Goal: Task Accomplishment & Management: Complete application form

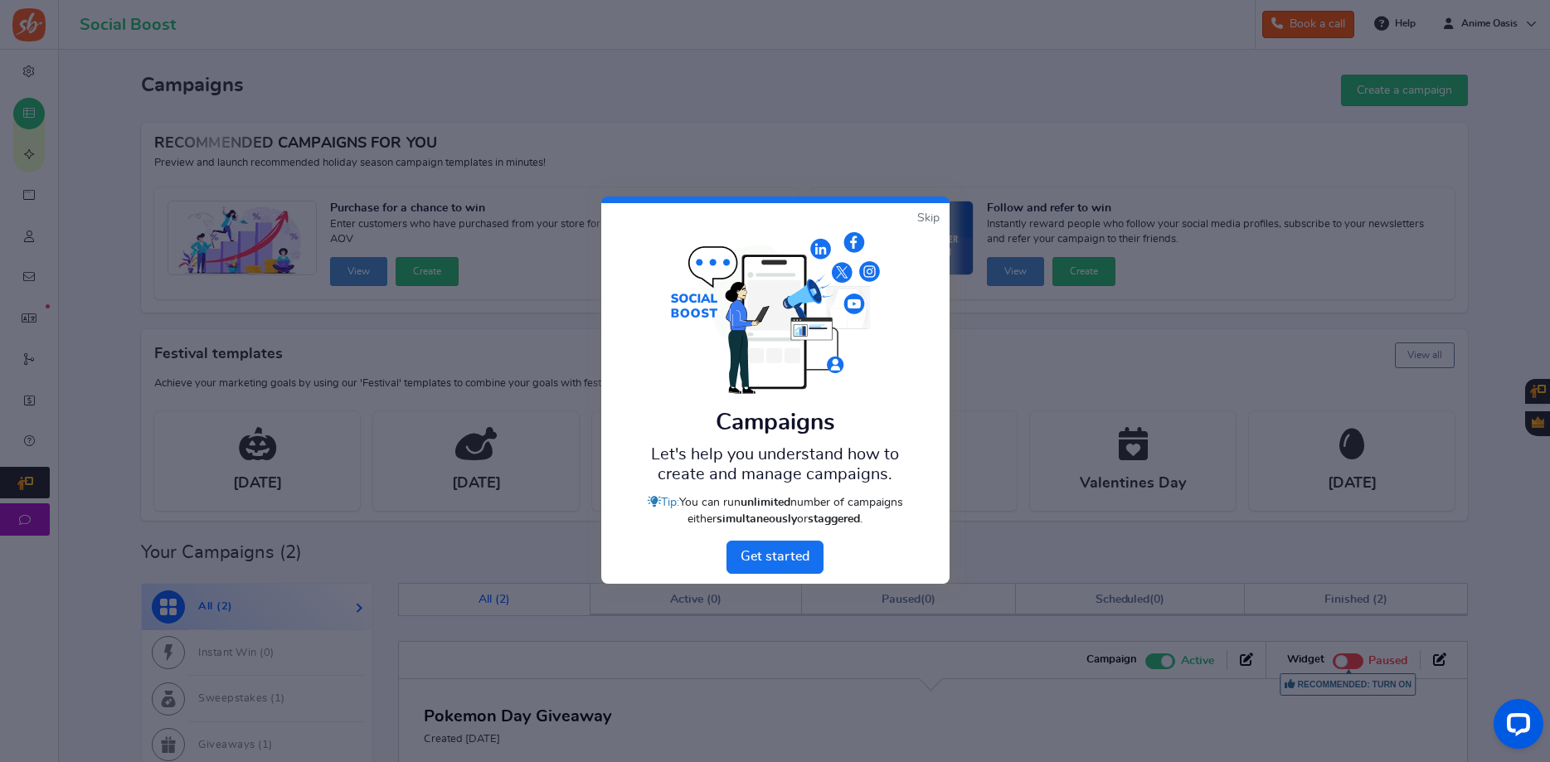
click at [926, 215] on link "Skip" at bounding box center [928, 218] width 22 height 17
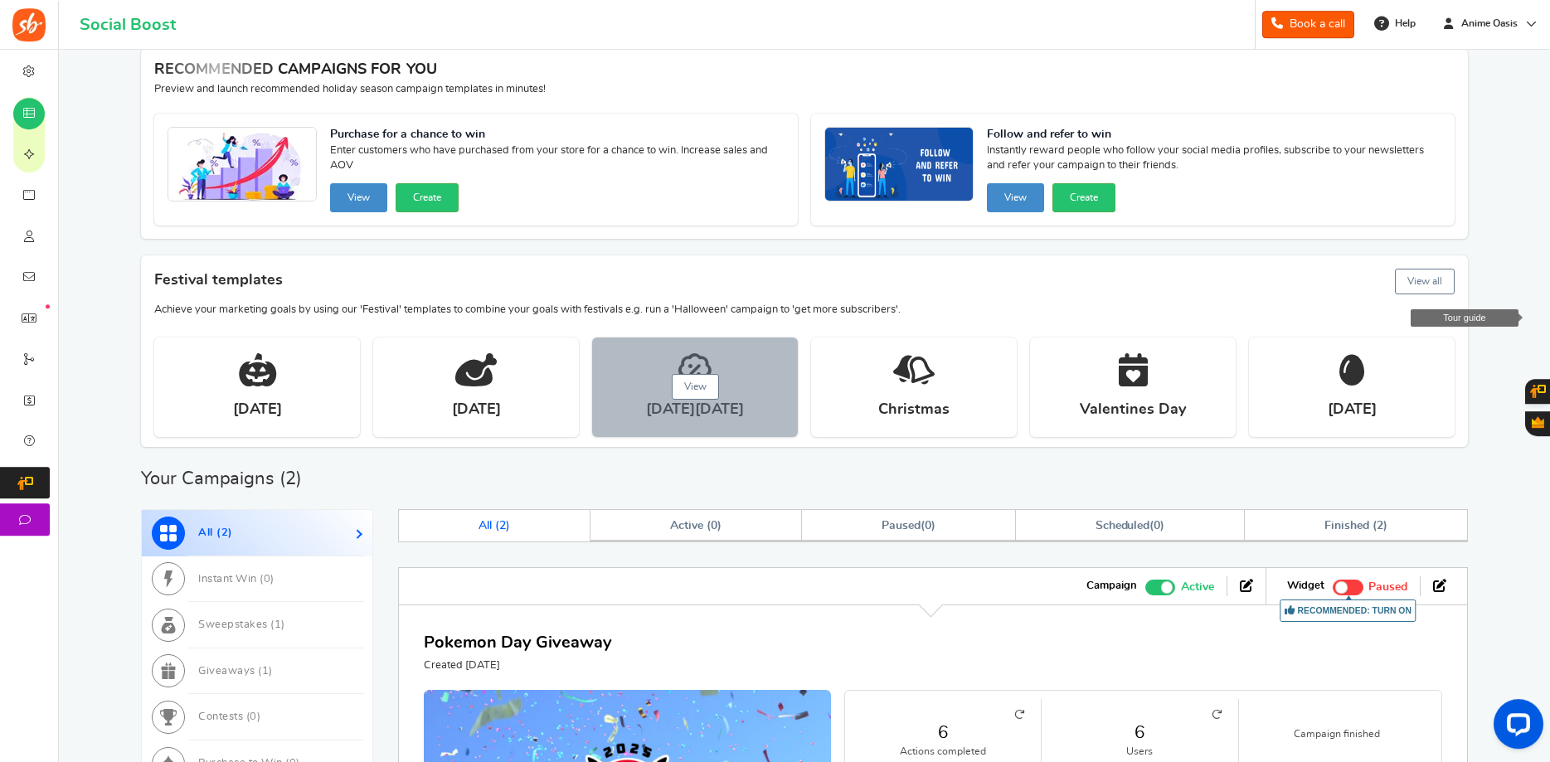
scroll to position [169, 0]
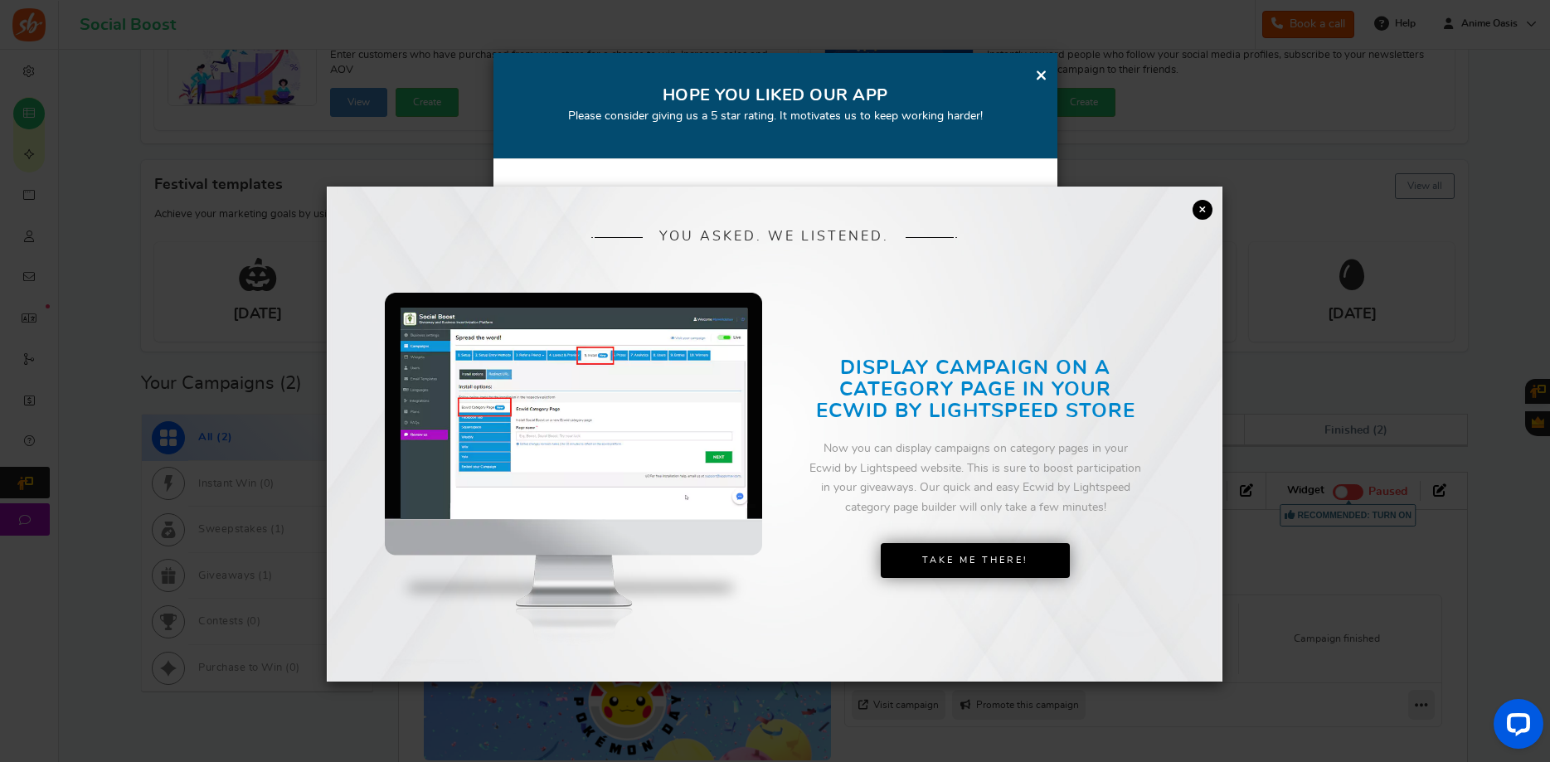
click at [1219, 212] on div "YOU ASKED. WE LISTENED. DISPLAY CAMPAIGN ON A PAGE IN YOUR SHOPIFY STORE Now yo…" at bounding box center [775, 434] width 896 height 495
click at [1210, 211] on link "×" at bounding box center [1203, 210] width 20 height 20
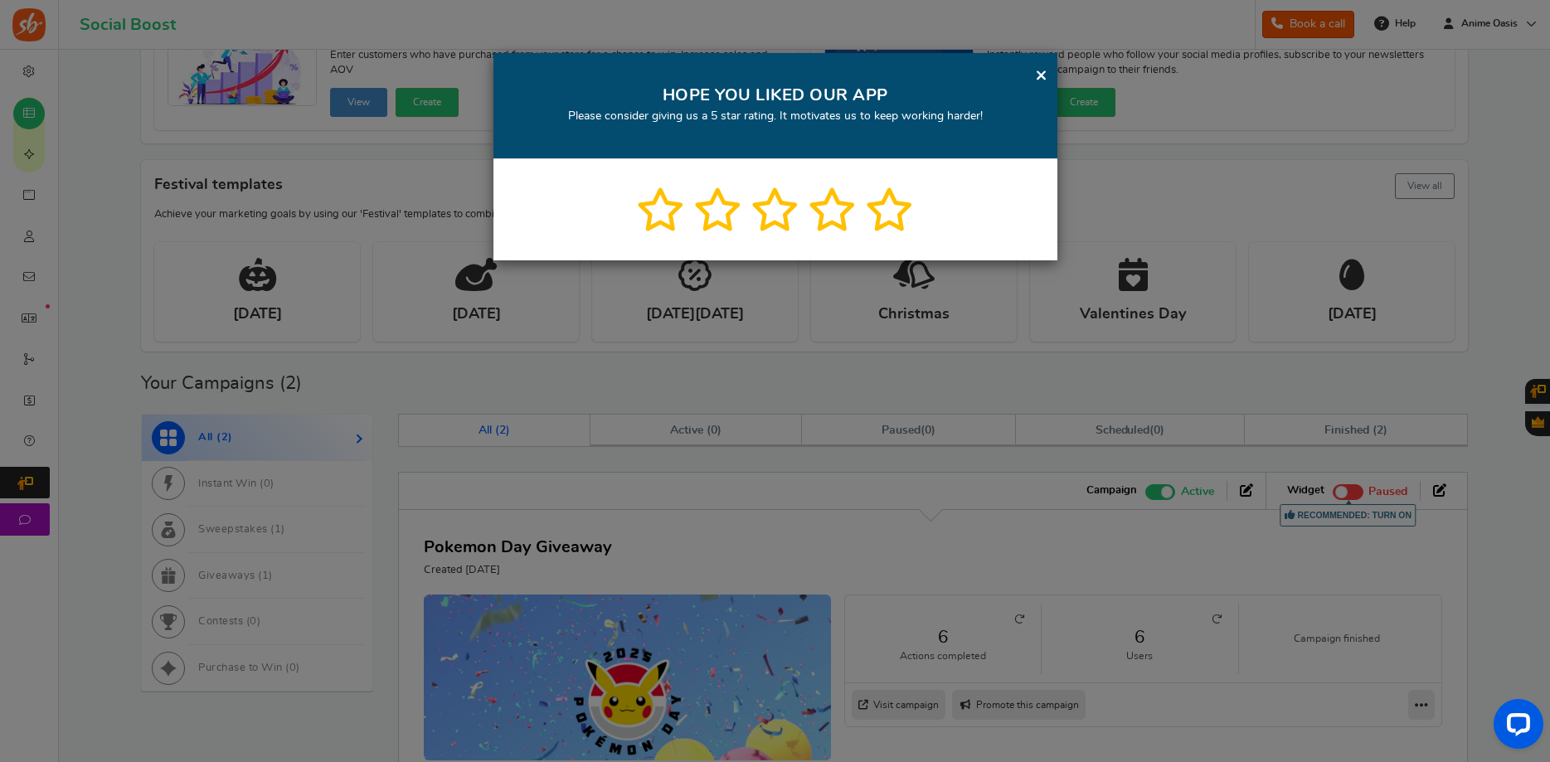
click at [887, 208] on icon at bounding box center [889, 209] width 49 height 43
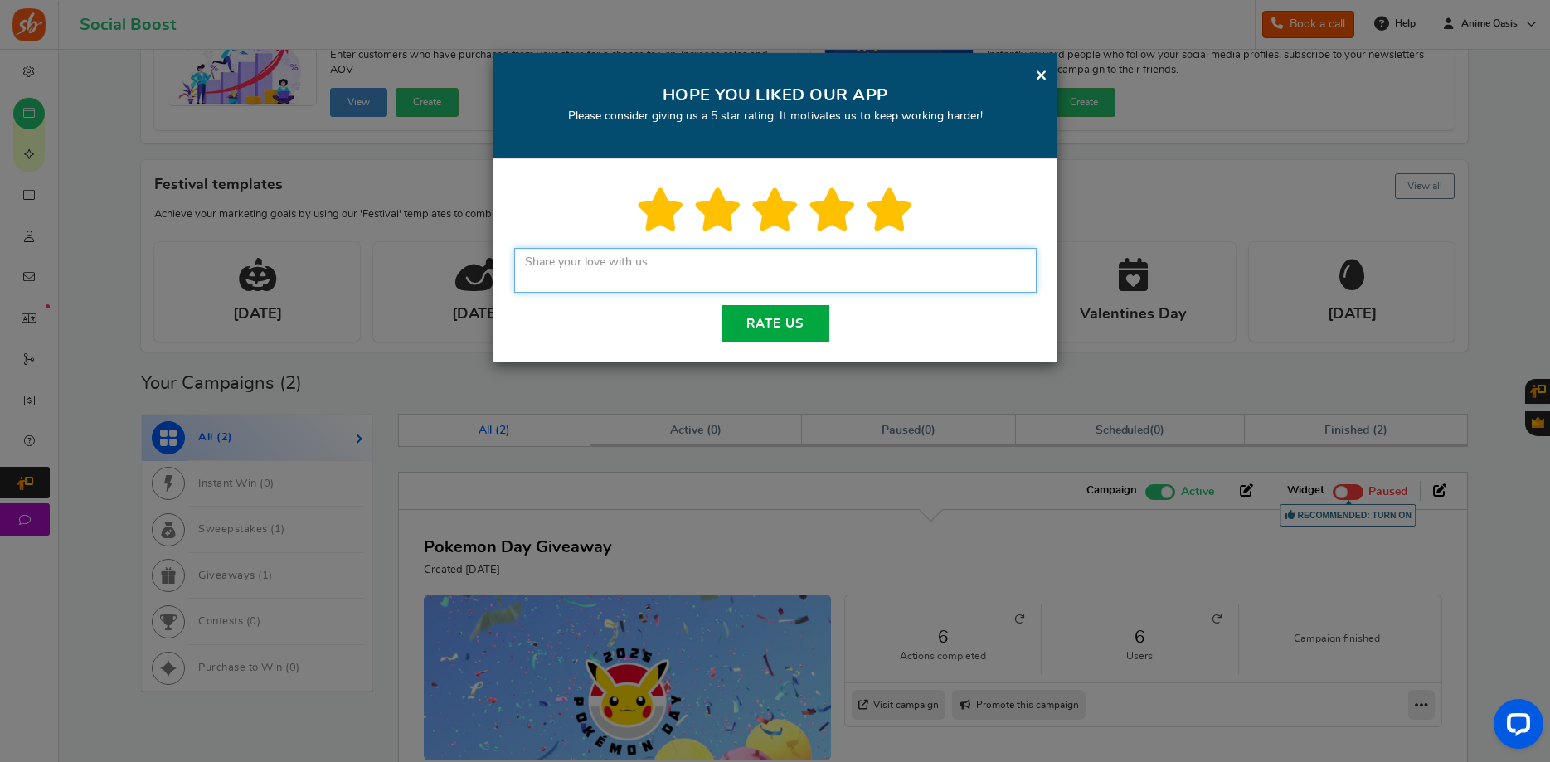
click at [773, 275] on textarea at bounding box center [775, 270] width 522 height 45
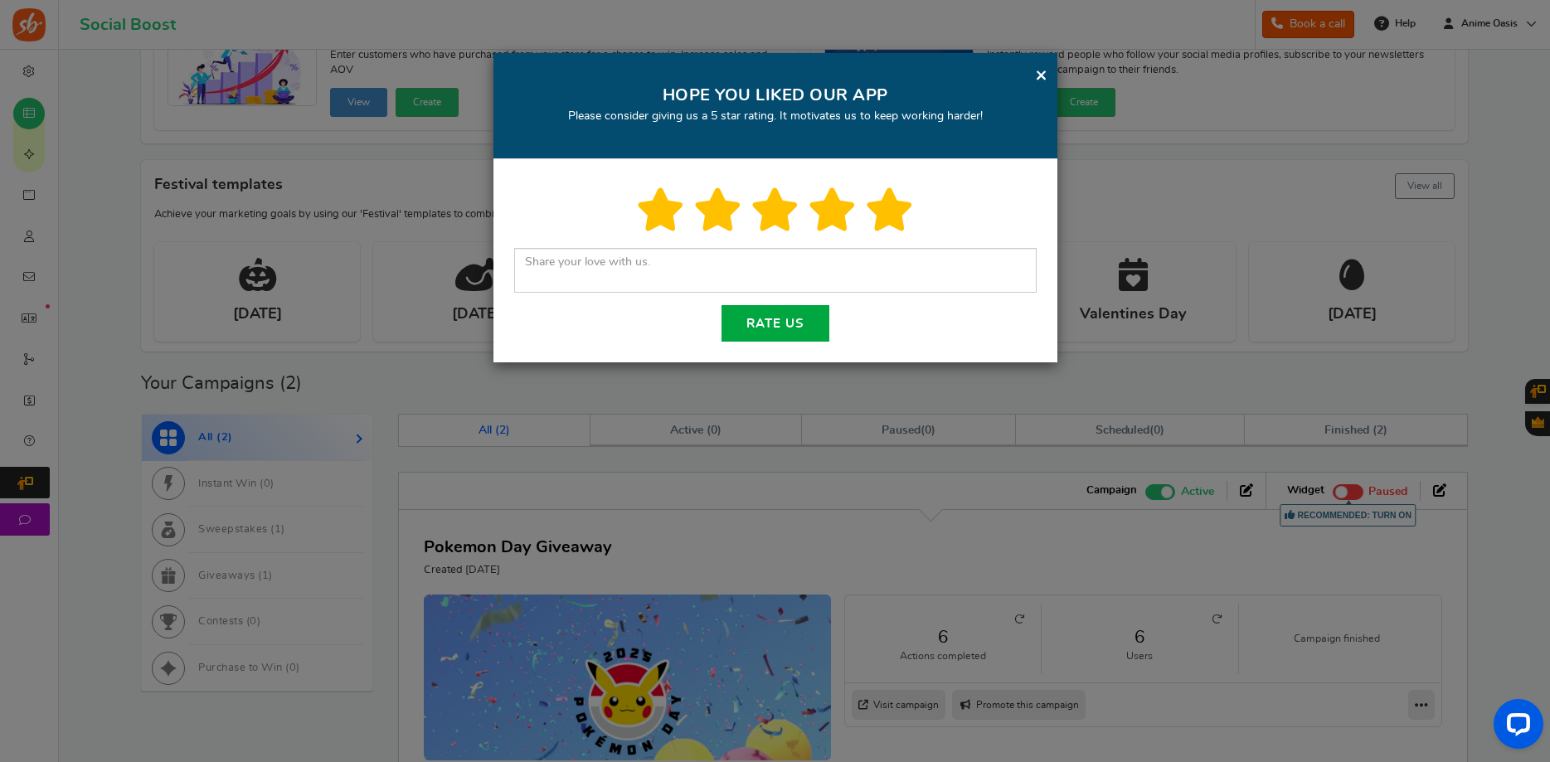
click at [1039, 81] on link "×" at bounding box center [1041, 75] width 12 height 21
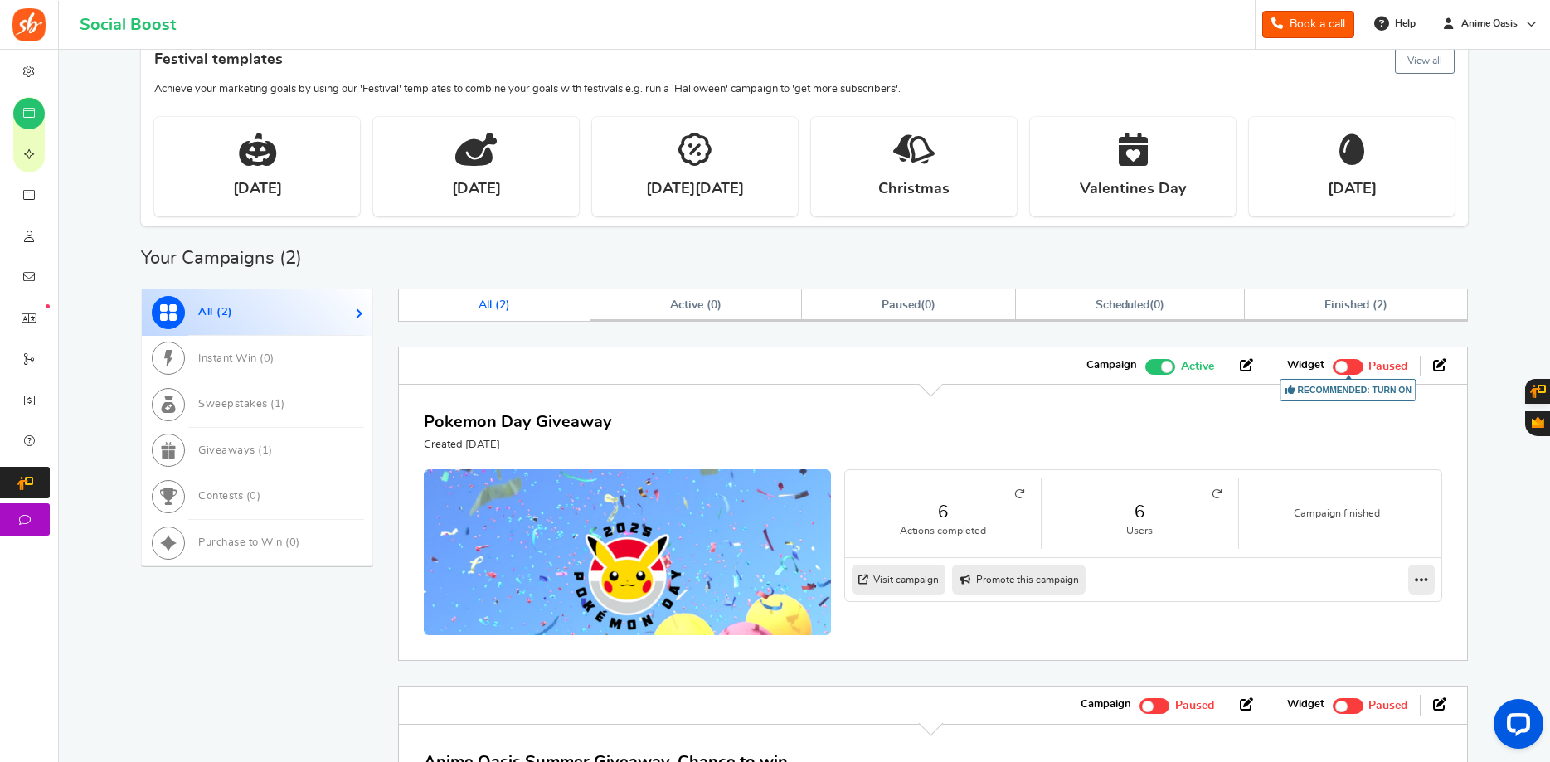
scroll to position [464, 0]
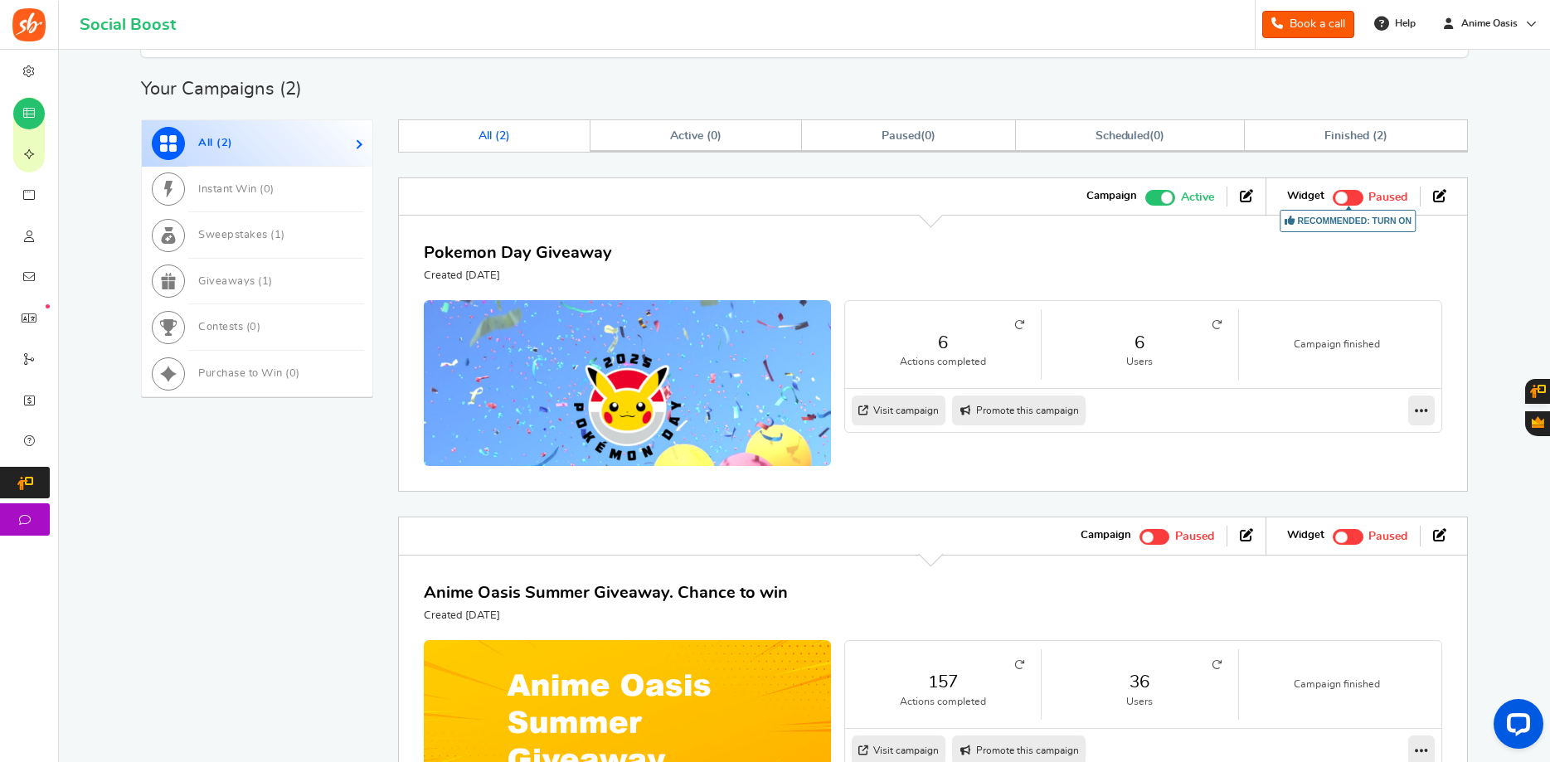
click at [1167, 202] on span at bounding box center [1167, 198] width 12 height 12
click at [1145, 201] on input "Active Paused" at bounding box center [1145, 195] width 0 height 11
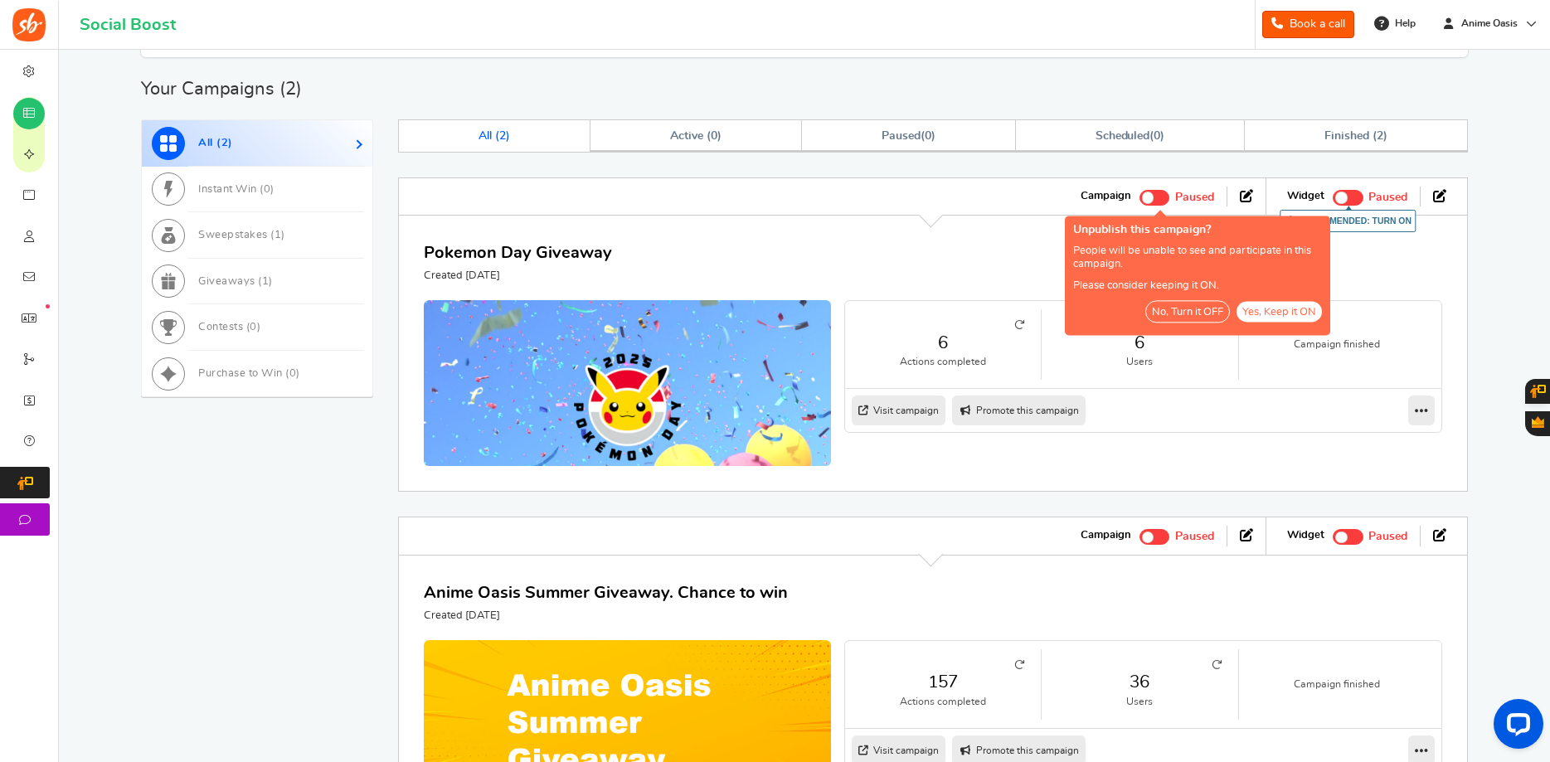
click at [1207, 314] on button "No, Turn it OFF" at bounding box center [1187, 311] width 85 height 22
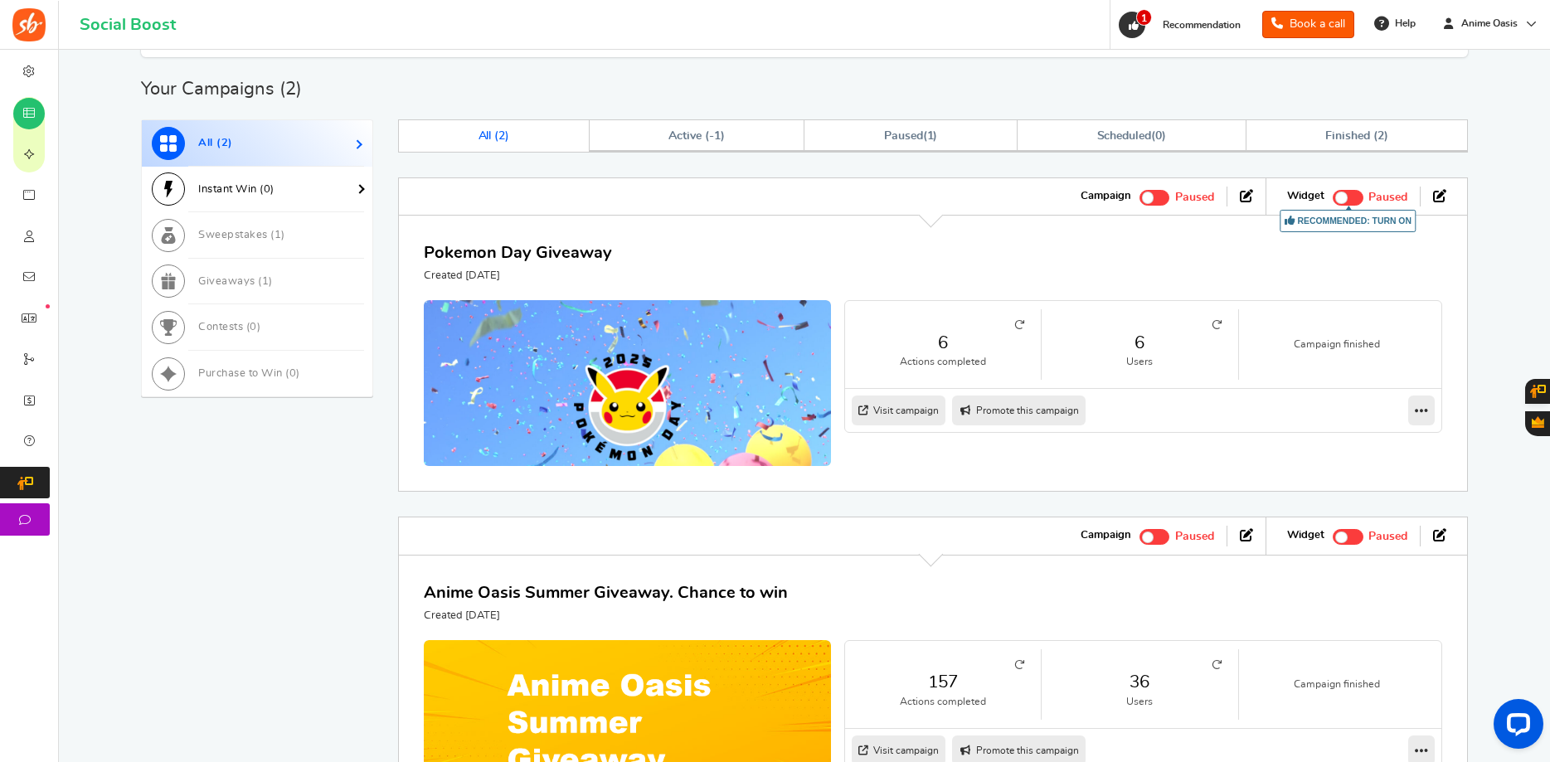
click at [265, 194] on span "Instant Win ( 0 )" at bounding box center [236, 189] width 76 height 11
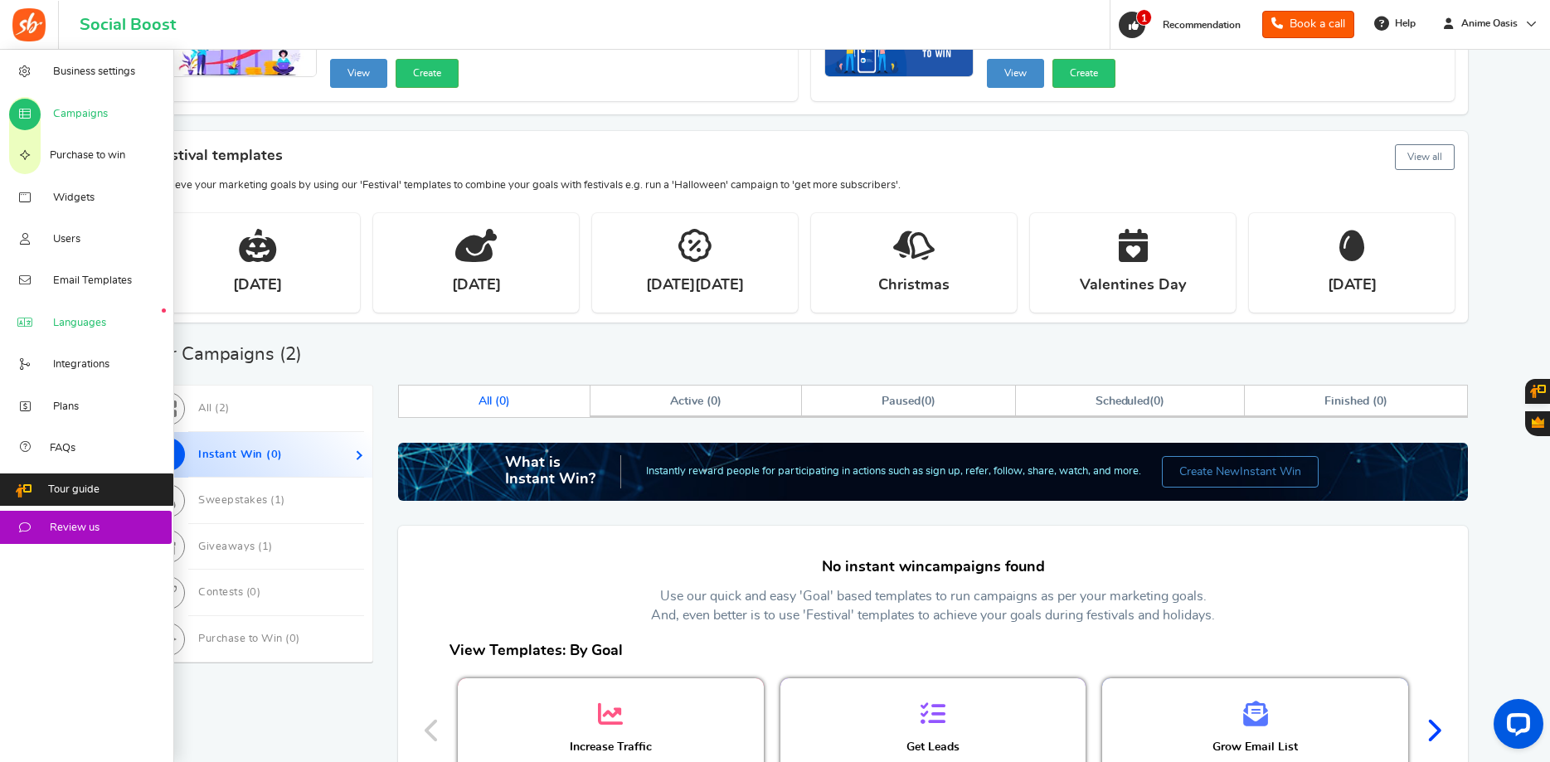
click at [28, 327] on icon at bounding box center [25, 323] width 17 height 13
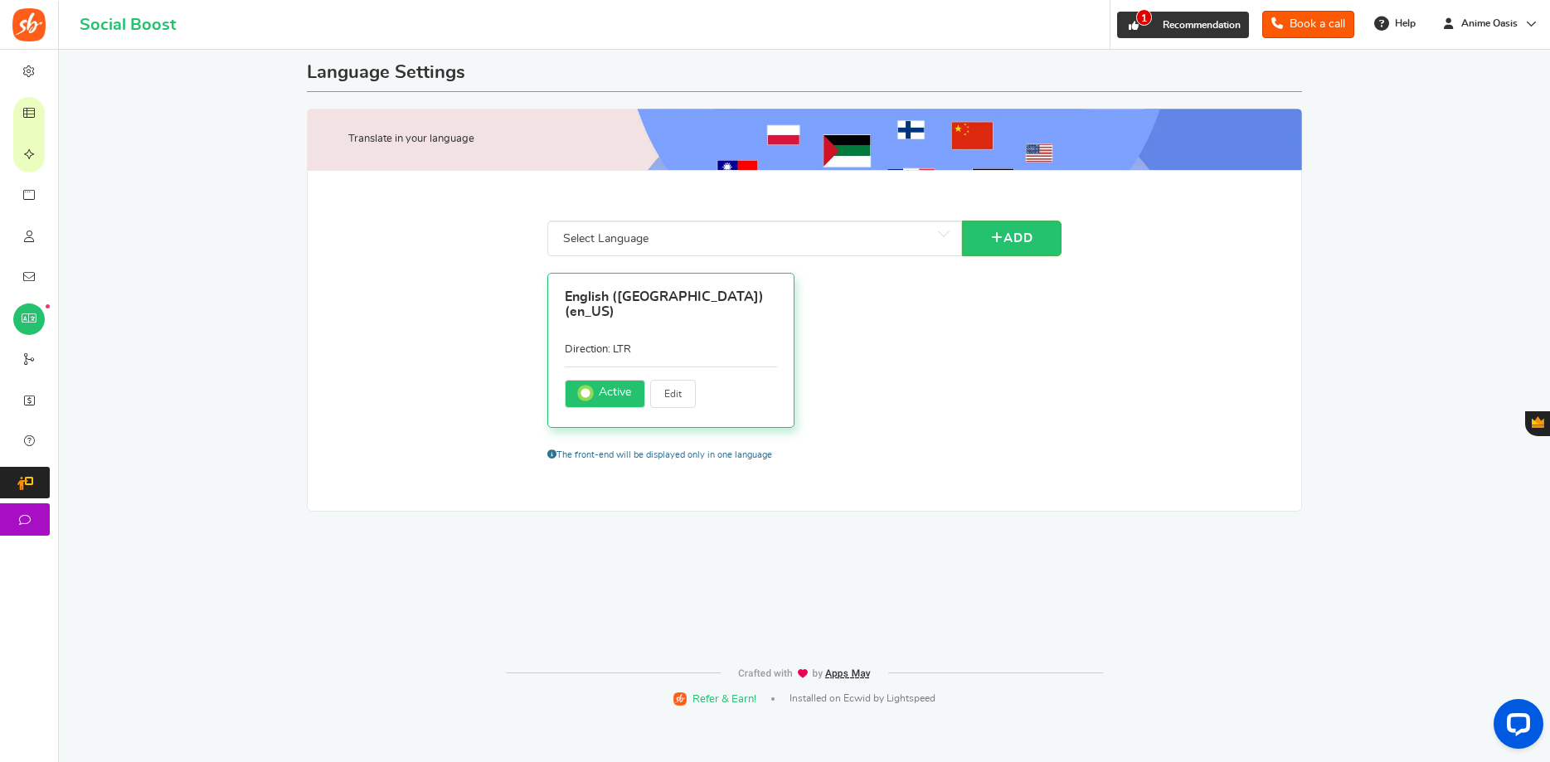
click at [1129, 31] on icon at bounding box center [1133, 25] width 15 height 15
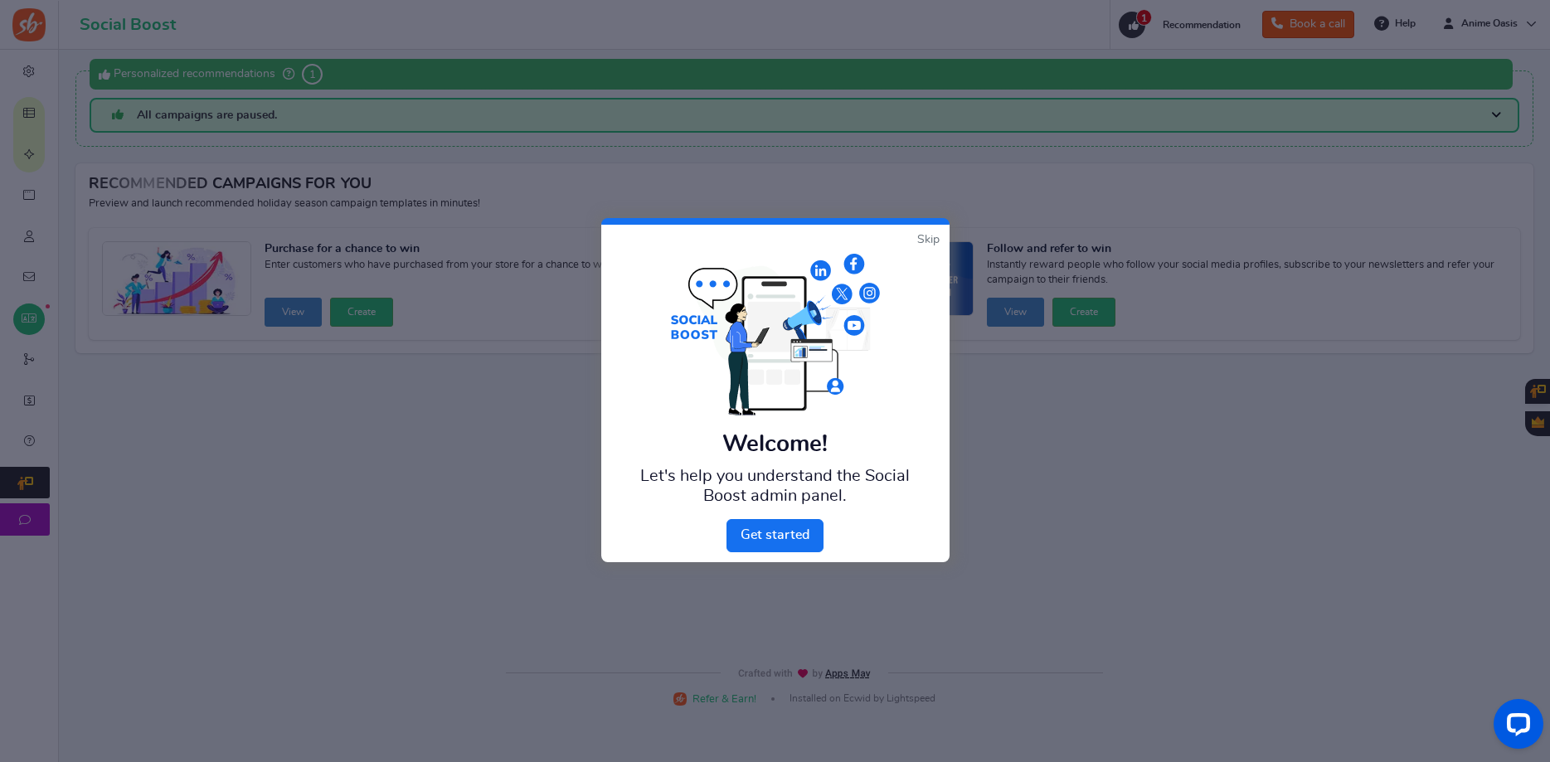
click at [923, 234] on link "Skip" at bounding box center [928, 239] width 22 height 17
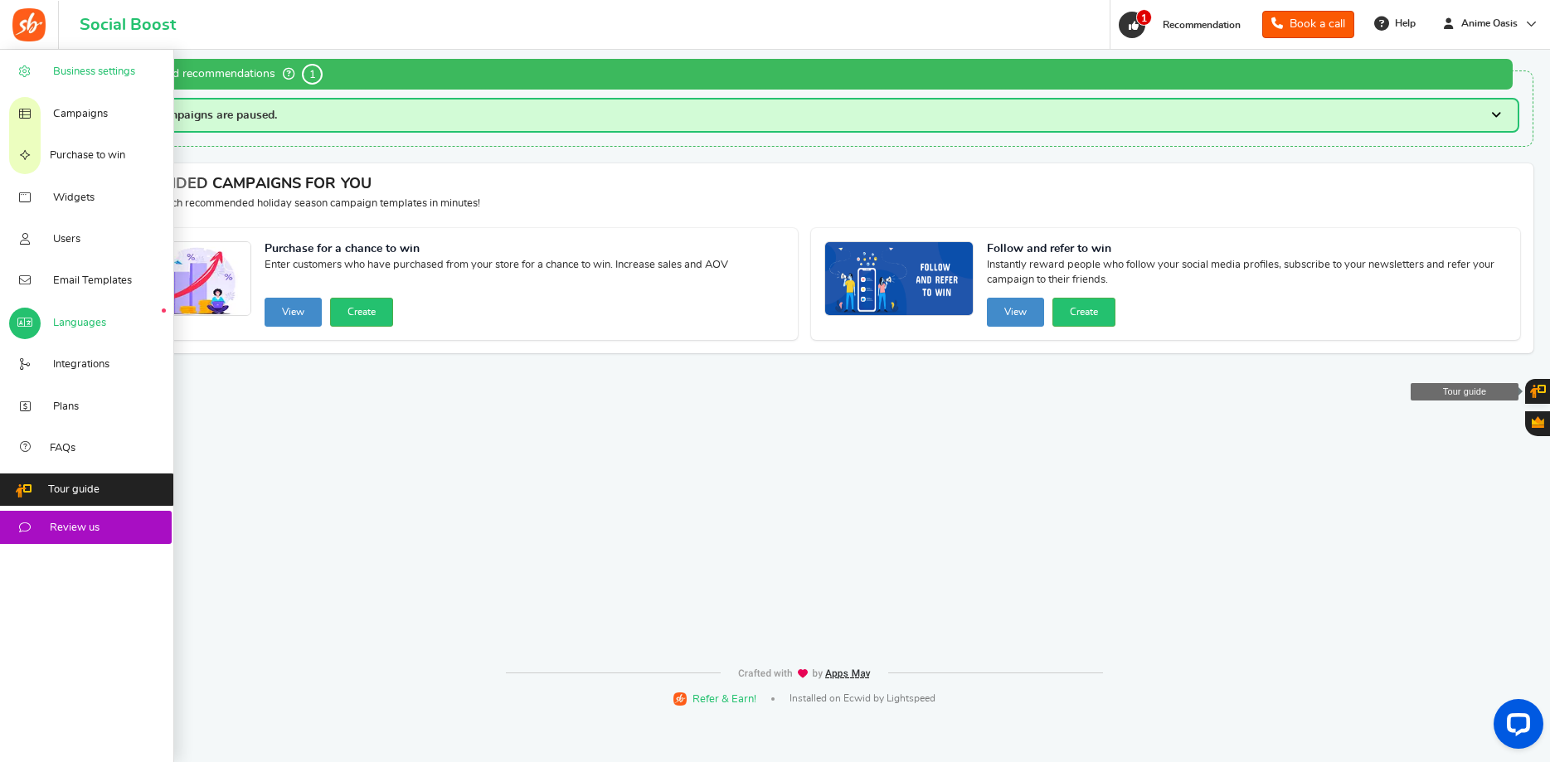
click at [90, 75] on span "Business settings" at bounding box center [94, 72] width 82 height 15
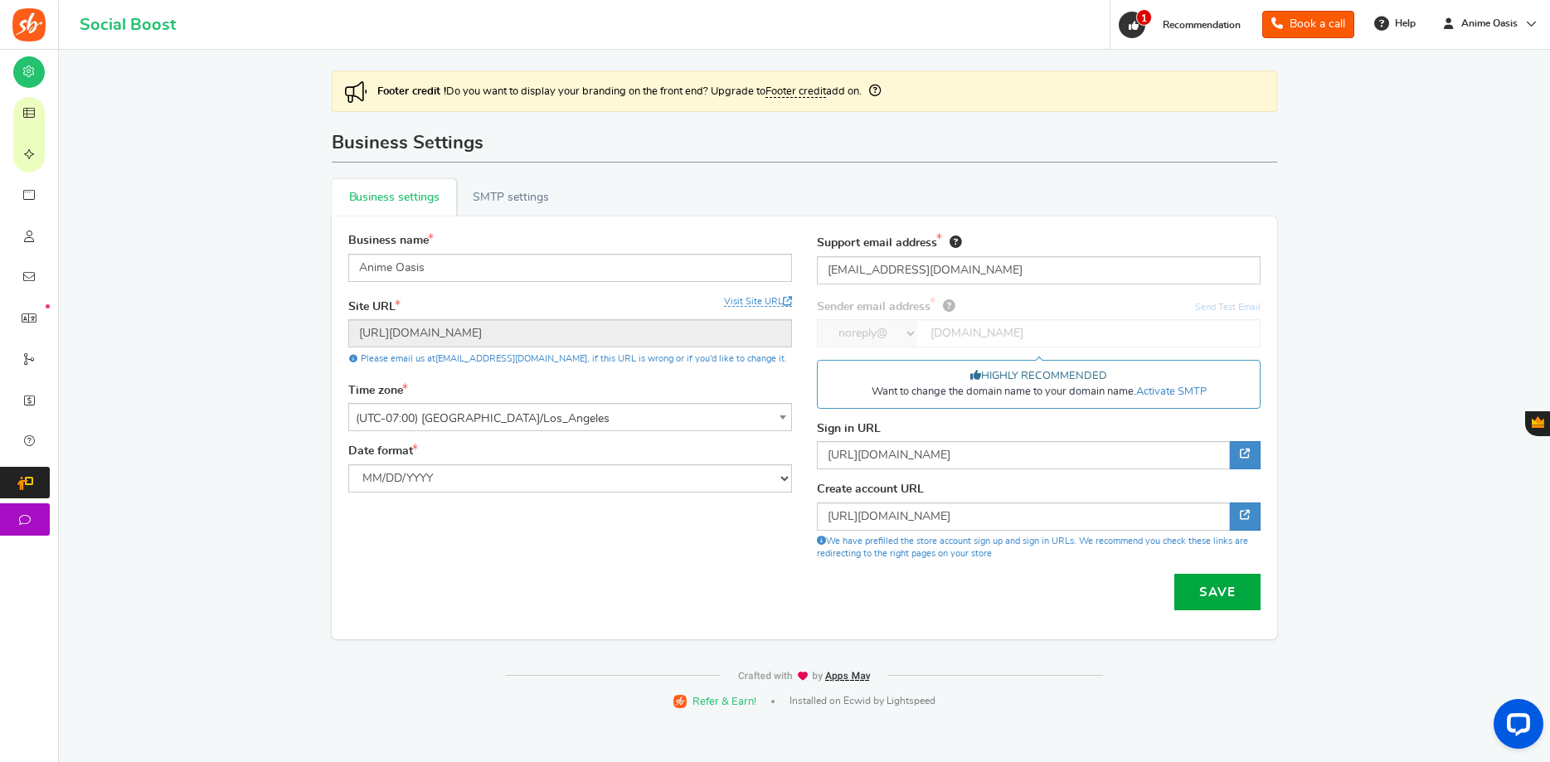
click at [47, 206] on link "Widgets" at bounding box center [29, 194] width 58 height 41
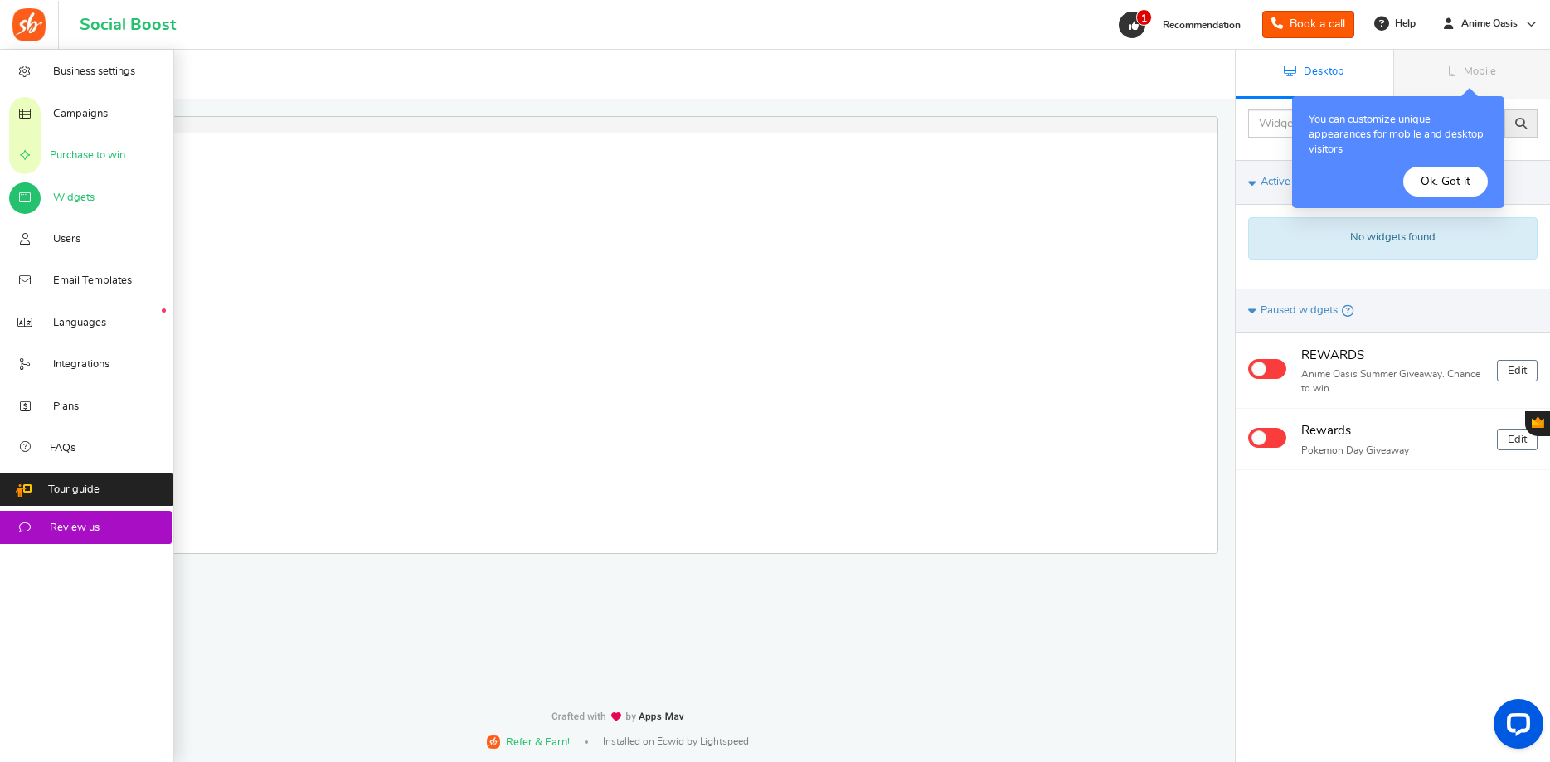
click at [104, 169] on link "Purchase to win" at bounding box center [87, 154] width 174 height 41
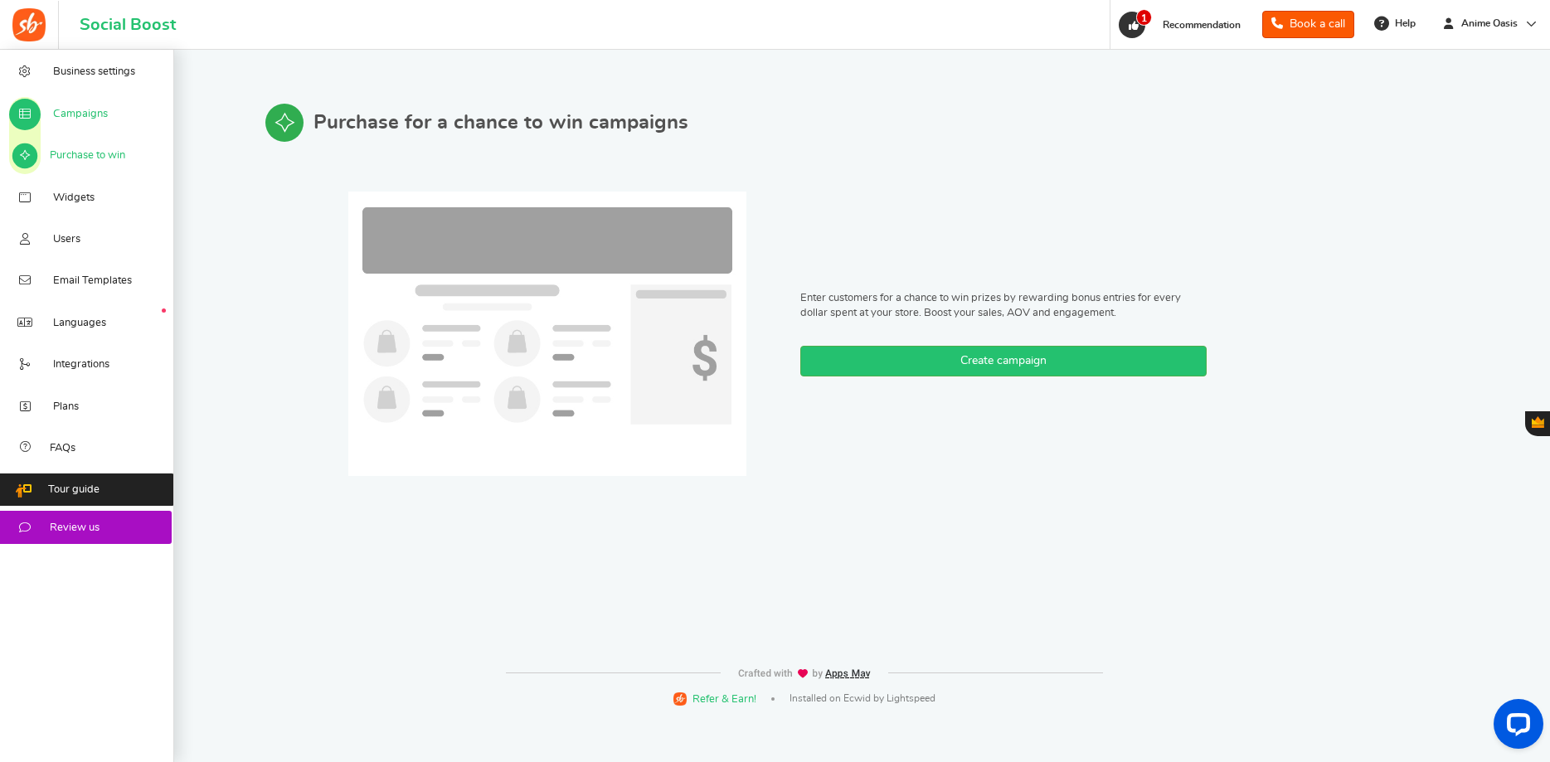
click at [77, 122] on span "Campaigns" at bounding box center [80, 114] width 55 height 15
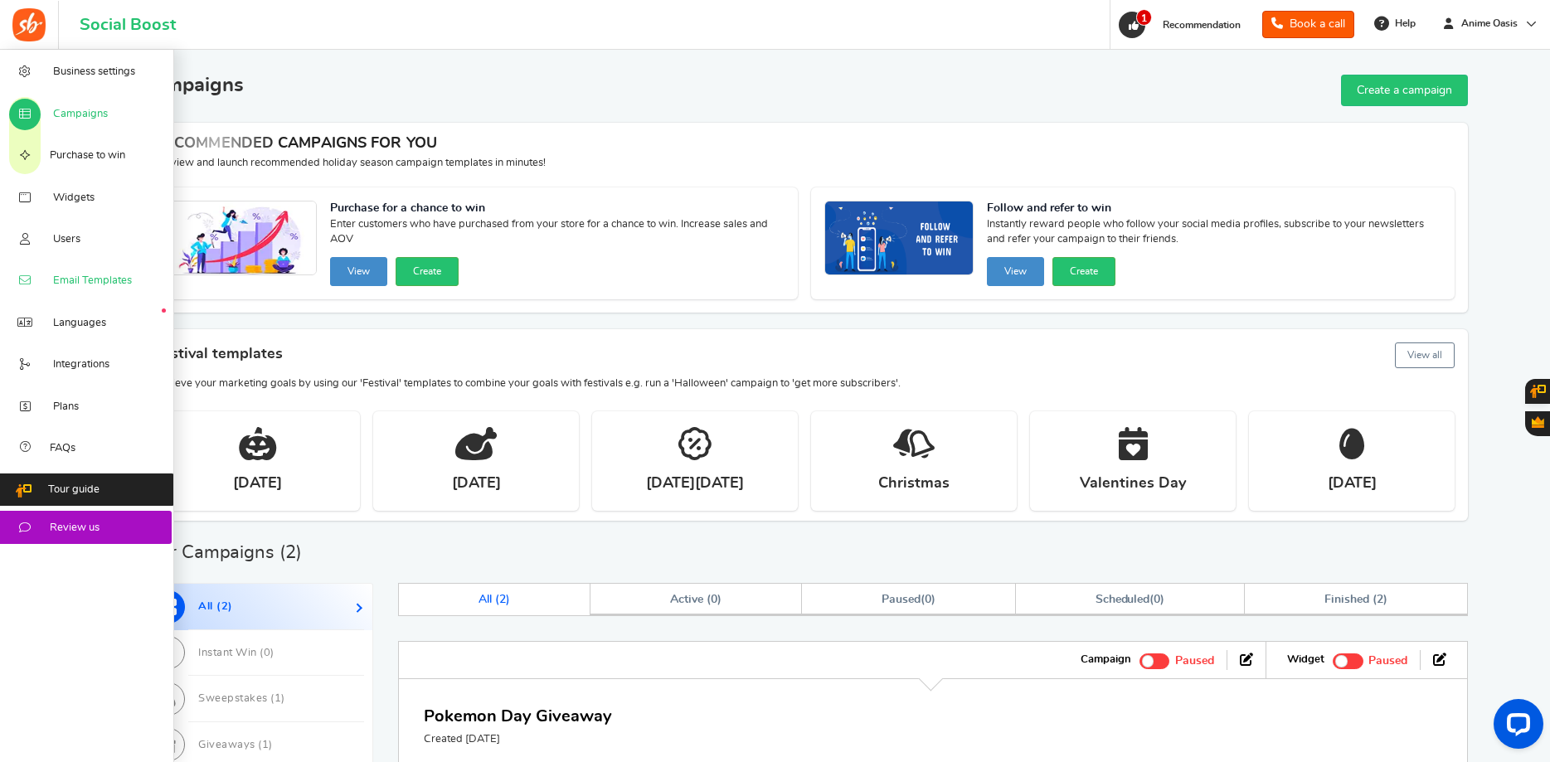
click at [96, 289] on span "Email Templates" at bounding box center [92, 281] width 79 height 15
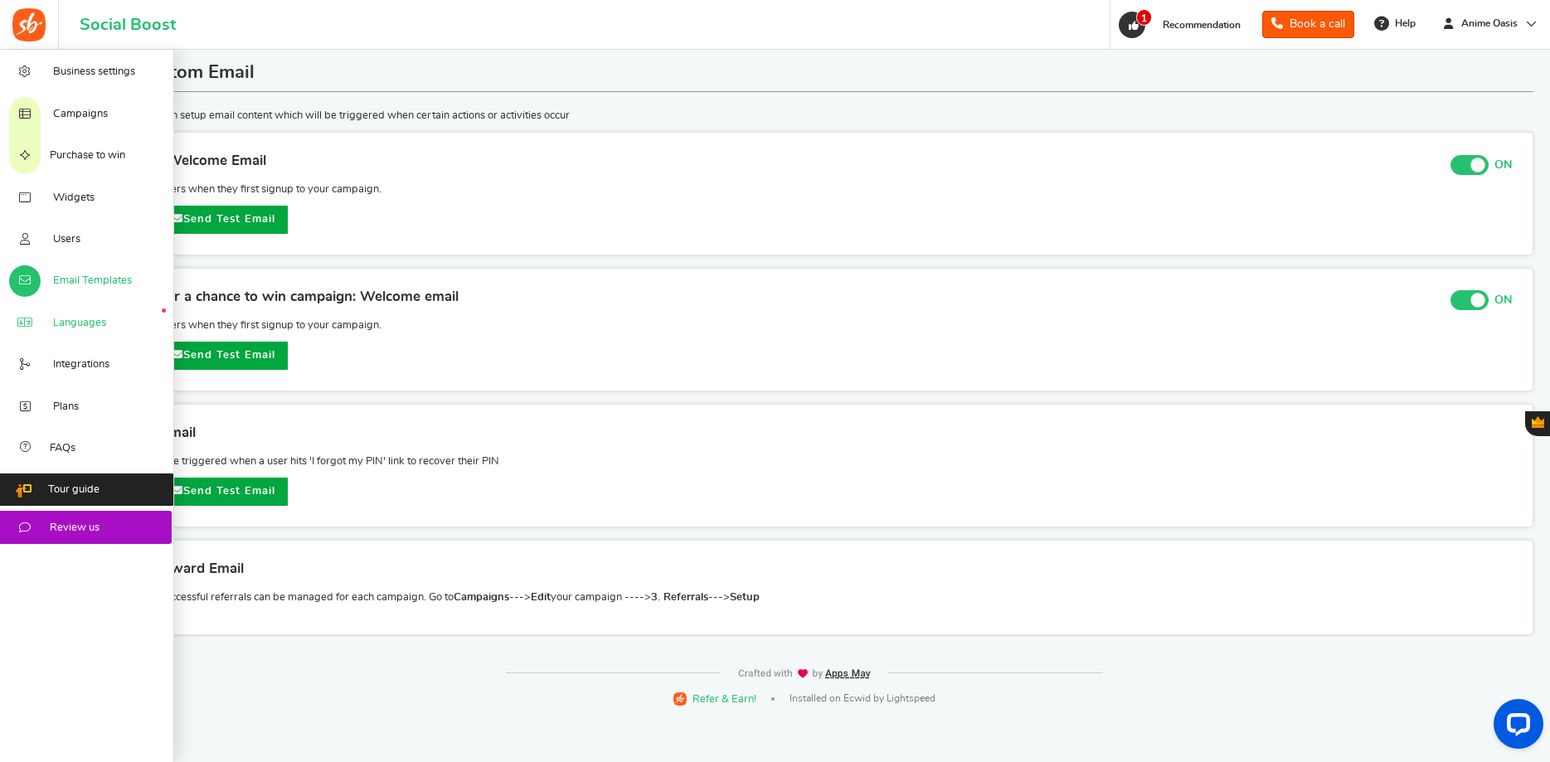
click at [33, 323] on icon at bounding box center [25, 323] width 17 height 13
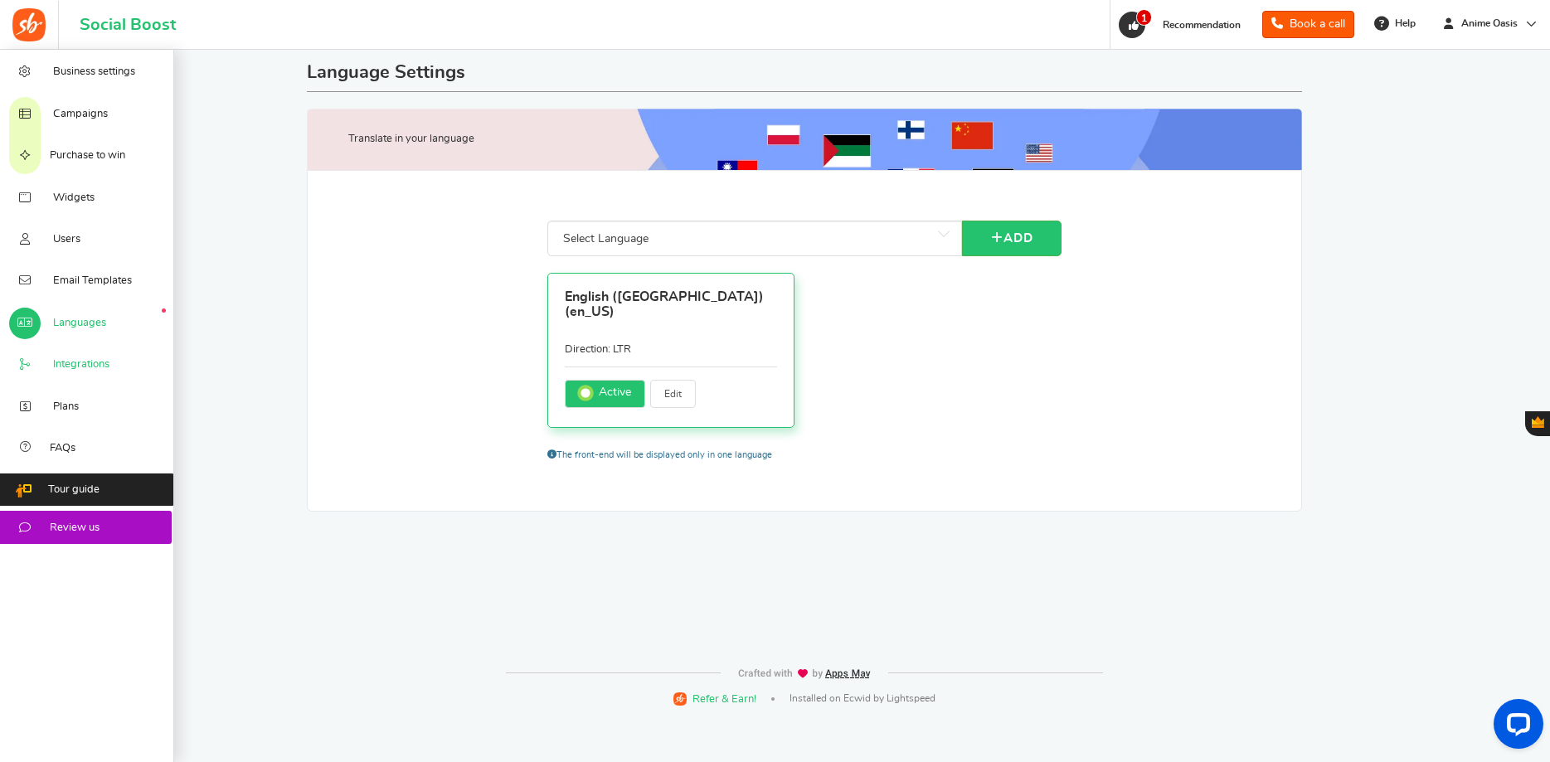
click at [82, 372] on span "Integrations" at bounding box center [81, 364] width 56 height 15
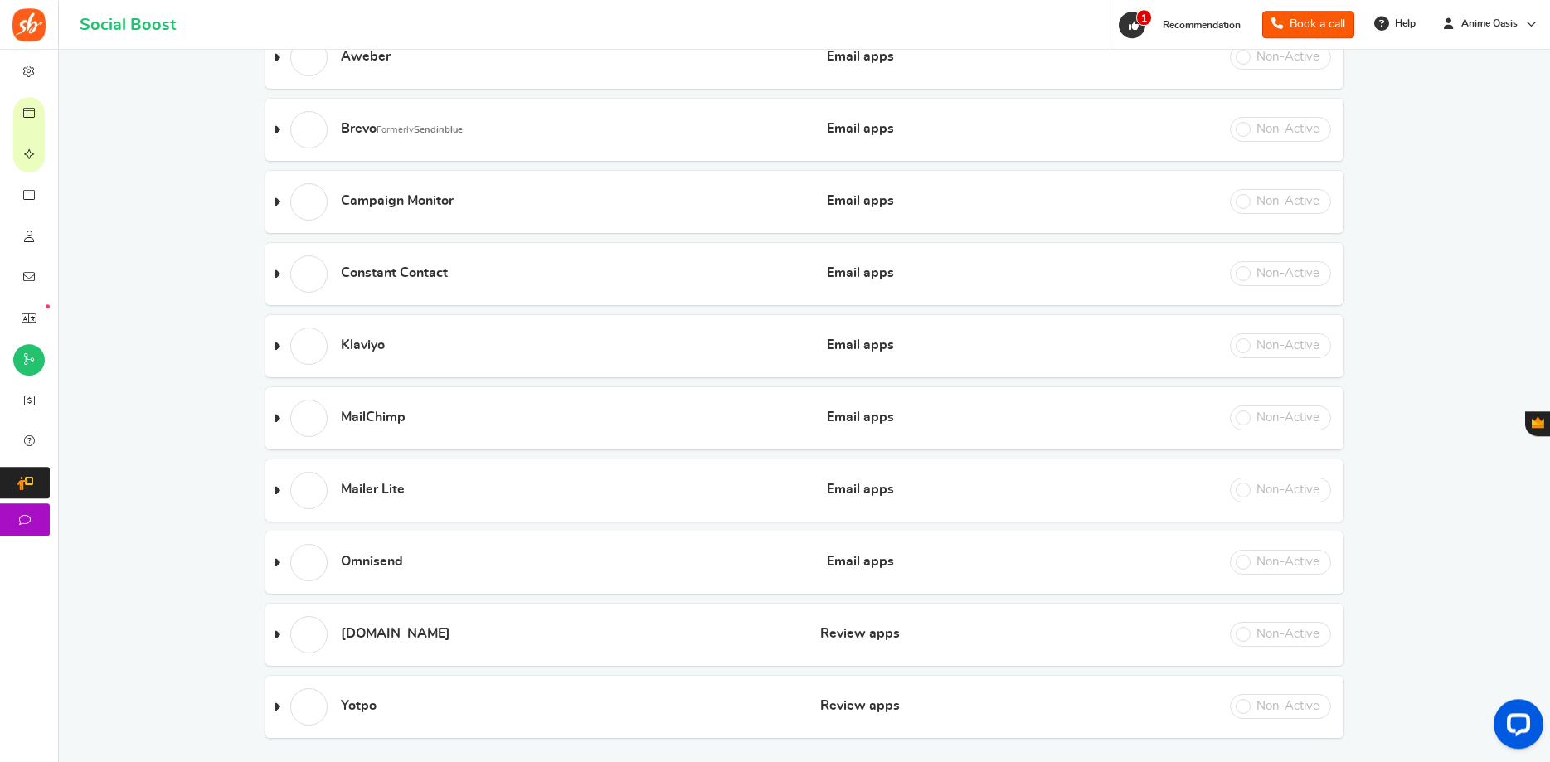
scroll to position [295, 0]
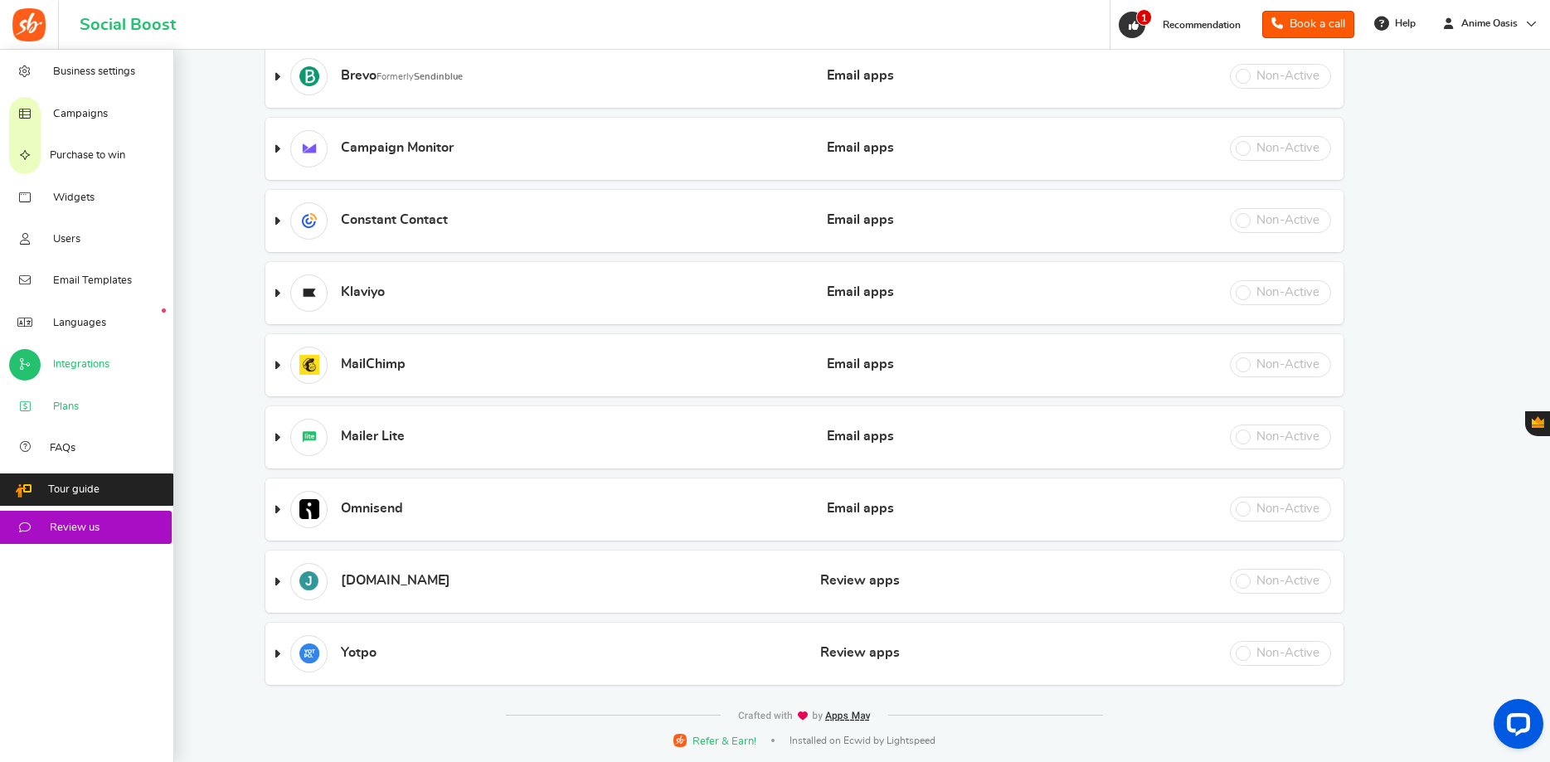
click at [83, 412] on link "Plans" at bounding box center [87, 405] width 174 height 41
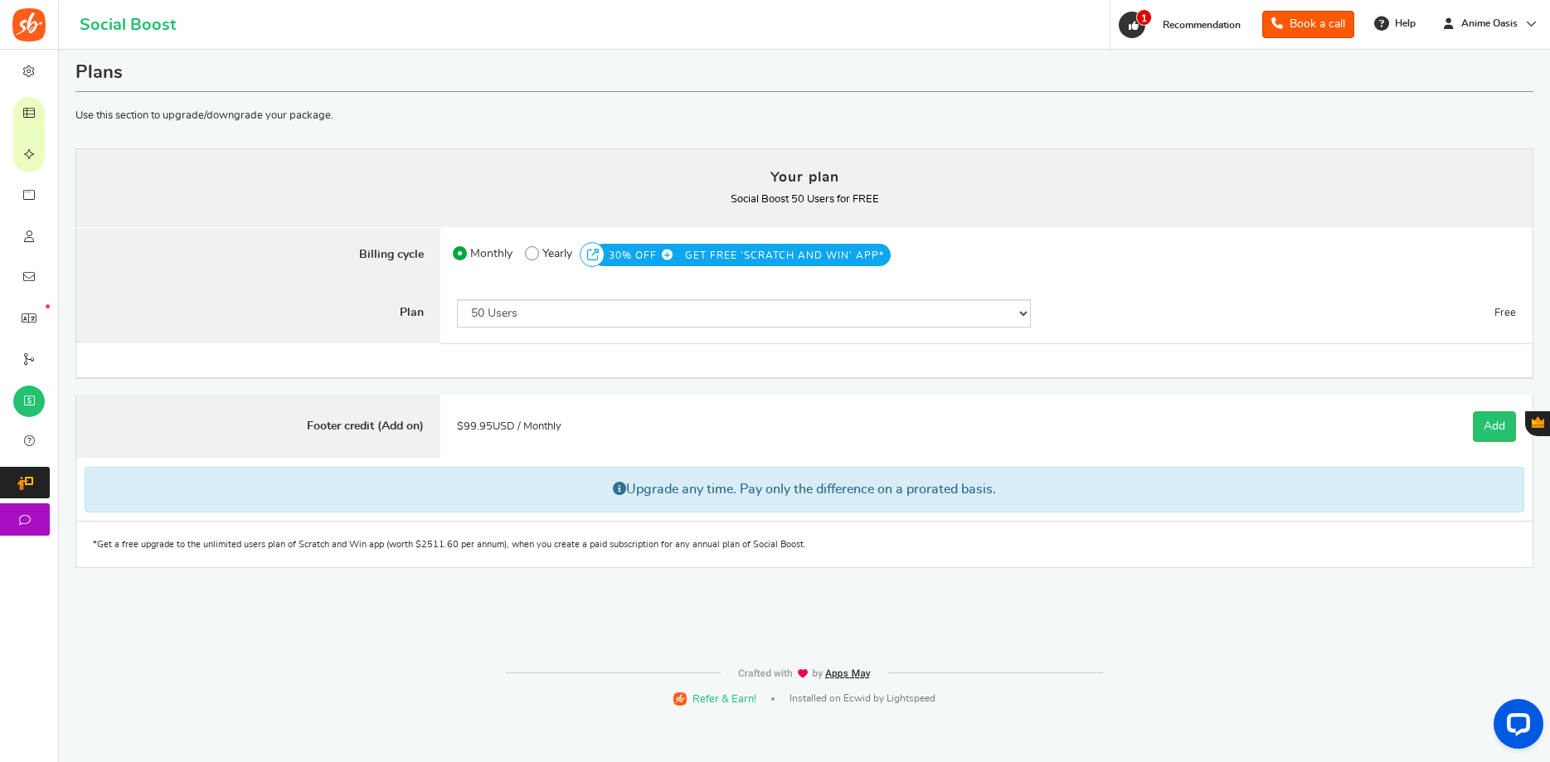
click at [537, 258] on span at bounding box center [532, 253] width 14 height 14
click at [536, 255] on input "50% OFF Limited time offer! Yearly 30% OFF GET FREE 'SCRATCH AND WIN' APP*" at bounding box center [530, 249] width 11 height 11
radio input "true"
click at [466, 253] on span at bounding box center [460, 253] width 14 height 14
click at [464, 253] on input "Monthly" at bounding box center [458, 249] width 11 height 11
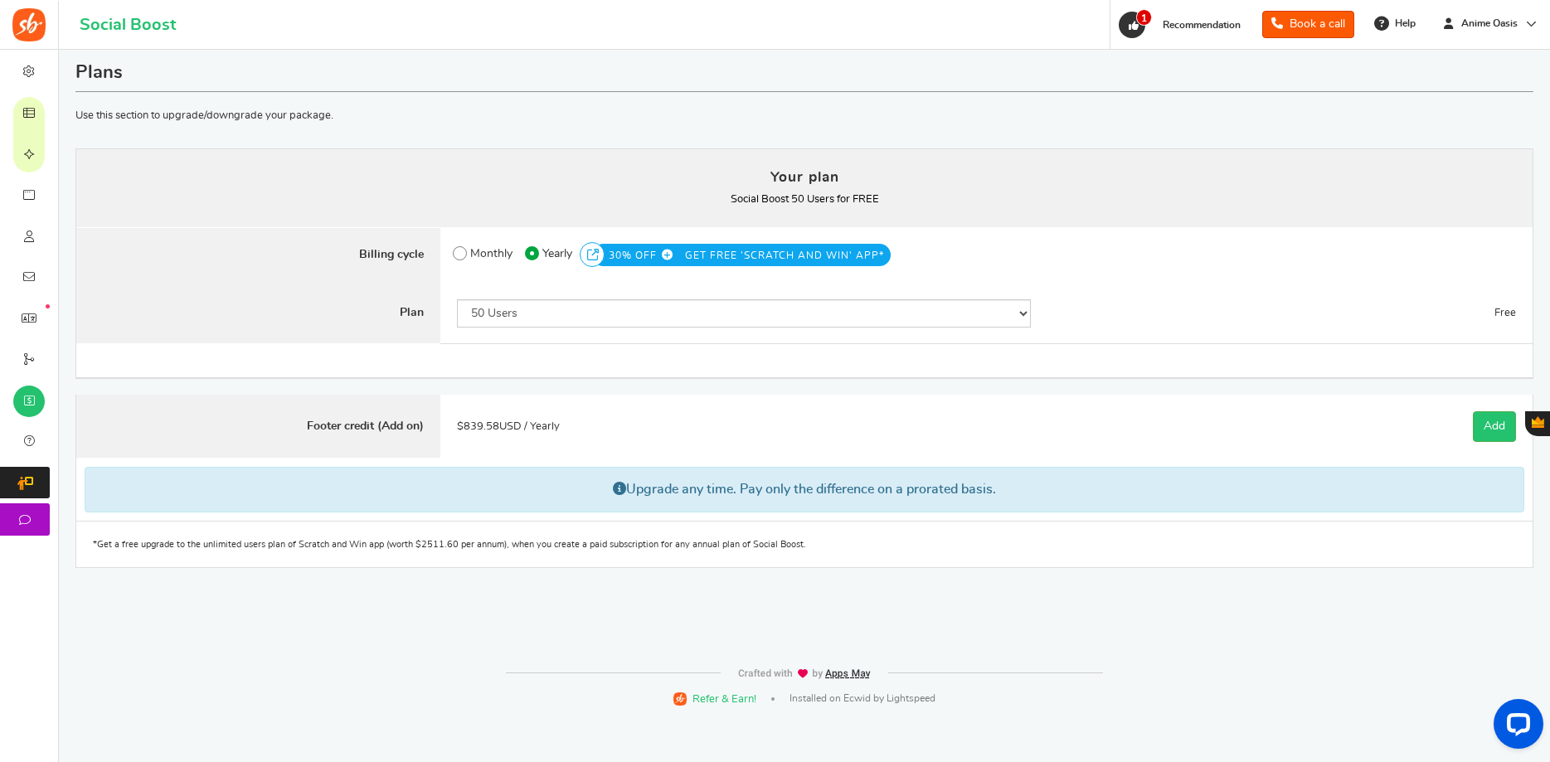
radio input "true"
click at [816, 192] on p "Social Boost 50 Users for FREE You currently have: Active coupon" at bounding box center [805, 199] width 1424 height 23
click at [1459, 25] on span "Anime Oasis" at bounding box center [1490, 24] width 70 height 14
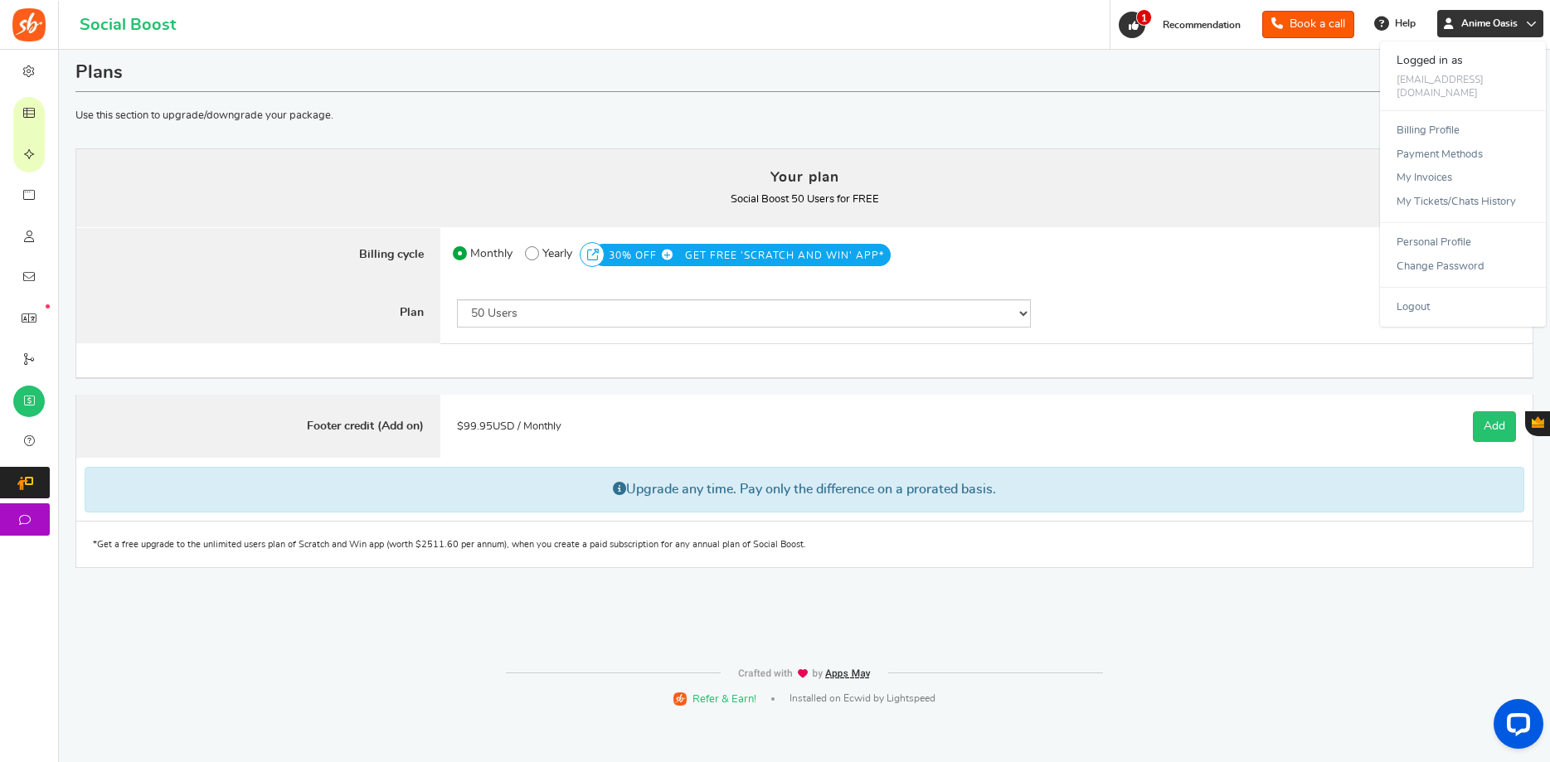
click at [1459, 25] on span "Anime Oasis" at bounding box center [1490, 24] width 70 height 14
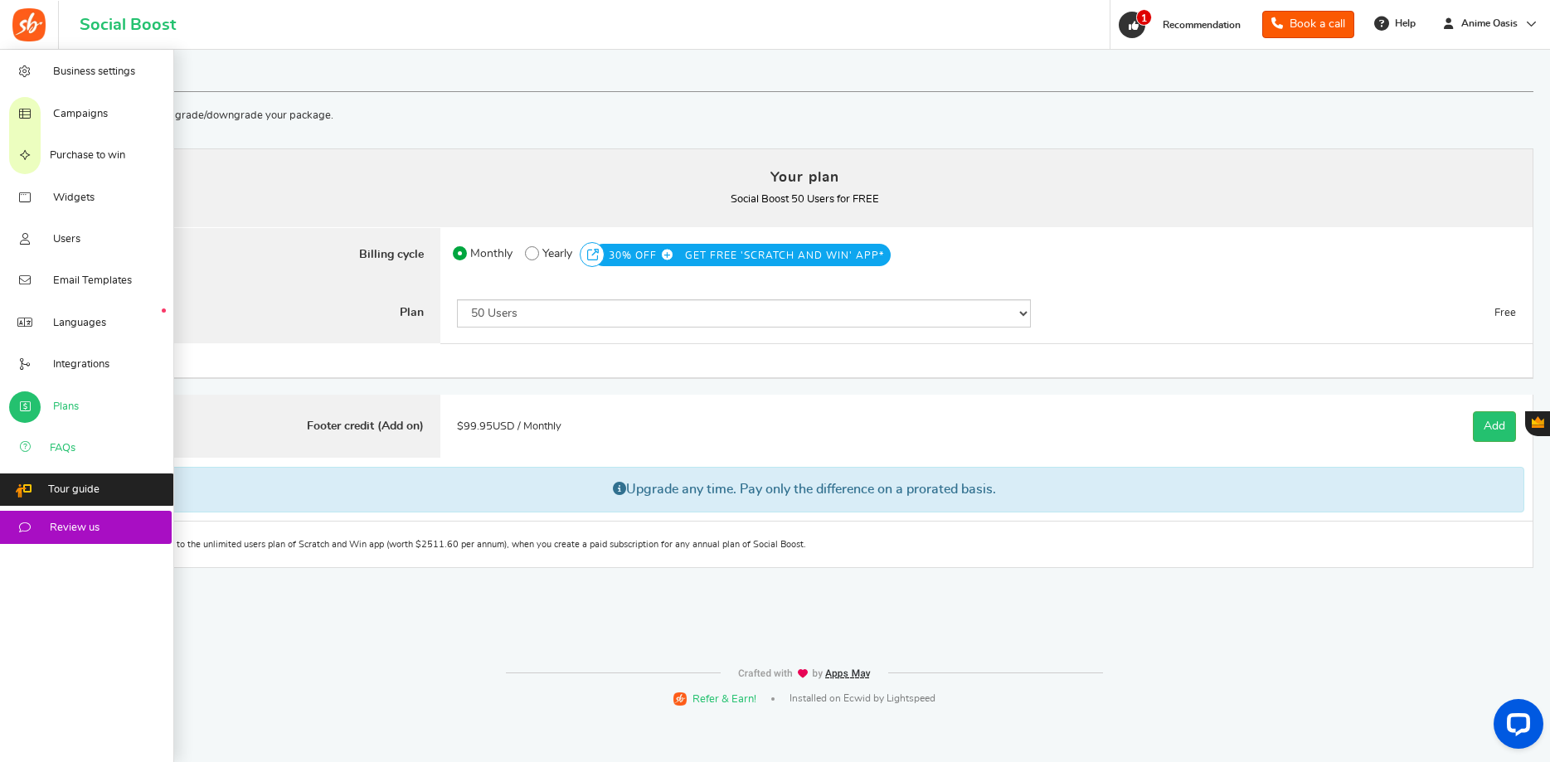
click at [27, 442] on icon at bounding box center [25, 448] width 17 height 13
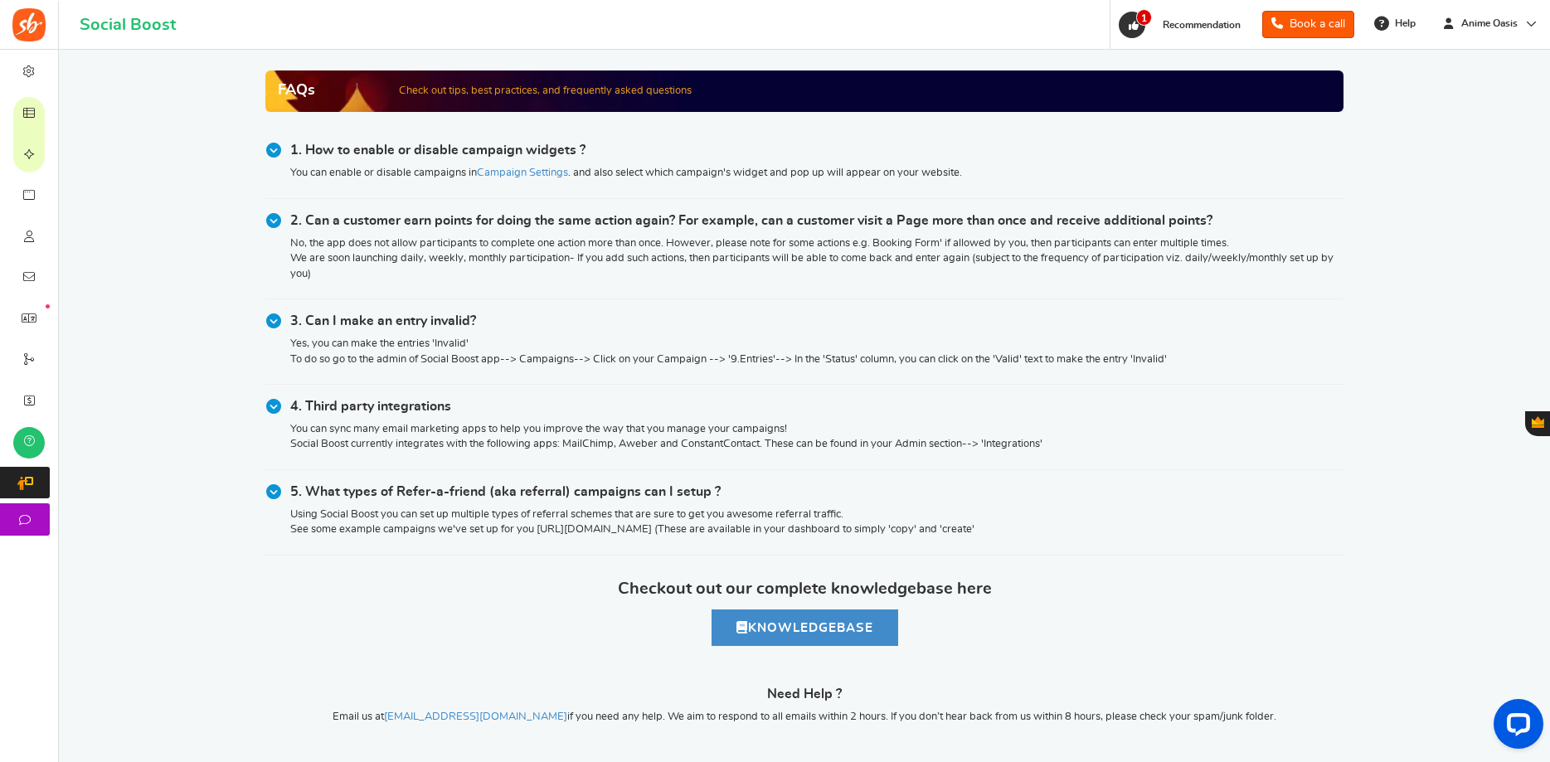
click at [36, 107] on icon at bounding box center [29, 113] width 17 height 13
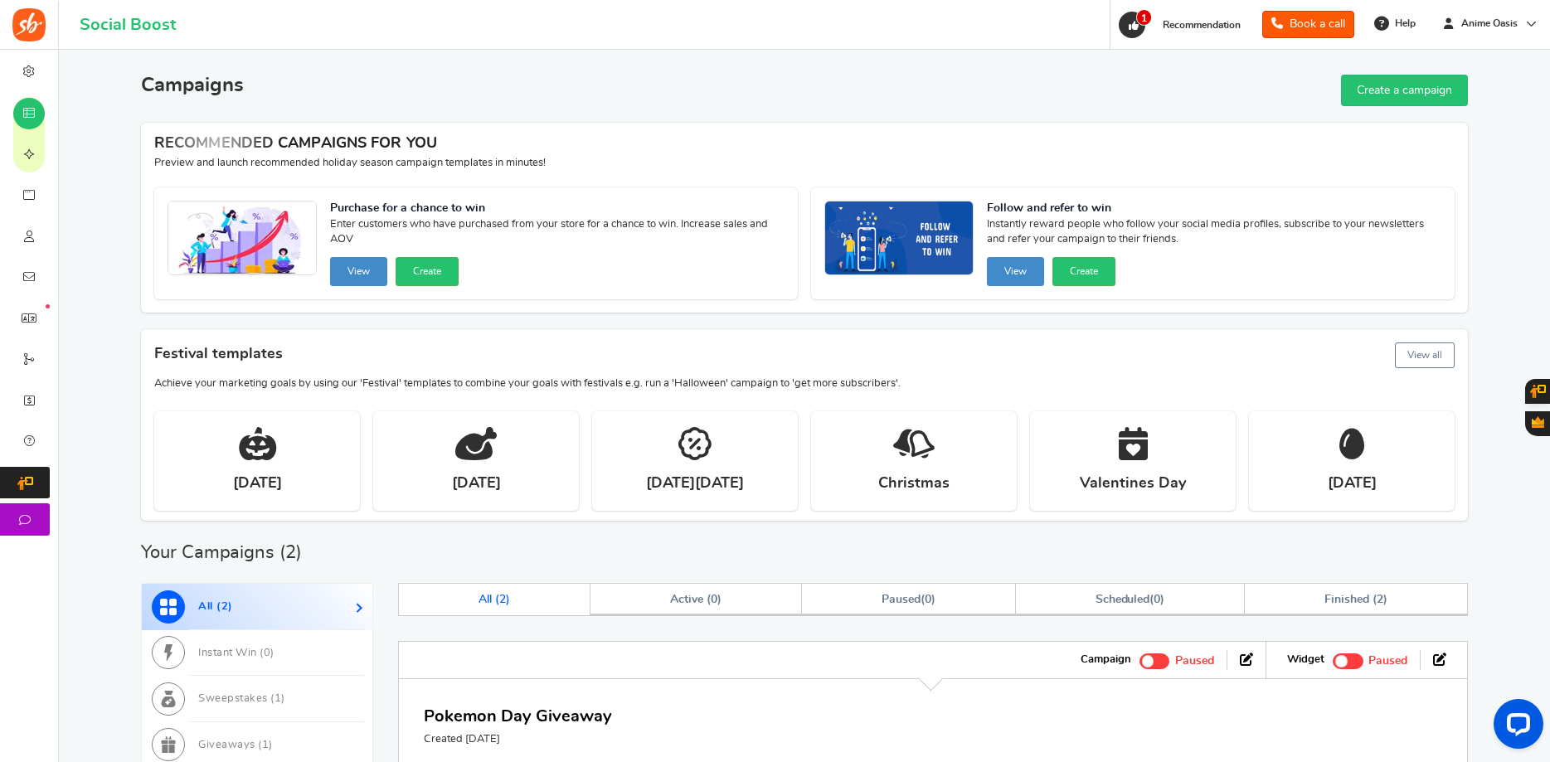
scroll to position [338, 0]
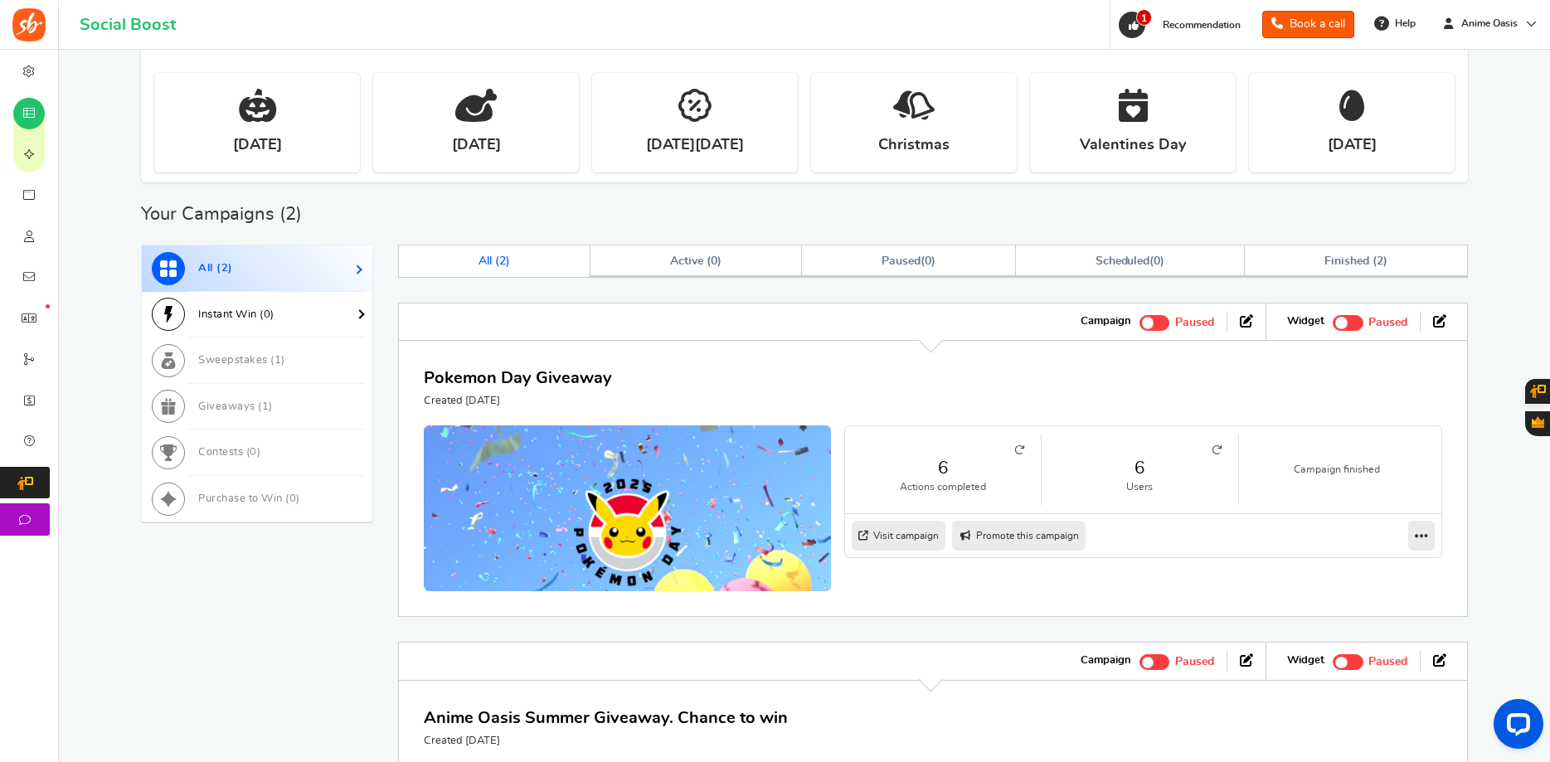
click at [279, 325] on link "Instant Win ( 0 )" at bounding box center [257, 315] width 231 height 46
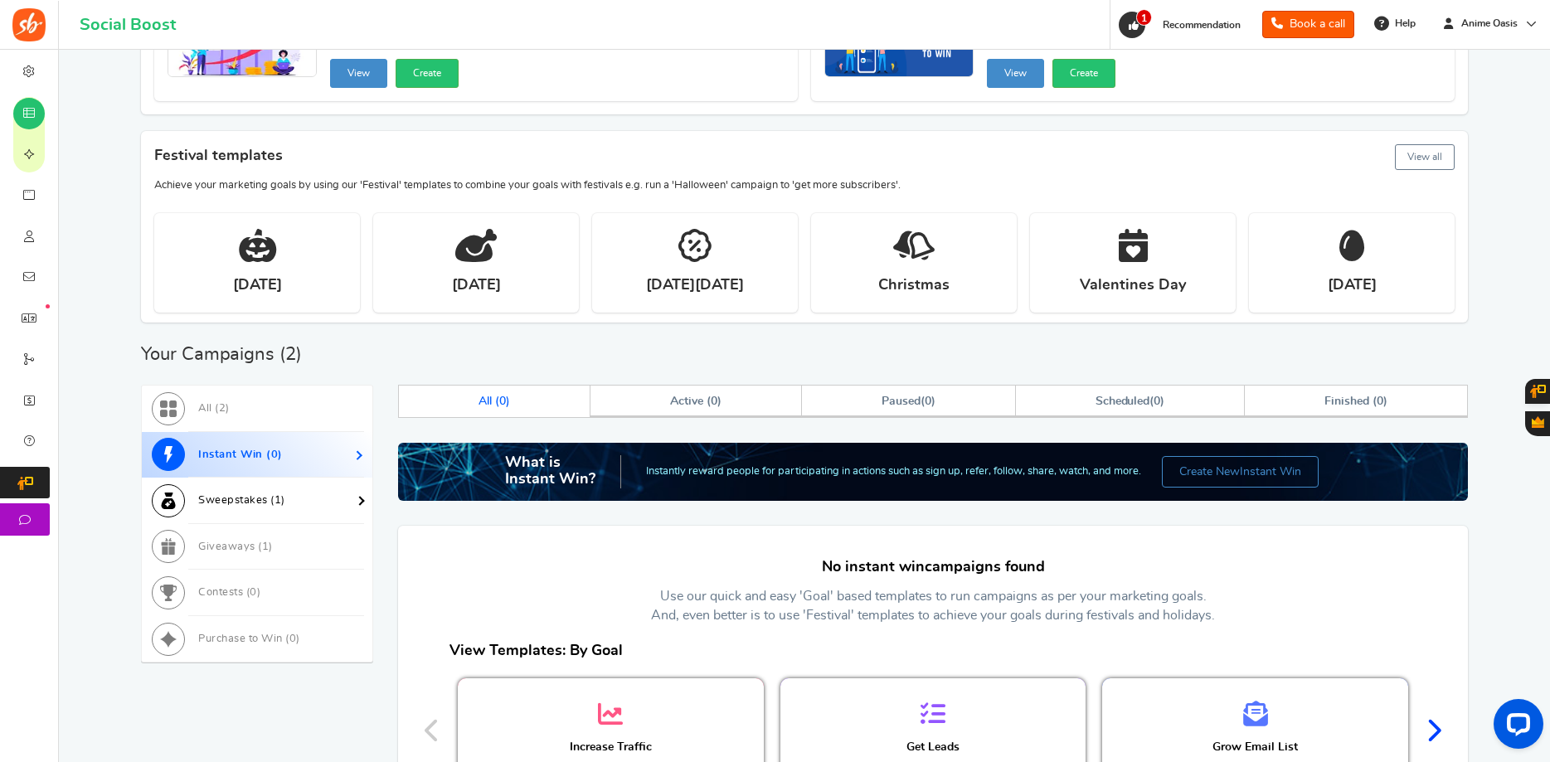
click at [284, 506] on link "Sweepstakes ( 1 )" at bounding box center [257, 501] width 231 height 46
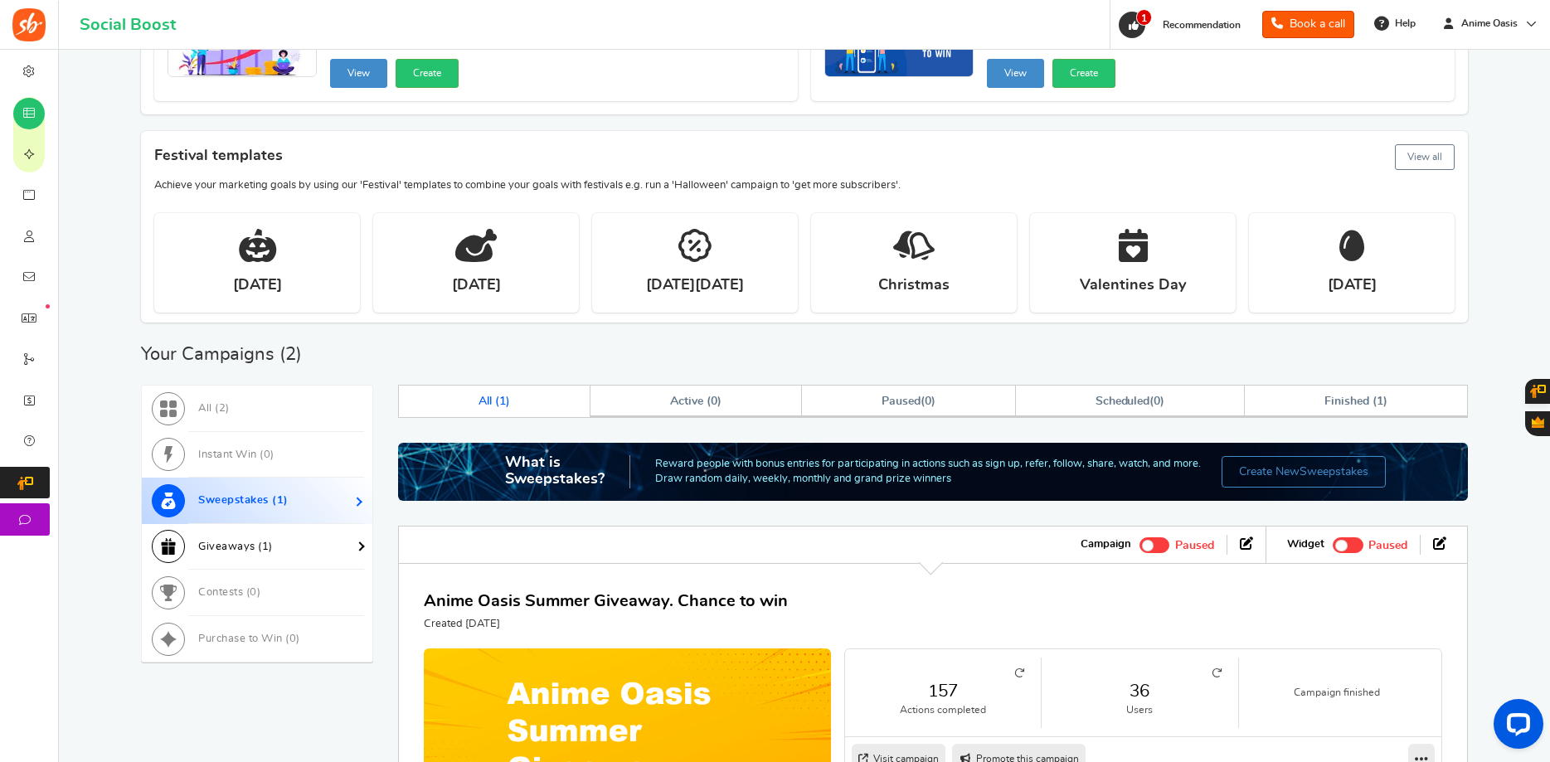
click at [289, 557] on link "Giveaways ( 1 )" at bounding box center [257, 547] width 231 height 46
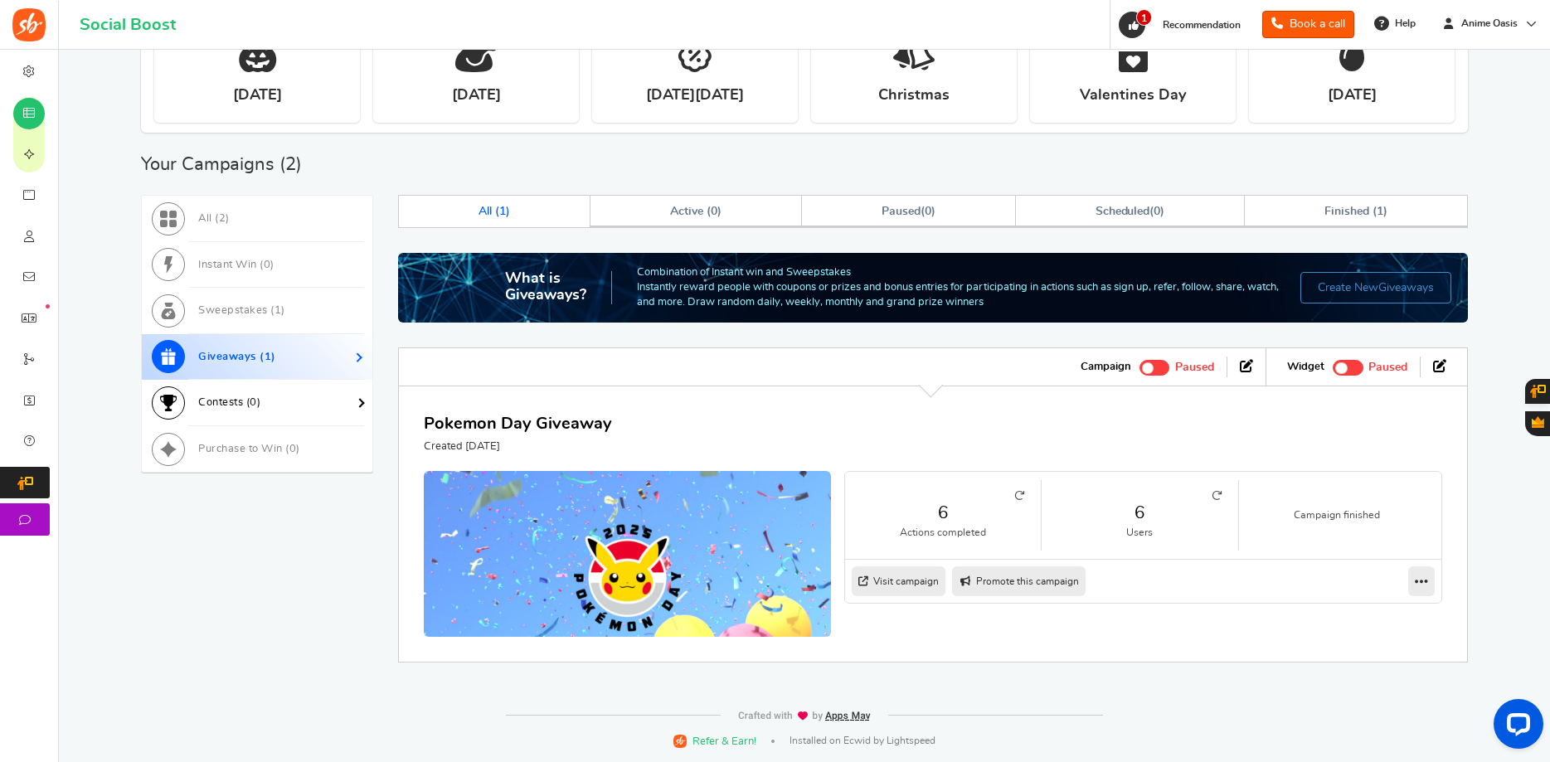
click at [296, 401] on link "Contests ( 0 )" at bounding box center [257, 403] width 231 height 46
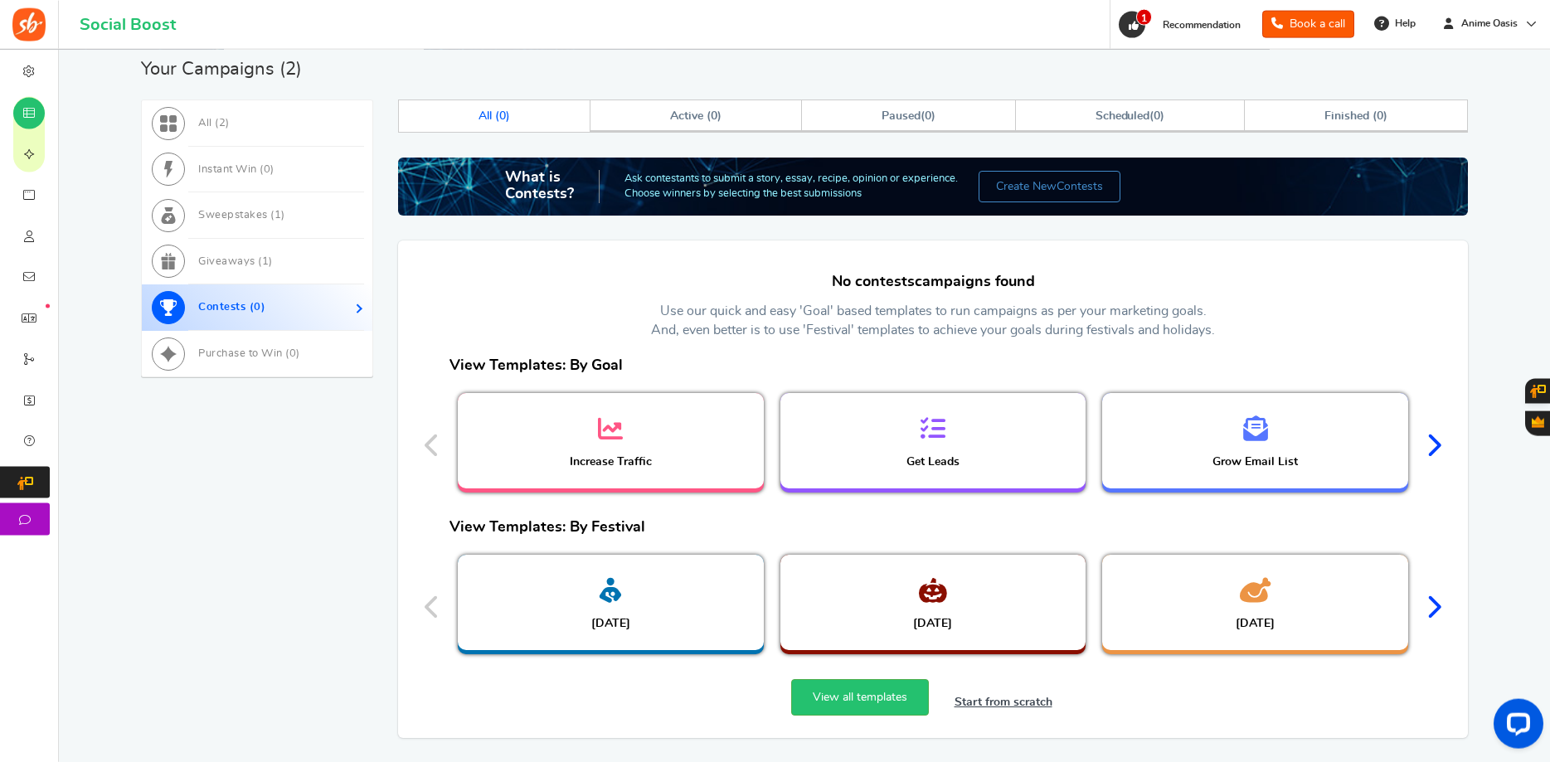
scroll to position [551, 0]
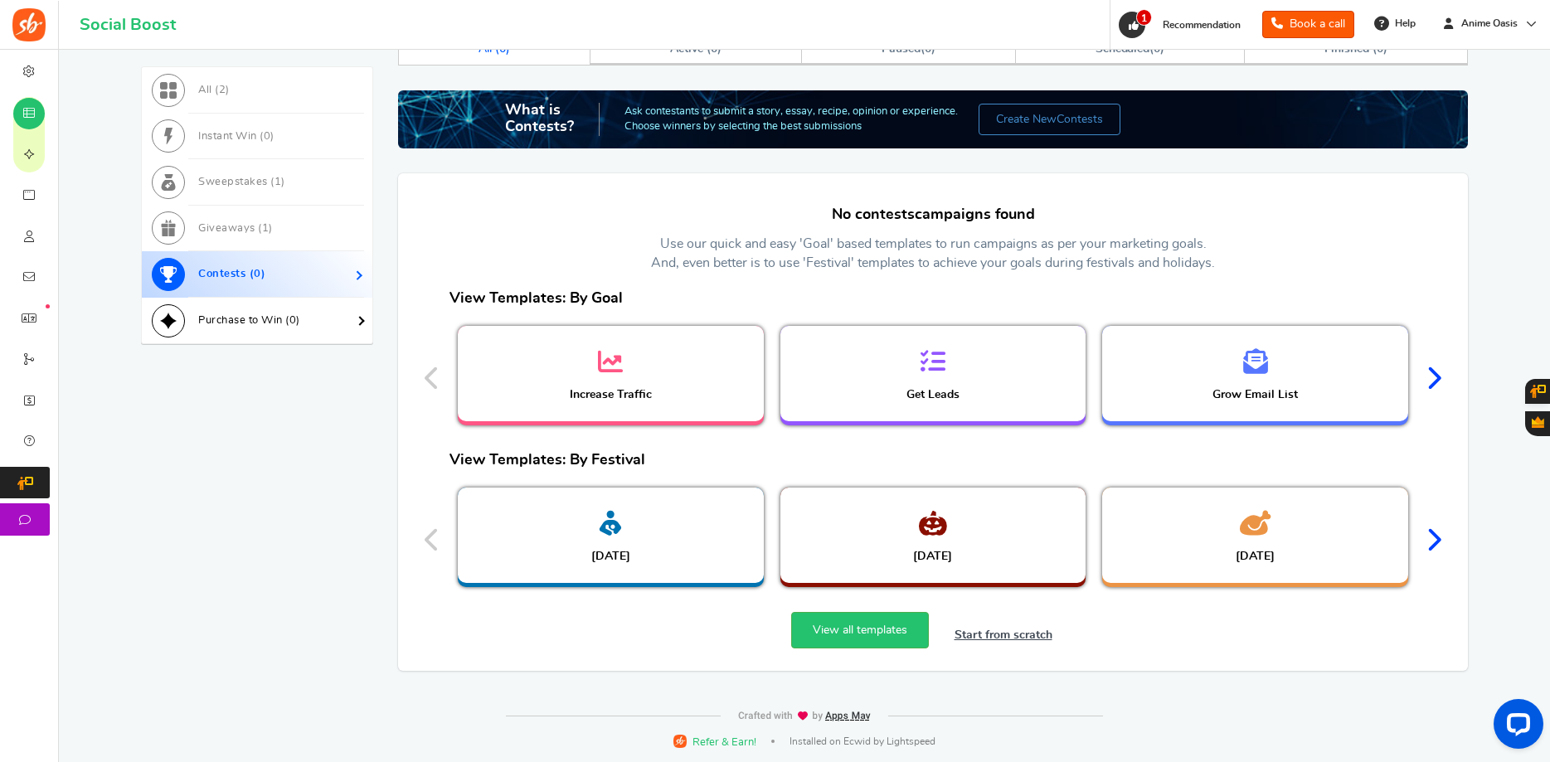
click at [324, 331] on link "Purchase to Win ( 0 )" at bounding box center [257, 321] width 231 height 46
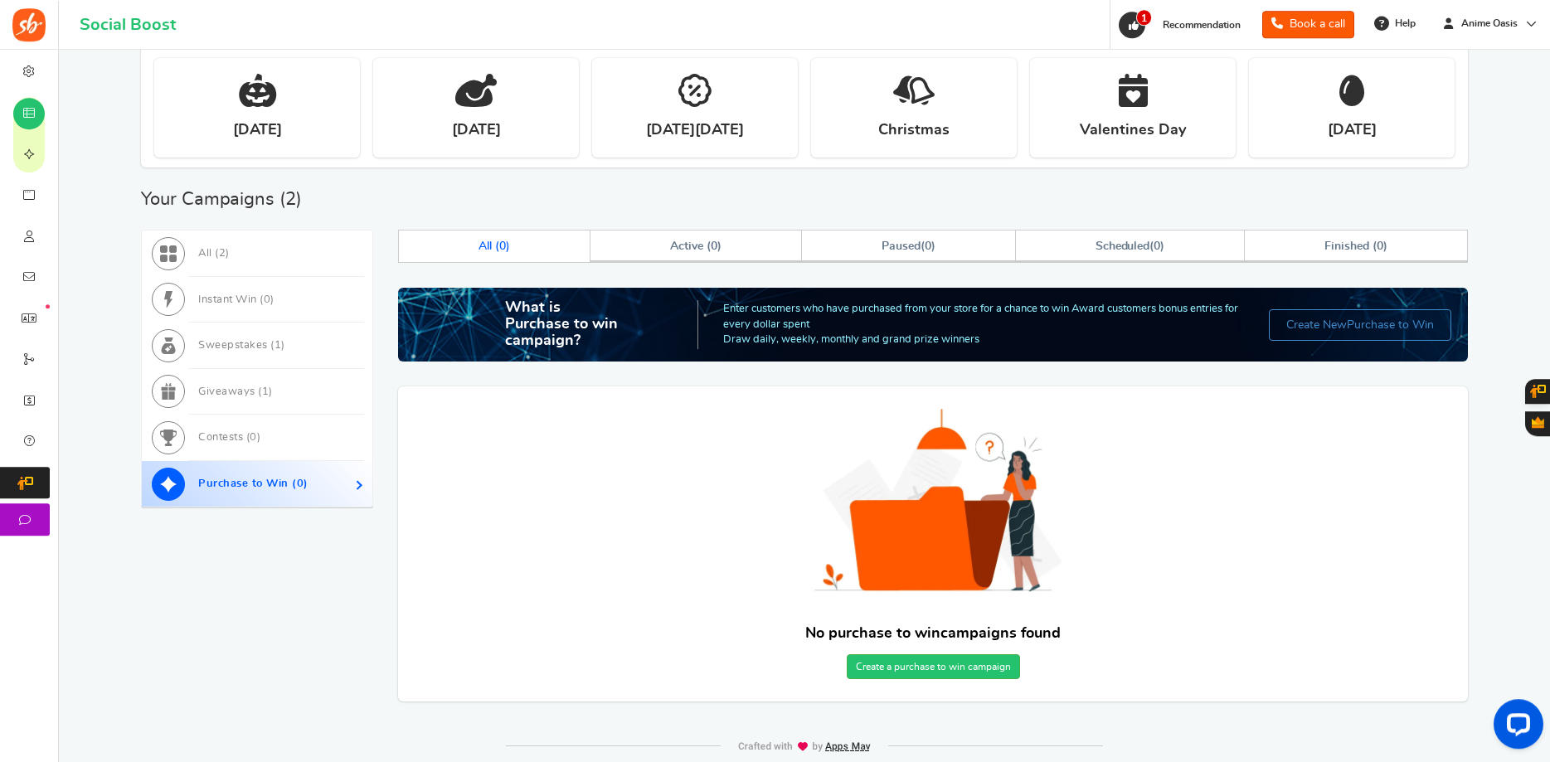
scroll to position [384, 0]
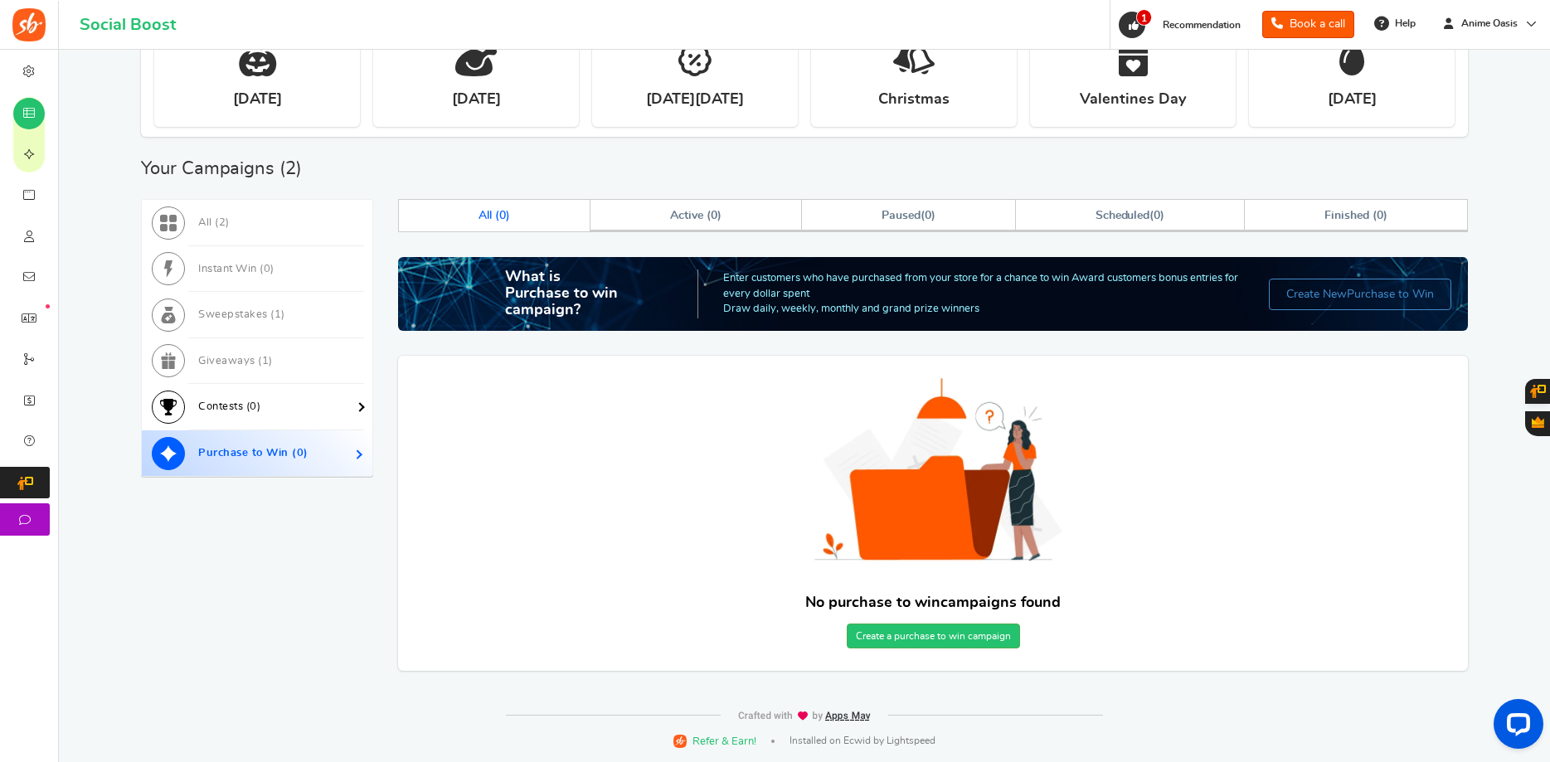
click at [324, 408] on link "Contests ( 0 )" at bounding box center [257, 407] width 231 height 46
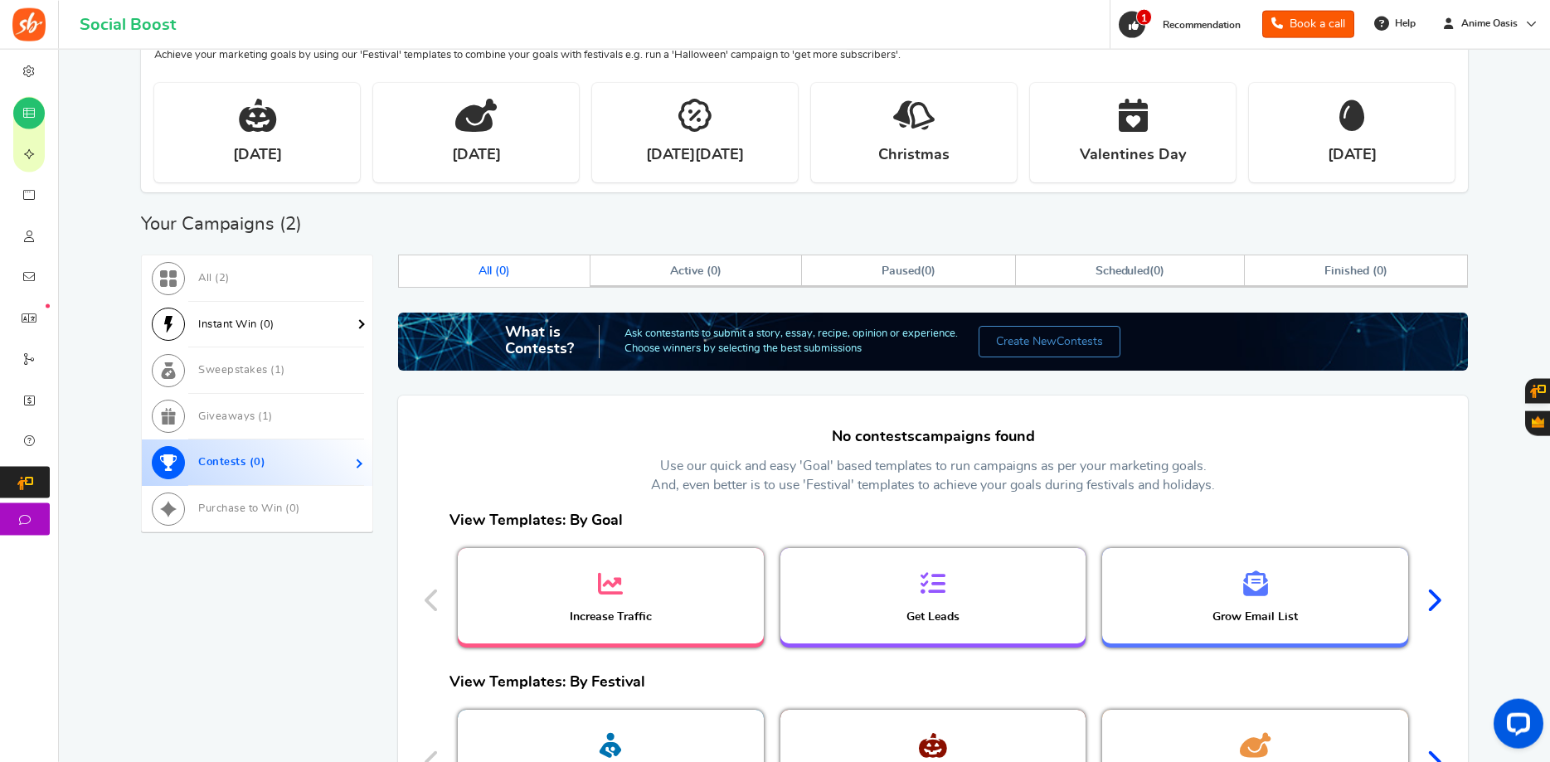
scroll to position [212, 0]
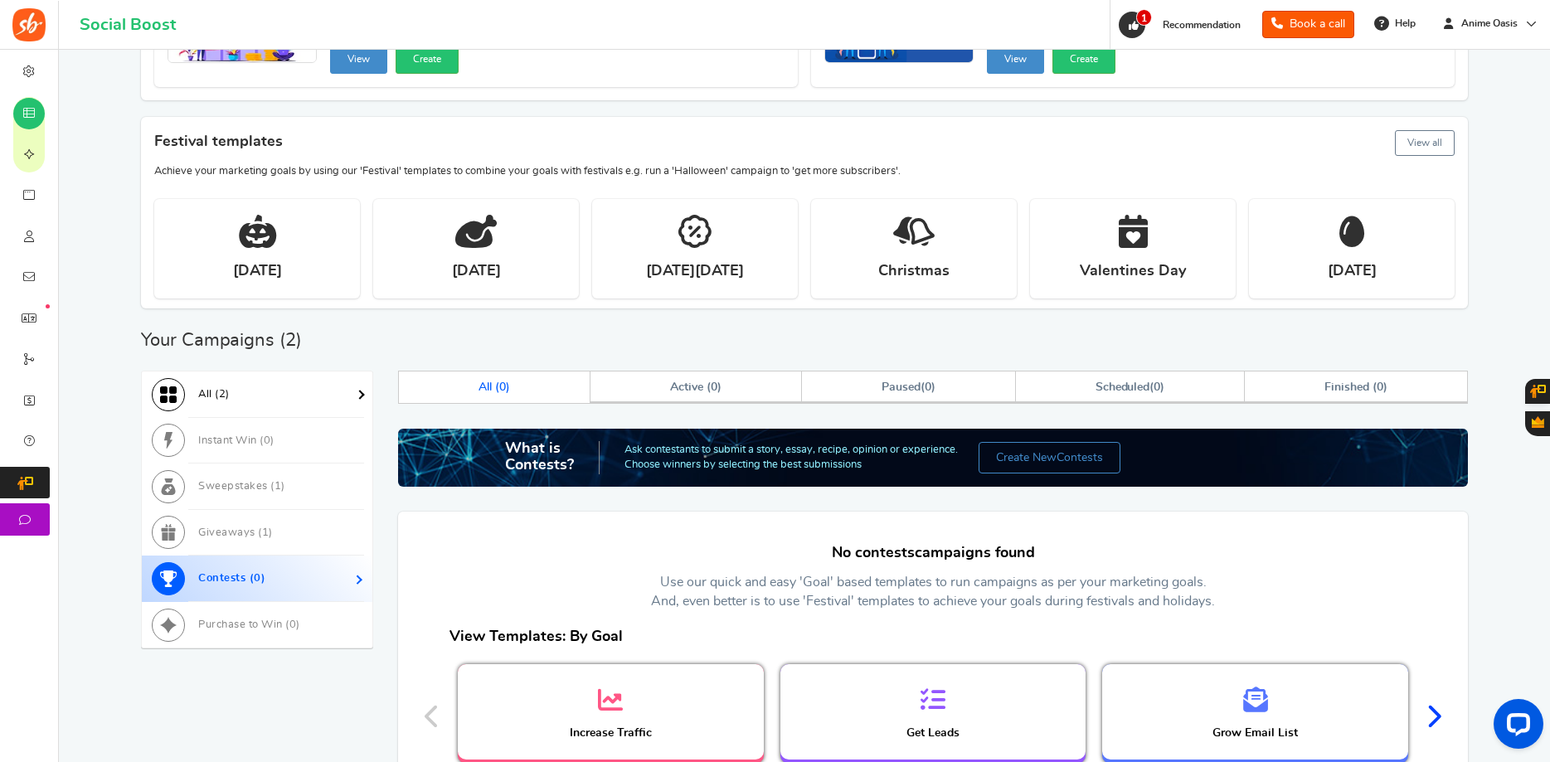
click at [277, 405] on link "All ( 2 )" at bounding box center [257, 395] width 231 height 46
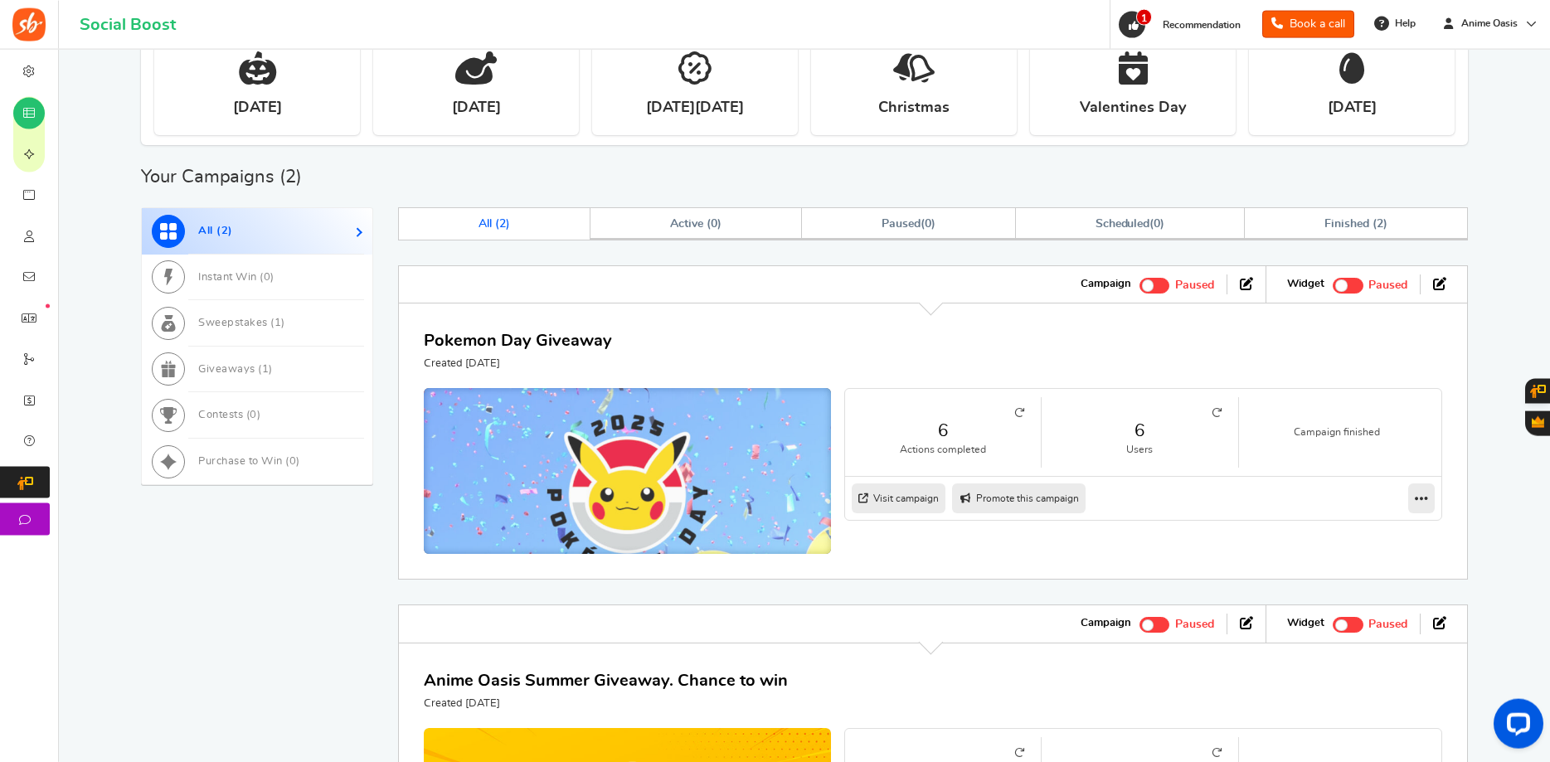
scroll to position [466, 0]
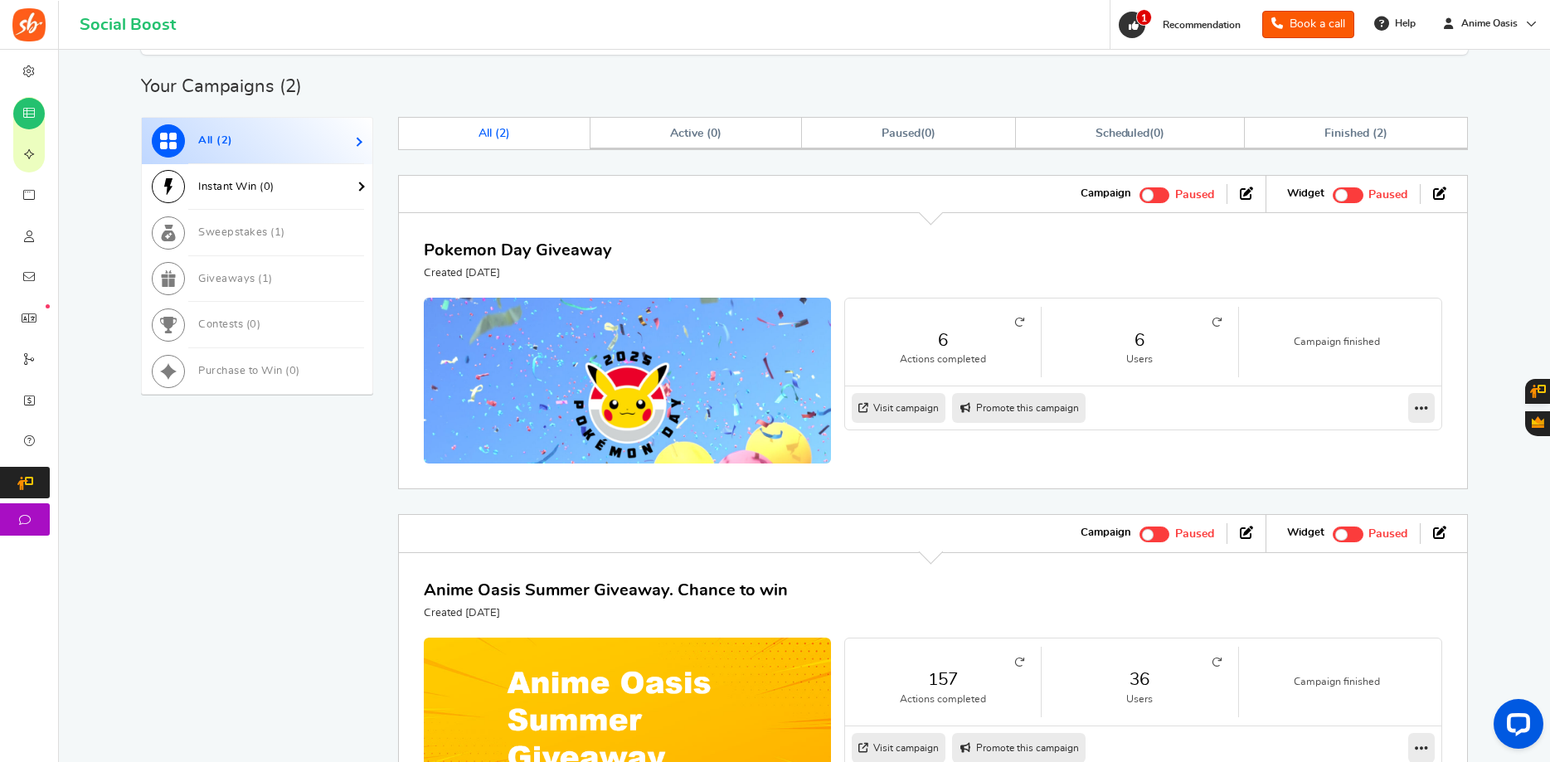
click at [304, 194] on link "Instant Win ( 0 )" at bounding box center [257, 187] width 231 height 46
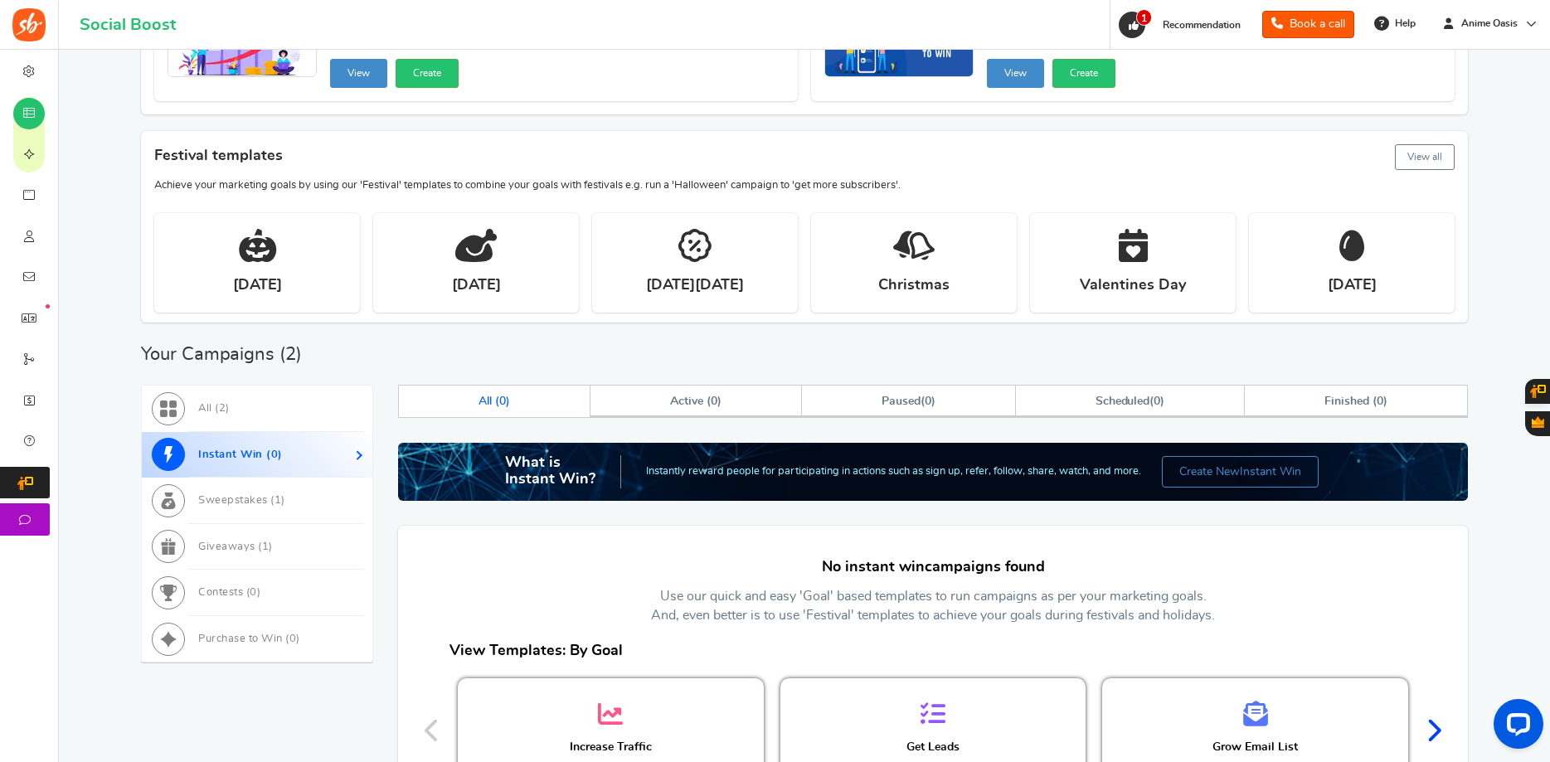
scroll to position [367, 0]
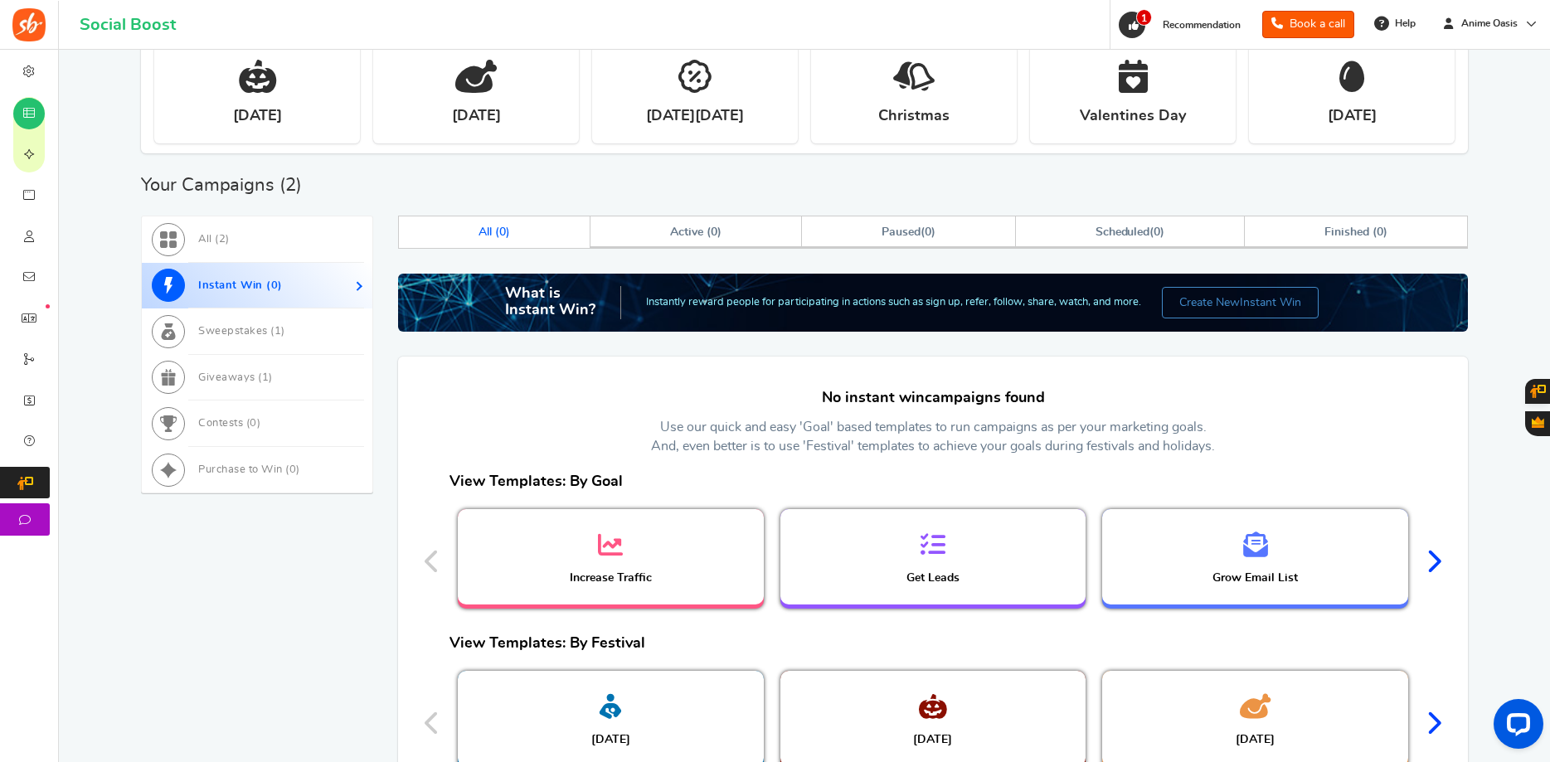
click at [385, 308] on div "All ( 2 ) Instant Win ( 0 ) Sweepstakes ( 1 ) Giveaways ( 1 ) Contests ( 0 ) Pu…" at bounding box center [804, 544] width 1327 height 656
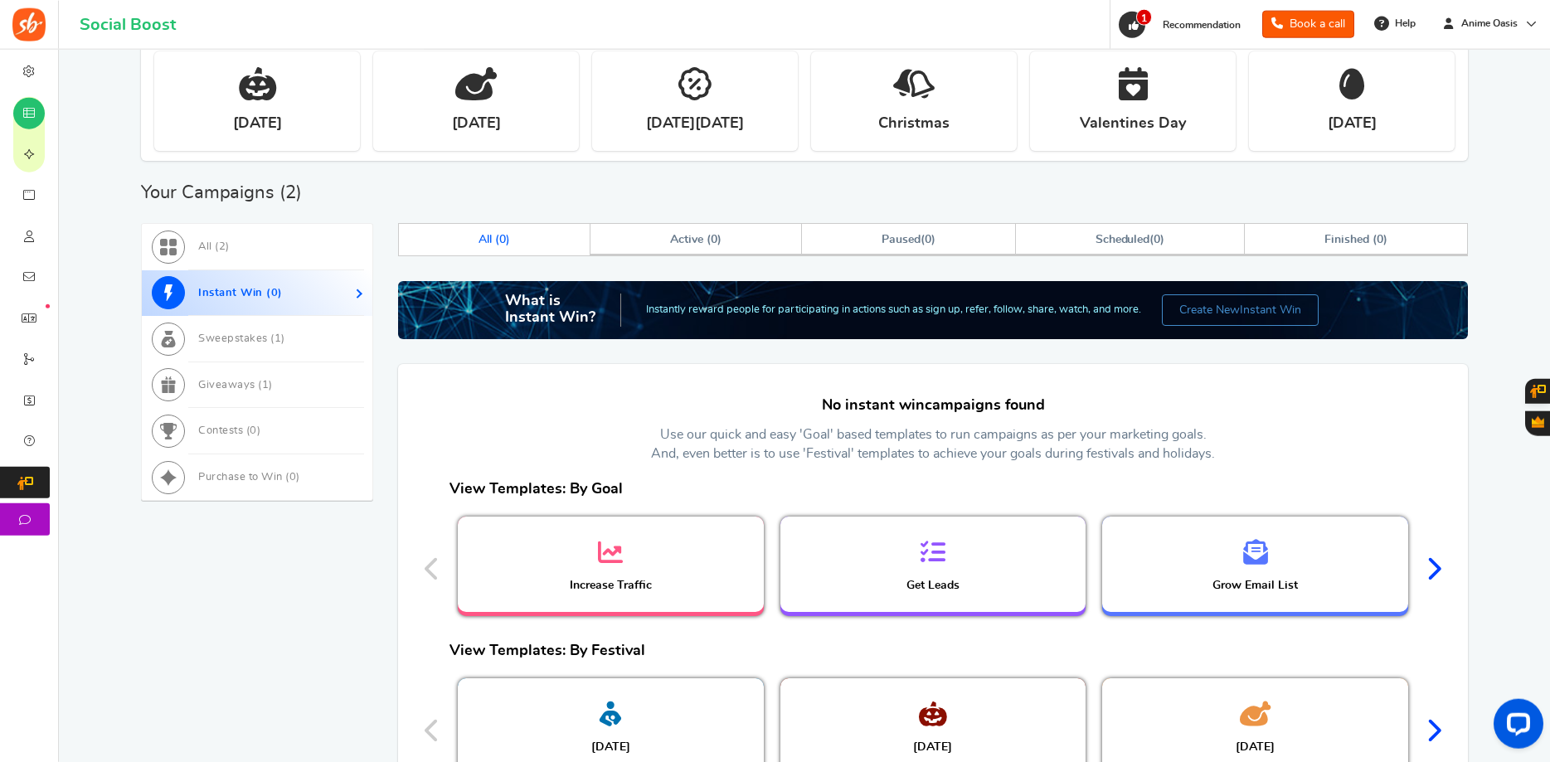
scroll to position [283, 0]
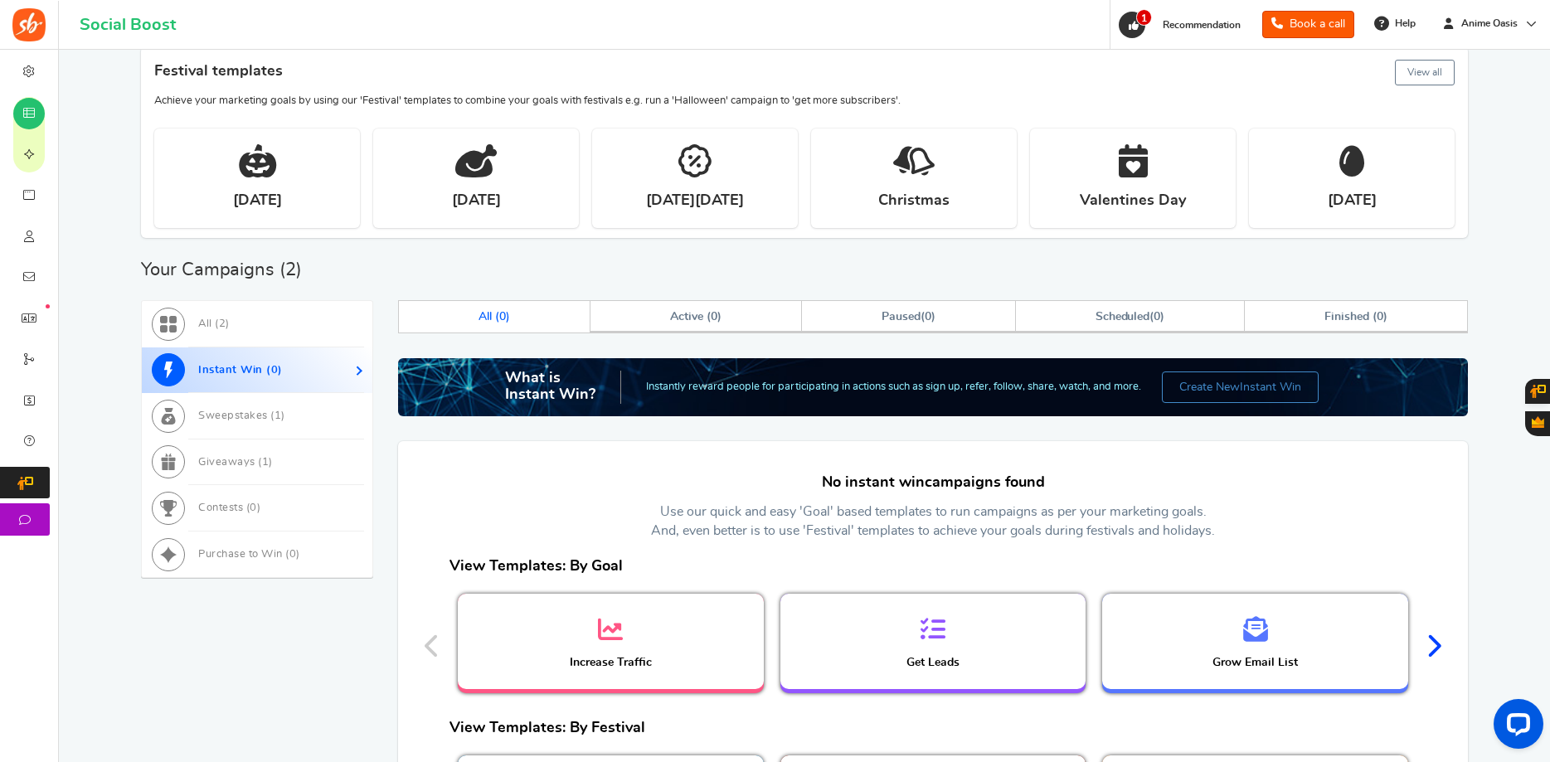
click at [301, 361] on link "Instant Win ( 0 )" at bounding box center [257, 370] width 231 height 46
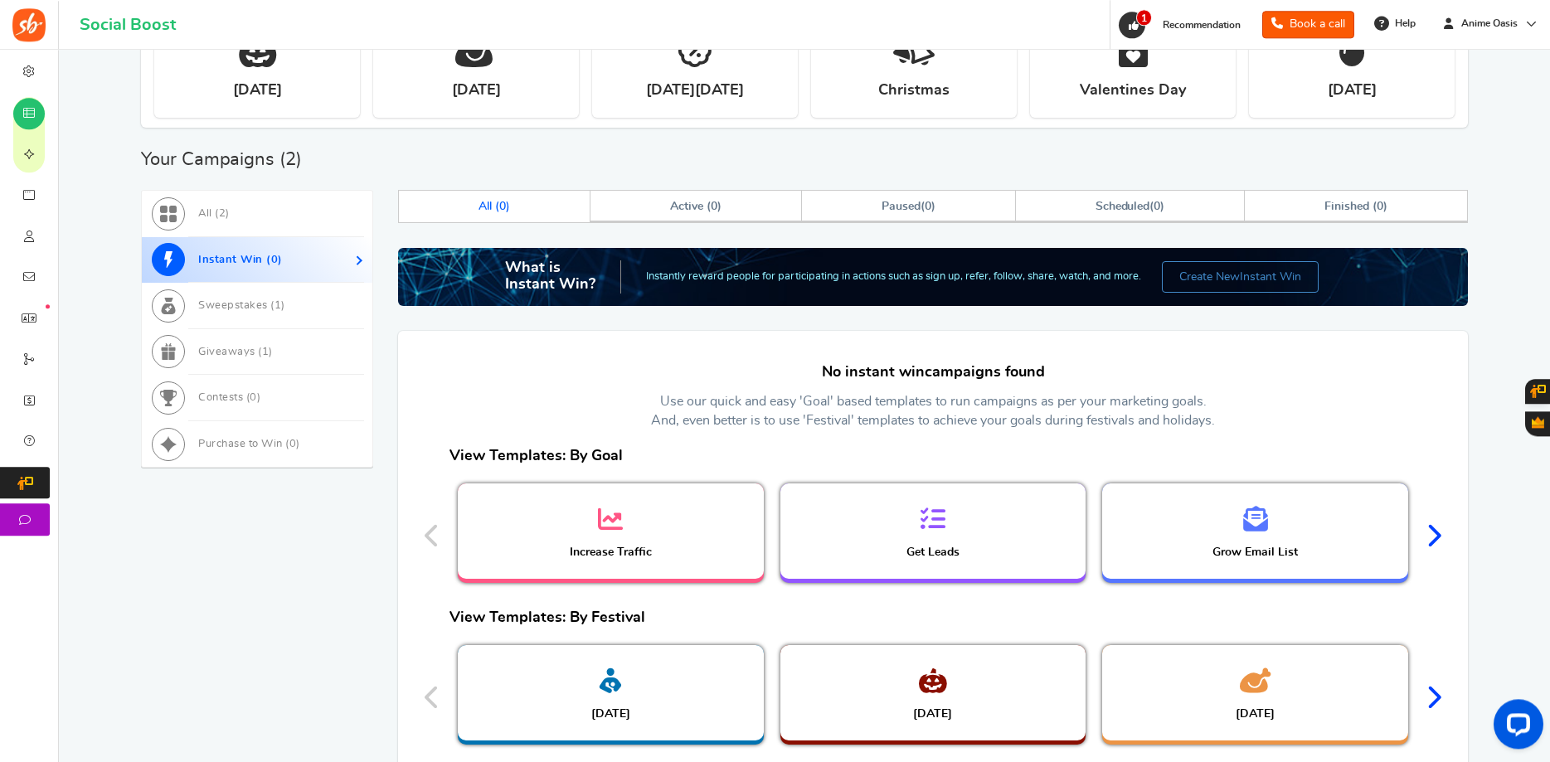
scroll to position [537, 0]
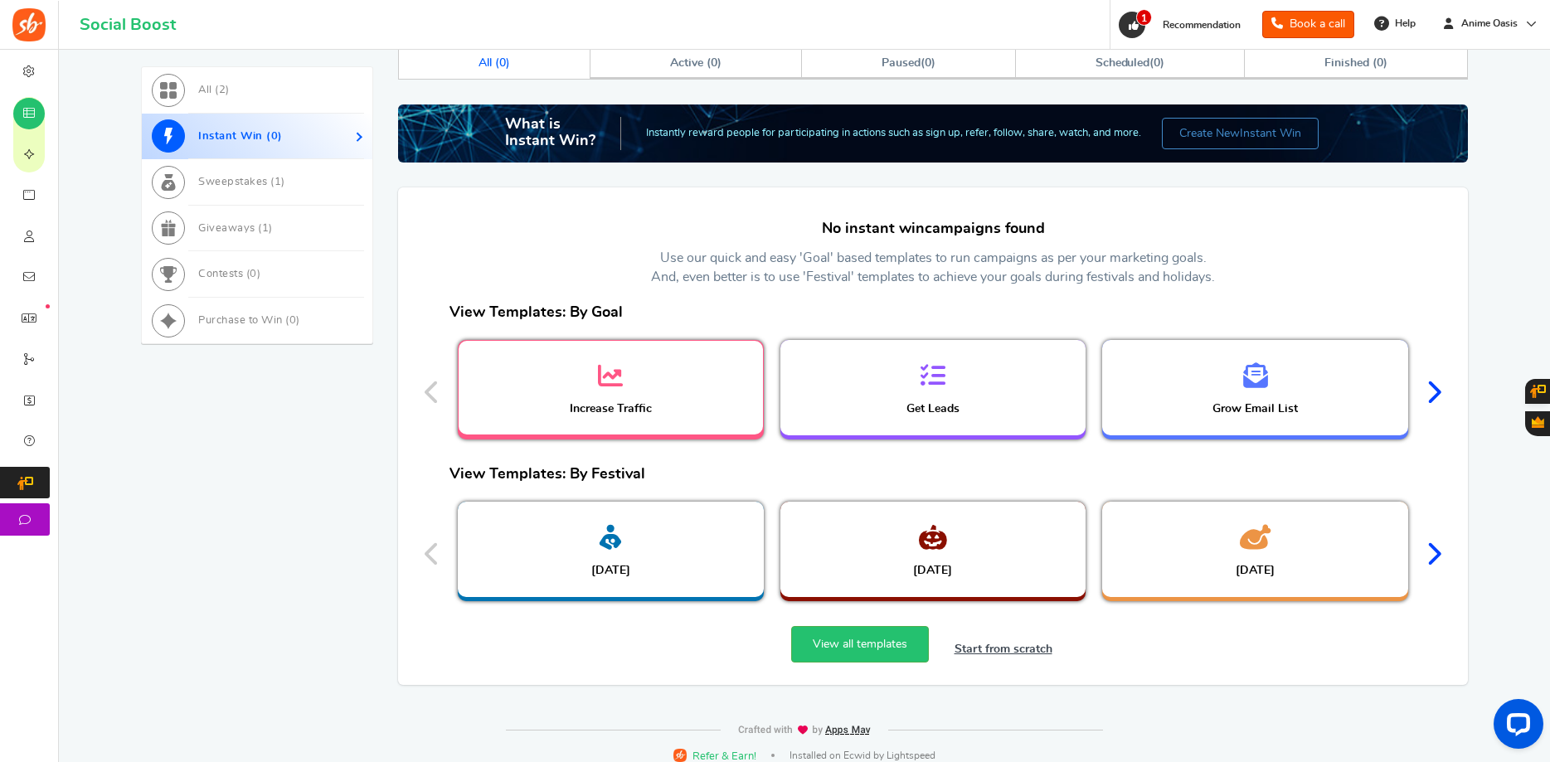
click at [607, 376] on icon at bounding box center [610, 375] width 25 height 25
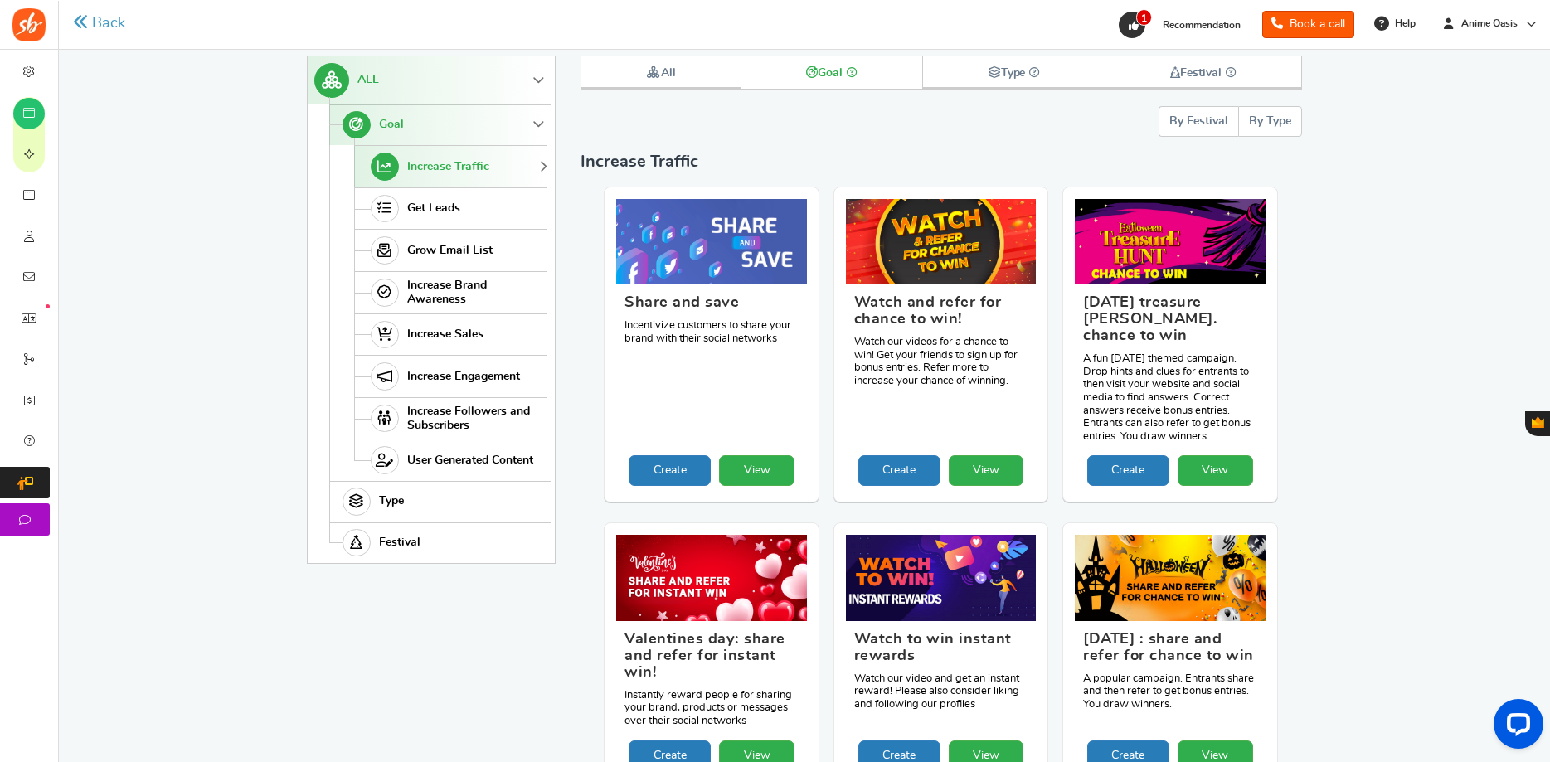
scroll to position [87, 0]
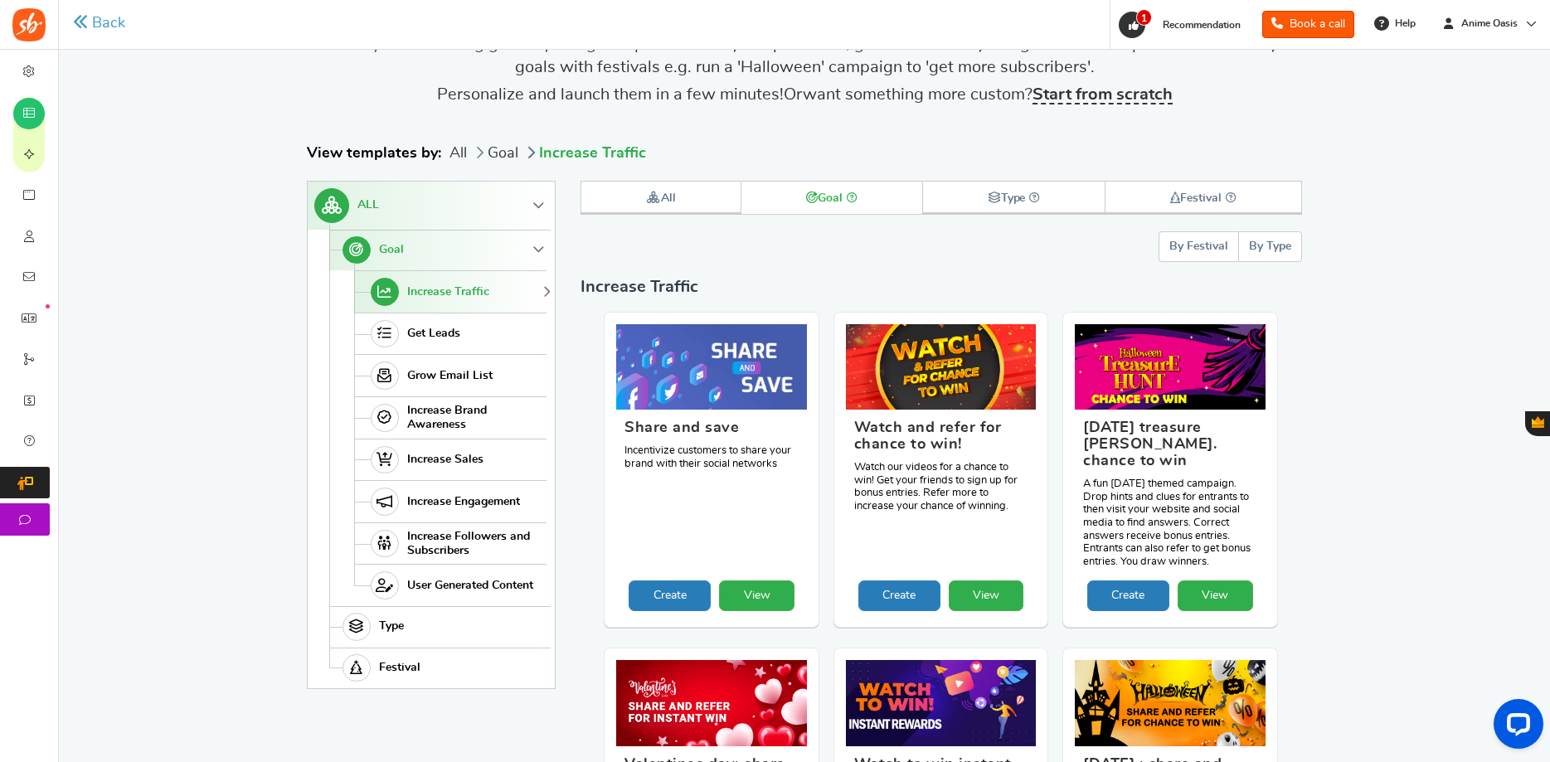
click at [513, 286] on link "Increase Traffic" at bounding box center [450, 291] width 192 height 42
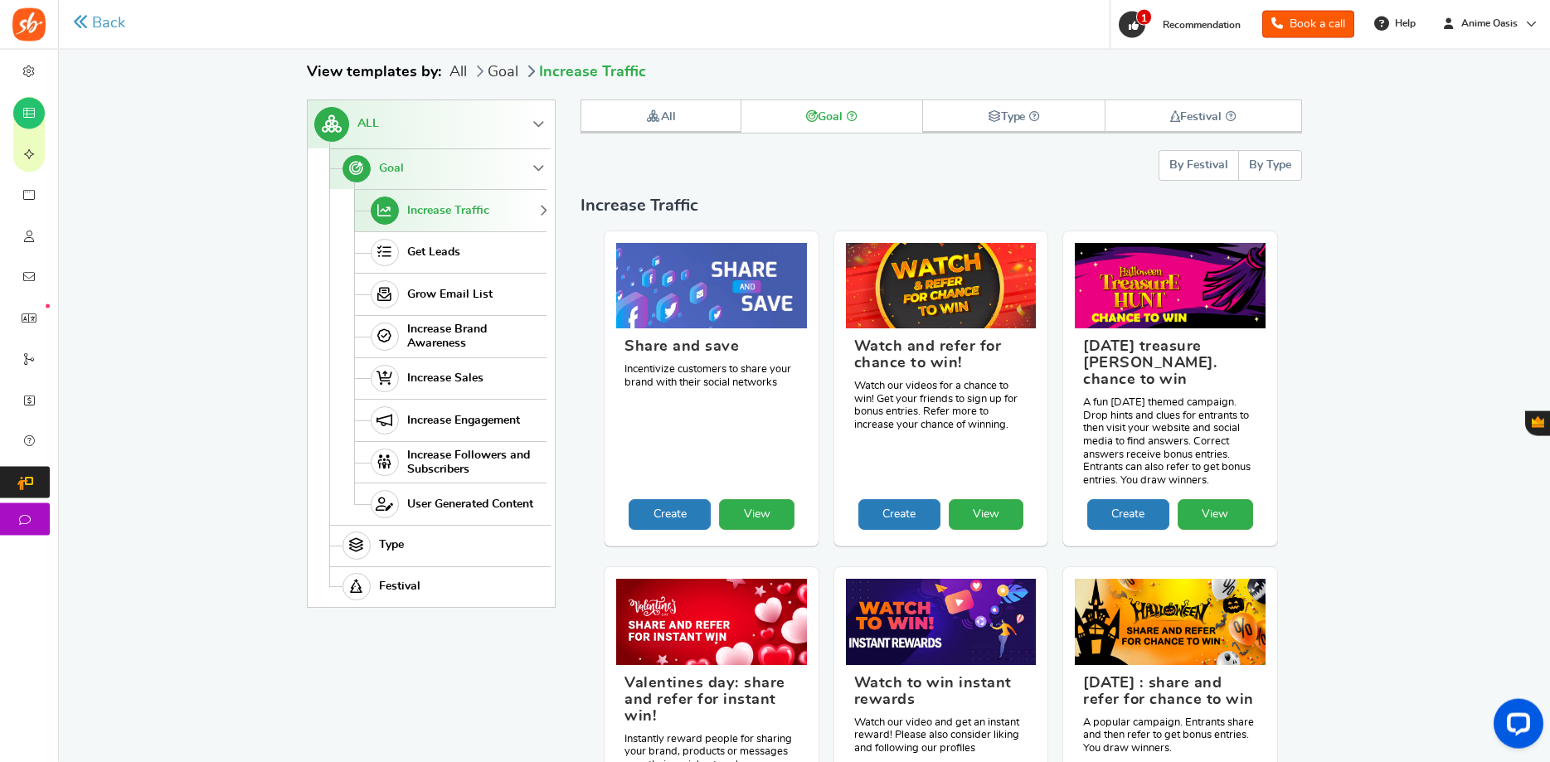
scroll to position [139, 0]
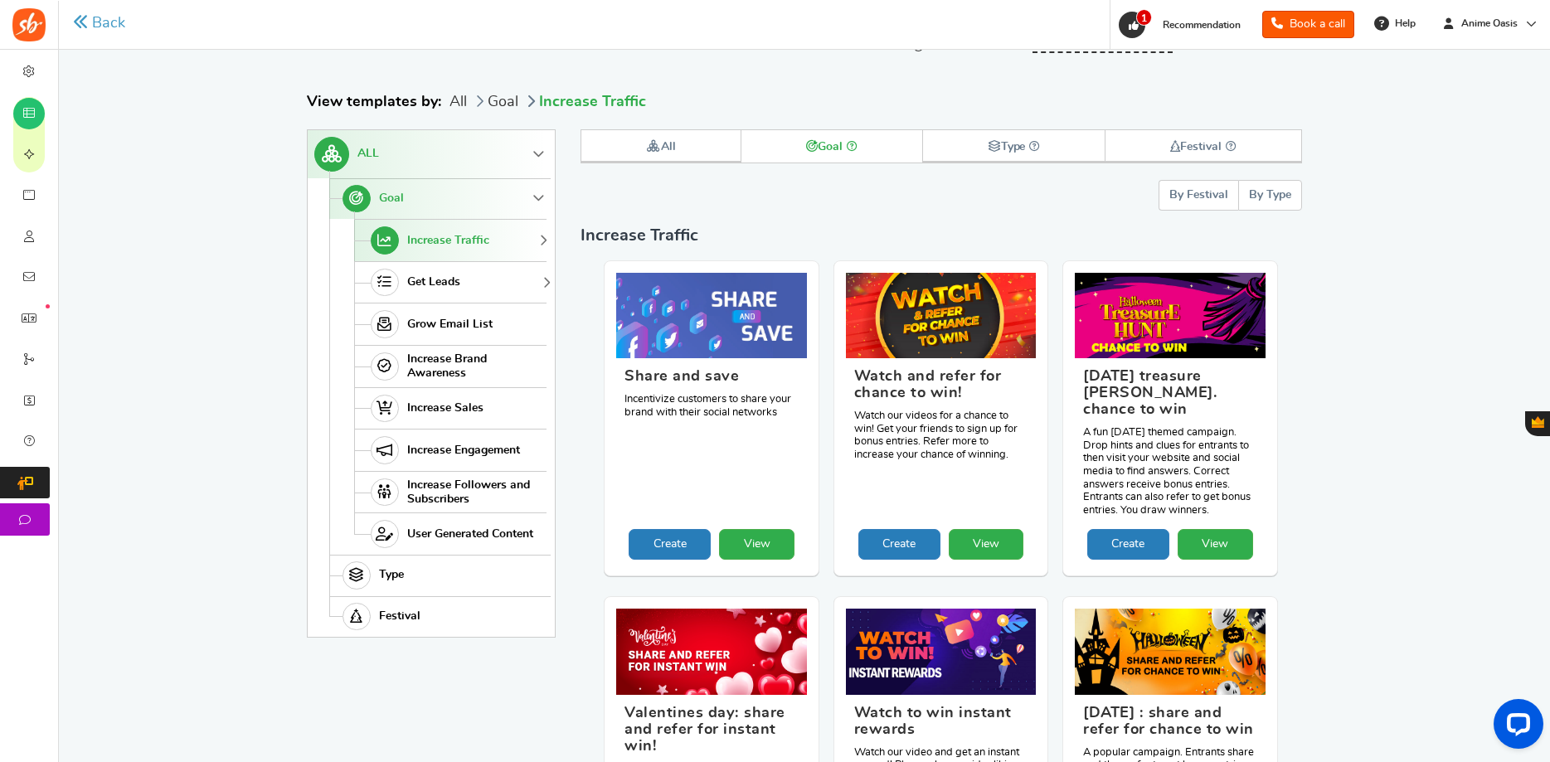
click at [478, 288] on link "Get Leads" at bounding box center [450, 282] width 192 height 42
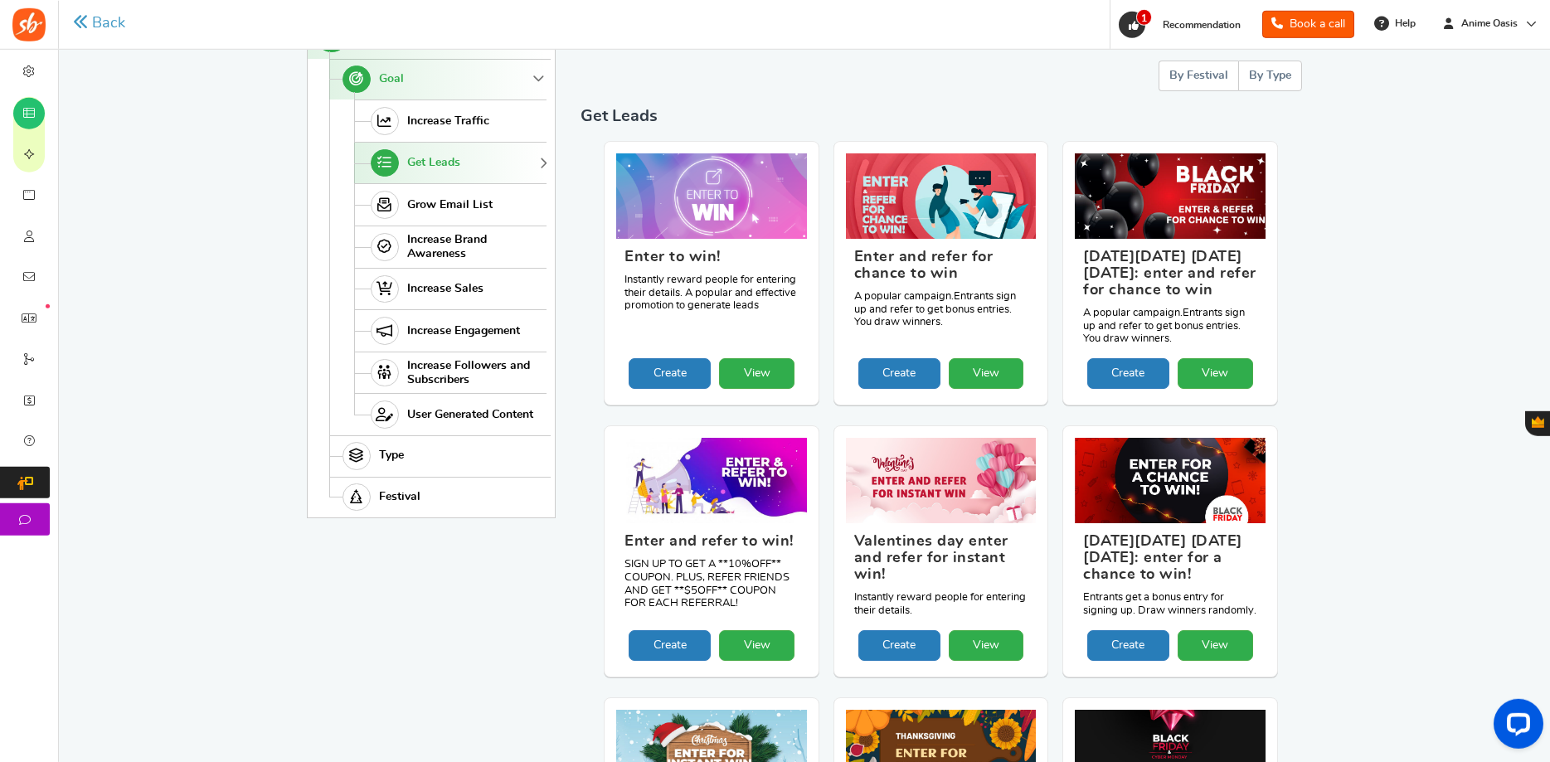
scroll to position [341, 0]
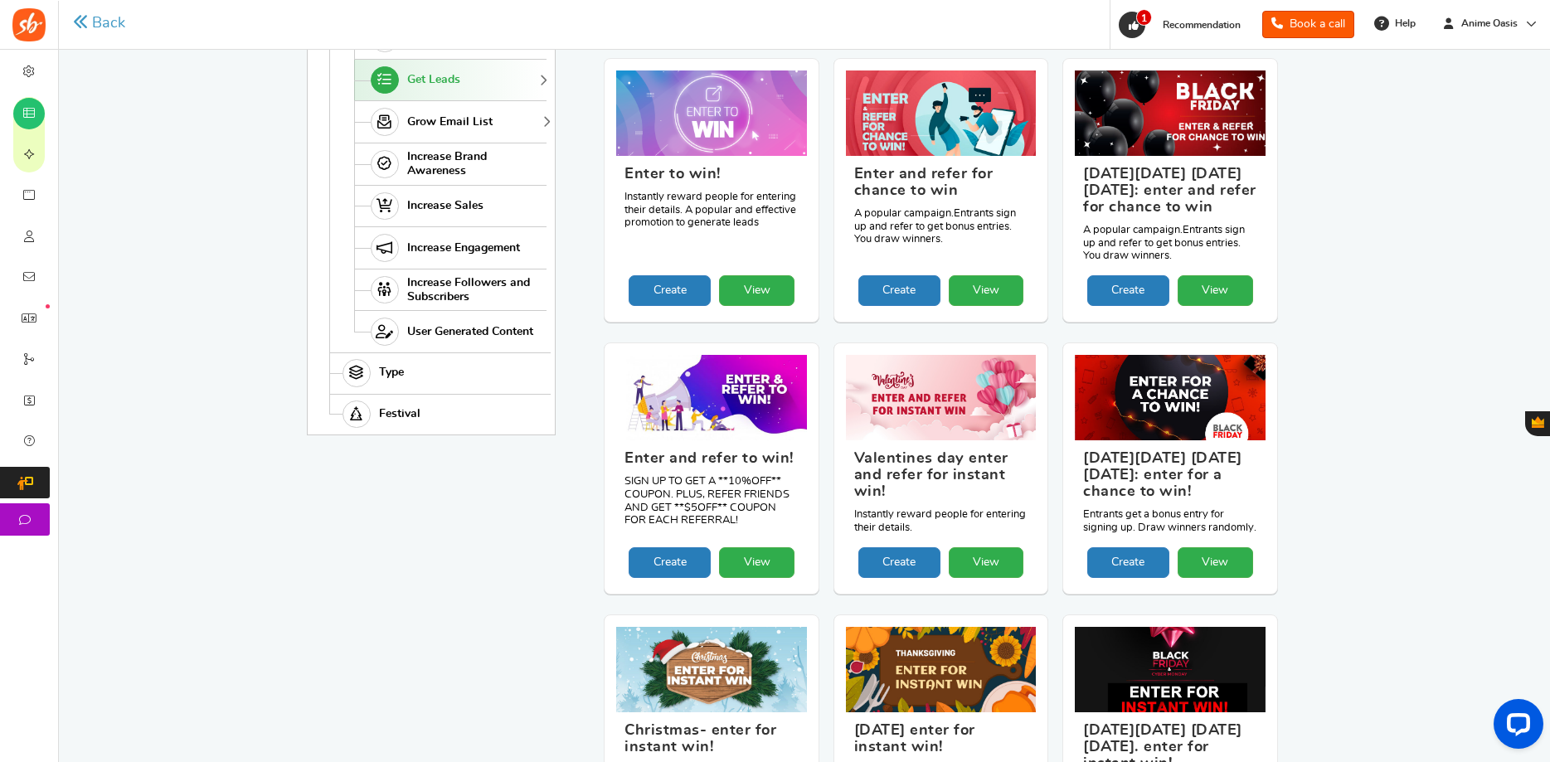
click at [485, 120] on span "Grow Email List" at bounding box center [449, 122] width 85 height 14
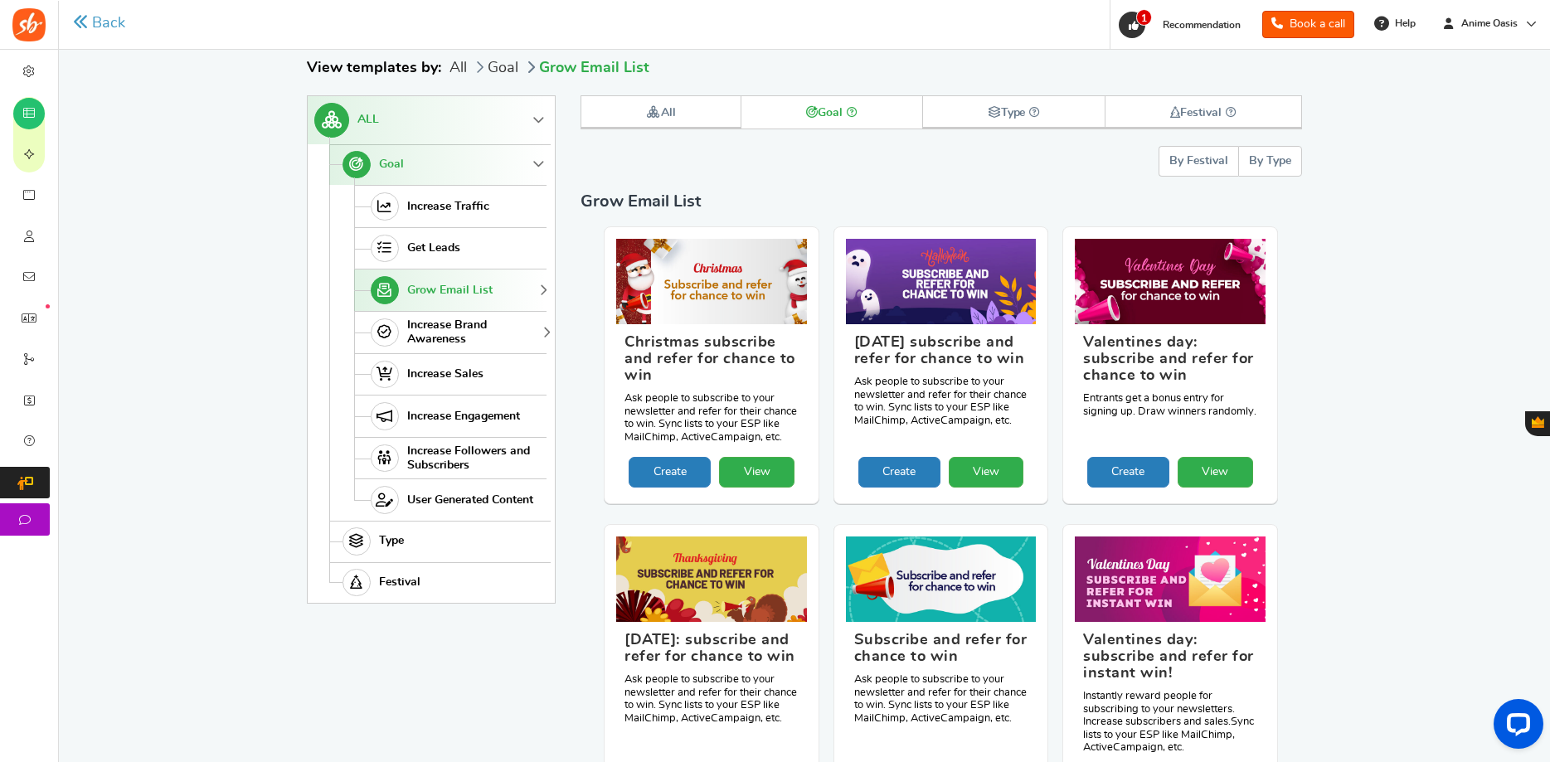
scroll to position [172, 0]
click at [492, 330] on span "Increase Brand Awareness" at bounding box center [474, 333] width 135 height 28
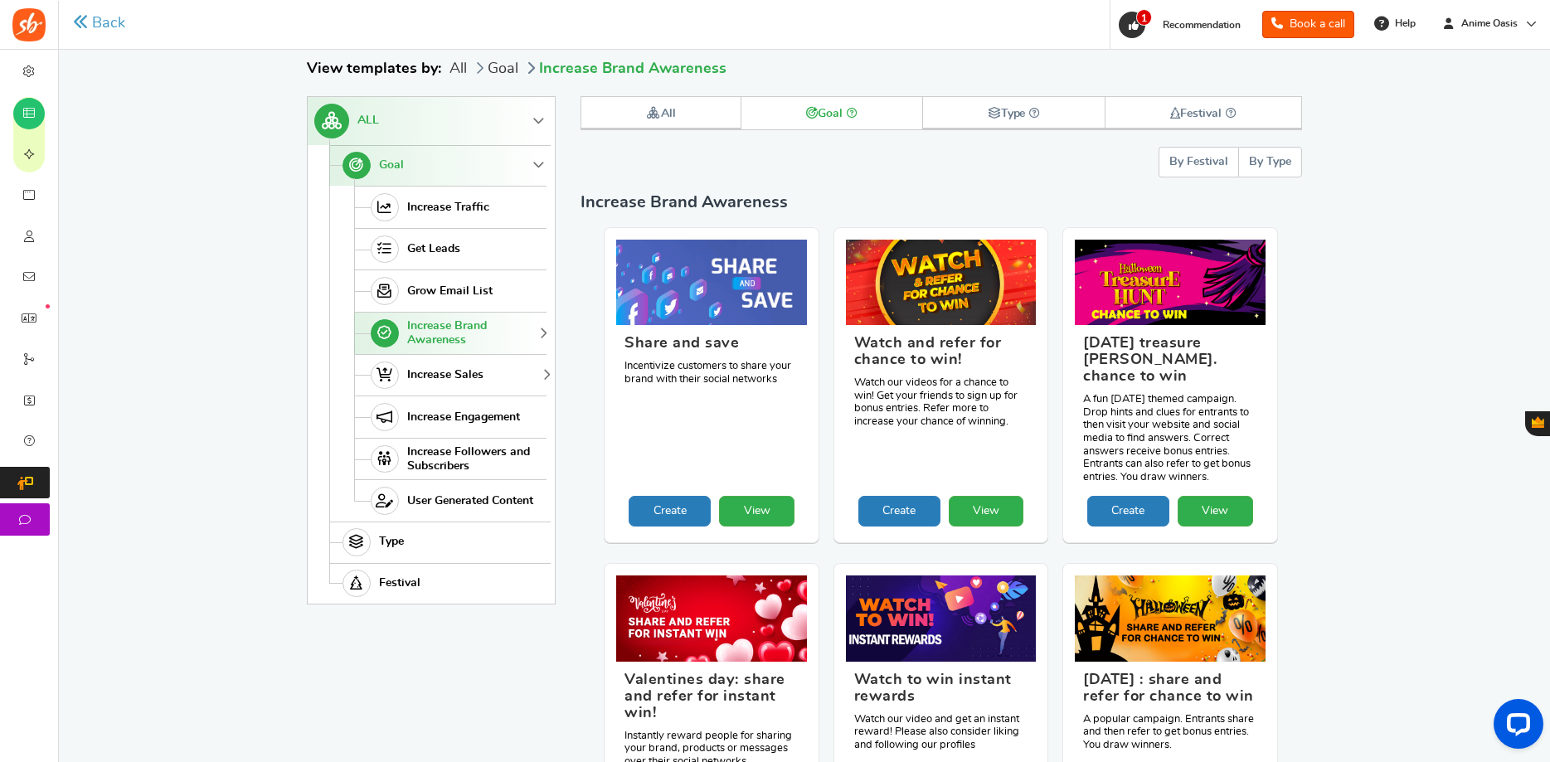
click at [481, 374] on span "Increase Sales" at bounding box center [445, 375] width 76 height 14
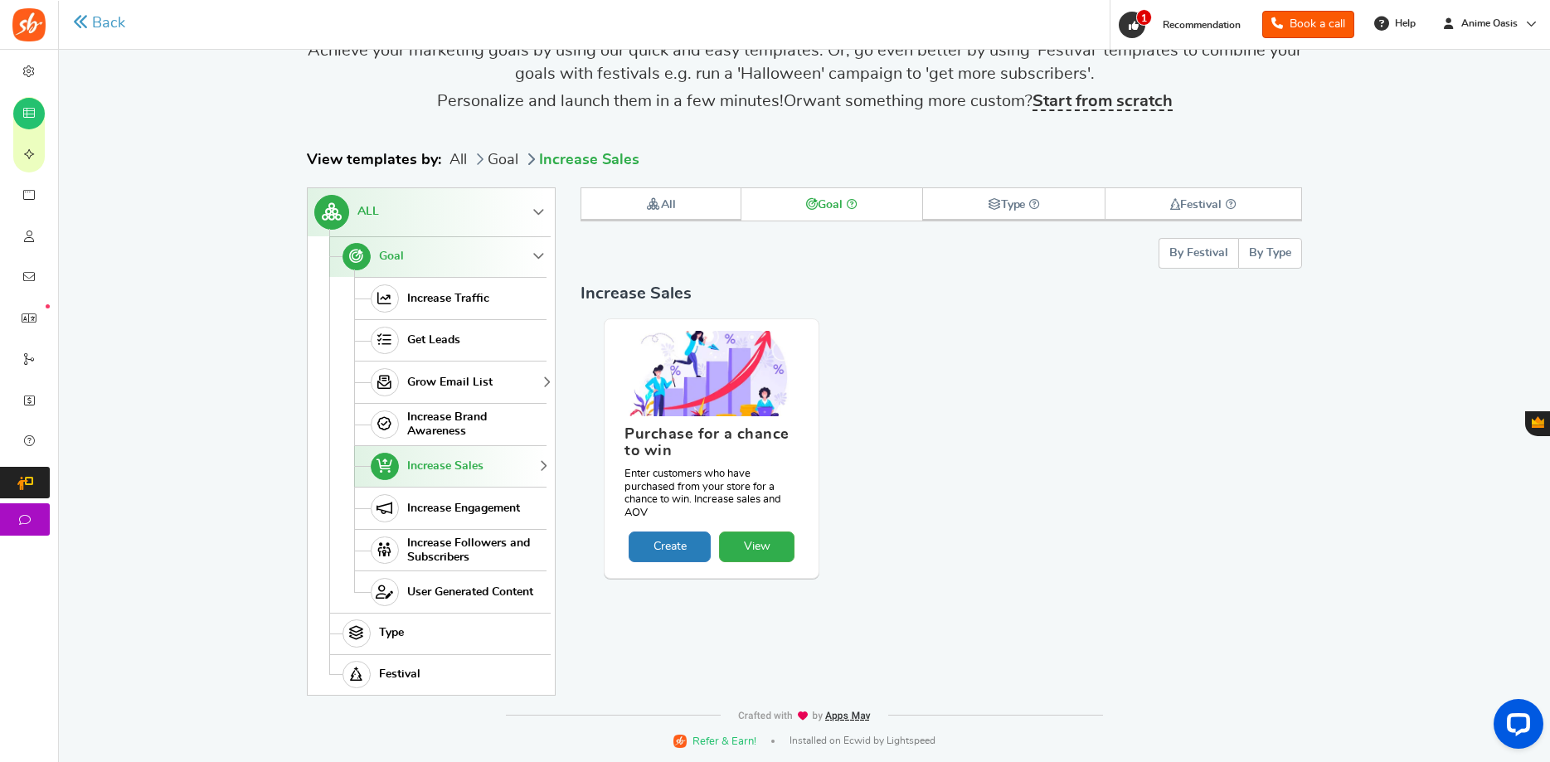
scroll to position [80, 0]
click at [496, 494] on link "Increase Engagement" at bounding box center [450, 508] width 192 height 42
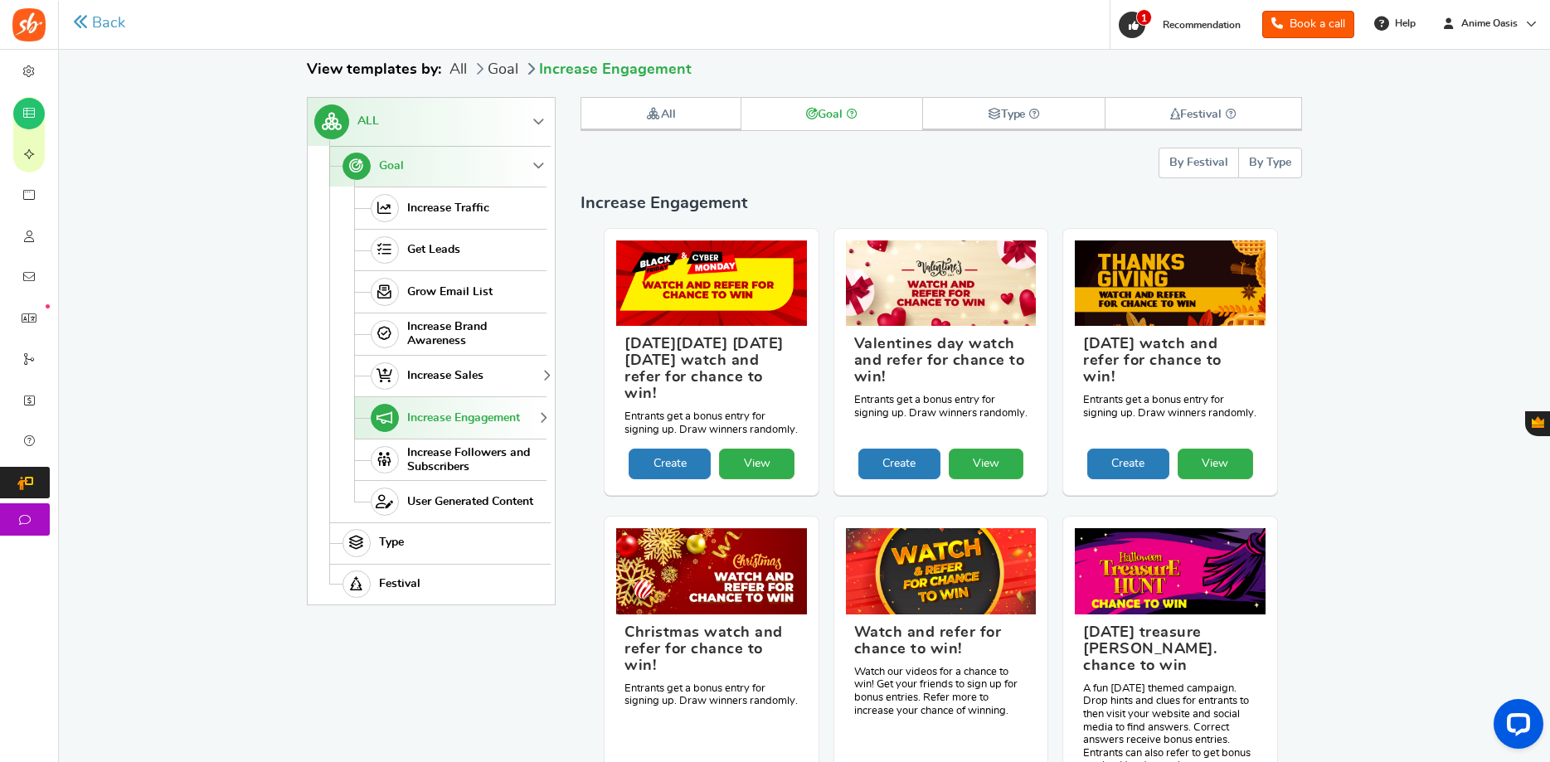
scroll to position [172, 0]
click at [532, 379] on link "Increase Sales" at bounding box center [450, 375] width 192 height 42
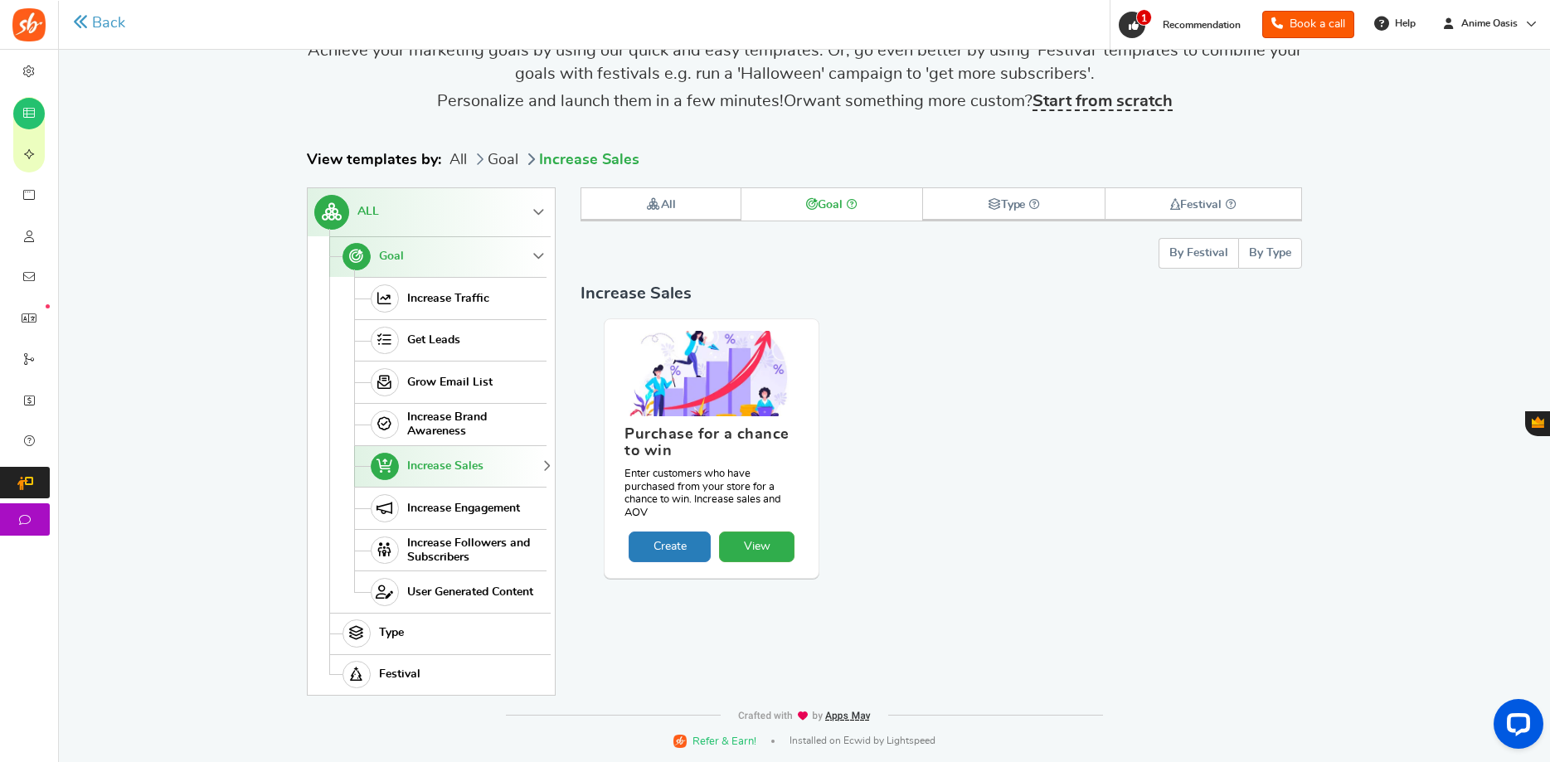
scroll to position [80, 0]
click at [474, 531] on link "Increase Followers and Subscribers" at bounding box center [450, 550] width 192 height 42
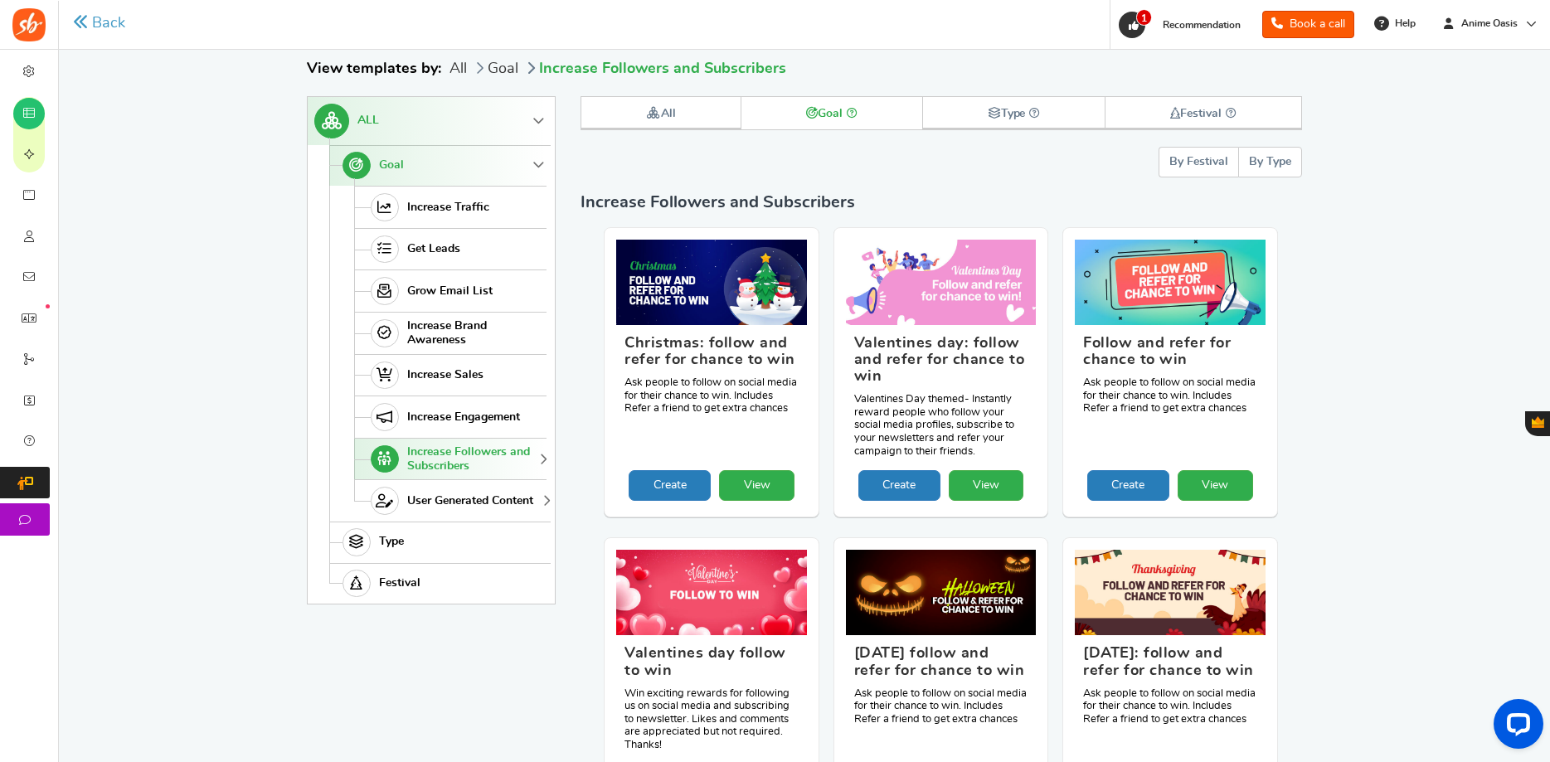
click at [499, 495] on span "User Generated Content" at bounding box center [470, 501] width 126 height 14
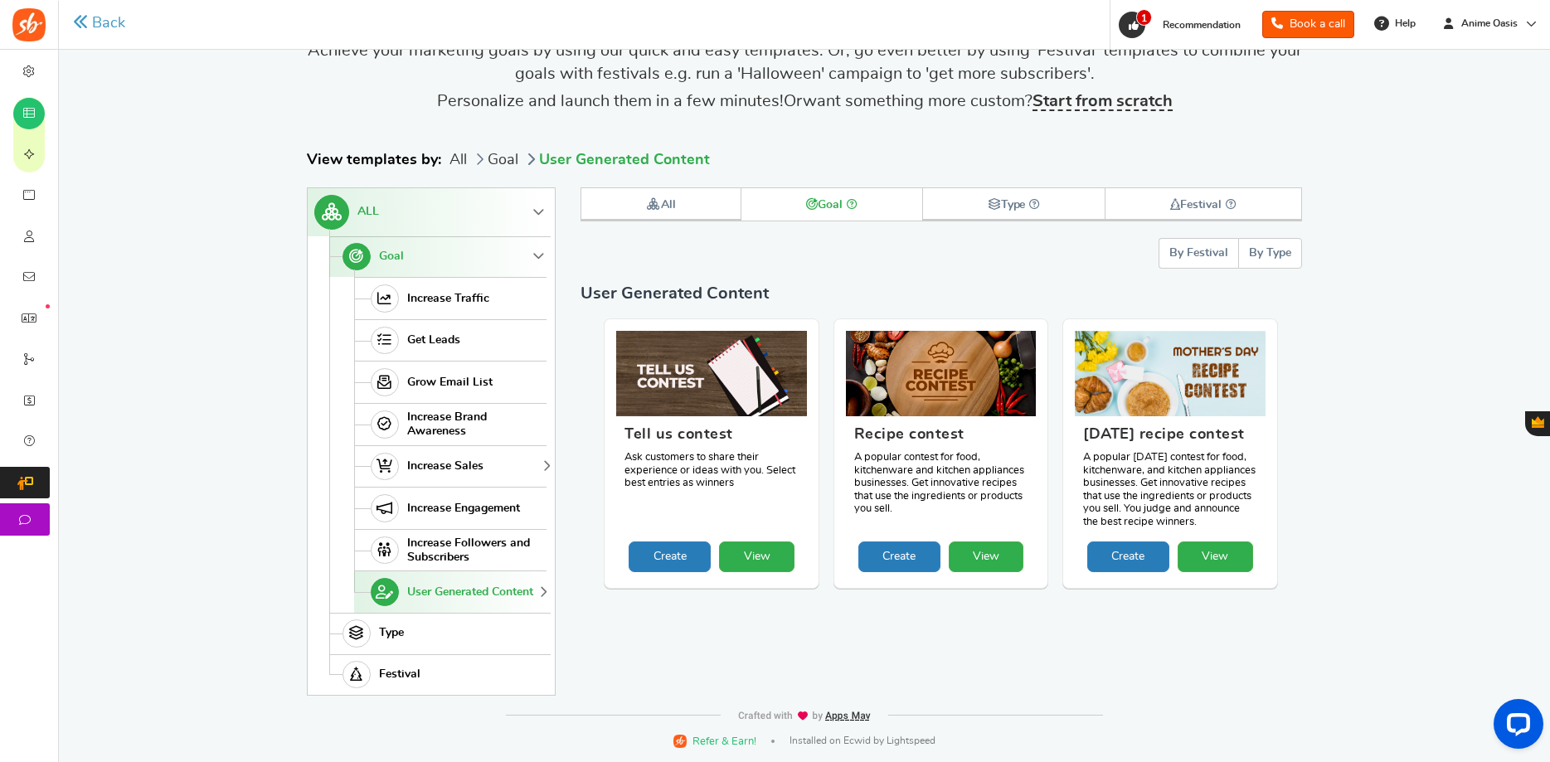
click at [499, 468] on link "Increase Sales" at bounding box center [450, 466] width 192 height 42
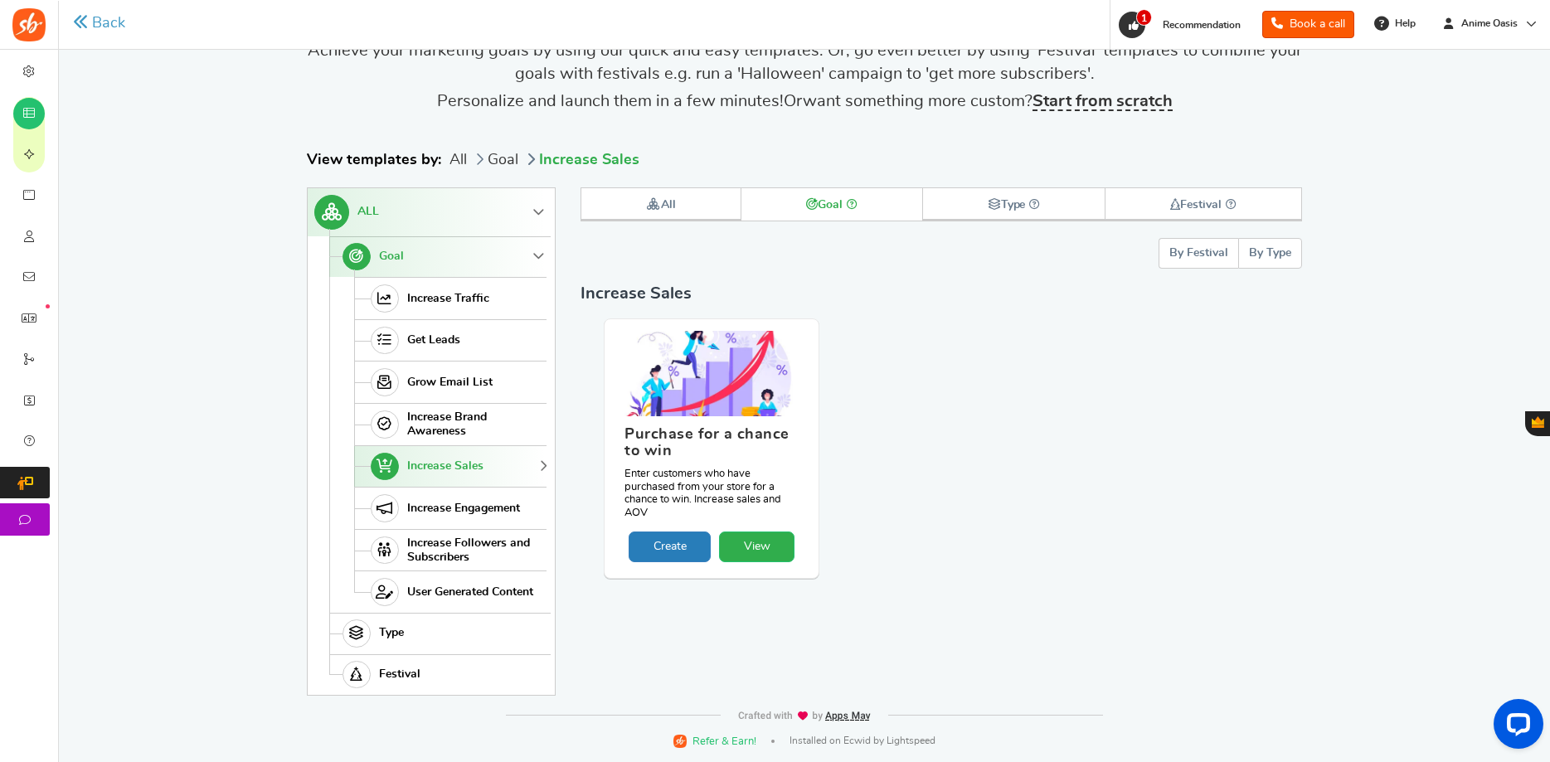
click at [745, 539] on link "View" at bounding box center [756, 547] width 75 height 31
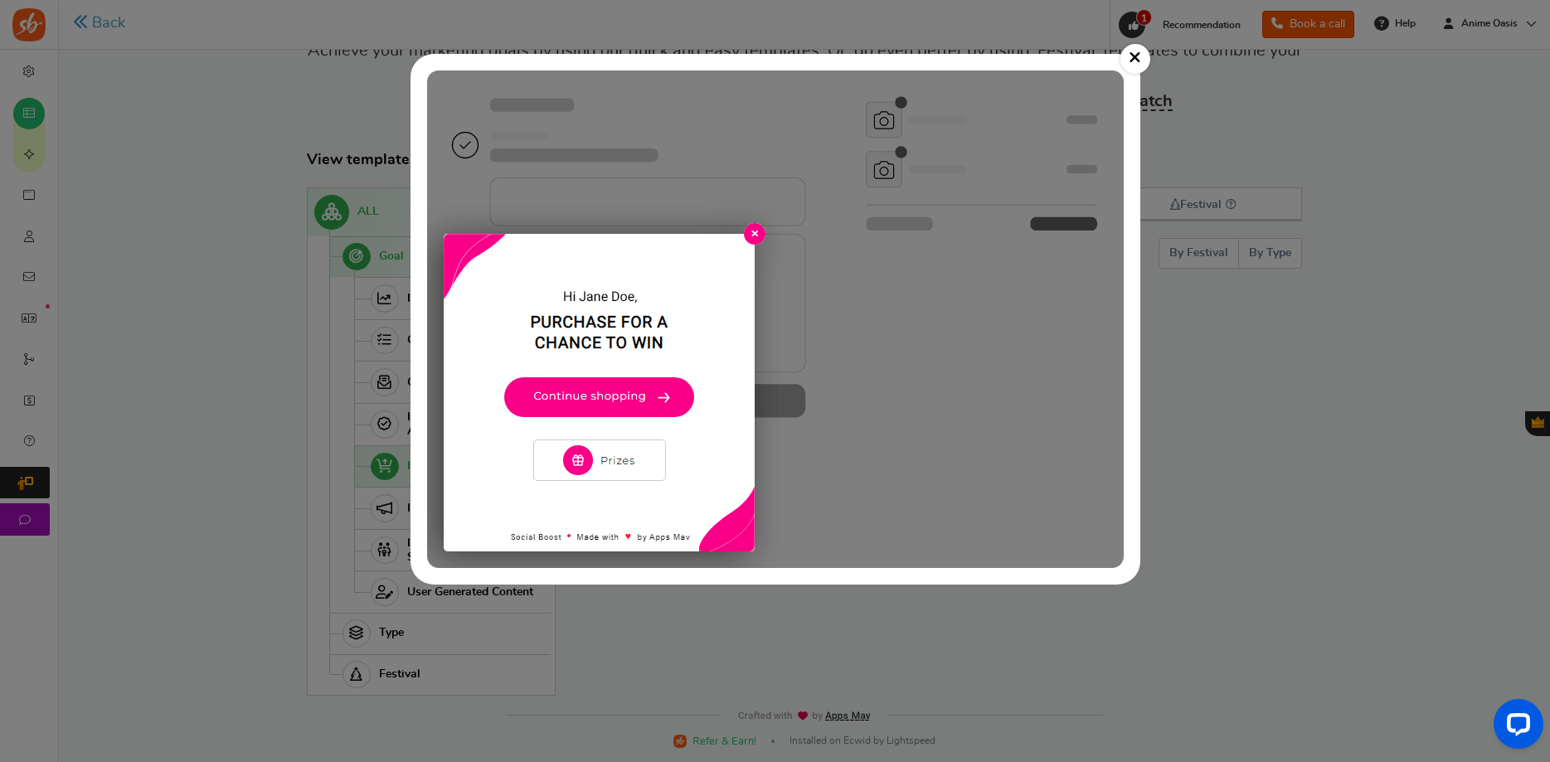
click at [600, 406] on img at bounding box center [775, 319] width 697 height 498
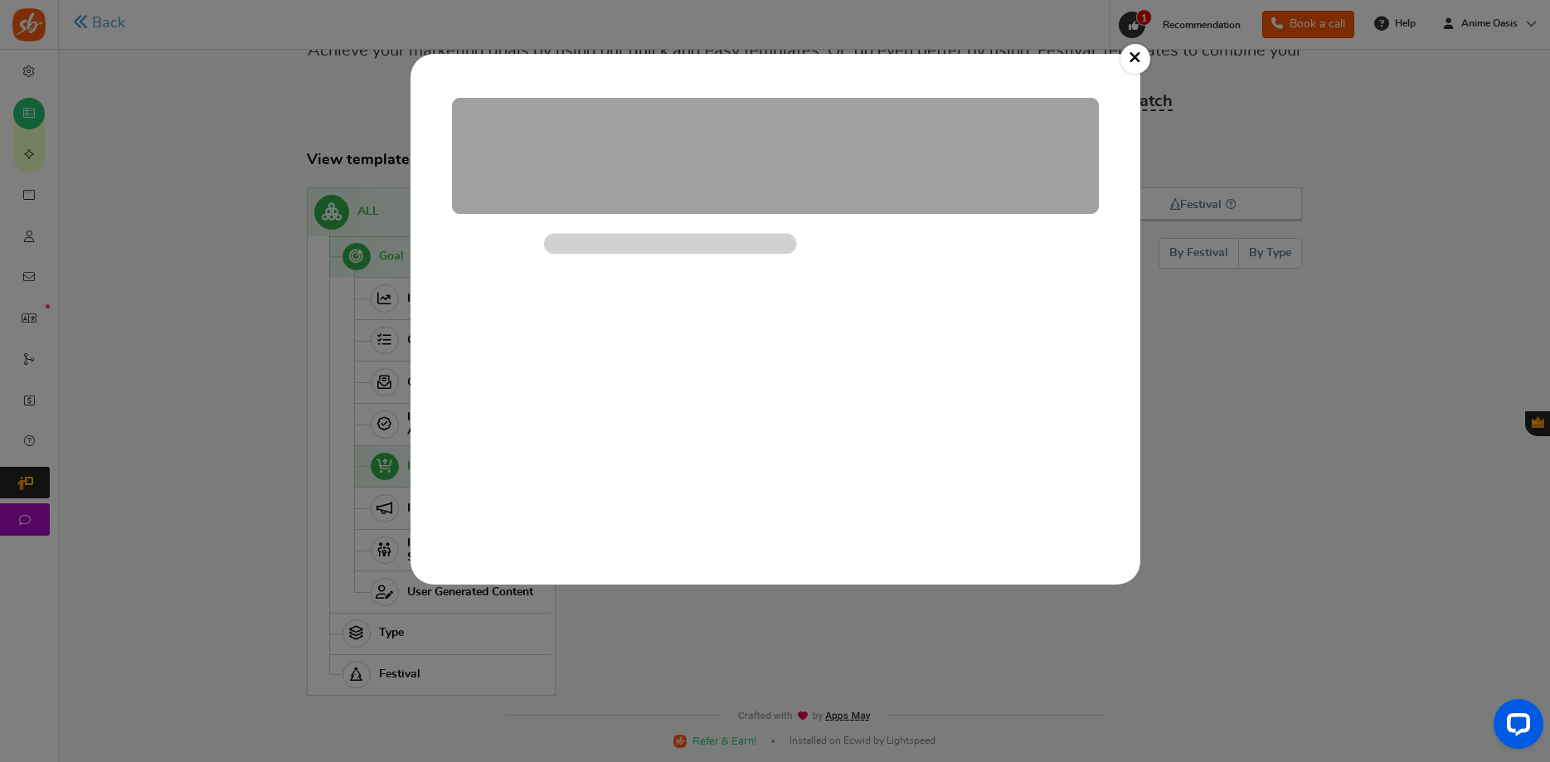
click at [1124, 56] on link "×" at bounding box center [1135, 59] width 30 height 30
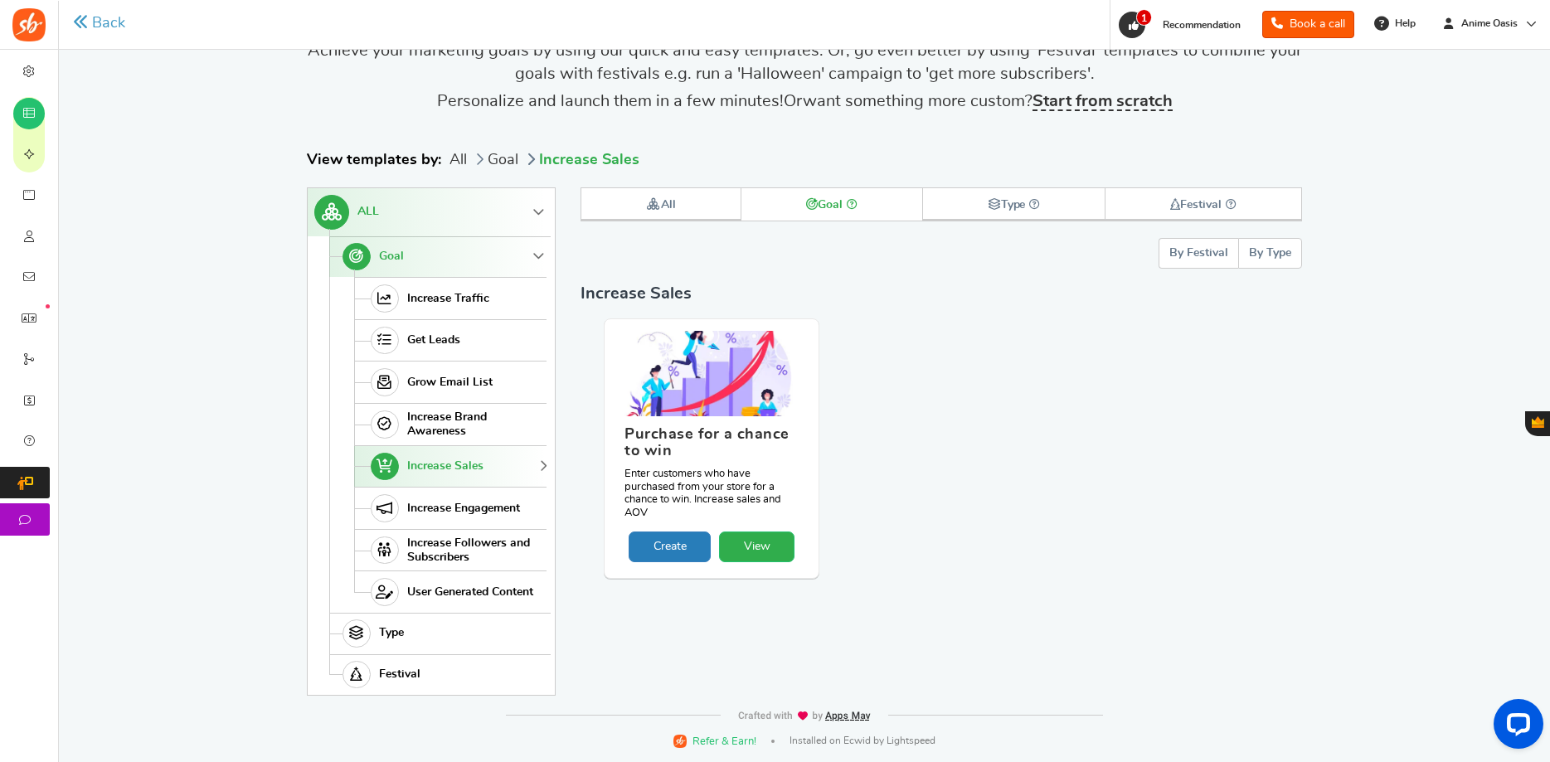
click at [771, 548] on link "View" at bounding box center [756, 547] width 75 height 31
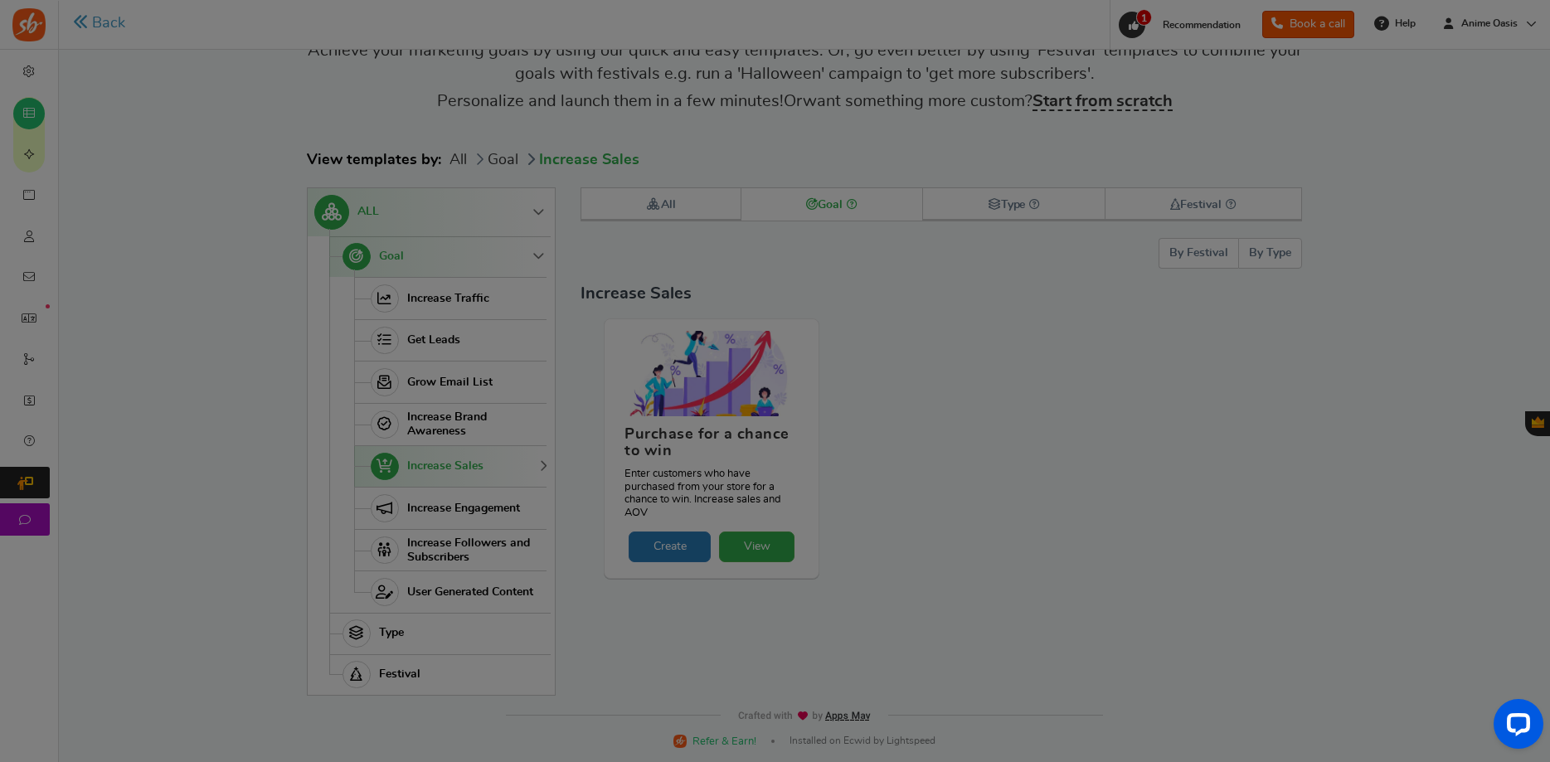
scroll to position [0, 0]
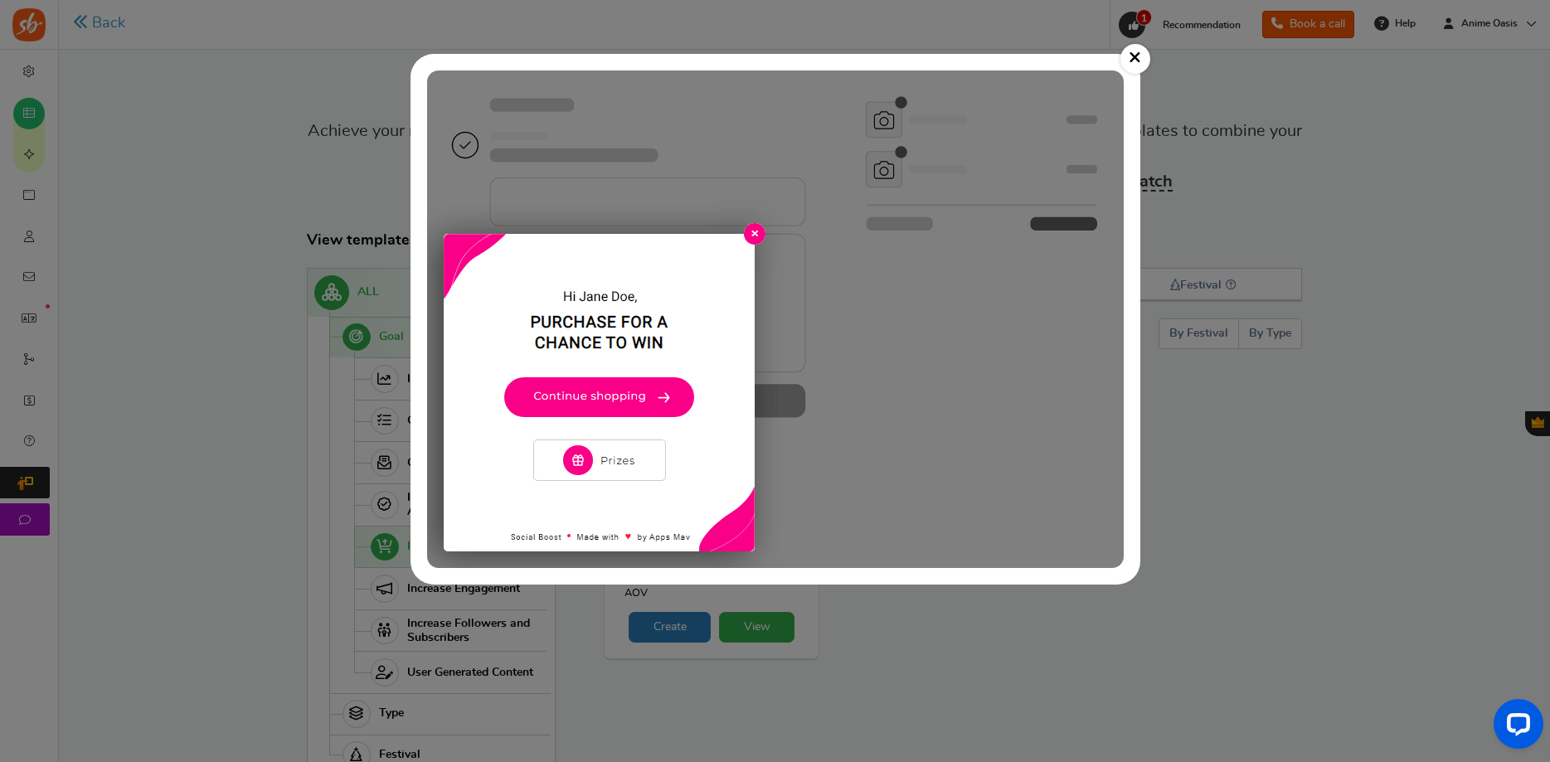
click at [750, 232] on img at bounding box center [775, 319] width 697 height 498
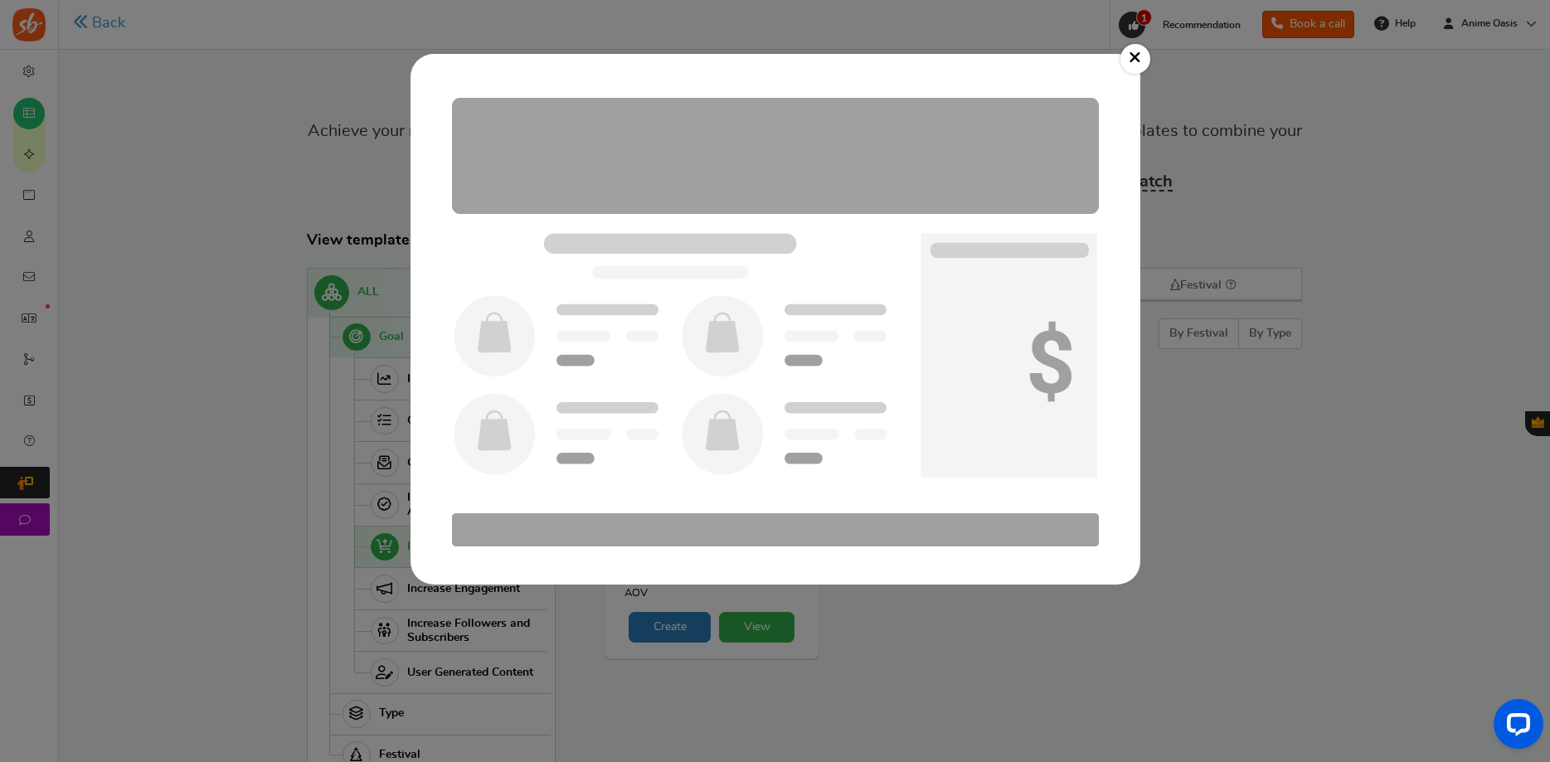
click at [1140, 63] on link "×" at bounding box center [1135, 59] width 30 height 30
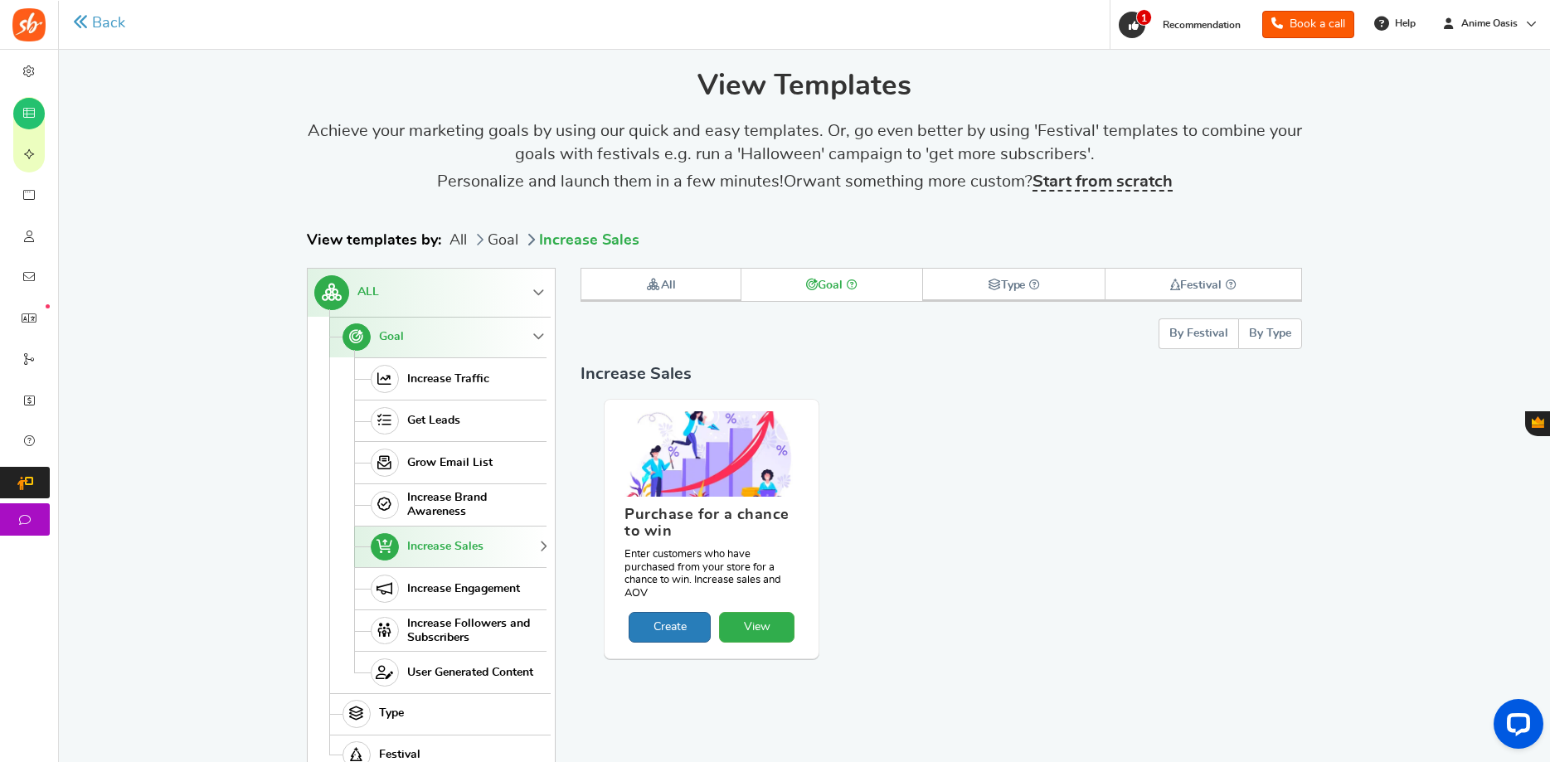
click at [669, 631] on link "Create" at bounding box center [670, 627] width 82 height 31
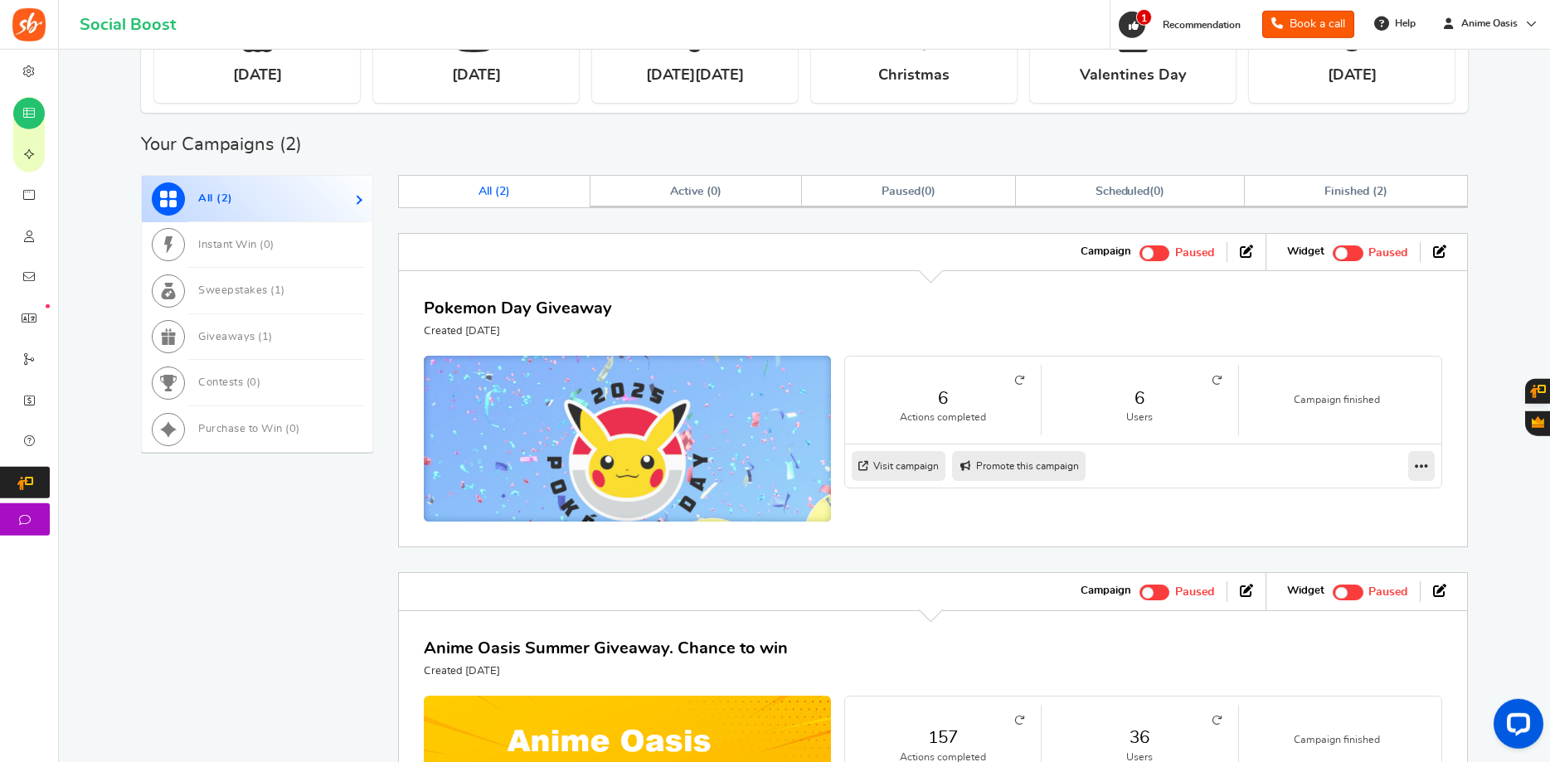
scroll to position [423, 0]
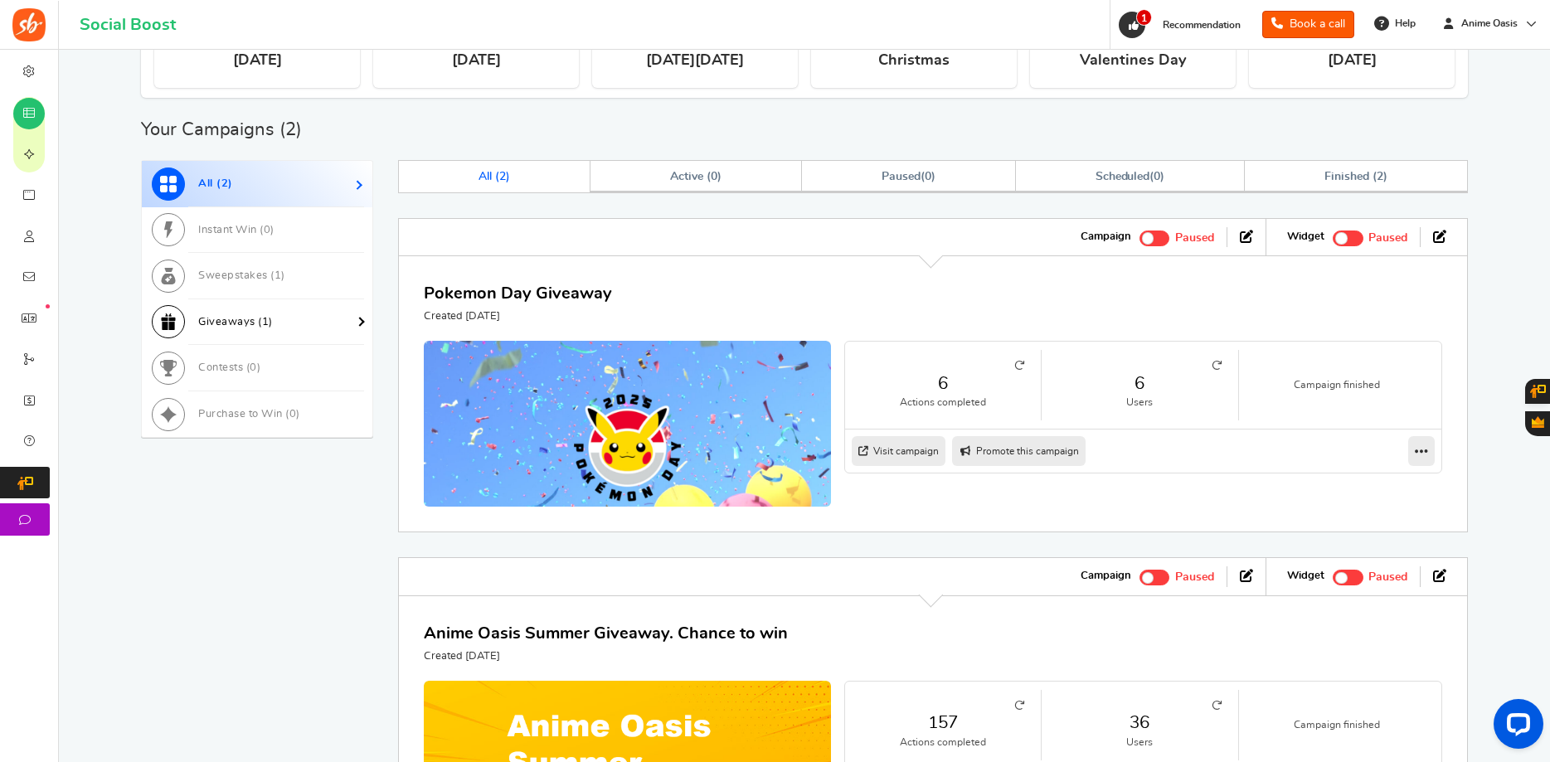
click at [290, 328] on link "Giveaways ( 1 )" at bounding box center [257, 322] width 231 height 46
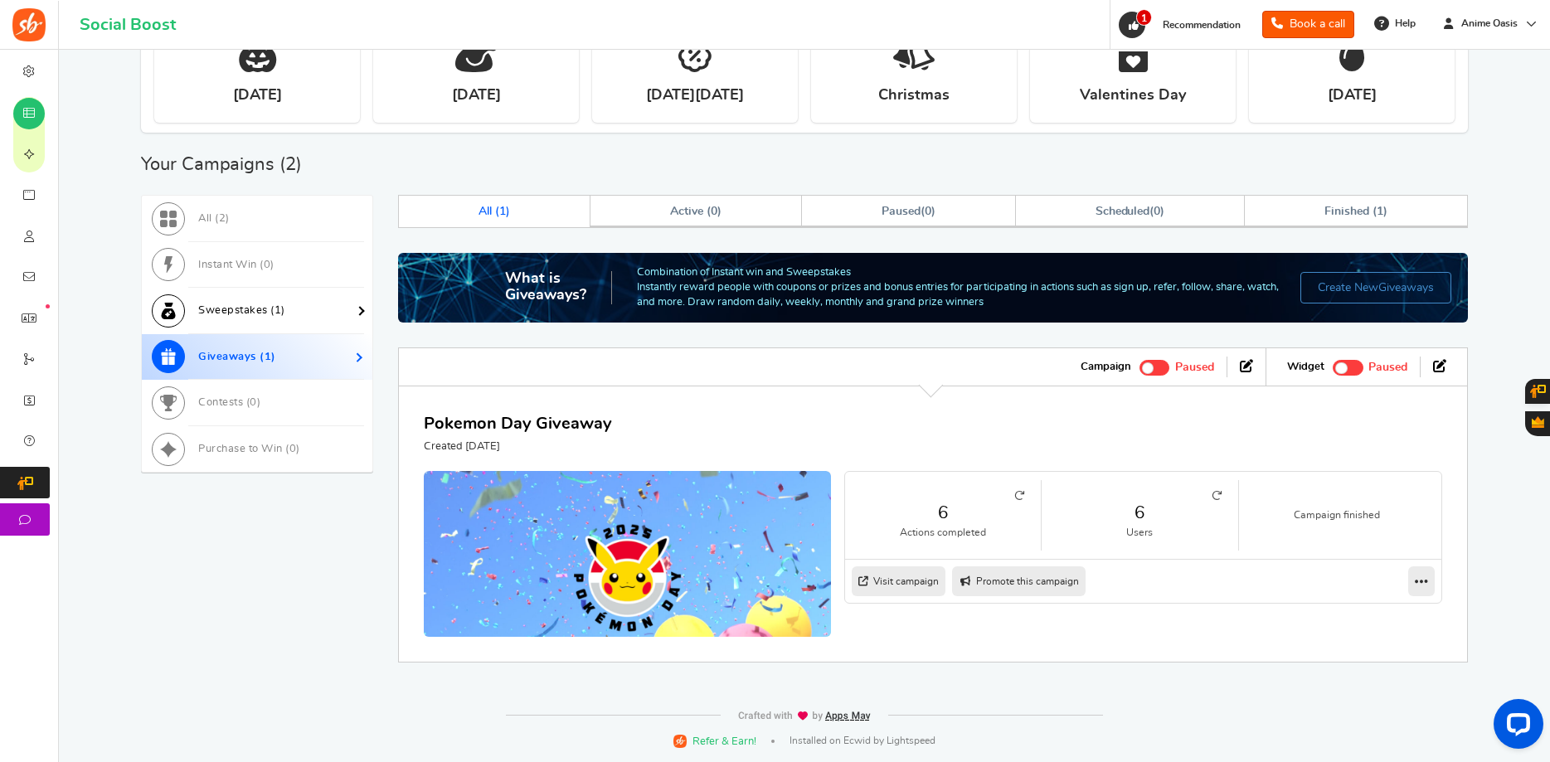
scroll to position [388, 0]
click at [314, 318] on link "Sweepstakes ( 1 )" at bounding box center [257, 311] width 231 height 46
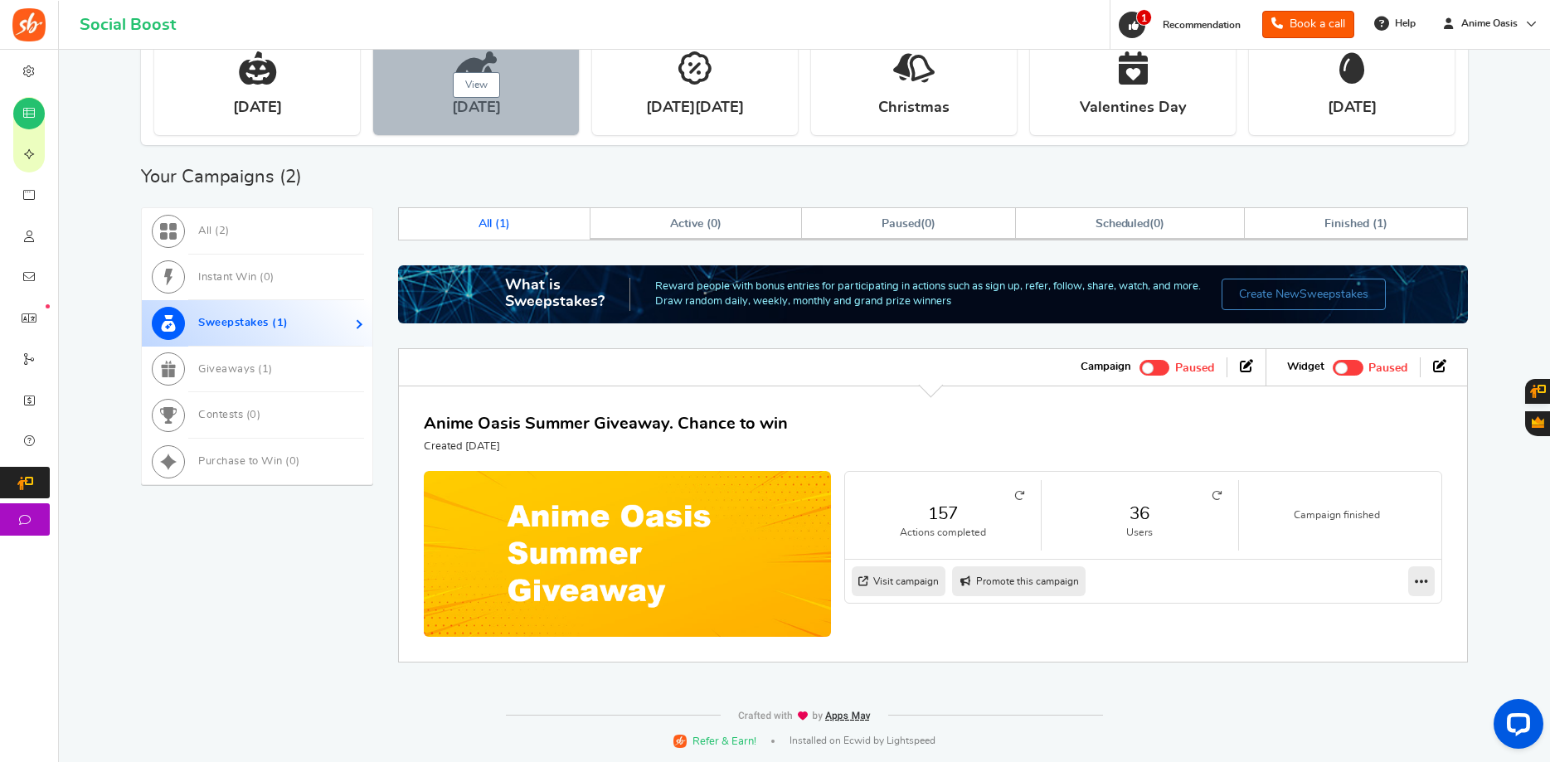
scroll to position [0, 0]
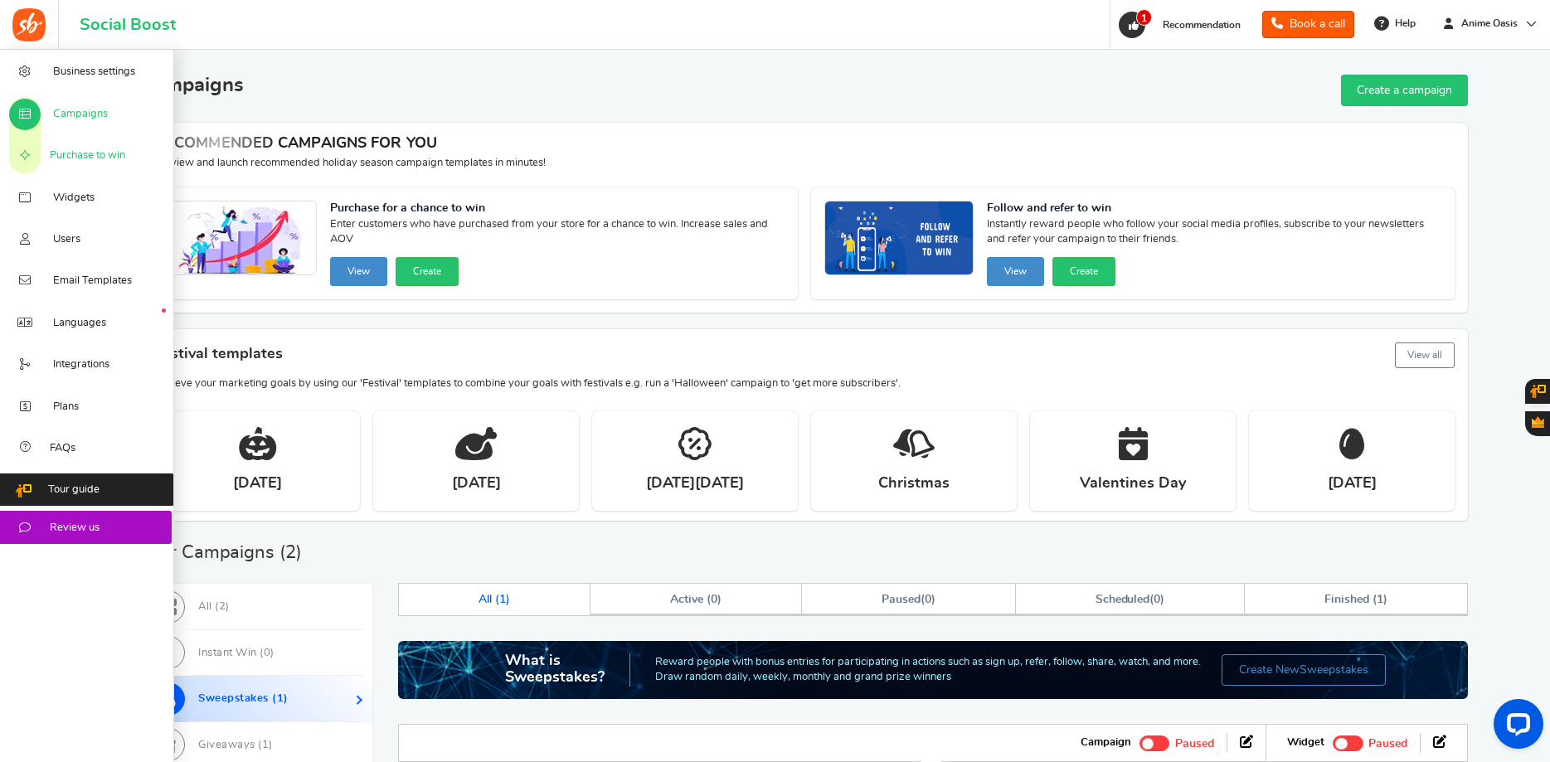
click at [68, 153] on span "Purchase to win" at bounding box center [87, 155] width 75 height 15
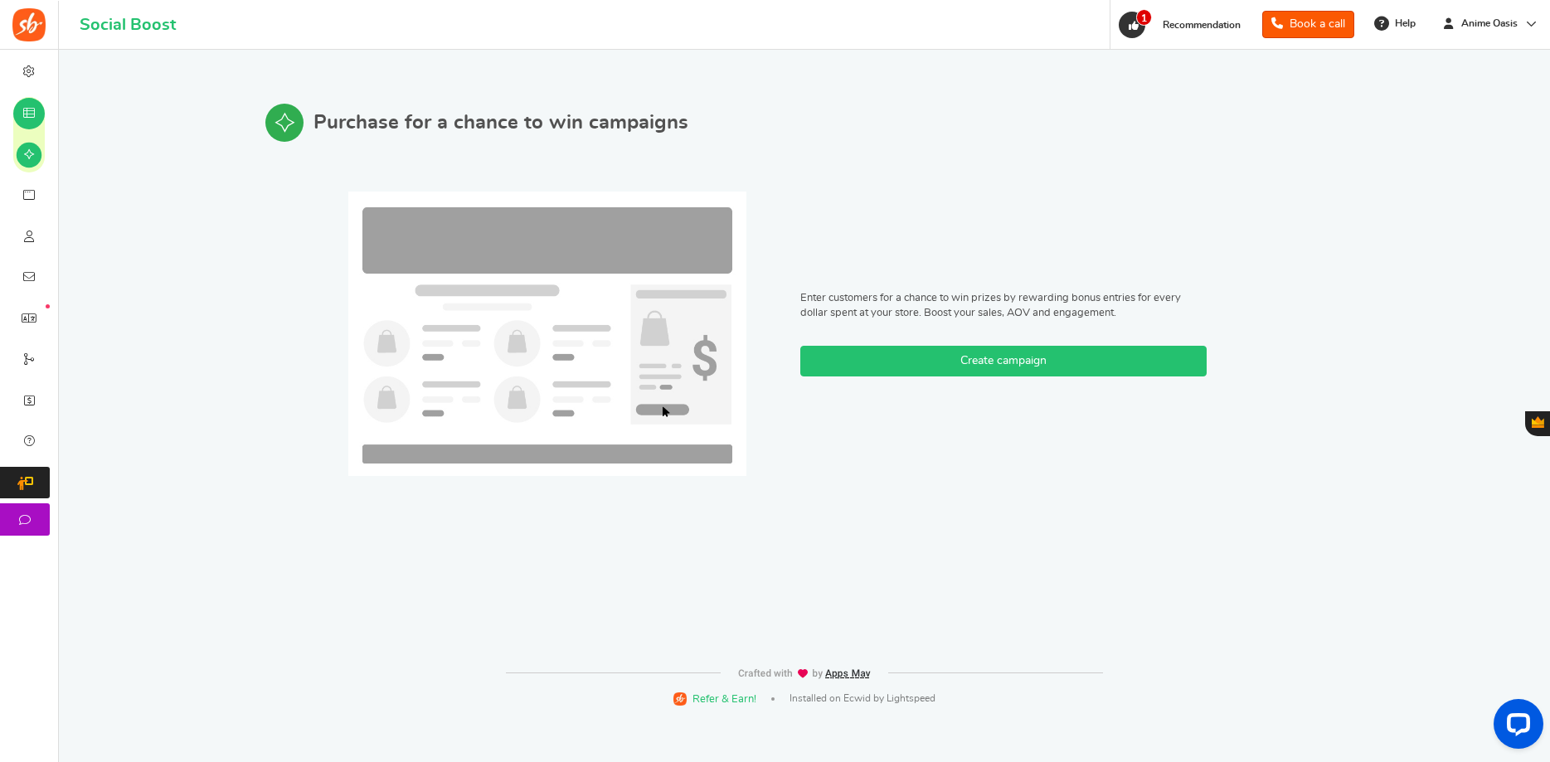
click at [926, 371] on link "Create campaign" at bounding box center [1003, 361] width 406 height 31
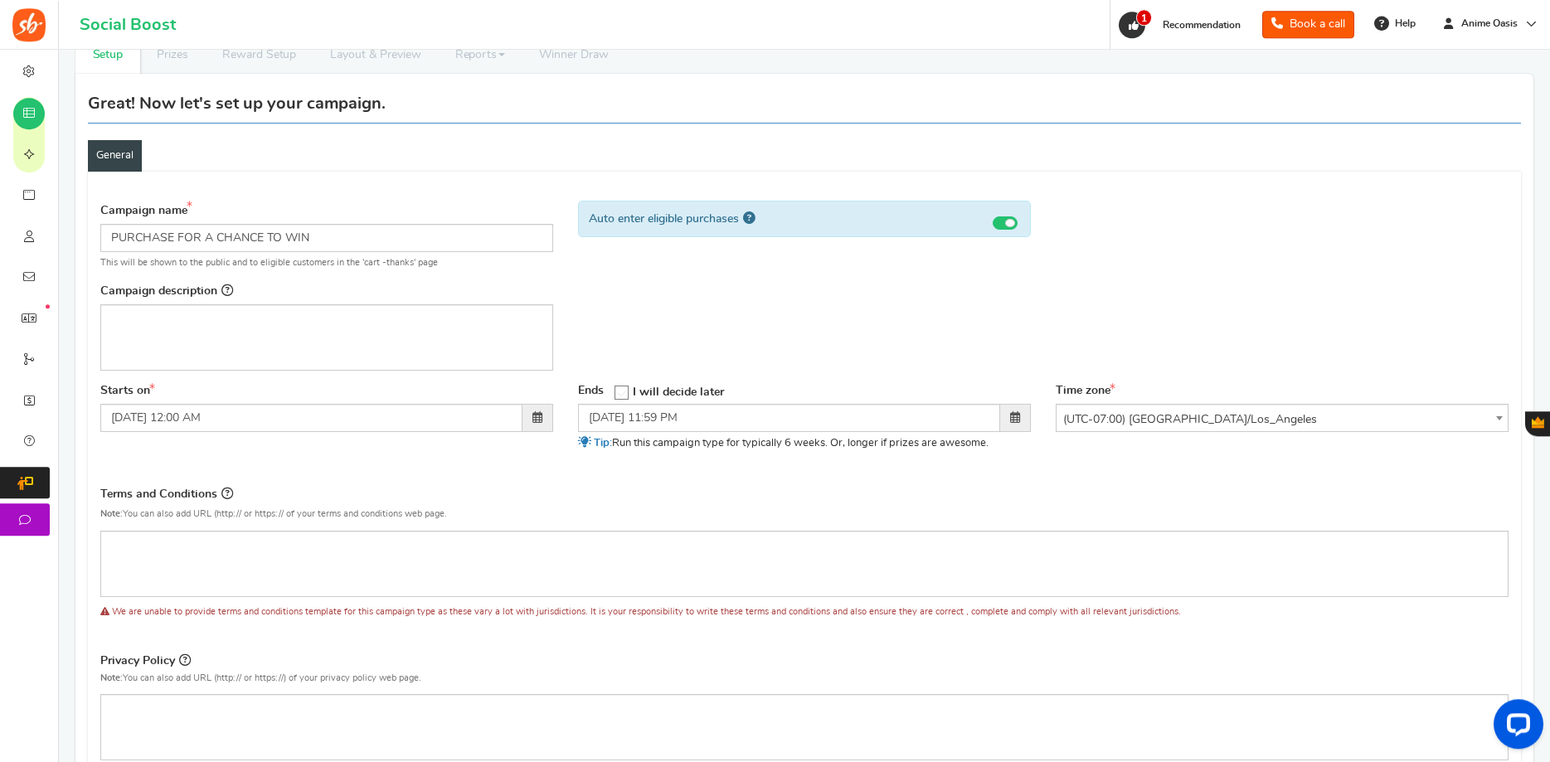
scroll to position [85, 0]
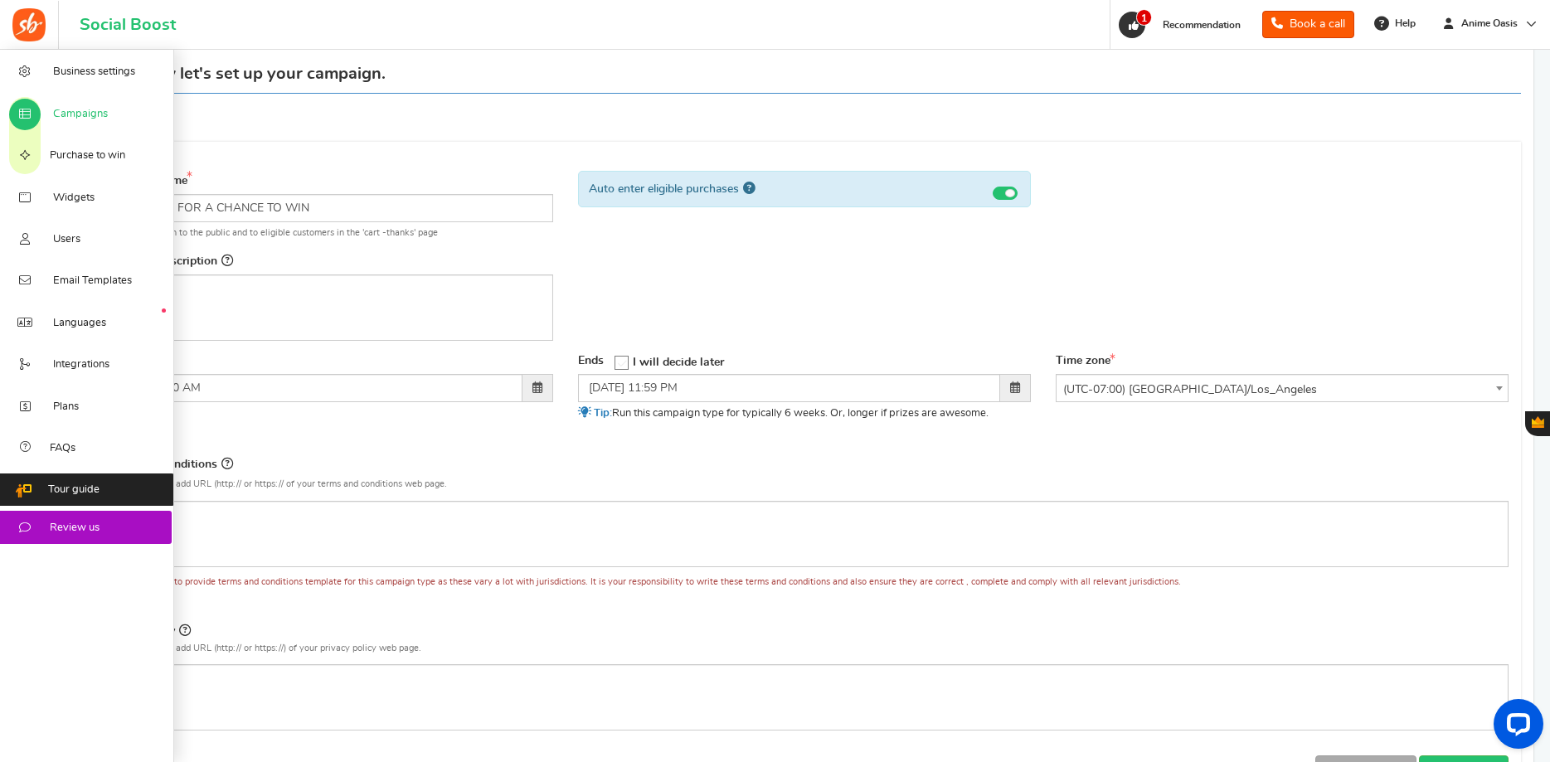
click at [28, 114] on icon at bounding box center [25, 114] width 17 height 13
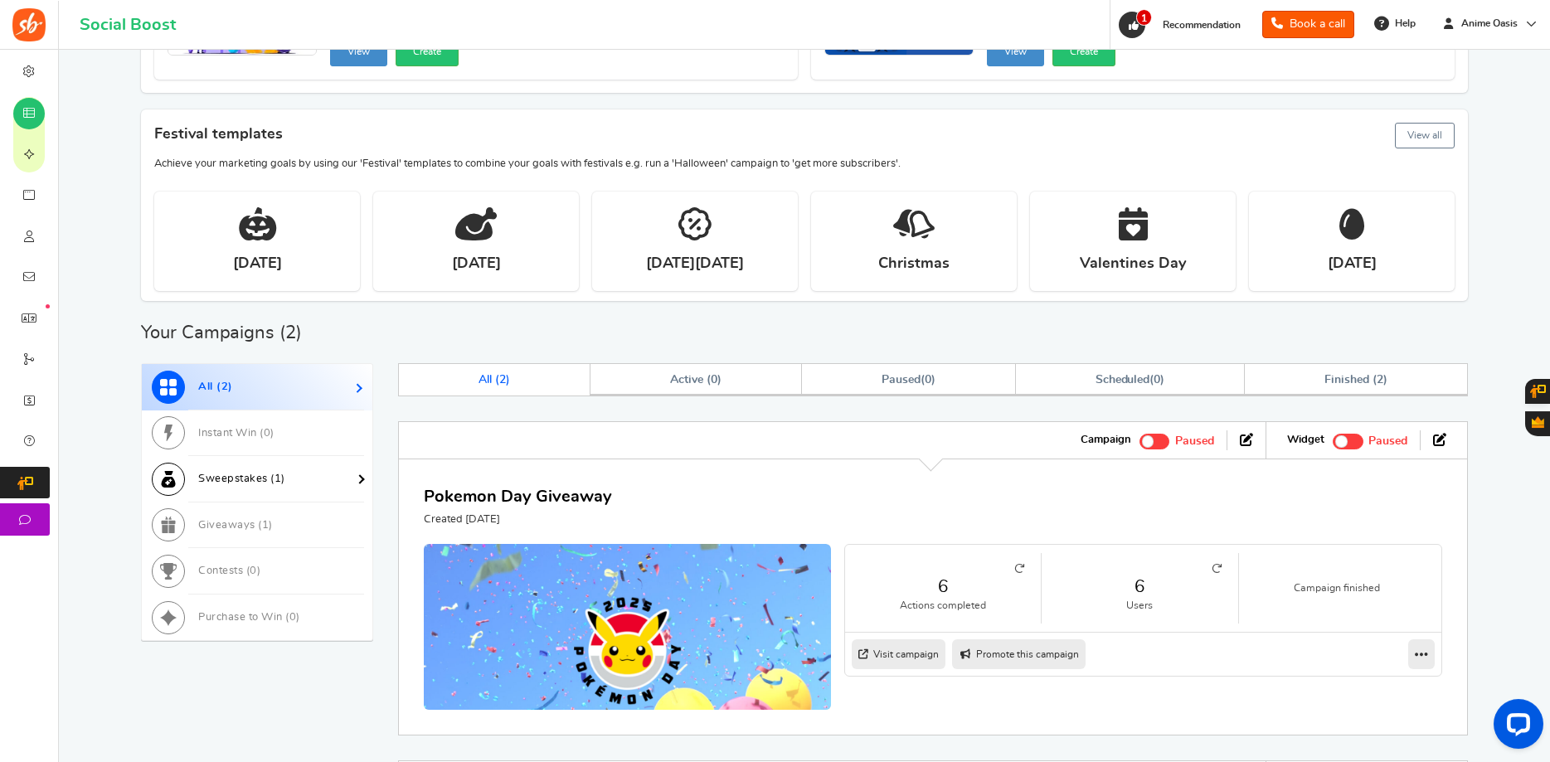
scroll to position [294, 0]
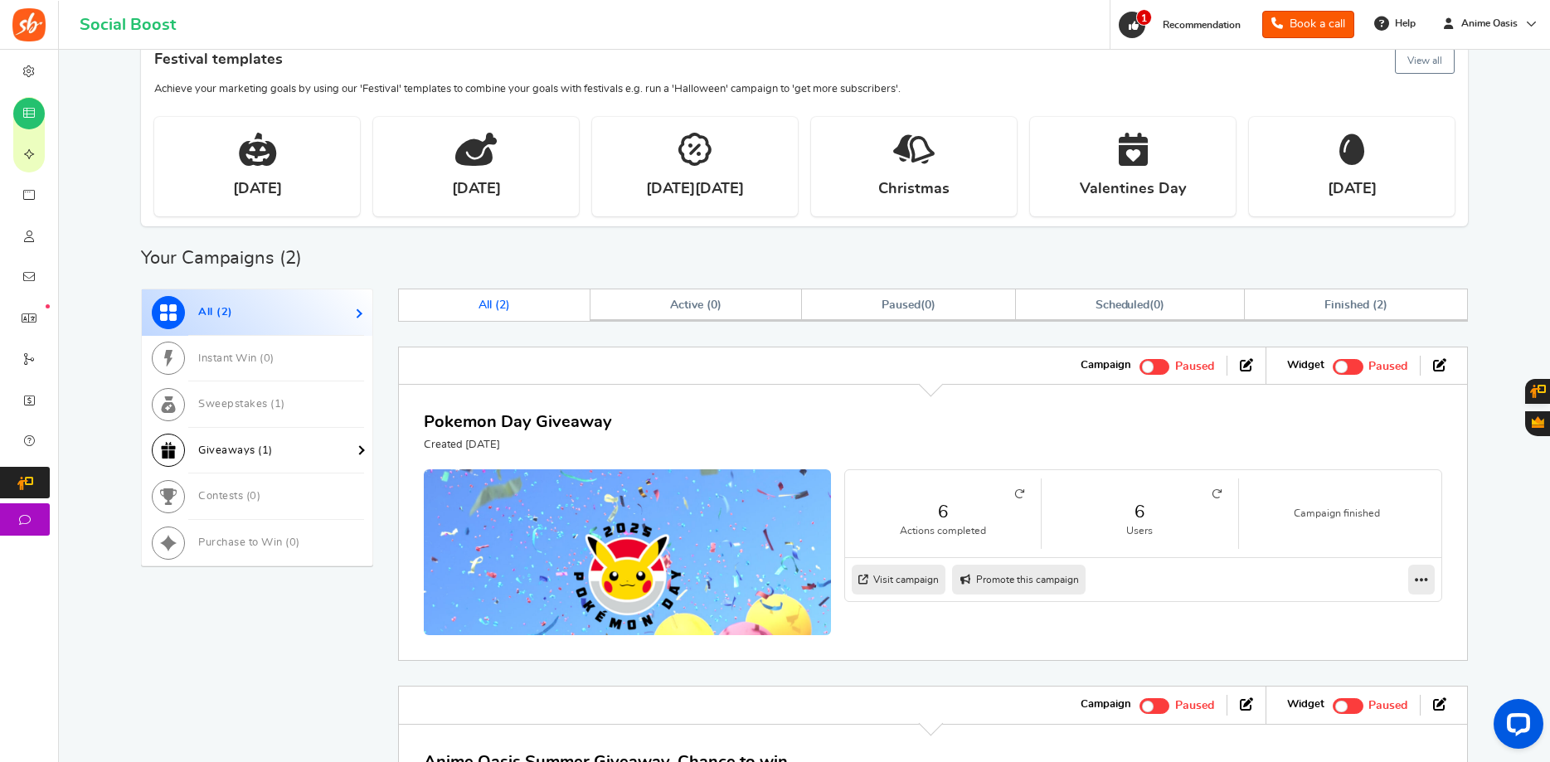
click at [262, 443] on link "Giveaways ( 1 )" at bounding box center [257, 451] width 231 height 46
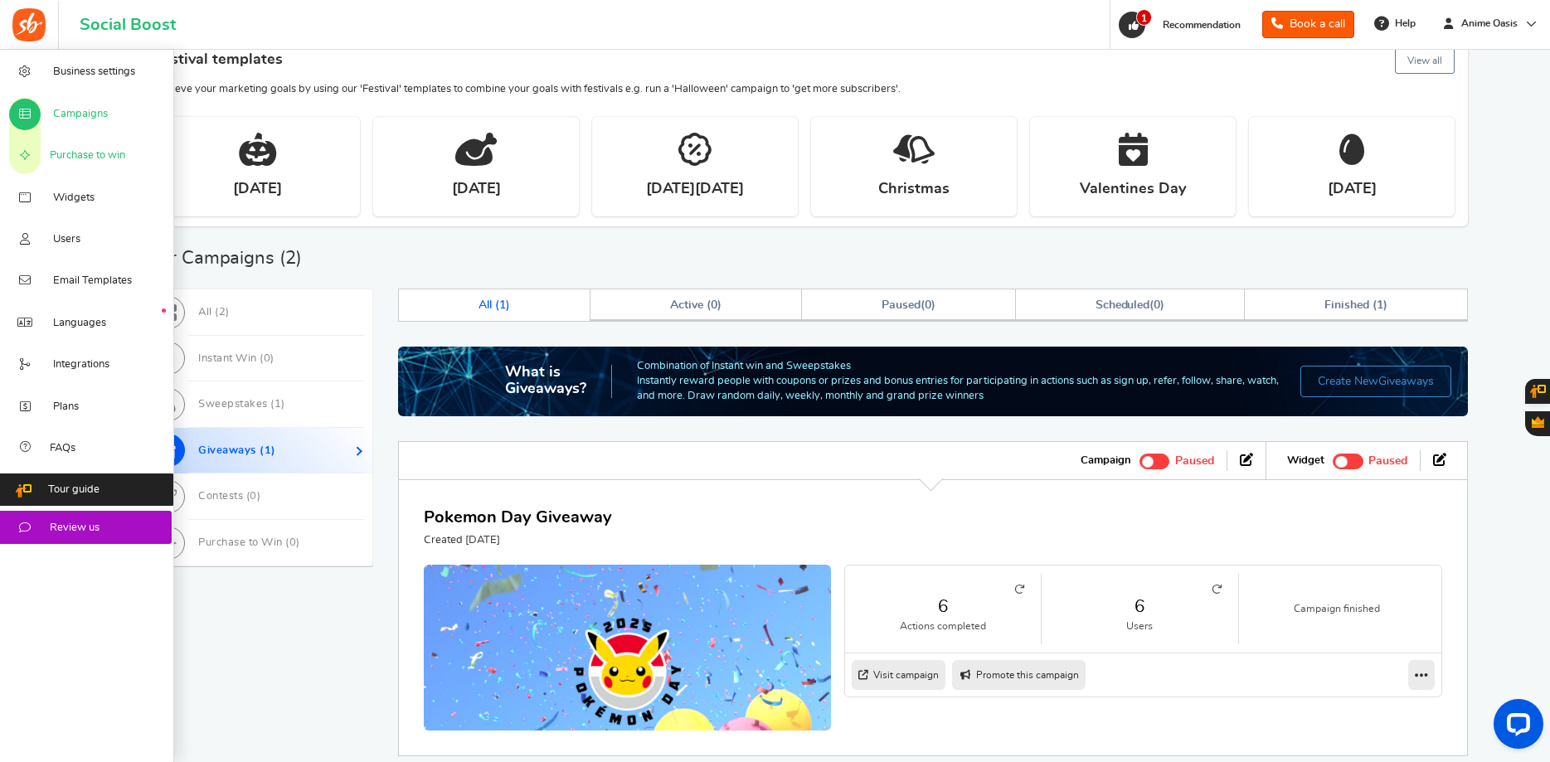
click at [25, 149] on icon at bounding box center [25, 155] width 17 height 13
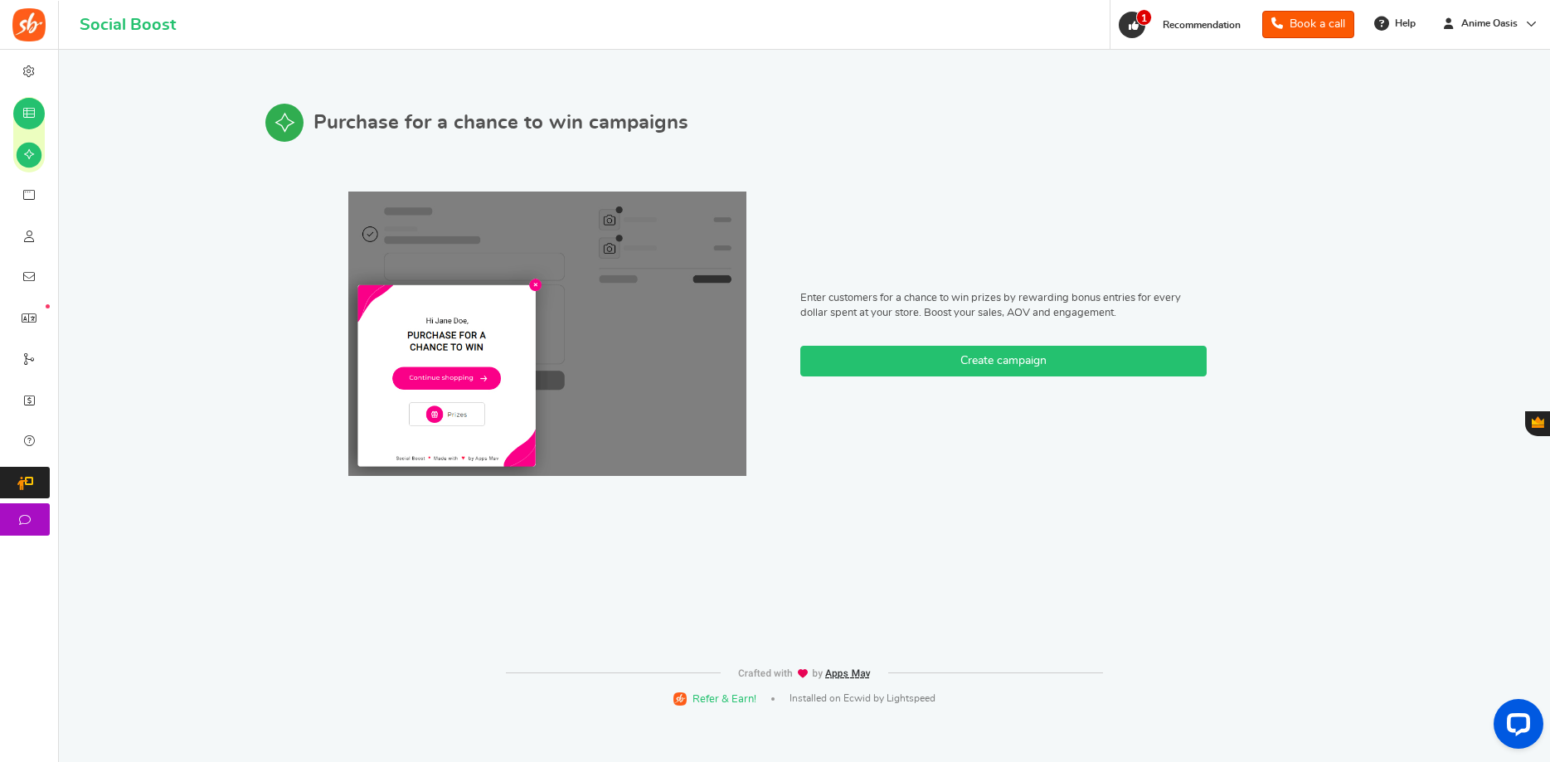
click at [868, 350] on link "Create campaign" at bounding box center [1003, 361] width 406 height 31
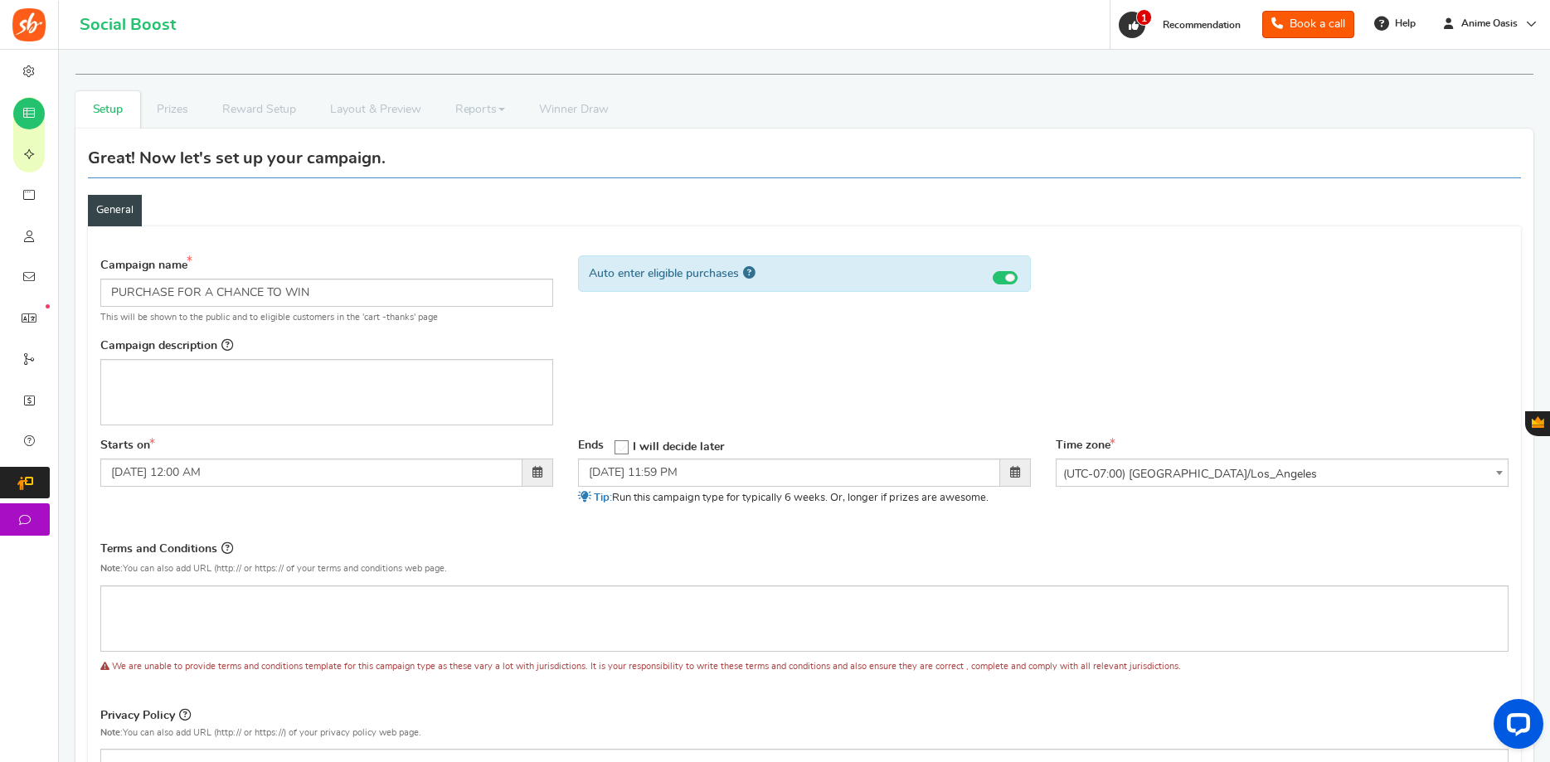
scroll to position [169, 0]
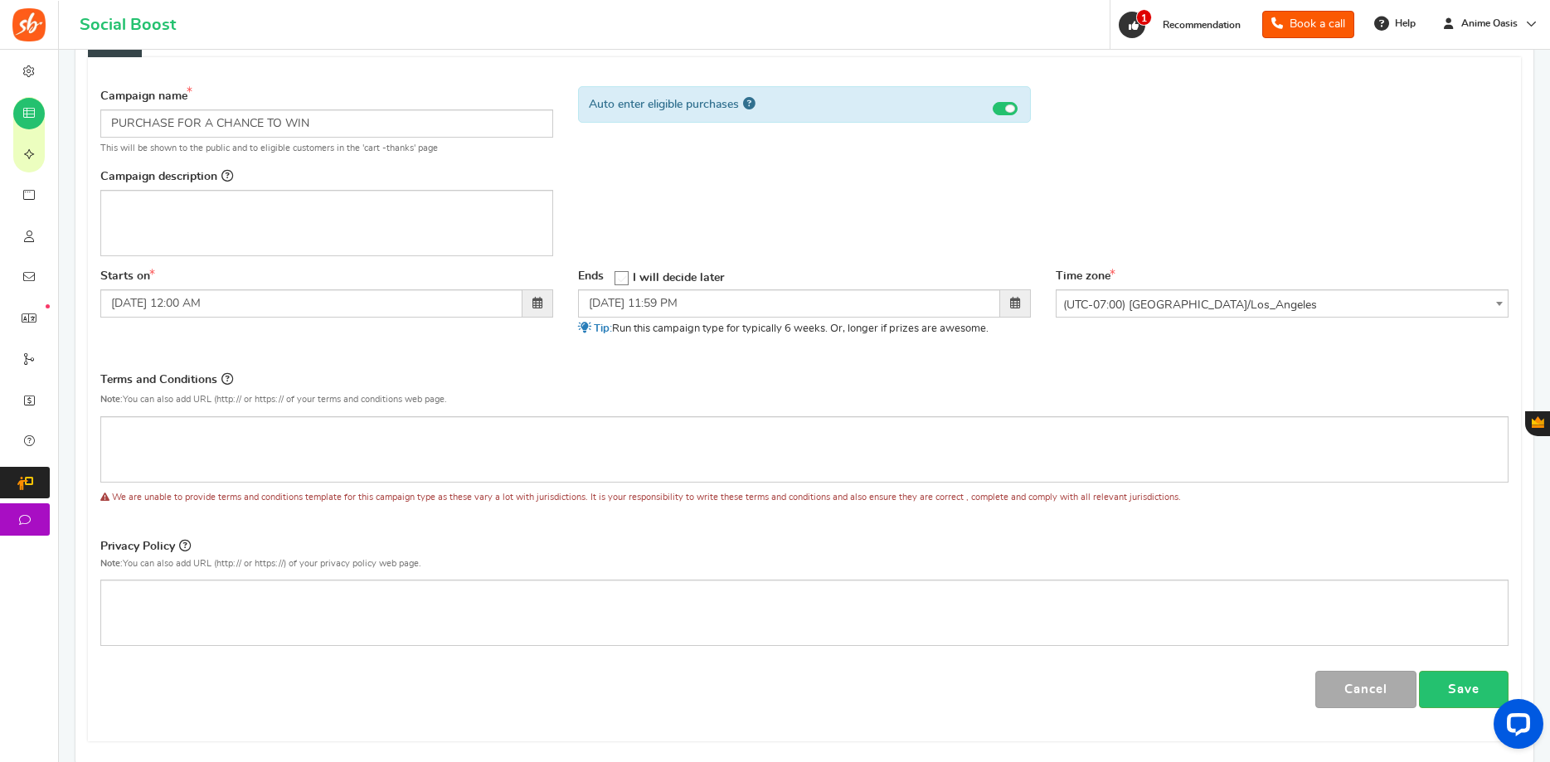
click at [628, 274] on icon at bounding box center [622, 279] width 14 height 14
click at [616, 274] on input "I will decide later" at bounding box center [616, 277] width 0 height 11
click at [533, 301] on span at bounding box center [537, 303] width 10 height 12
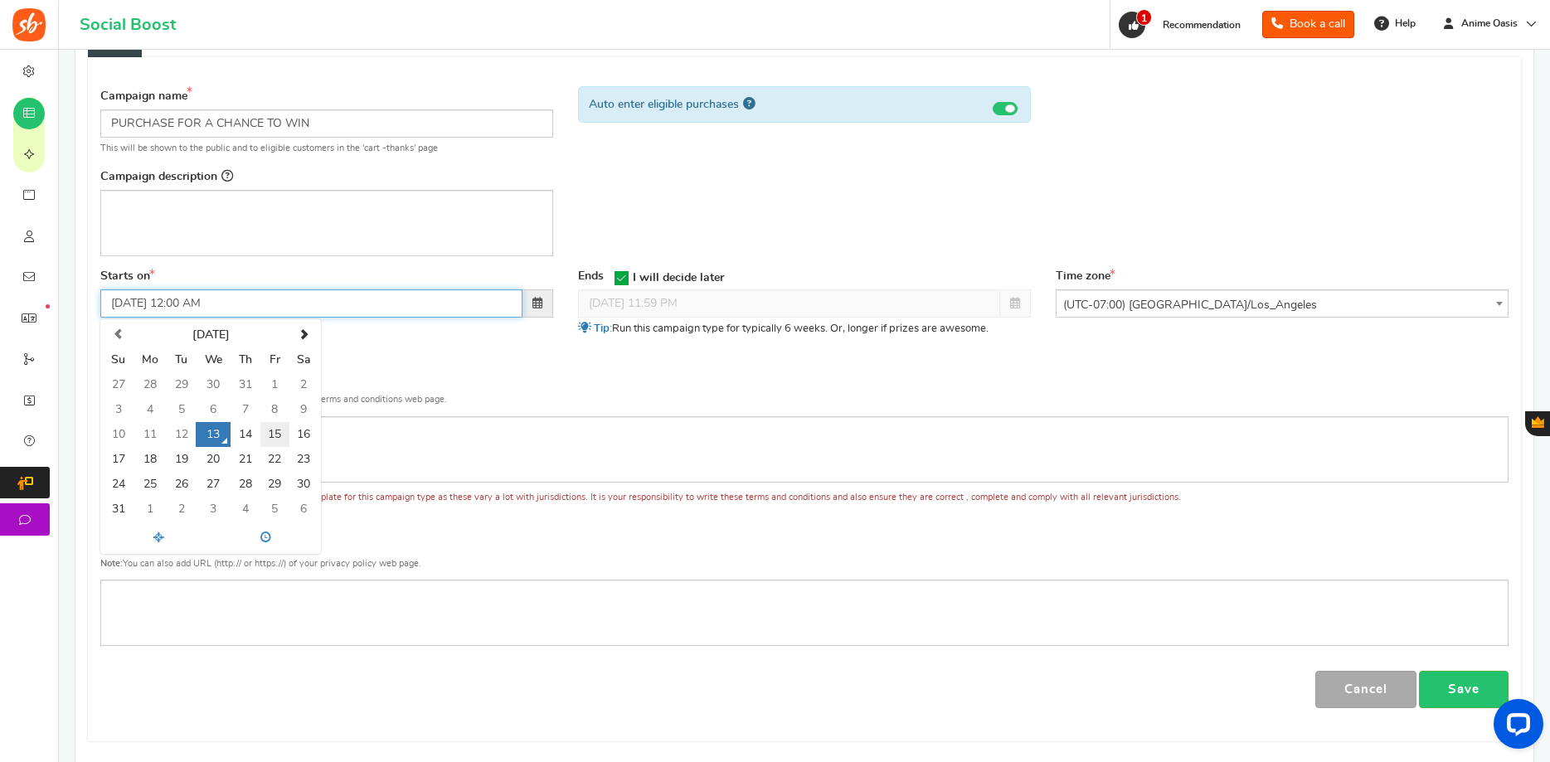
click at [279, 440] on td "15" at bounding box center [274, 434] width 29 height 25
type input "08/15/2025 12:00 AM"
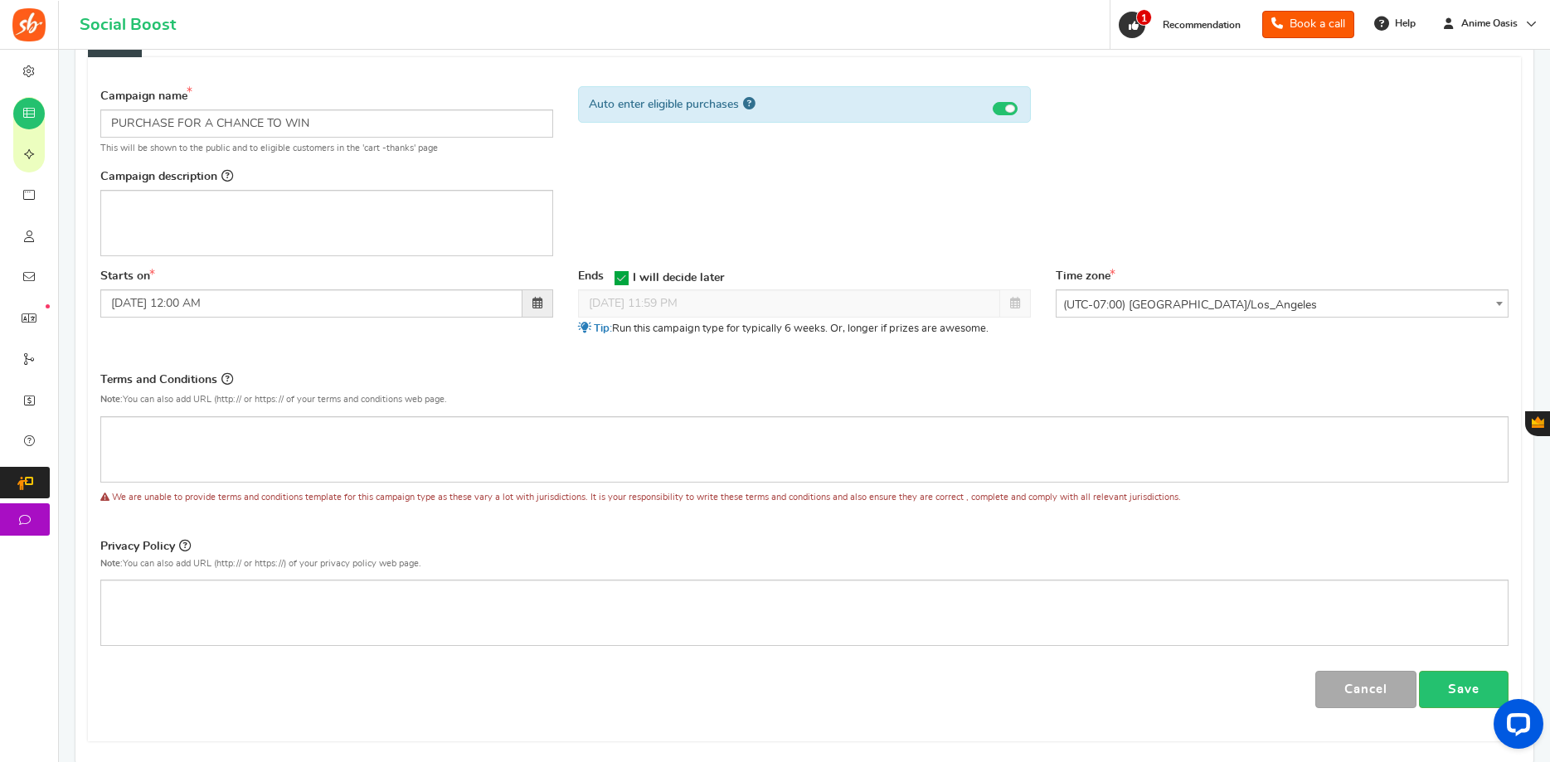
click at [364, 369] on div "Campaign name Display Title shown publicly PURCHASE FOR A CHANCE TO WIN This wi…" at bounding box center [804, 393] width 1408 height 630
click at [1464, 686] on link "Save" at bounding box center [1464, 689] width 90 height 37
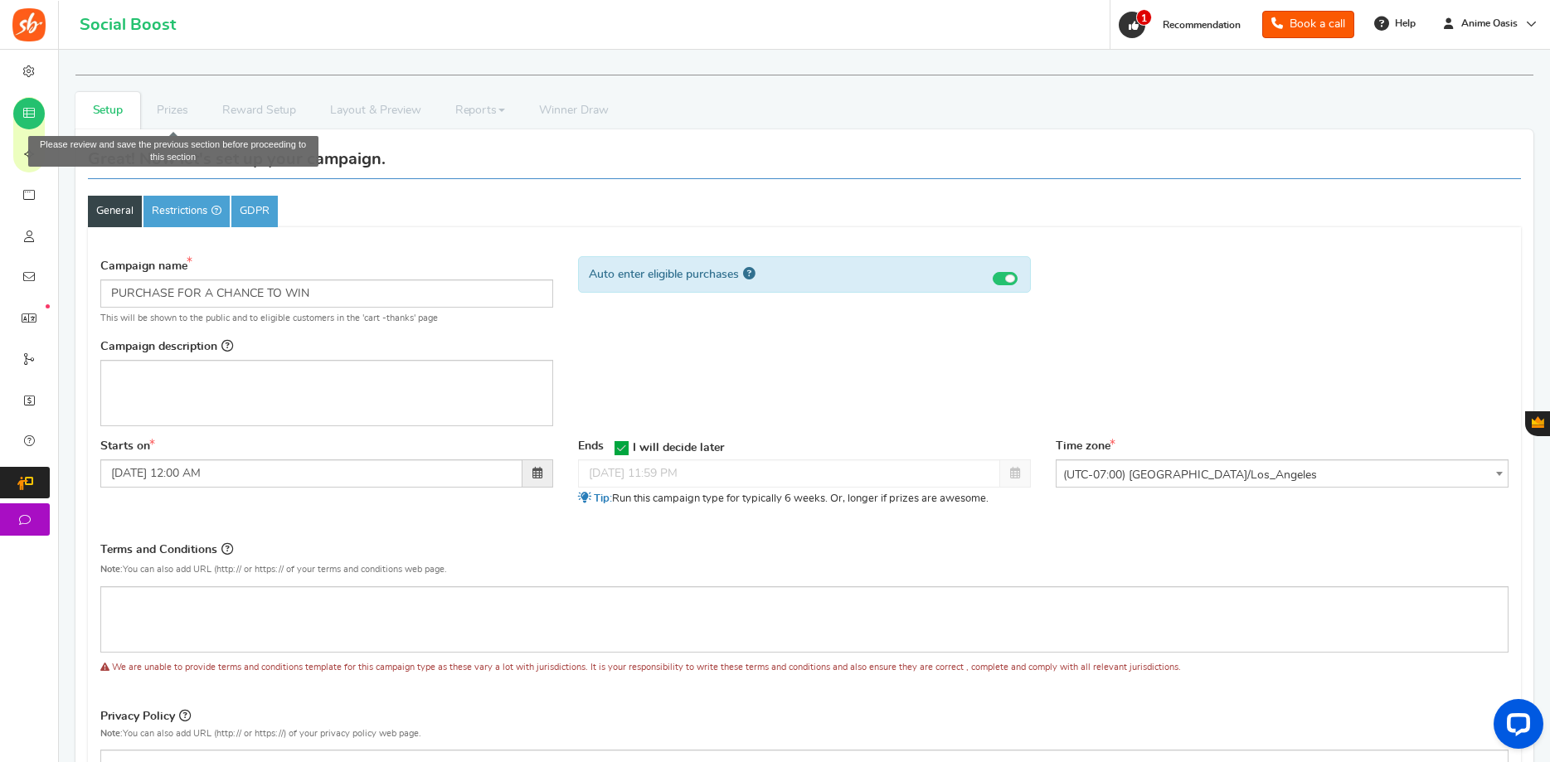
click at [160, 112] on li "Prizes" at bounding box center [173, 110] width 66 height 37
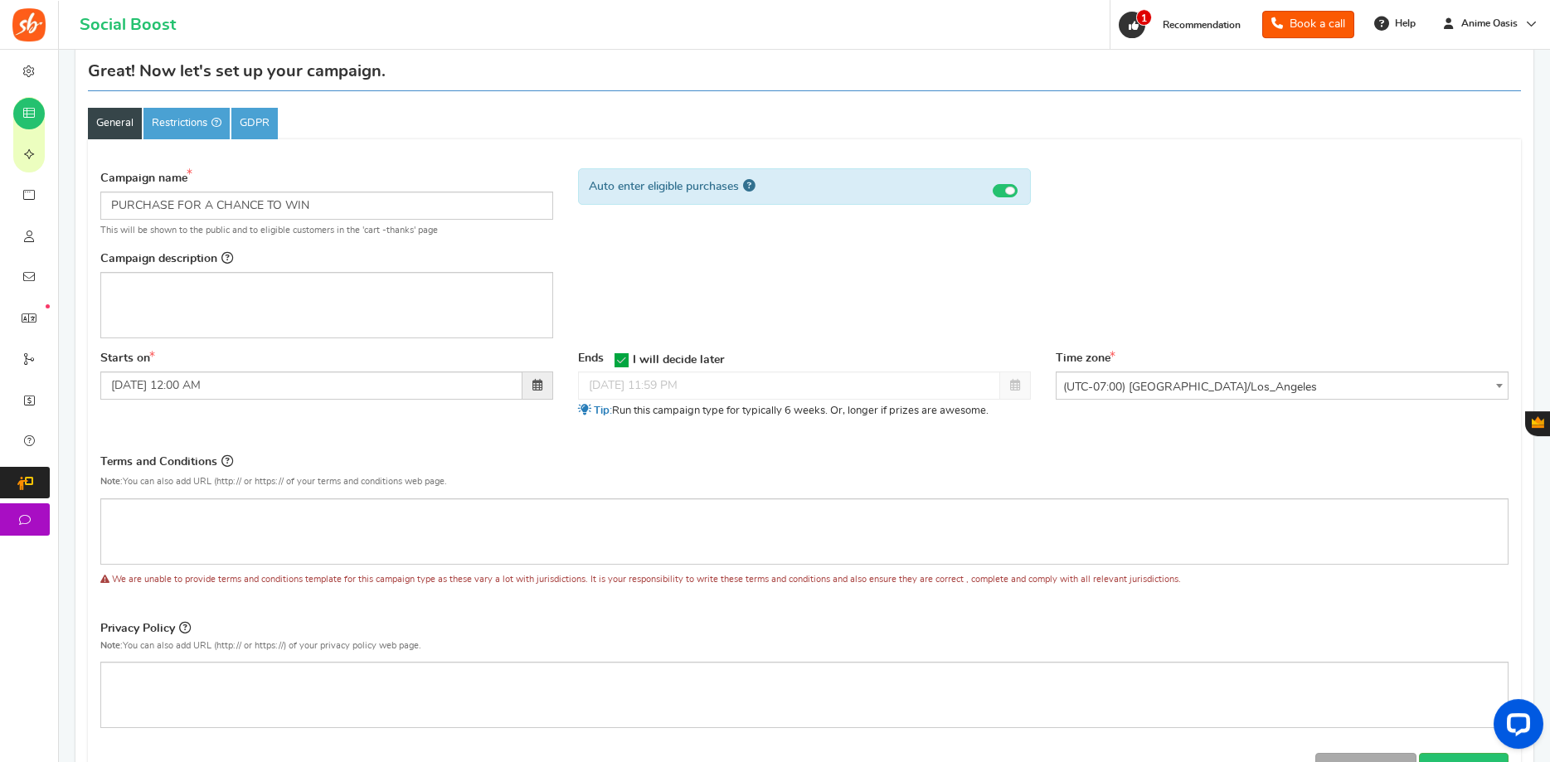
scroll to position [85, 0]
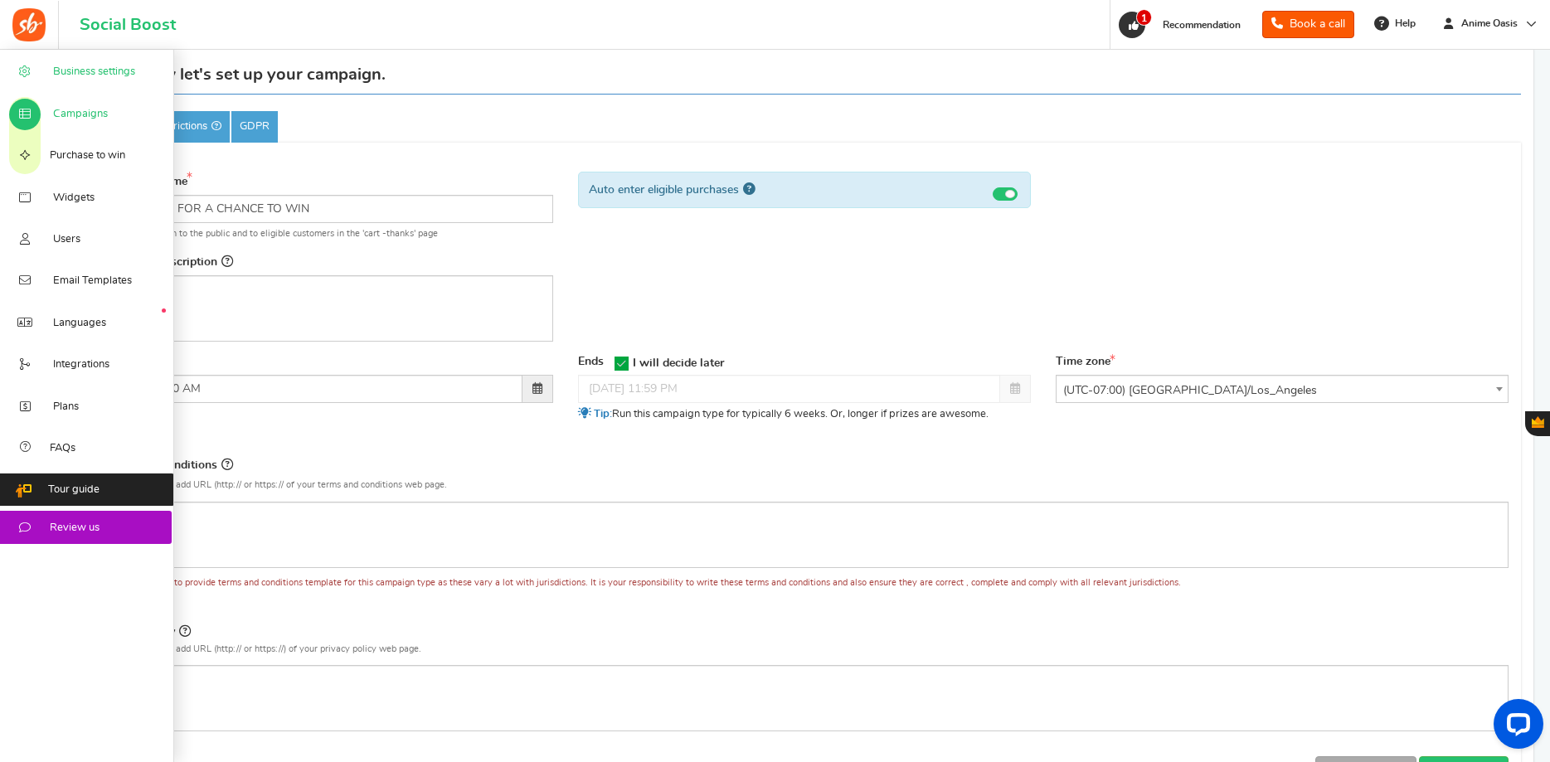
click at [104, 85] on link "Business settings" at bounding box center [87, 71] width 174 height 41
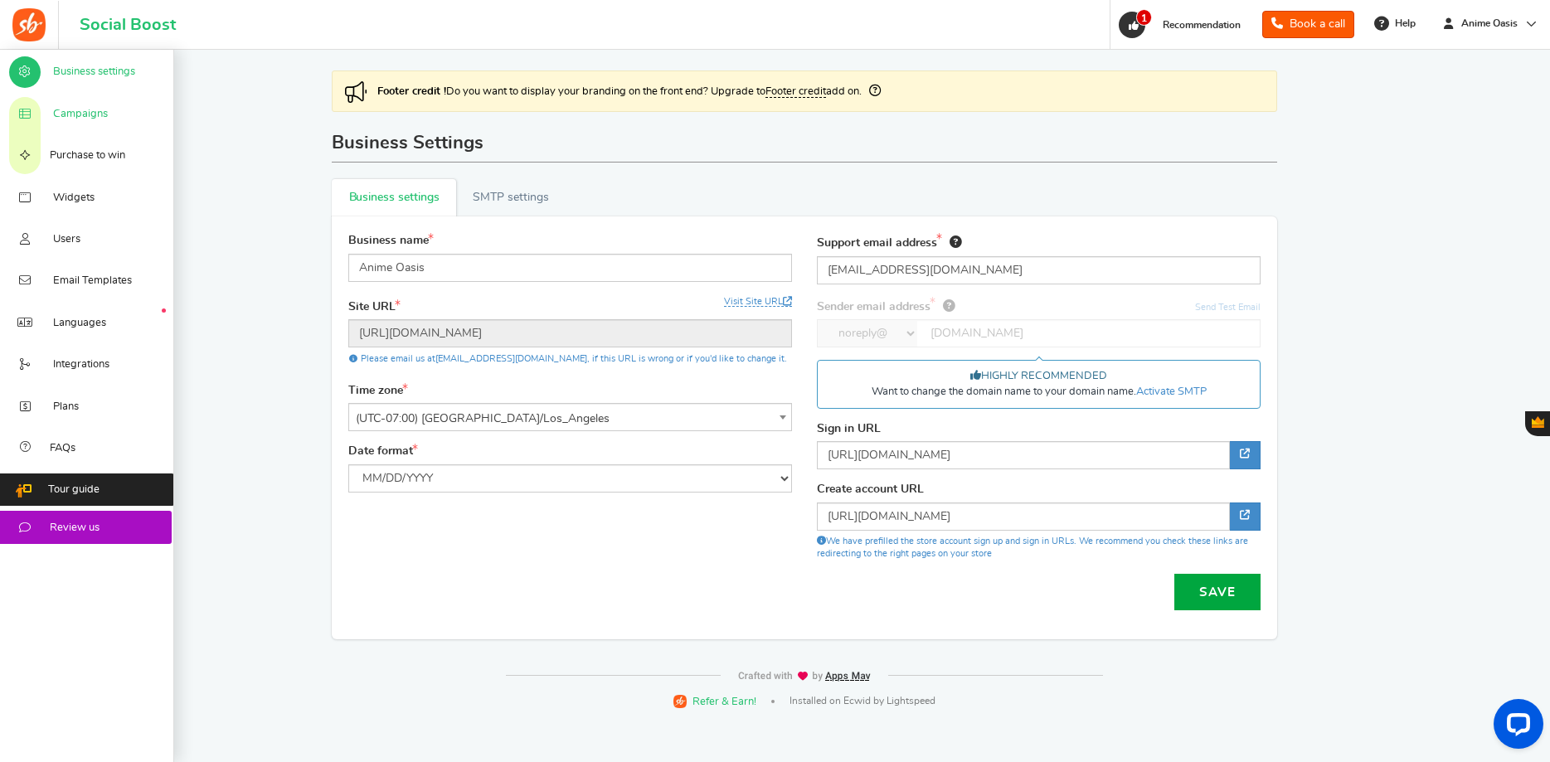
click at [51, 119] on link "Campaigns" at bounding box center [87, 112] width 174 height 41
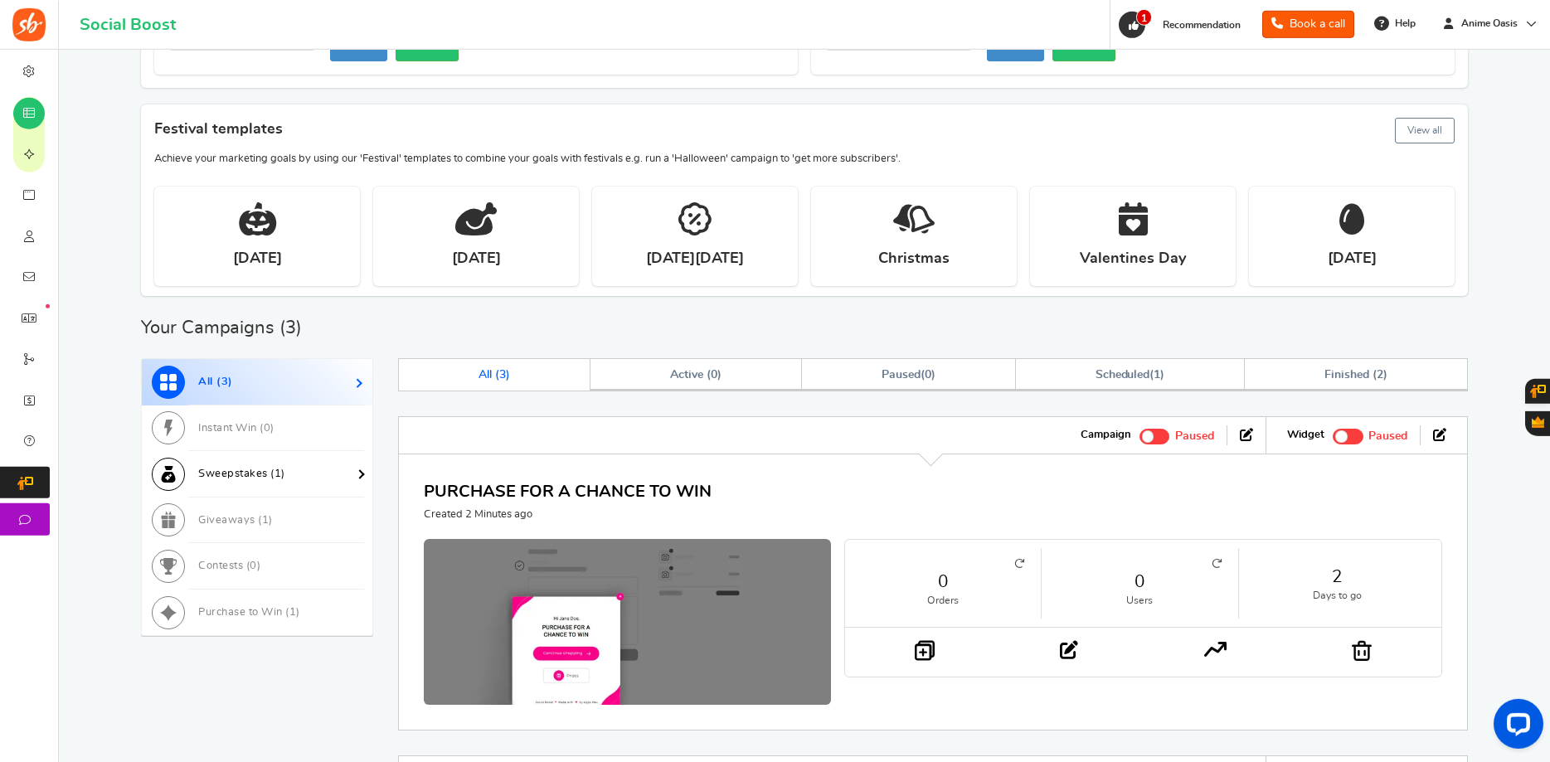
scroll to position [338, 0]
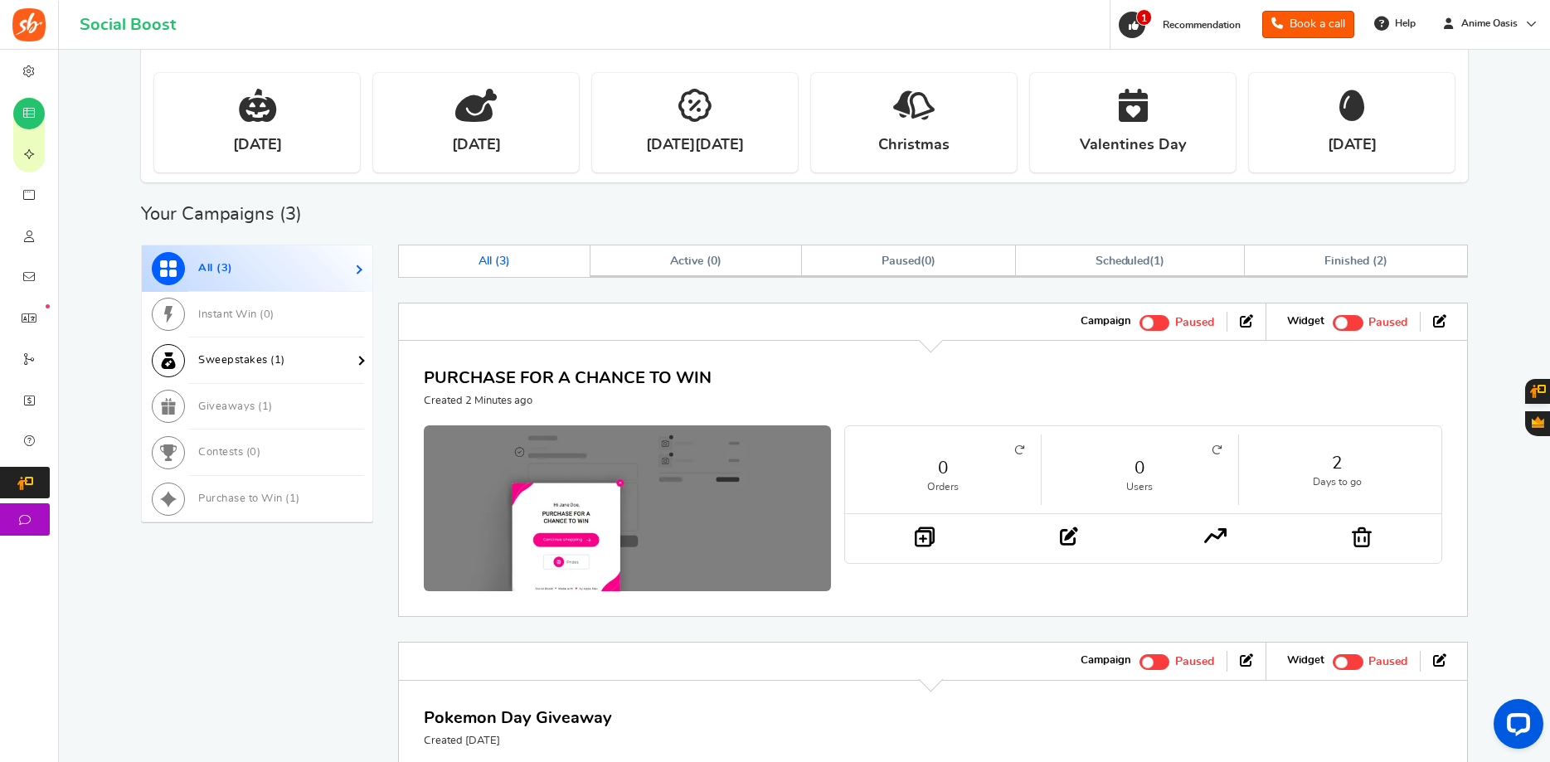
click at [313, 359] on link "Sweepstakes ( 1 )" at bounding box center [257, 361] width 231 height 46
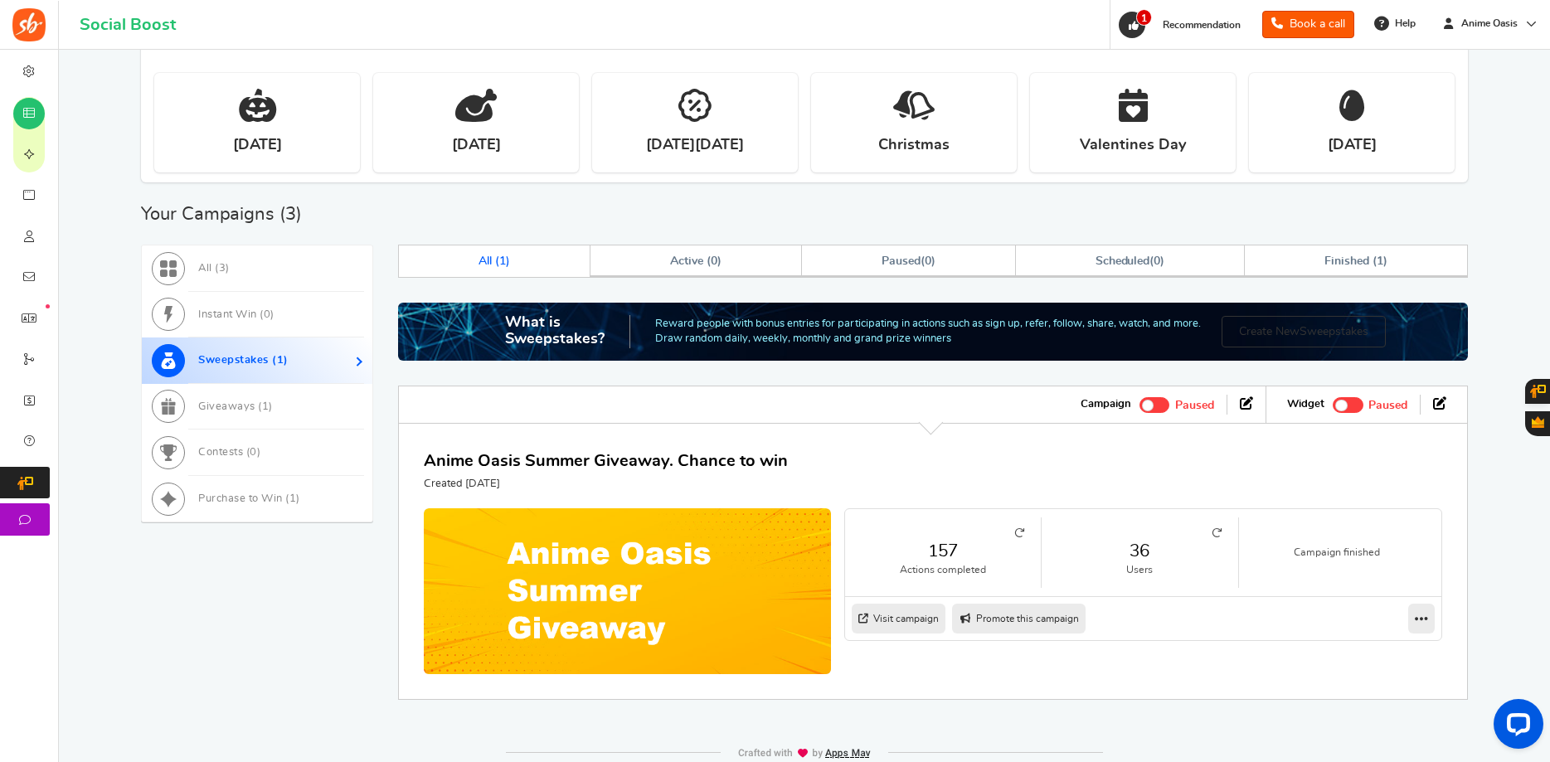
click at [1282, 332] on link "Create New Sweepstakes" at bounding box center [1304, 332] width 164 height 32
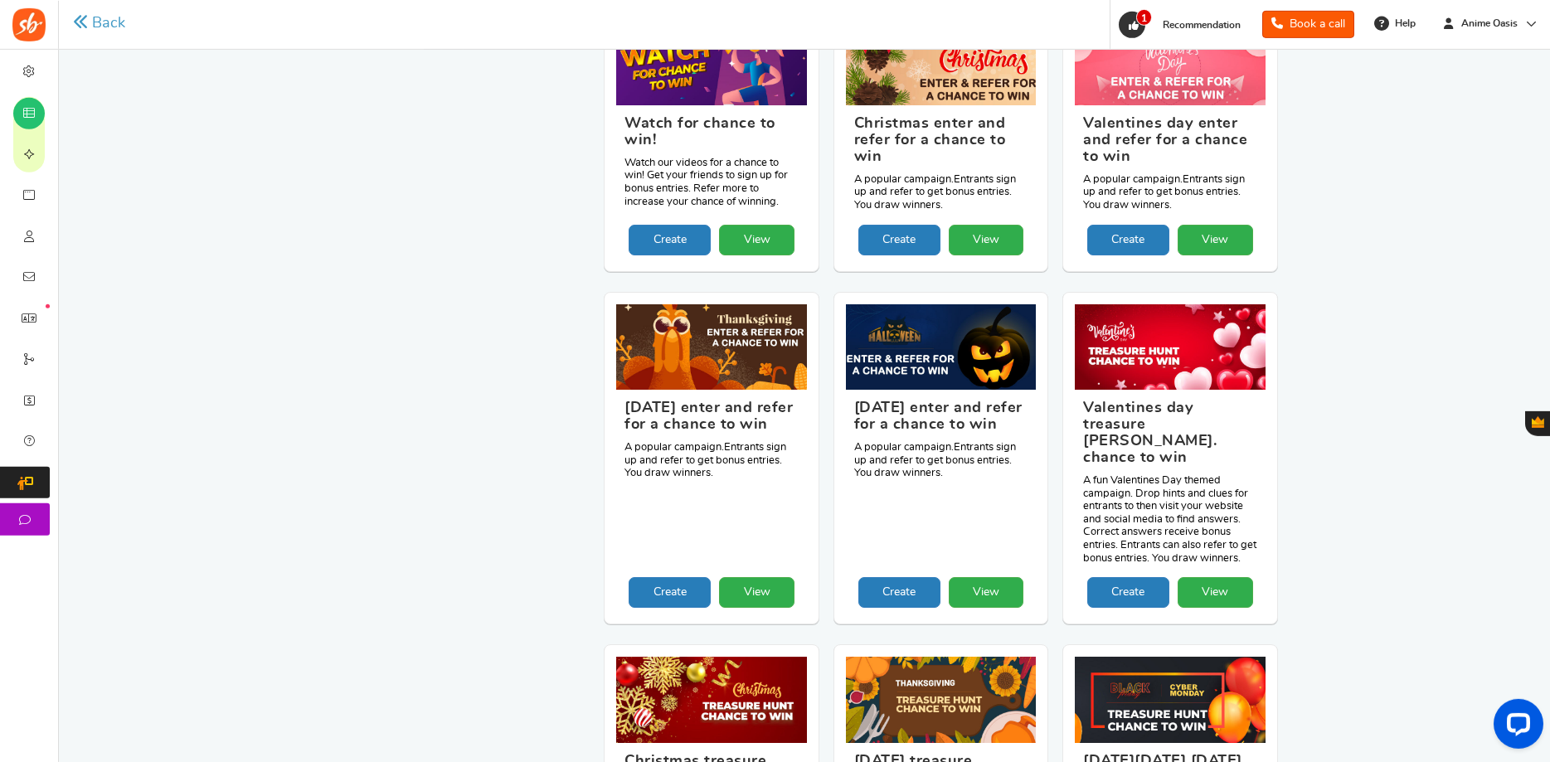
scroll to position [4160, 0]
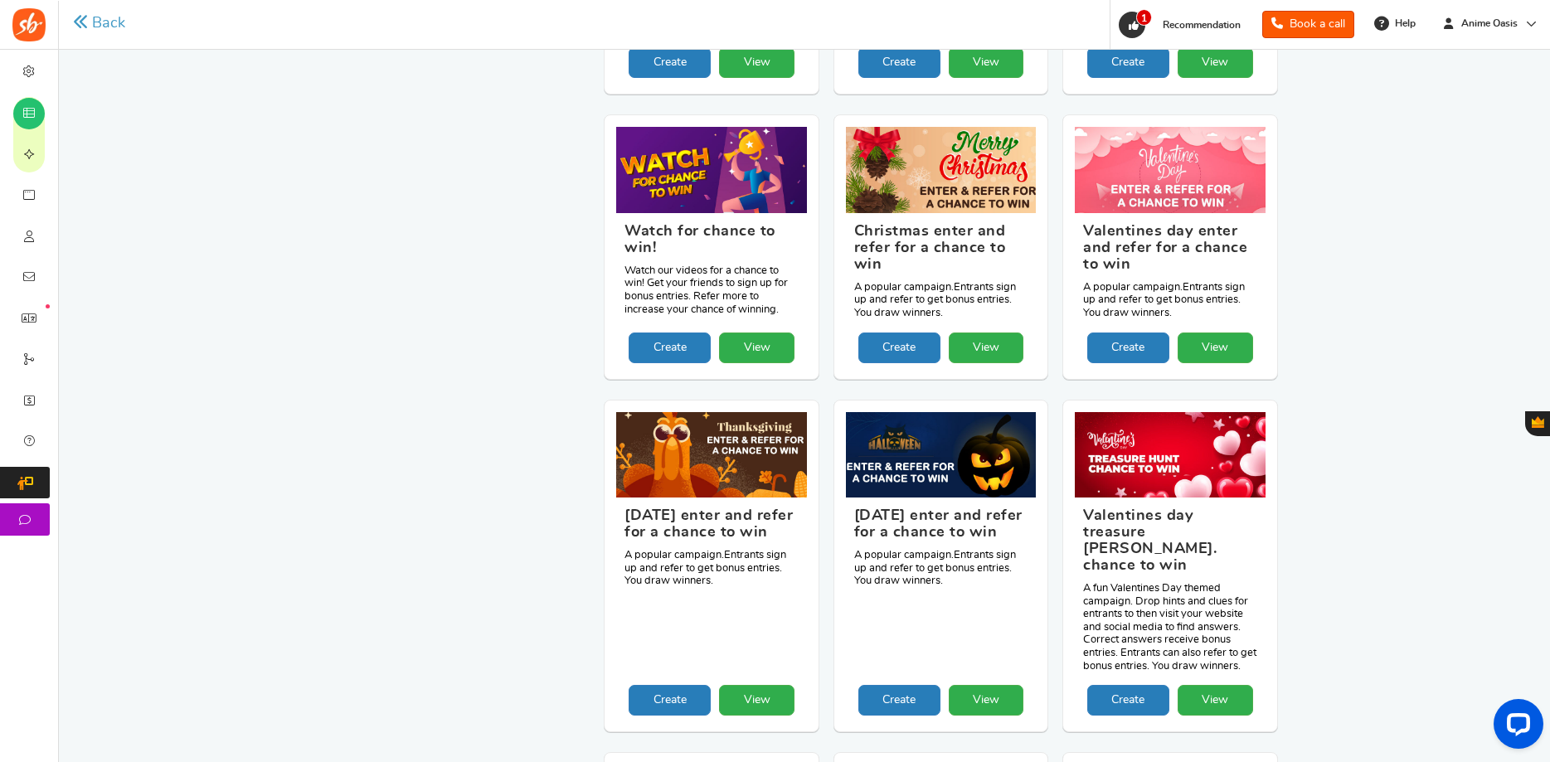
click at [1536, 426] on span "Gratisfaction" at bounding box center [1538, 422] width 12 height 12
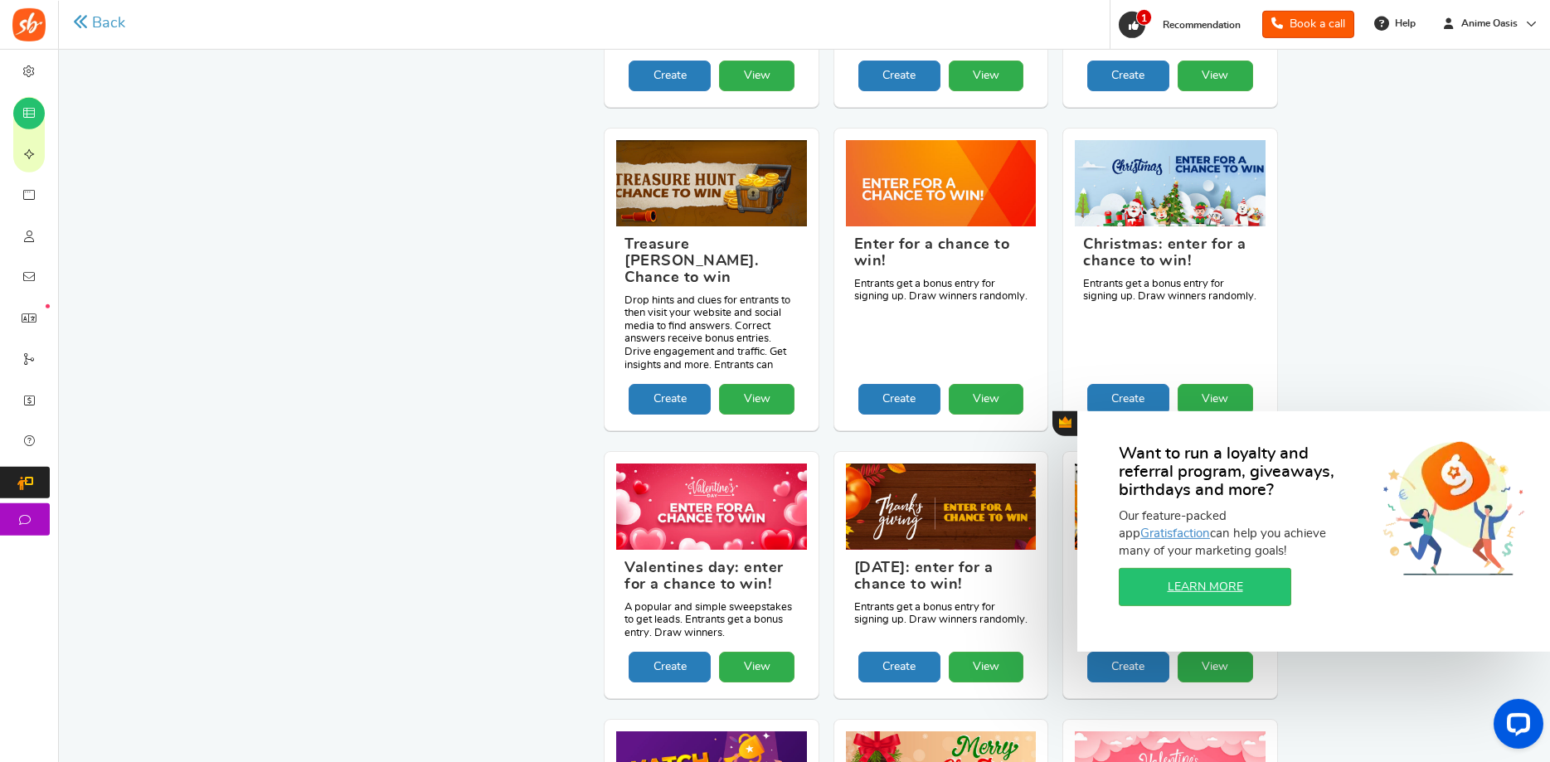
scroll to position [3476, 0]
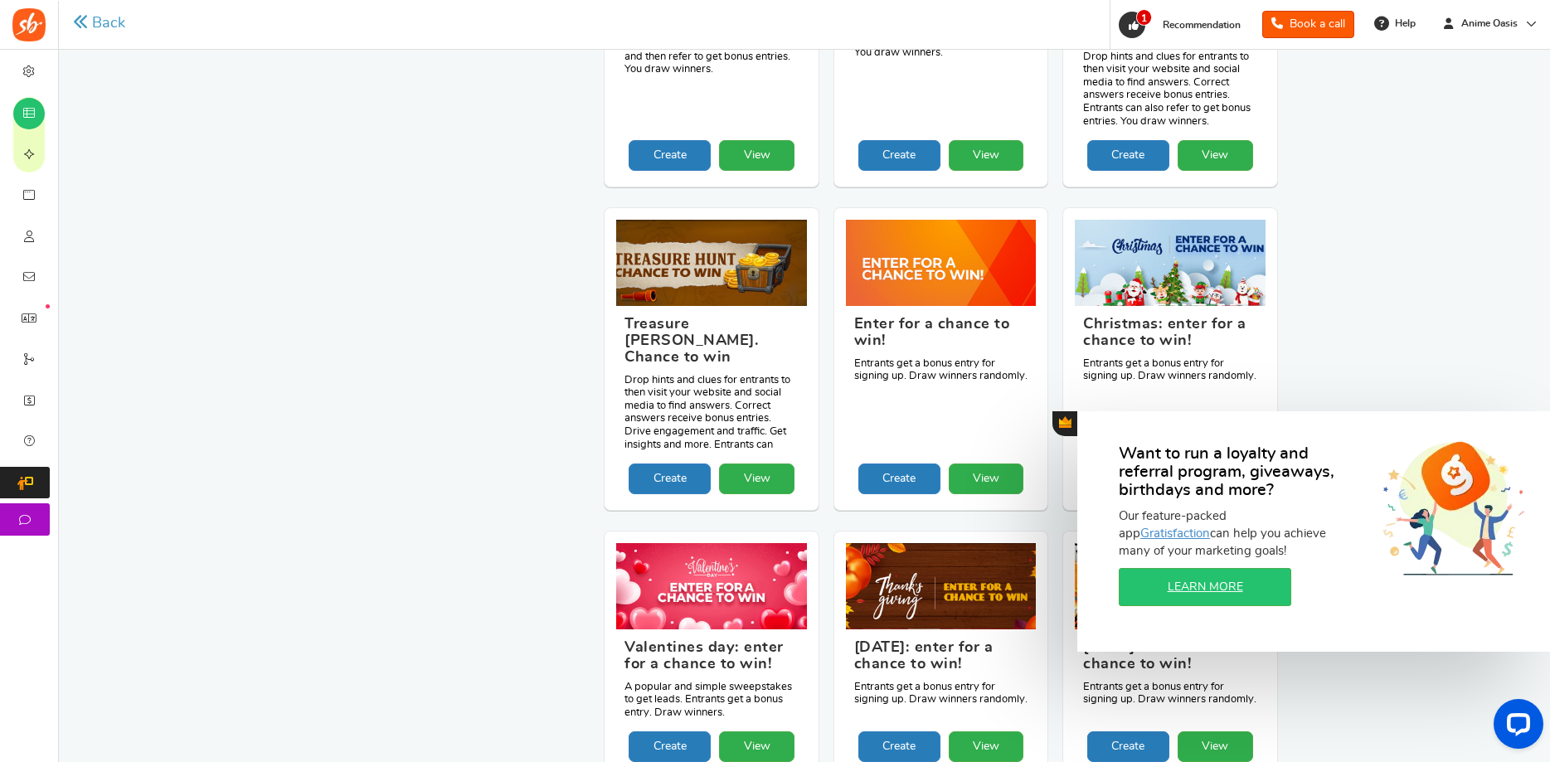
click at [1523, 430] on div "Want to run a loyalty and referral program, giveaways, birthdays and more? Our …" at bounding box center [1313, 531] width 473 height 241
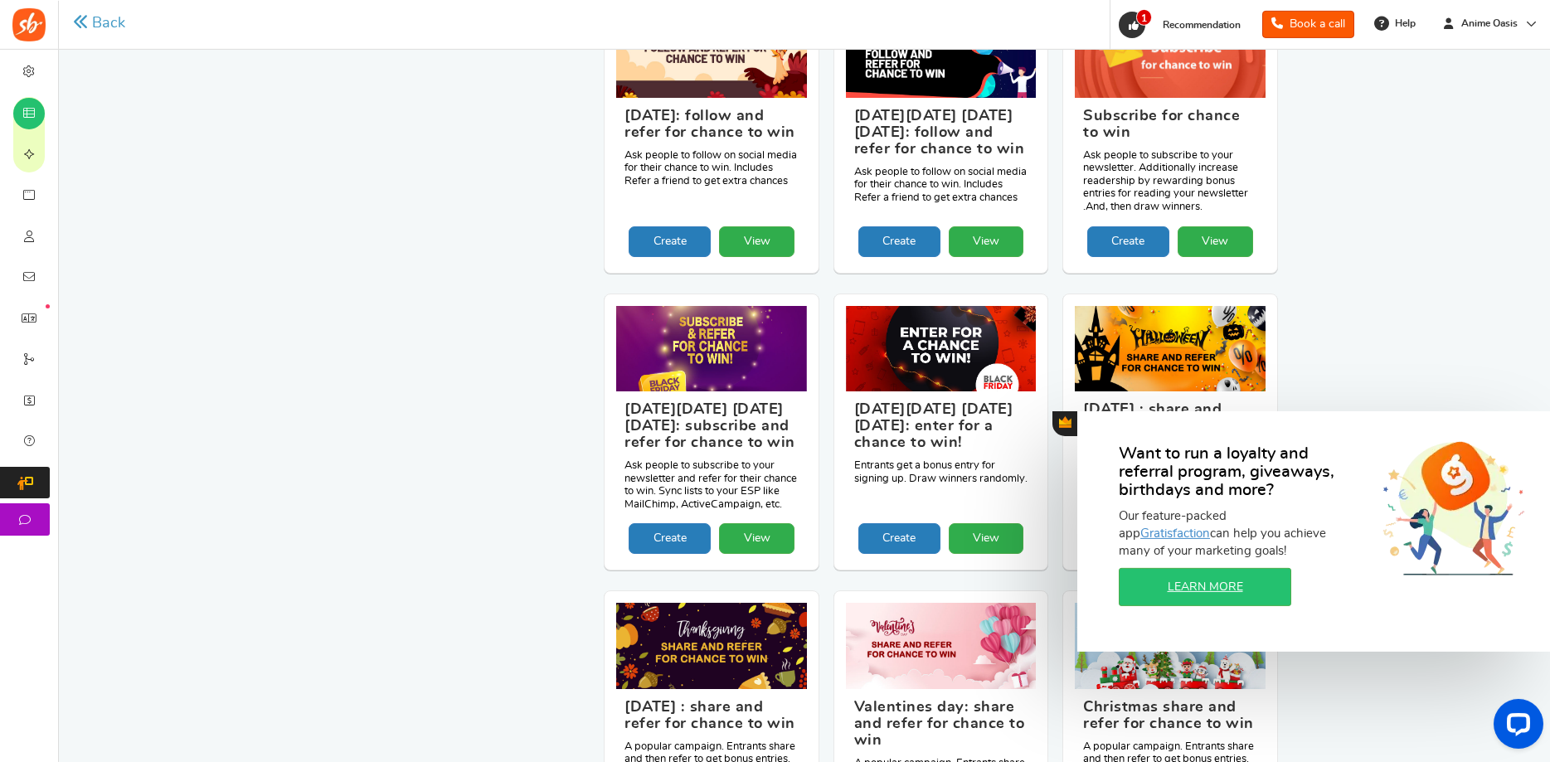
scroll to position [2461, 0]
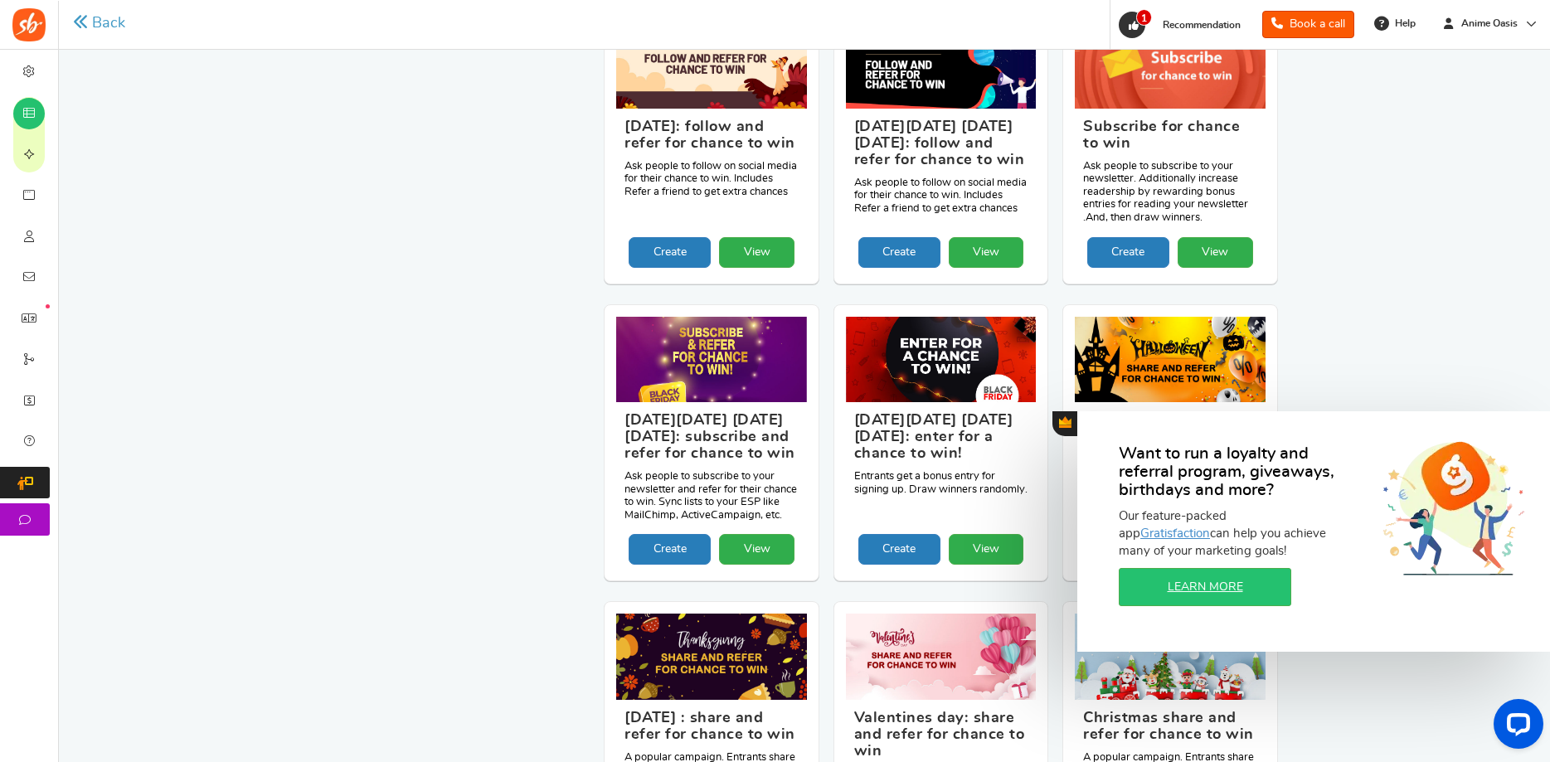
click at [1057, 424] on button "Gratisfaction" at bounding box center [1064, 423] width 25 height 25
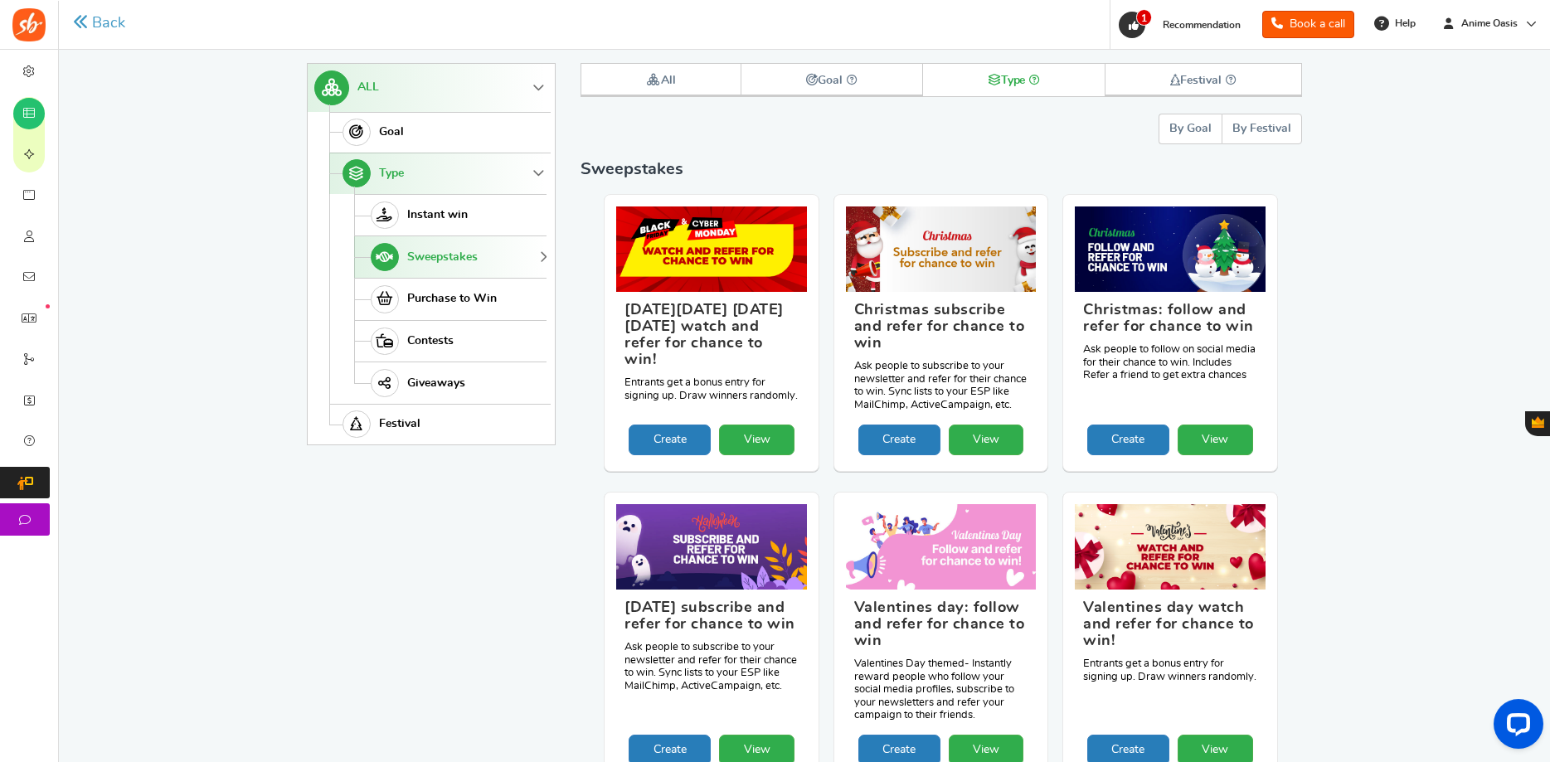
scroll to position [7, 0]
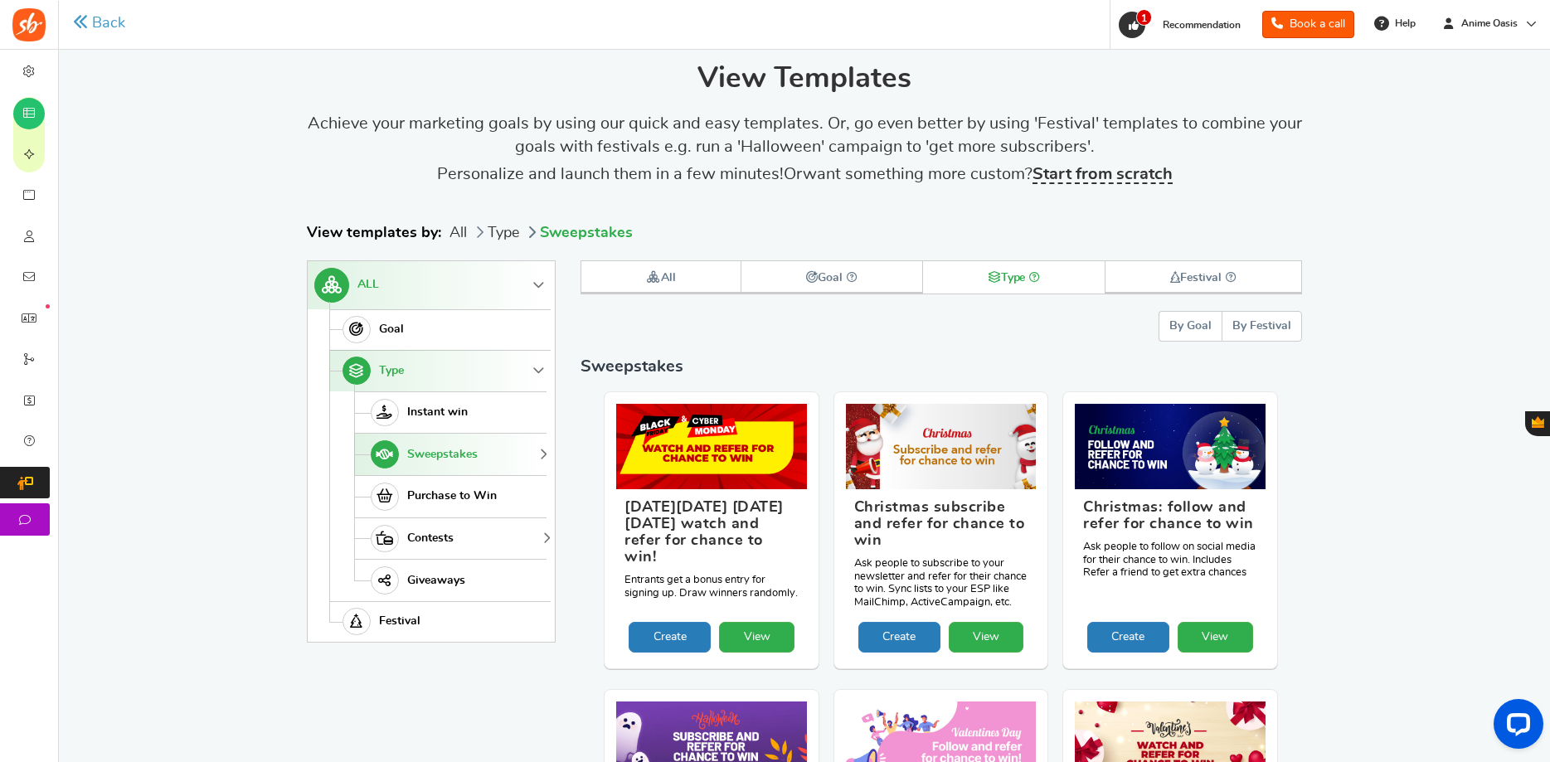
click at [470, 540] on link "Contests" at bounding box center [450, 539] width 192 height 42
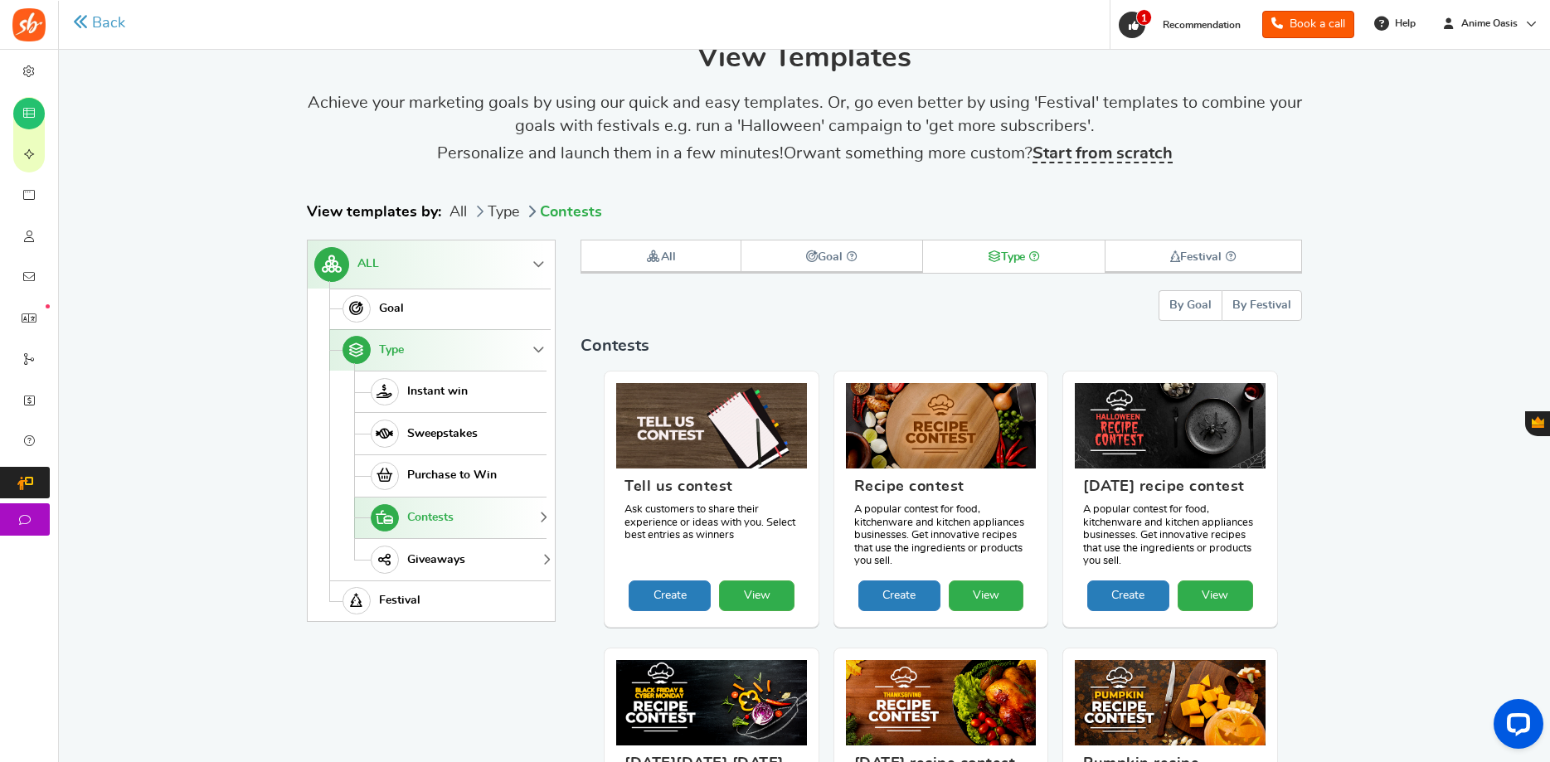
click at [462, 580] on ul "Goal Increase Traffic Get Leads Grow Email List Increase Brand Awareness Increa…" at bounding box center [439, 455] width 221 height 333
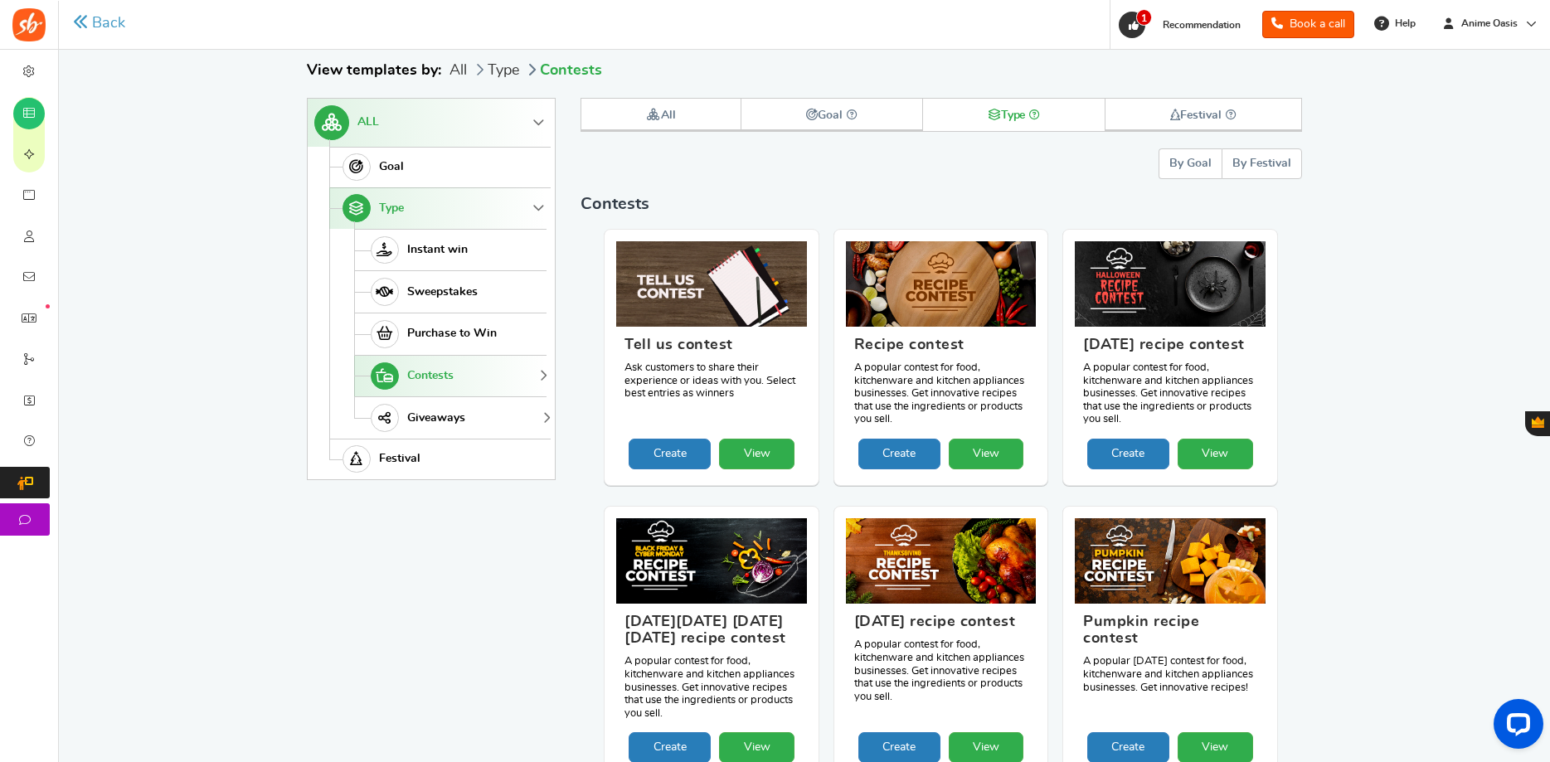
scroll to position [172, 0]
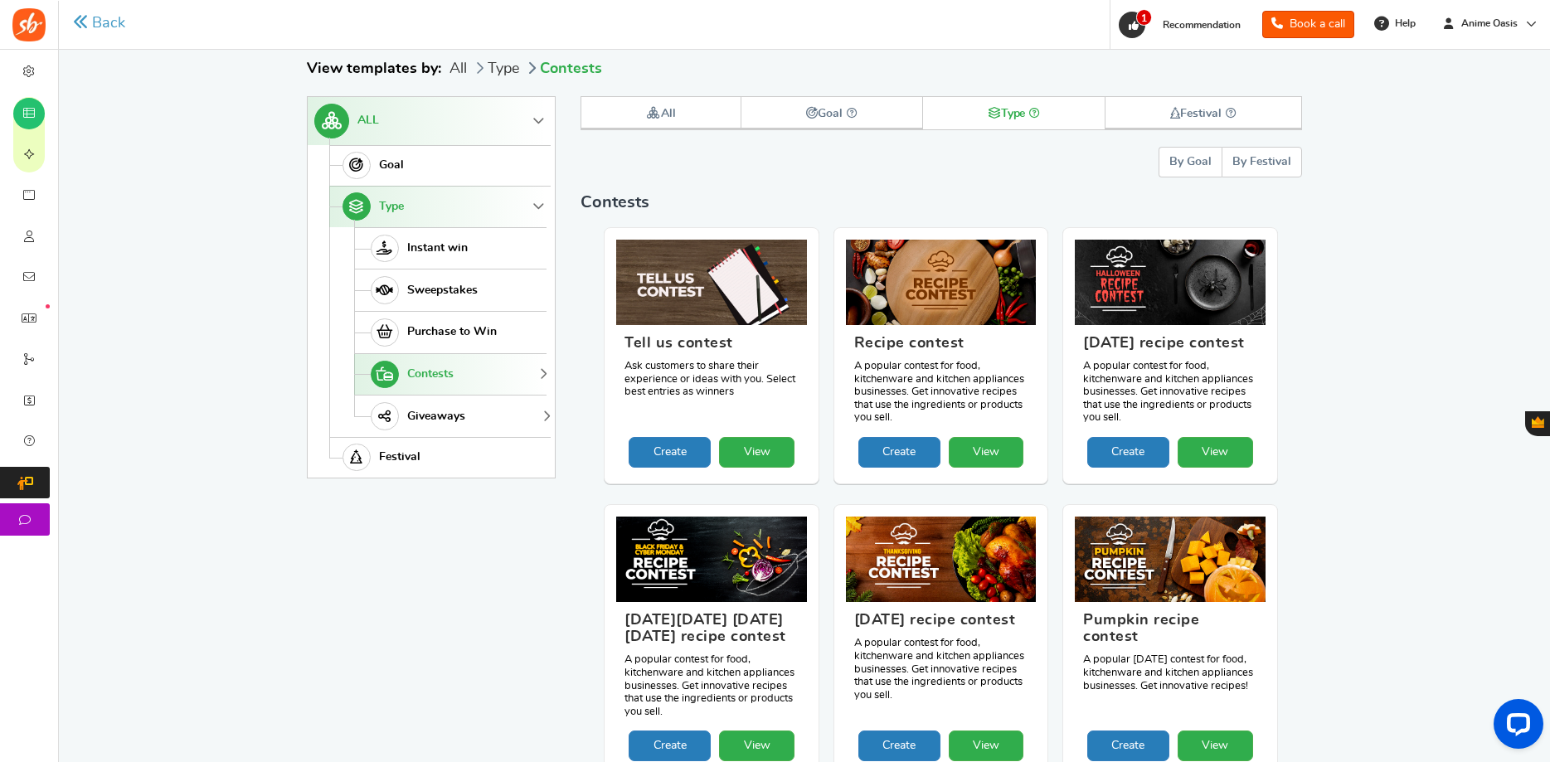
click at [489, 417] on link "Giveaways" at bounding box center [450, 416] width 192 height 42
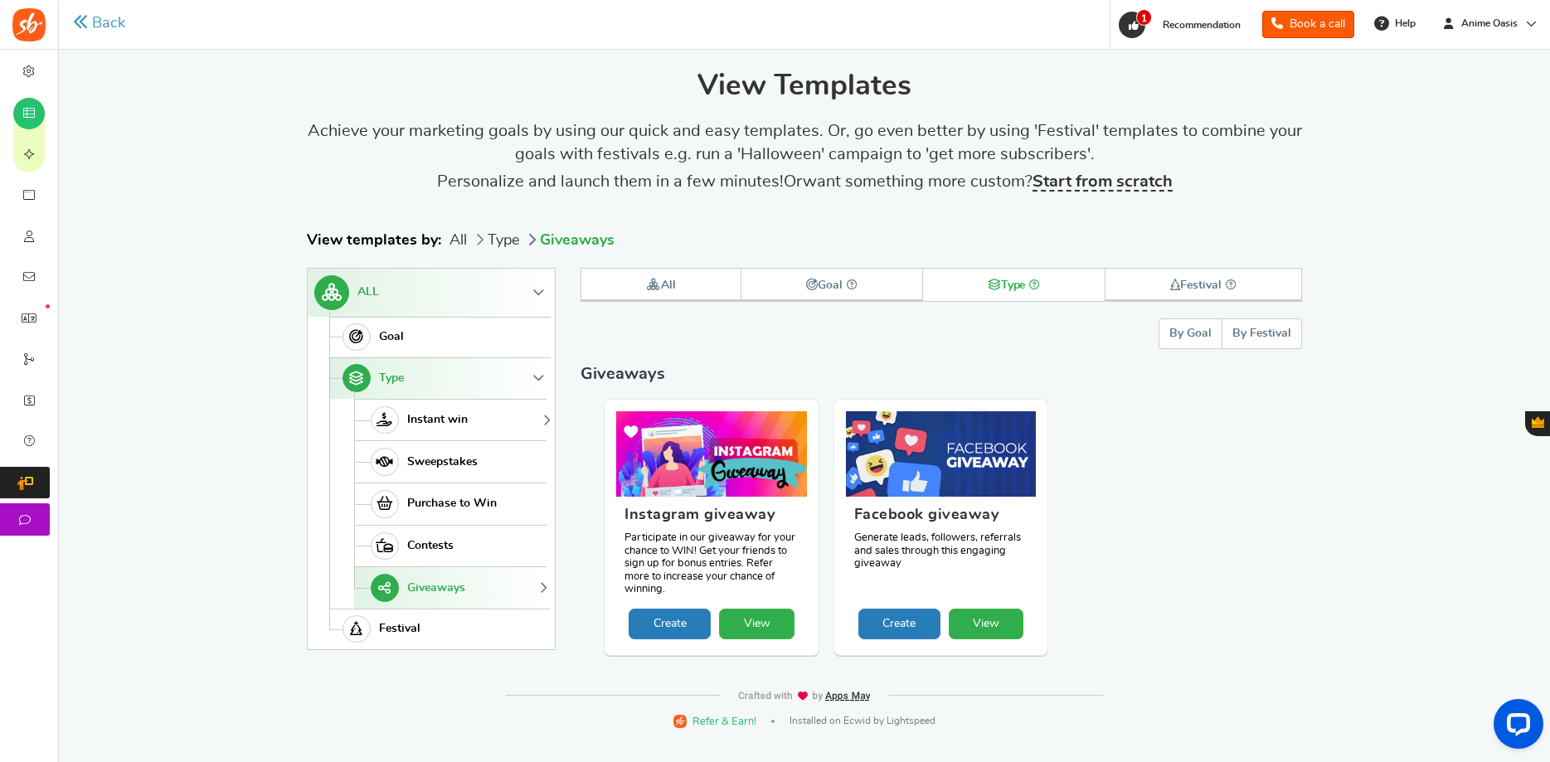
scroll to position [0, 0]
click at [474, 445] on link "Sweepstakes" at bounding box center [450, 461] width 192 height 42
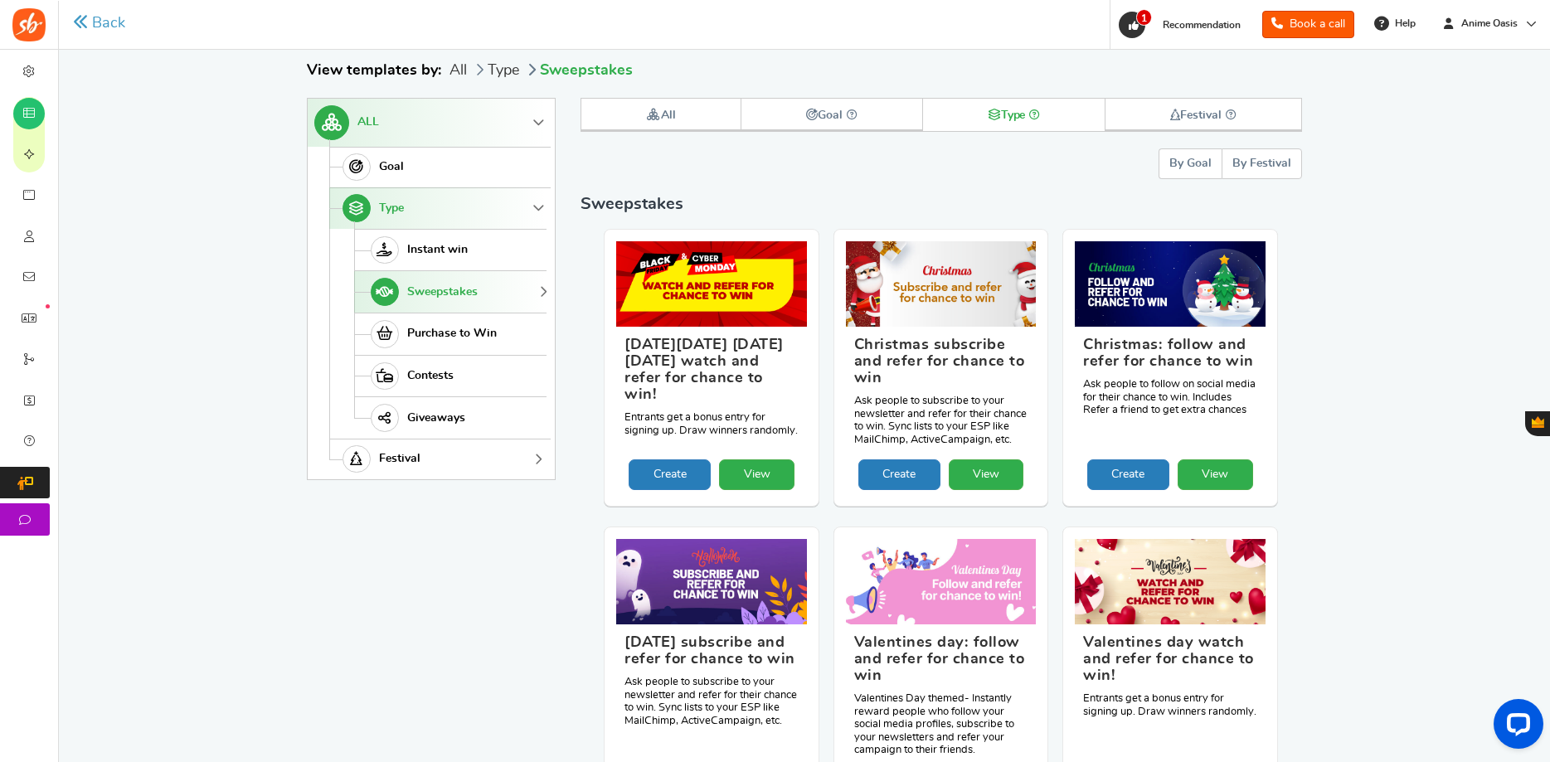
scroll to position [172, 0]
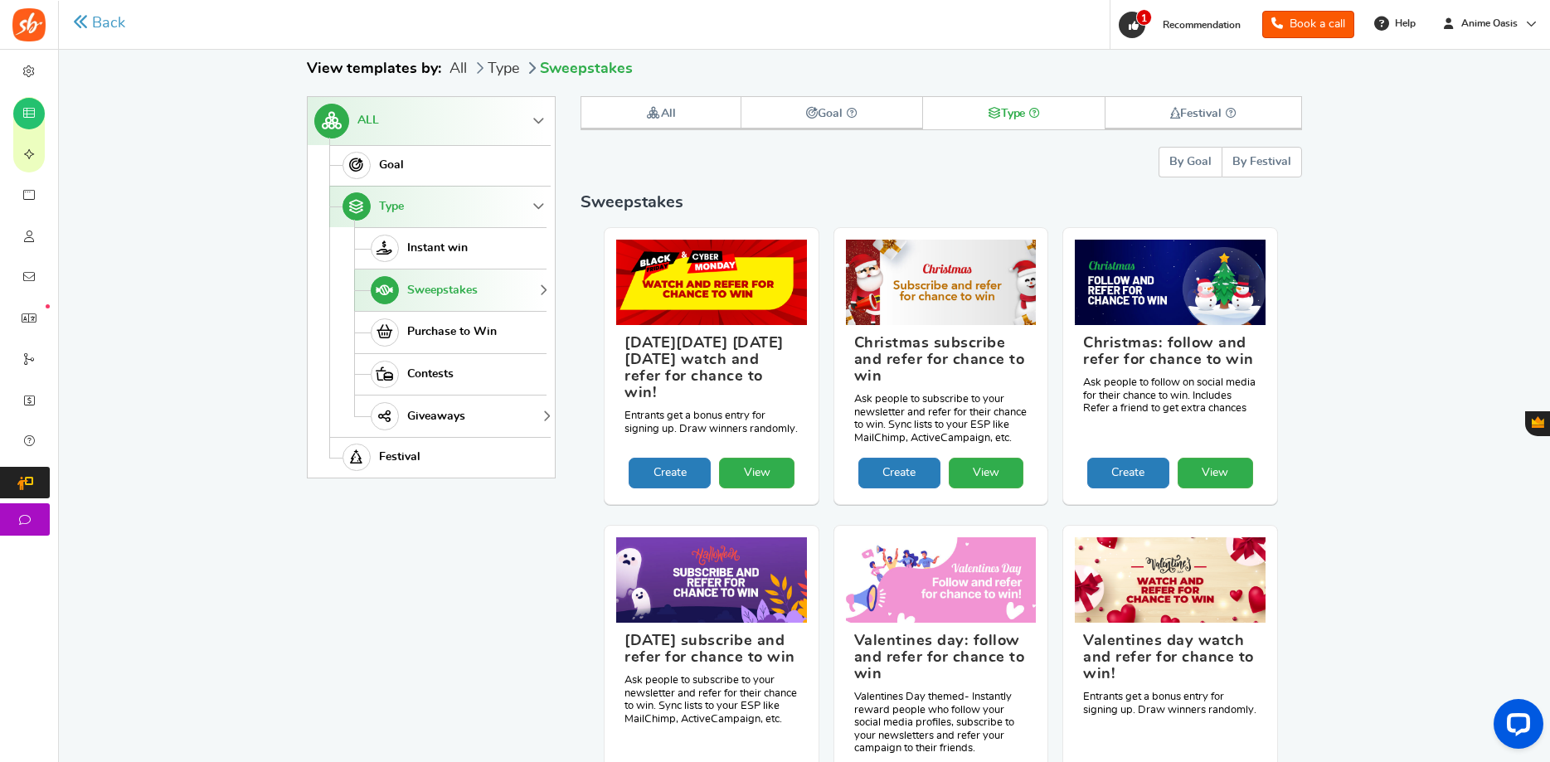
click at [507, 413] on link "Giveaways" at bounding box center [450, 416] width 192 height 42
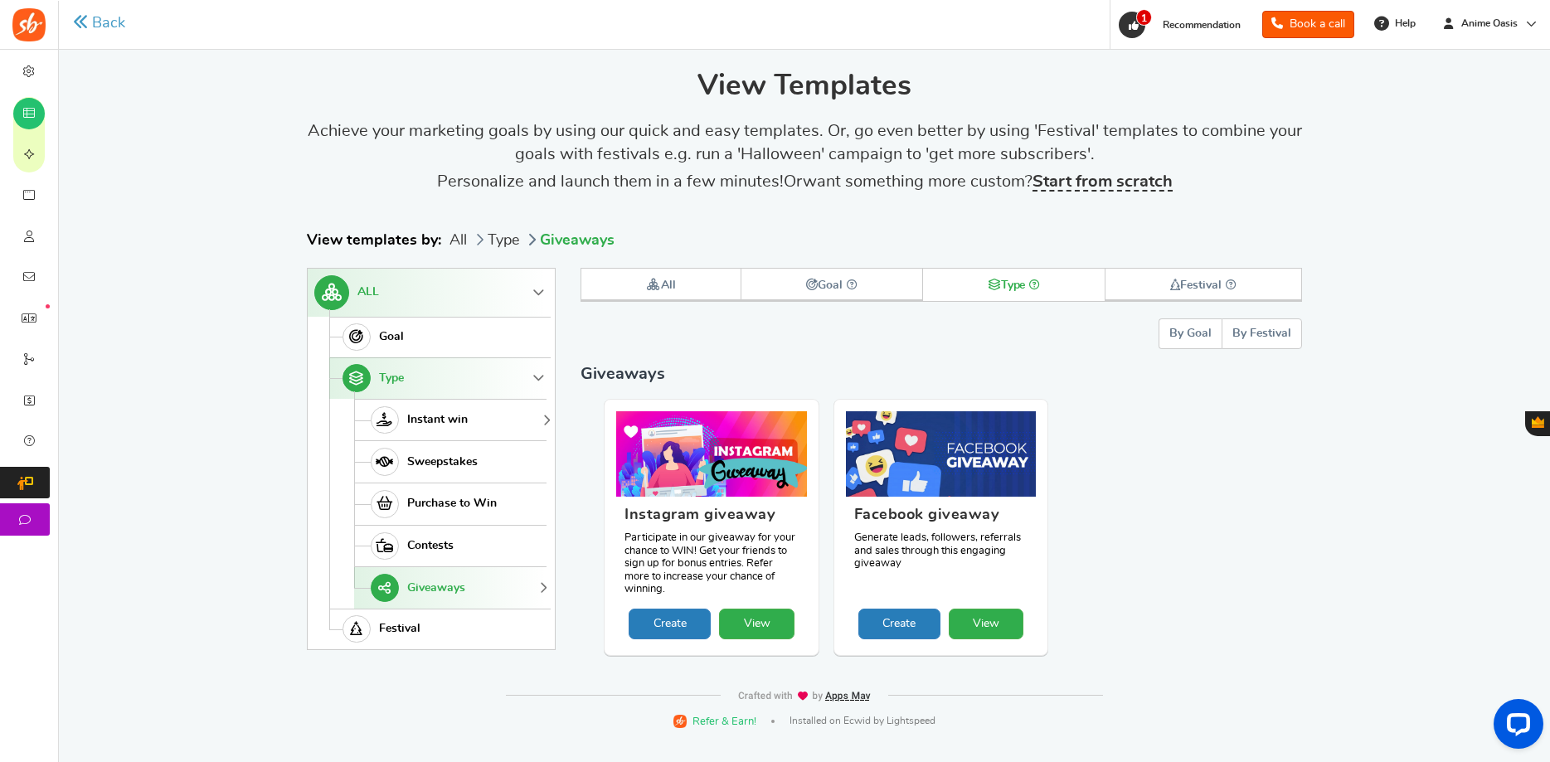
scroll to position [0, 0]
click at [488, 416] on link "Instant win" at bounding box center [450, 420] width 192 height 42
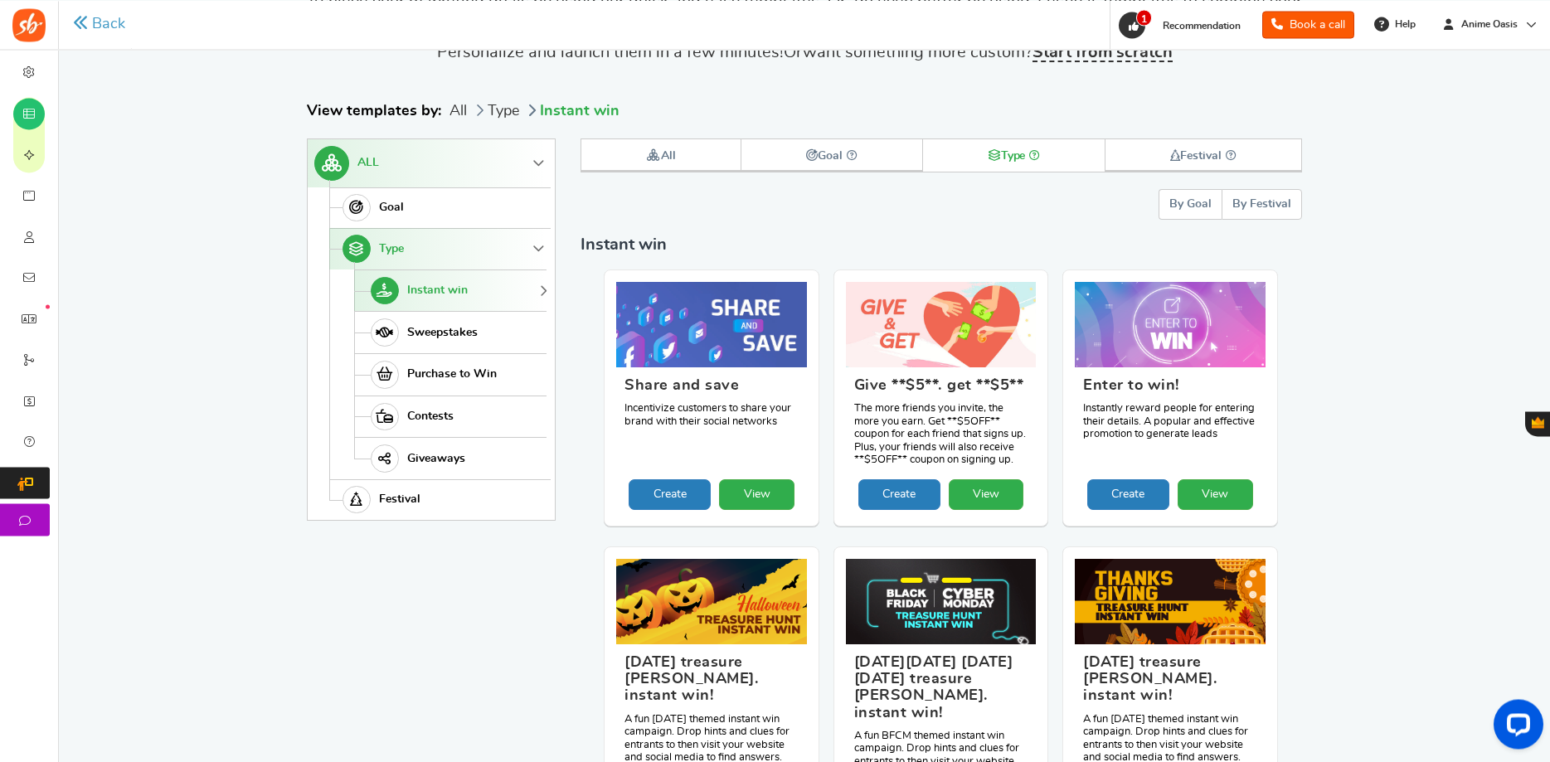
scroll to position [169, 0]
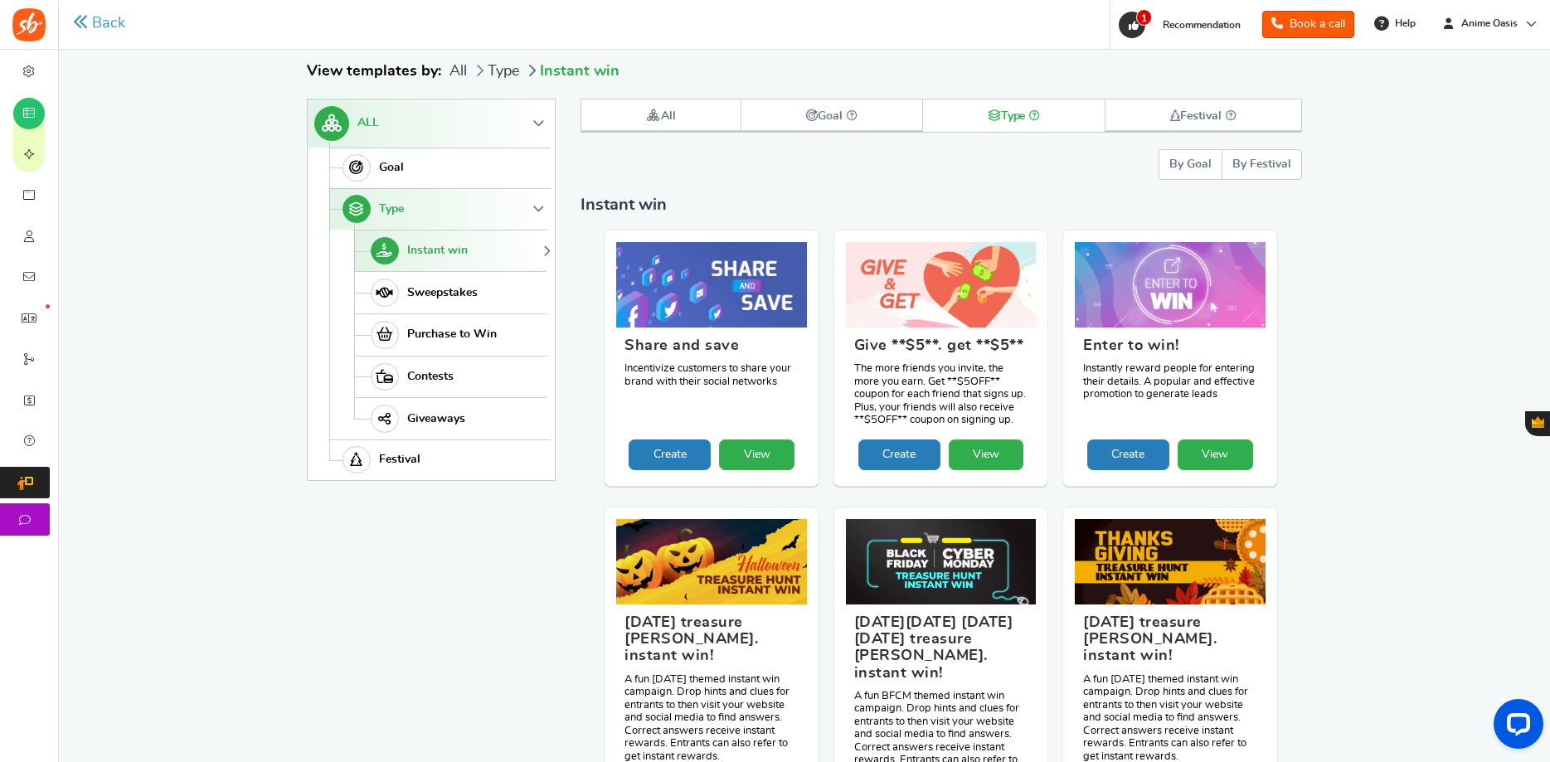
click at [513, 251] on link "Instant win" at bounding box center [450, 251] width 192 height 42
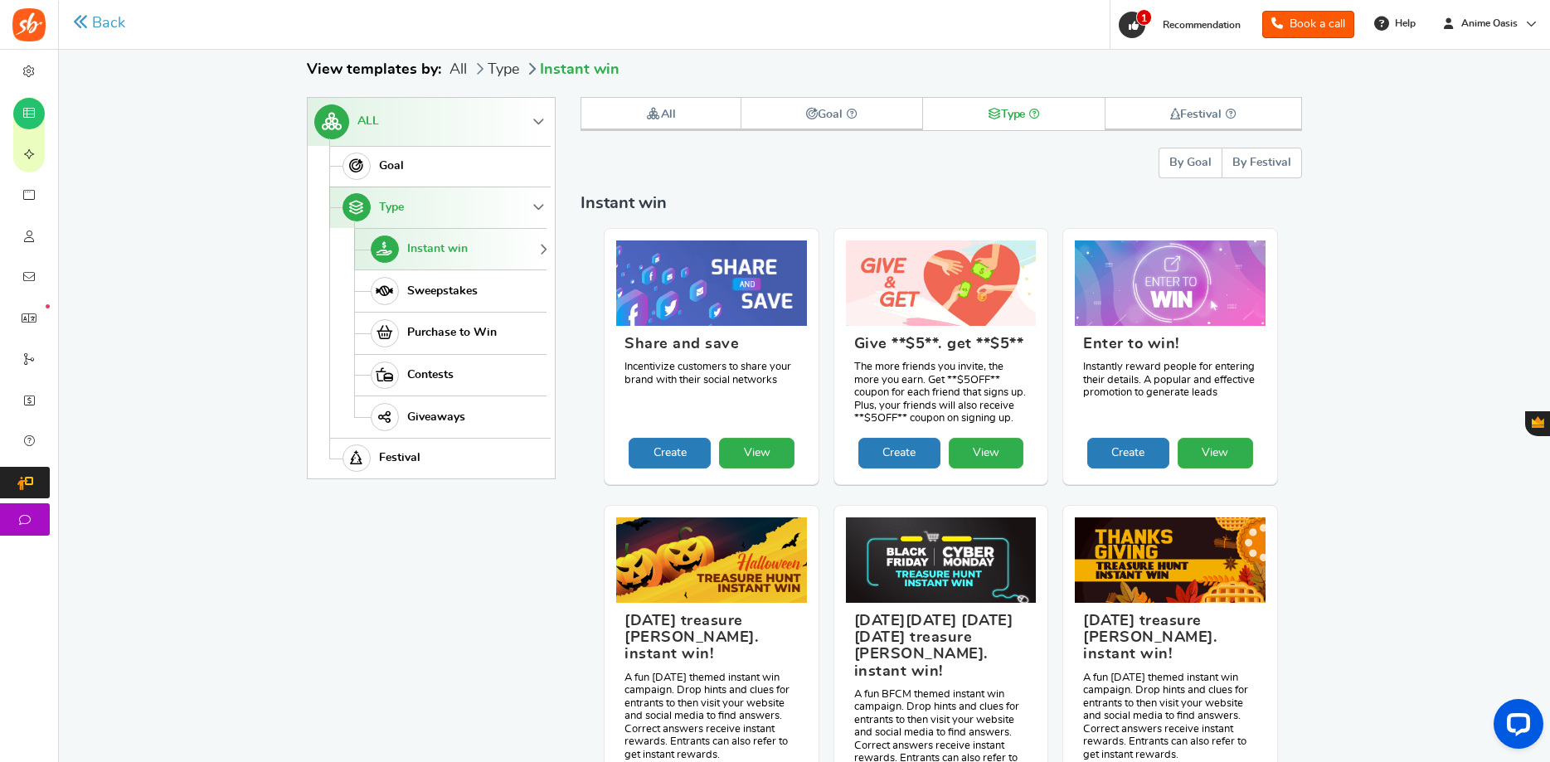
scroll to position [172, 0]
click at [504, 294] on link "Sweepstakes" at bounding box center [450, 290] width 192 height 42
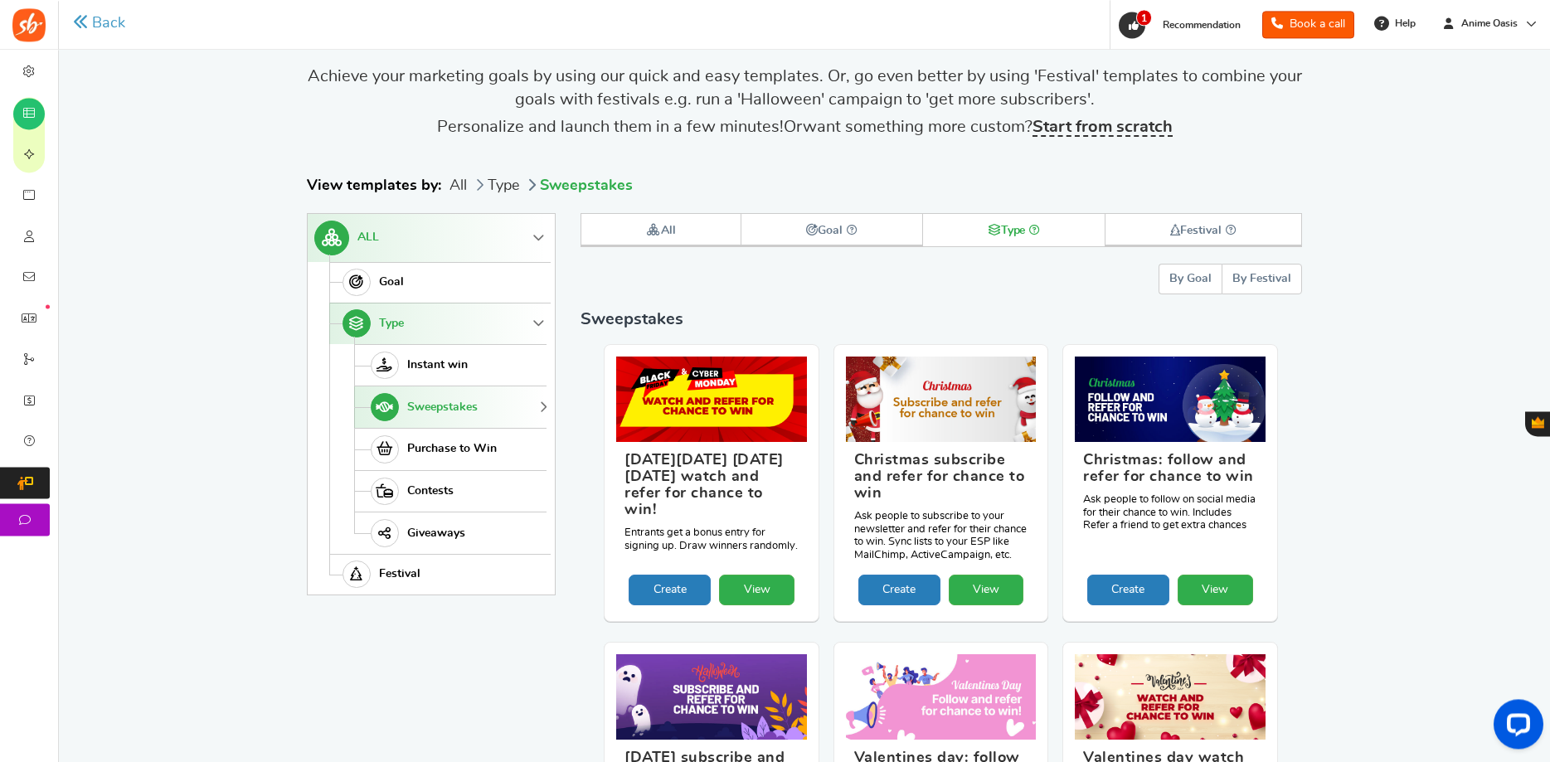
scroll to position [0, 0]
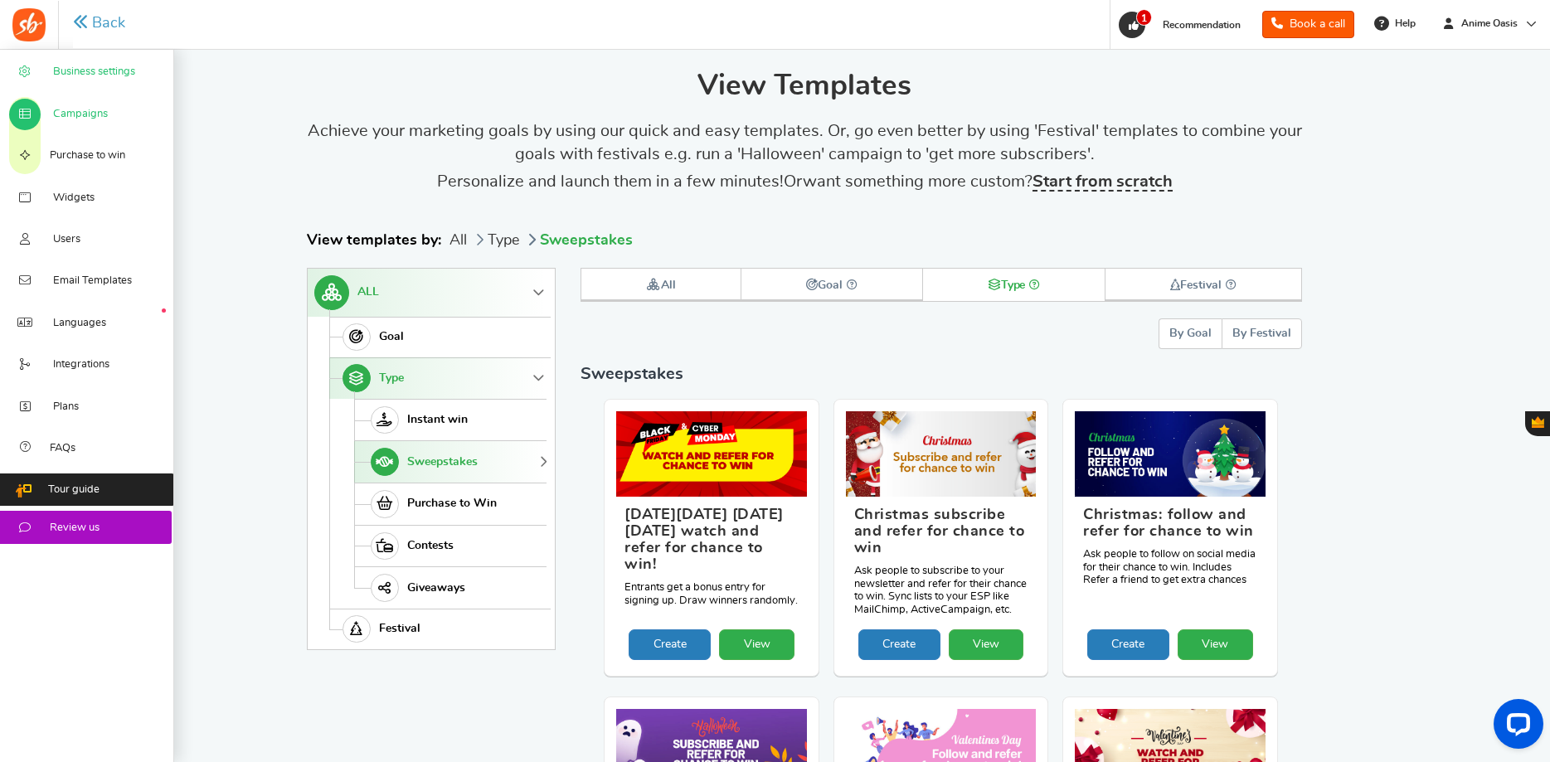
click at [78, 75] on span "Business settings" at bounding box center [94, 72] width 82 height 15
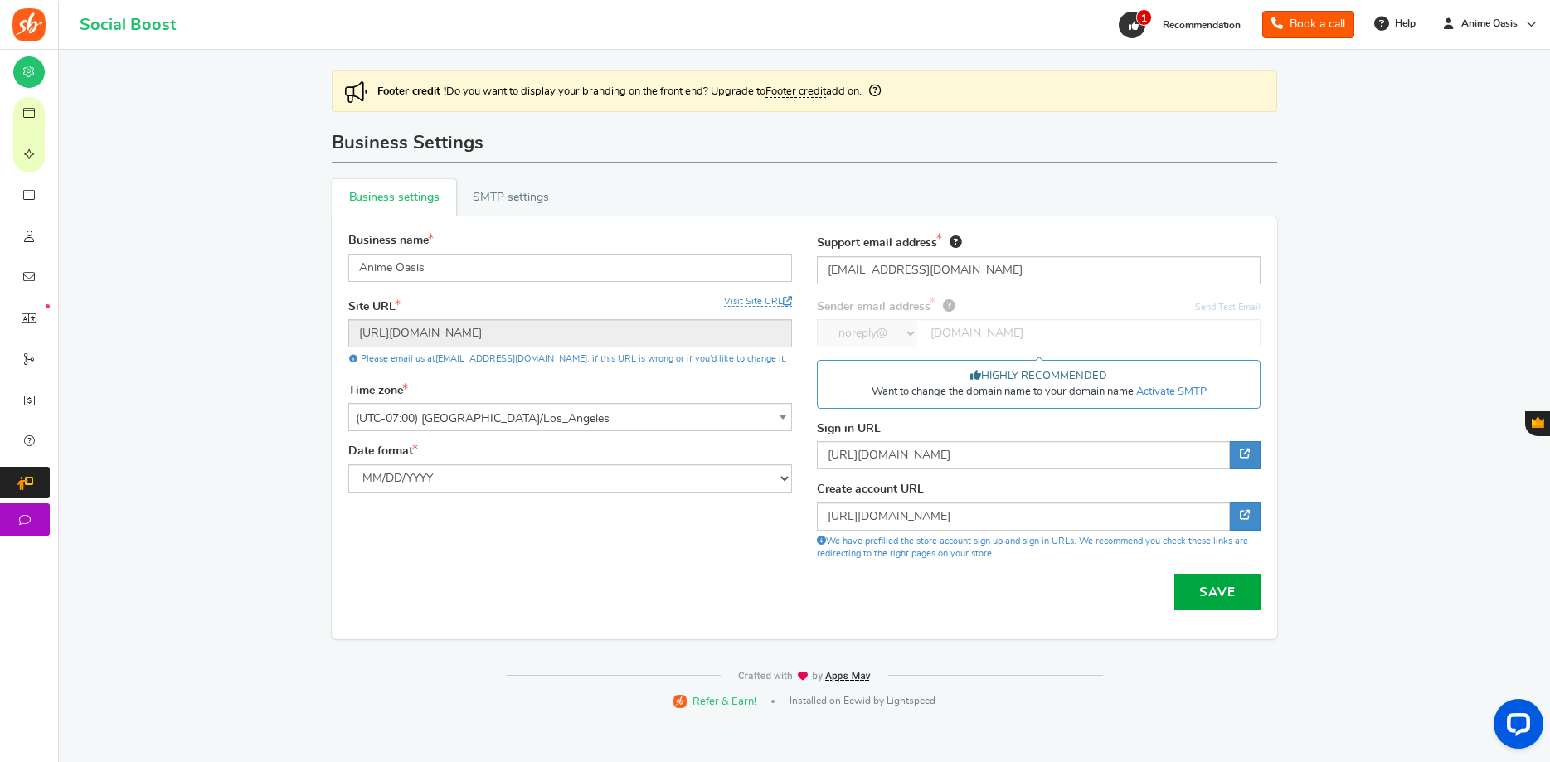
click at [58, 118] on link "Campaigns" at bounding box center [29, 112] width 58 height 41
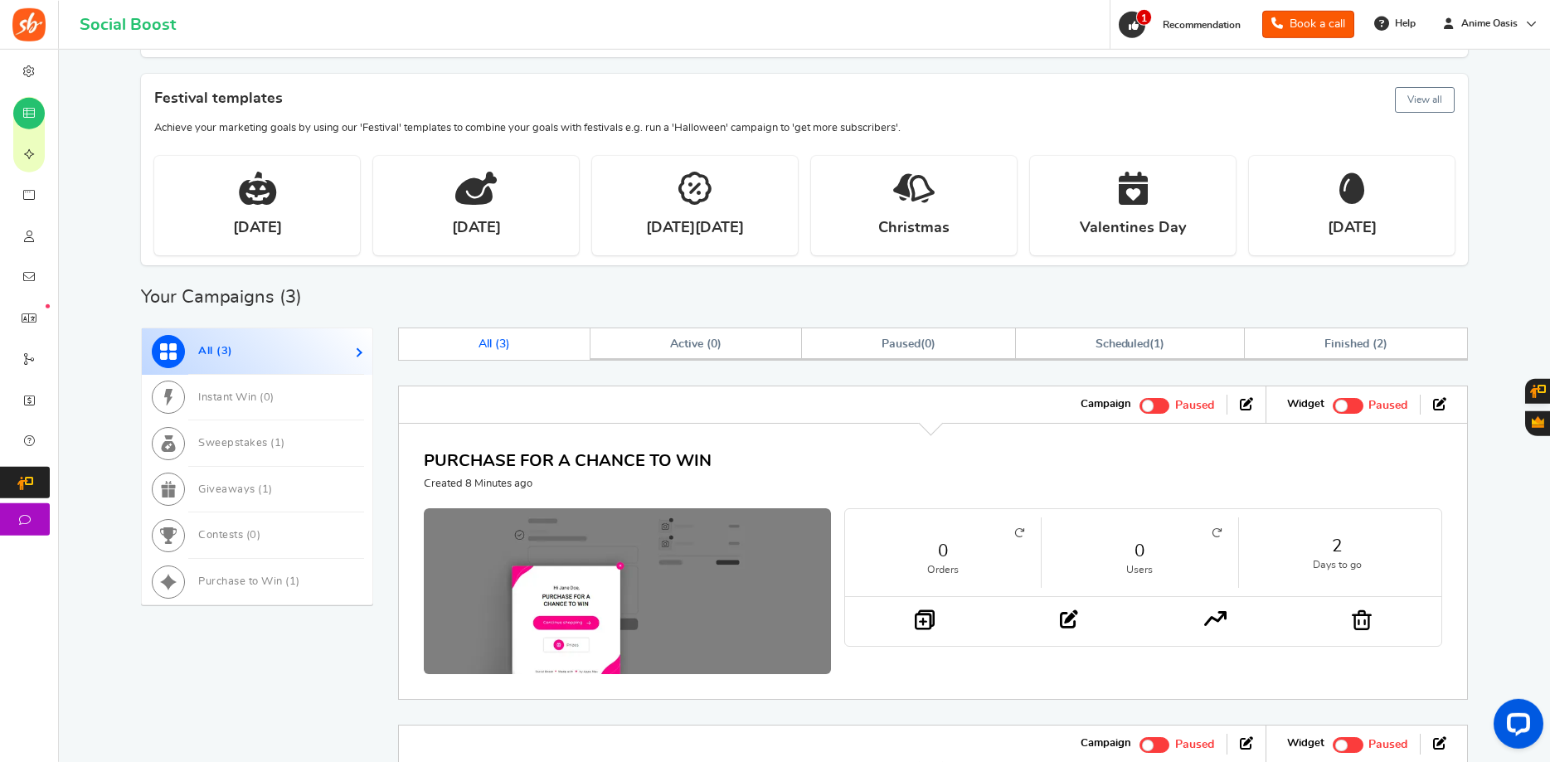
scroll to position [338, 0]
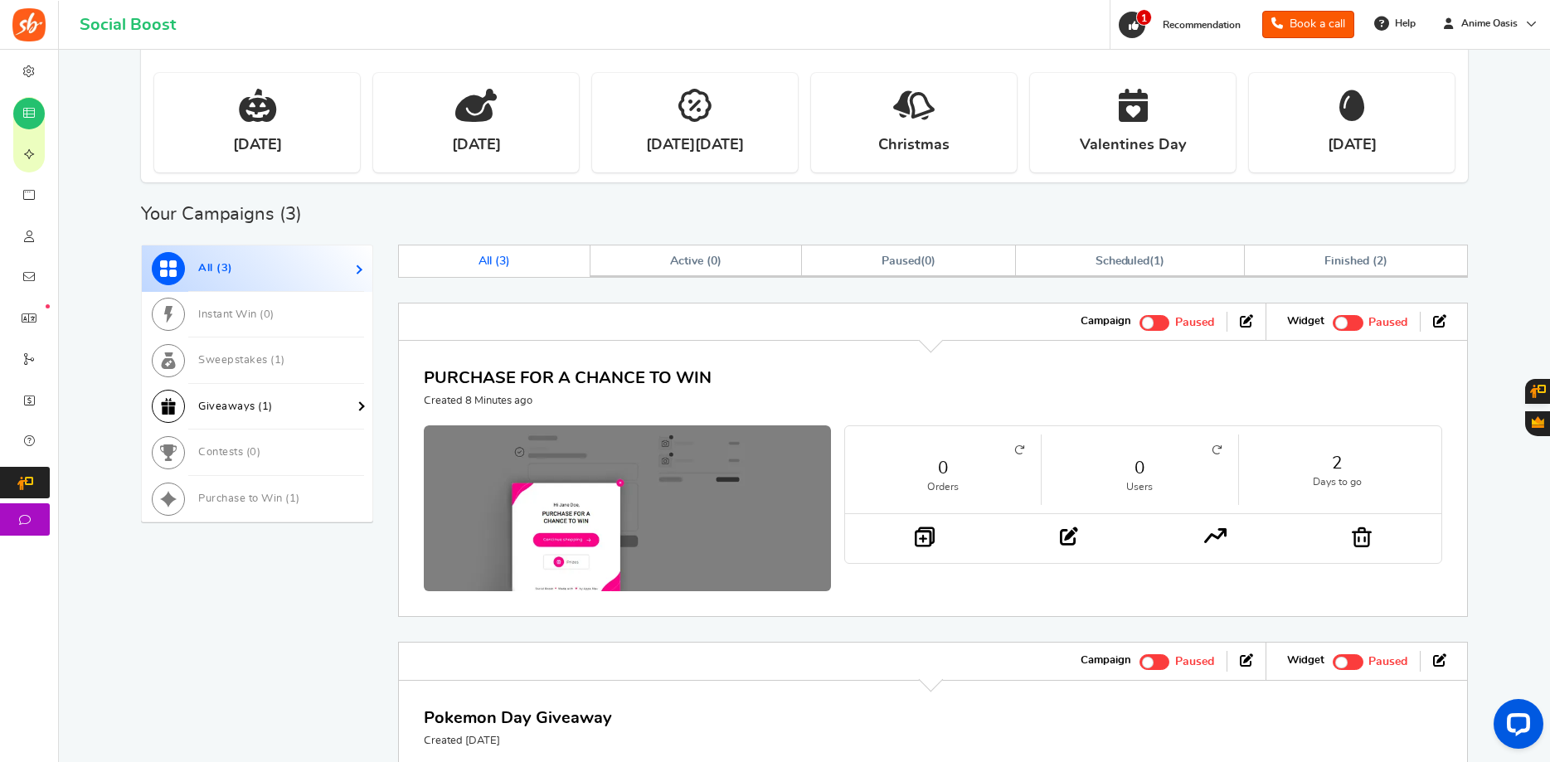
click at [293, 403] on link "Giveaways ( 1 )" at bounding box center [257, 407] width 231 height 46
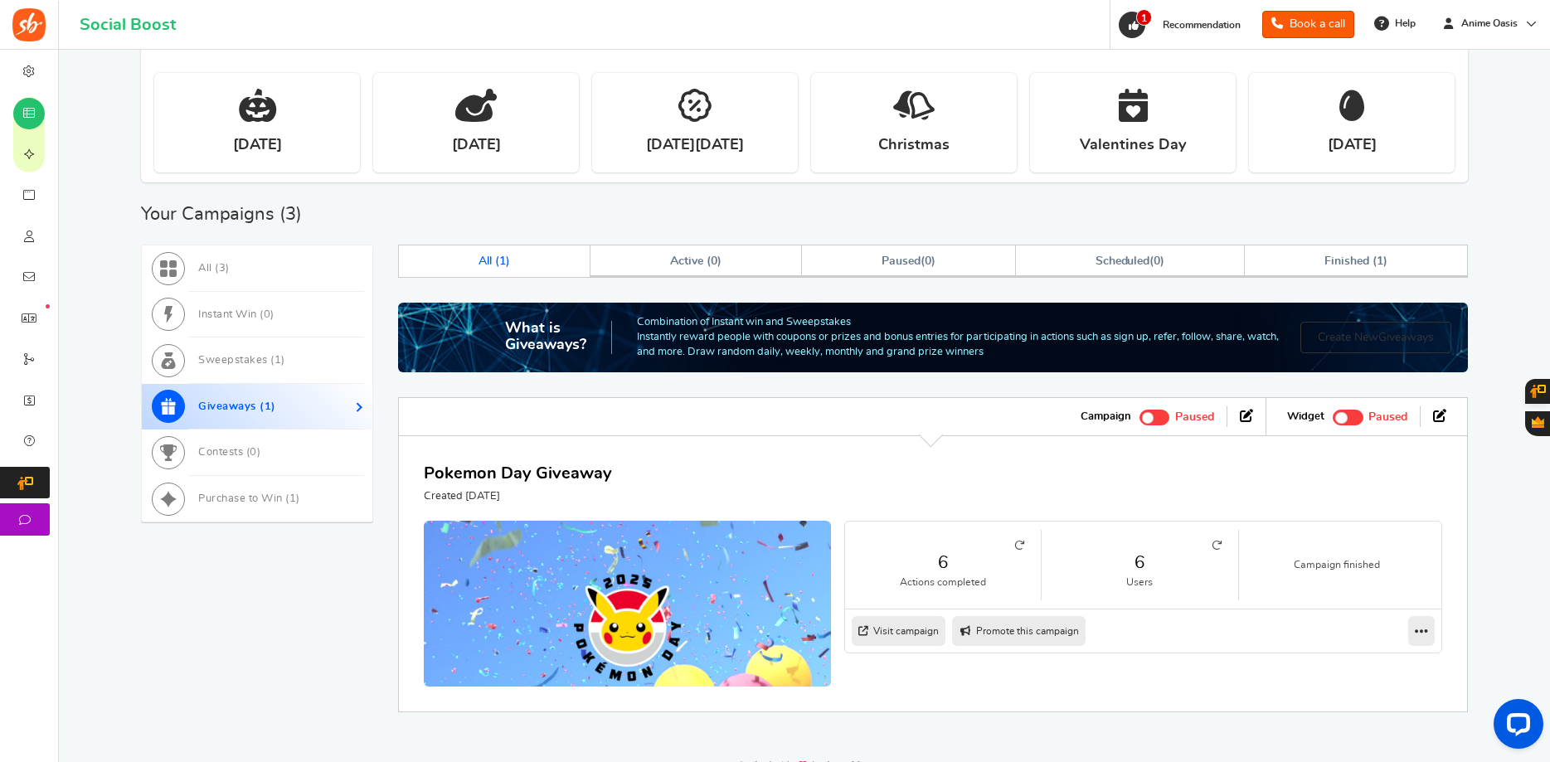
click at [1383, 340] on span "Giveaways" at bounding box center [1406, 338] width 56 height 12
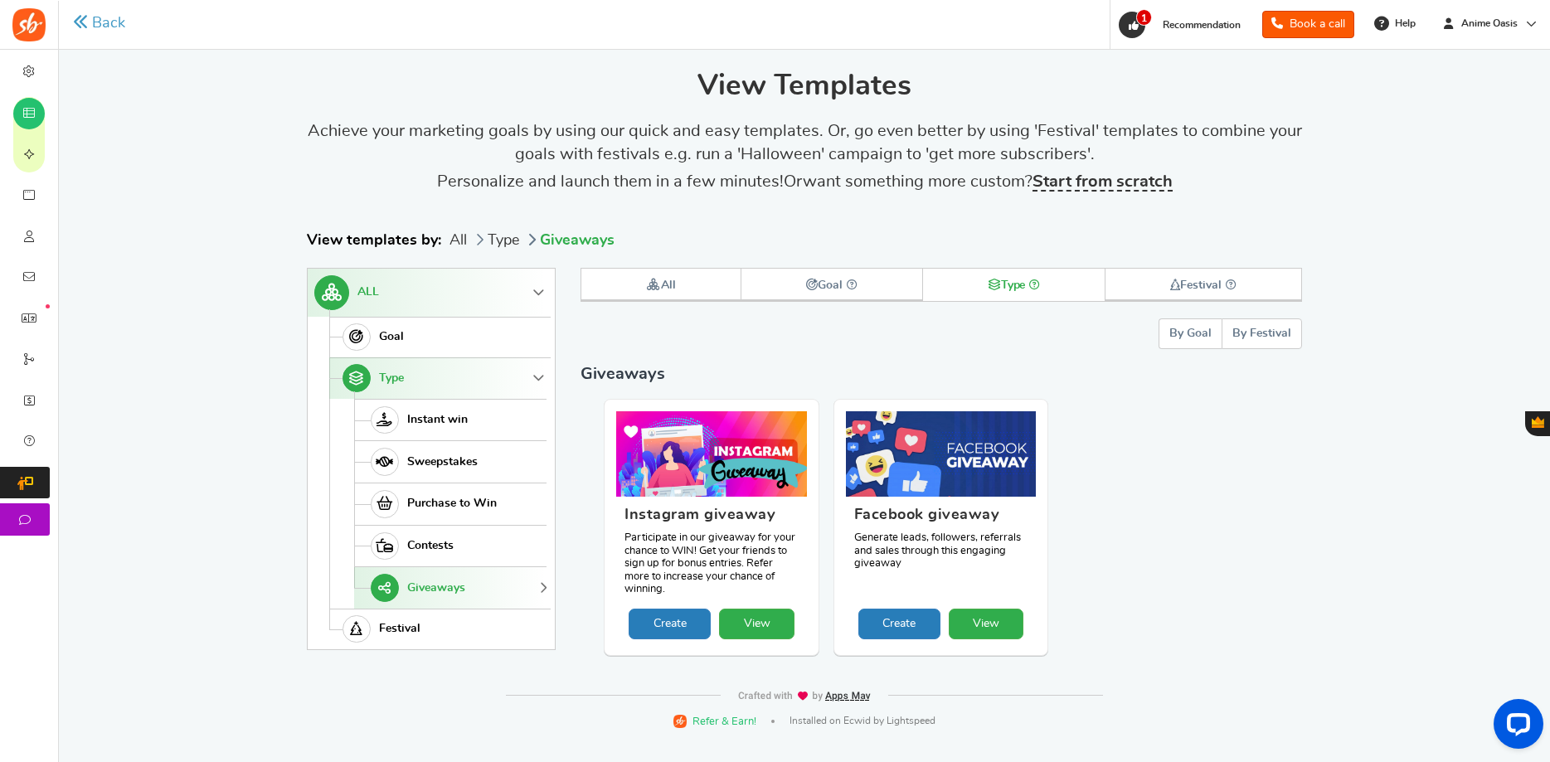
scroll to position [0, 0]
click at [764, 623] on link "View" at bounding box center [756, 624] width 75 height 31
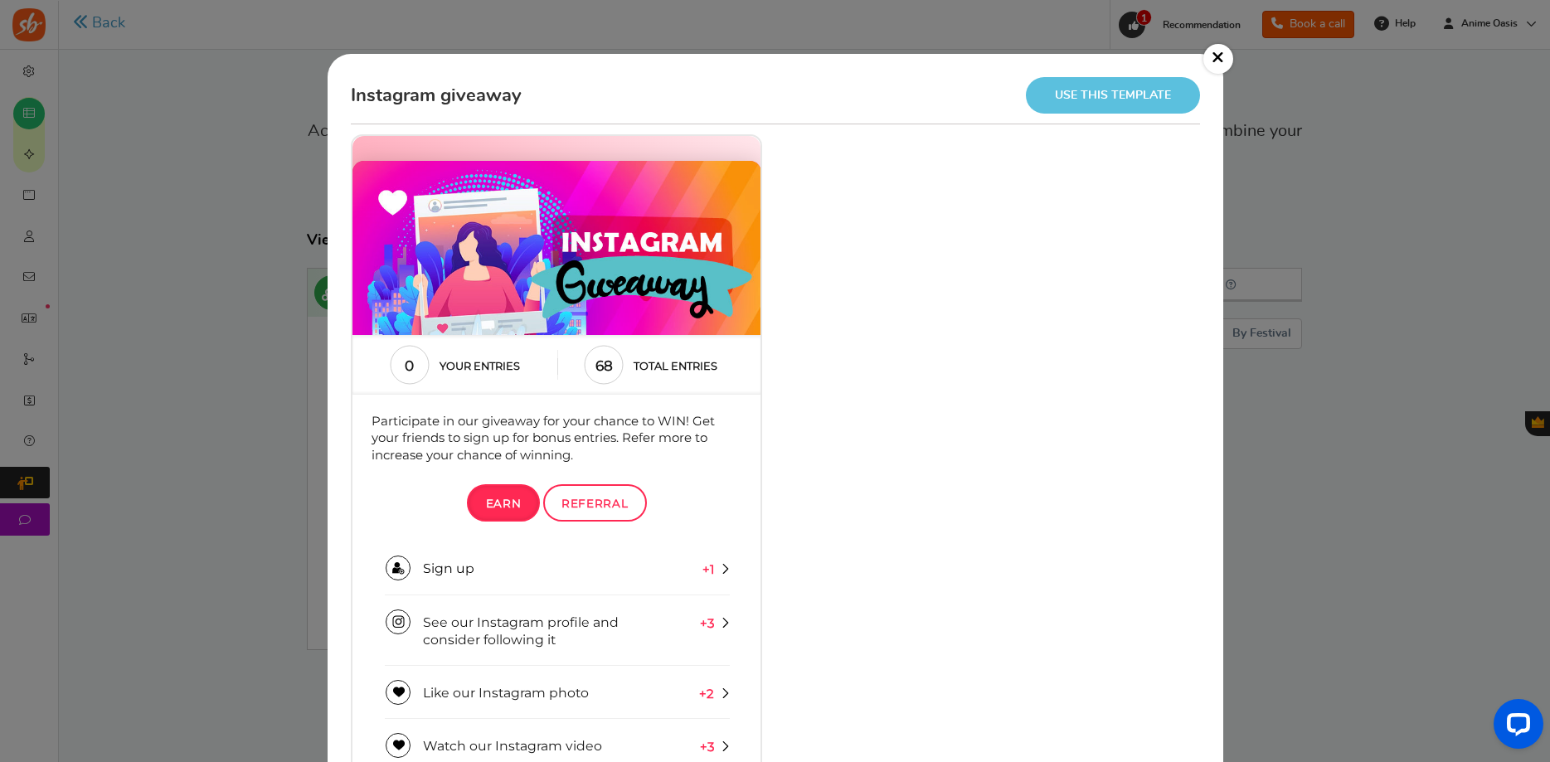
click at [1165, 92] on link "Use this template" at bounding box center [1113, 95] width 174 height 36
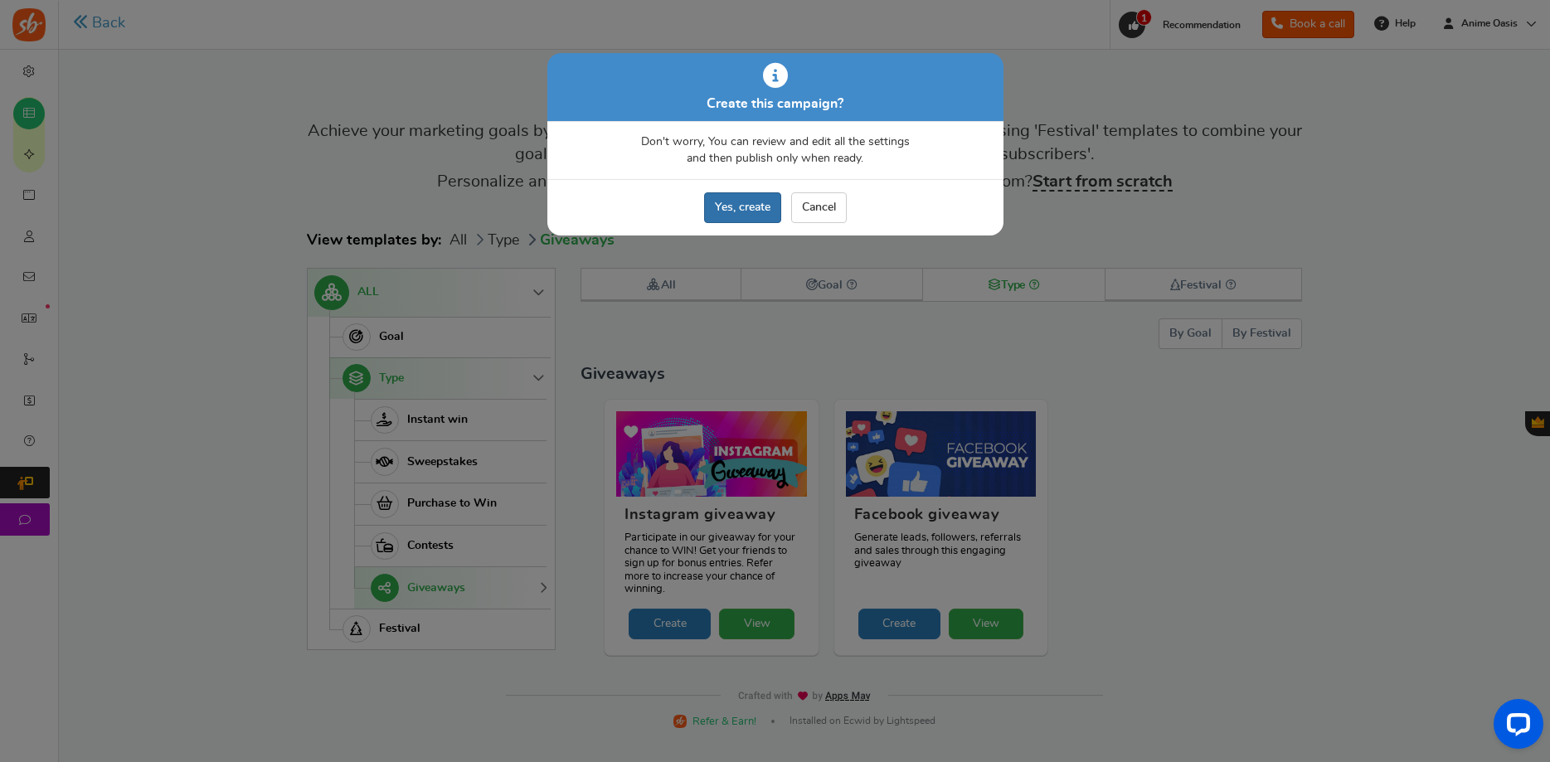
click at [770, 207] on link "Yes, create" at bounding box center [742, 207] width 77 height 31
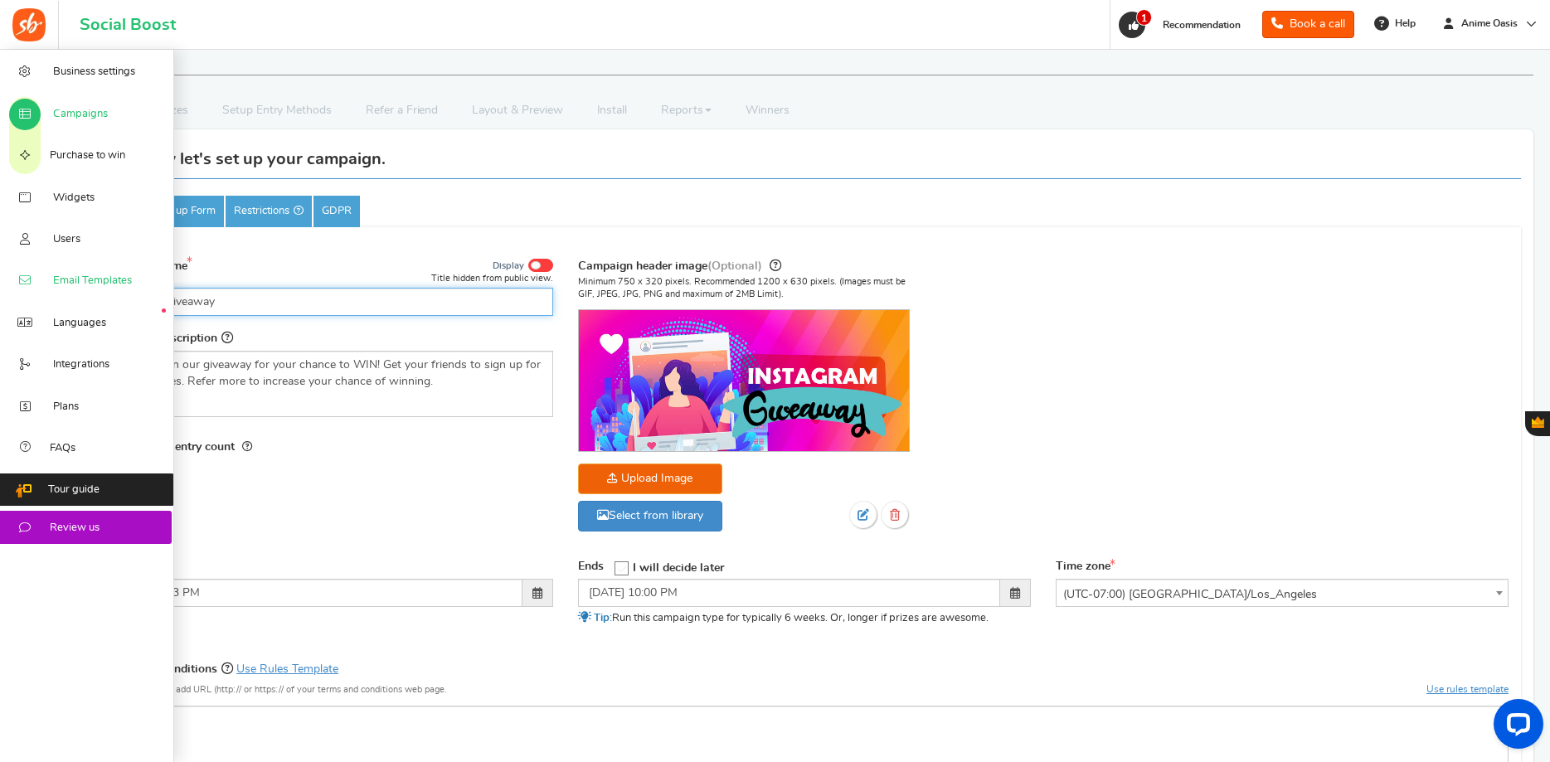
drag, startPoint x: 393, startPoint y: 308, endPoint x: 48, endPoint y: 285, distance: 345.7
click at [100, 305] on input "Instagram giveaway" at bounding box center [326, 302] width 453 height 28
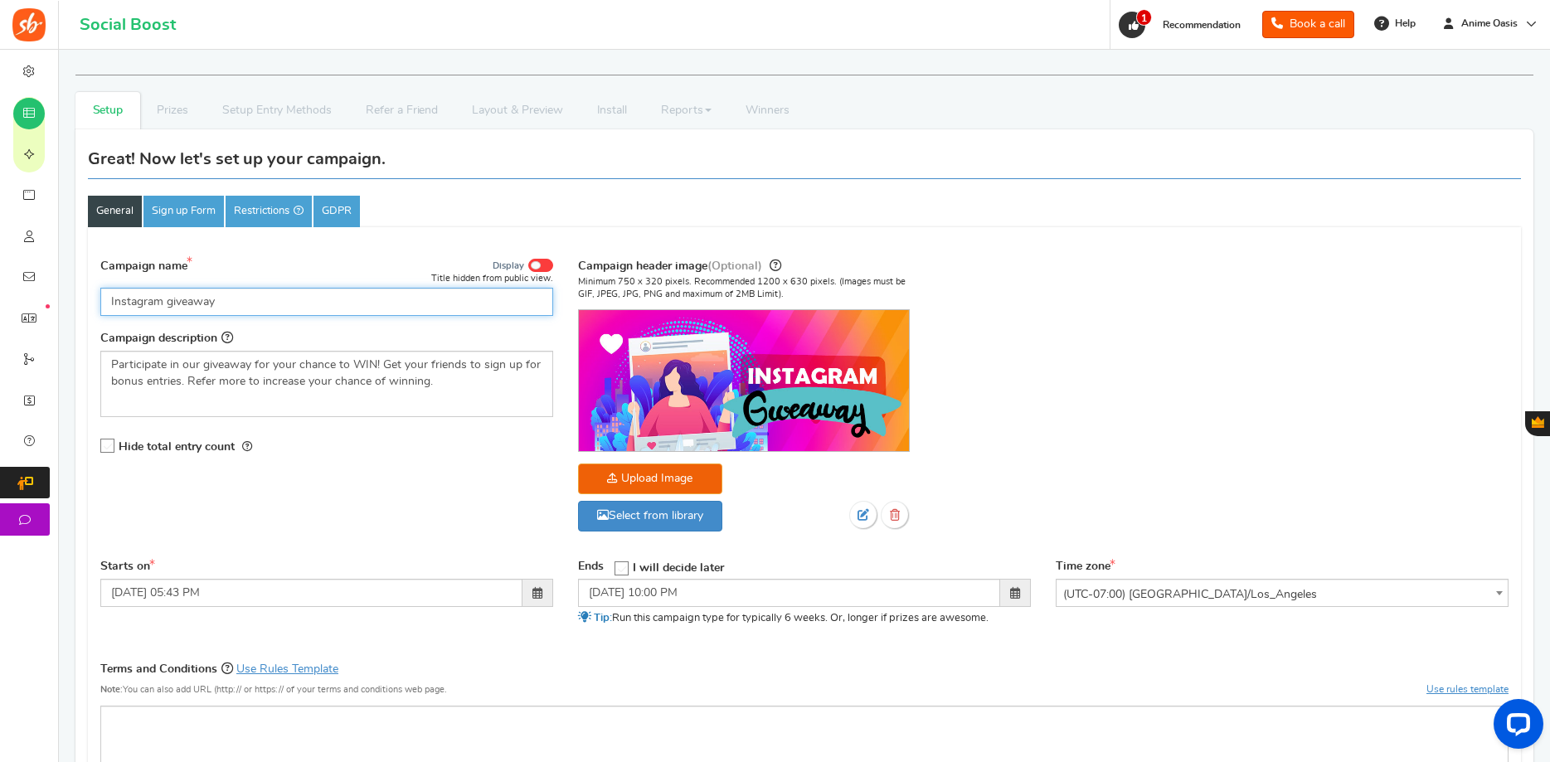
click at [135, 299] on input "Instagram giveaway" at bounding box center [326, 302] width 453 height 28
type input "giveaway"
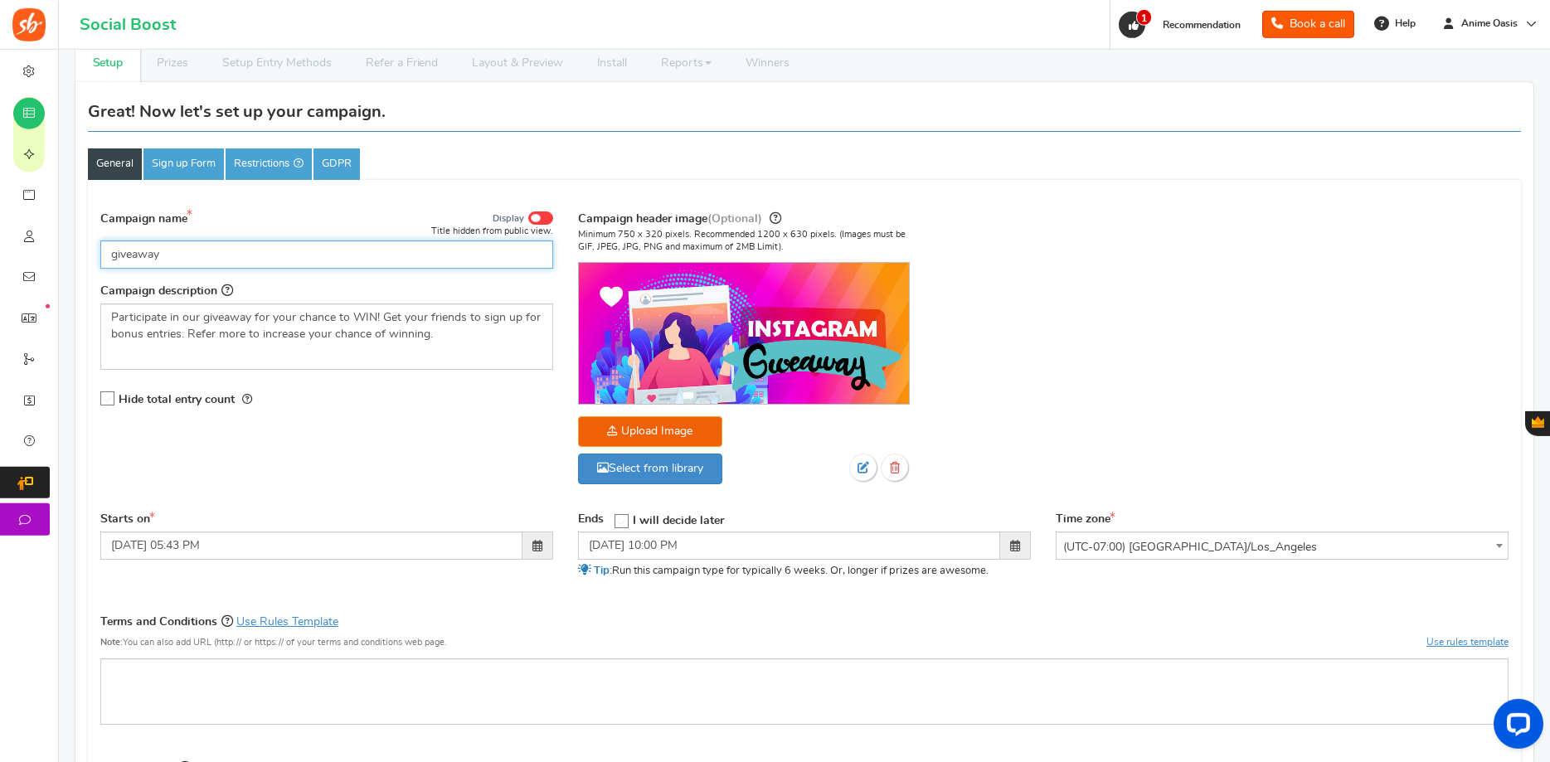
scroll to position [85, 0]
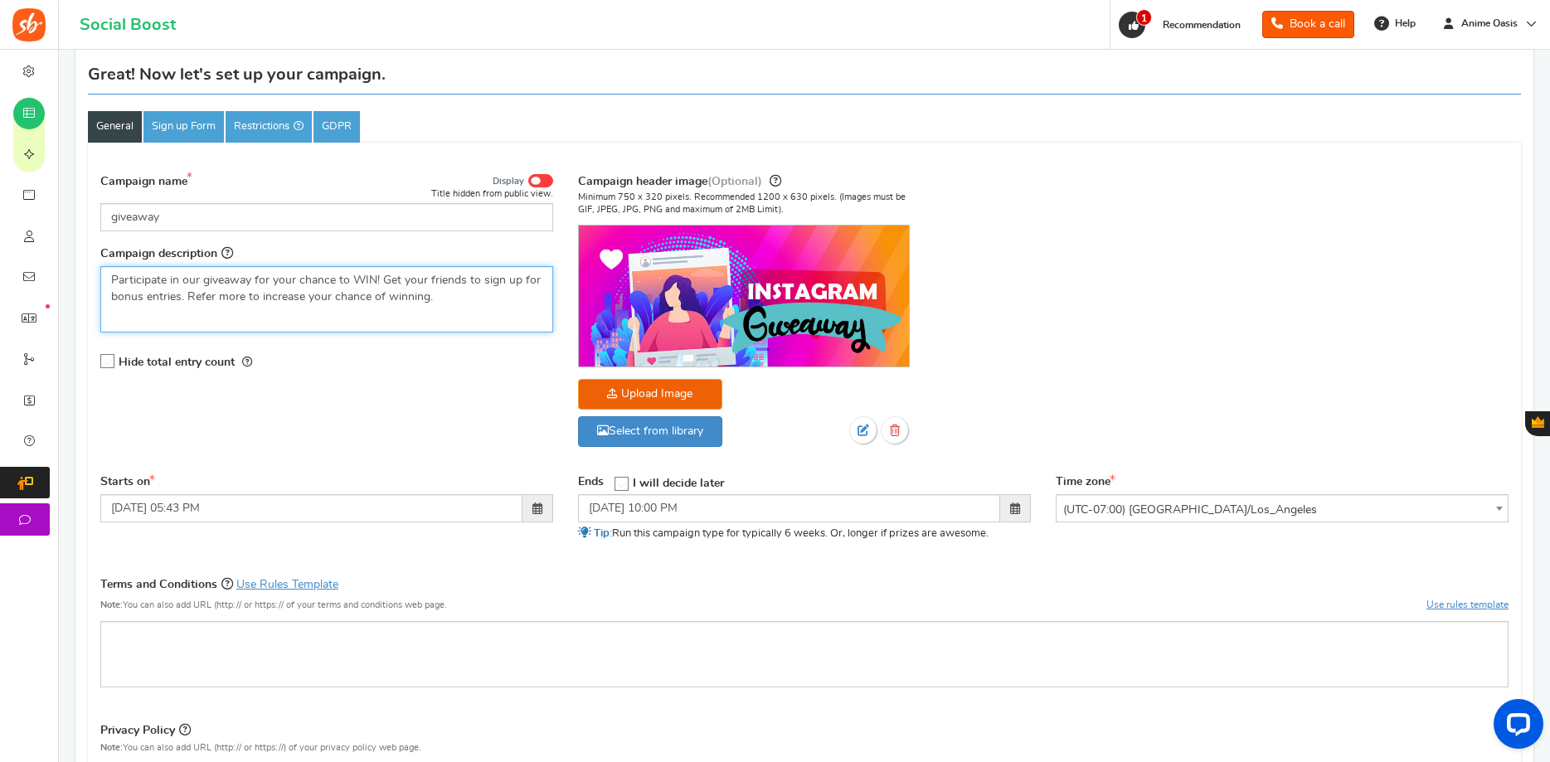
click at [453, 278] on p "Participate in our giveaway for your chance to WIN! Get your friends to sign up…" at bounding box center [326, 288] width 431 height 33
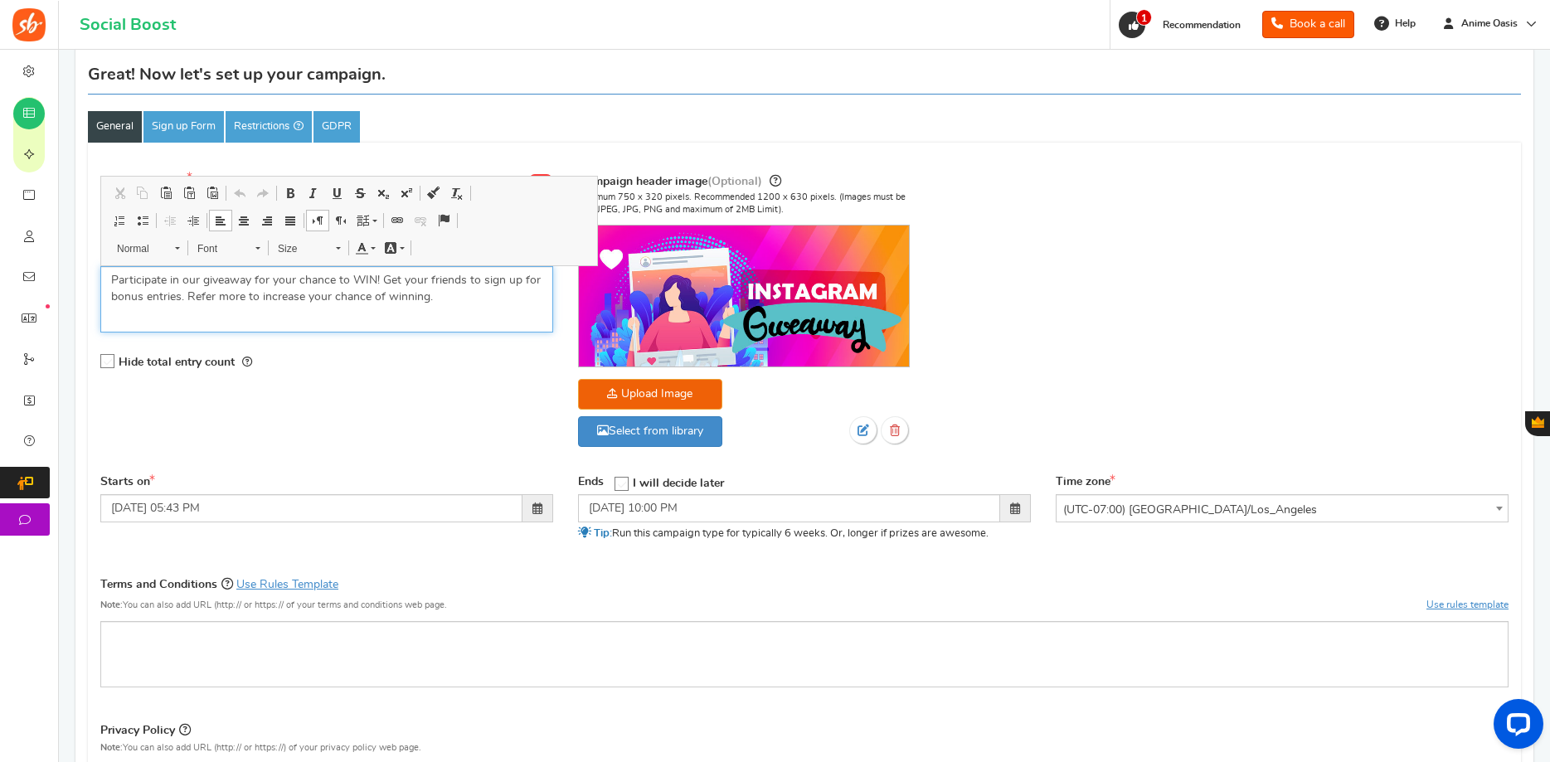
drag, startPoint x: 435, startPoint y: 304, endPoint x: 451, endPoint y: 302, distance: 16.7
click at [435, 304] on p "Participate in our giveaway for your chance to WIN! Get your friends to sign up…" at bounding box center [326, 288] width 431 height 33
click at [323, 373] on div "Hide total entry count" at bounding box center [326, 362] width 453 height 34
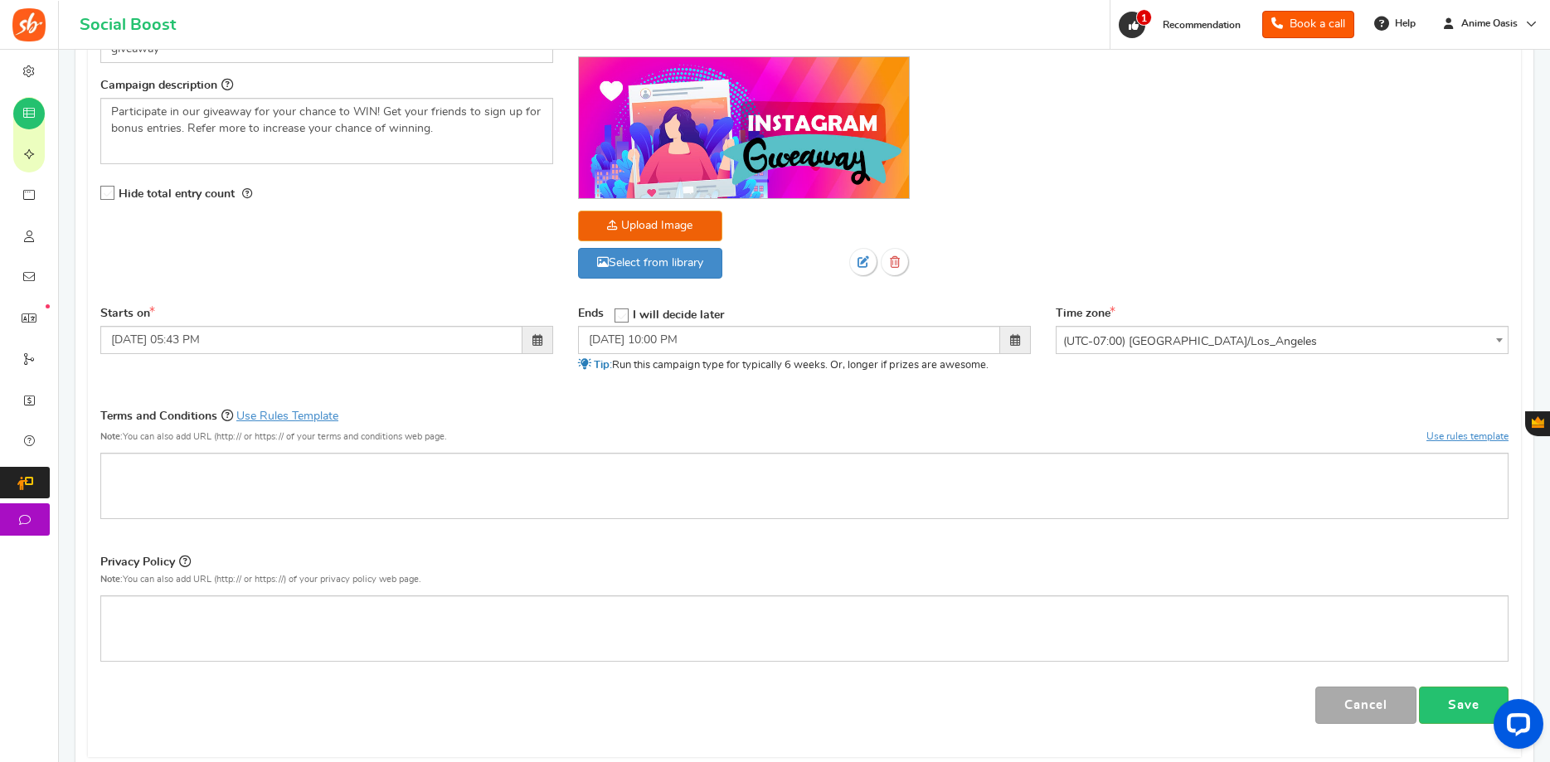
scroll to position [254, 0]
click at [542, 335] on span at bounding box center [537, 339] width 10 height 12
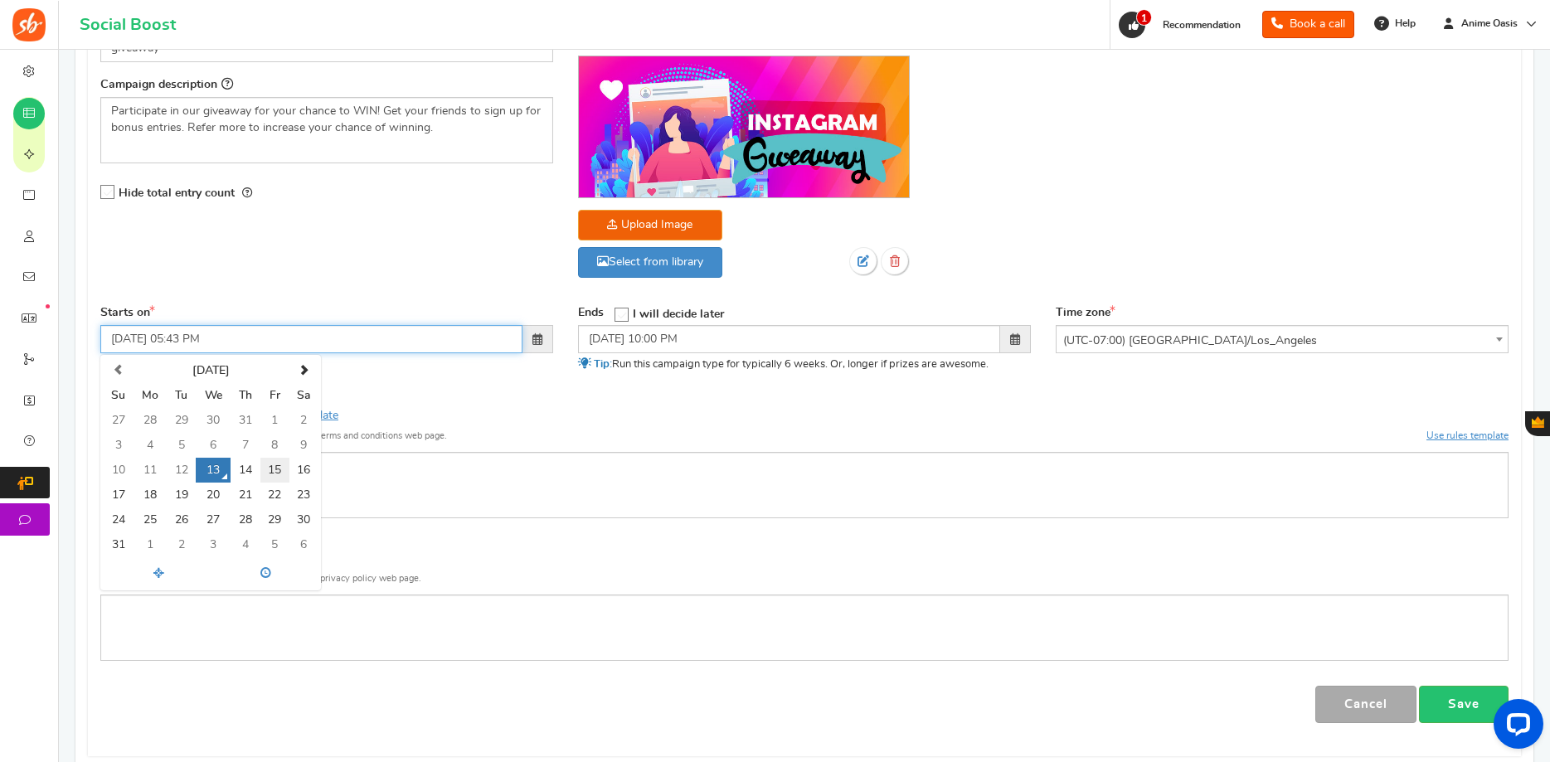
click at [279, 470] on td "15" at bounding box center [274, 470] width 29 height 25
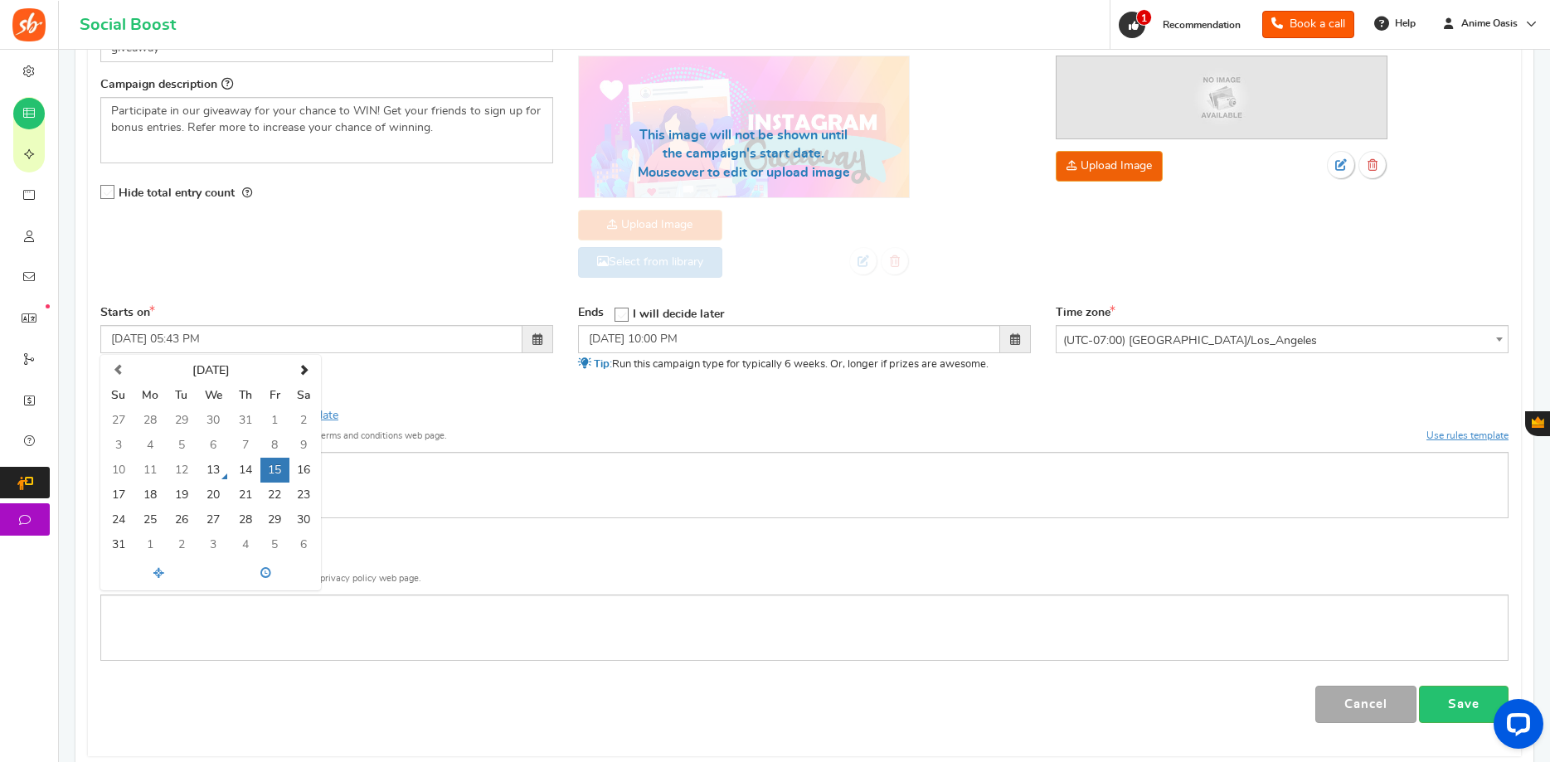
click at [378, 400] on div "Campaign name Display Title hidden from public view. giveaway This will be show…" at bounding box center [804, 358] width 1408 height 729
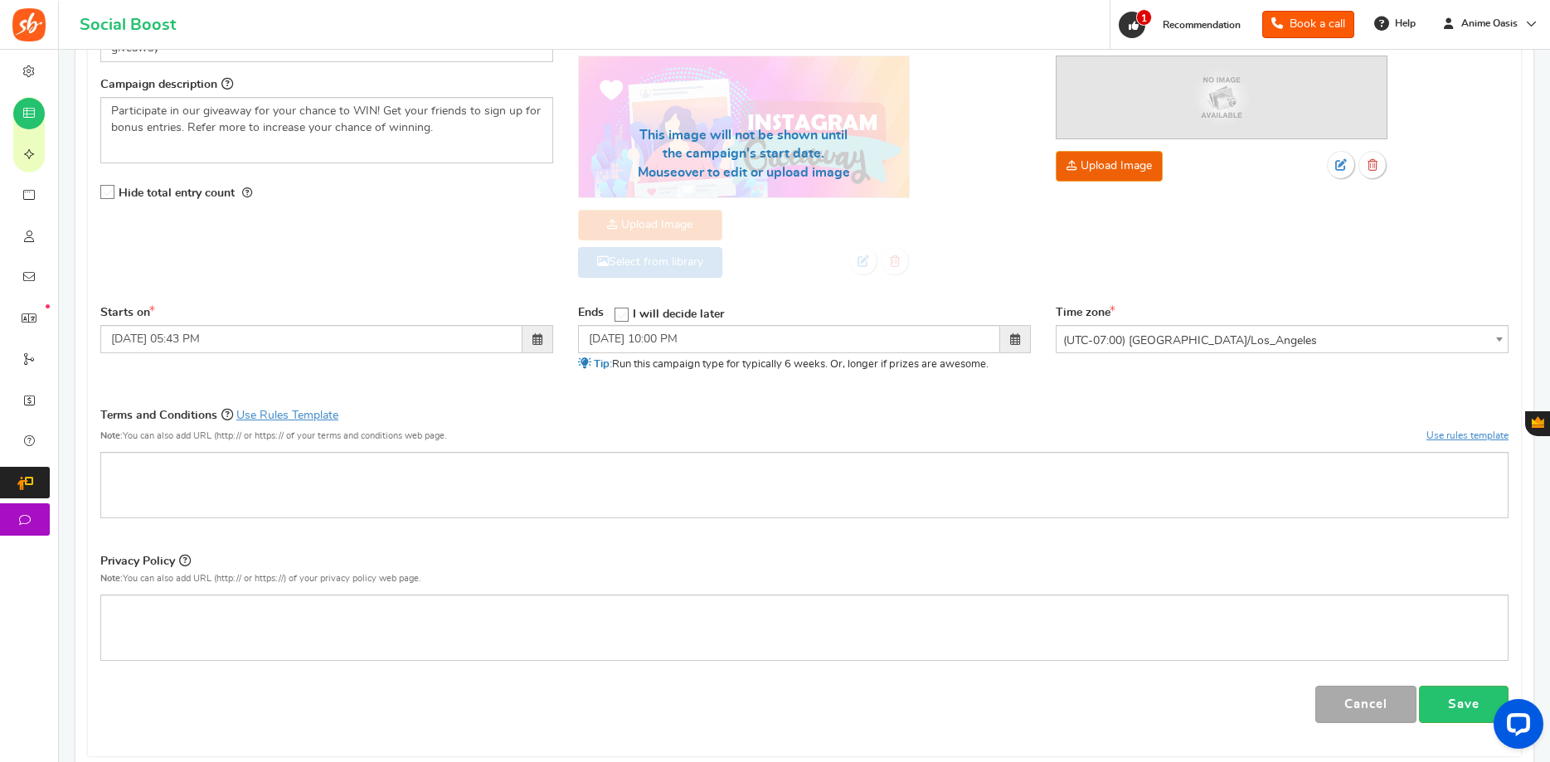
click at [531, 341] on span at bounding box center [537, 339] width 31 height 28
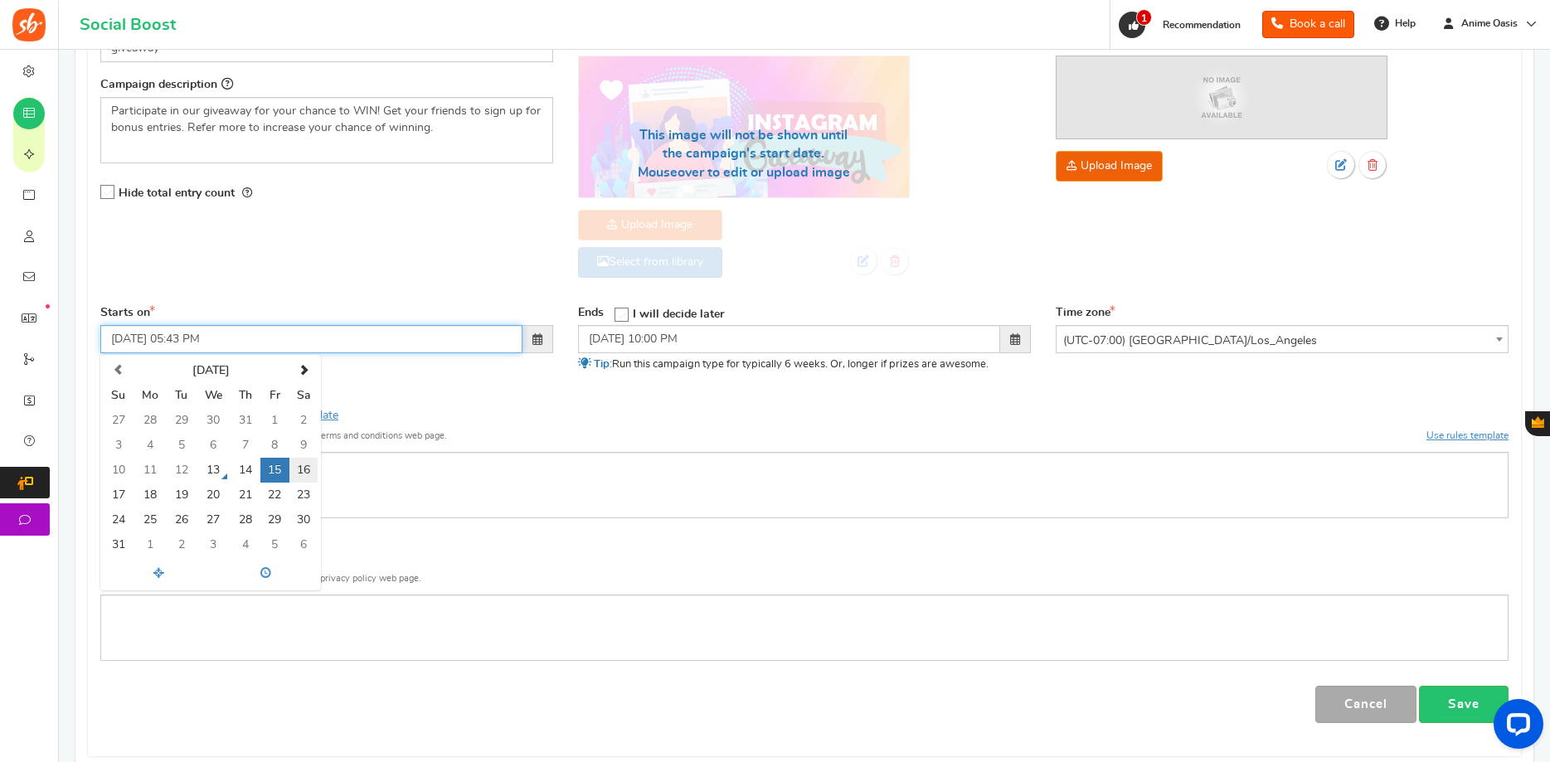
click at [304, 462] on td "16" at bounding box center [303, 470] width 28 height 25
type input "[DATE] 05:43 PM"
click at [428, 401] on div "Campaign name Display Title hidden from public view. giveaway This will be show…" at bounding box center [804, 358] width 1408 height 729
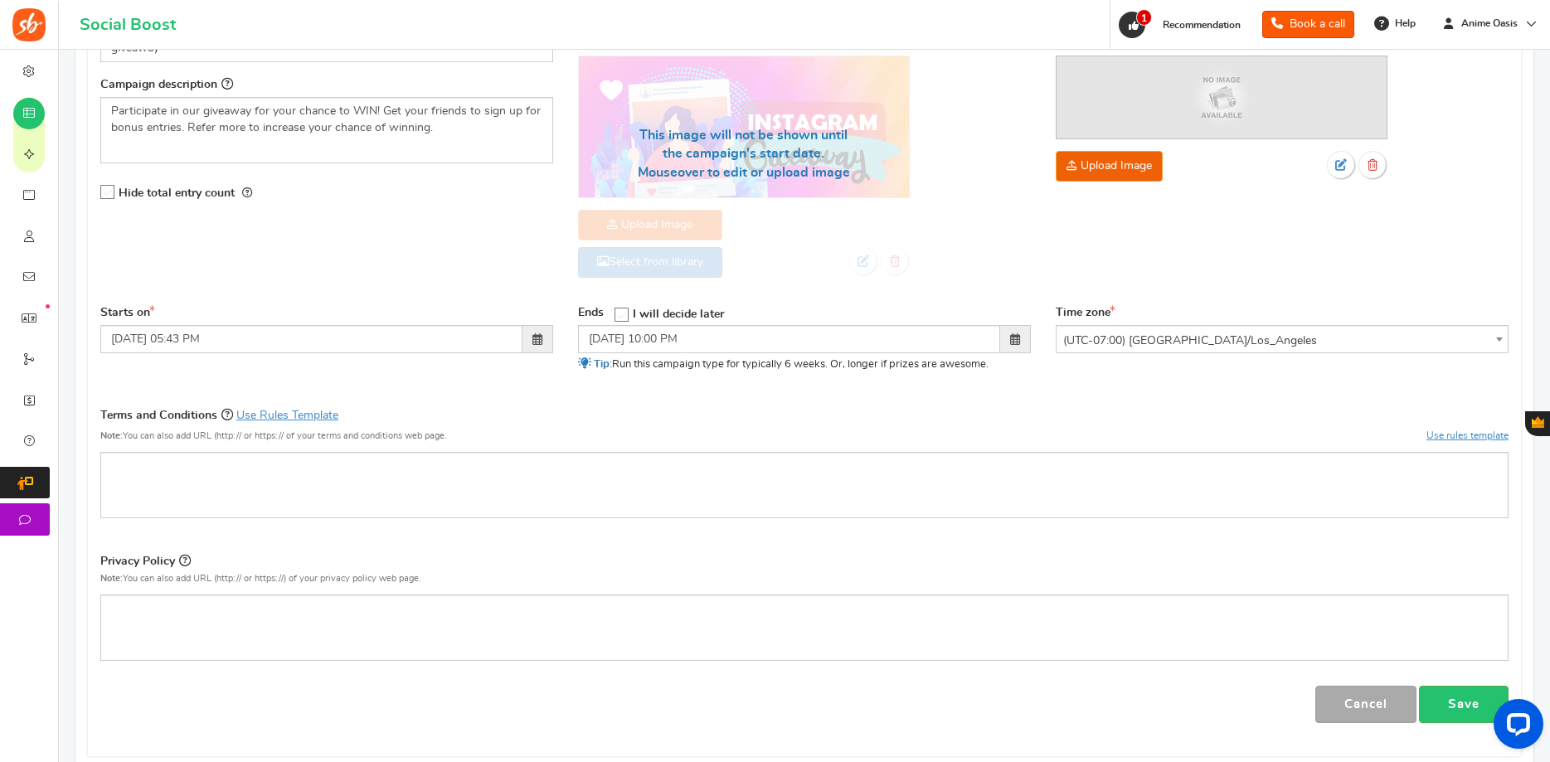
click at [1006, 334] on span at bounding box center [1015, 339] width 31 height 28
click at [760, 473] on td "19" at bounding box center [752, 470] width 29 height 25
click at [848, 438] on div "Terms and Conditions Use Rules Template Note: You can also add URL (http:// or …" at bounding box center [804, 429] width 1408 height 46
click at [1007, 342] on span at bounding box center [1015, 339] width 31 height 28
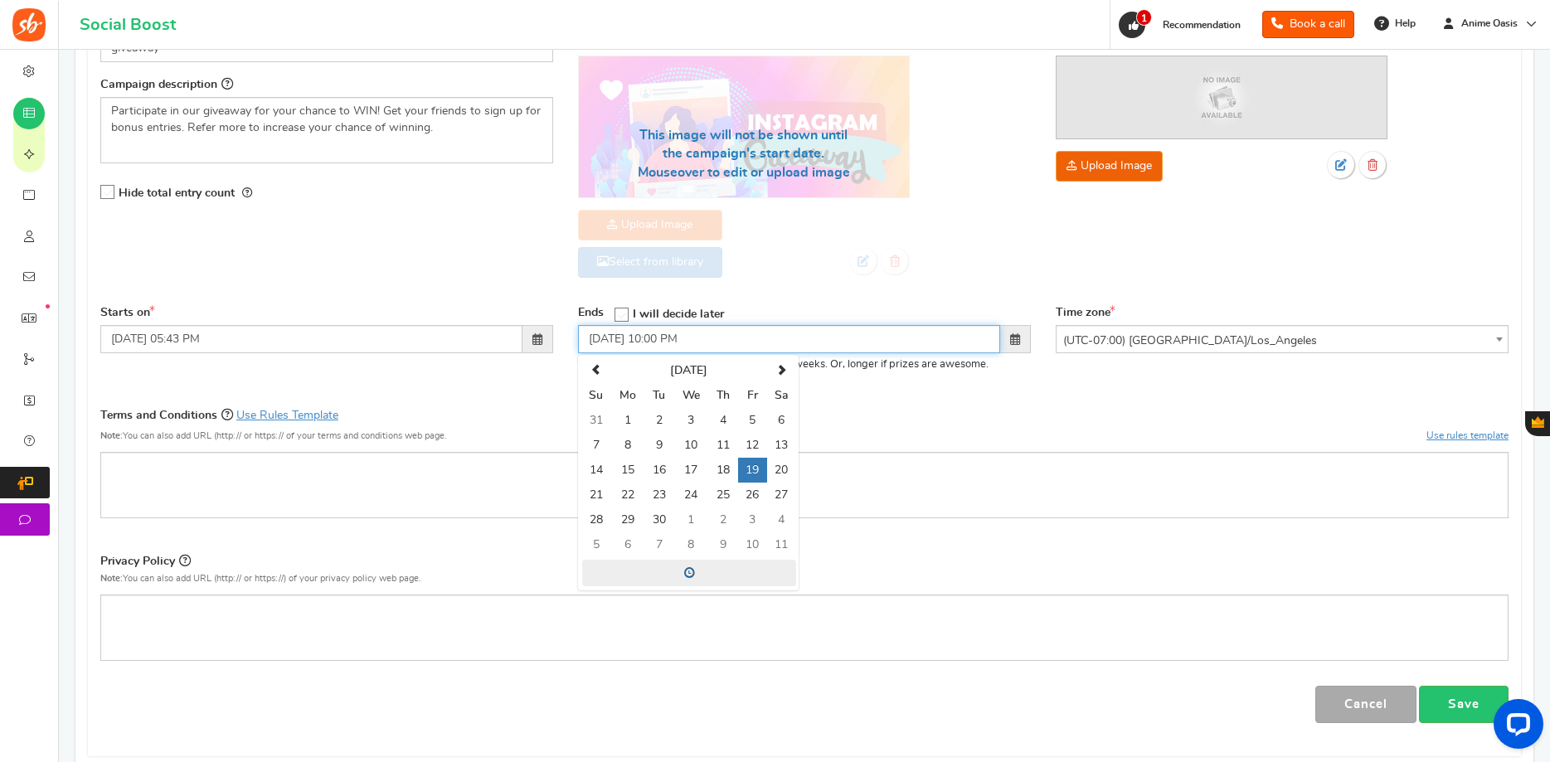
click at [688, 574] on span at bounding box center [689, 573] width 214 height 27
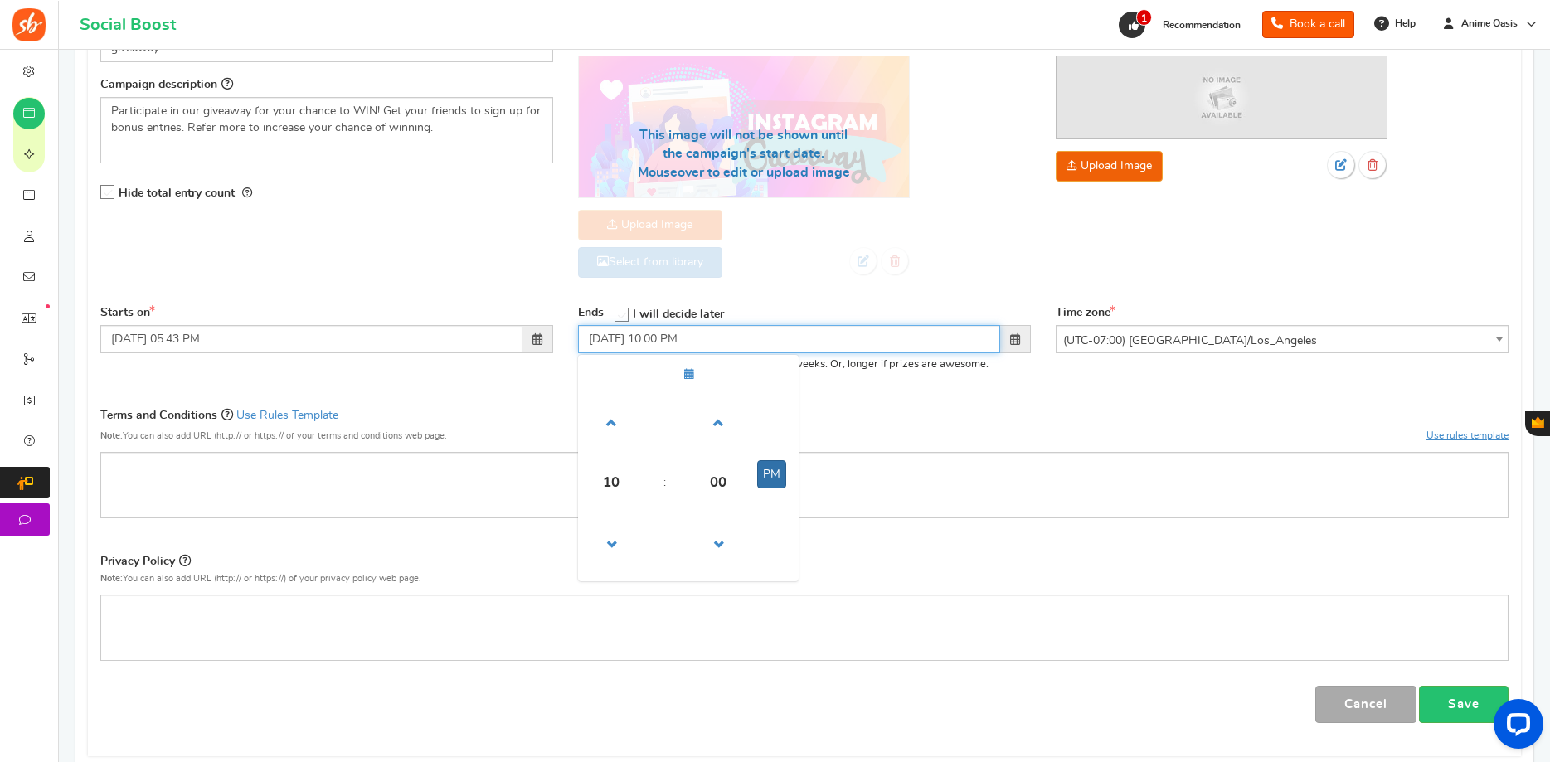
click at [773, 477] on button "PM" at bounding box center [771, 474] width 29 height 28
click at [772, 477] on button "AM" at bounding box center [772, 474] width 30 height 28
click at [620, 424] on span at bounding box center [611, 423] width 45 height 45
click at [621, 422] on span at bounding box center [611, 423] width 45 height 45
click at [778, 474] on button "AM" at bounding box center [772, 474] width 30 height 28
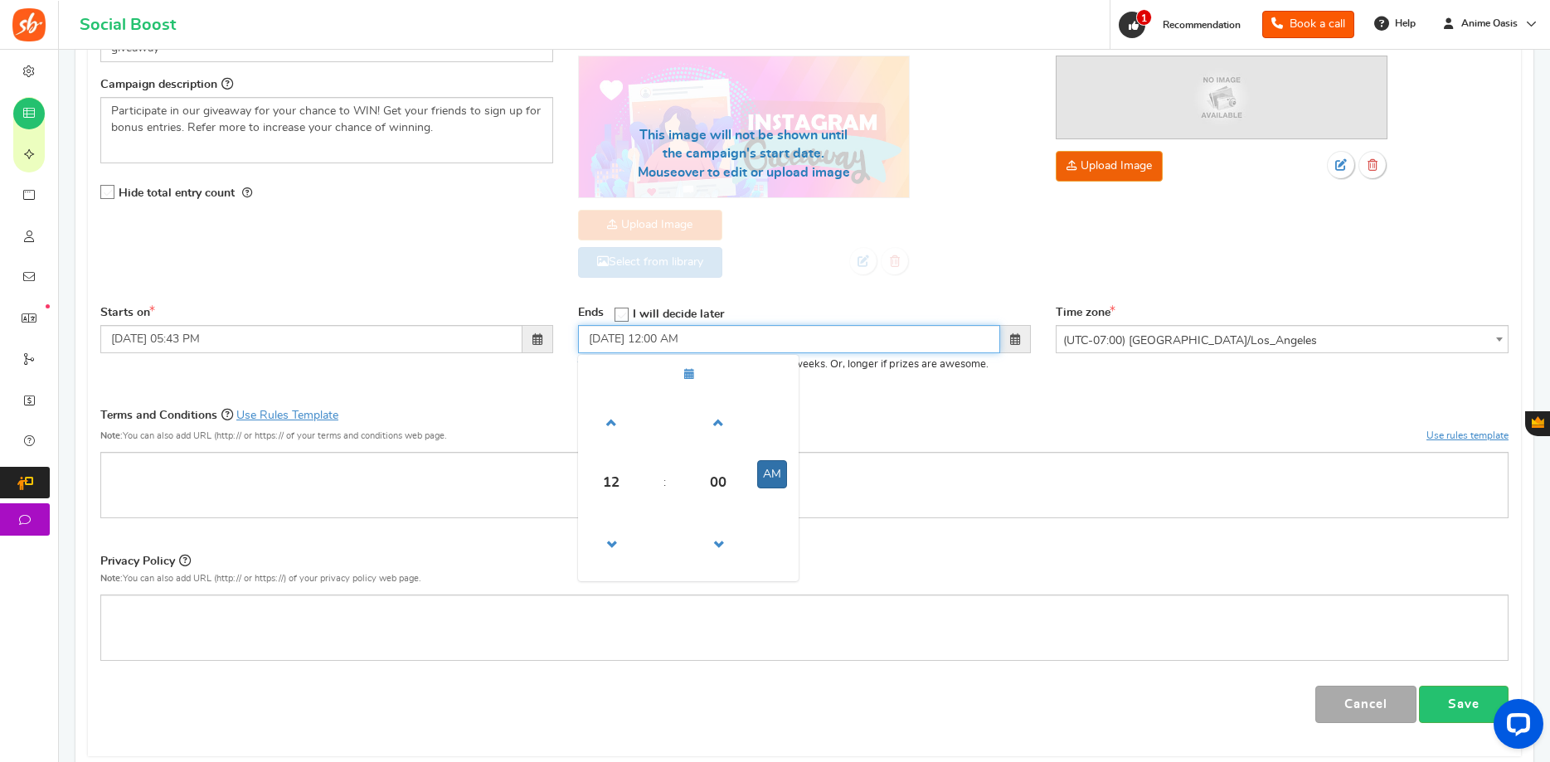
type input "[DATE] 12:00 PM"
click at [889, 446] on div "Terms and Conditions Use Rules Template Note: You can also add URL (http:// or …" at bounding box center [804, 429] width 1408 height 46
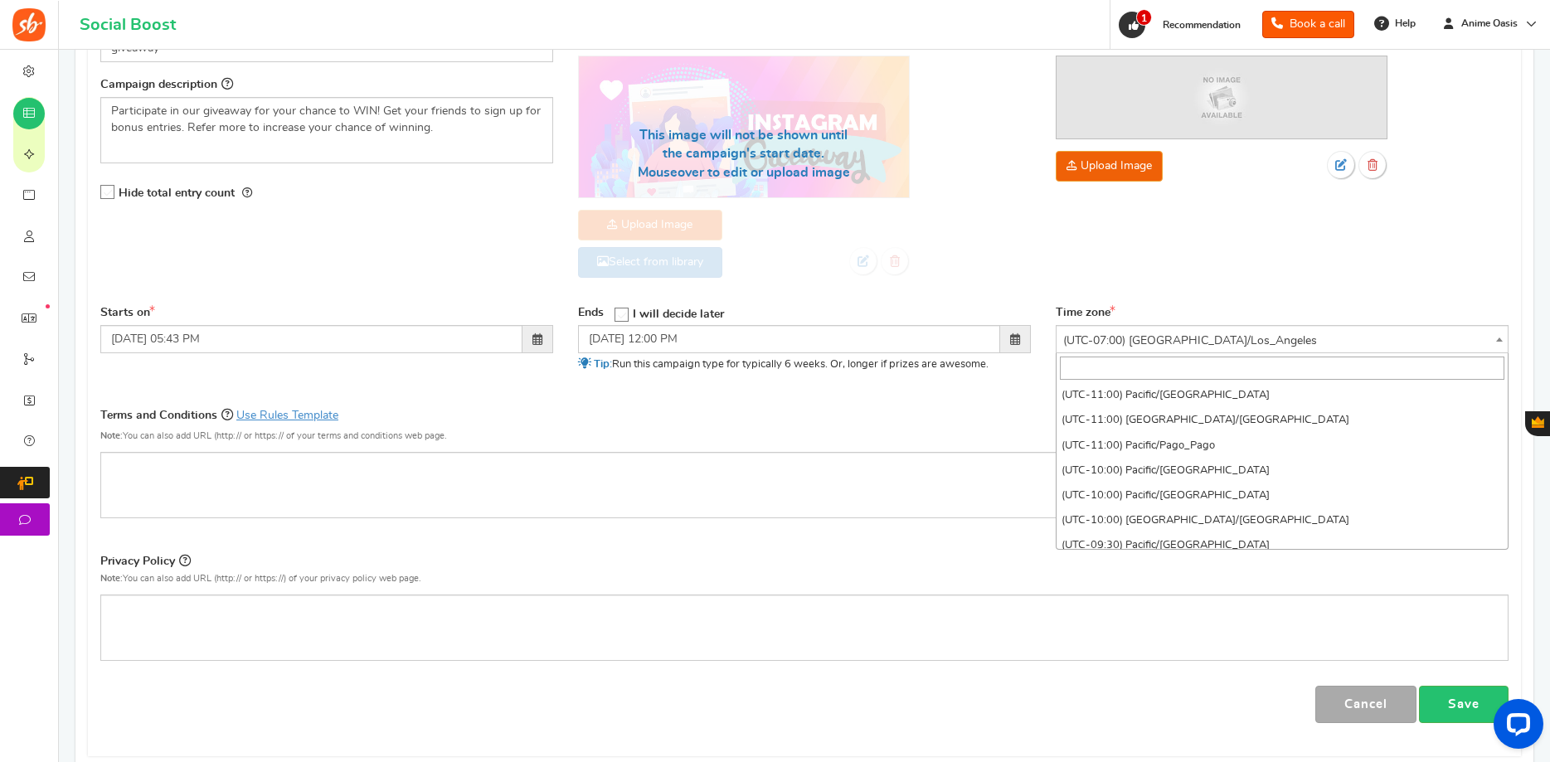
click at [1138, 349] on span "(UTC-07:00) [GEOGRAPHIC_DATA]/Los_Angeles" at bounding box center [1282, 341] width 451 height 30
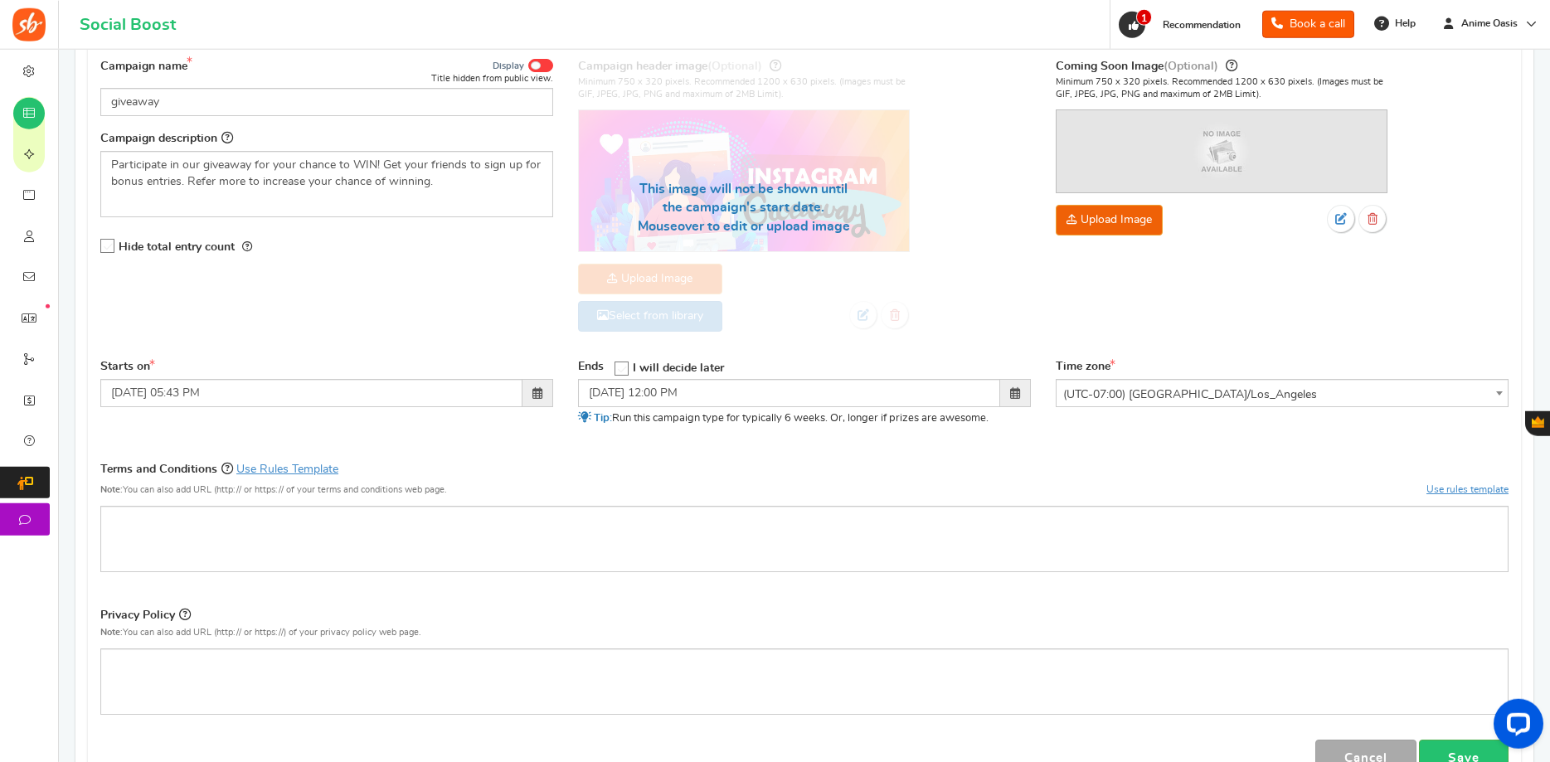
scroll to position [169, 0]
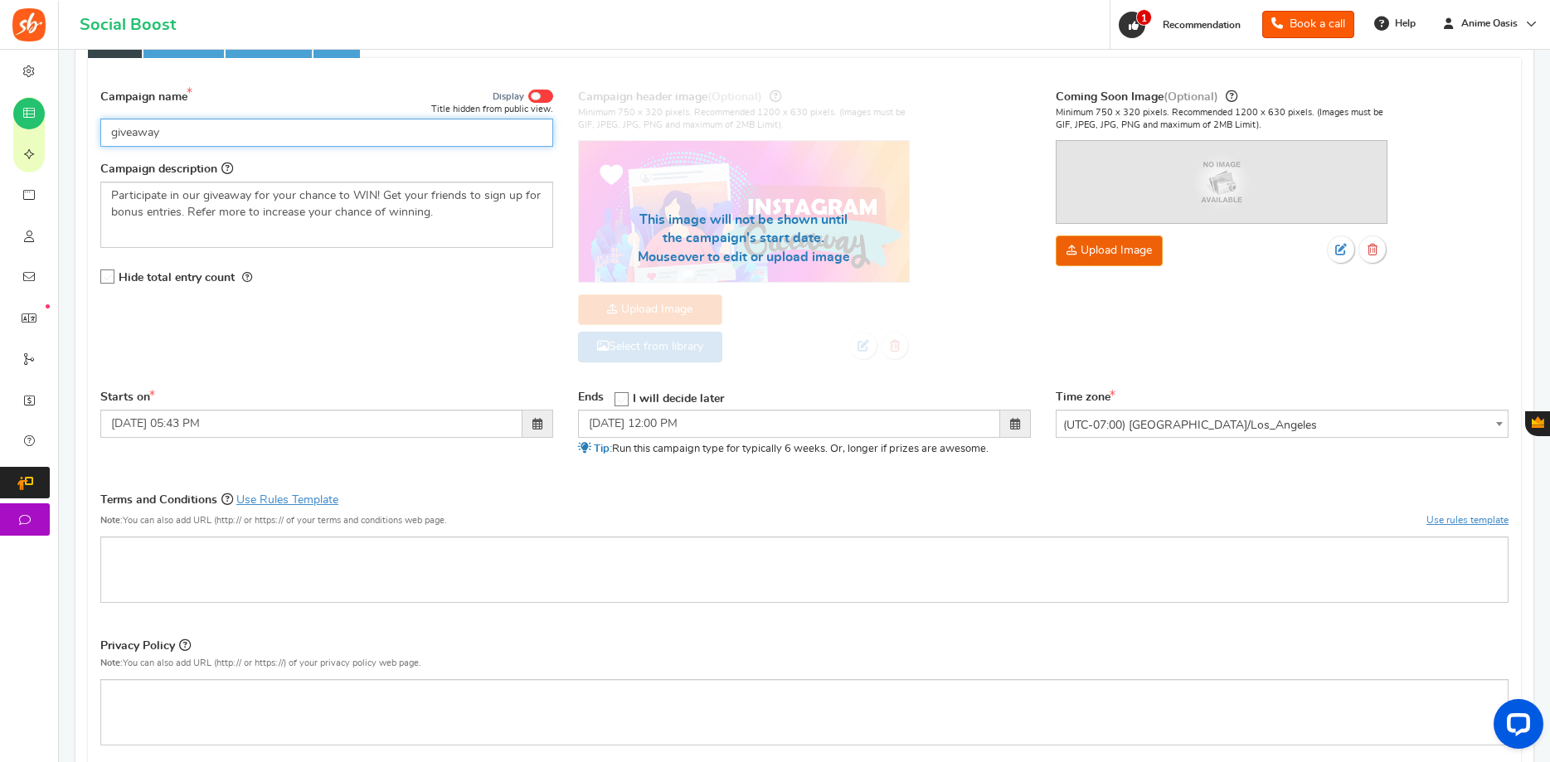
drag, startPoint x: 260, startPoint y: 122, endPoint x: -42, endPoint y: 124, distance: 302.7
click at [100, 124] on input "giveaway" at bounding box center [326, 133] width 453 height 28
type input "S"
type input "Anime Oasis Giveaway School Edition"
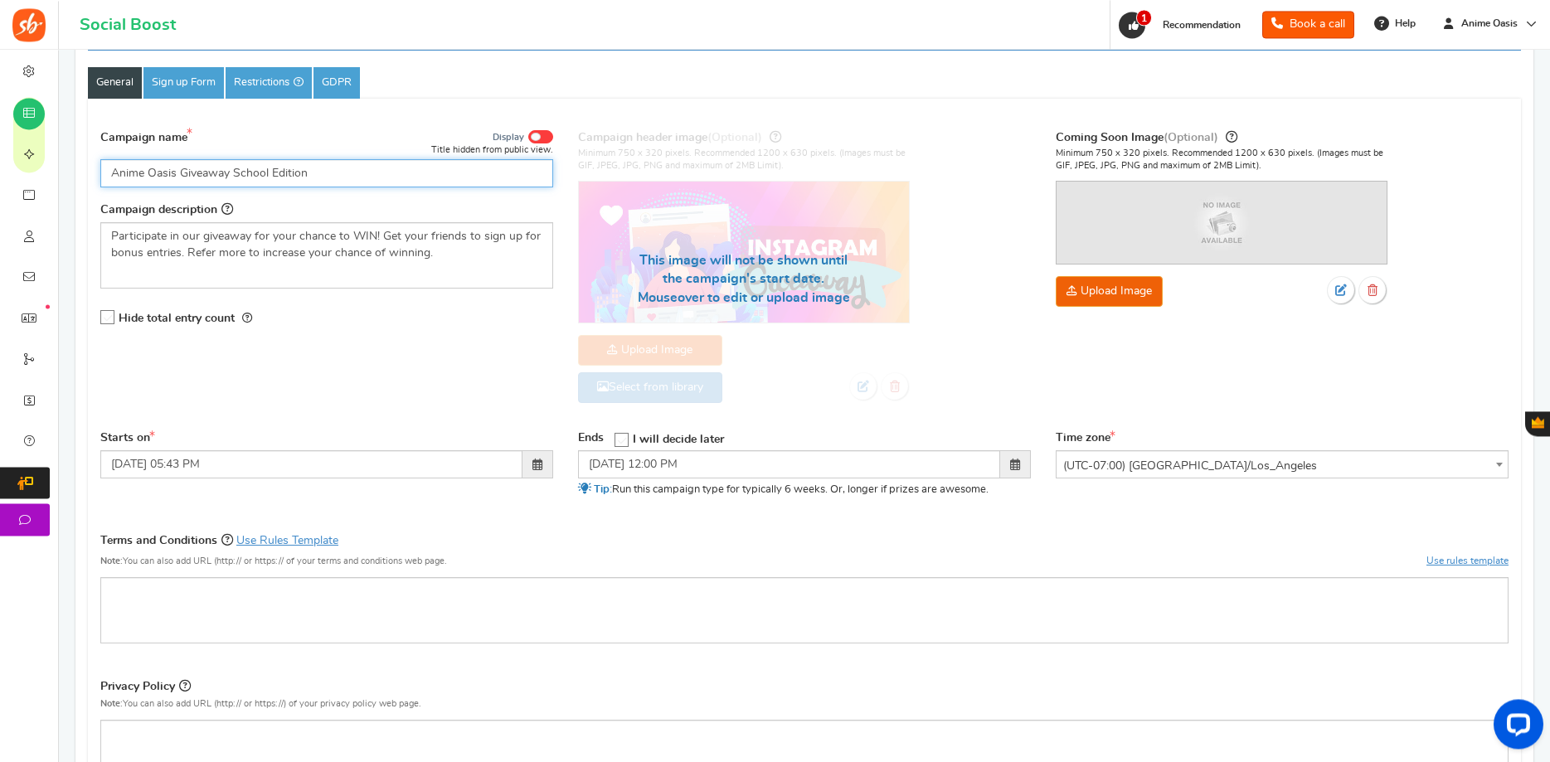
scroll to position [85, 0]
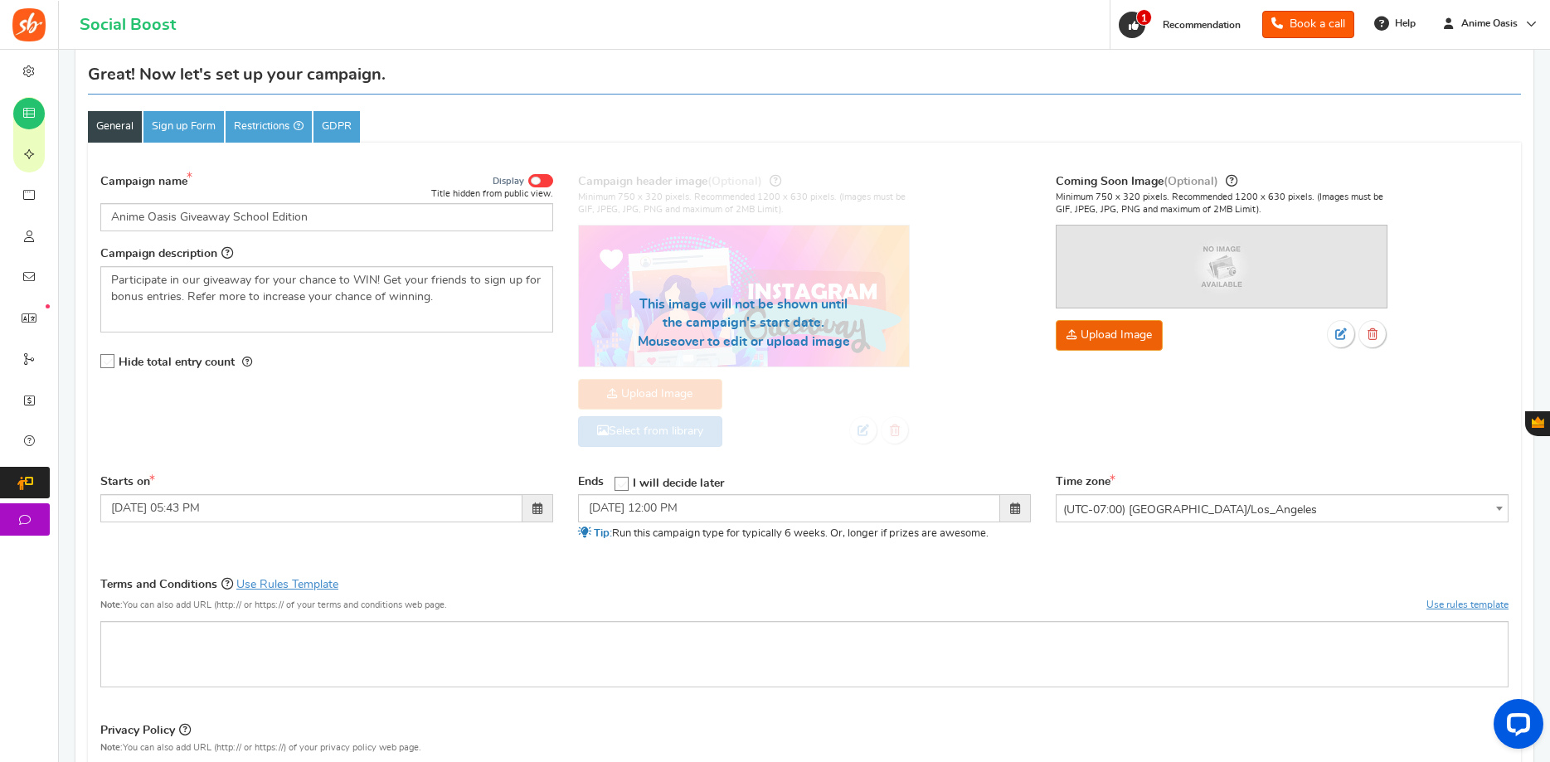
click at [548, 393] on div "Campaign name Display Title hidden from public view. Anime Oasis Giveaway Schoo…" at bounding box center [804, 318] width 1433 height 310
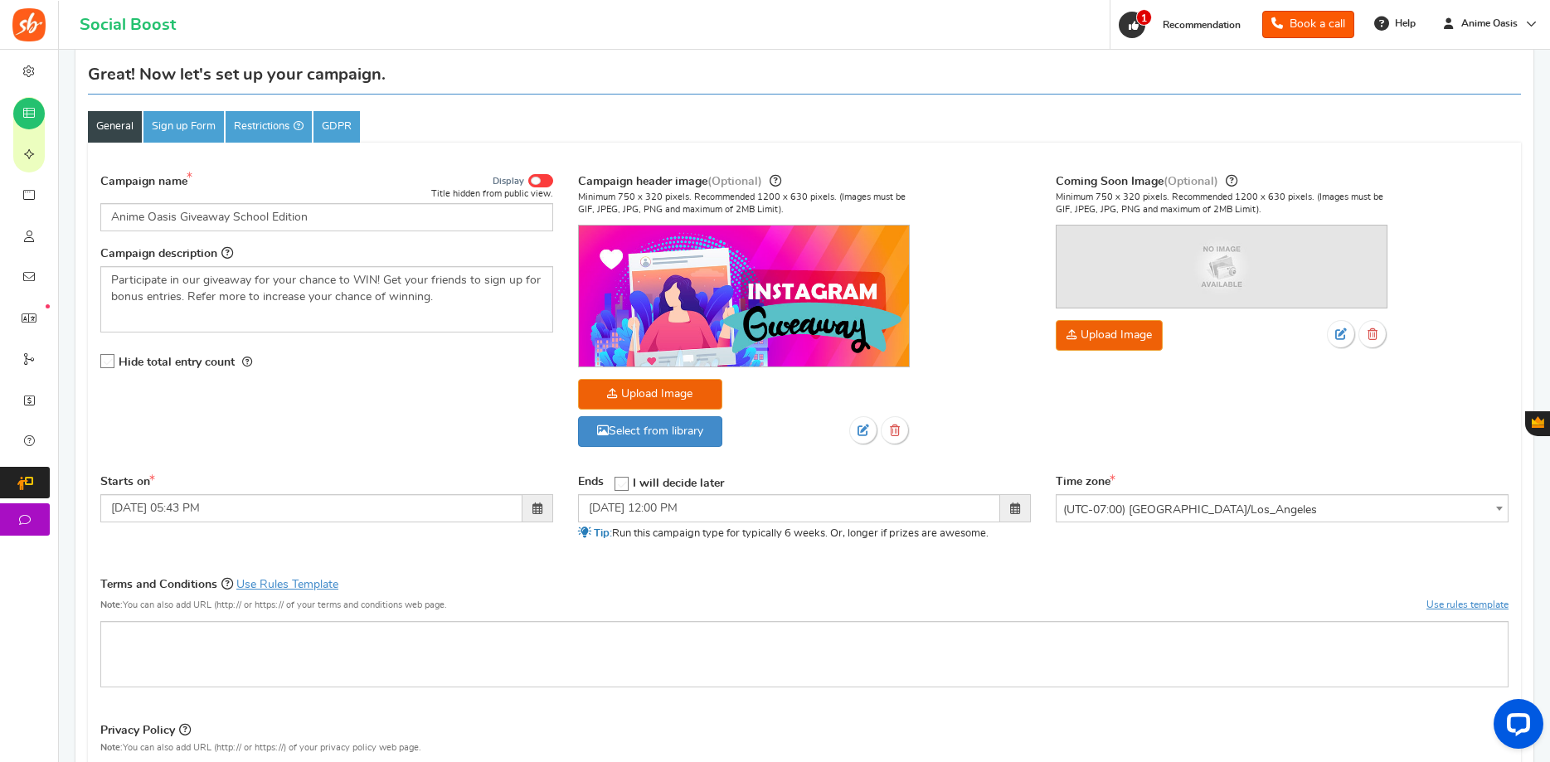
click at [640, 377] on div "Minimum 750 x 320 pixels. Recommended 1200 x 630 pixels. (Images must be GIF, J…" at bounding box center [744, 326] width 332 height 271
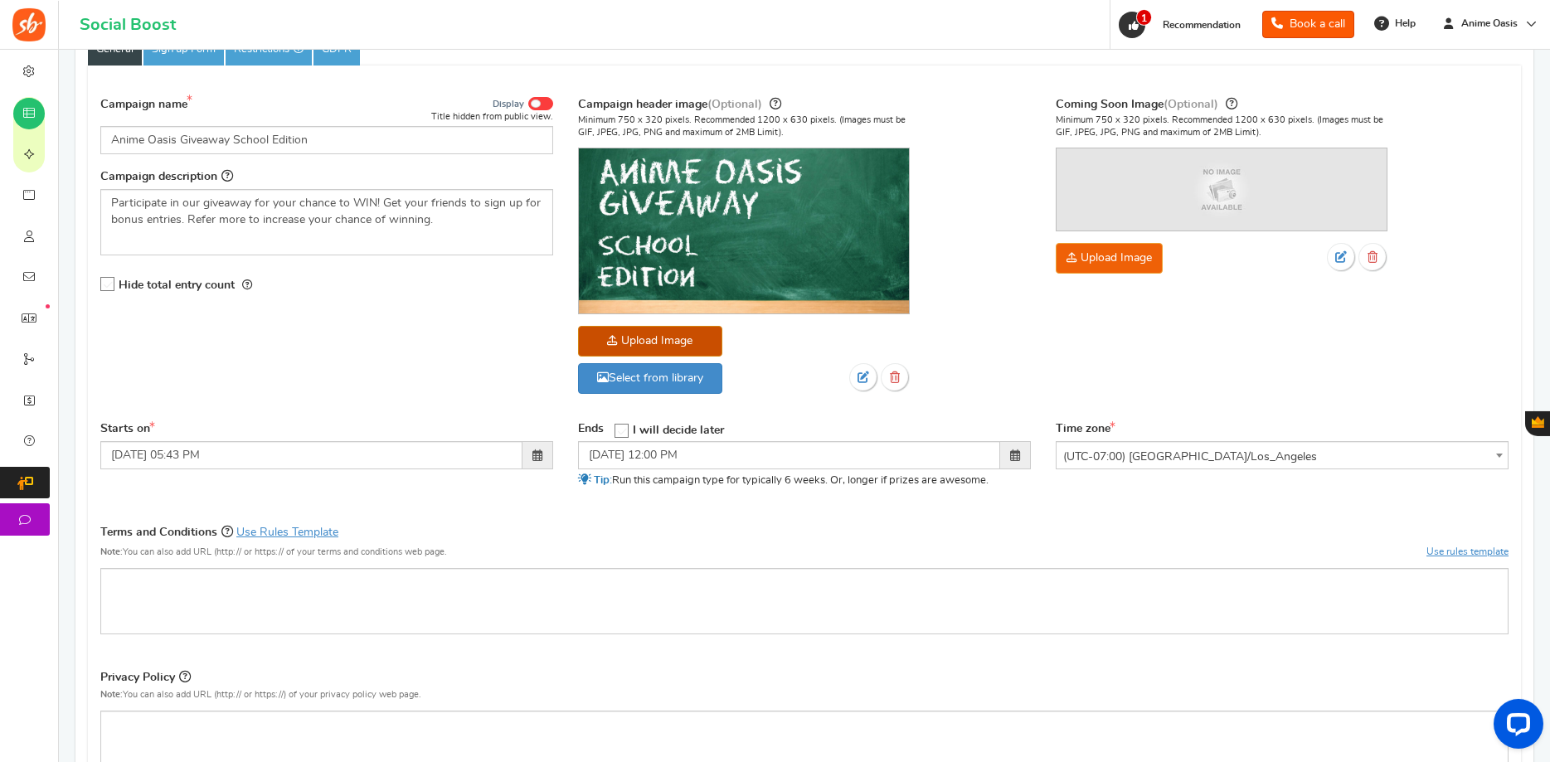
scroll to position [338, 0]
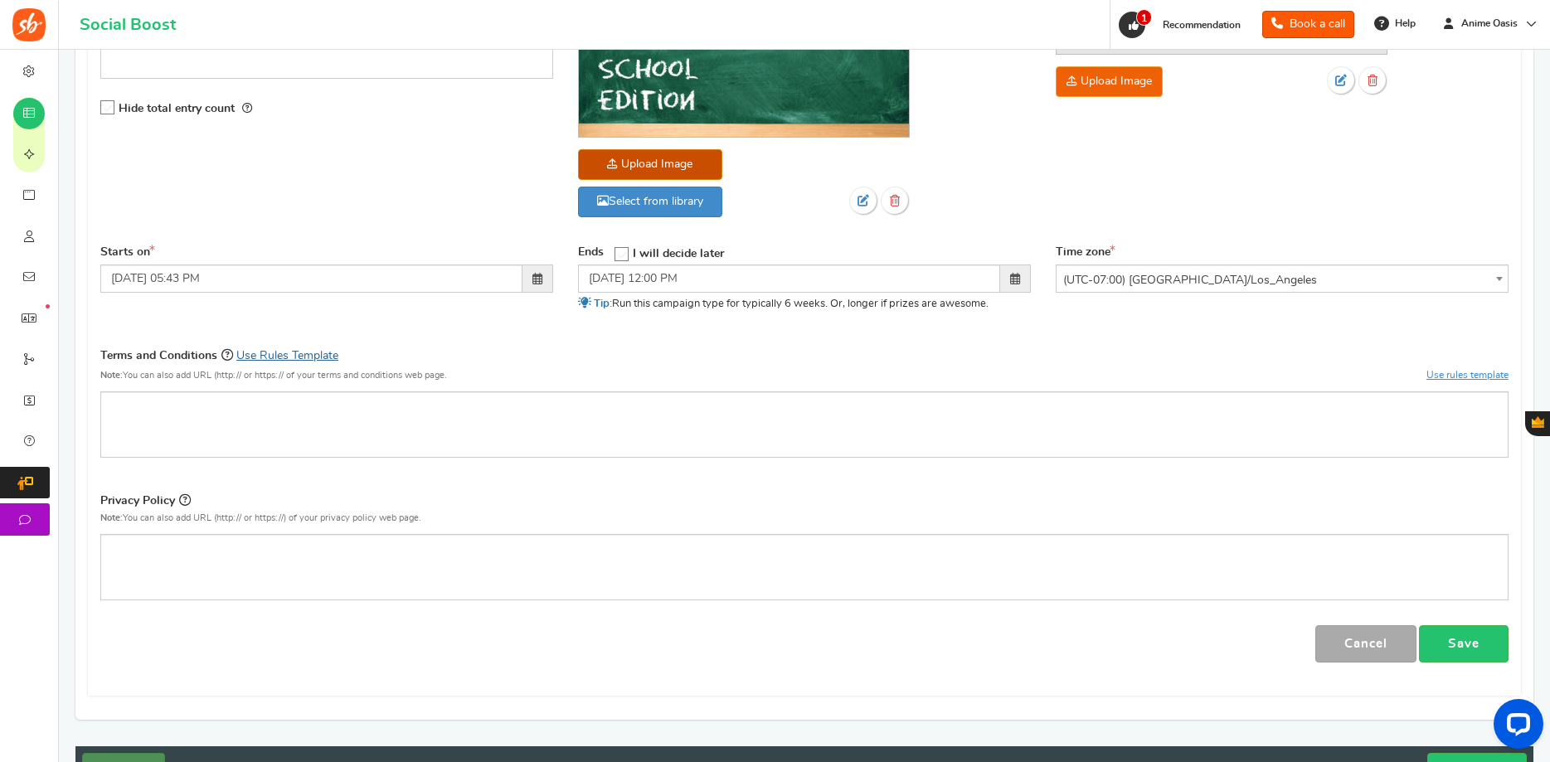
click at [287, 355] on link "Use Rules Template" at bounding box center [287, 356] width 102 height 12
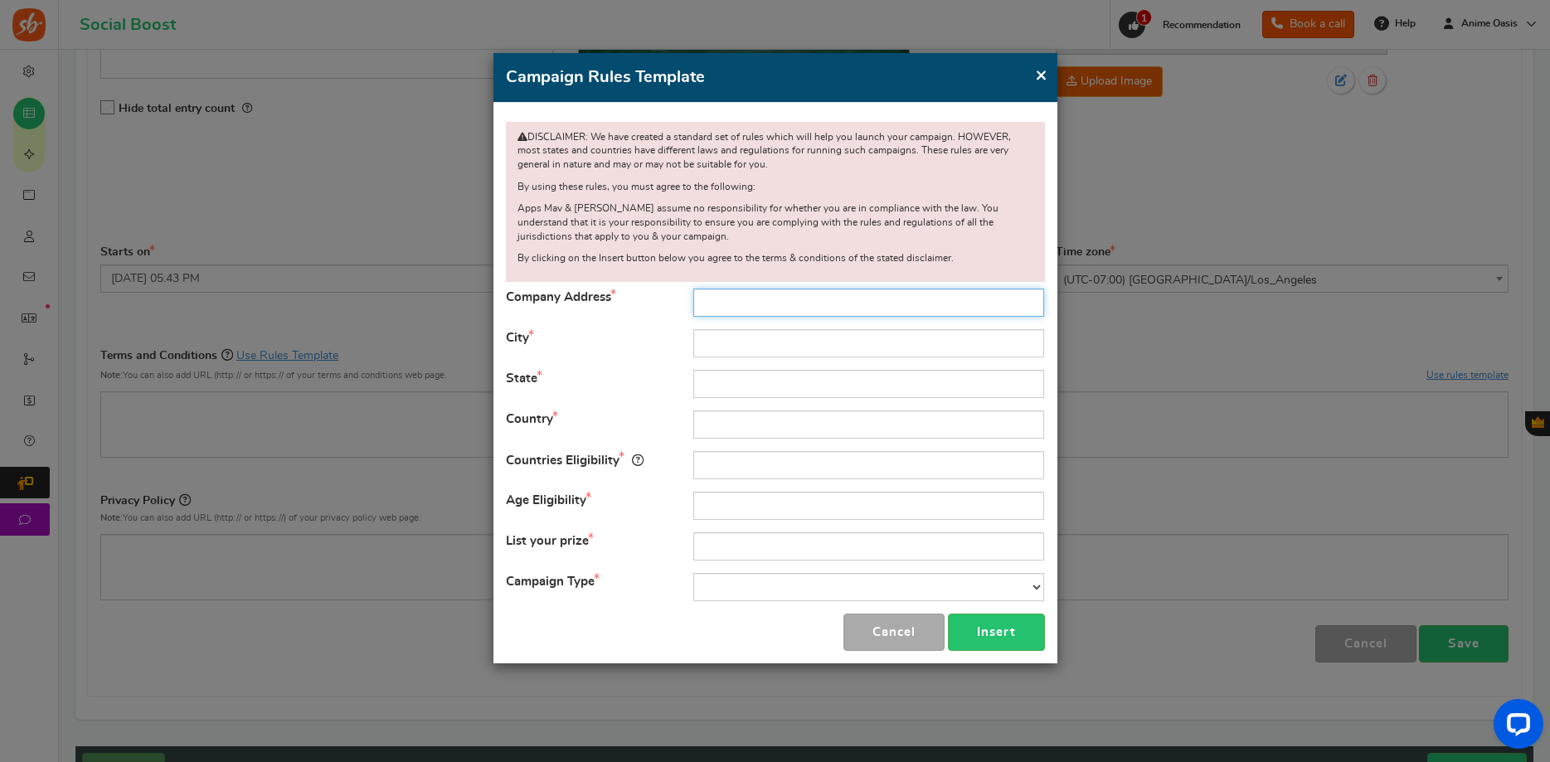
click at [754, 293] on input "text" at bounding box center [868, 303] width 351 height 28
type input "333 El Camino Real"
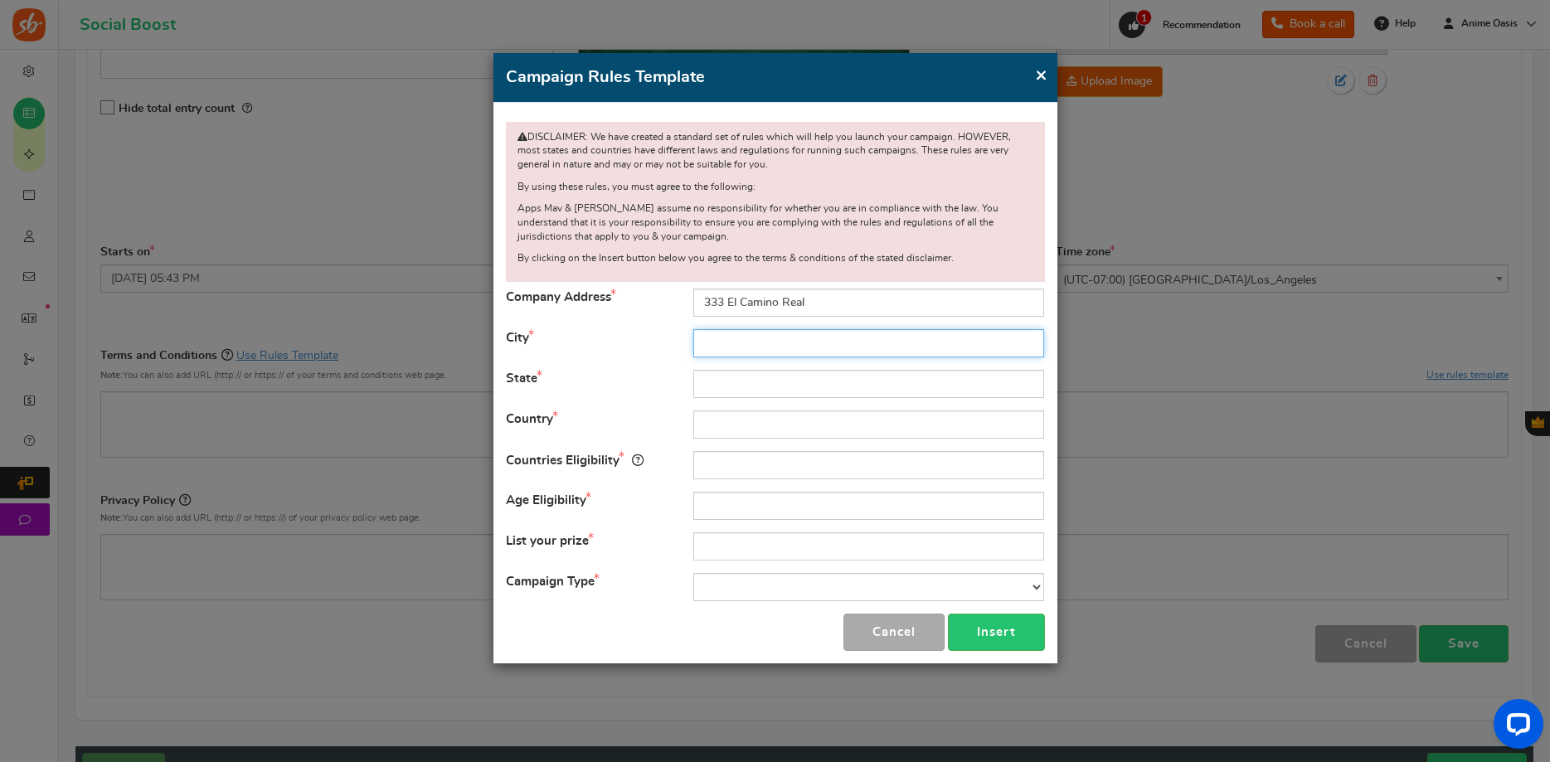
click at [719, 340] on input "text" at bounding box center [868, 343] width 351 height 28
type input "Greenfield"
type input "CA"
type input "[GEOGRAPHIC_DATA]"
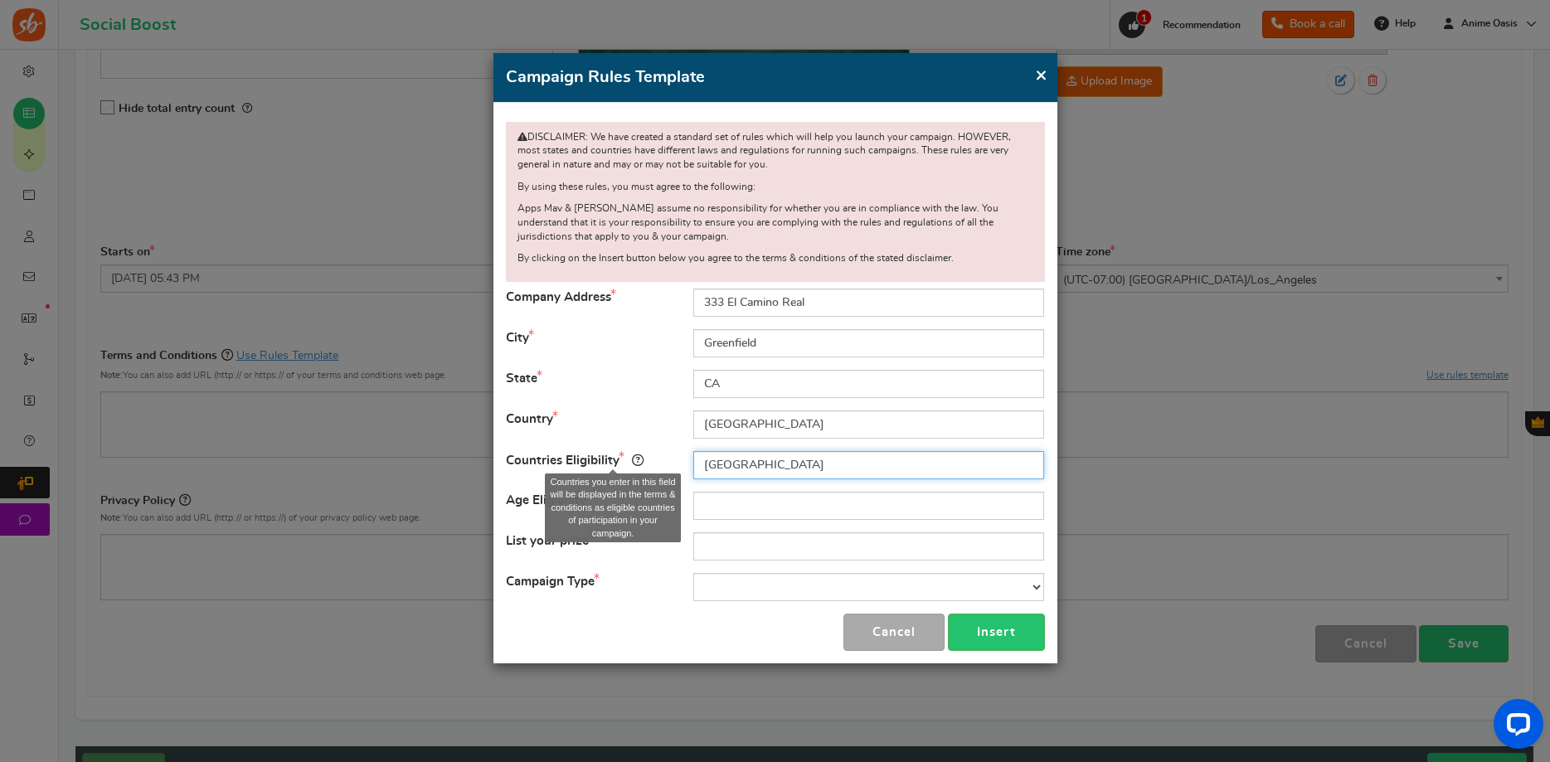
type input "[GEOGRAPHIC_DATA]"
click at [636, 455] on icon at bounding box center [638, 460] width 12 height 12
click at [753, 467] on input "[GEOGRAPHIC_DATA]" at bounding box center [868, 465] width 351 height 28
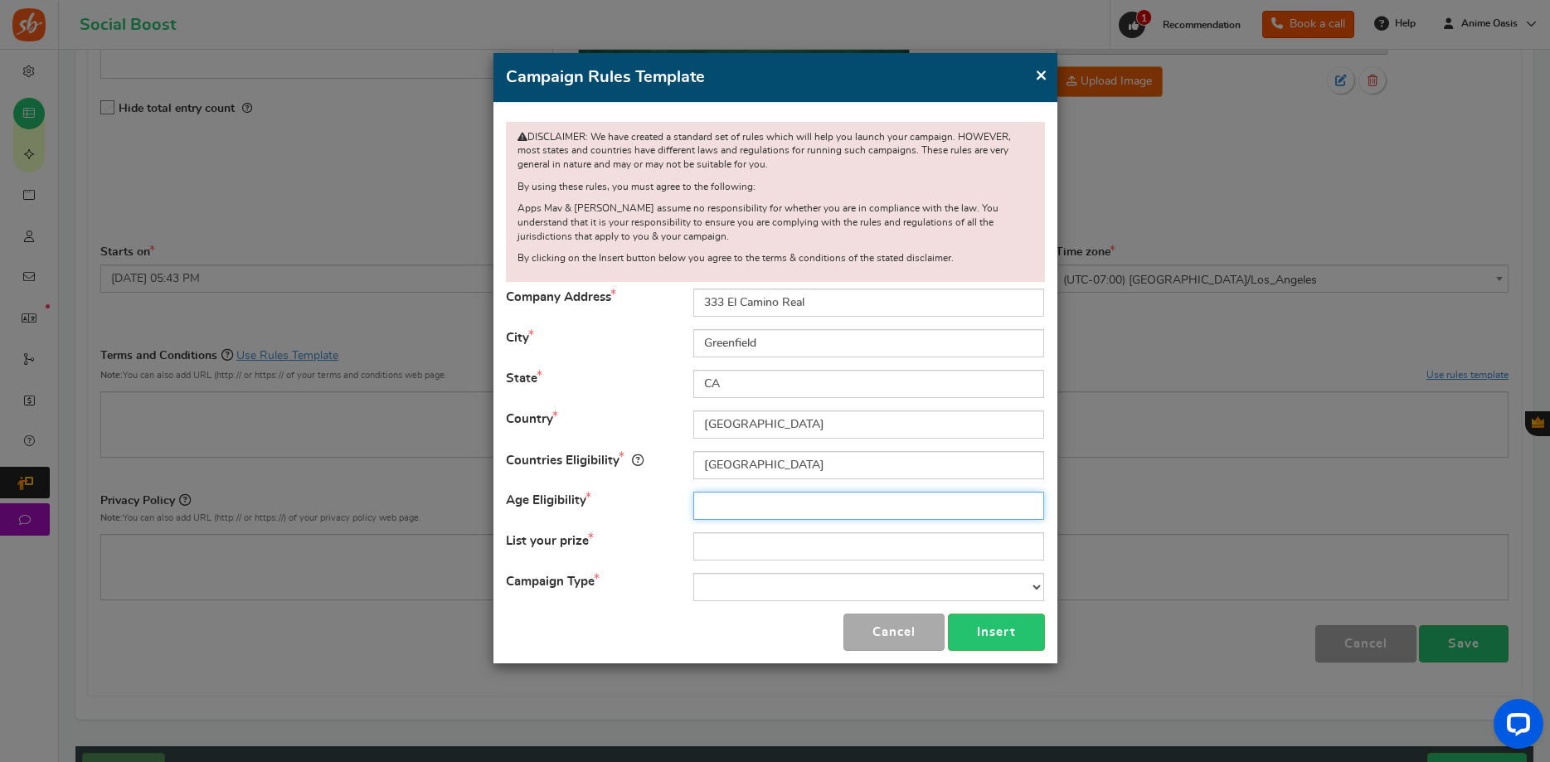
click at [731, 513] on input "text" at bounding box center [868, 506] width 351 height 28
type input "18"
click at [719, 552] on input "text" at bounding box center [868, 546] width 351 height 28
click at [693, 573] on select "Contest Giveaway Lottery Offer Raffle Sweepstakes Other" at bounding box center [868, 587] width 351 height 28
select select "Giveaway"
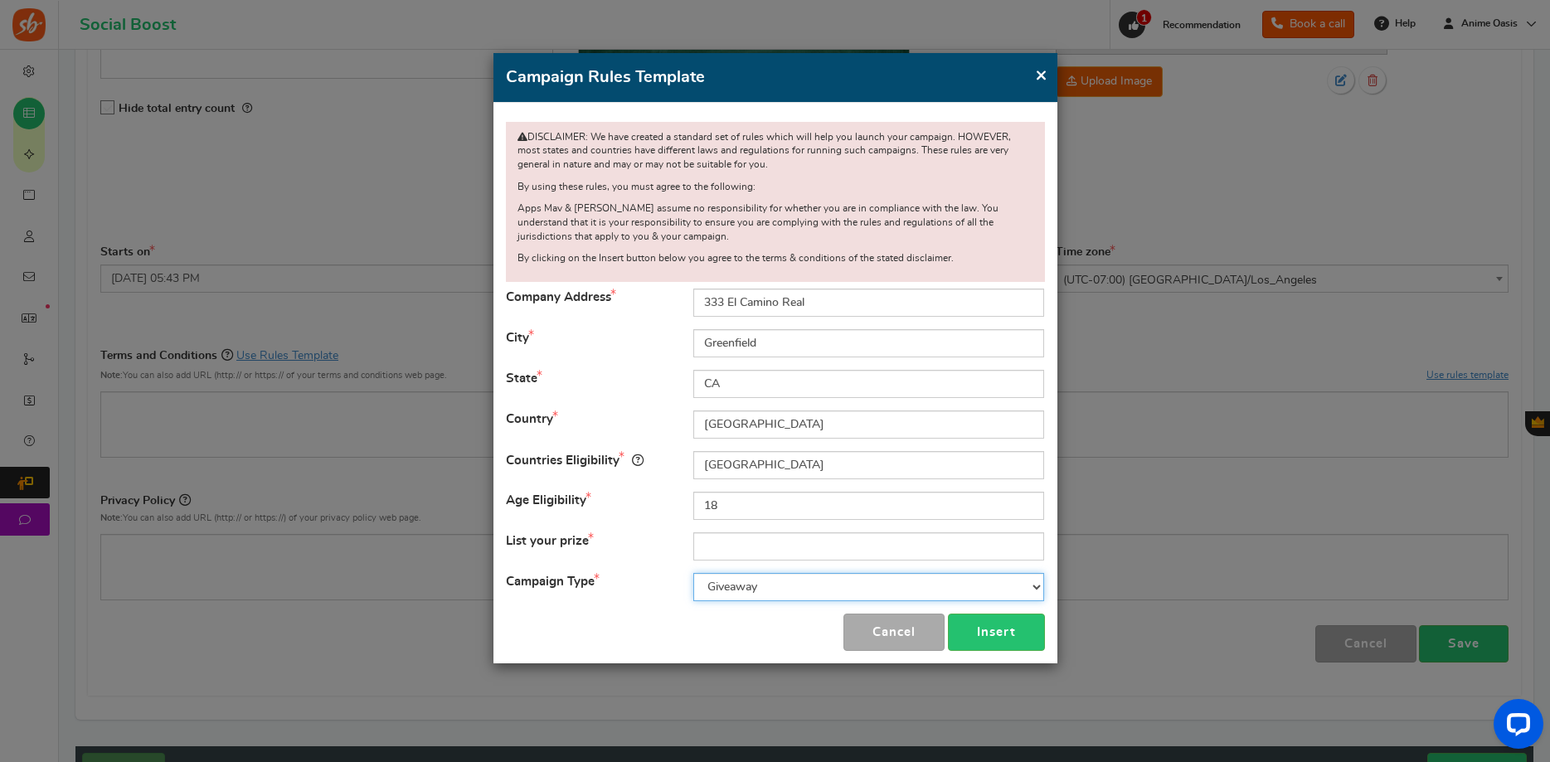
click option "Giveaway" at bounding box center [0, 0] width 0 height 0
click at [693, 573] on select "Contest Giveaway Lottery Offer Raffle Sweepstakes Other" at bounding box center [868, 587] width 351 height 28
click at [732, 598] on select "Contest Giveaway Lottery Offer Raffle Sweepstakes Other" at bounding box center [868, 587] width 351 height 28
click at [713, 540] on input "text" at bounding box center [868, 546] width 351 height 28
click at [812, 543] on input "$1000 Voucher" at bounding box center [868, 546] width 351 height 28
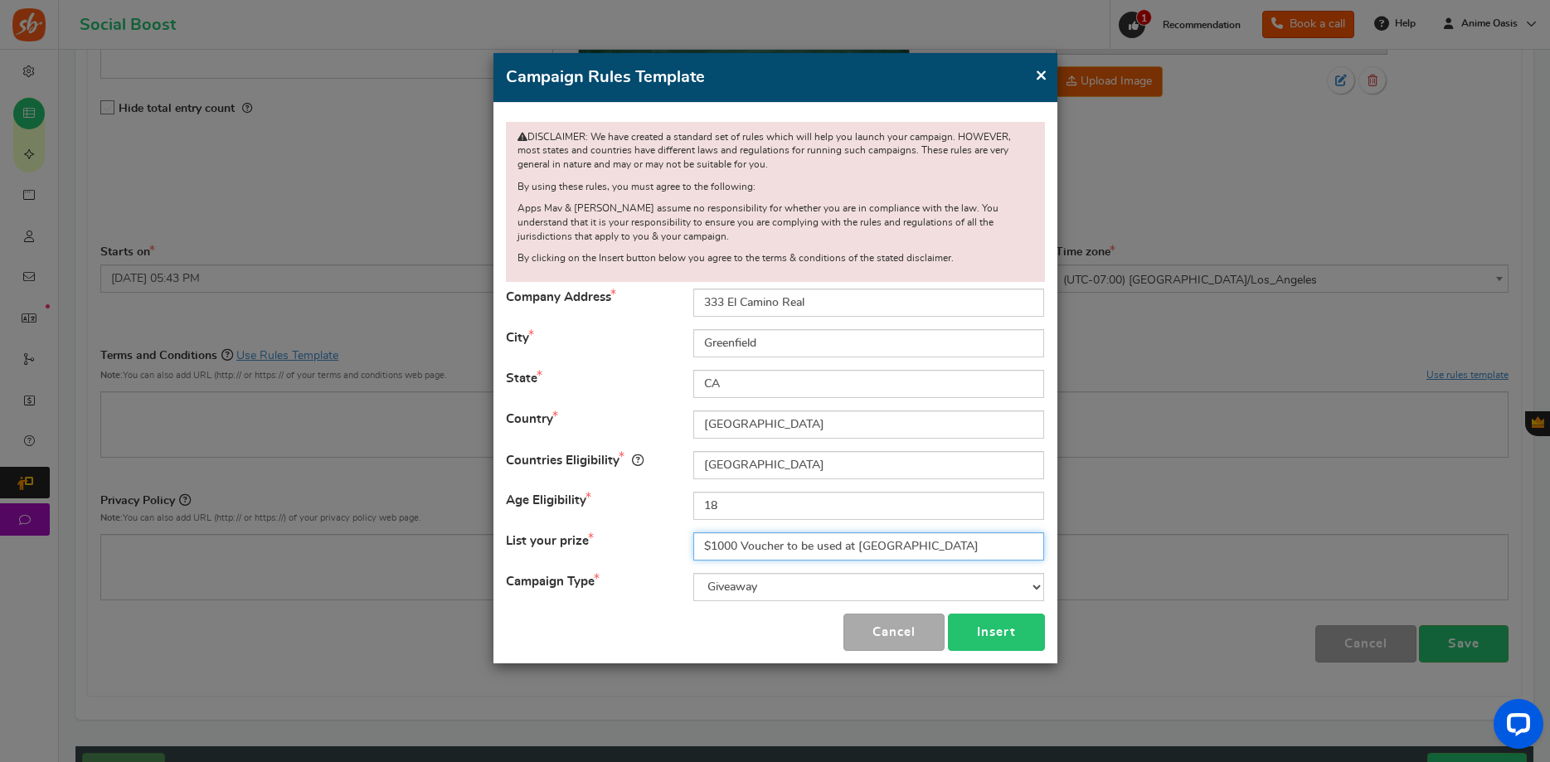
type input "$1000 Voucher to be used at [GEOGRAPHIC_DATA]"
click at [971, 629] on button "Insert" at bounding box center [996, 632] width 97 height 37
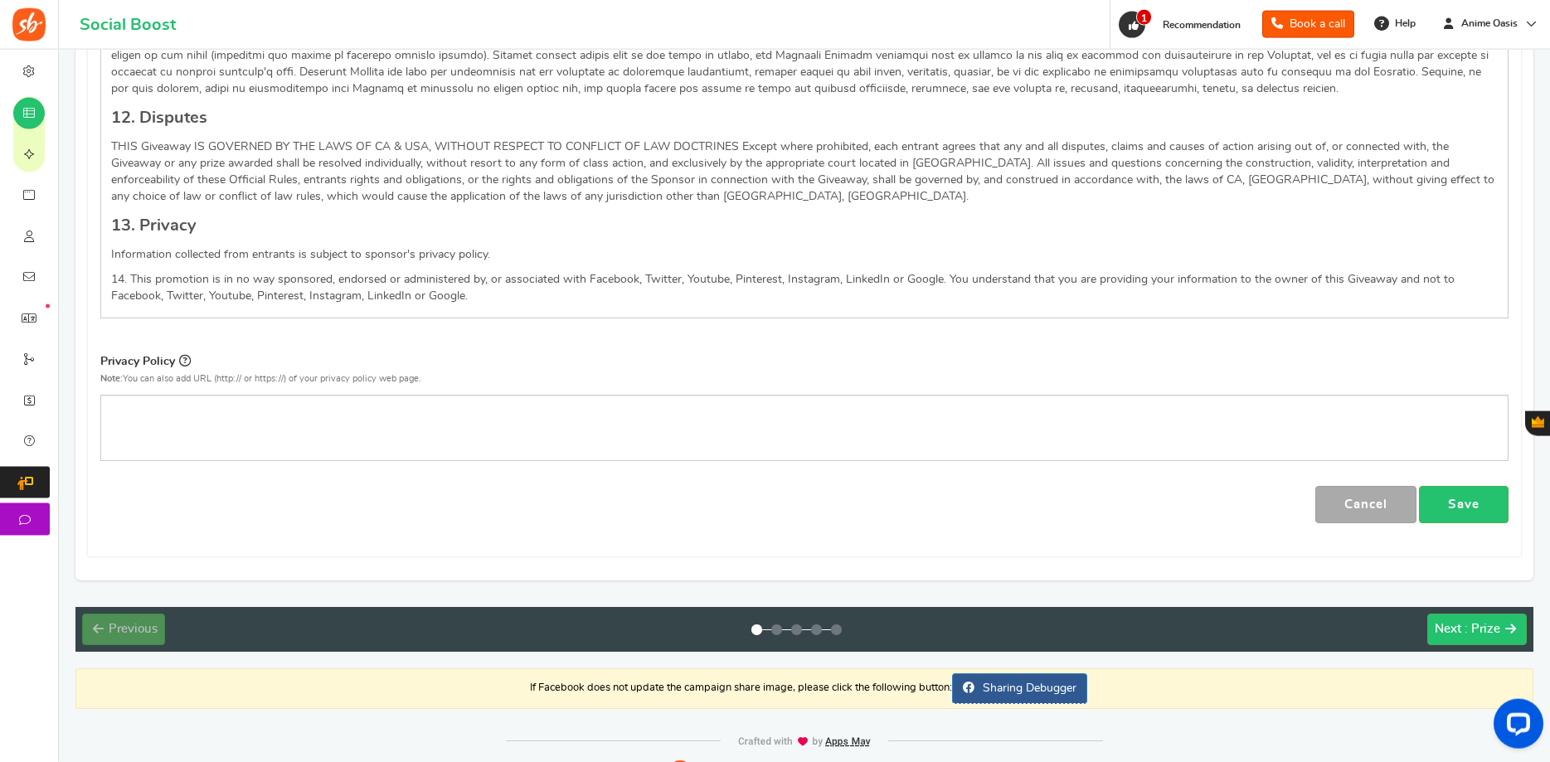
scroll to position [1873, 0]
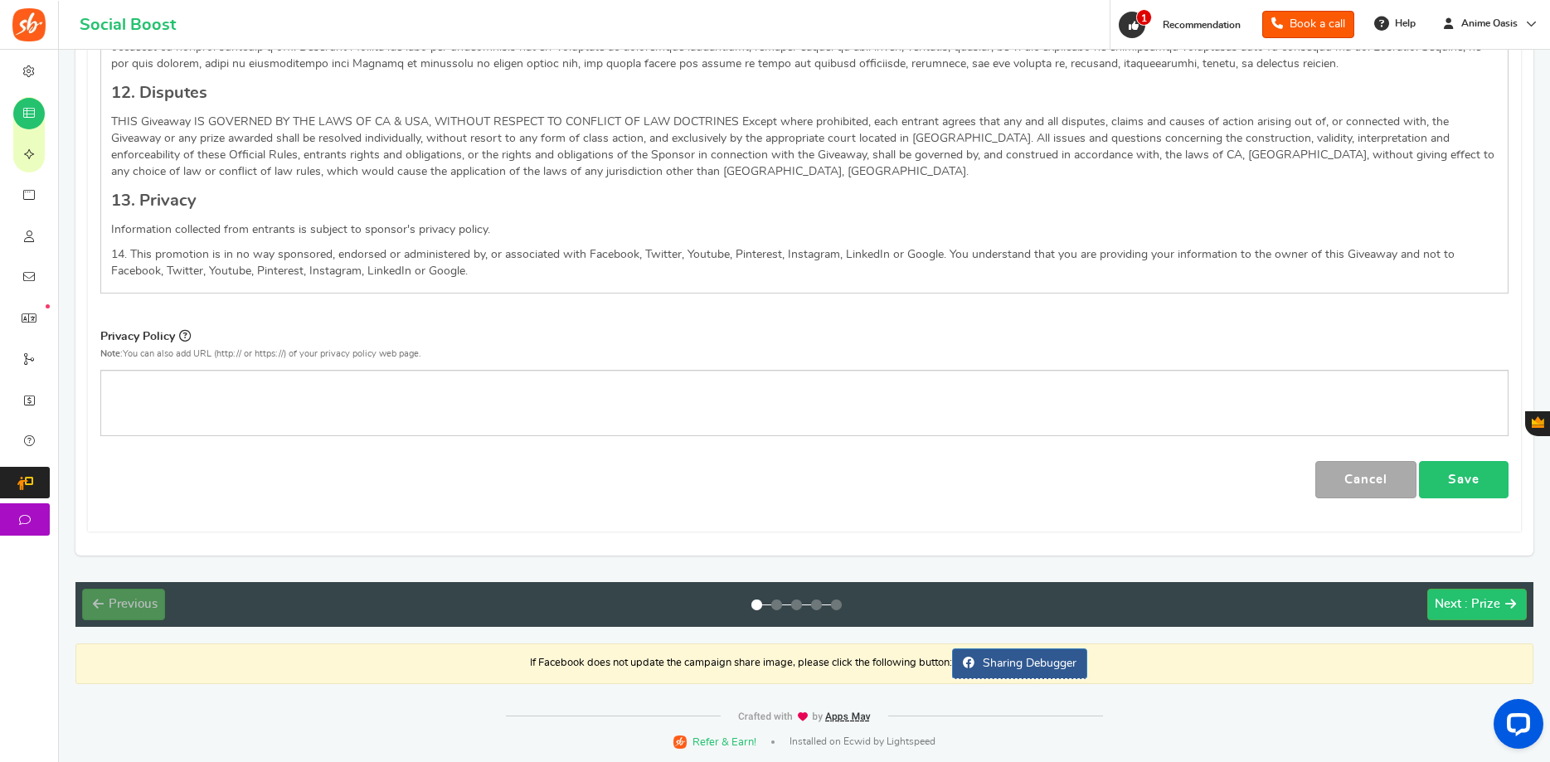
click at [1453, 489] on link "Save" at bounding box center [1464, 479] width 90 height 37
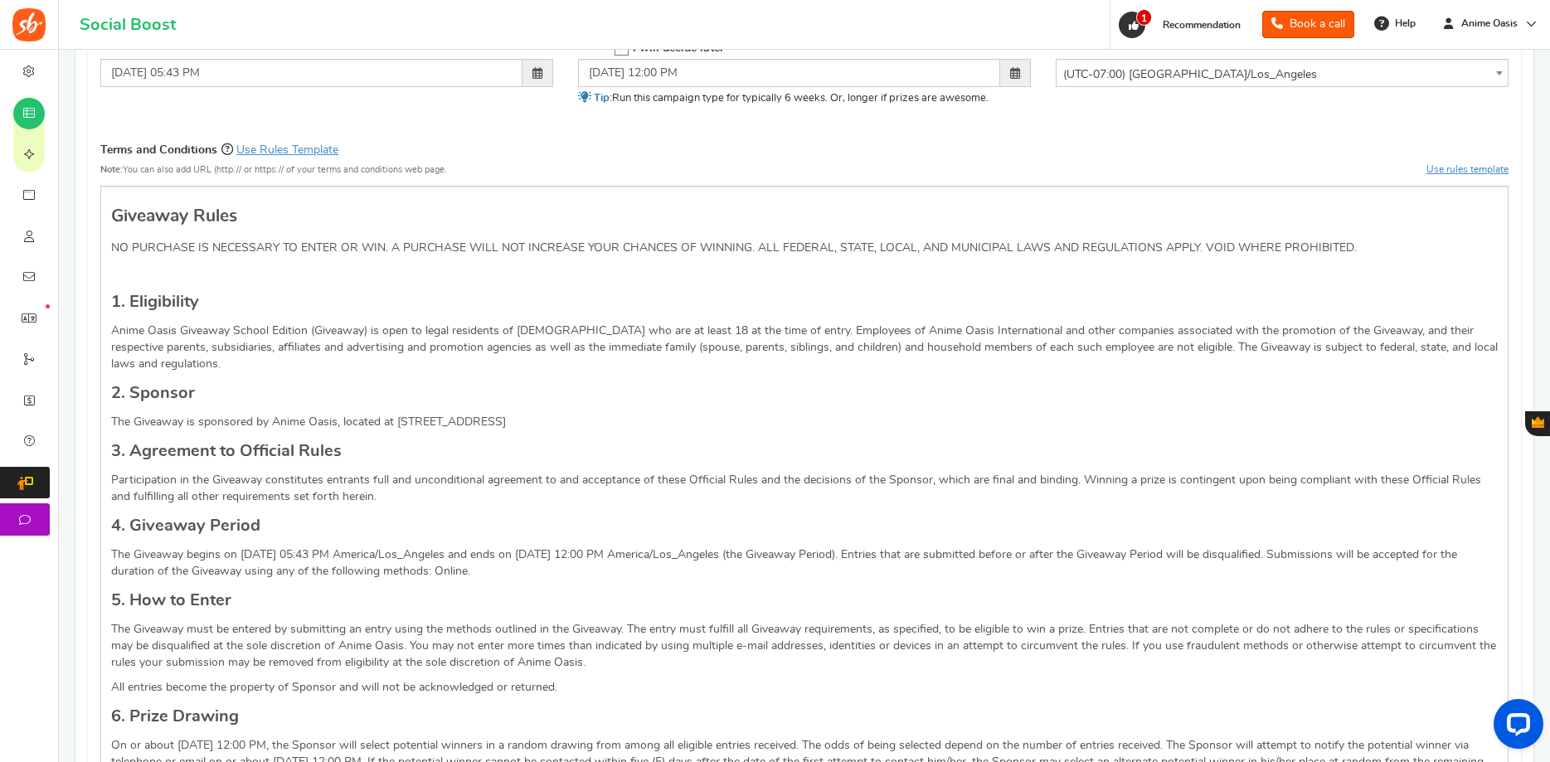
scroll to position [0, 0]
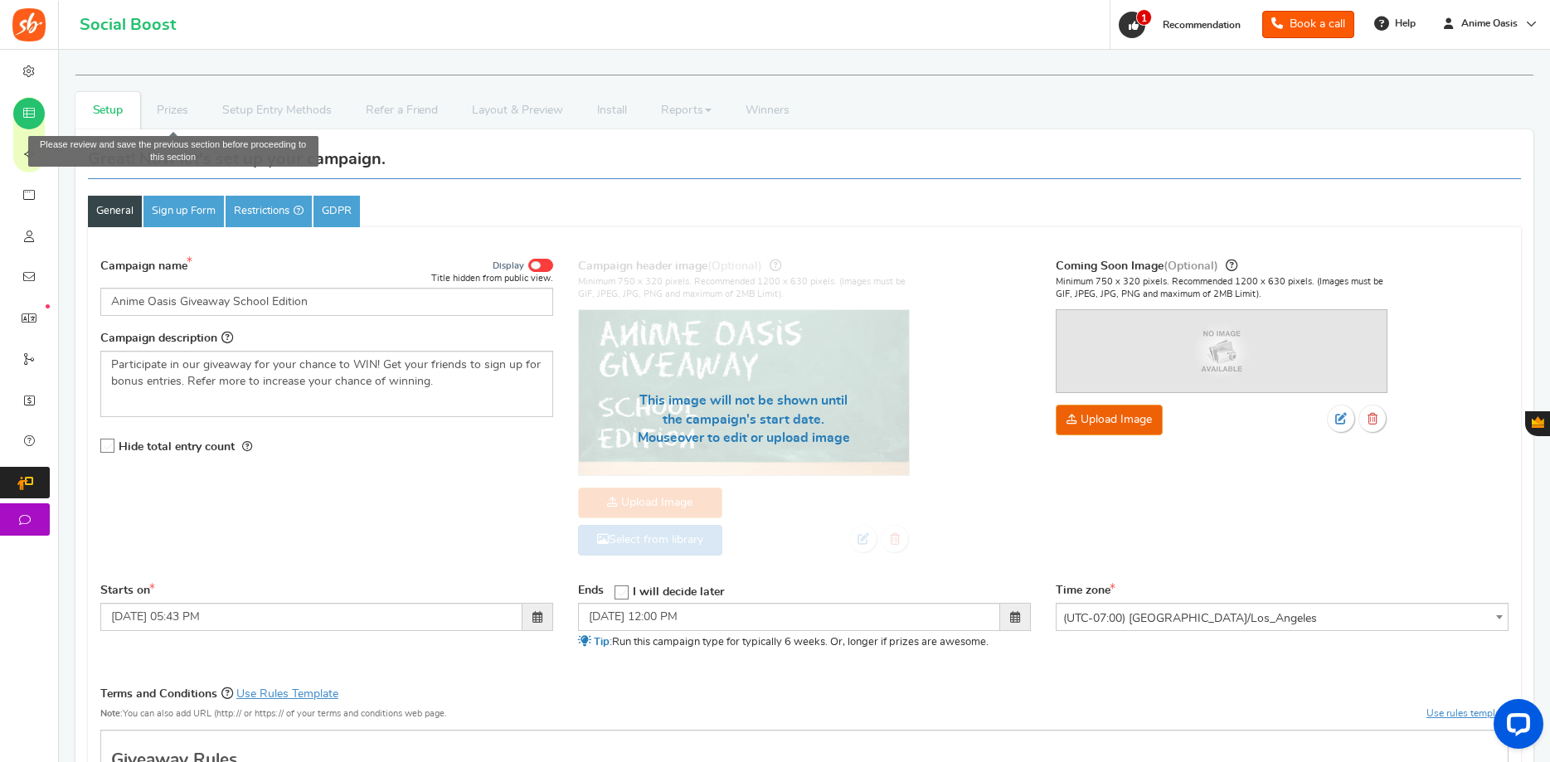
click at [179, 119] on li "Prizes" at bounding box center [173, 110] width 66 height 37
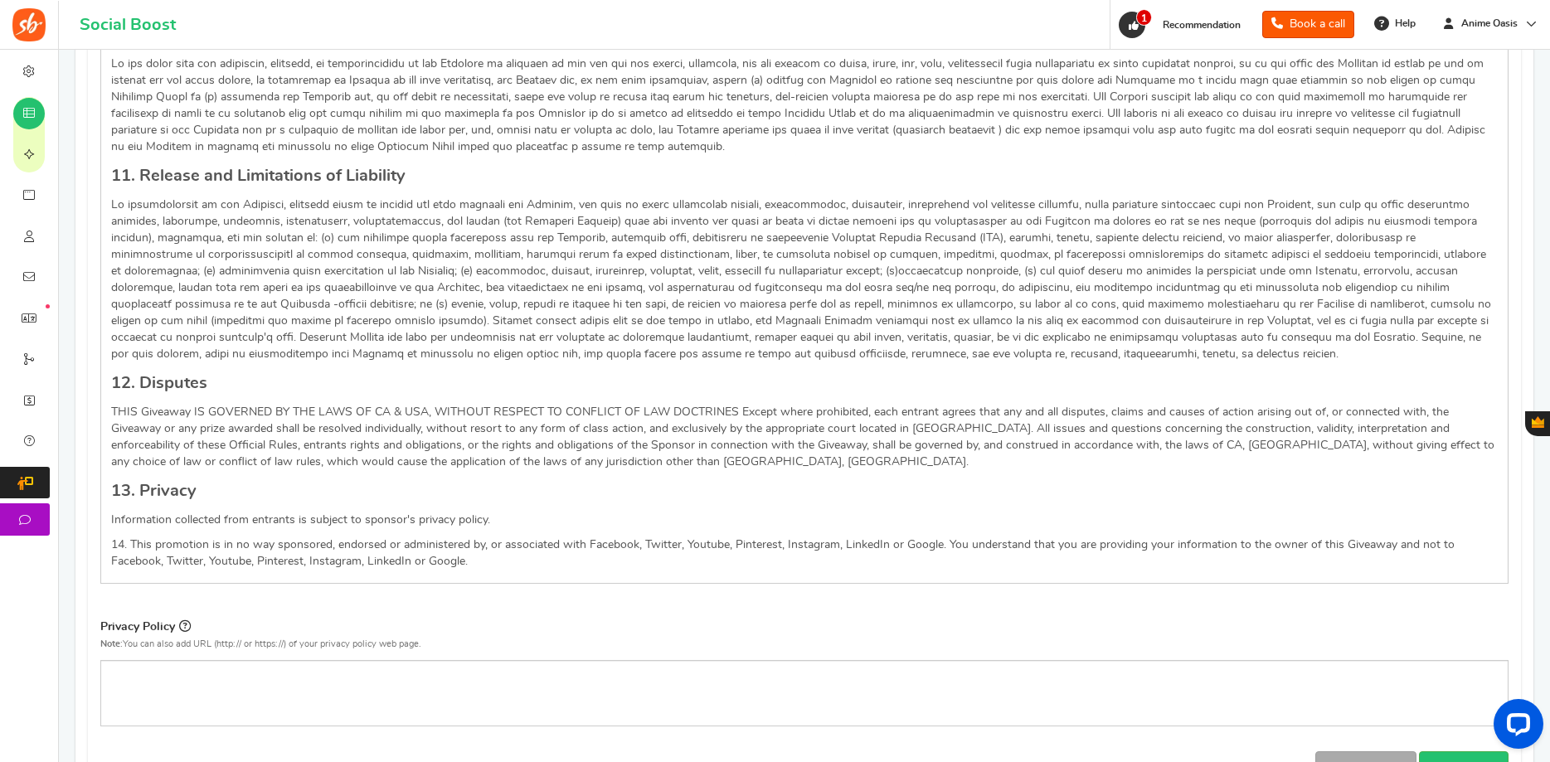
scroll to position [1898, 0]
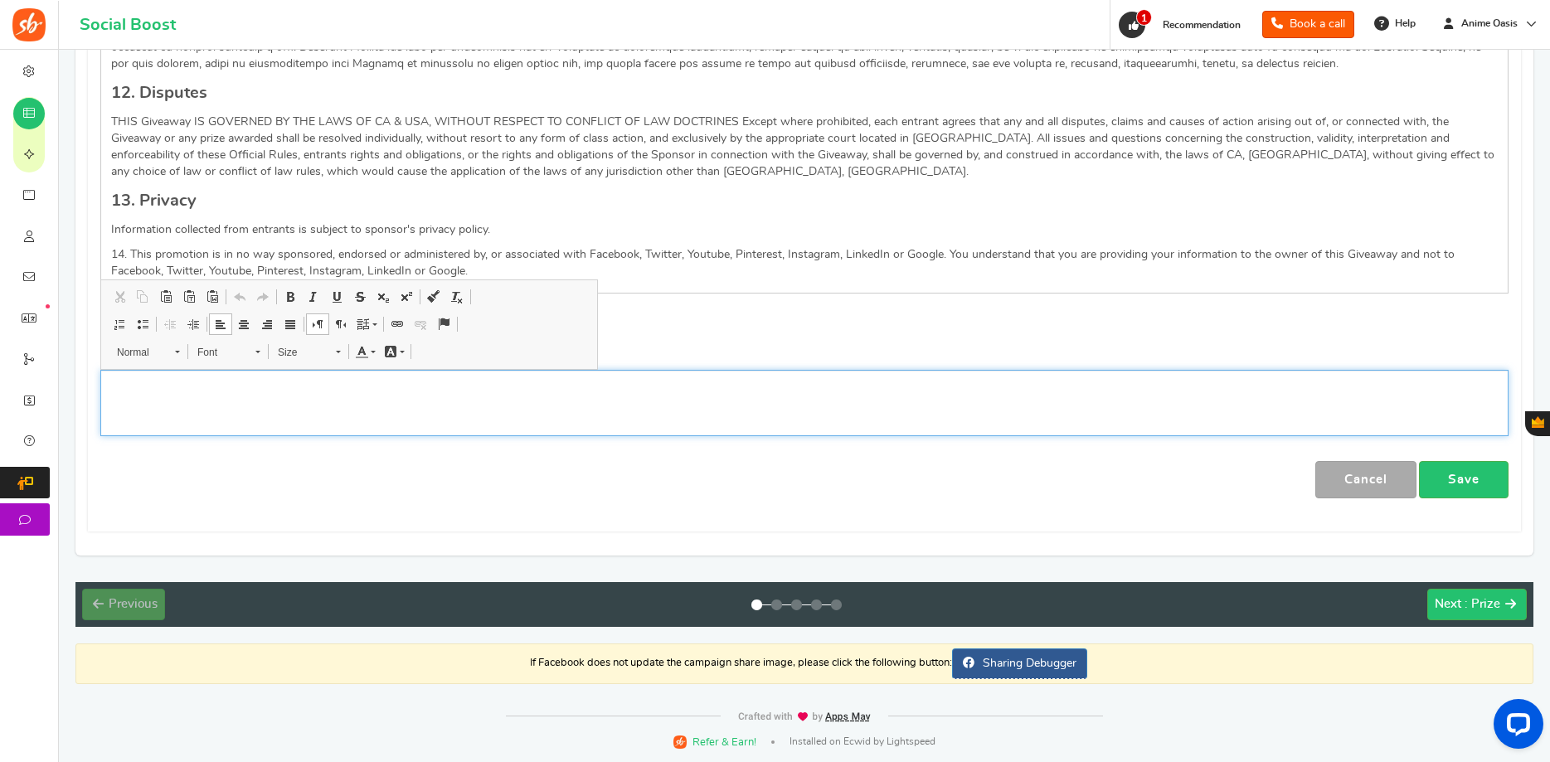
click at [497, 416] on div "Editor, competition_privacy" at bounding box center [804, 403] width 1408 height 66
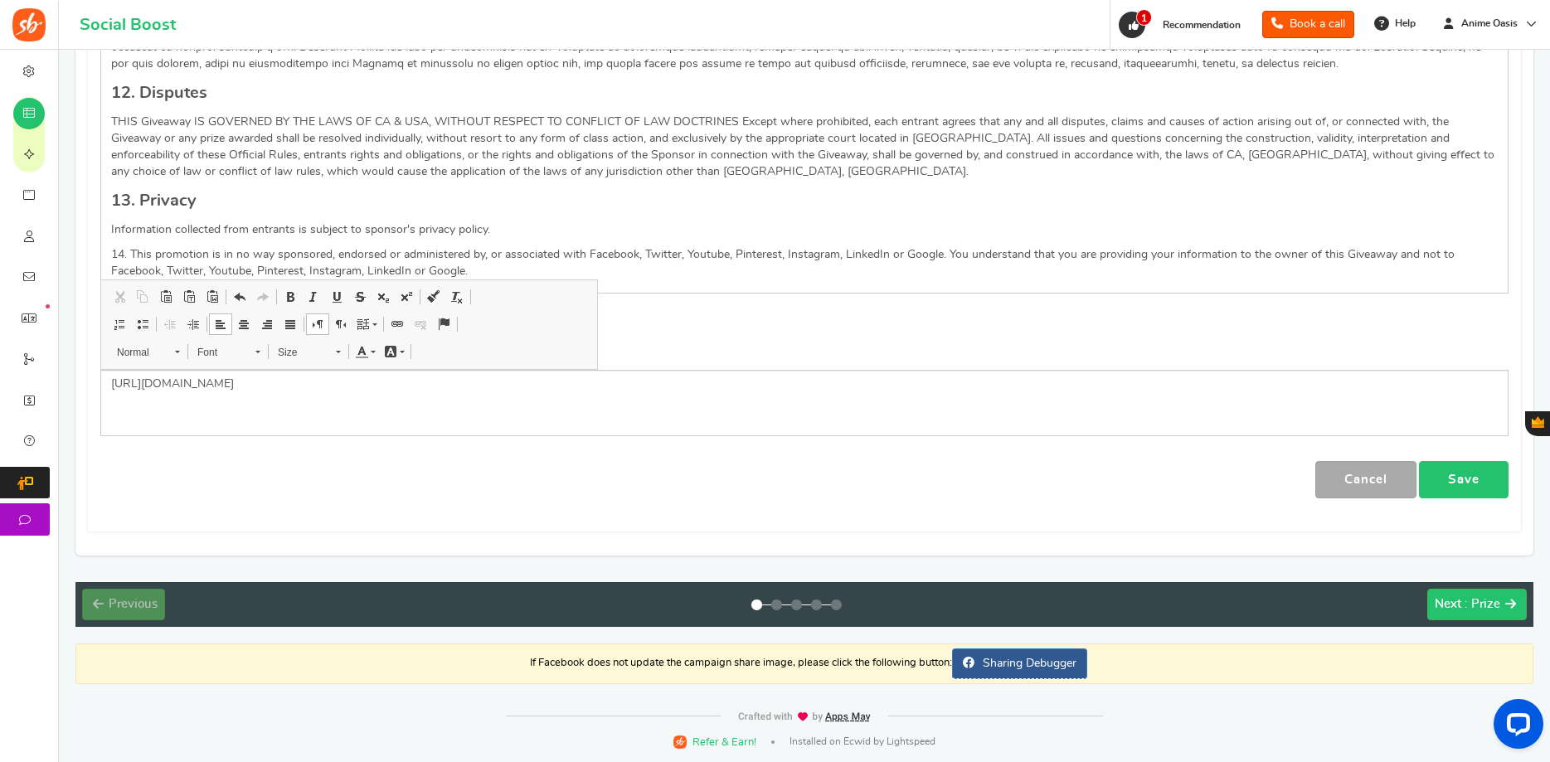
click at [1475, 485] on link "Save" at bounding box center [1464, 479] width 90 height 37
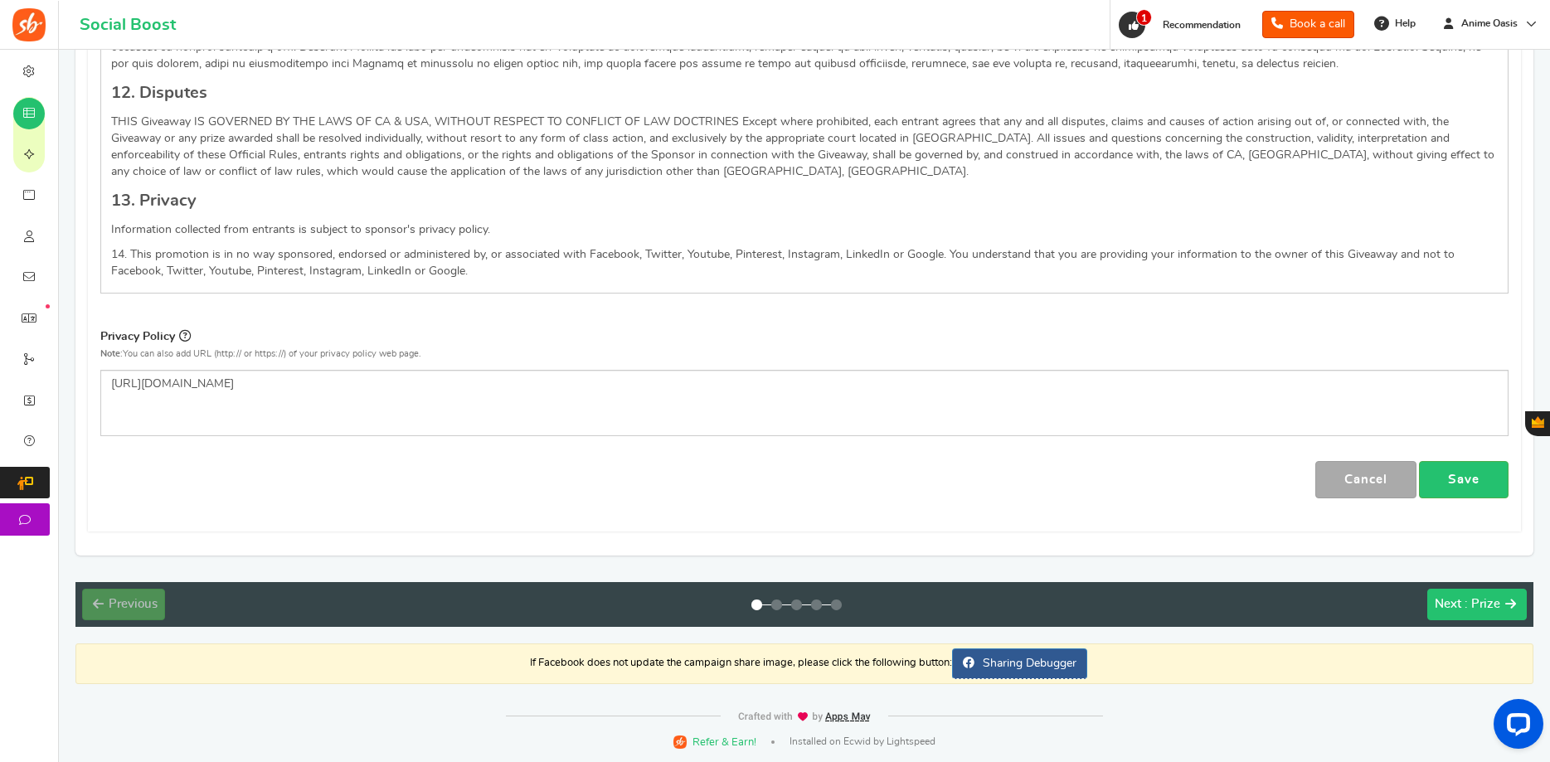
click at [1451, 600] on span "Next" at bounding box center [1448, 604] width 27 height 12
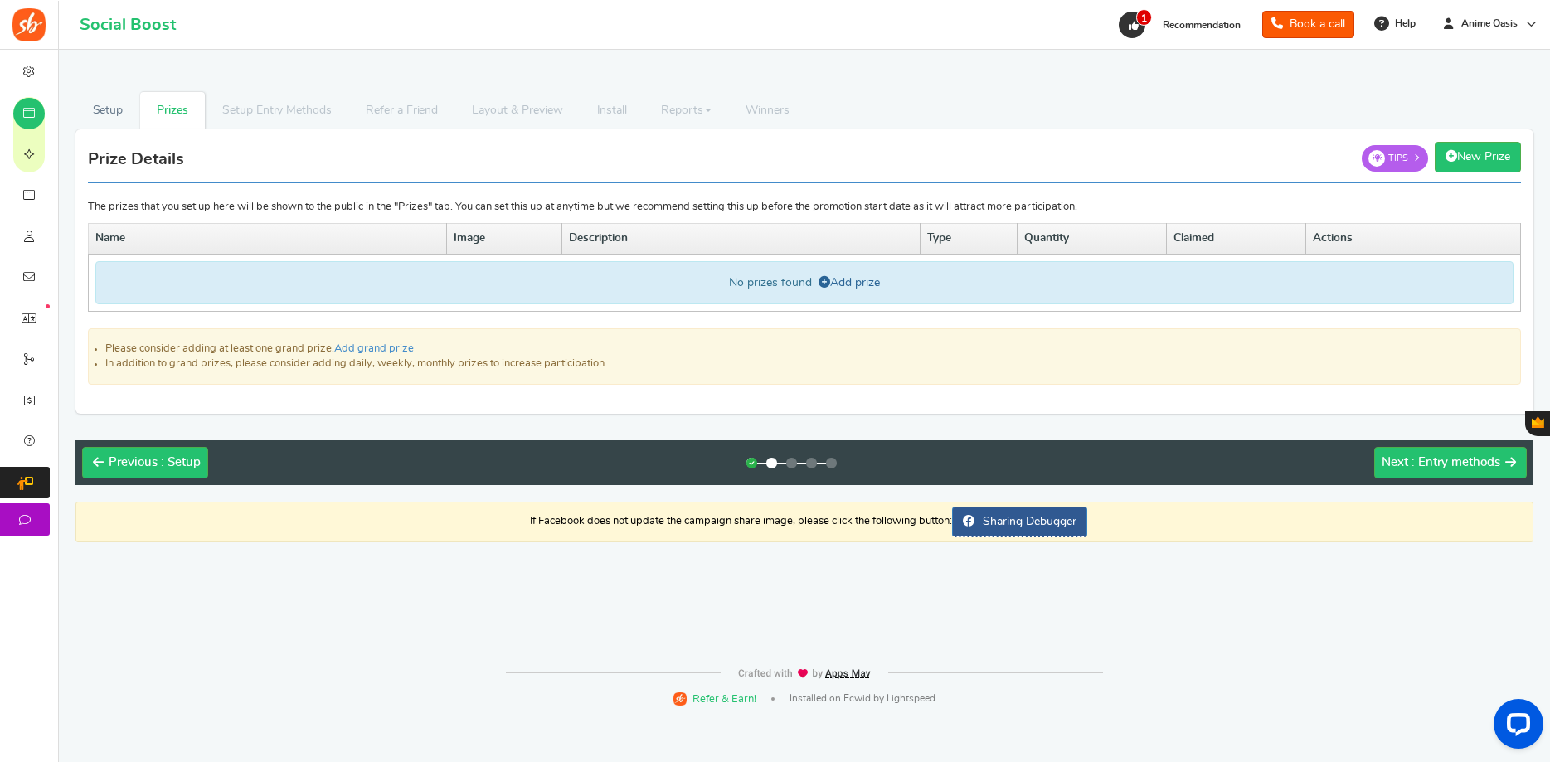
click at [854, 284] on link "Add prize" at bounding box center [849, 283] width 61 height 12
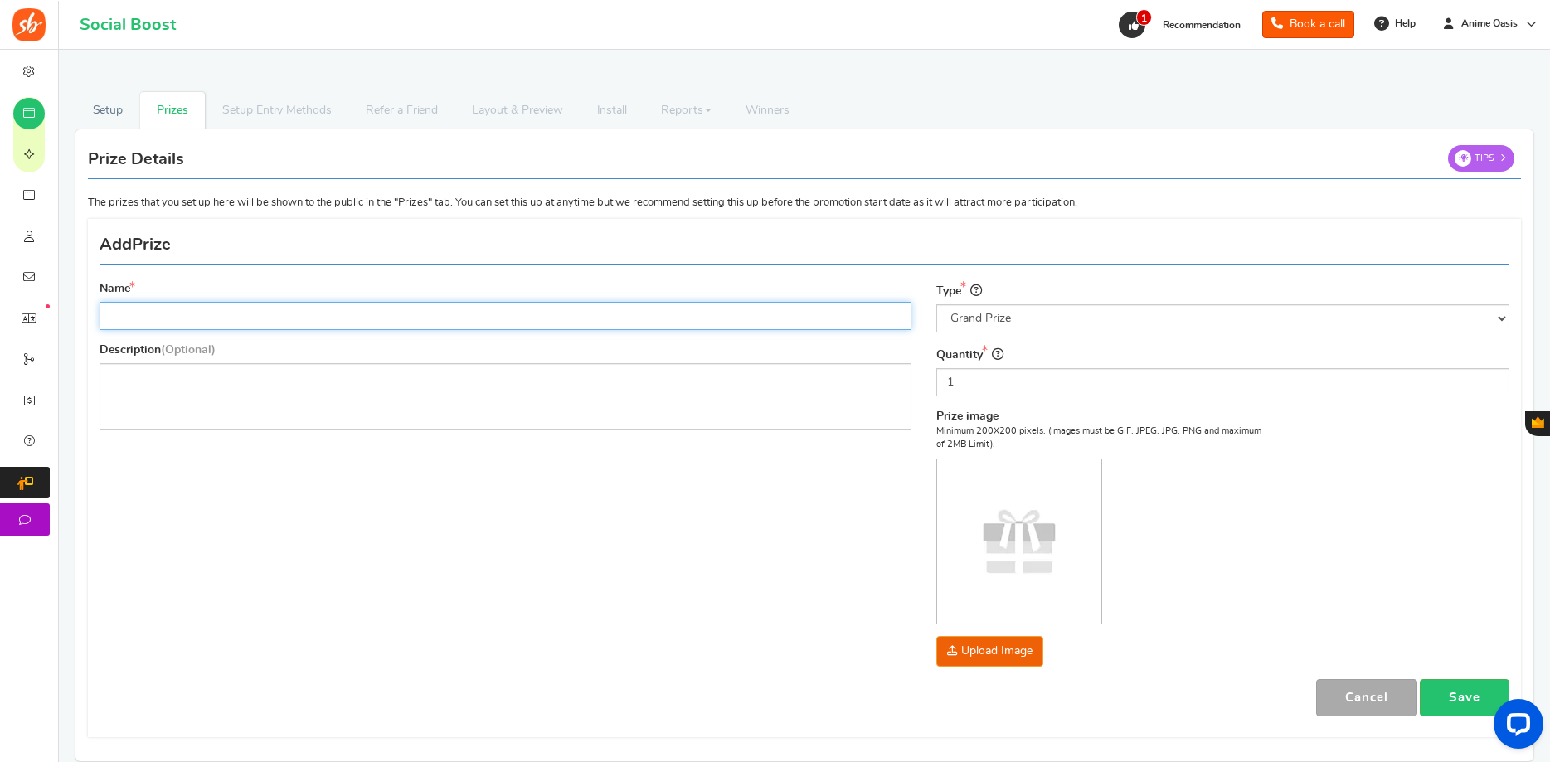
click at [519, 323] on input "Name" at bounding box center [506, 316] width 812 height 28
type input "$1000 Voucher"
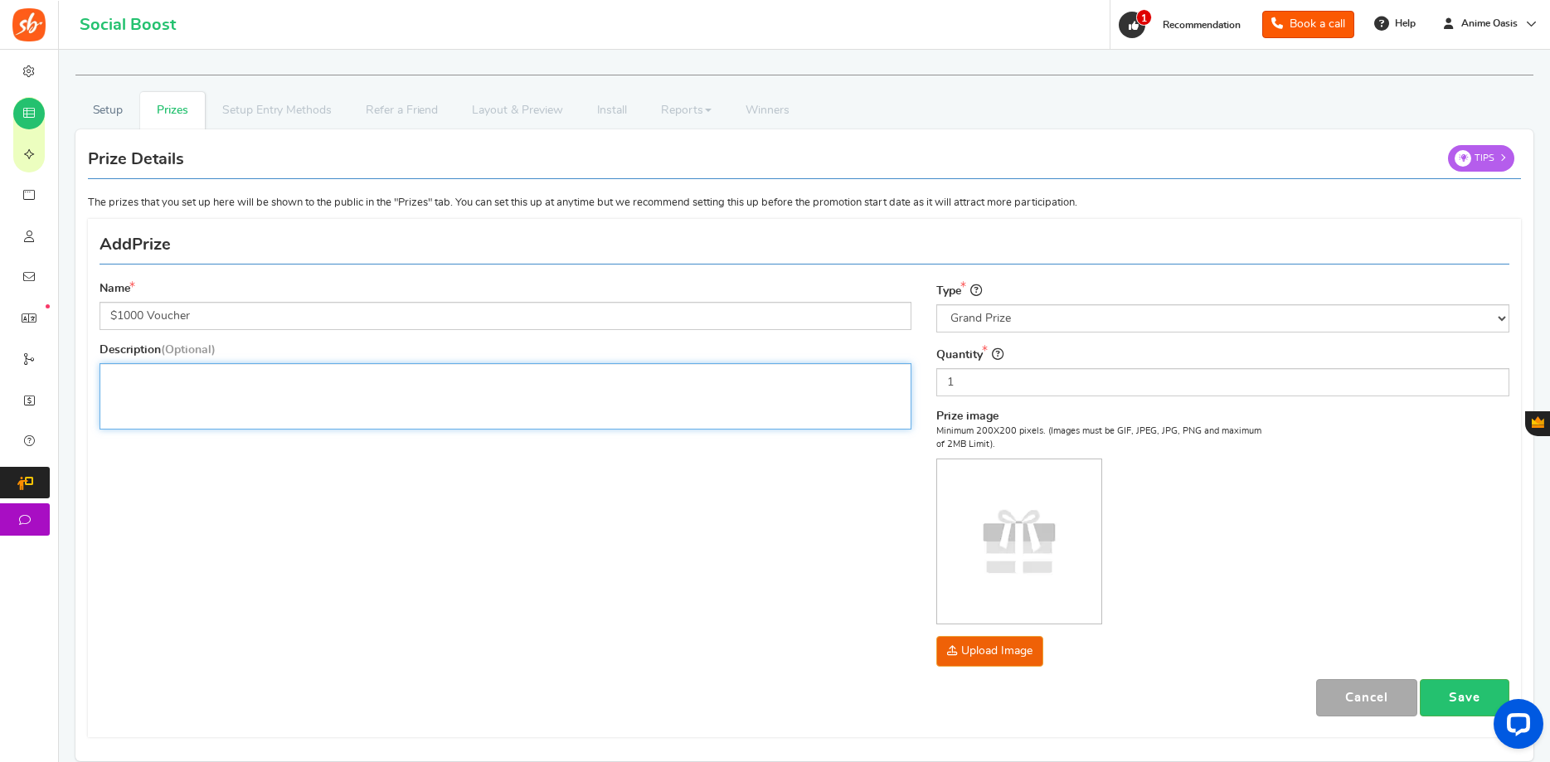
click at [611, 375] on p "Editor, prize_description" at bounding box center [505, 377] width 790 height 17
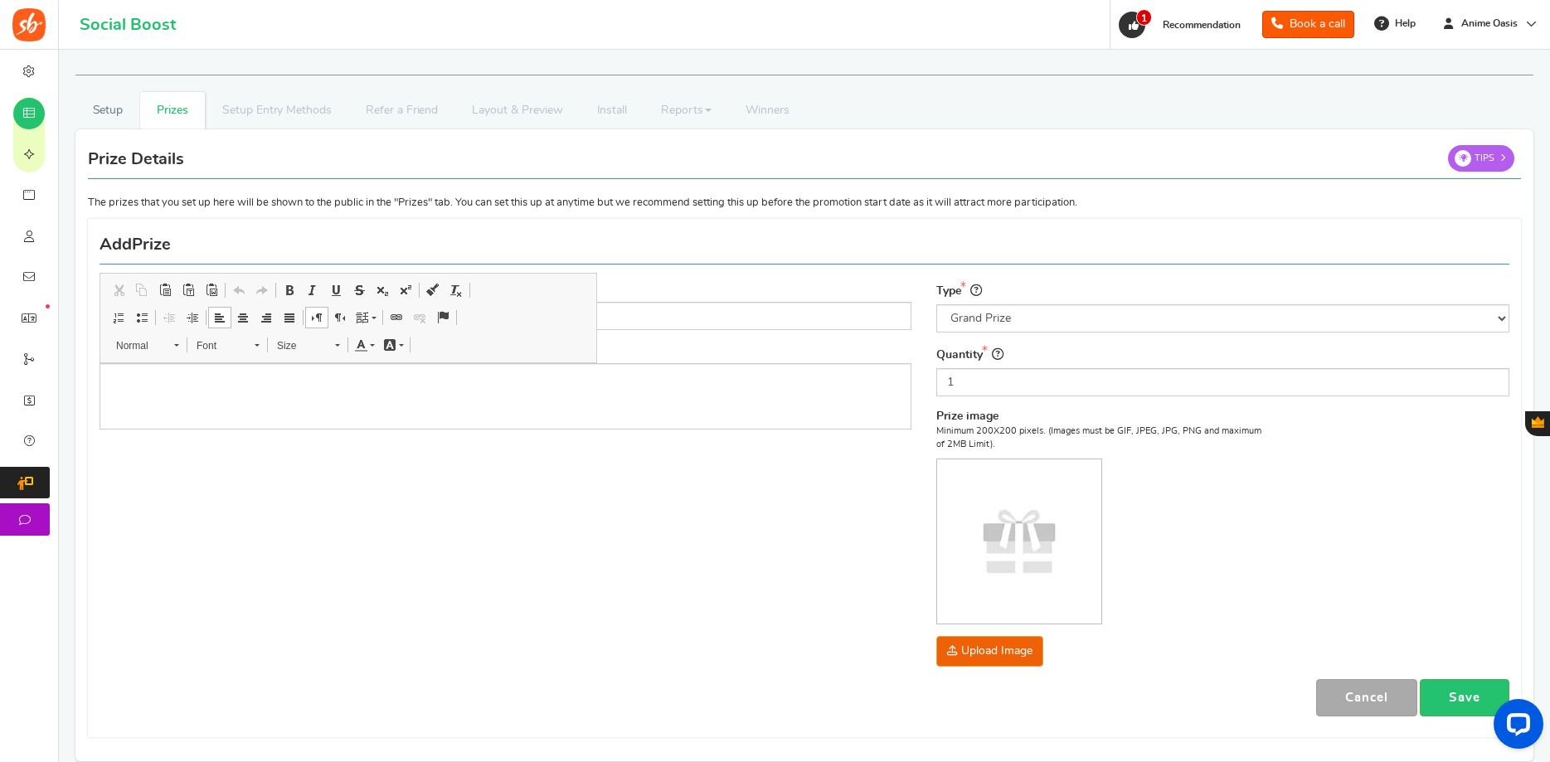
drag, startPoint x: 579, startPoint y: 479, endPoint x: 578, endPoint y: 495, distance: 15.8
click at [578, 495] on div "Name $1000 Voucher Description (Optional) Type Select the prize type Grand Priz…" at bounding box center [804, 478] width 1435 height 502
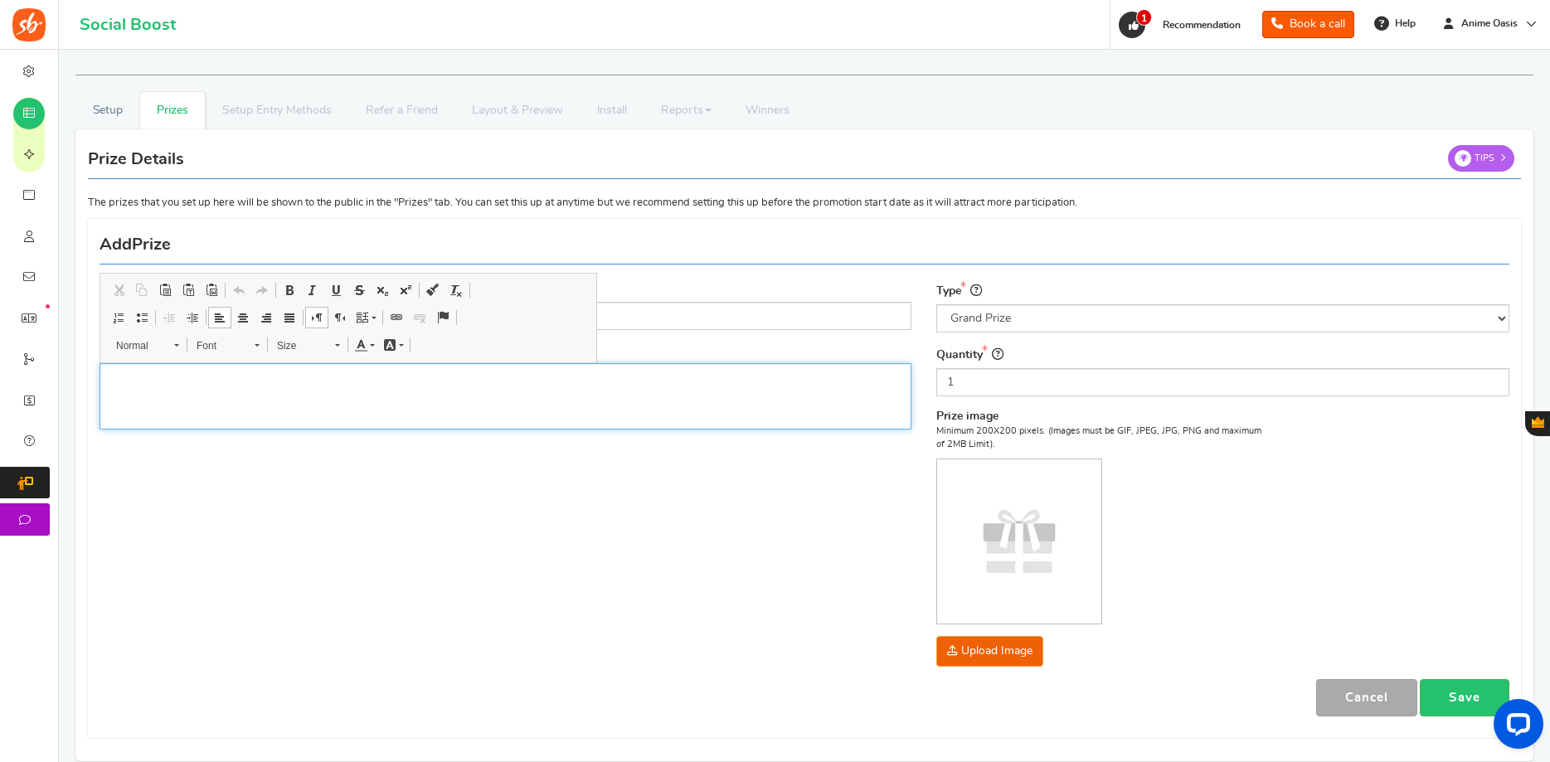
click at [552, 407] on div "Editor, prize_description" at bounding box center [506, 396] width 812 height 66
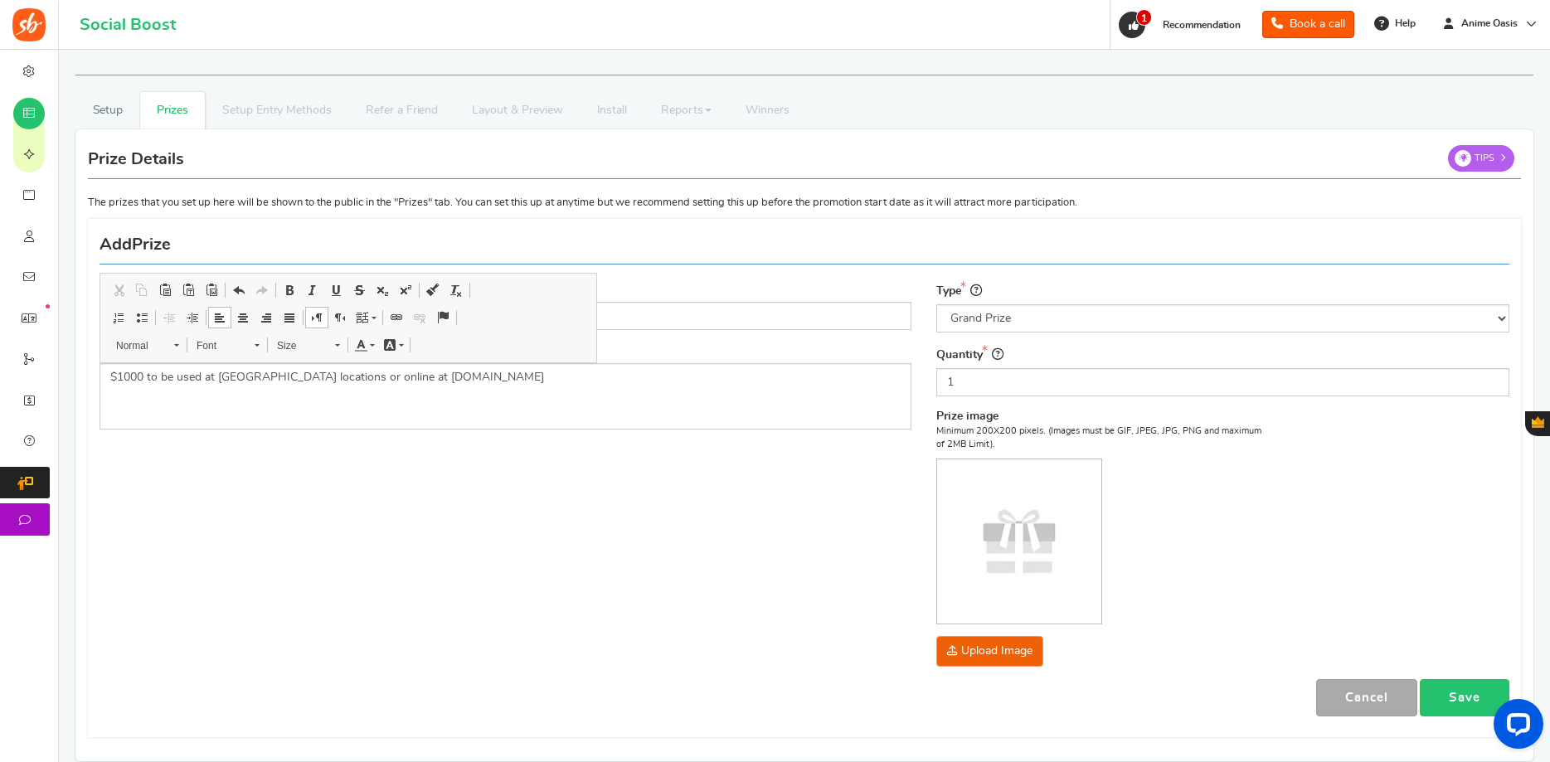
drag, startPoint x: 430, startPoint y: 541, endPoint x: 460, endPoint y: 510, distance: 42.8
click at [431, 541] on div "Name $1000 Voucher Description (Optional) $1000 to be used at [GEOGRAPHIC_DATA]…" at bounding box center [804, 478] width 1435 height 502
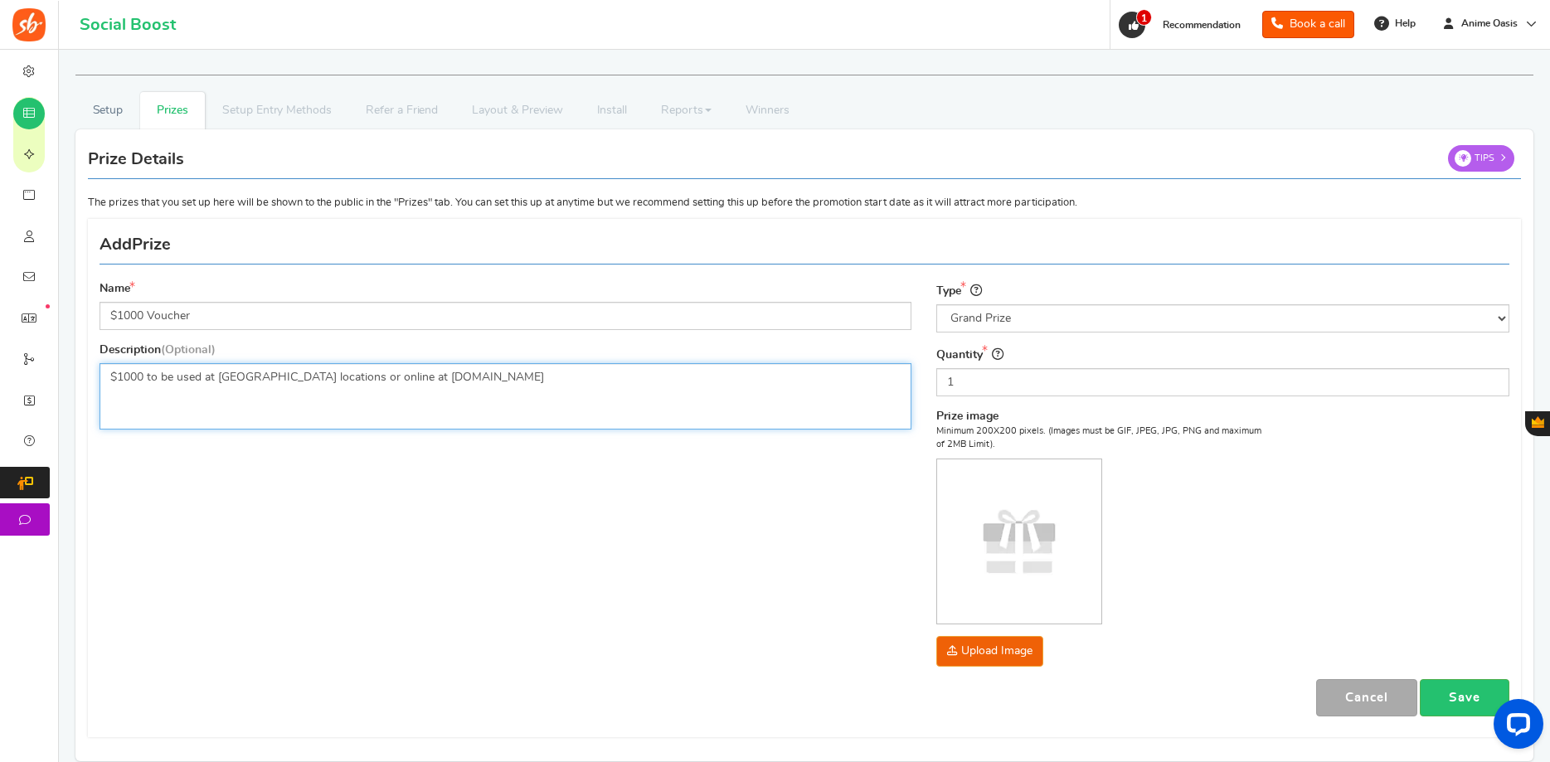
click at [537, 370] on p "$1000 to be used at [GEOGRAPHIC_DATA] locations or online at [DOMAIN_NAME]" at bounding box center [505, 377] width 790 height 17
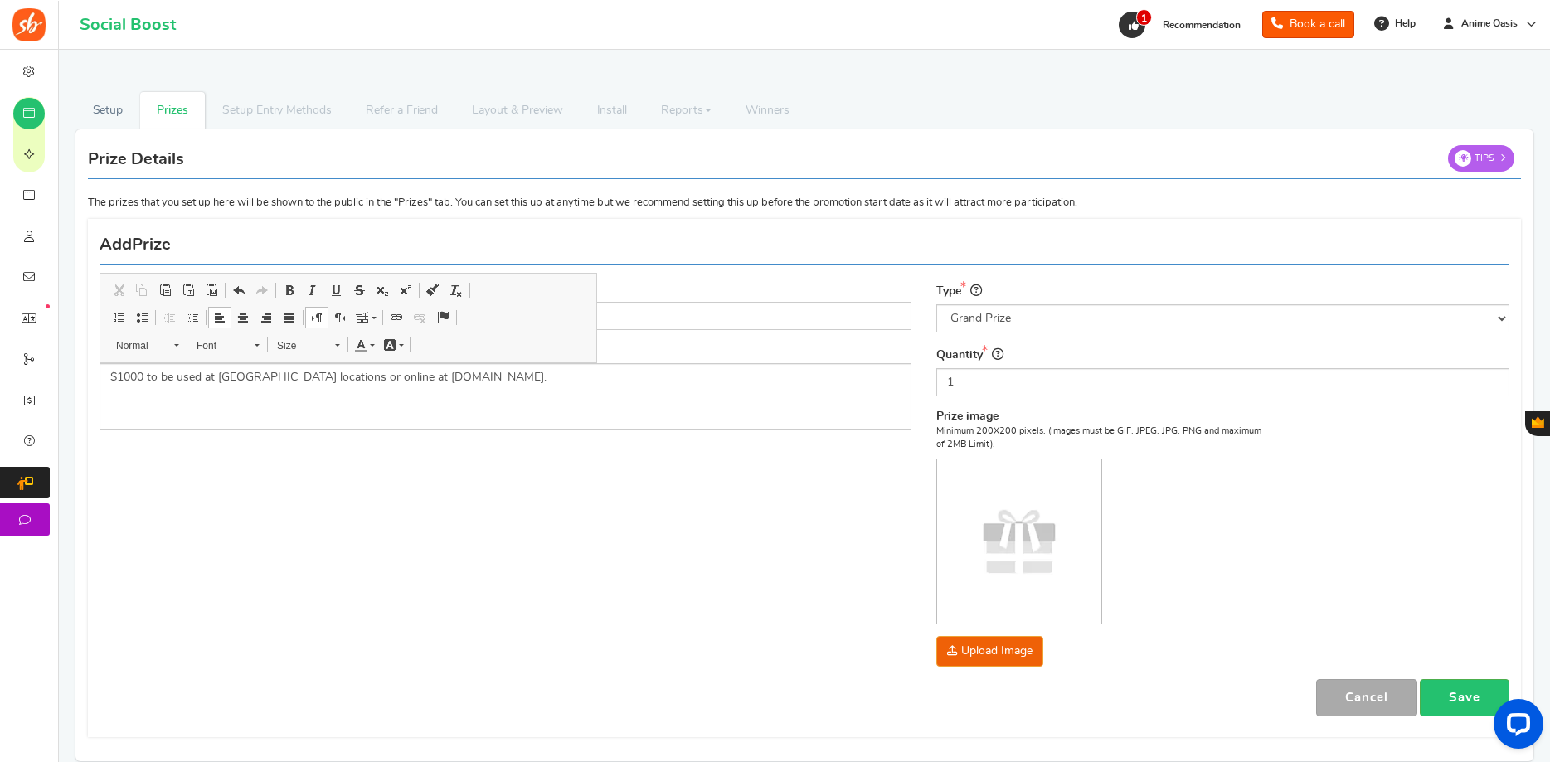
click at [522, 497] on div "Name $1000 Voucher Description (Optional) $1000 to be used at [GEOGRAPHIC_DATA]…" at bounding box center [804, 478] width 1435 height 502
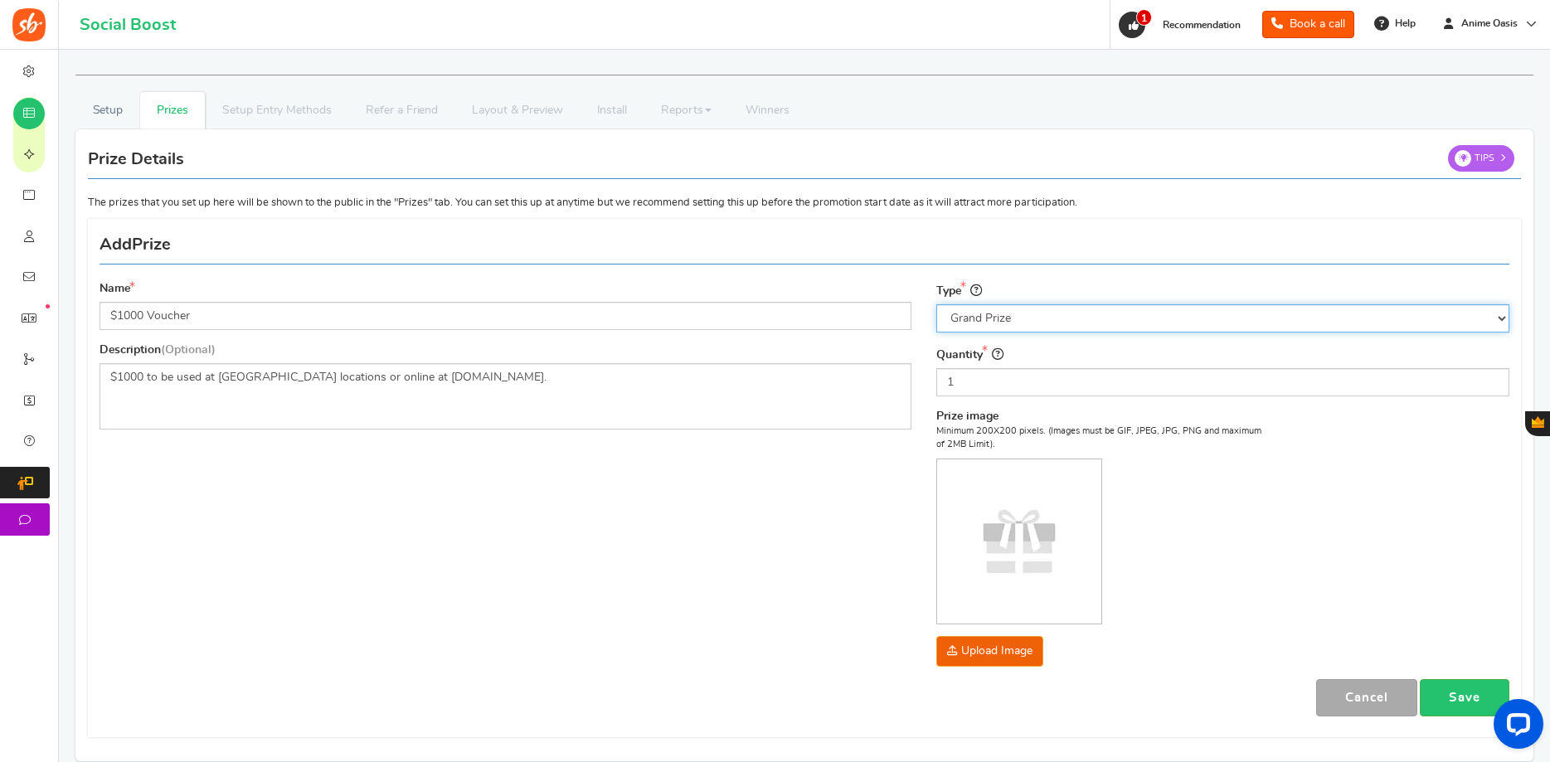
click at [936, 304] on select "Select the prize type Grand Prize Daily Prize Weekly Prize Monthly Prize" at bounding box center [1222, 318] width 573 height 28
click at [1010, 323] on select "Select the prize type Grand Prize Daily Prize Weekly Prize Monthly Prize" at bounding box center [1222, 318] width 573 height 28
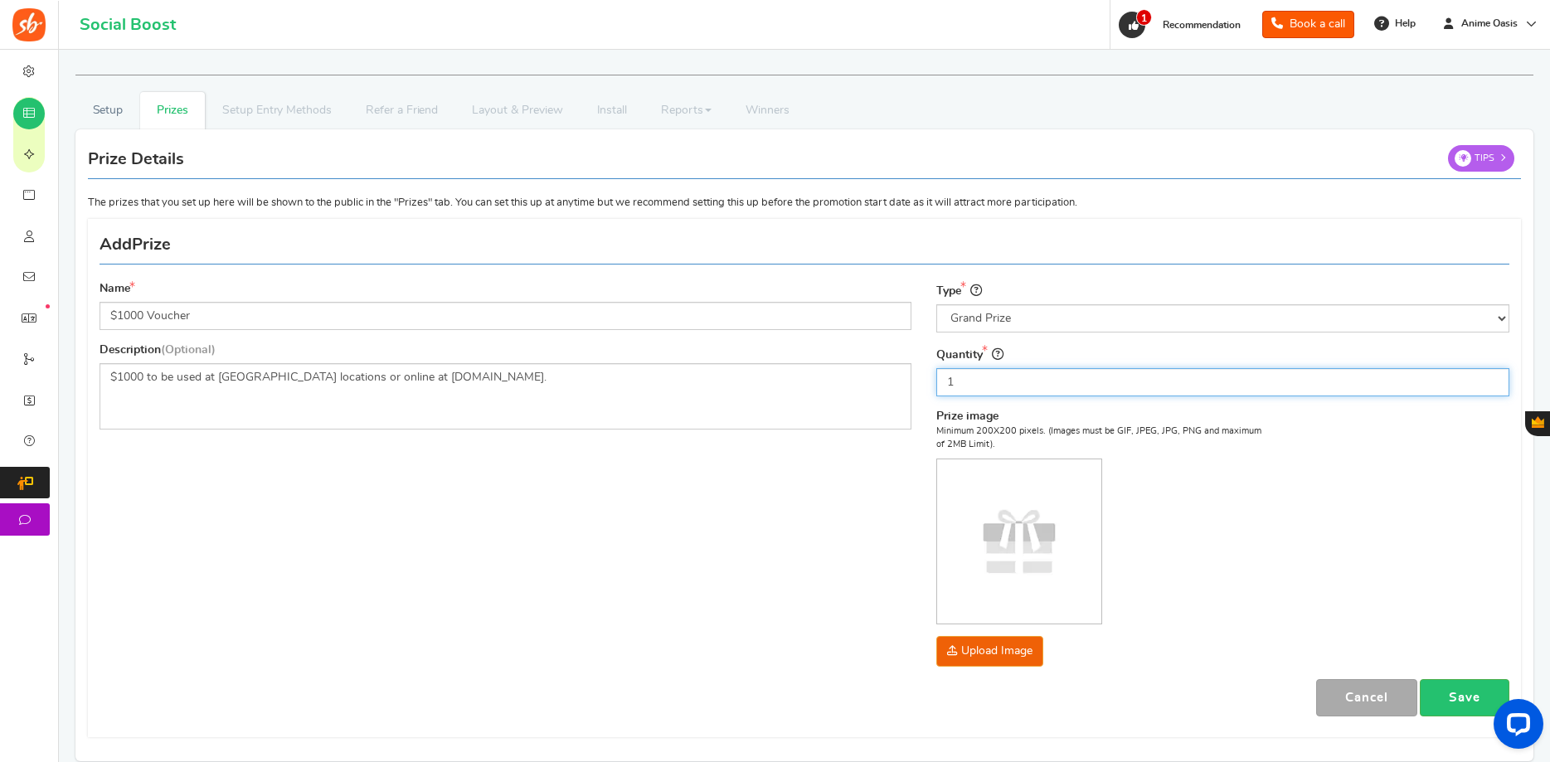
click at [998, 380] on input "1" at bounding box center [1222, 382] width 573 height 28
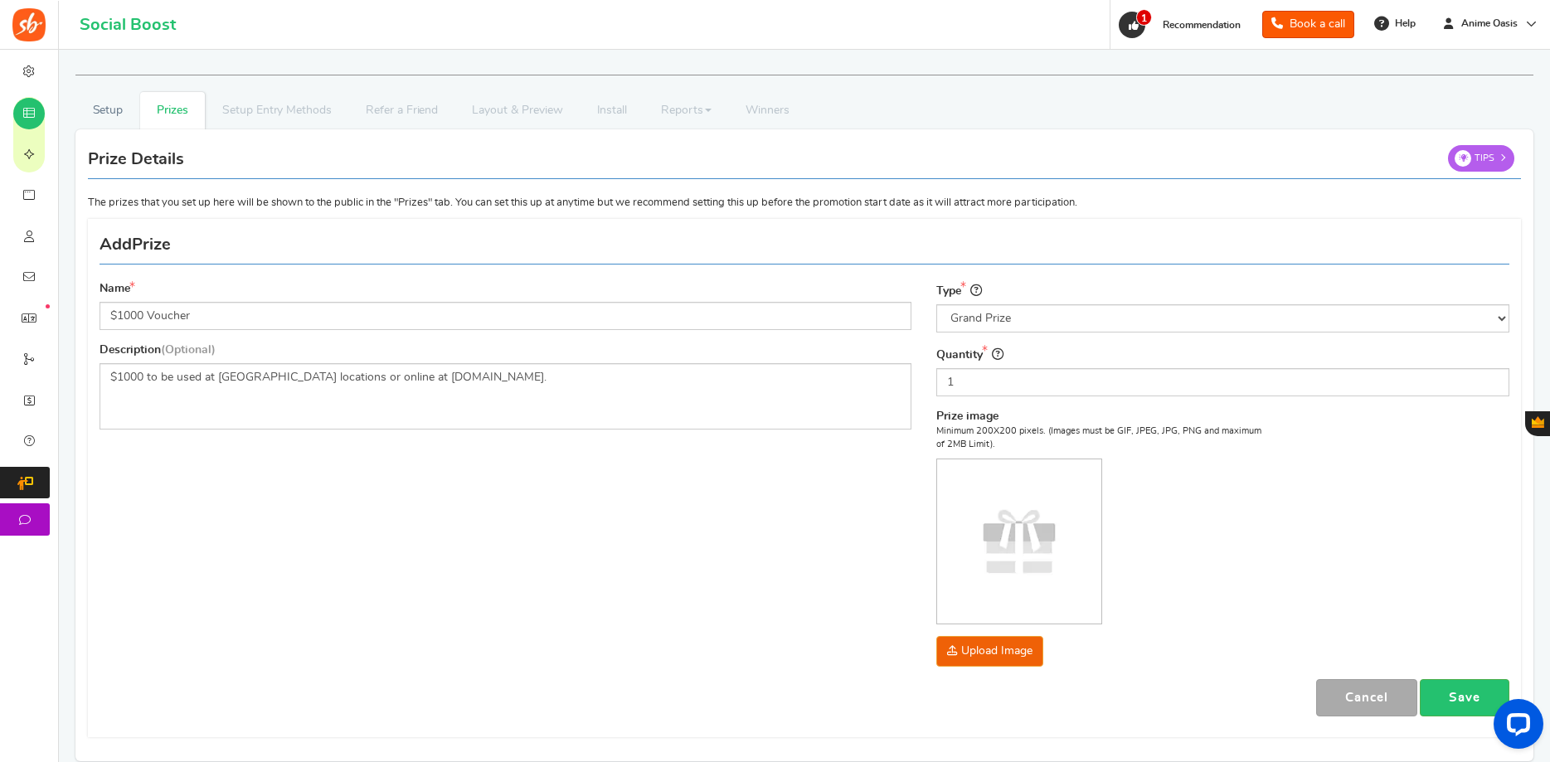
click at [1174, 484] on div "Minimum 200X200 pixels. (Images must be GIF, JPEG, JPG, PNG and maximum of 2MB …" at bounding box center [1102, 546] width 332 height 242
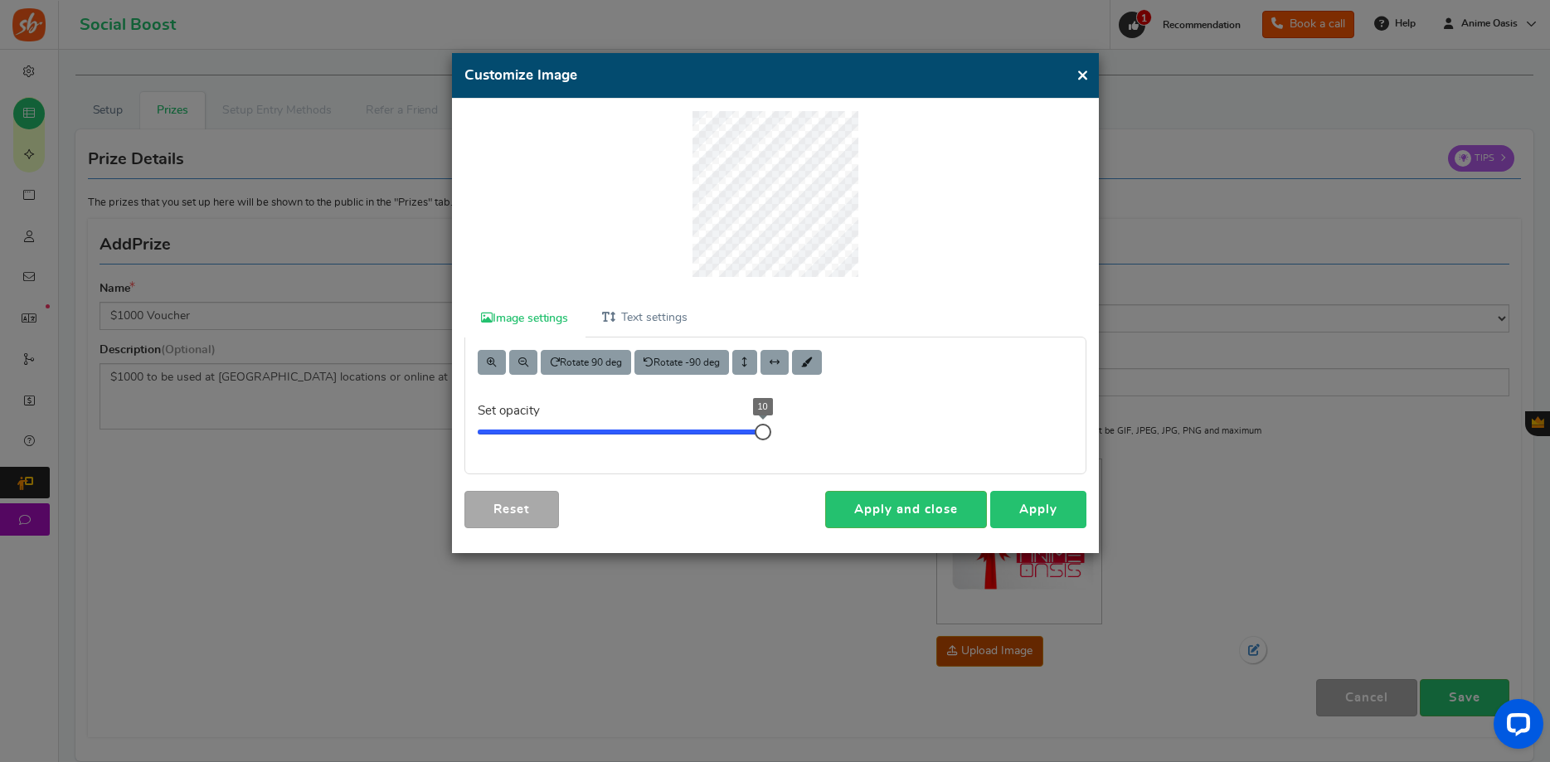
click at [1028, 503] on link "Apply" at bounding box center [1038, 509] width 96 height 37
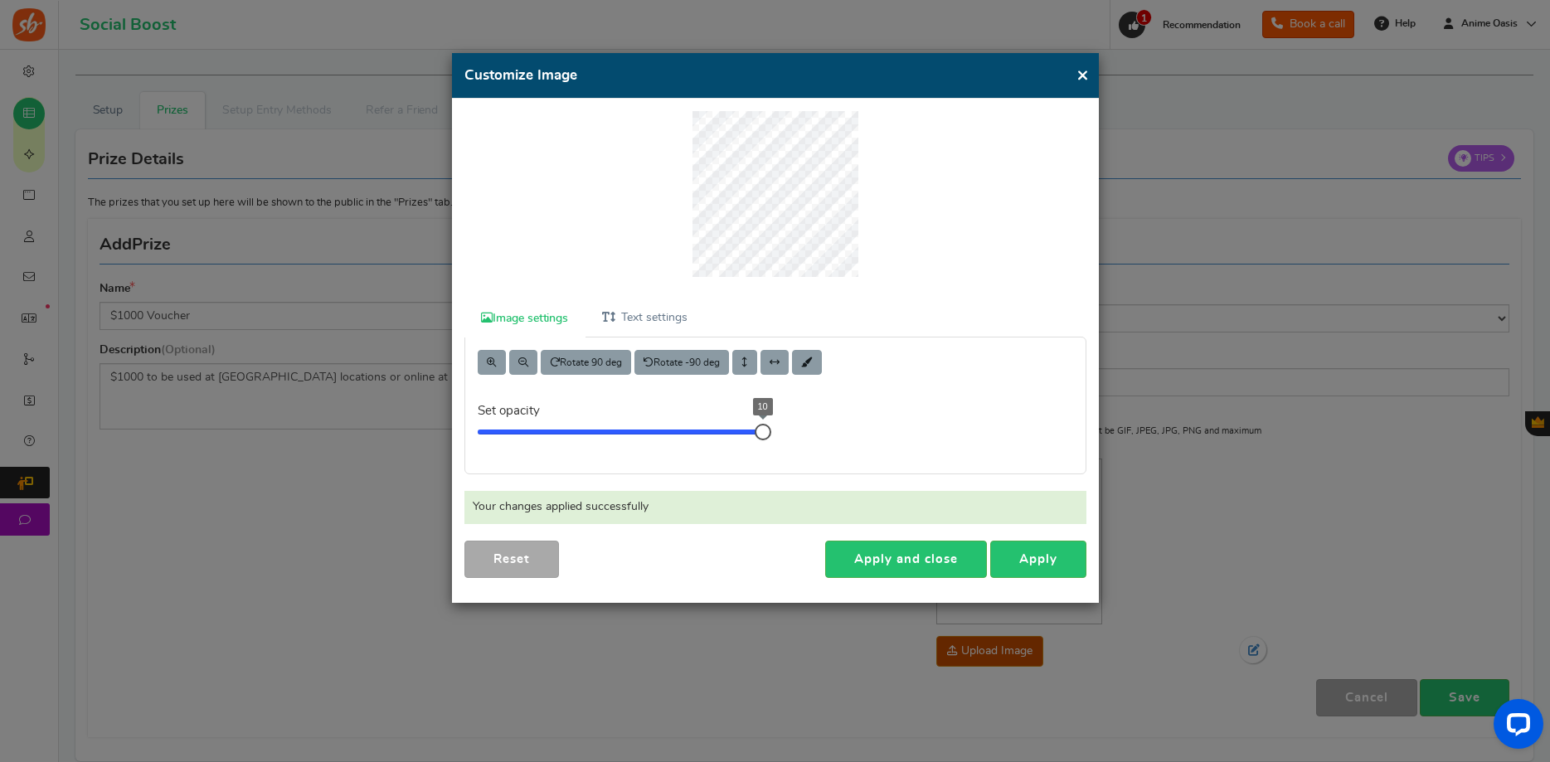
click at [1087, 76] on button "×" at bounding box center [1082, 75] width 12 height 21
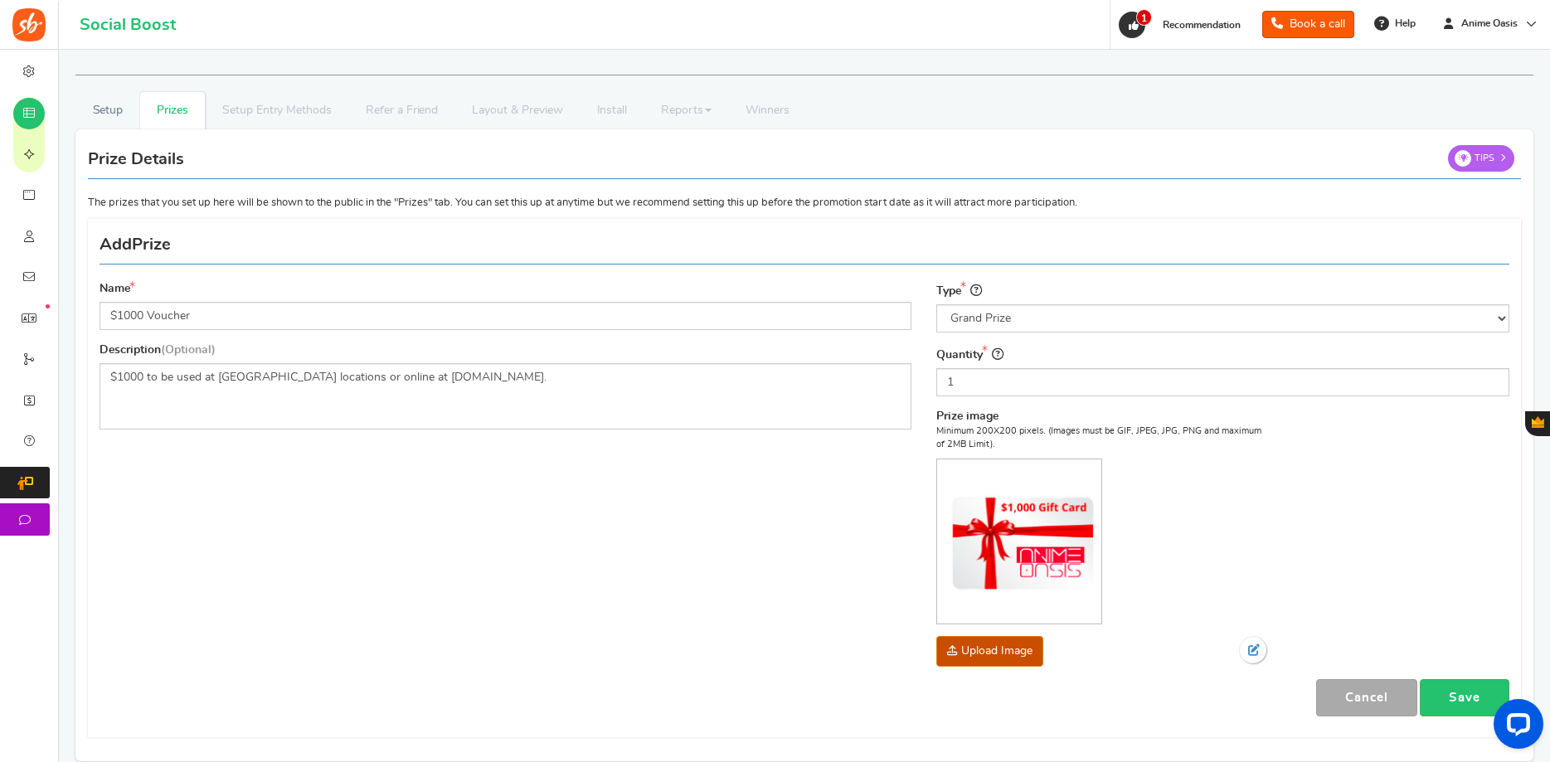
click at [728, 520] on div "Name $1000 Voucher Description (Optional) $1000 to be used at [GEOGRAPHIC_DATA]…" at bounding box center [804, 478] width 1435 height 502
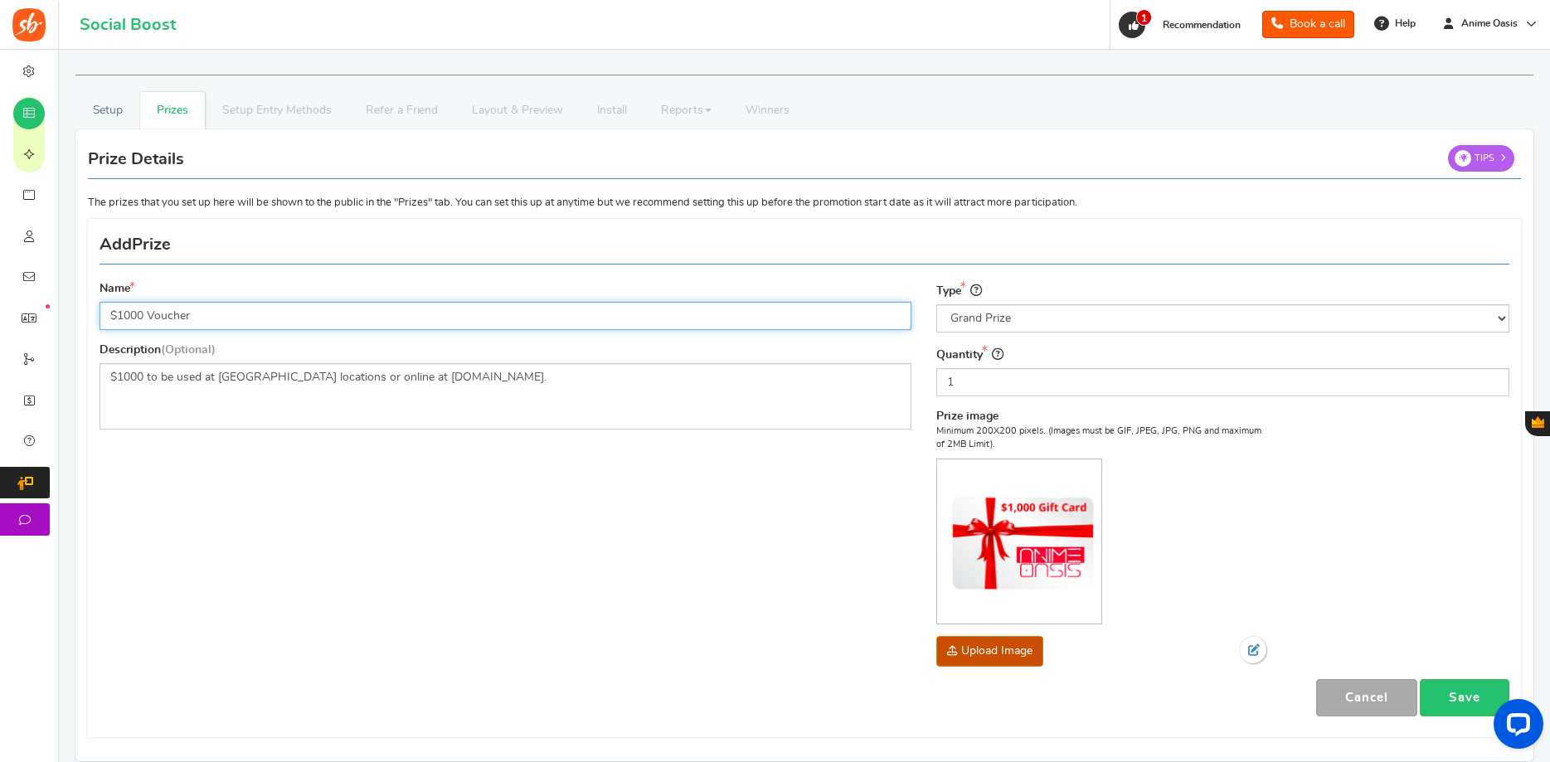
click at [216, 325] on input "$1000 Voucher" at bounding box center [506, 316] width 812 height 28
click at [111, 314] on input "$1,000 Gift Card" at bounding box center [506, 316] width 812 height 28
type input "Anime Oasis $1,000 Gift Card"
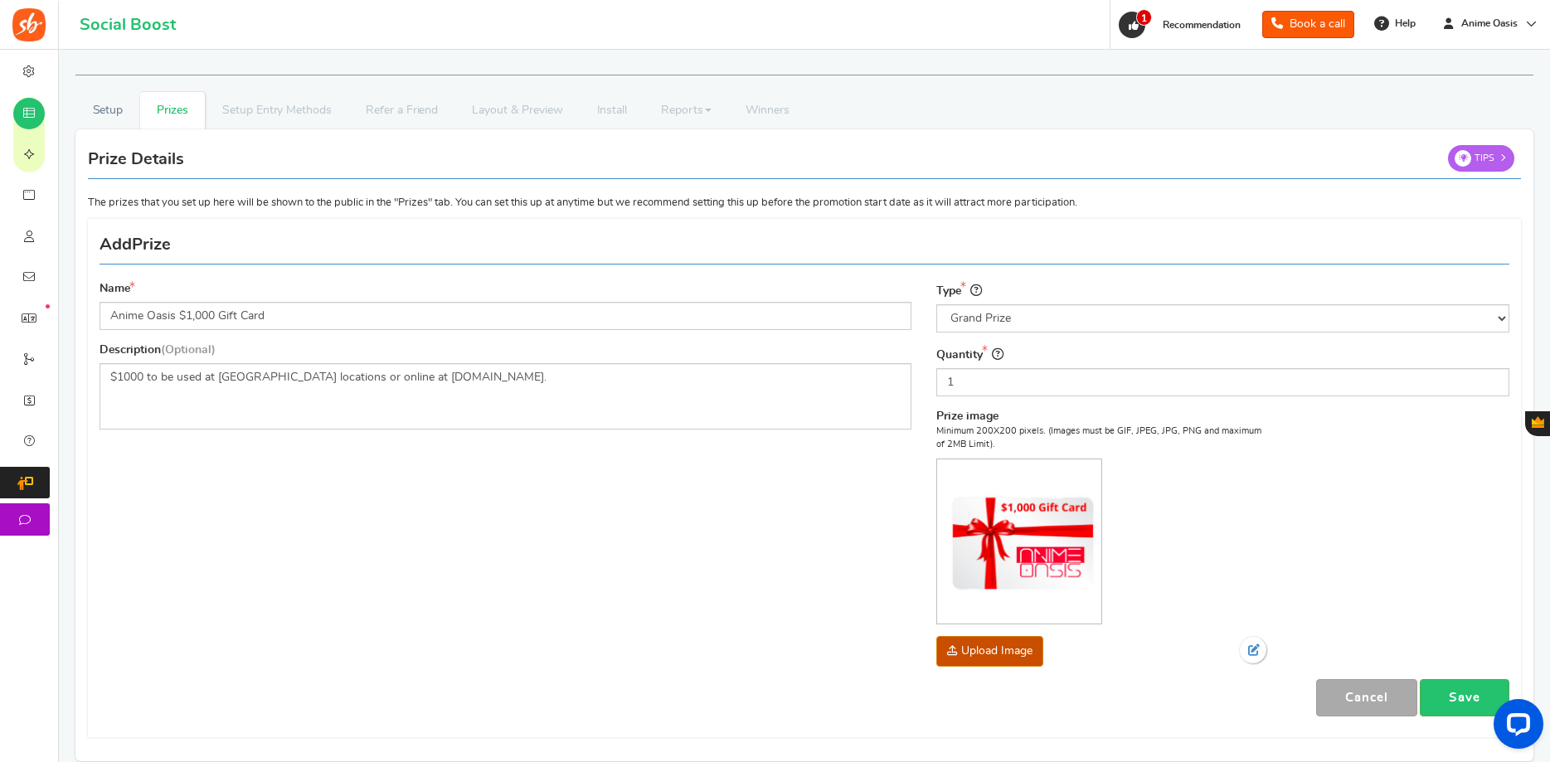
drag, startPoint x: 416, startPoint y: 493, endPoint x: 264, endPoint y: 403, distance: 177.4
click at [416, 493] on div "Name Anime Oasis $1,000 Gift Card Description (Optional) $1000 to be used at [G…" at bounding box center [804, 478] width 1435 height 502
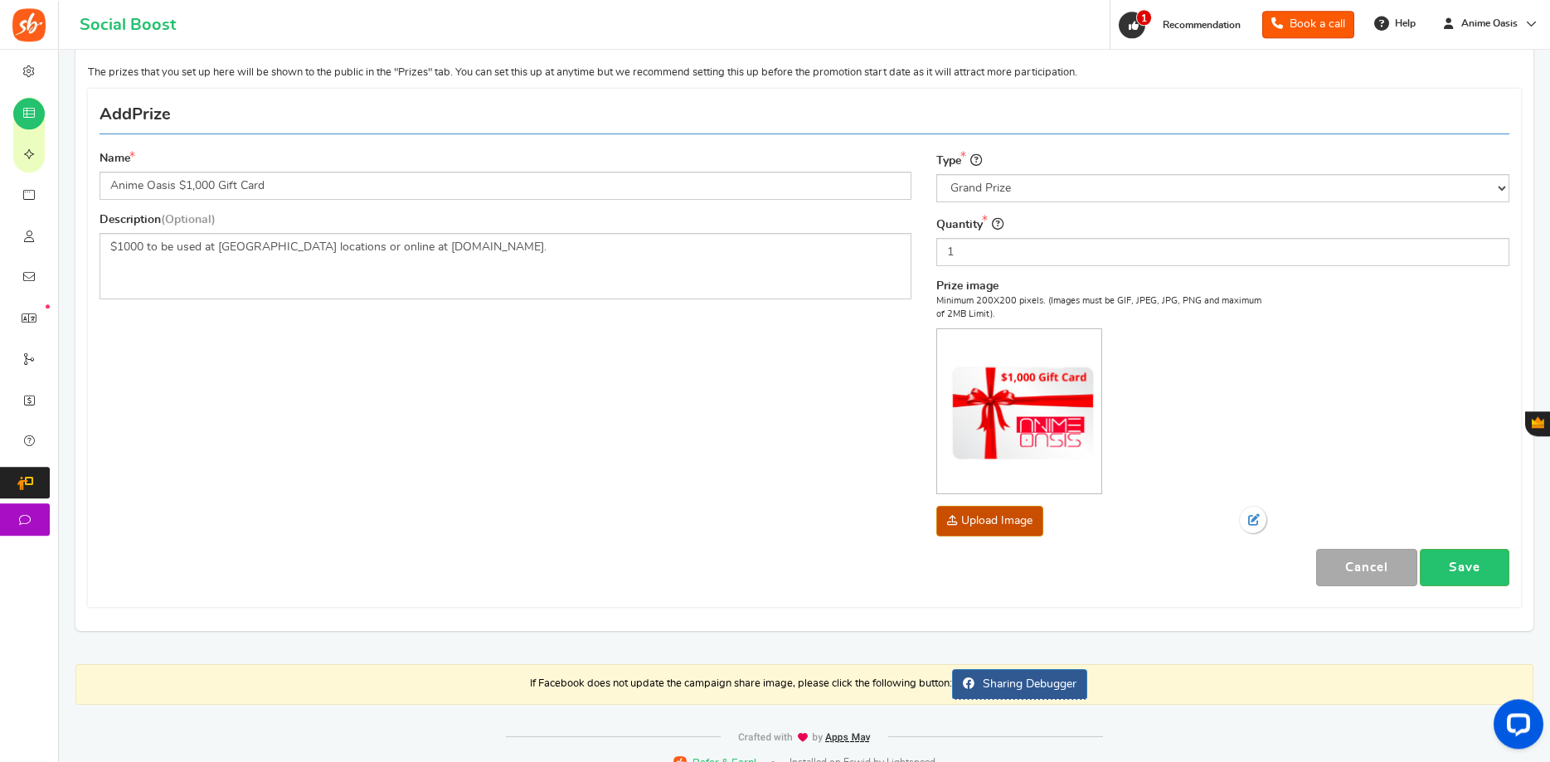
scroll to position [151, 0]
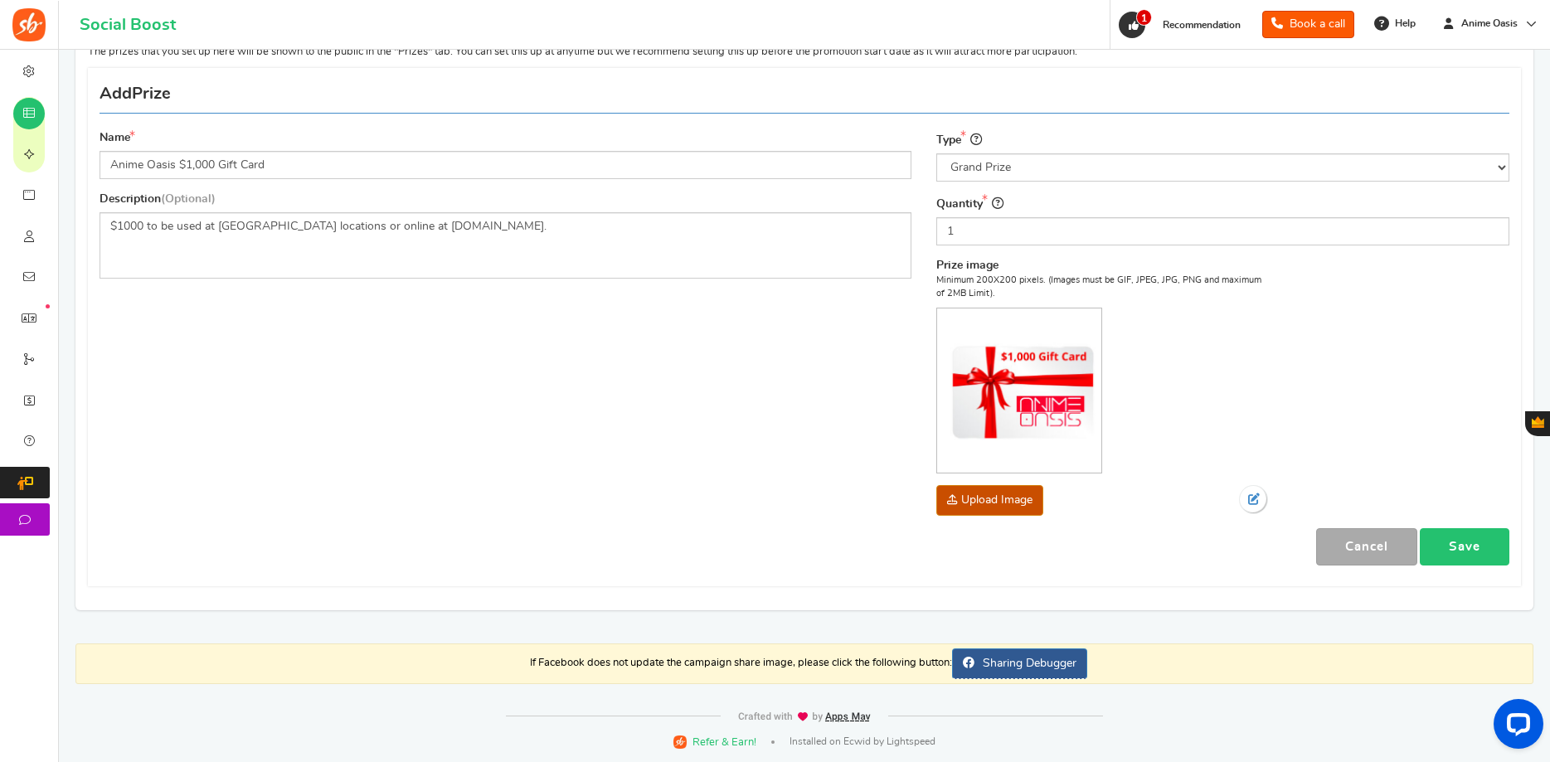
click at [1484, 547] on link "Save" at bounding box center [1465, 546] width 90 height 37
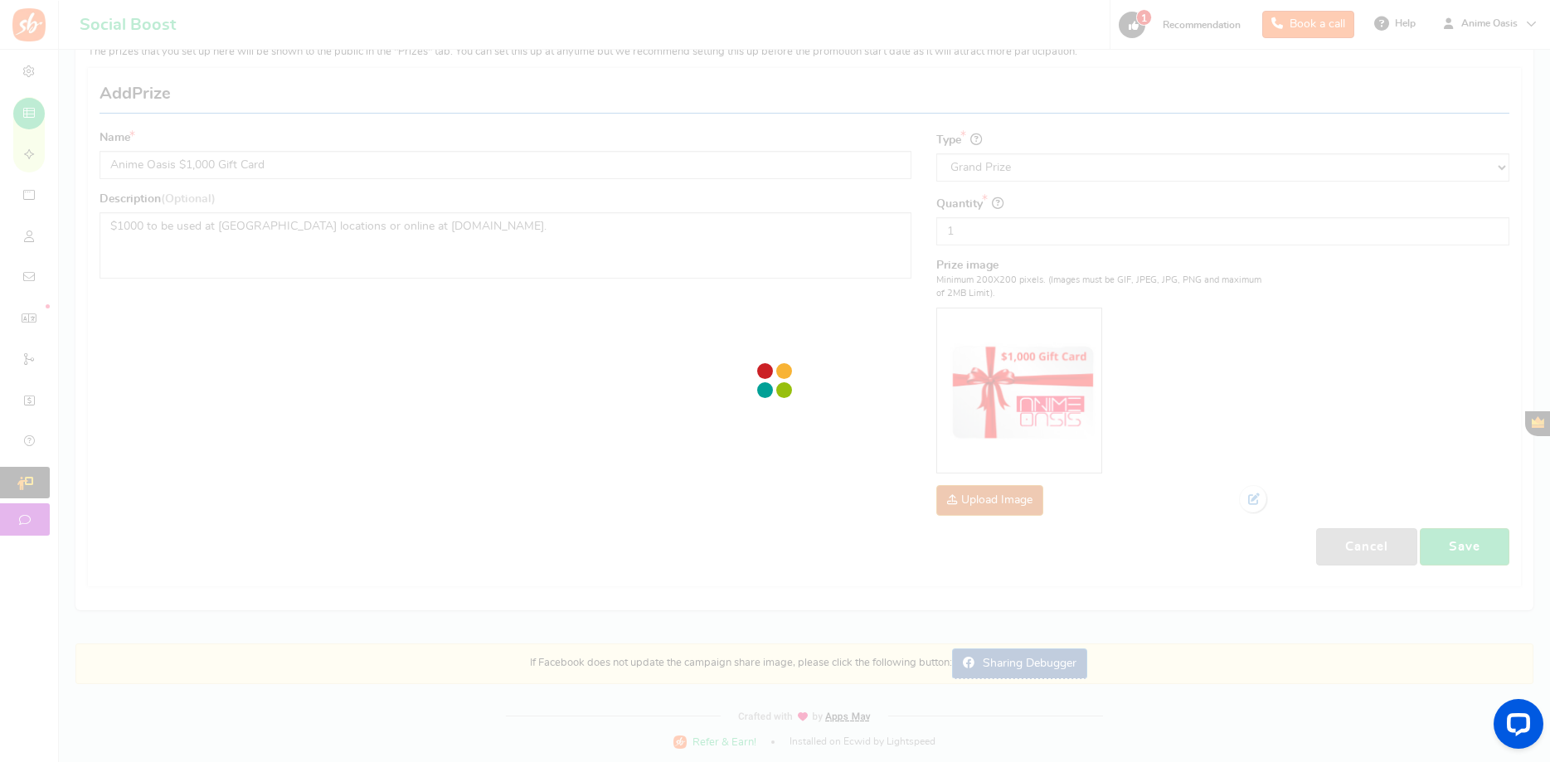
scroll to position [0, 0]
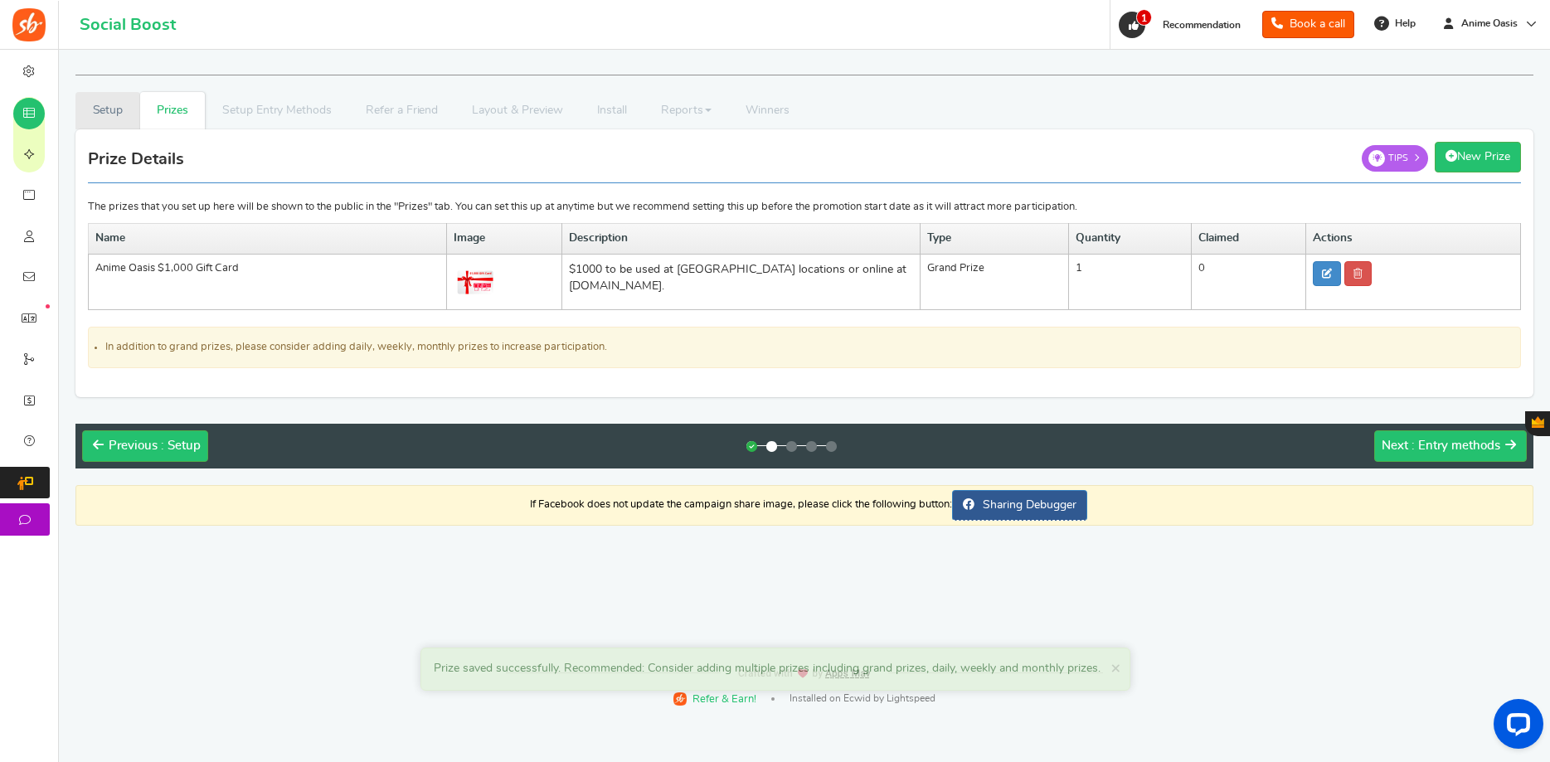
click at [124, 124] on link "Setup" at bounding box center [107, 110] width 65 height 37
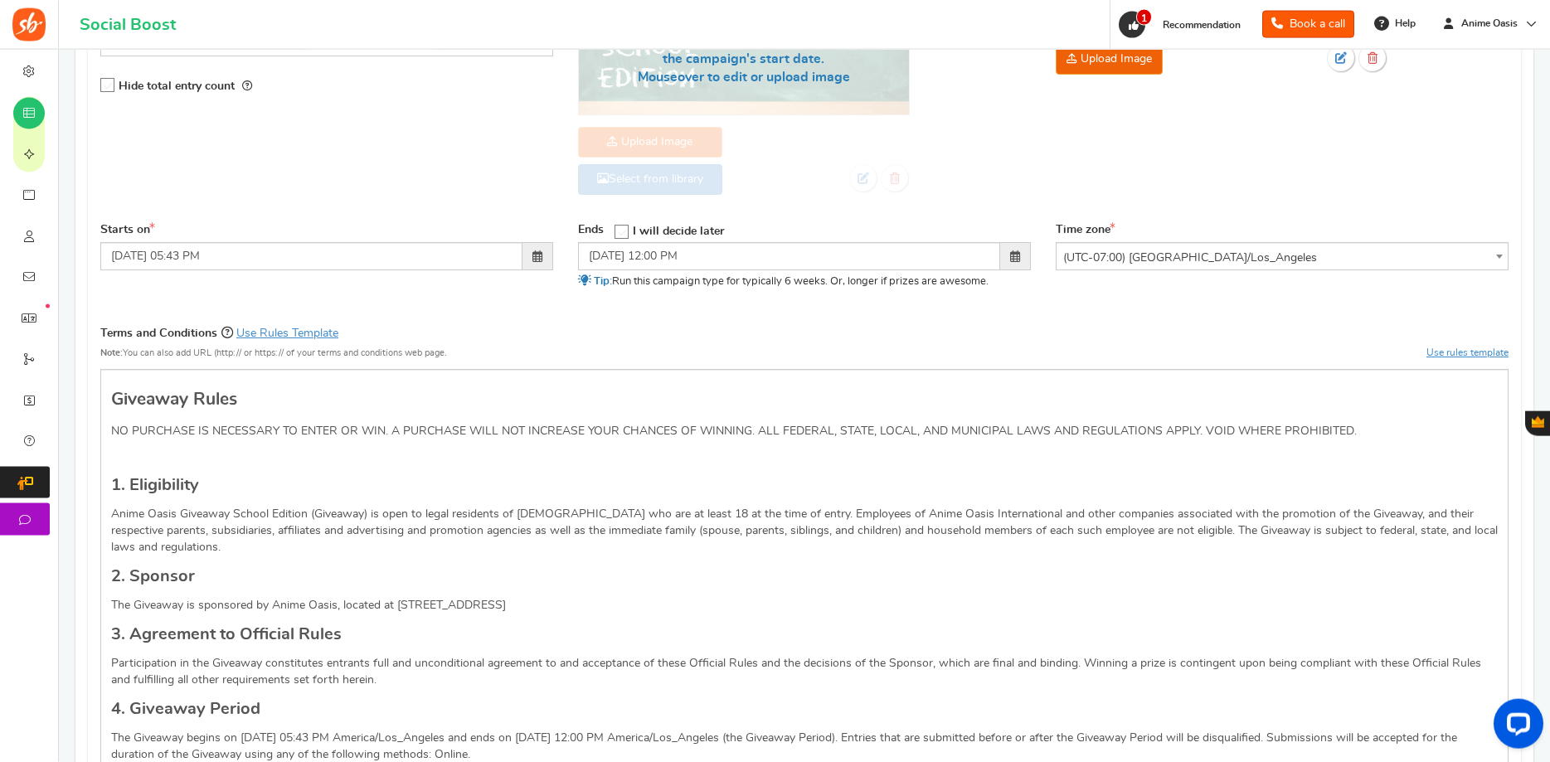
scroll to position [423, 0]
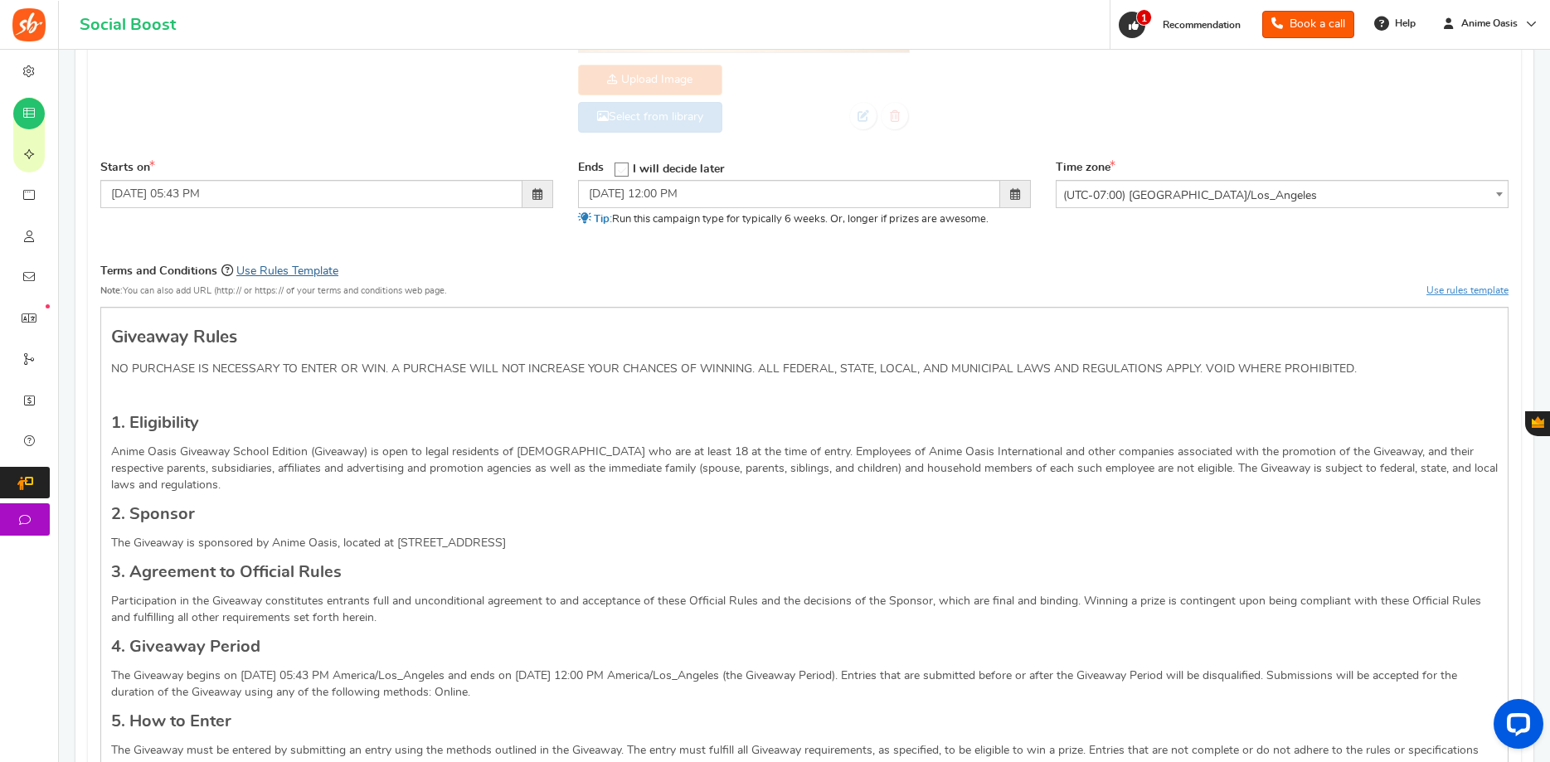
click at [309, 268] on link "Use Rules Template" at bounding box center [287, 271] width 102 height 12
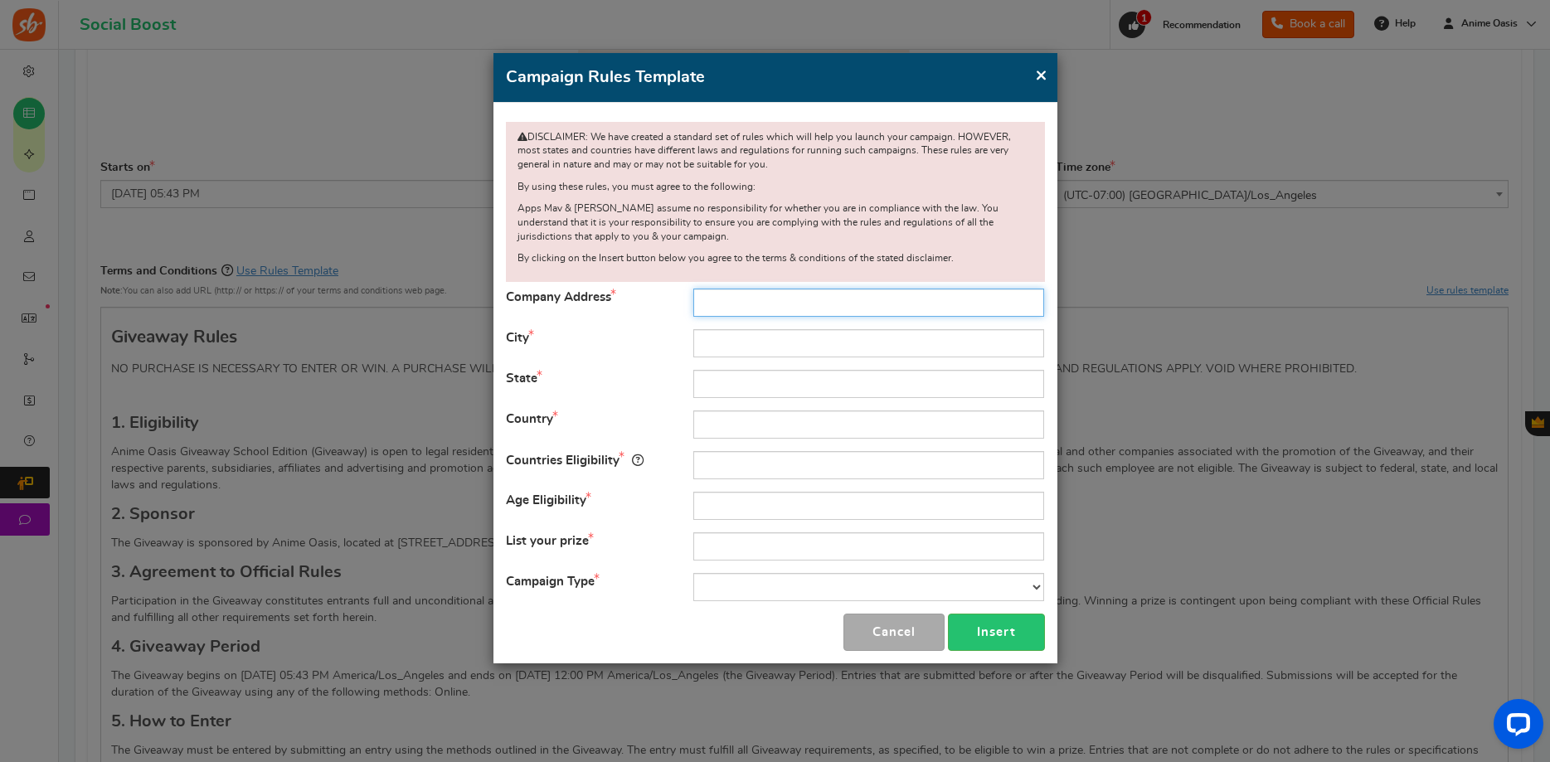
click at [795, 304] on input "text" at bounding box center [868, 303] width 351 height 28
click at [1033, 70] on h4 "Campaign Rules Template" at bounding box center [775, 78] width 539 height 24
click at [1042, 71] on span "×" at bounding box center [1041, 75] width 12 height 21
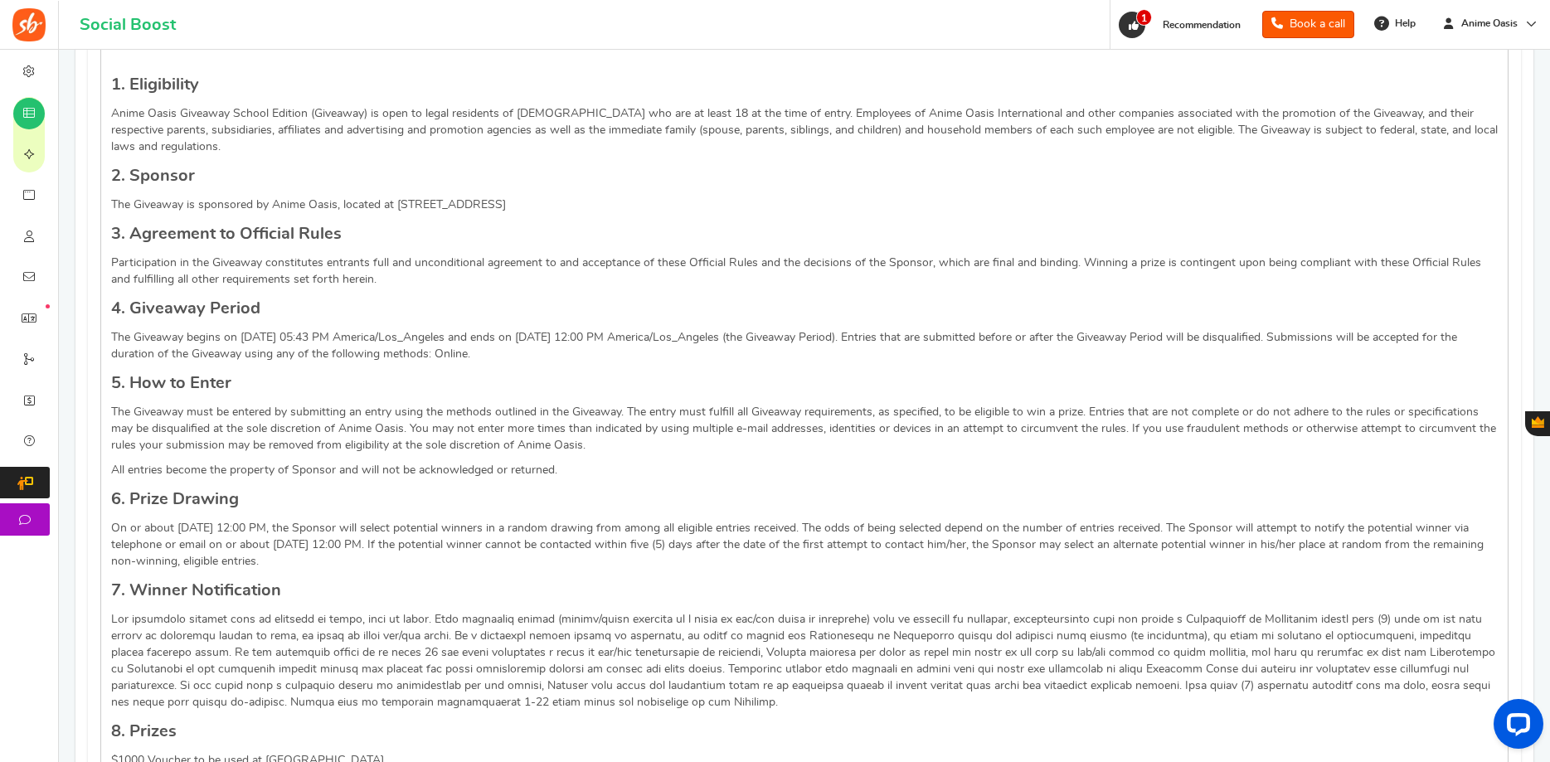
scroll to position [169, 0]
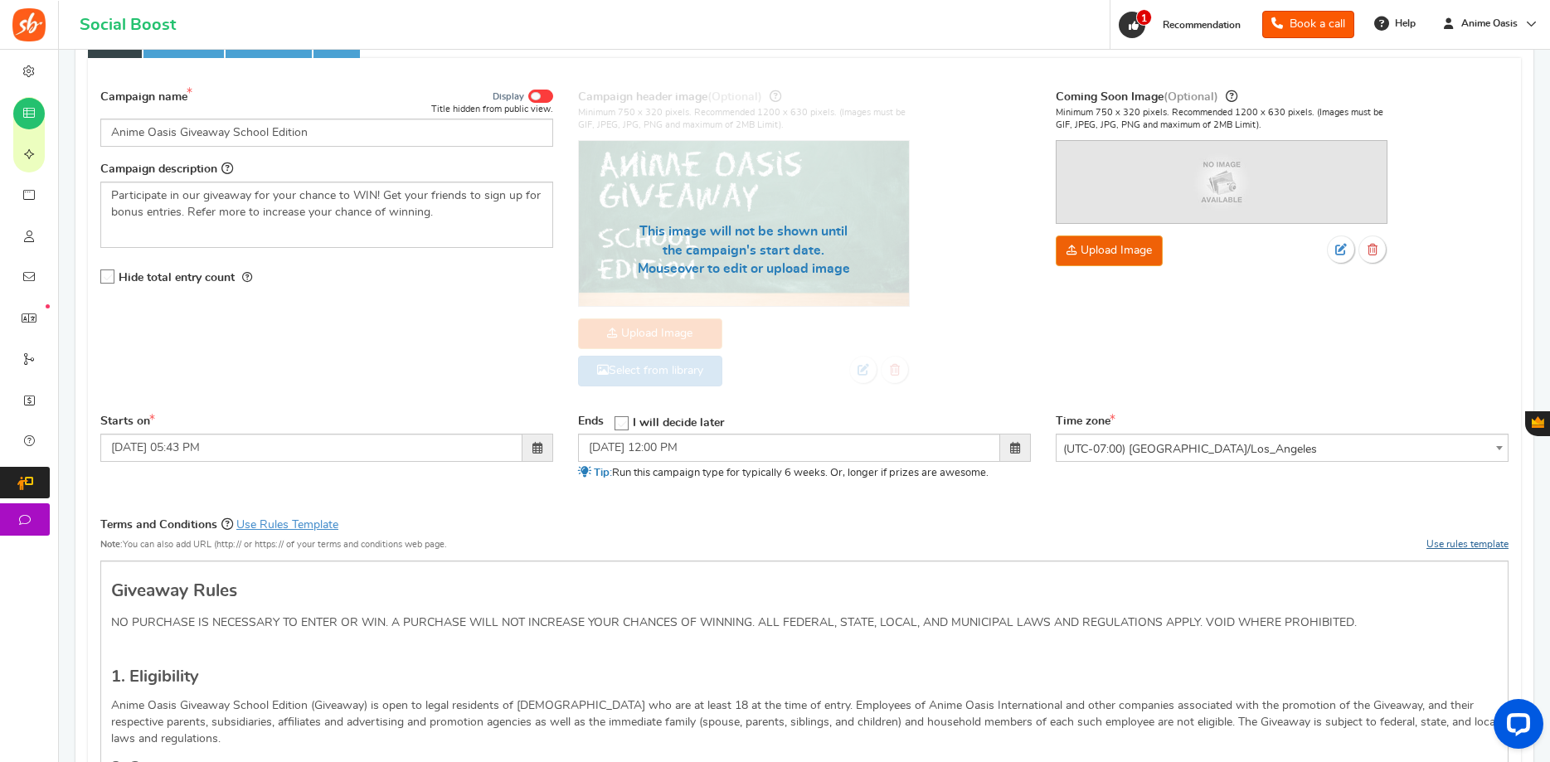
click at [1479, 545] on link "Use rules template" at bounding box center [1467, 544] width 82 height 10
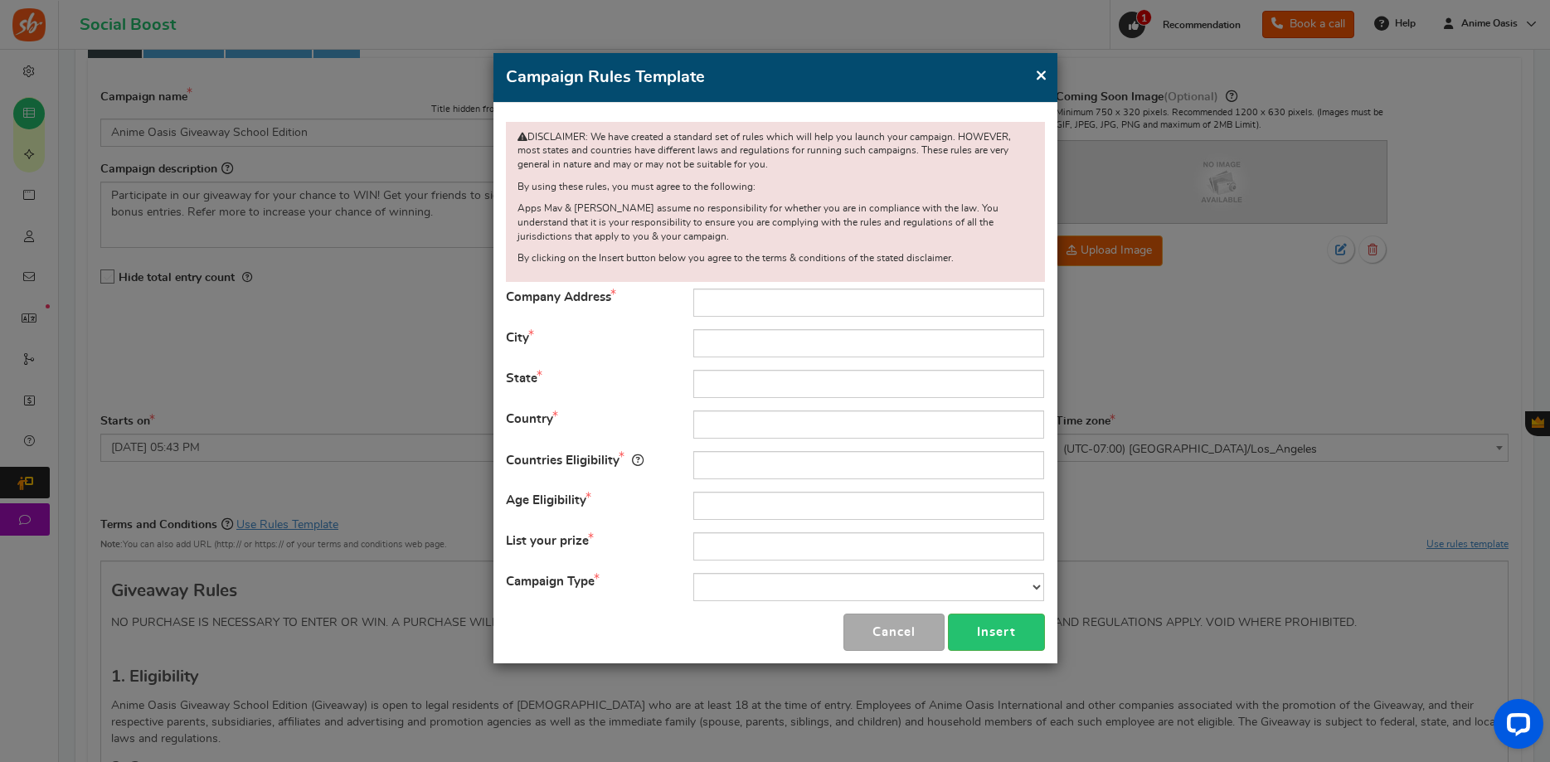
click at [1045, 82] on span "×" at bounding box center [1041, 75] width 12 height 21
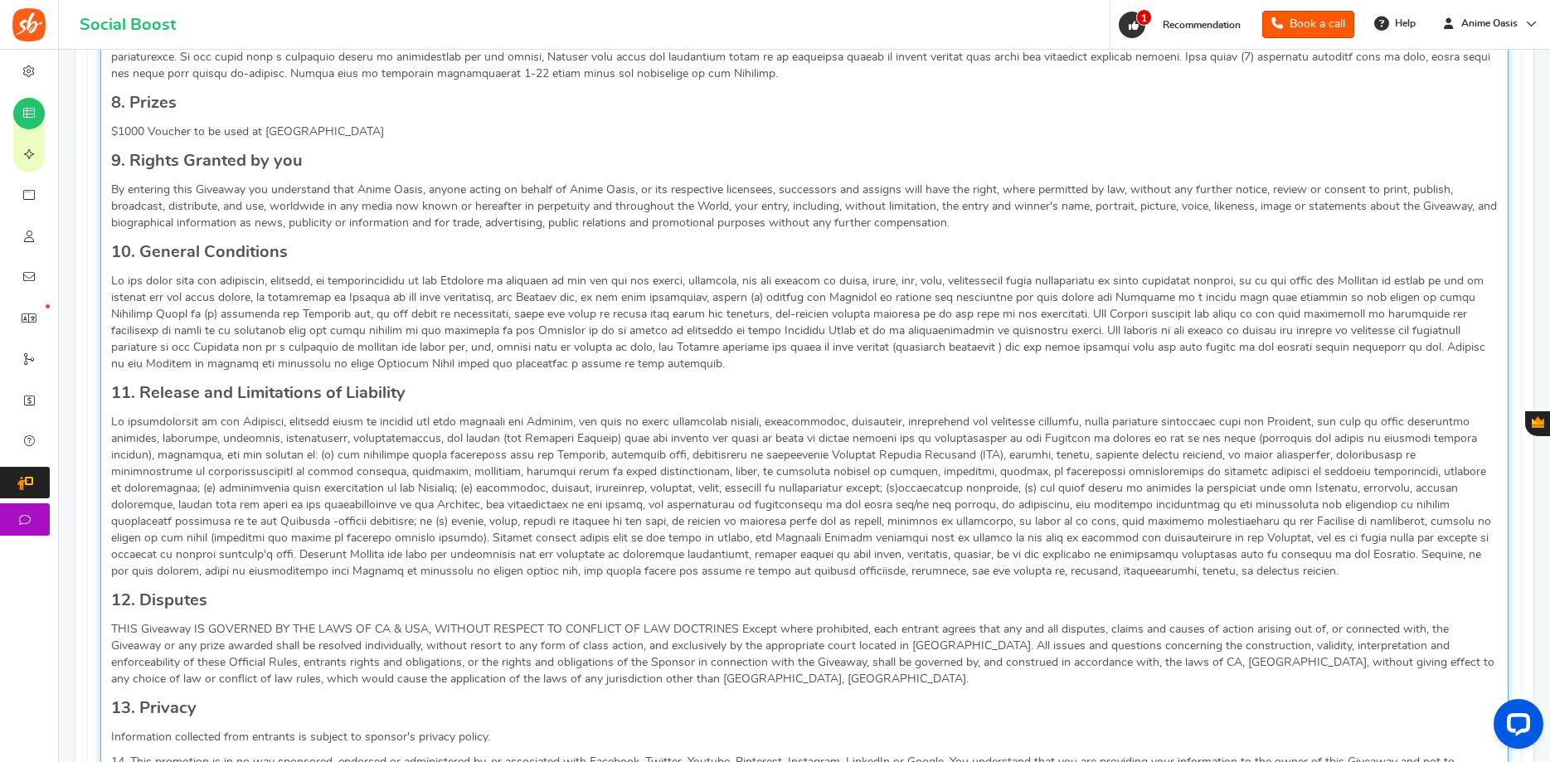
click at [267, 398] on h4 "11. Release and Limitations of Liability" at bounding box center [804, 393] width 1387 height 25
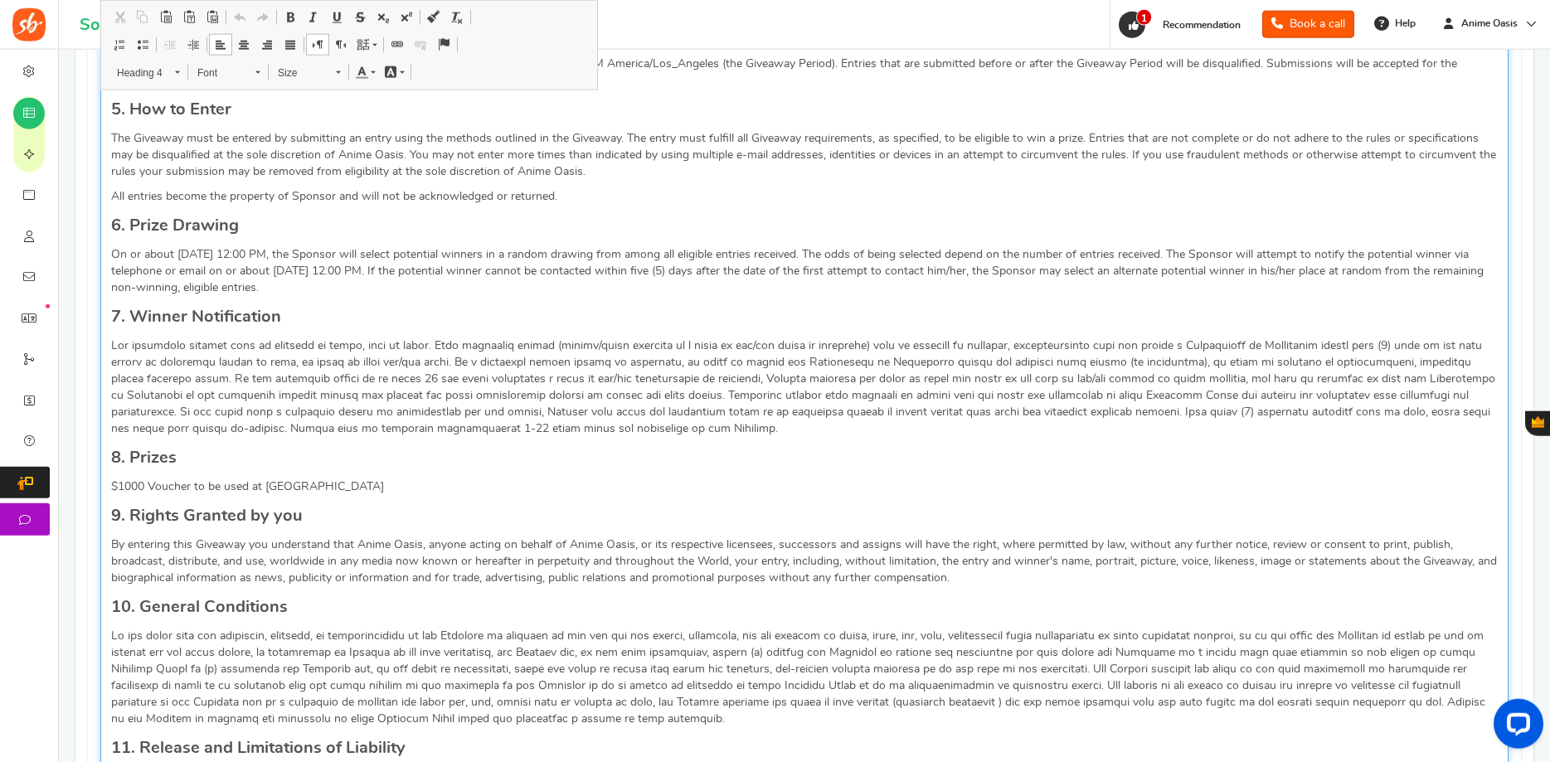
scroll to position [967, 0]
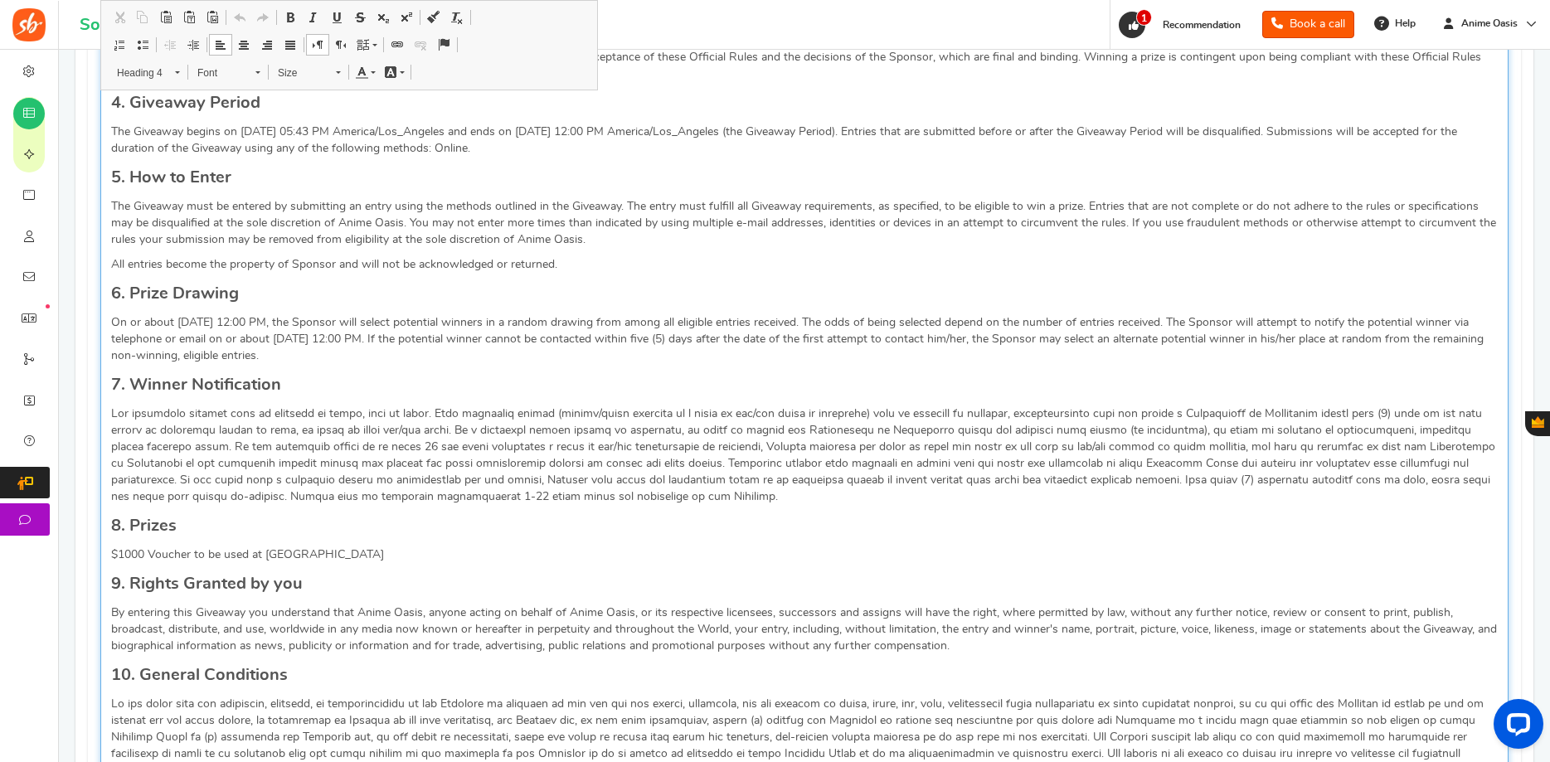
click at [333, 405] on div "Giveaway Rules NO PURCHASE IS NECESSARY TO ENTER OR WIN. A PURCHASE WILL NOT IN…" at bounding box center [804, 493] width 1408 height 1461
click at [336, 416] on p "Editor, competition_terms" at bounding box center [804, 456] width 1387 height 100
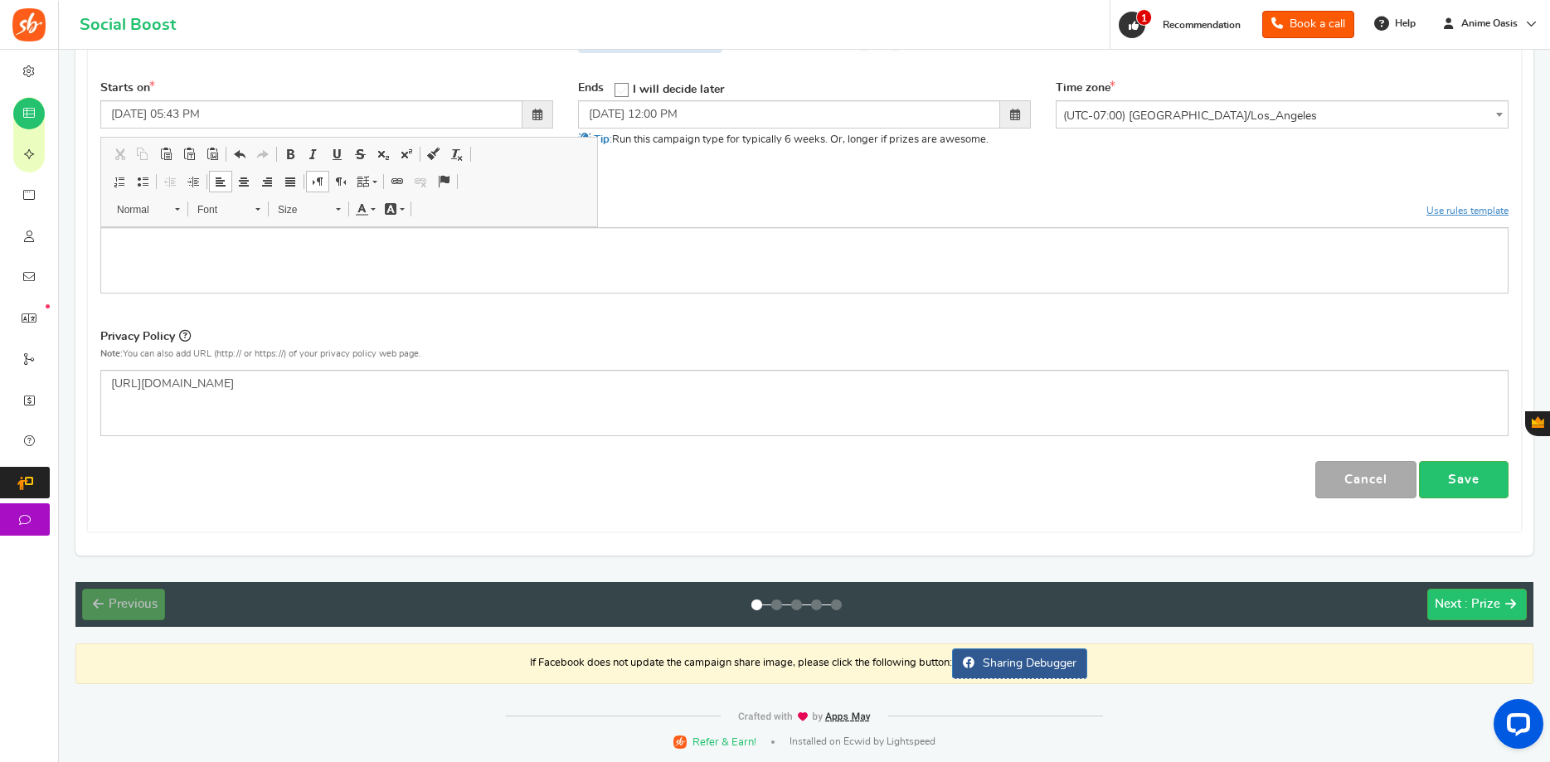
click at [458, 324] on div "Campaign name Display Title hidden from public view. Anime Oasis Giveaway Schoo…" at bounding box center [804, 121] width 1408 height 753
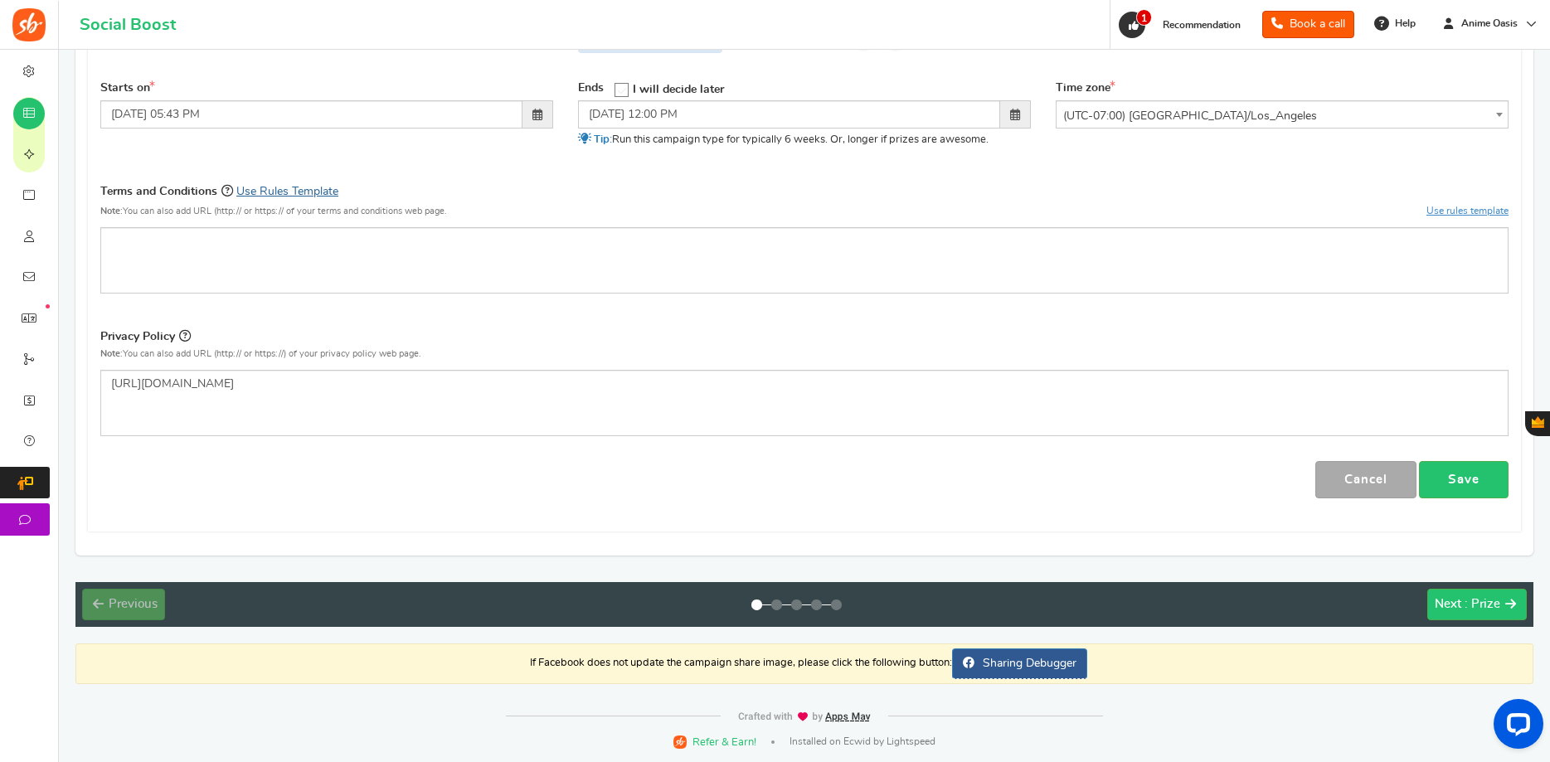
click at [322, 191] on link "Use Rules Template" at bounding box center [287, 192] width 102 height 12
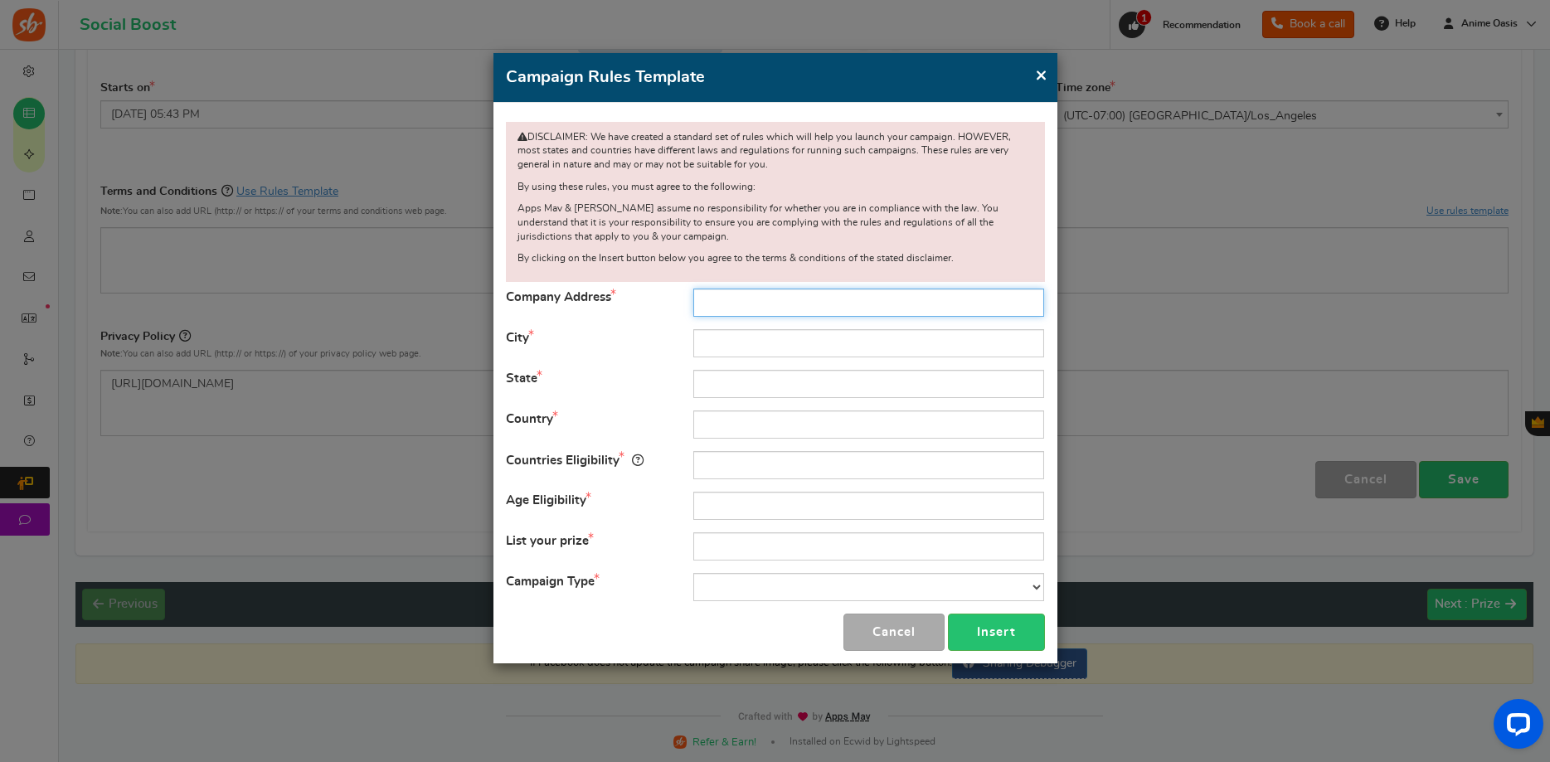
click at [724, 299] on input "text" at bounding box center [868, 303] width 351 height 28
type input "333 El Camino Real"
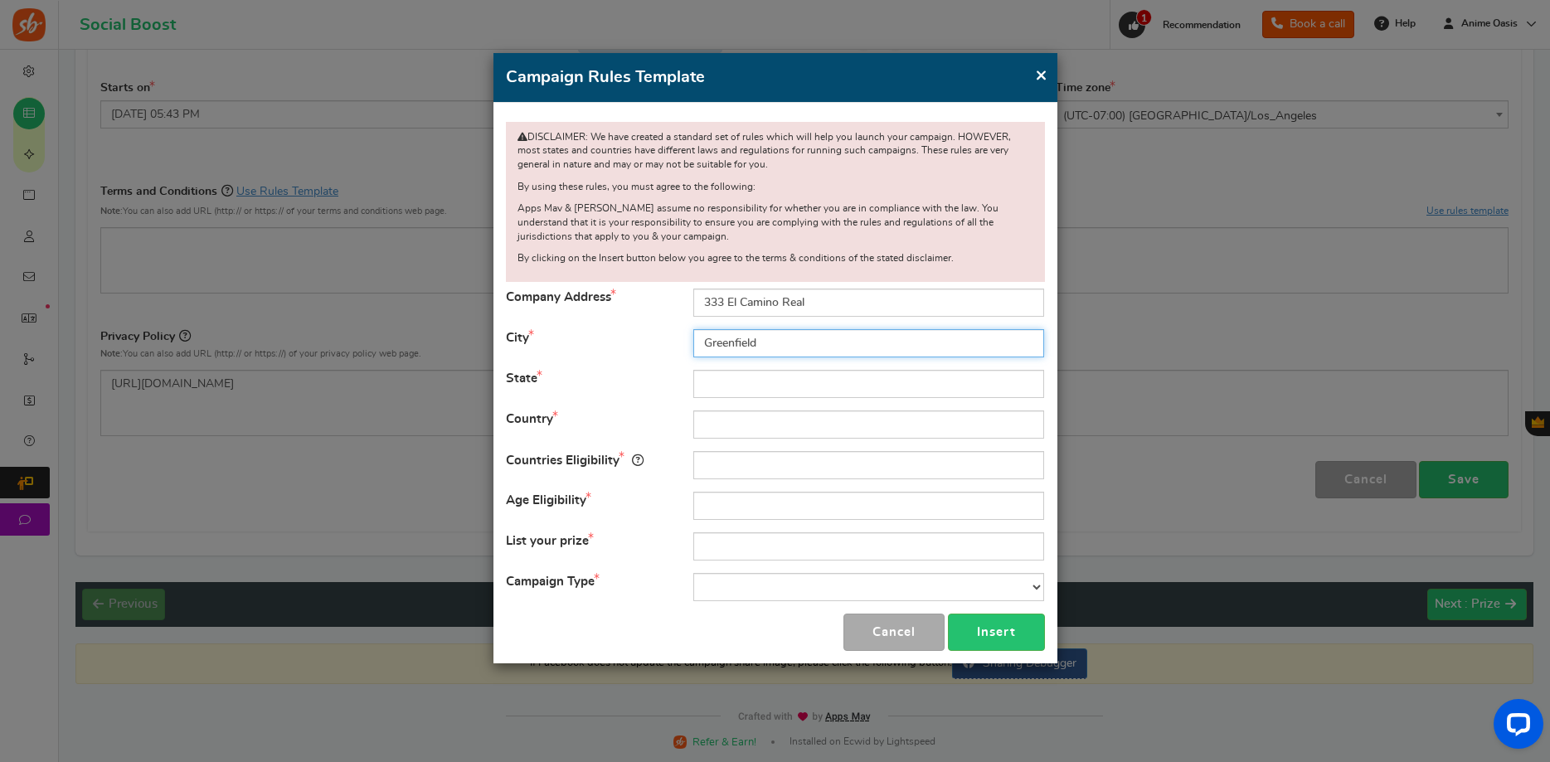
type input "Greenfield"
type input "CA"
type input "[GEOGRAPHIC_DATA]"
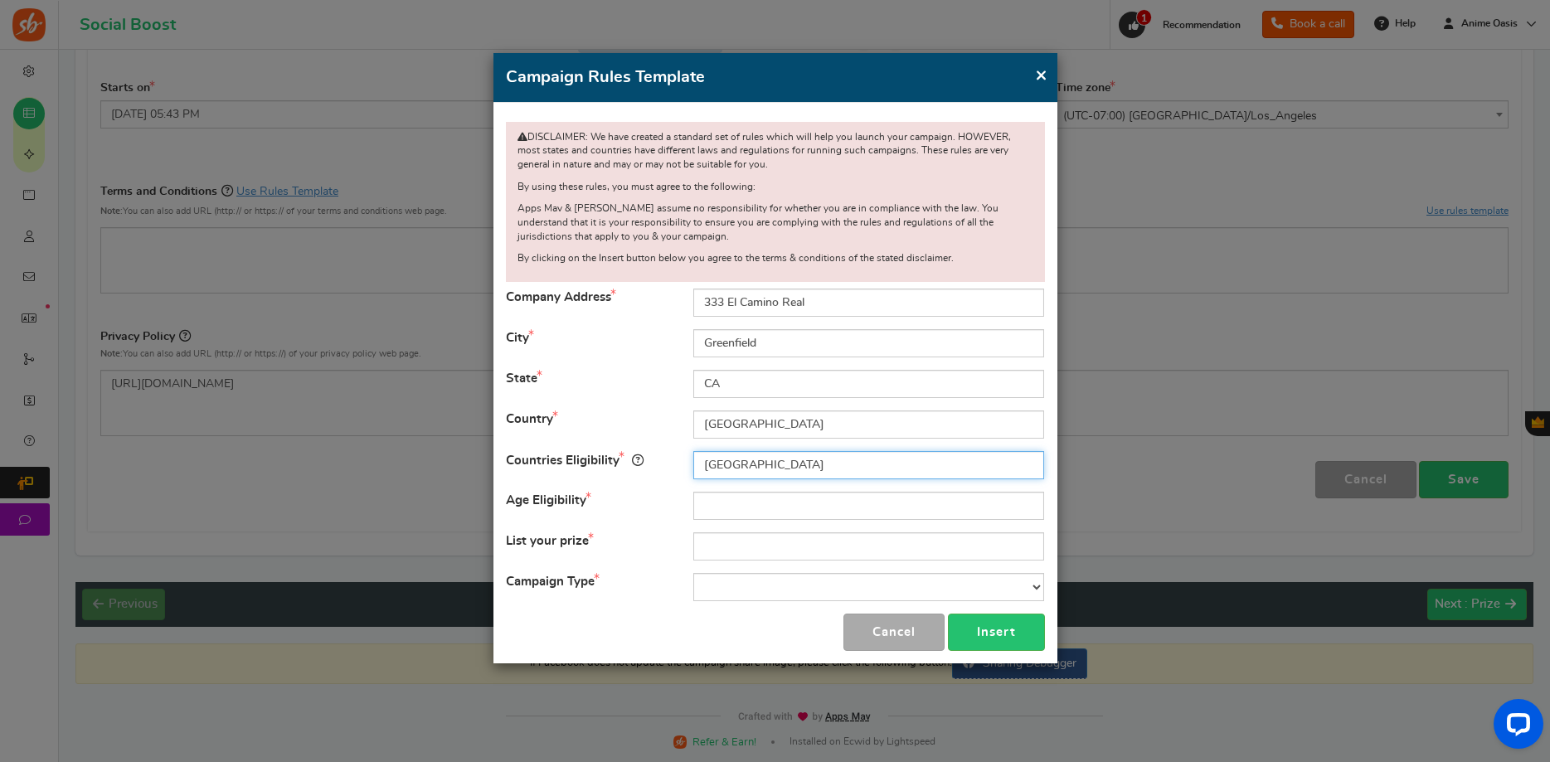
type input "[GEOGRAPHIC_DATA]"
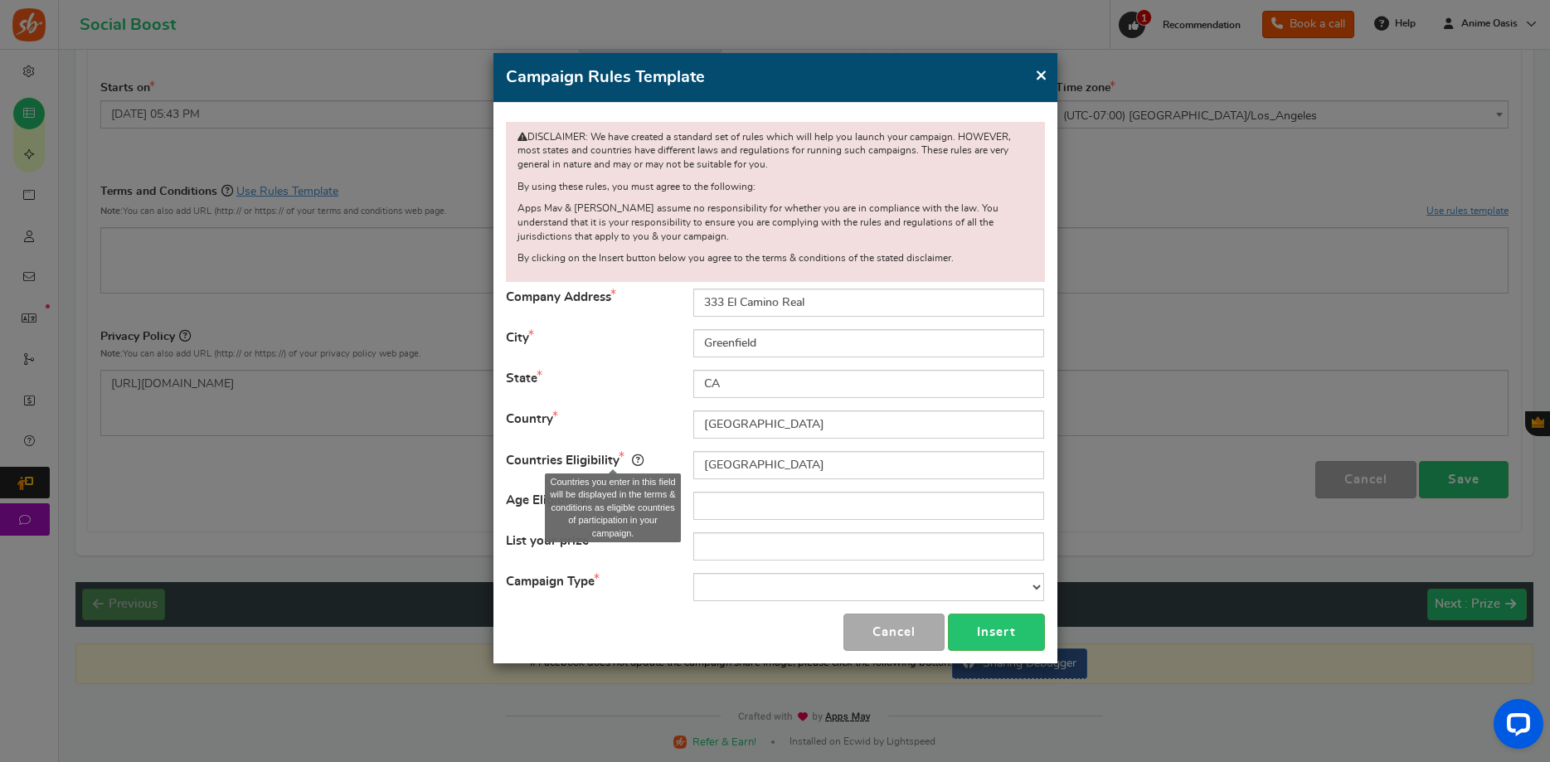
click at [639, 456] on icon at bounding box center [638, 460] width 12 height 12
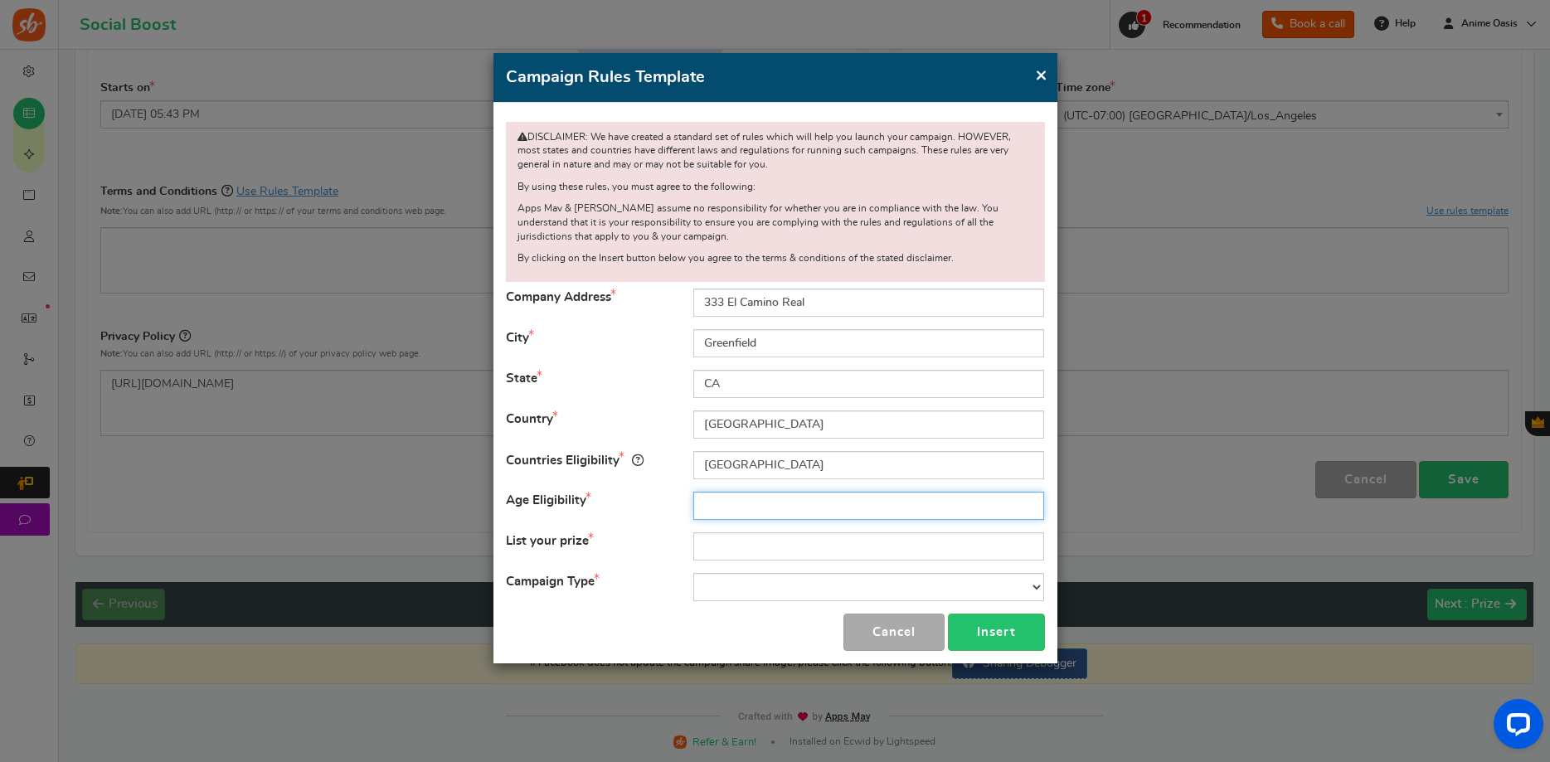
click at [722, 501] on input "text" at bounding box center [868, 506] width 351 height 28
type input "18"
click at [769, 544] on input "text" at bounding box center [868, 546] width 351 height 28
click at [693, 573] on select "Contest Giveaway Lottery Offer Raffle Sweepstakes Other" at bounding box center [868, 587] width 351 height 28
select select "Giveaway"
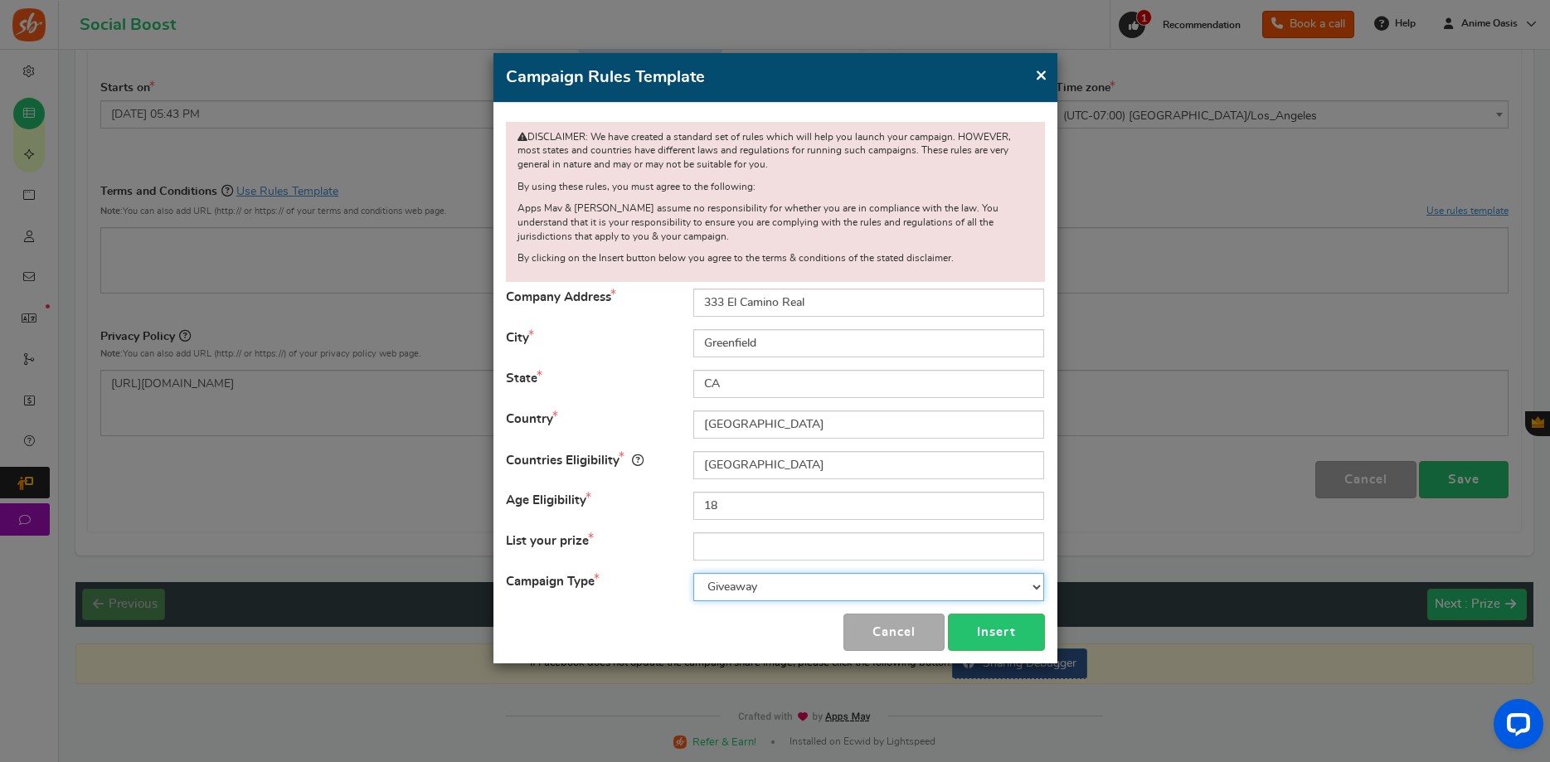
click option "Giveaway" at bounding box center [0, 0] width 0 height 0
click at [693, 573] on select "Contest Giveaway Lottery Offer Raffle Sweepstakes Other" at bounding box center [868, 587] width 351 height 28
click at [740, 583] on select "Contest Giveaway Lottery Offer Raffle Sweepstakes Other" at bounding box center [868, 587] width 351 height 28
click at [751, 543] on input "text" at bounding box center [868, 546] width 351 height 28
type input "Anime Oasis $1,000 Gift Card"
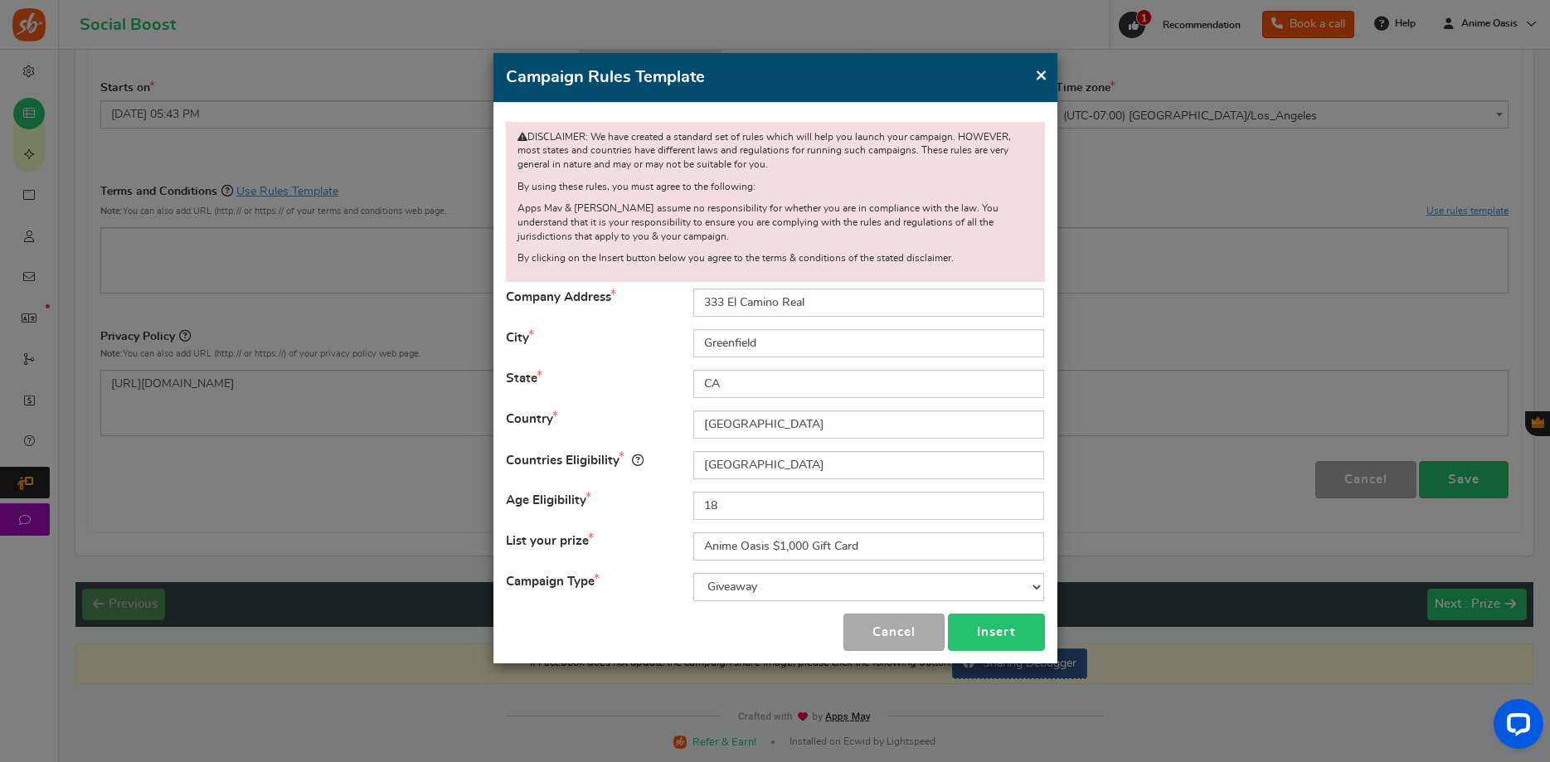
click at [972, 622] on button "Insert" at bounding box center [996, 632] width 97 height 37
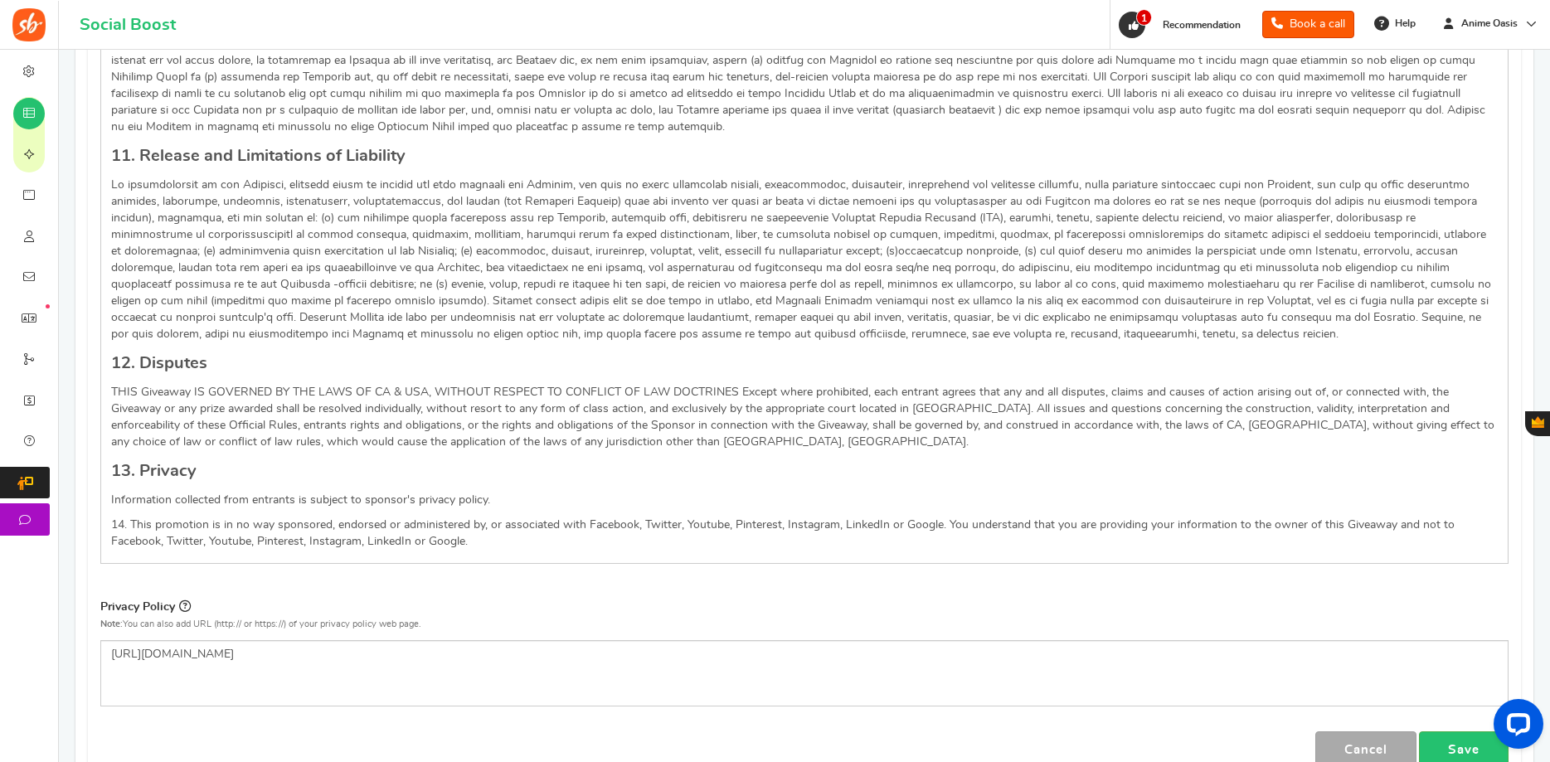
scroll to position [1873, 0]
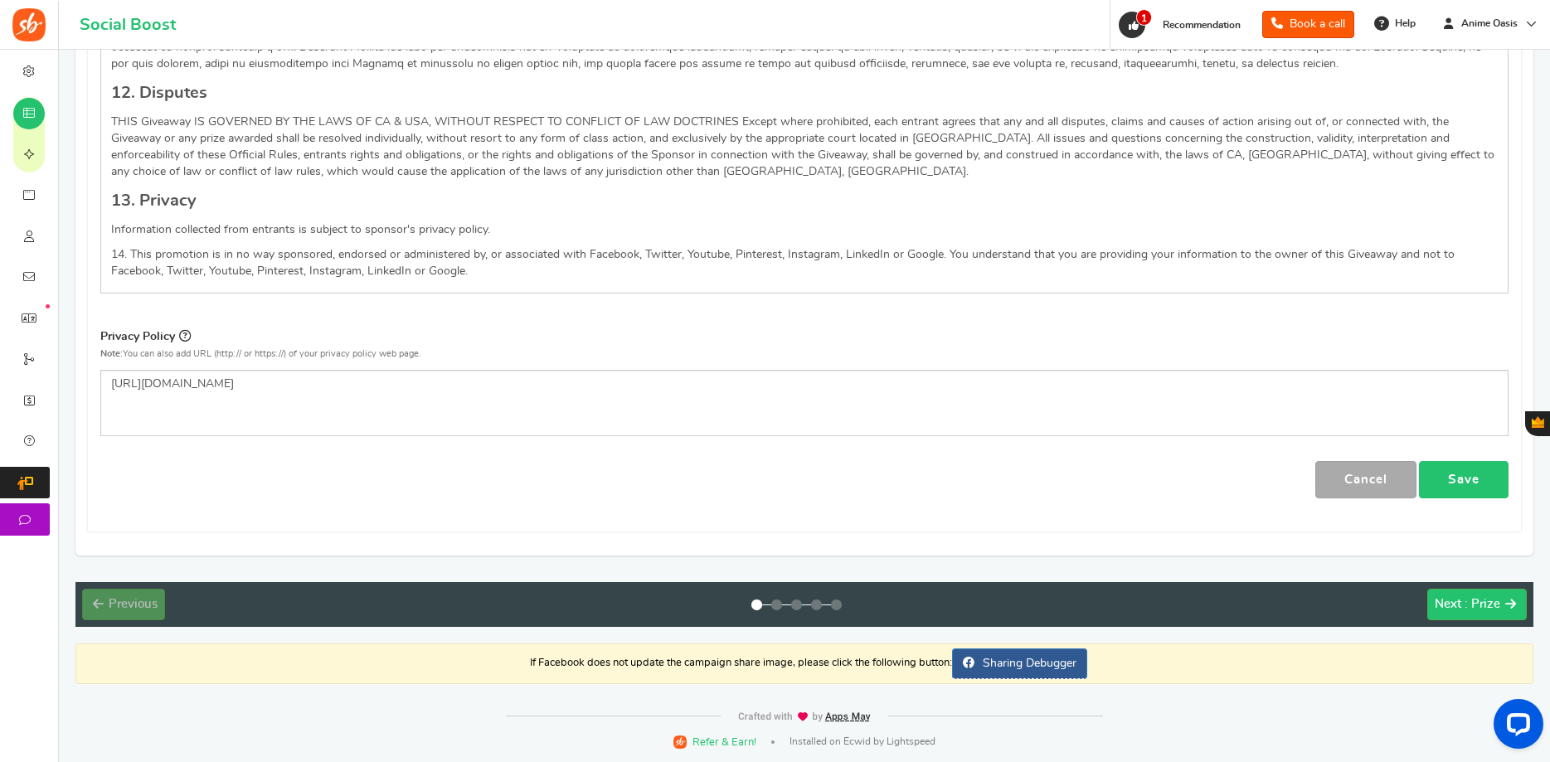
click at [1453, 485] on link "Save" at bounding box center [1464, 479] width 90 height 37
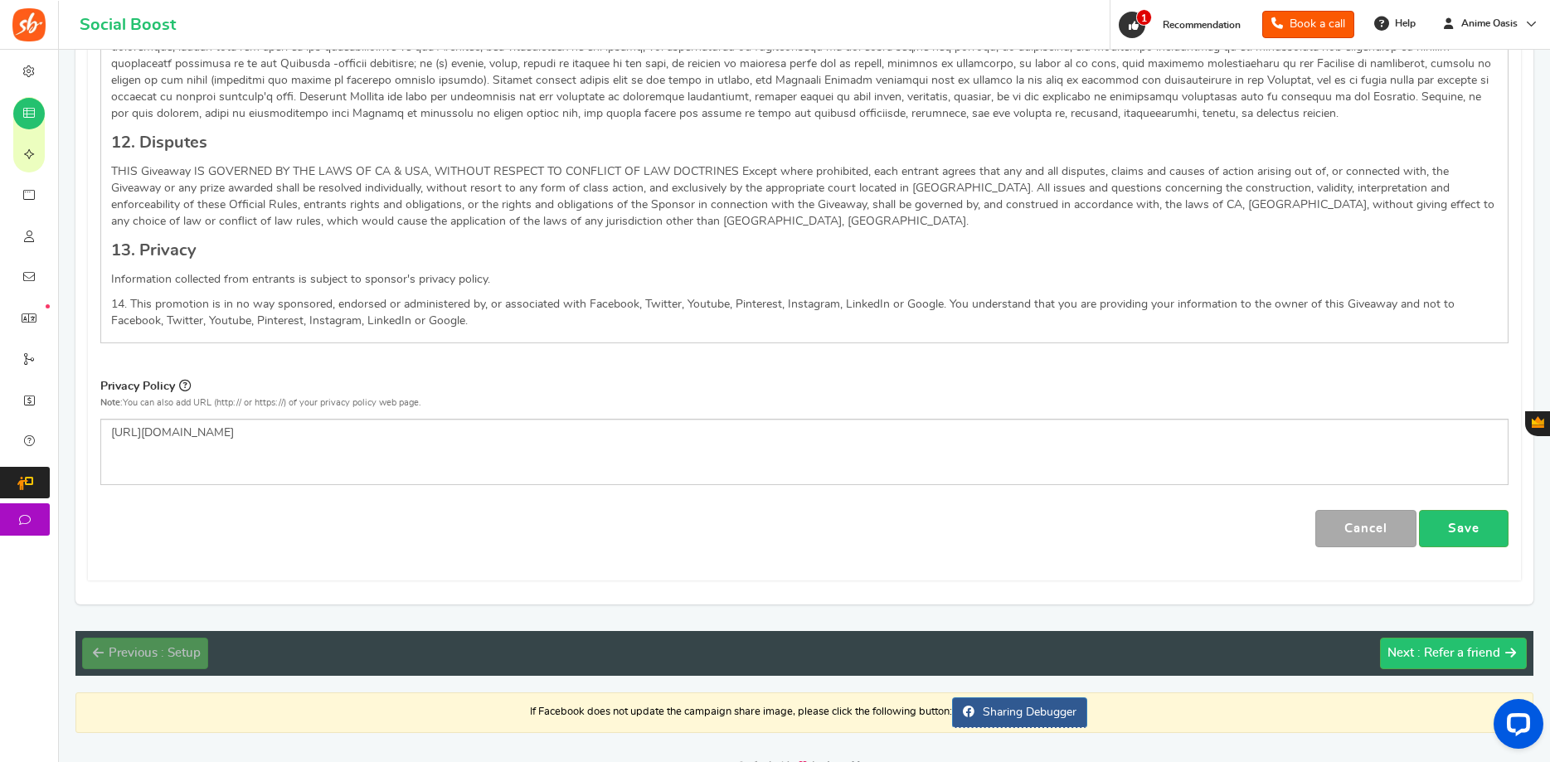
scroll to position [0, 0]
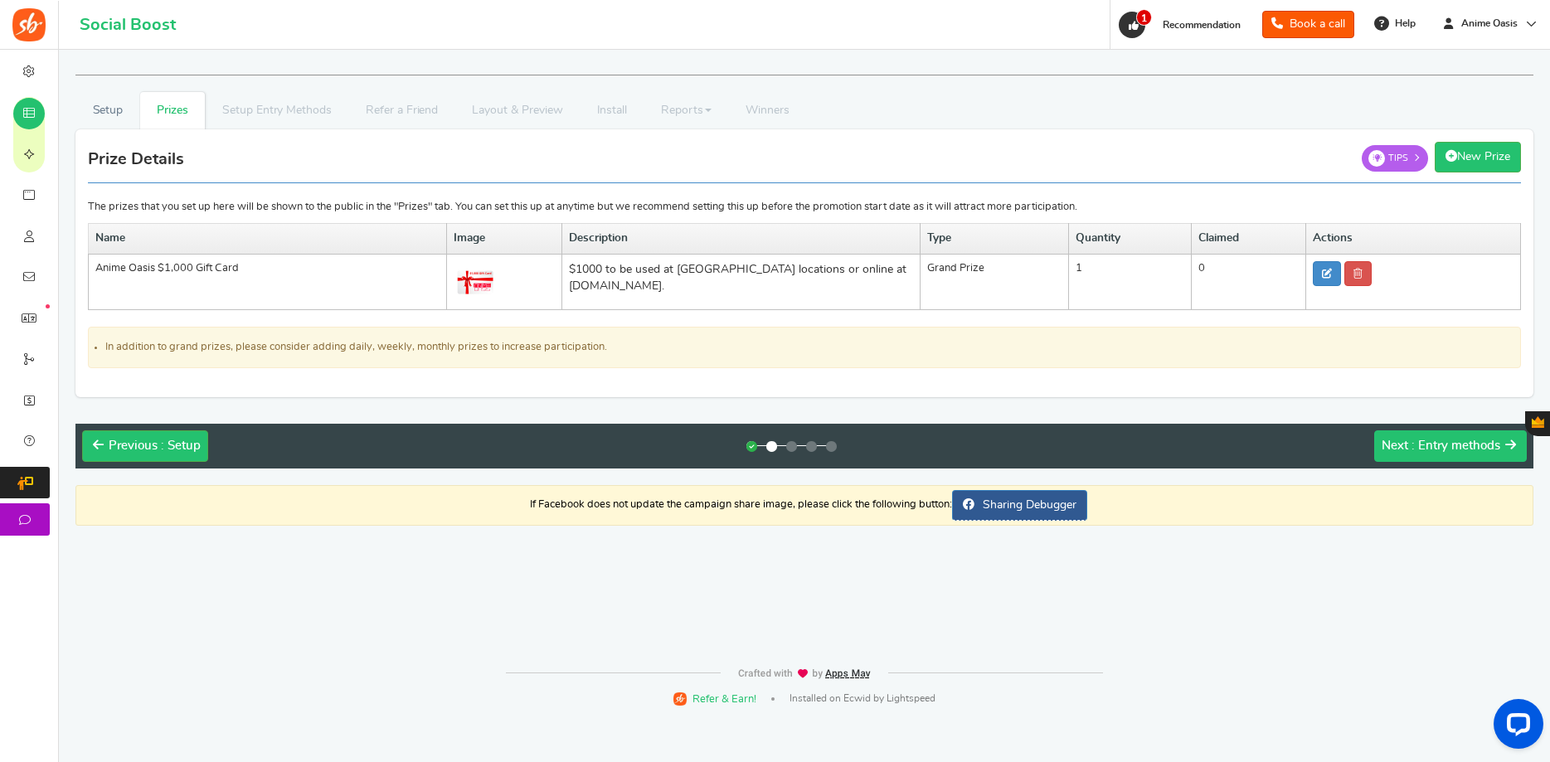
click at [1407, 447] on span "Next" at bounding box center [1395, 446] width 27 height 12
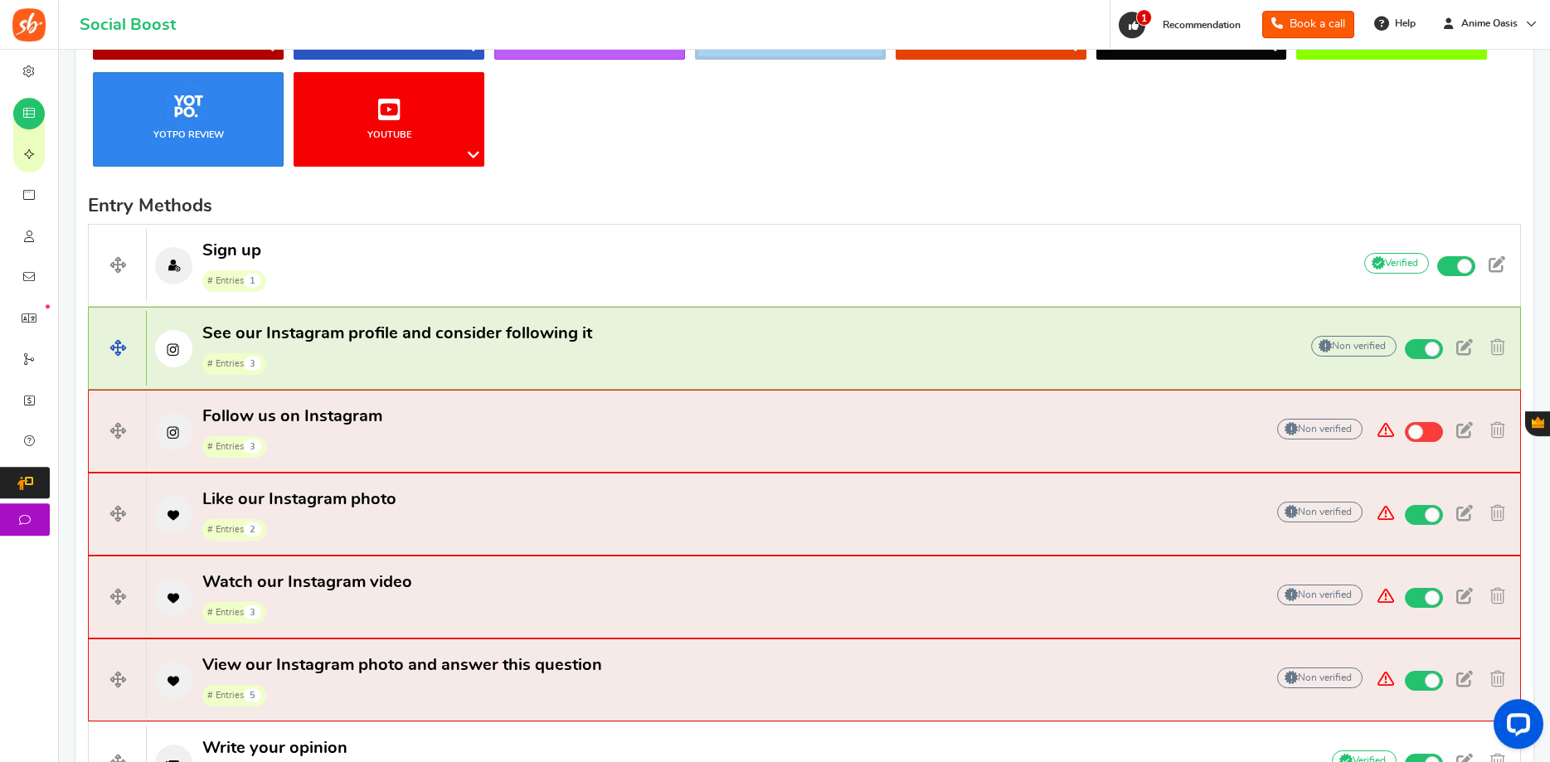
scroll to position [338, 0]
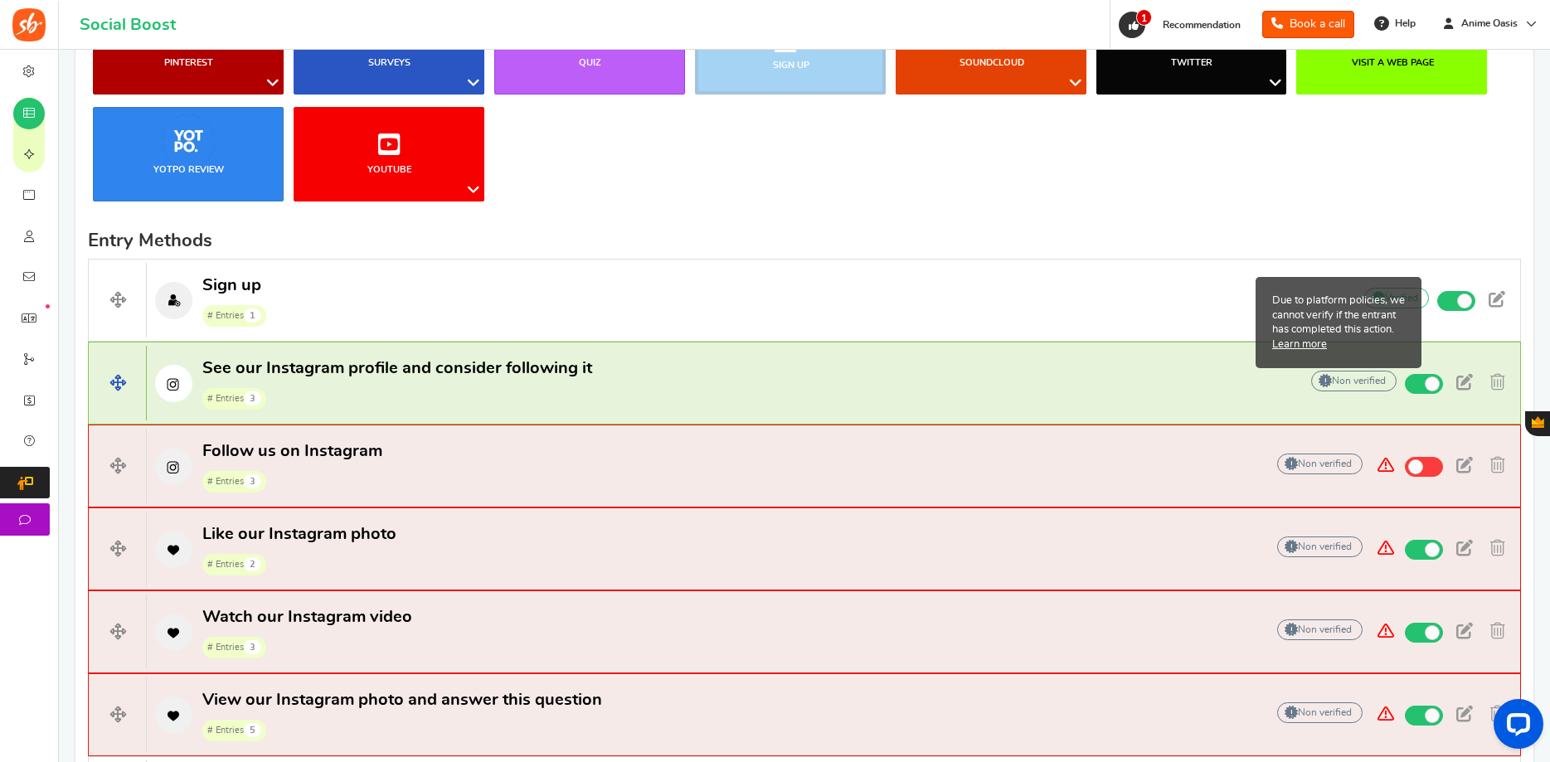
click at [1328, 376] on span at bounding box center [1327, 381] width 10 height 11
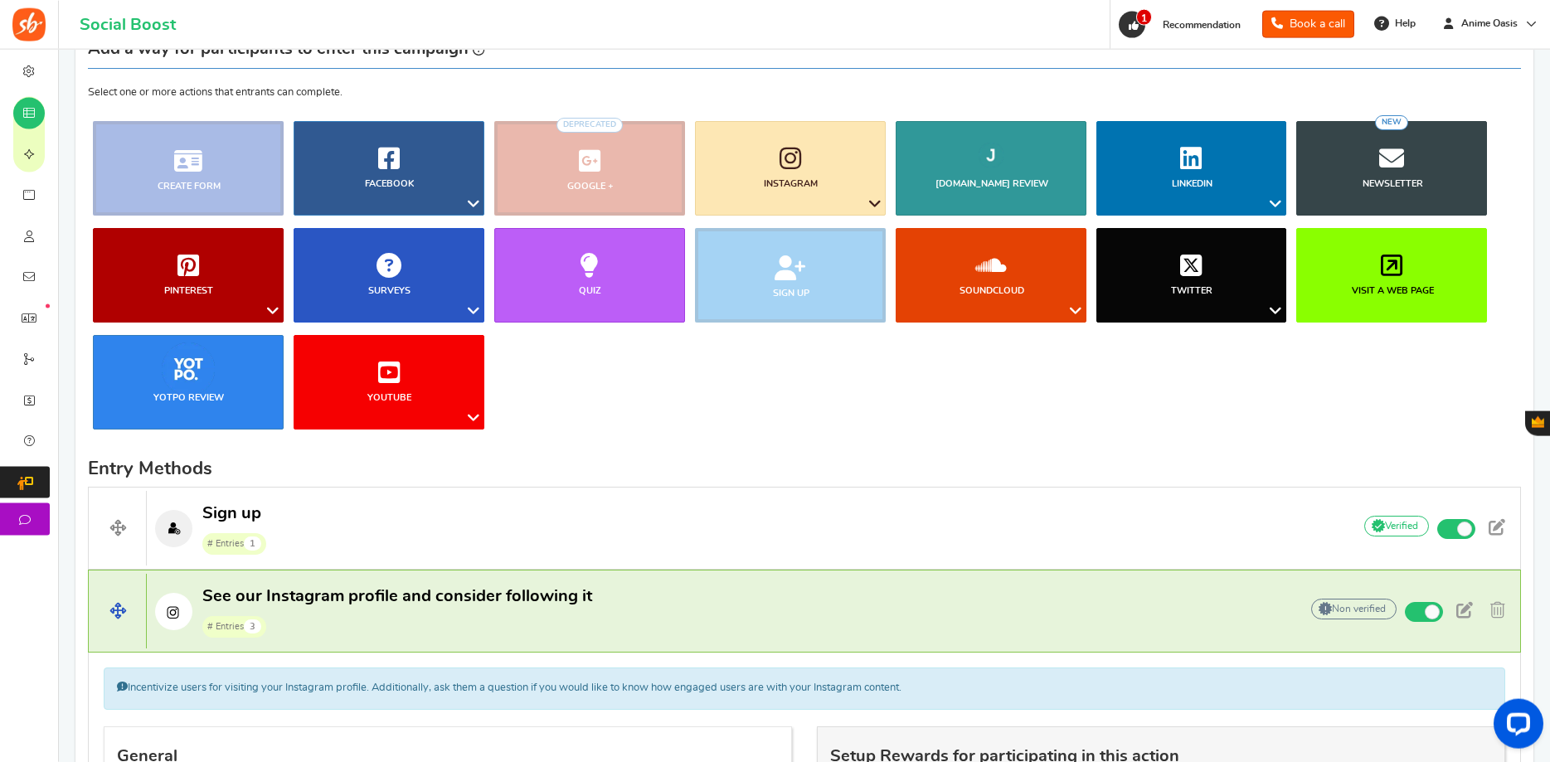
scroll to position [85, 0]
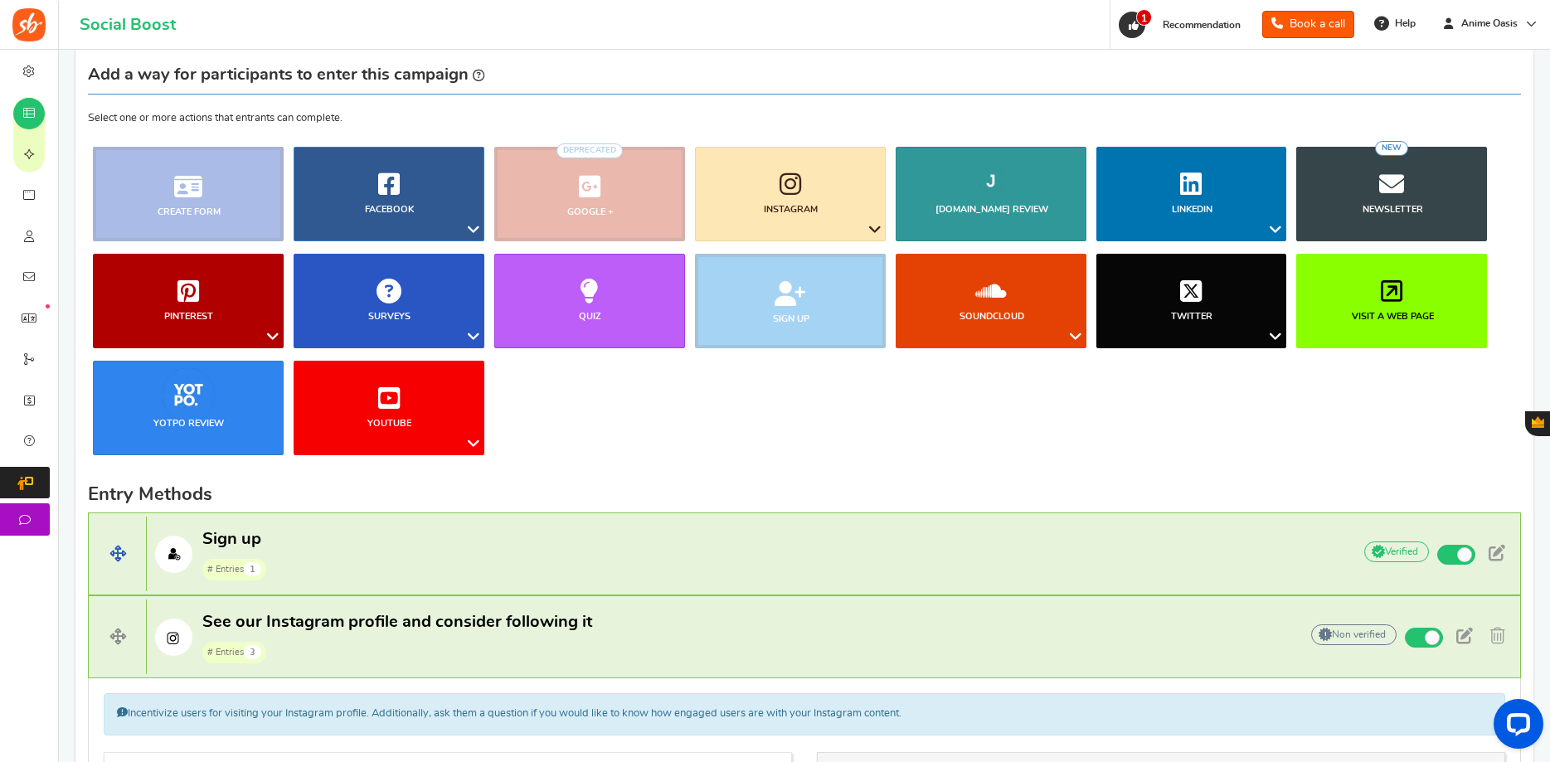
click at [311, 540] on p "Sign up # Entries 1" at bounding box center [741, 554] width 1188 height 53
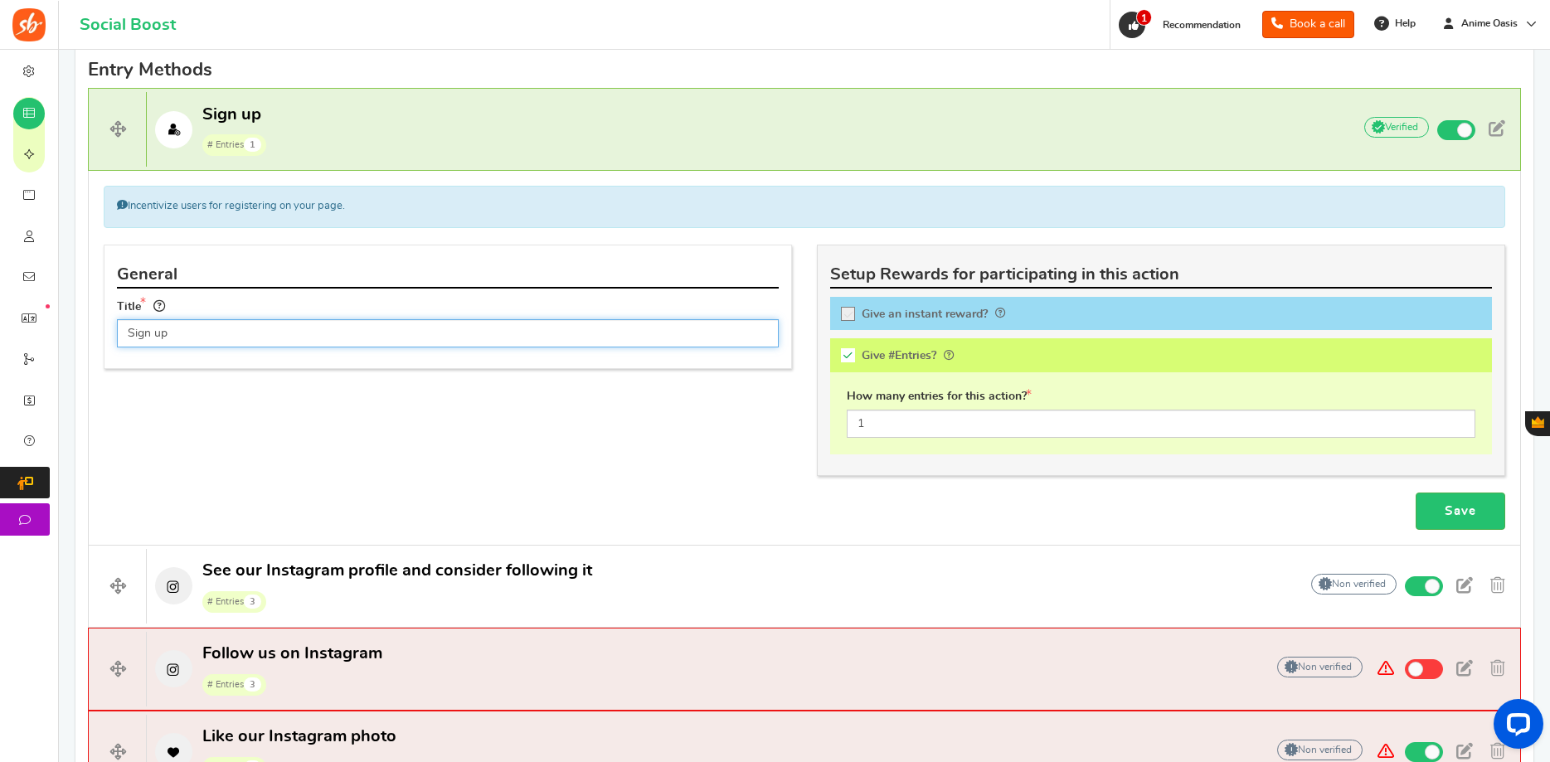
scroll to position [255, 0]
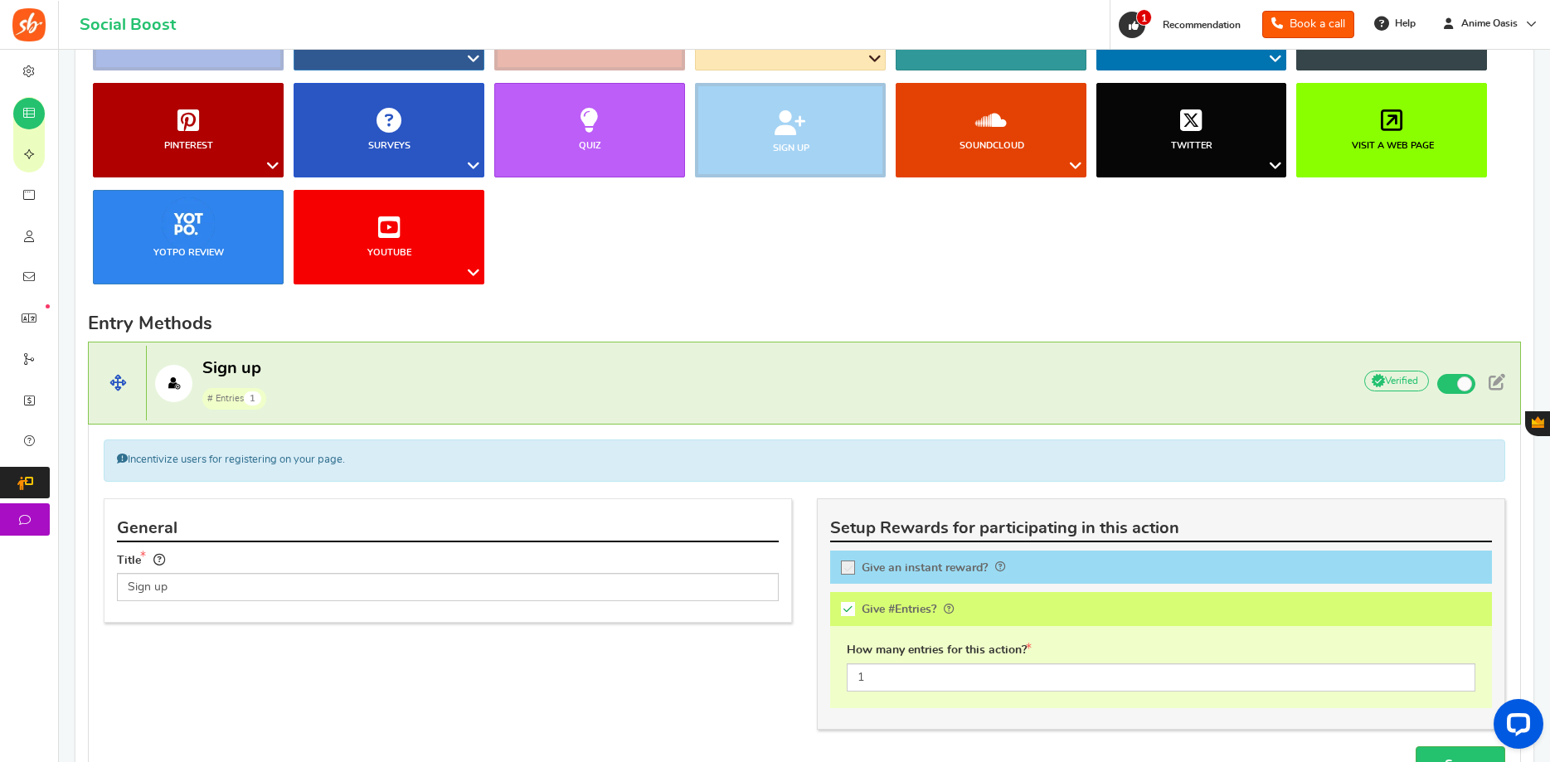
click at [955, 376] on p "Sign up # Entries 1" at bounding box center [741, 383] width 1188 height 53
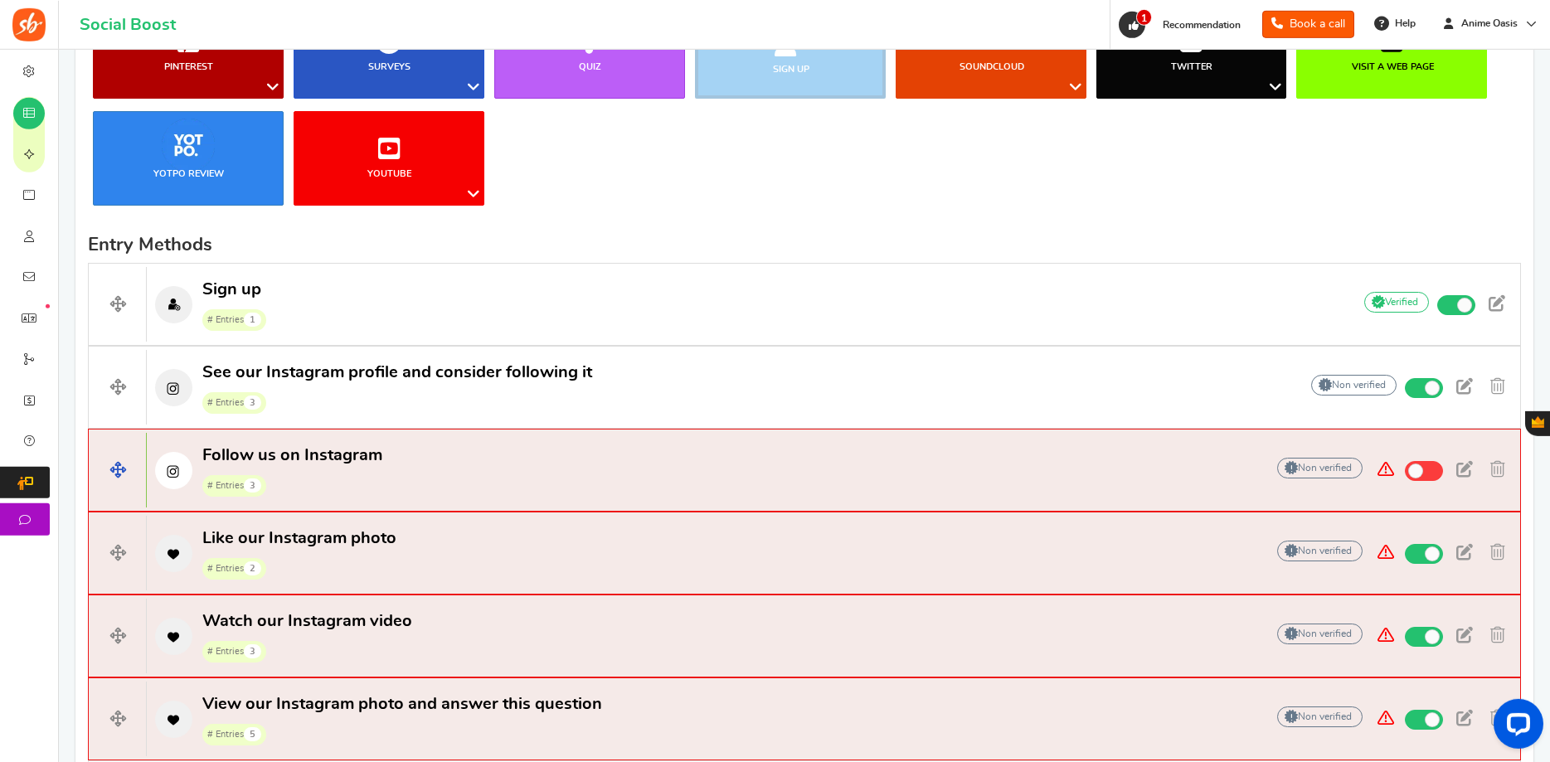
scroll to position [340, 0]
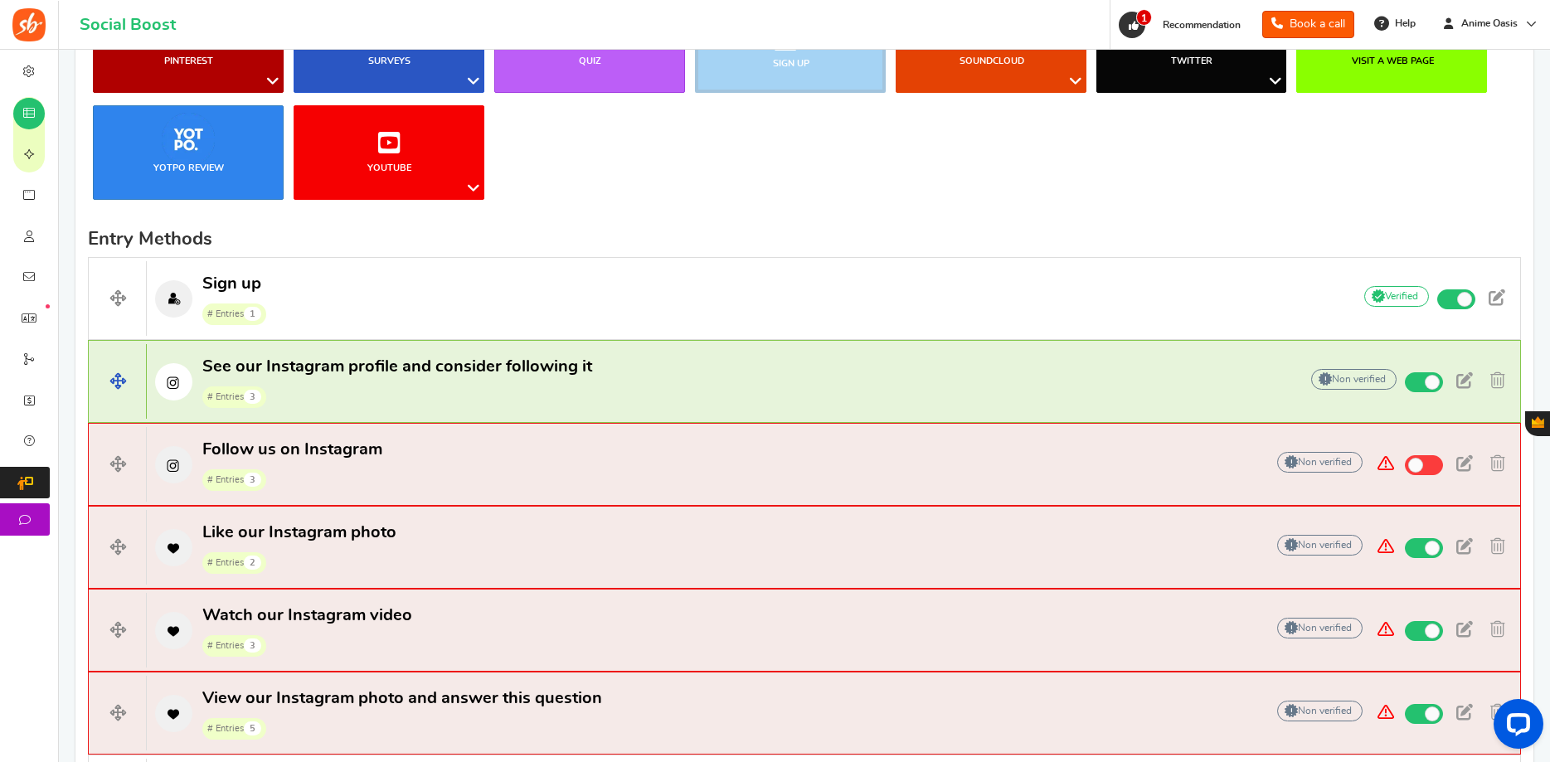
click at [724, 384] on p "See our Instagram profile and consider following it # Entries 3" at bounding box center [714, 382] width 1135 height 53
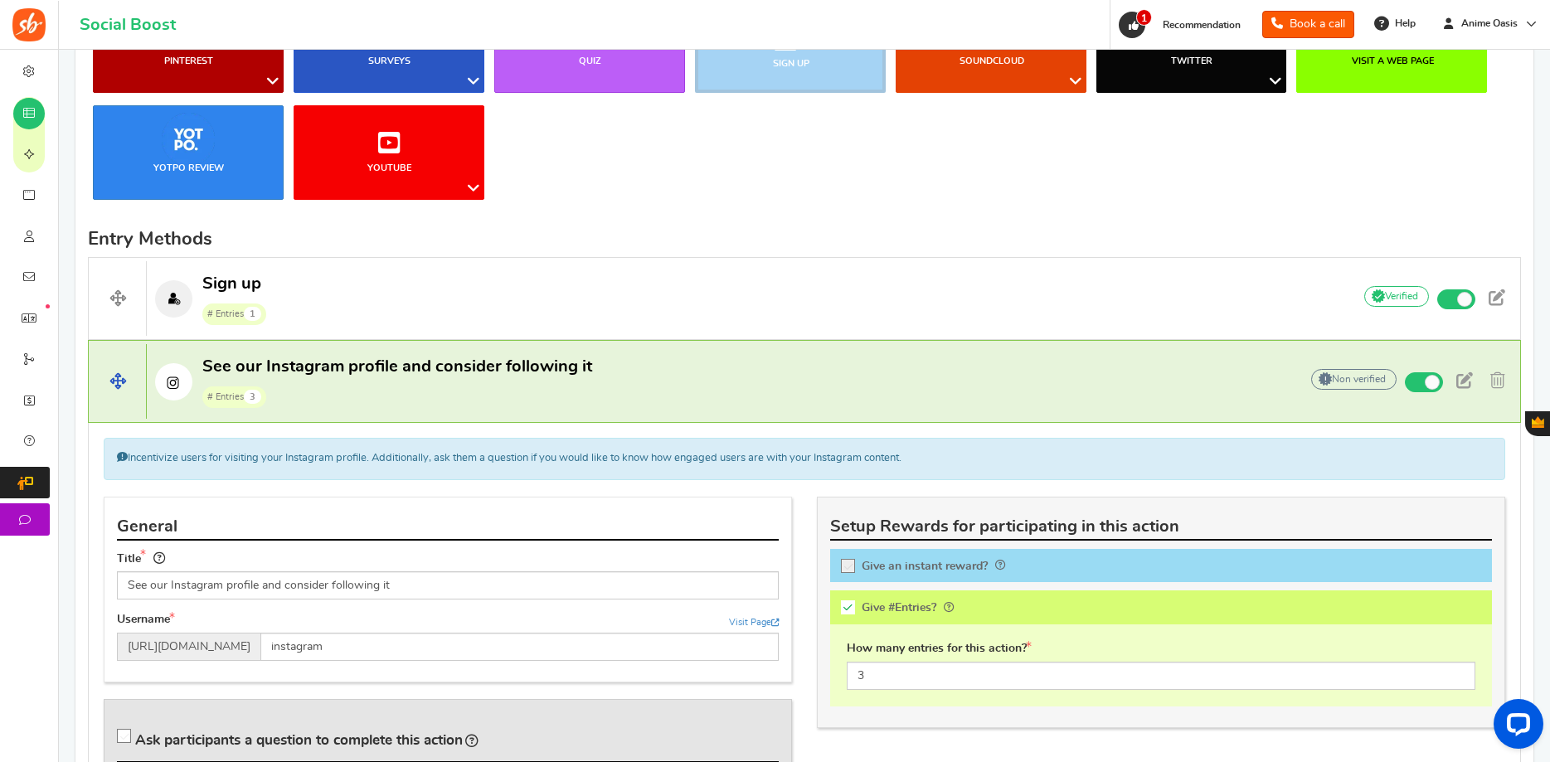
click at [722, 384] on p "See our Instagram profile and consider following it # Entries 3" at bounding box center [714, 382] width 1135 height 53
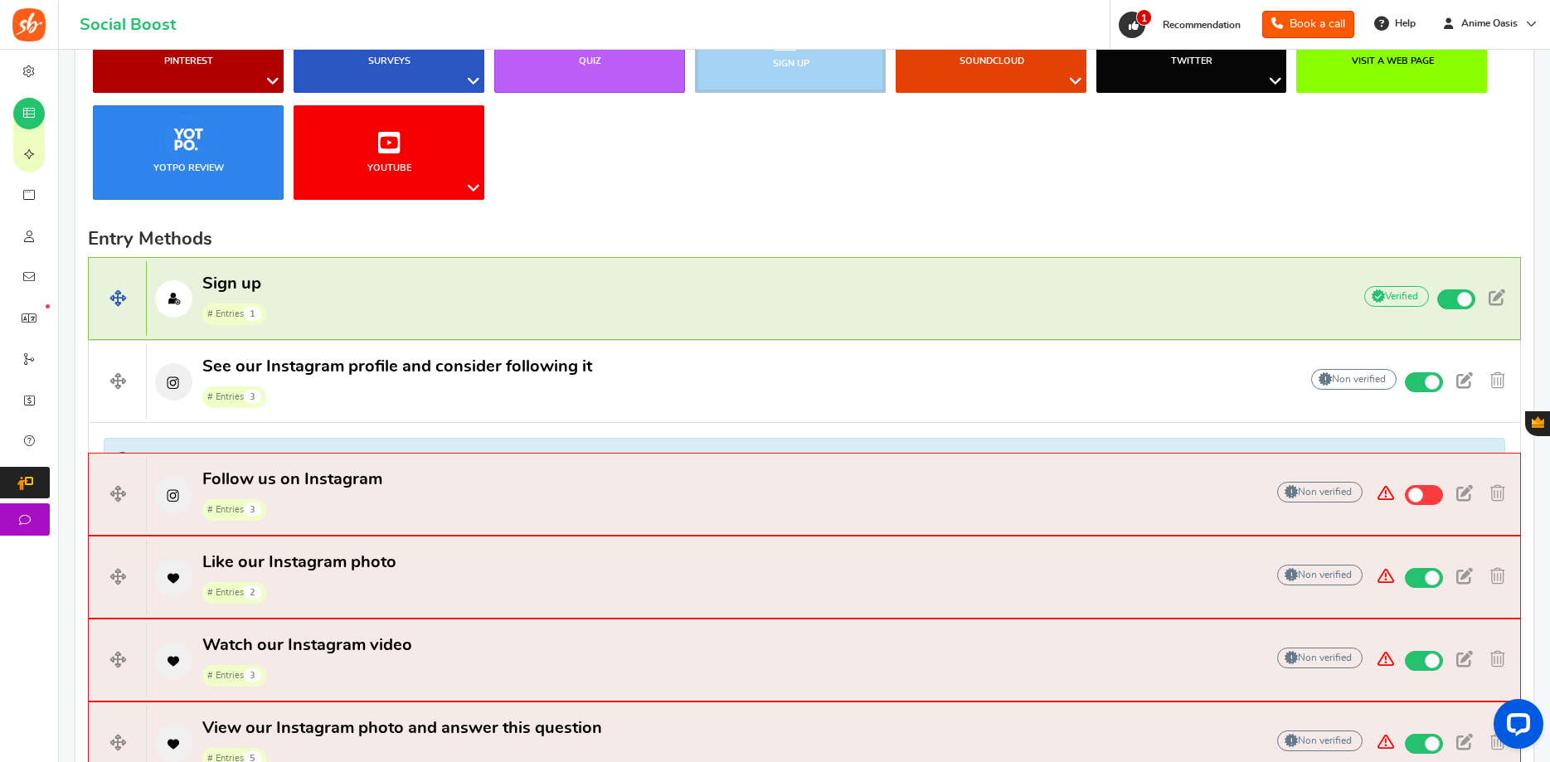
click at [751, 334] on h4 "Sign up # Entries 1 Add Your API credentials Non verified Due to platform polic…" at bounding box center [804, 298] width 1433 height 83
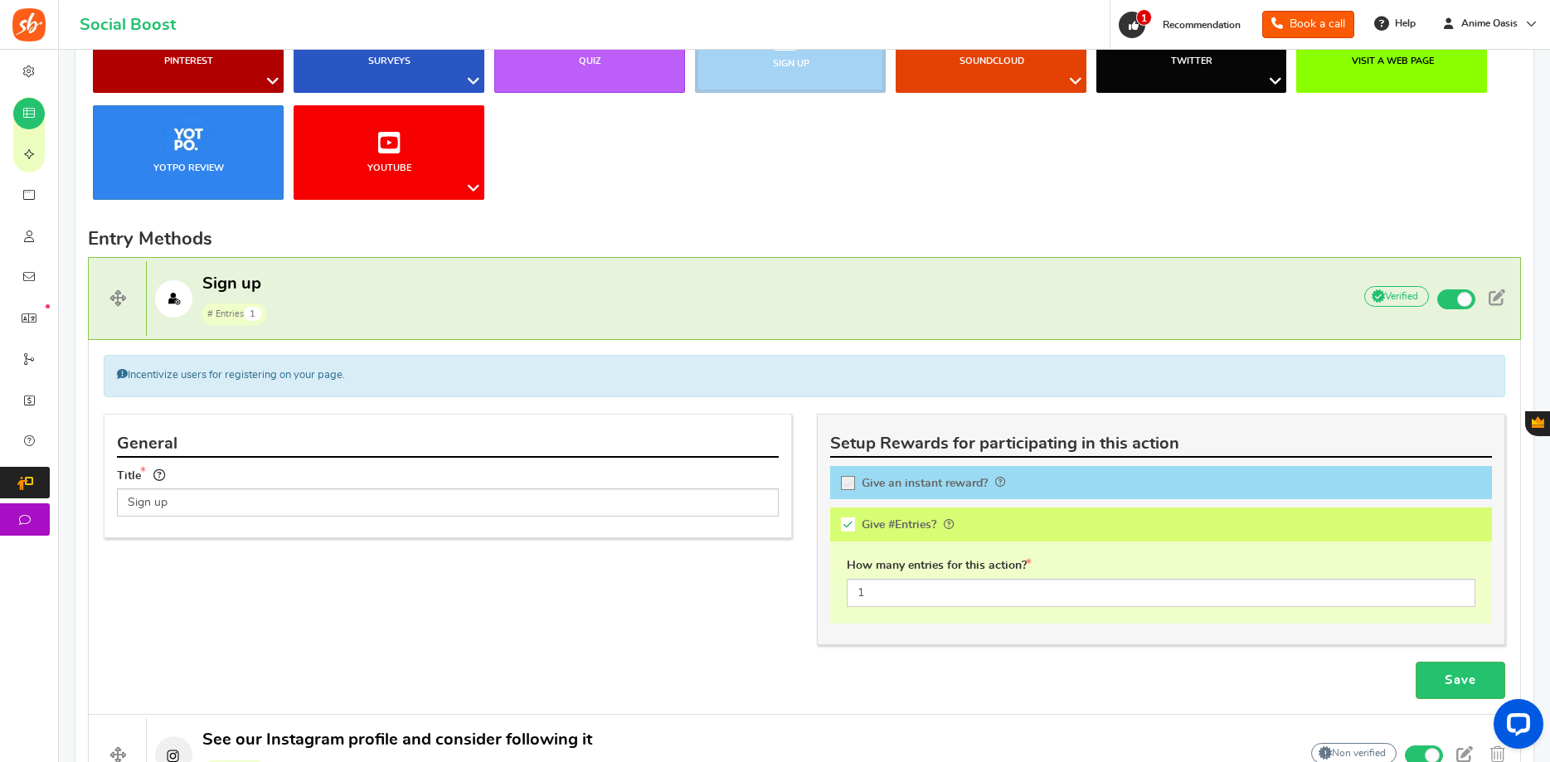
click at [891, 480] on span "Give an instant reward?" at bounding box center [925, 483] width 126 height 12
click at [862, 480] on input "Give an instant reward?" at bounding box center [853, 486] width 17 height 17
checkbox input "true"
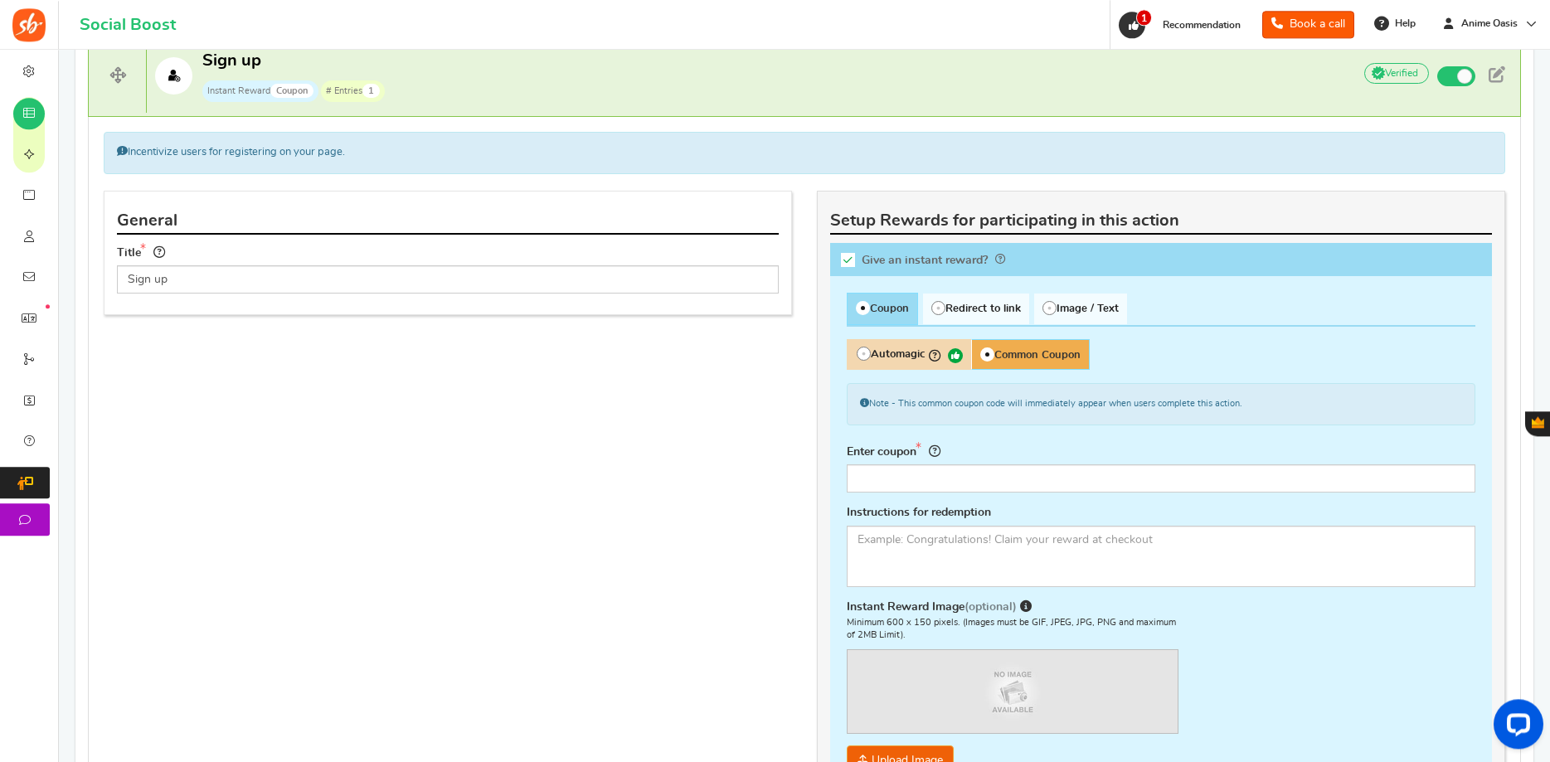
scroll to position [594, 0]
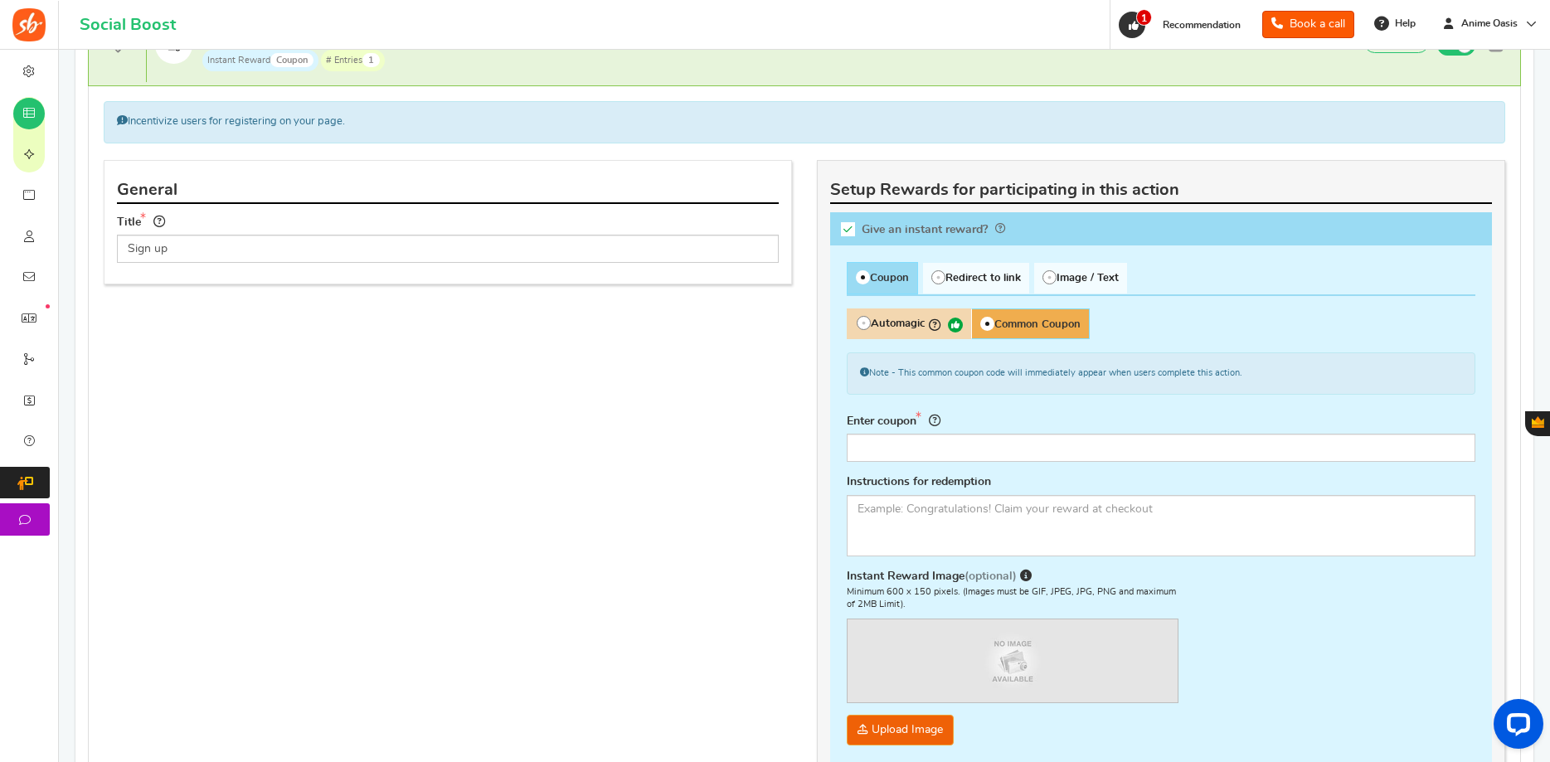
click at [872, 326] on span "Automagic" at bounding box center [909, 324] width 124 height 31
click at [858, 323] on input "Automagic" at bounding box center [852, 317] width 11 height 11
radio input "true"
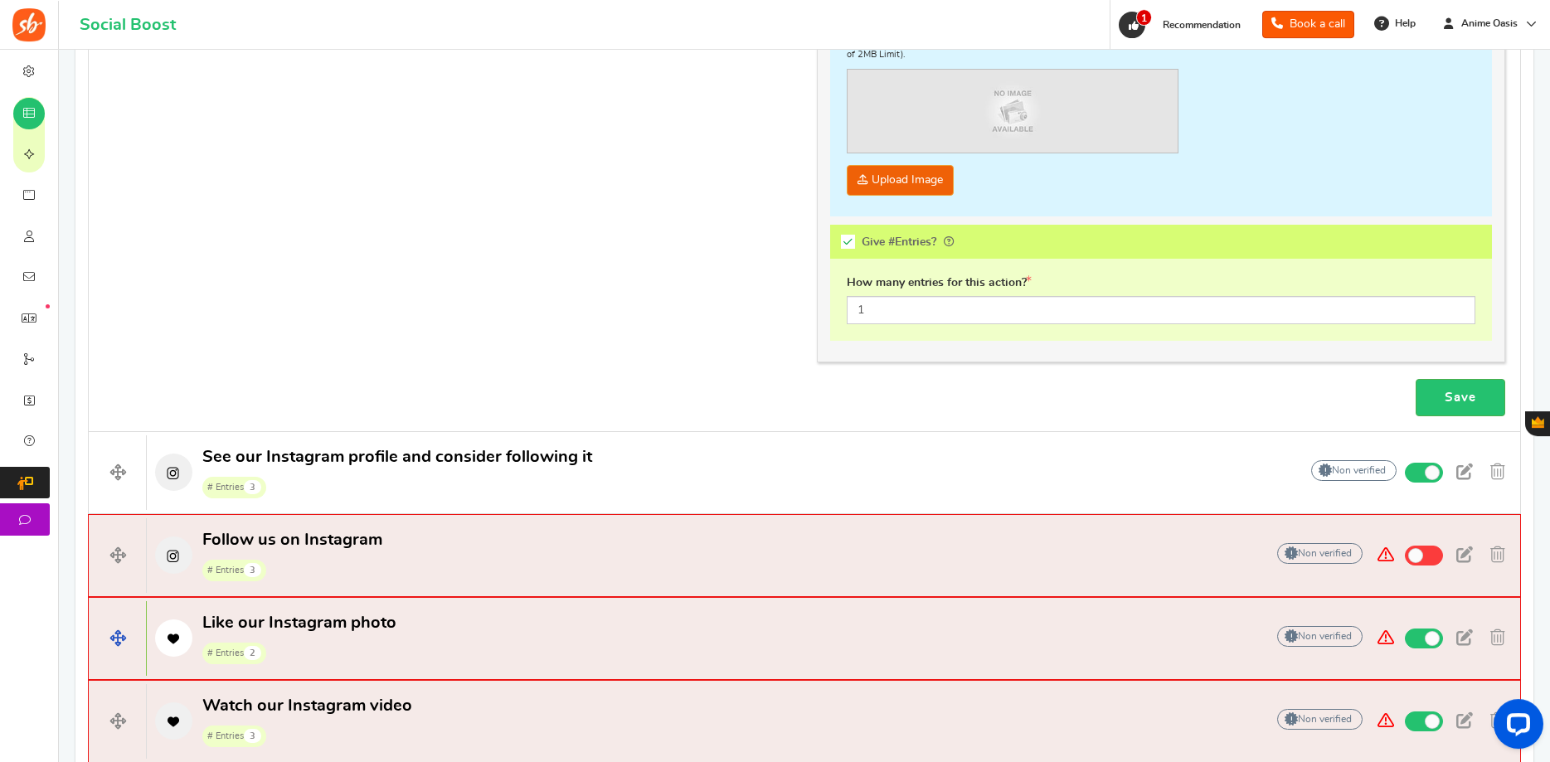
scroll to position [1355, 0]
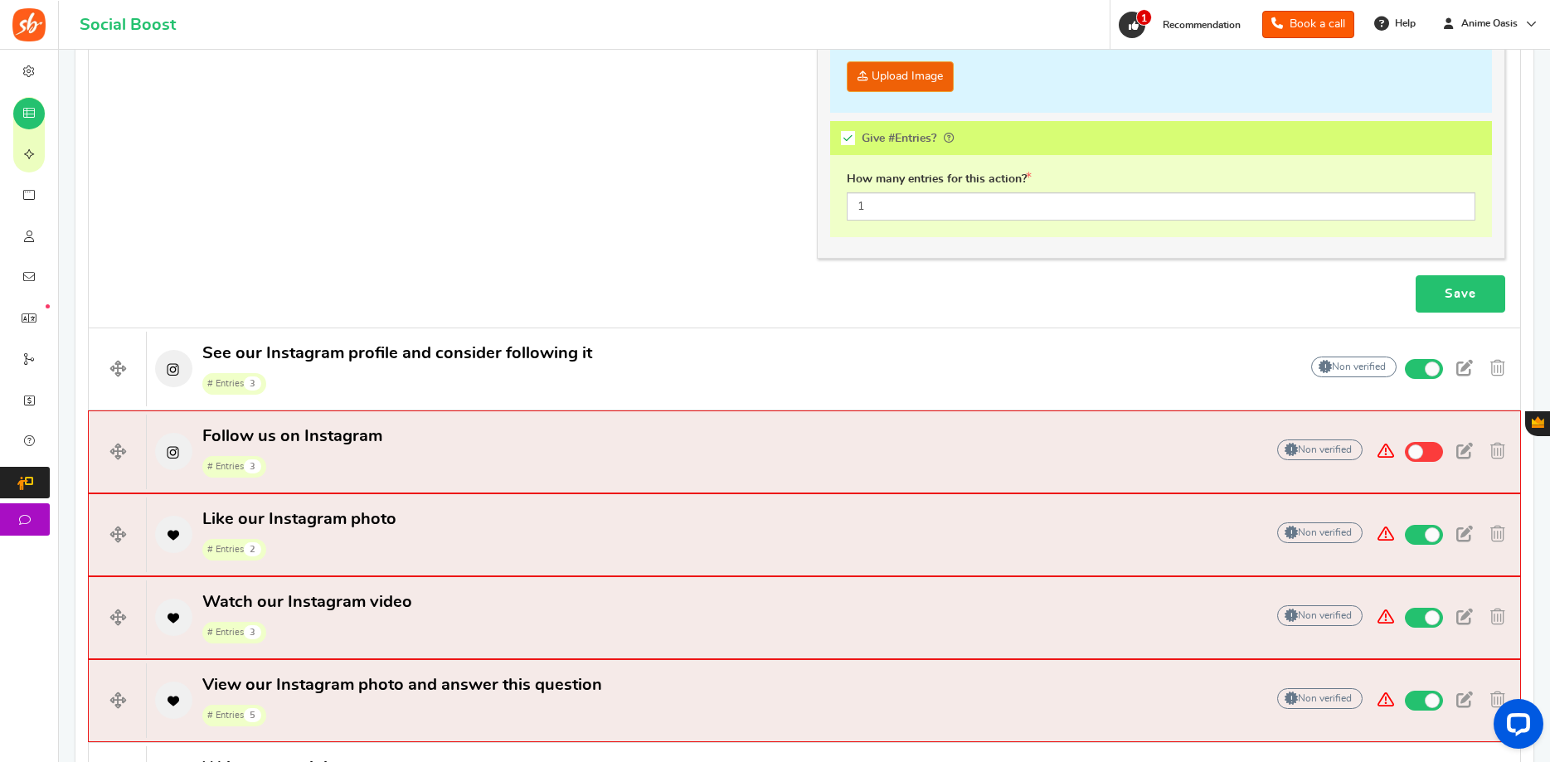
click at [1451, 304] on link "Save" at bounding box center [1461, 293] width 90 height 37
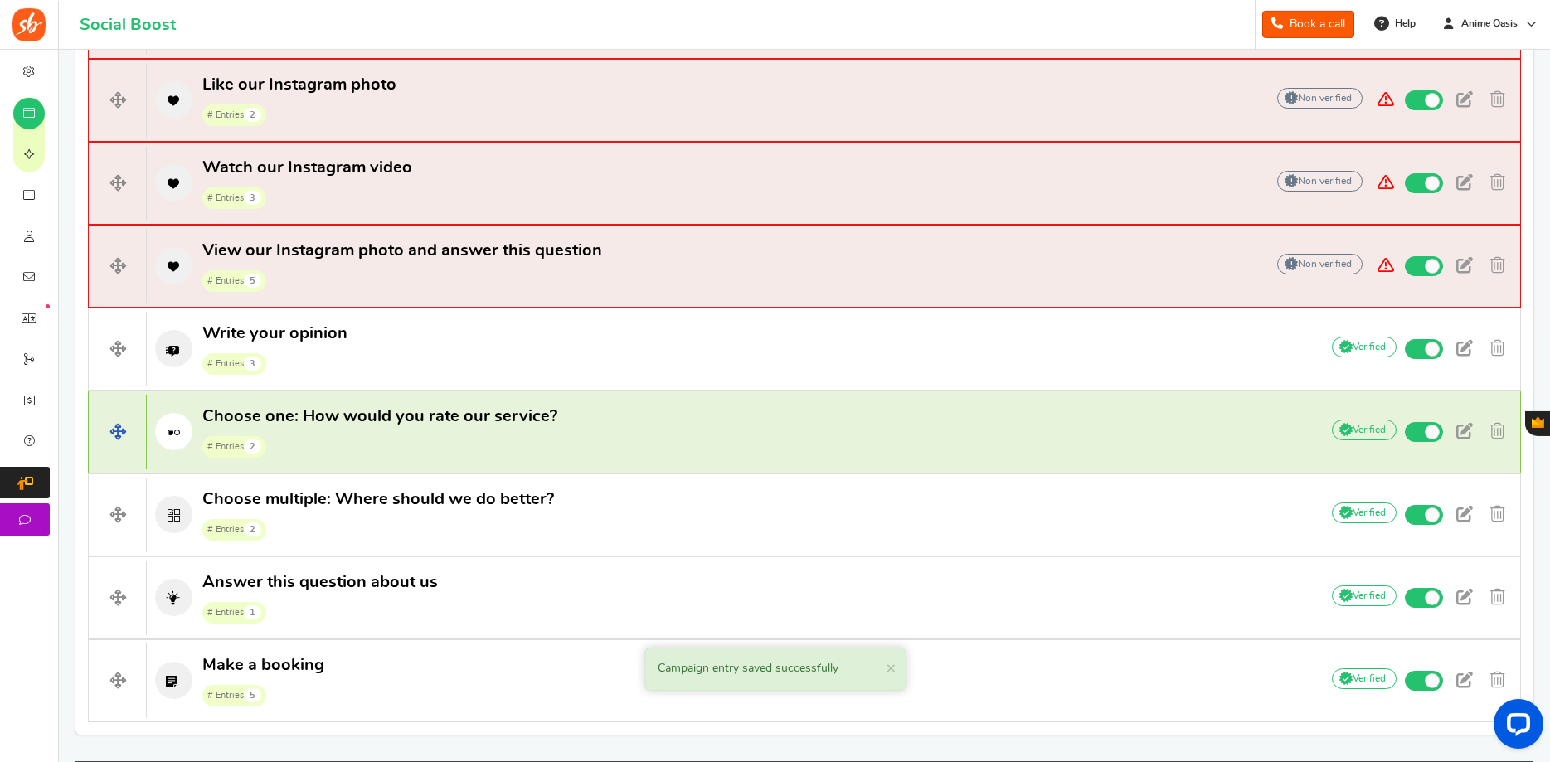
scroll to position [1888, 0]
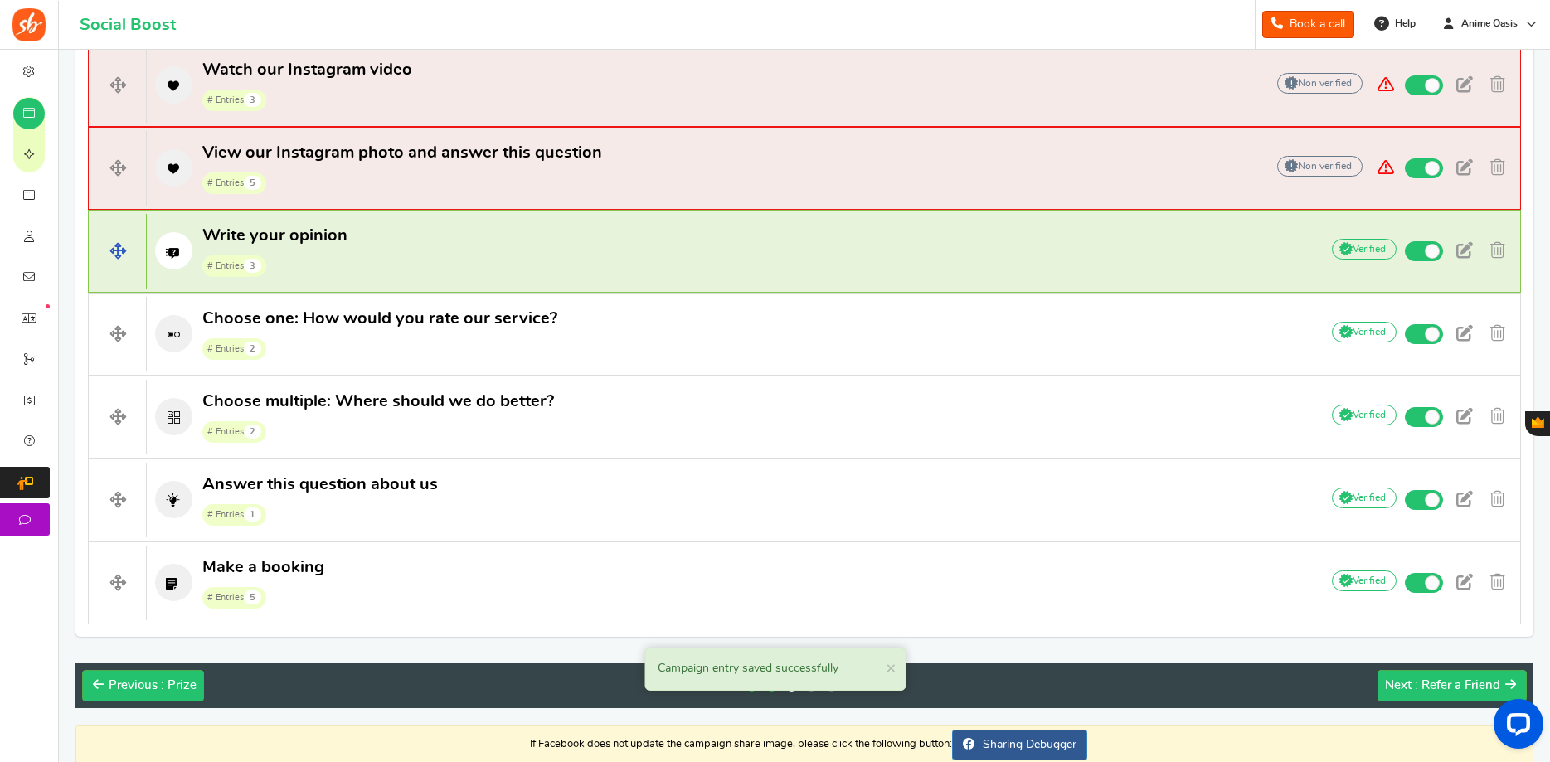
click at [498, 282] on h4 "Write your opinion # Entries 3 Add Your API credentials Non verified Due to pla…" at bounding box center [804, 251] width 1433 height 83
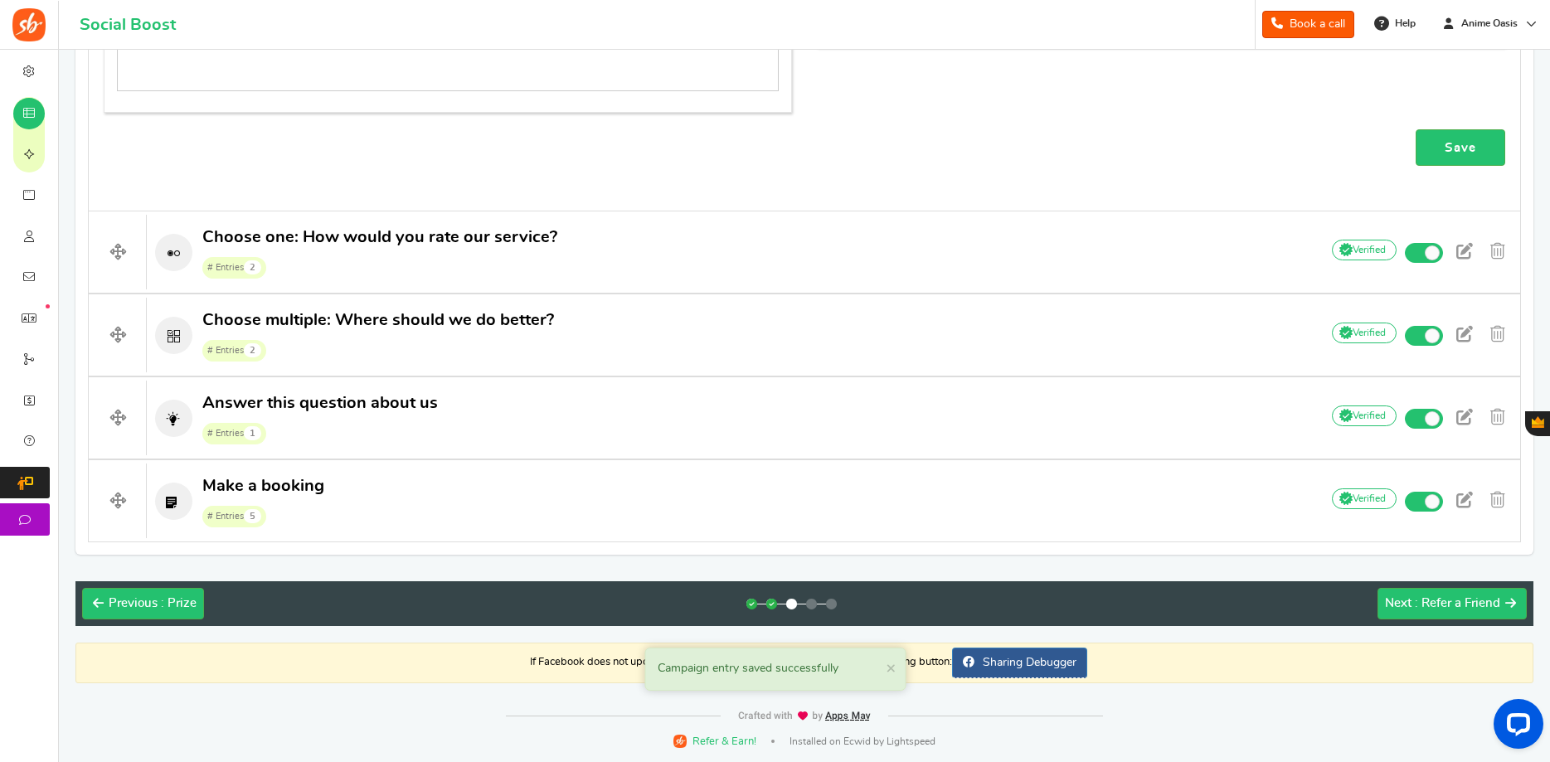
scroll to position [882, 0]
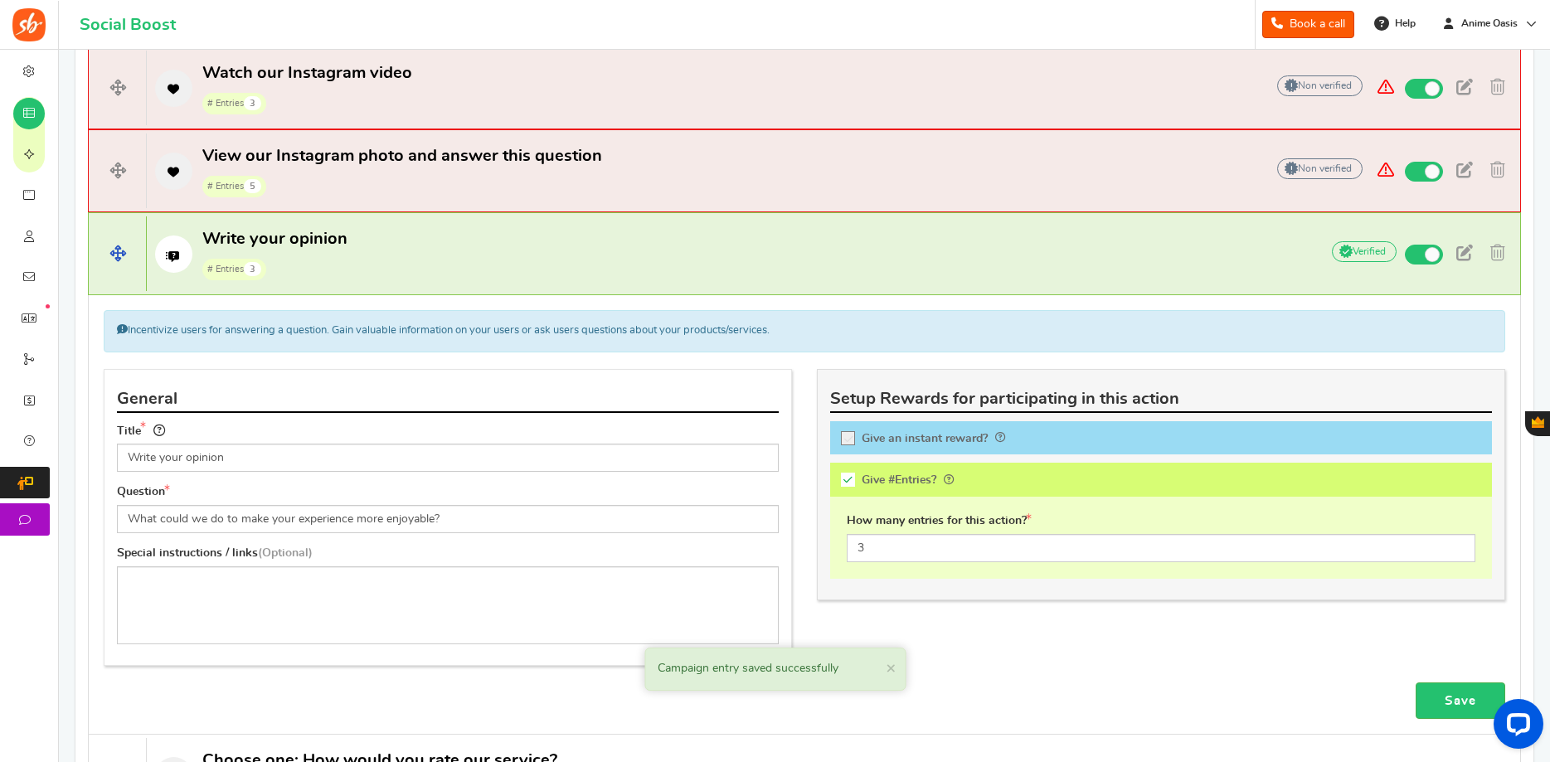
click at [498, 284] on h4 "Write your opinion # Entries 3 Add Your API credentials Non verified Due to pla…" at bounding box center [804, 253] width 1433 height 83
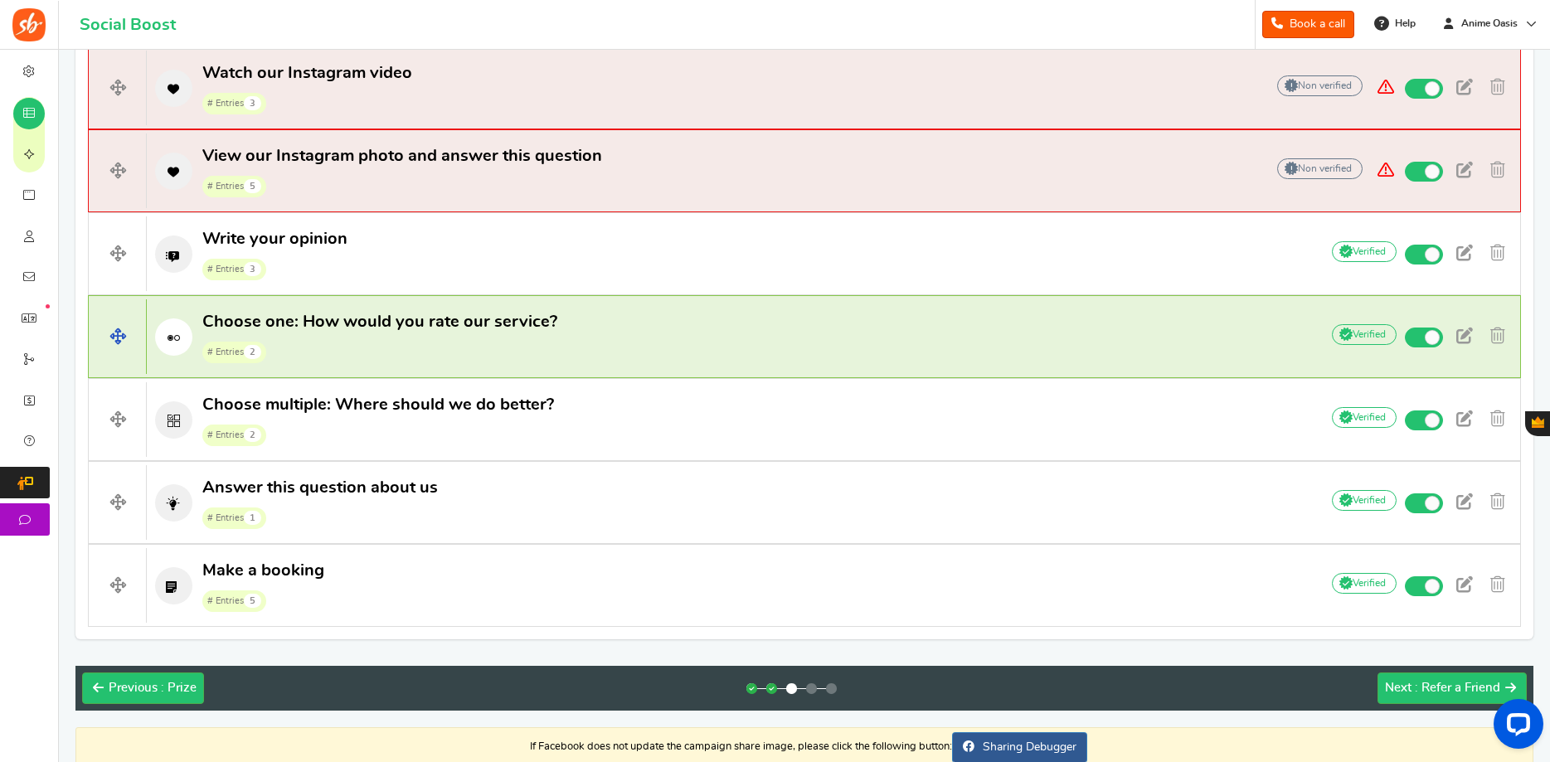
click at [561, 350] on p "Choose one: How would you rate our service? # Entries 2" at bounding box center [725, 337] width 1156 height 53
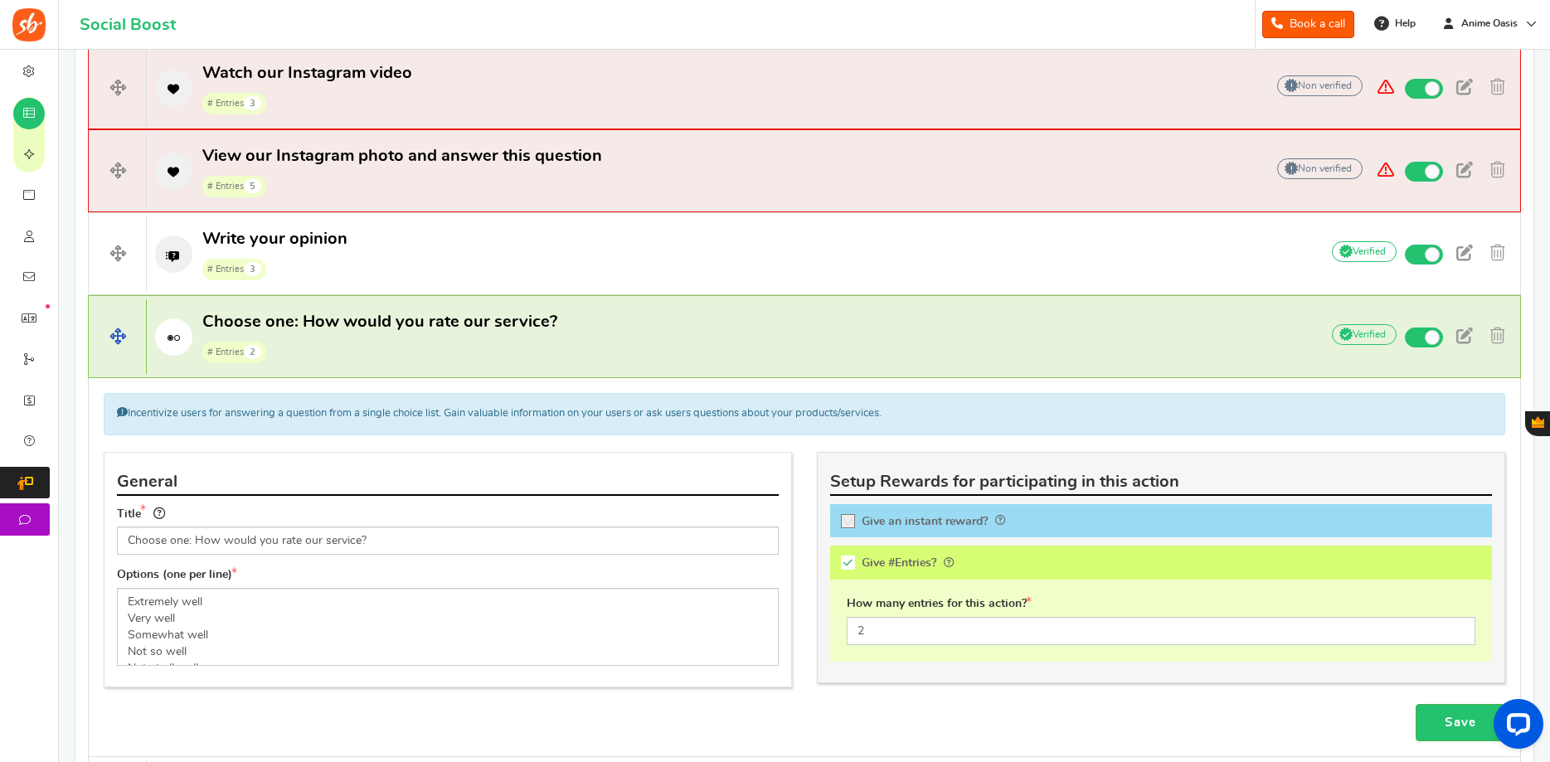
click at [561, 352] on p "Choose one: How would you rate our service? # Entries 2" at bounding box center [725, 337] width 1156 height 53
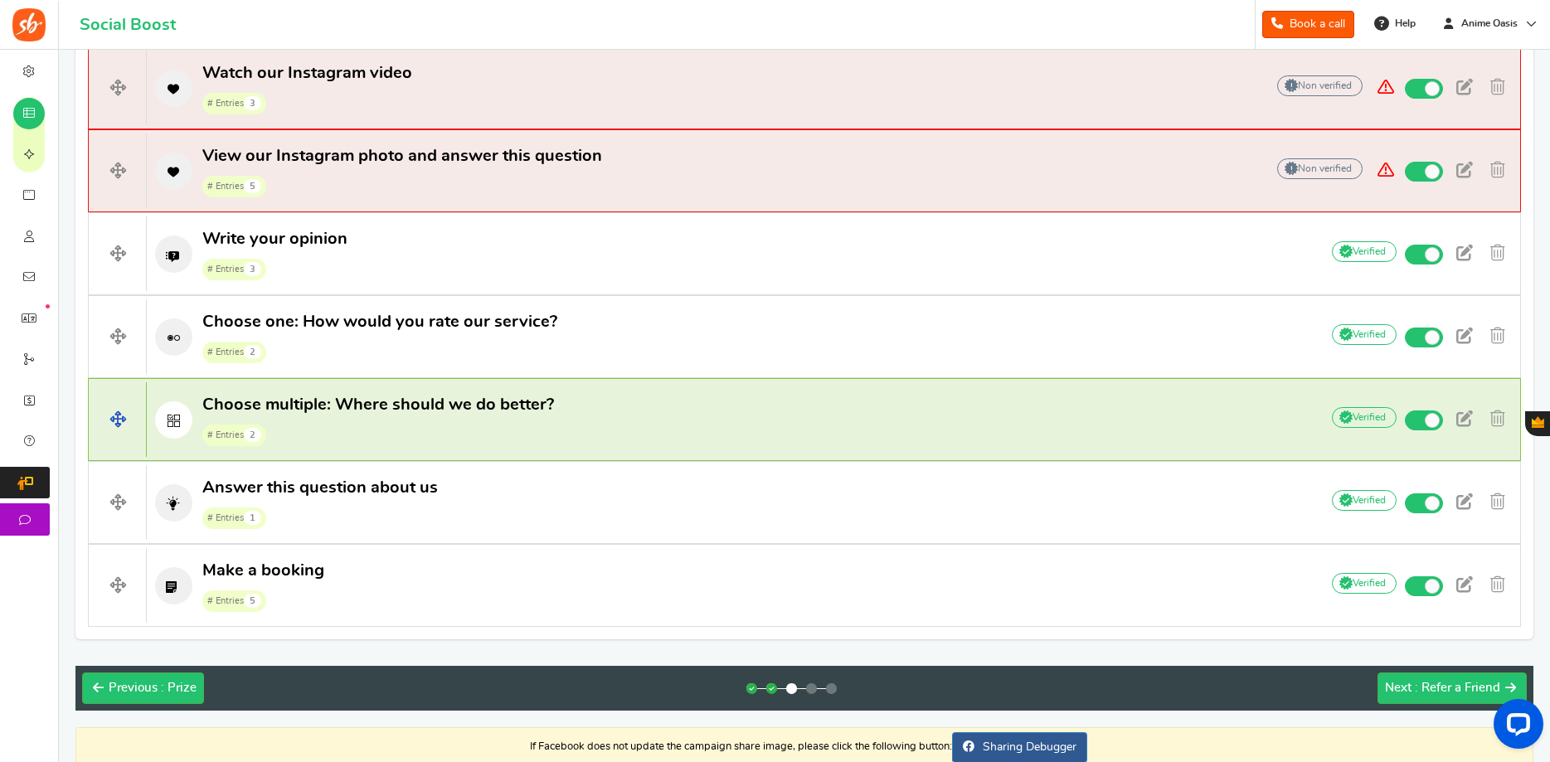
click at [542, 448] on h4 "Choose multiple: Where should we do better? # Entries 2 Add Your API credential…" at bounding box center [804, 419] width 1433 height 83
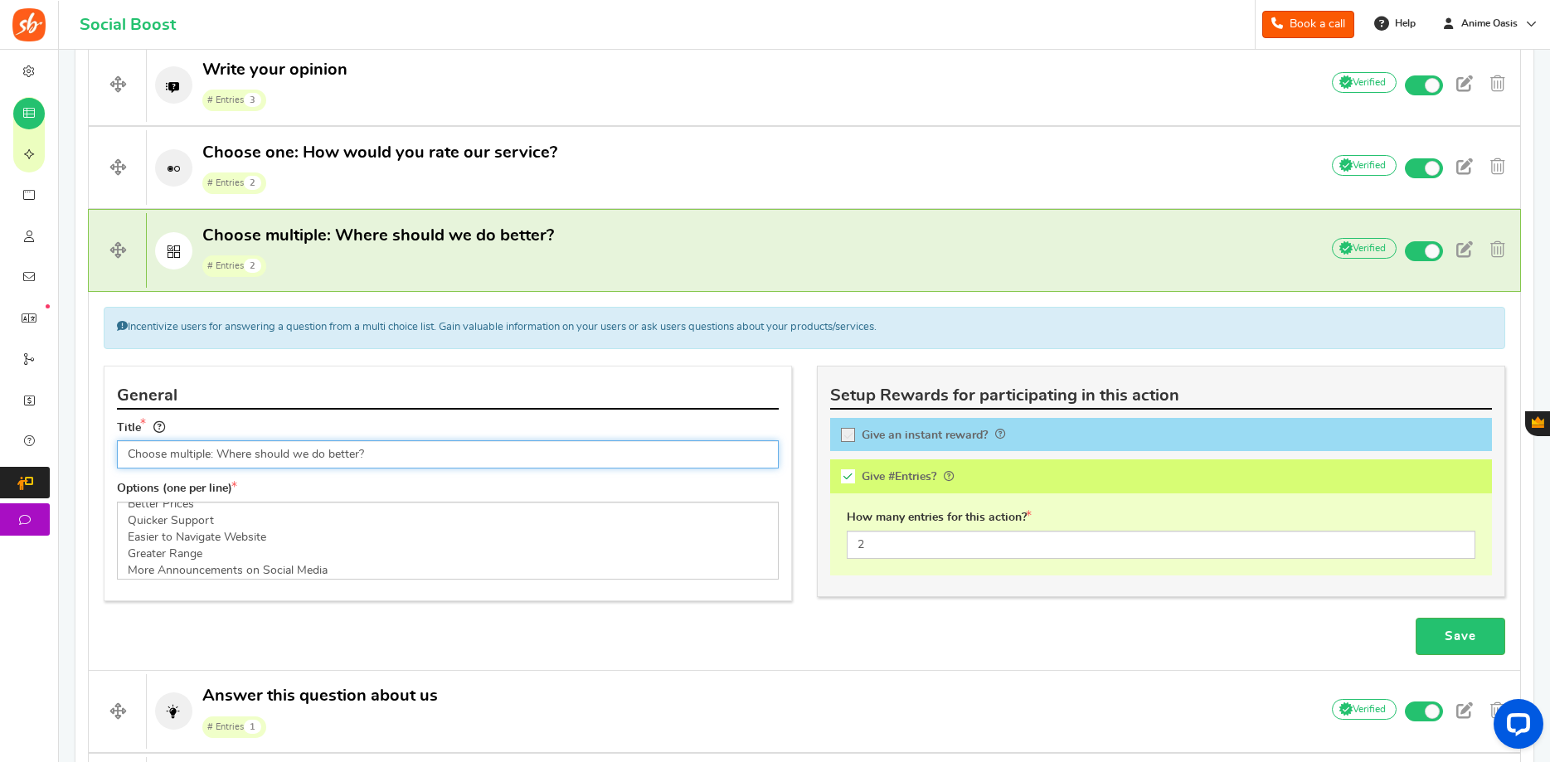
scroll to position [17, 0]
click at [499, 294] on div "Incentivize users for answering a question from a multi choice list. Gain valua…" at bounding box center [804, 480] width 1433 height 377
click at [510, 270] on span "# Entries 2" at bounding box center [378, 265] width 352 height 25
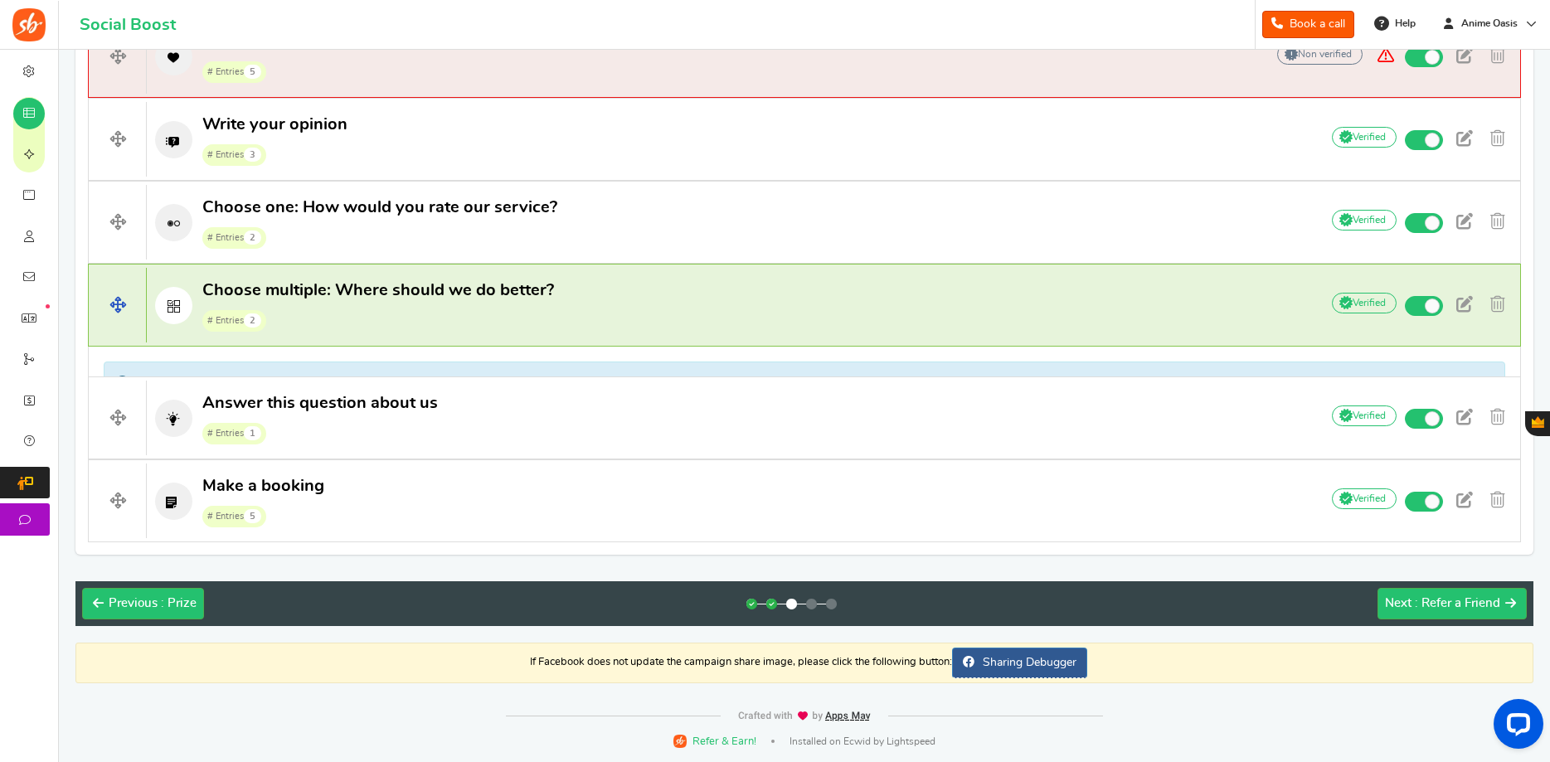
scroll to position [967, 0]
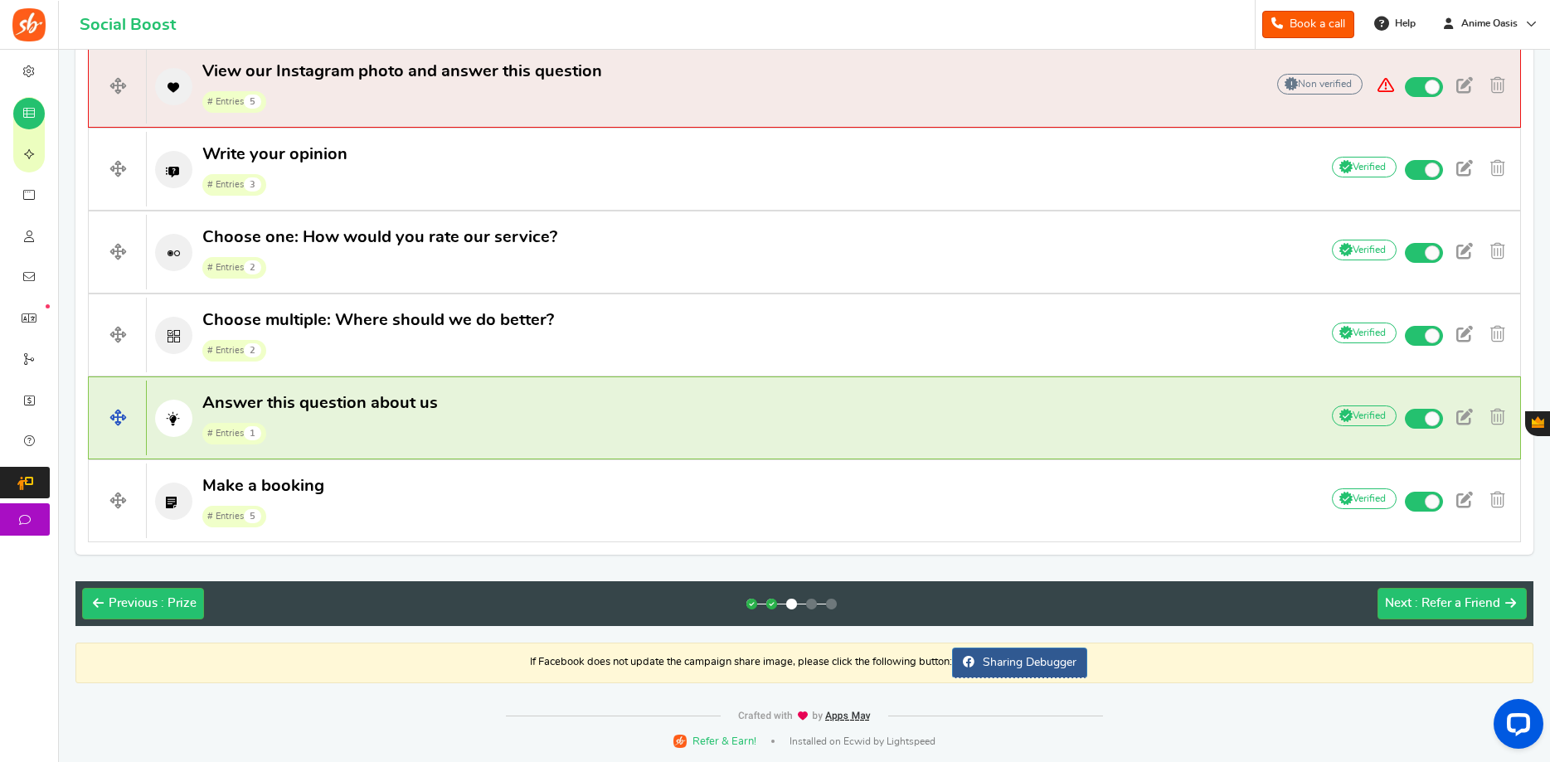
click at [483, 411] on p "Answer this question about us # Entries 1" at bounding box center [725, 418] width 1156 height 53
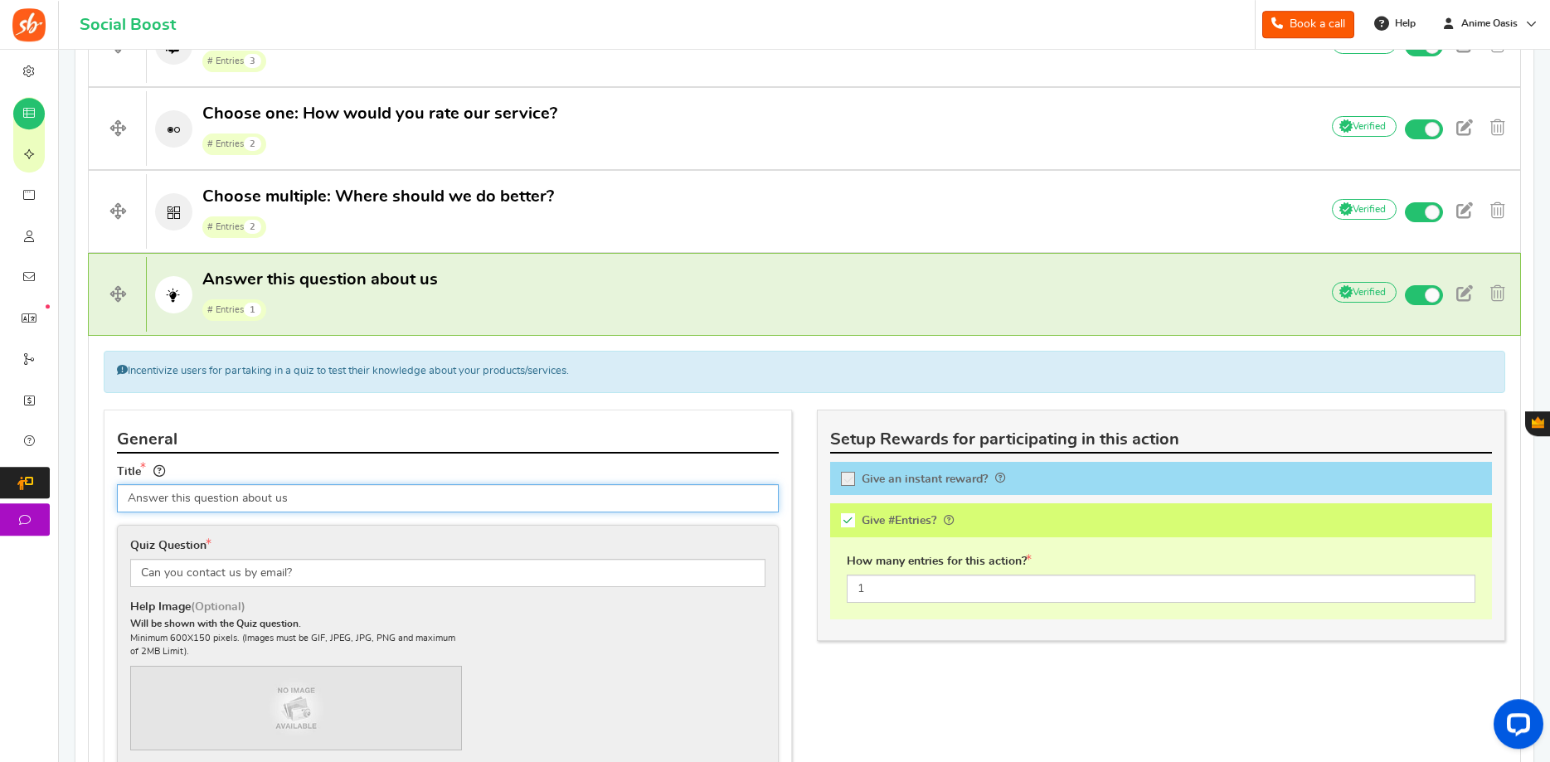
scroll to position [1052, 0]
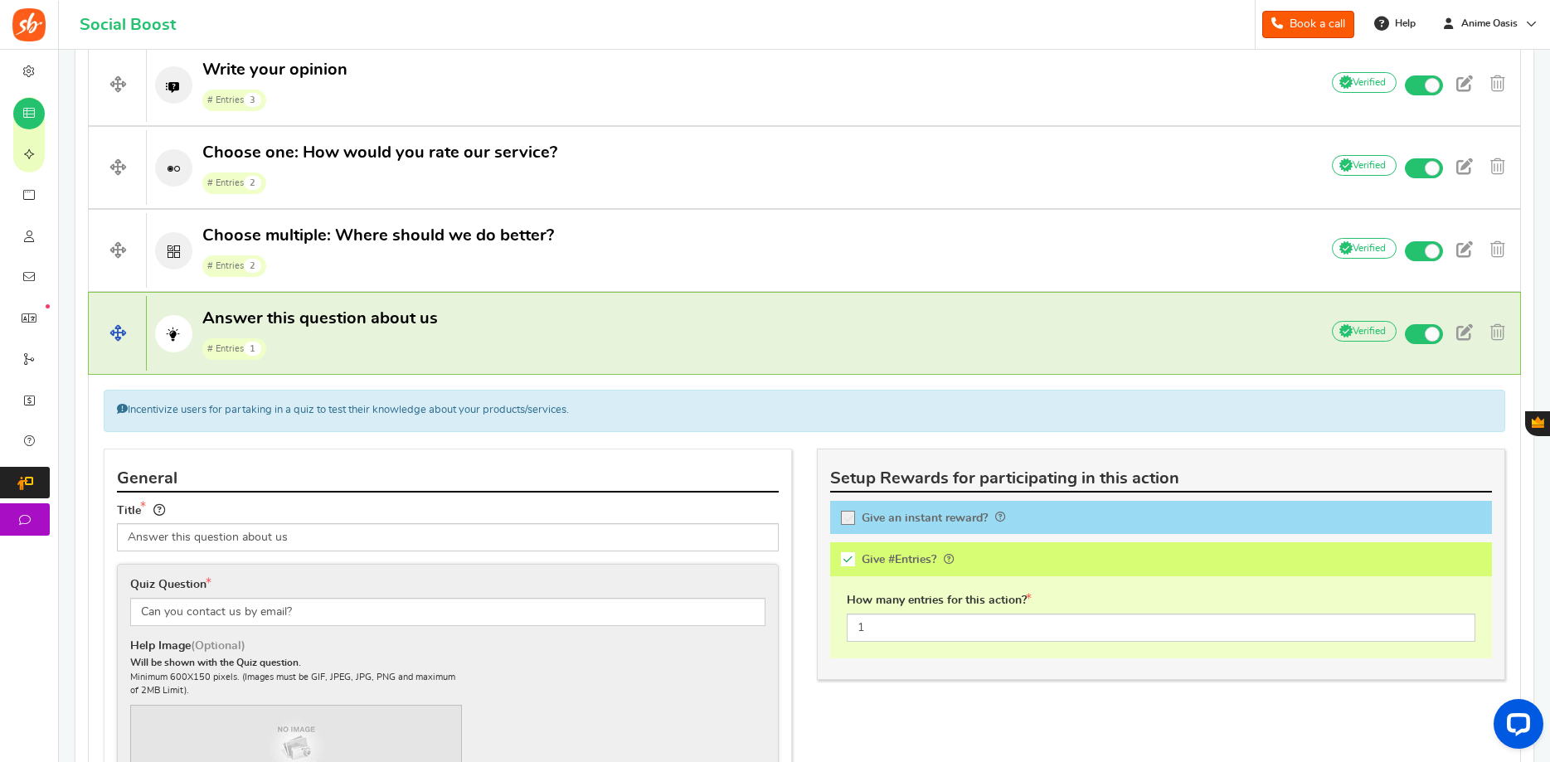
click at [540, 324] on p "Answer this question about us # Entries 1" at bounding box center [725, 334] width 1156 height 53
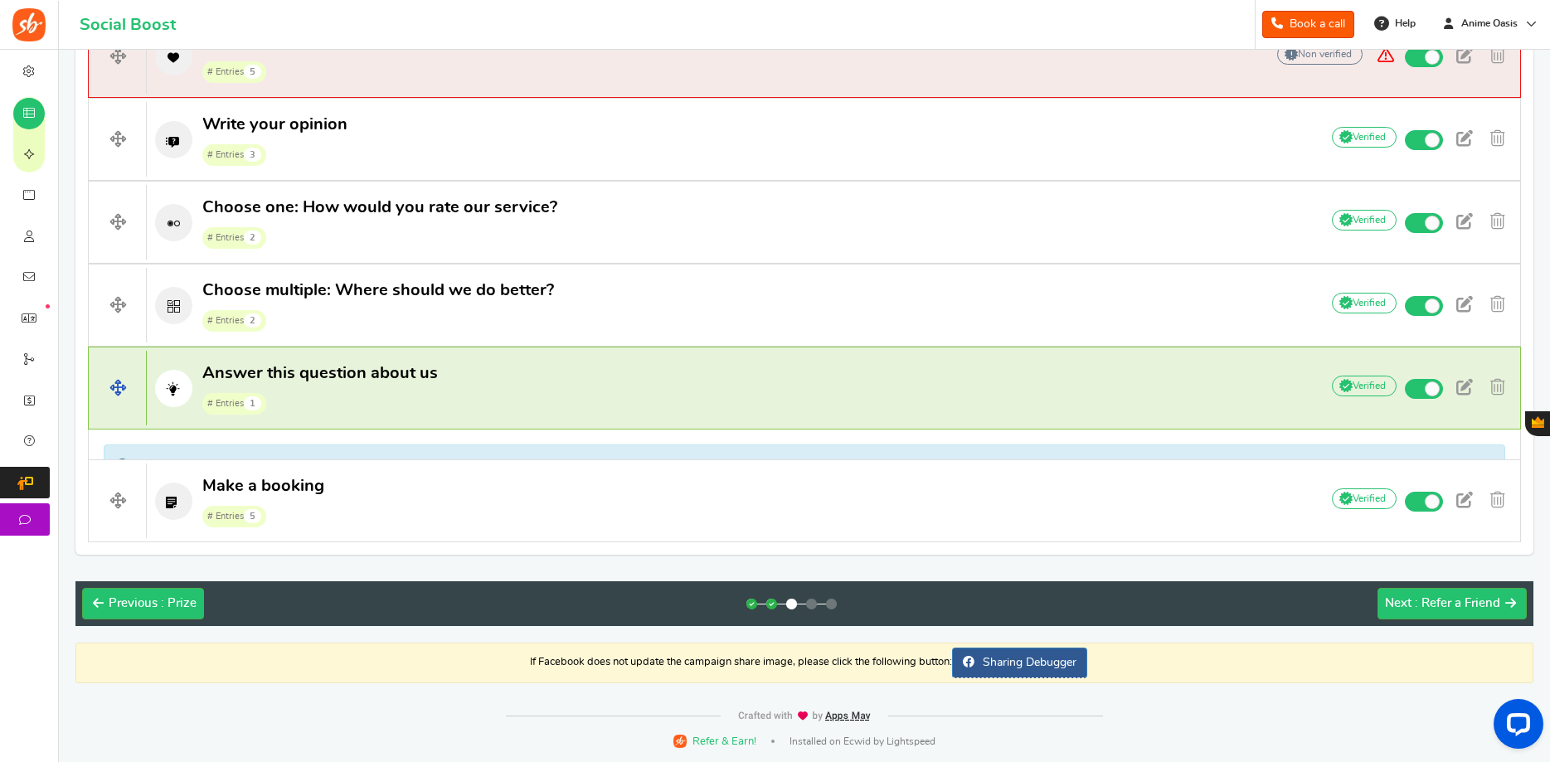
scroll to position [967, 0]
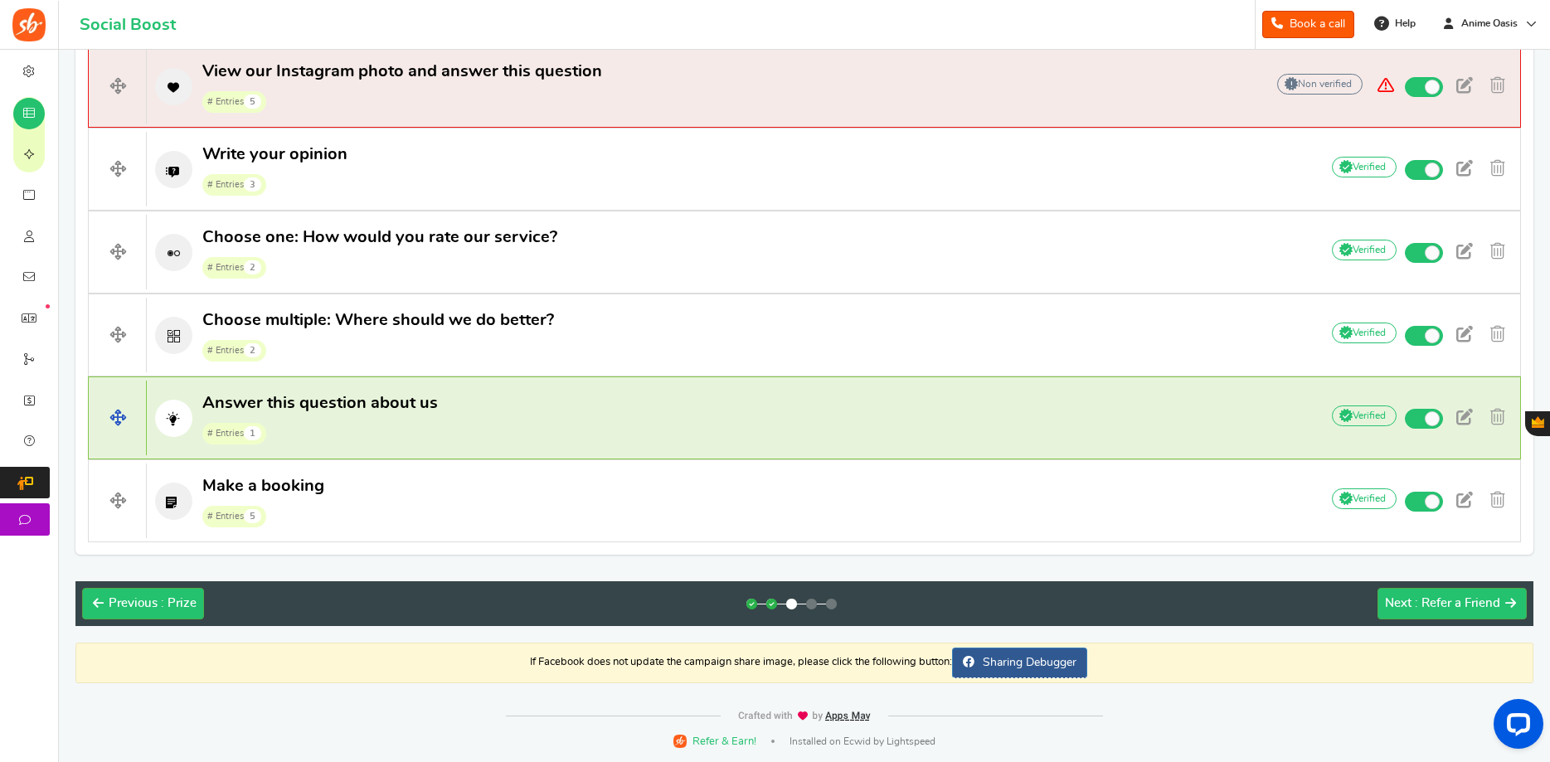
click at [513, 401] on p "Answer this question about us # Entries 1" at bounding box center [725, 418] width 1156 height 53
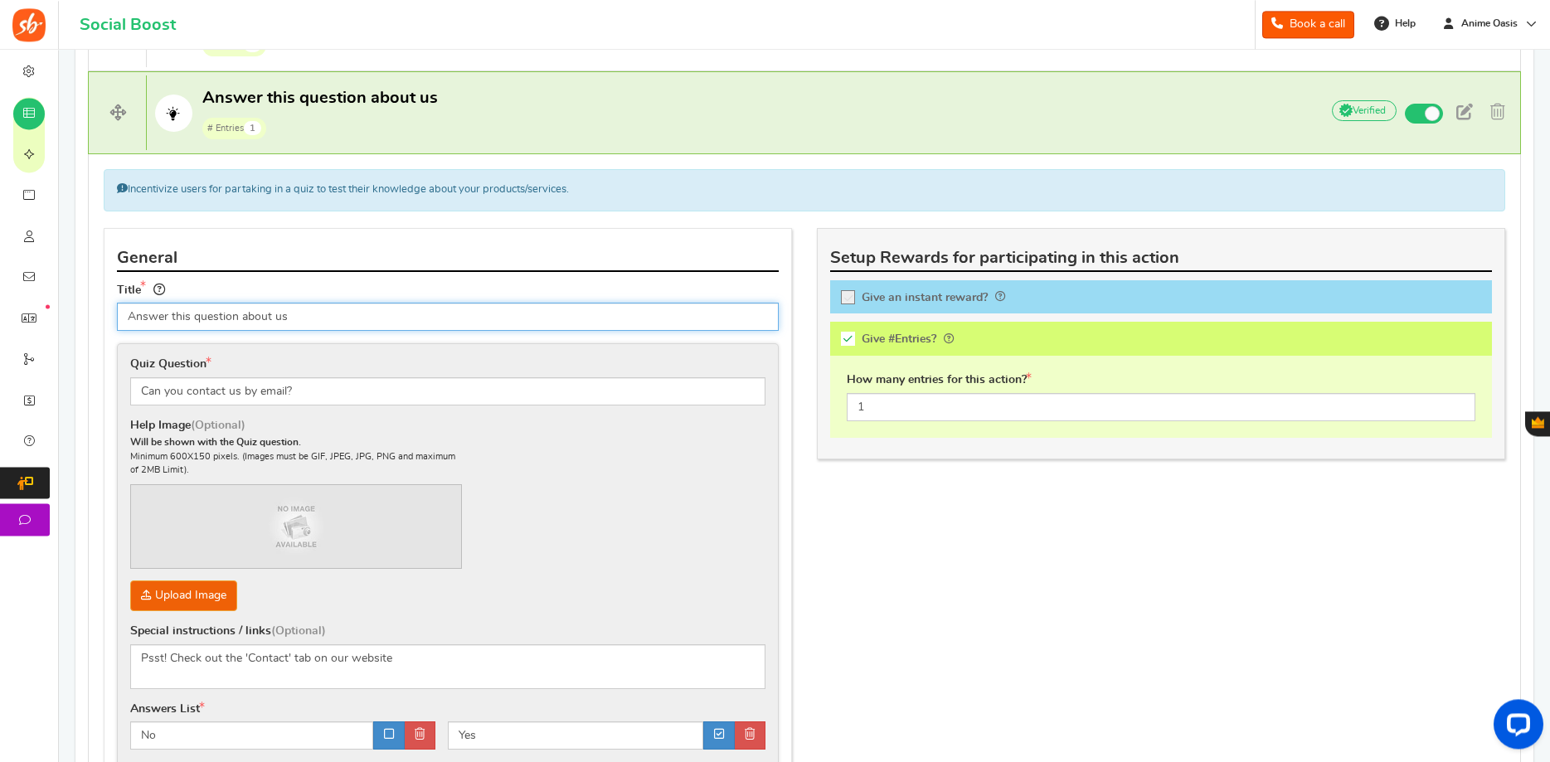
scroll to position [1221, 0]
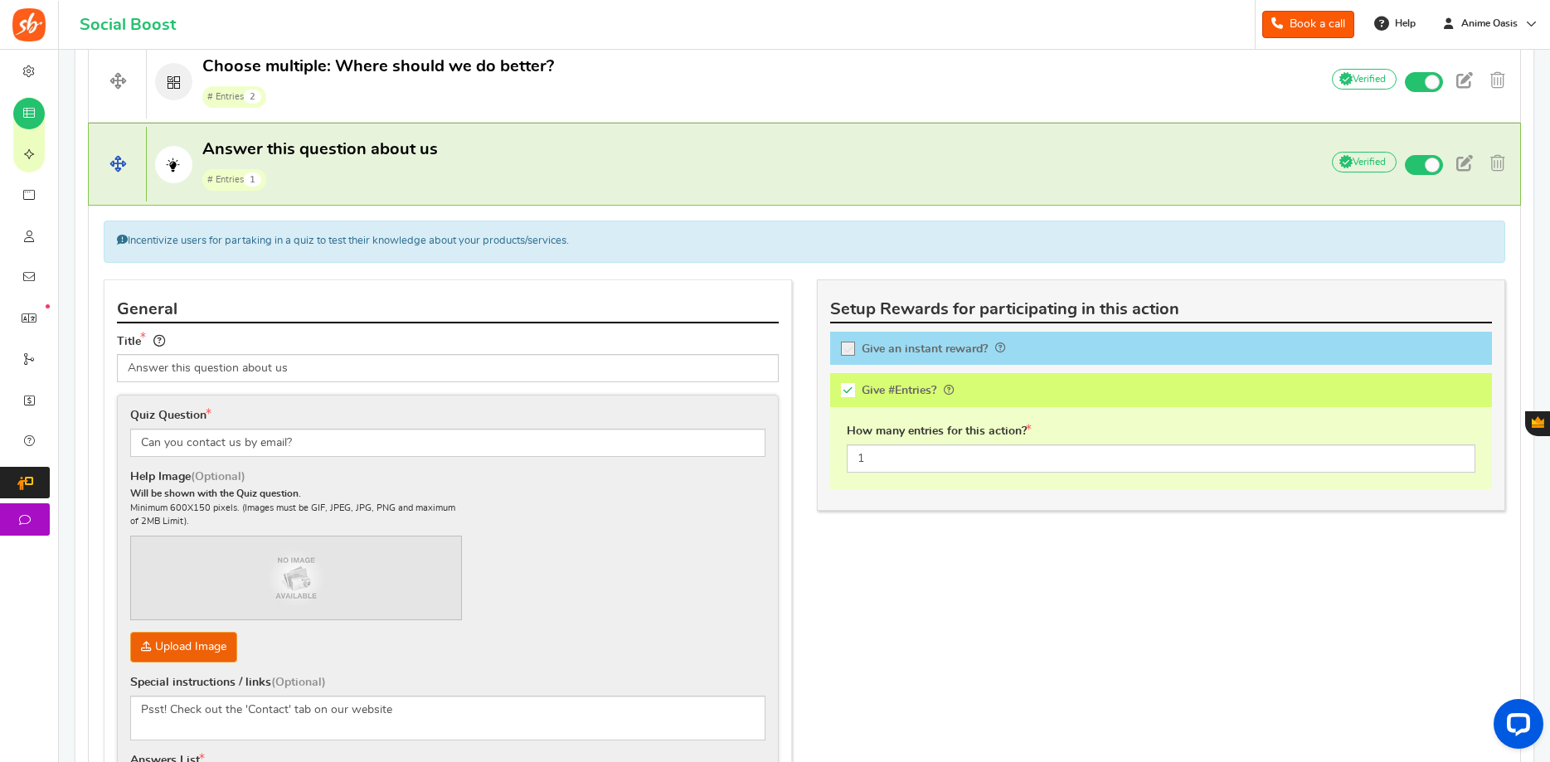
click at [475, 180] on p "Answer this question about us # Entries 1" at bounding box center [725, 165] width 1156 height 53
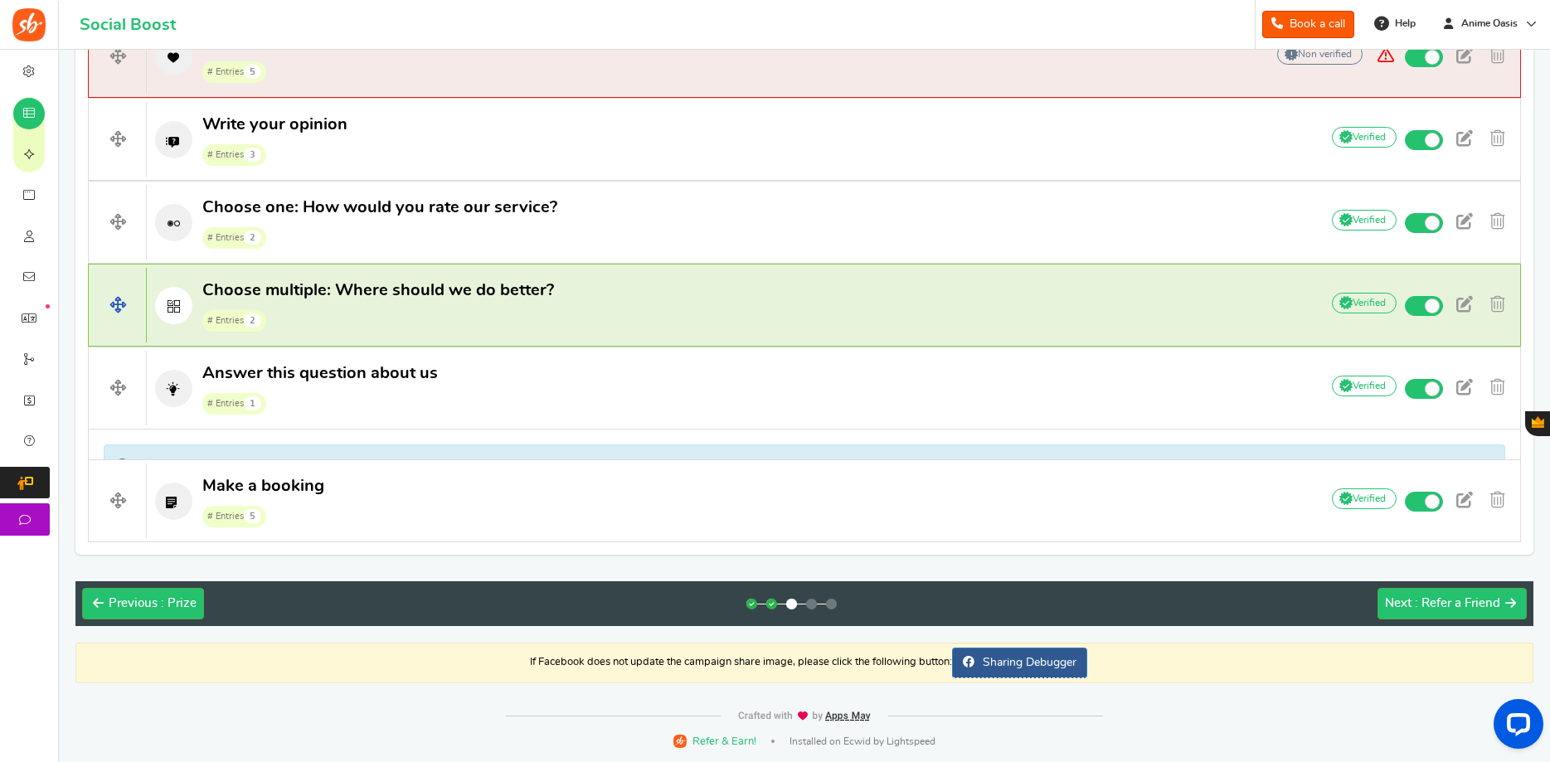
scroll to position [967, 0]
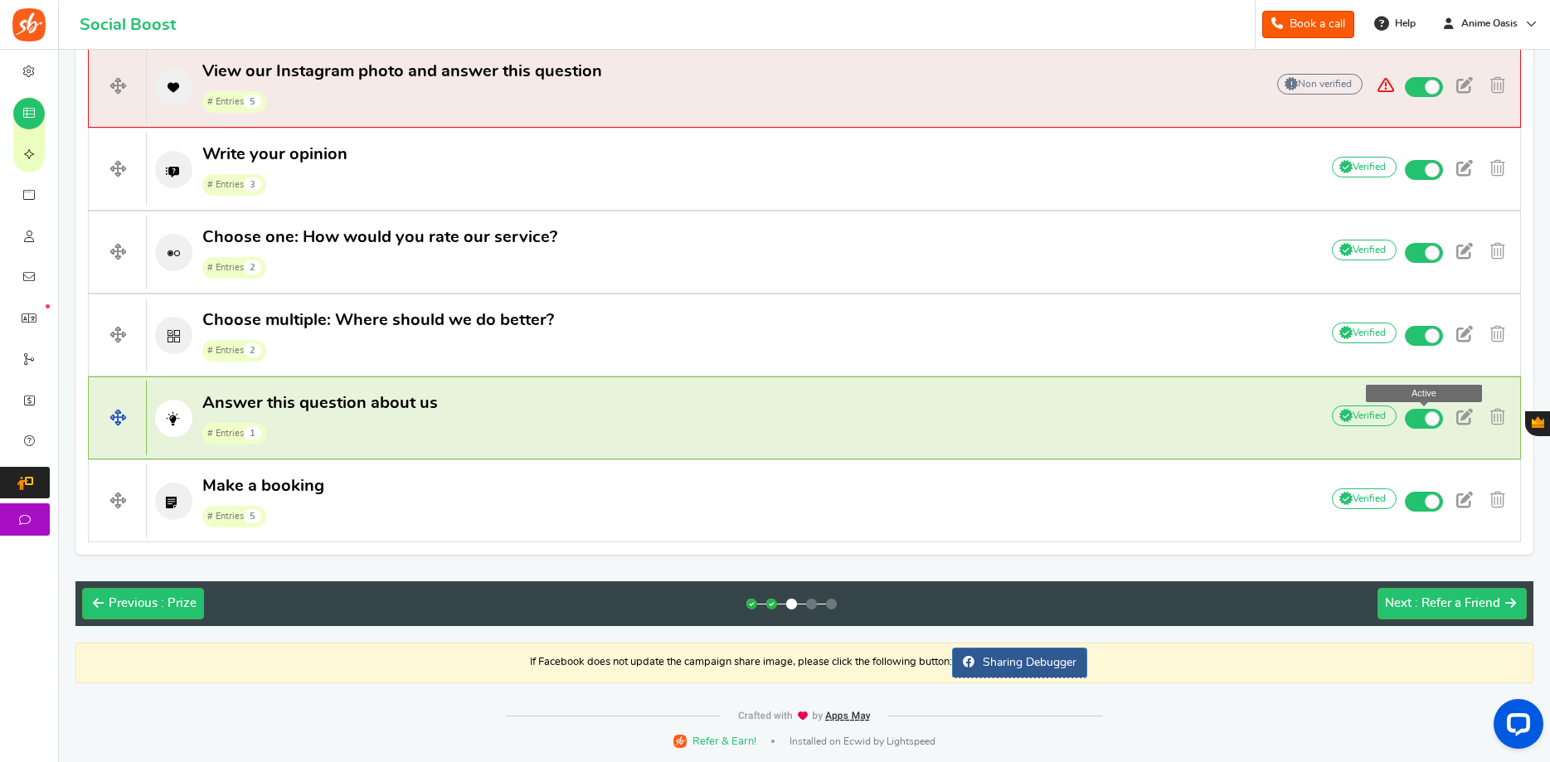
click at [1433, 420] on span at bounding box center [1432, 418] width 15 height 15
click at [0, 0] on input "Active" at bounding box center [0, 0] width 0 height 0
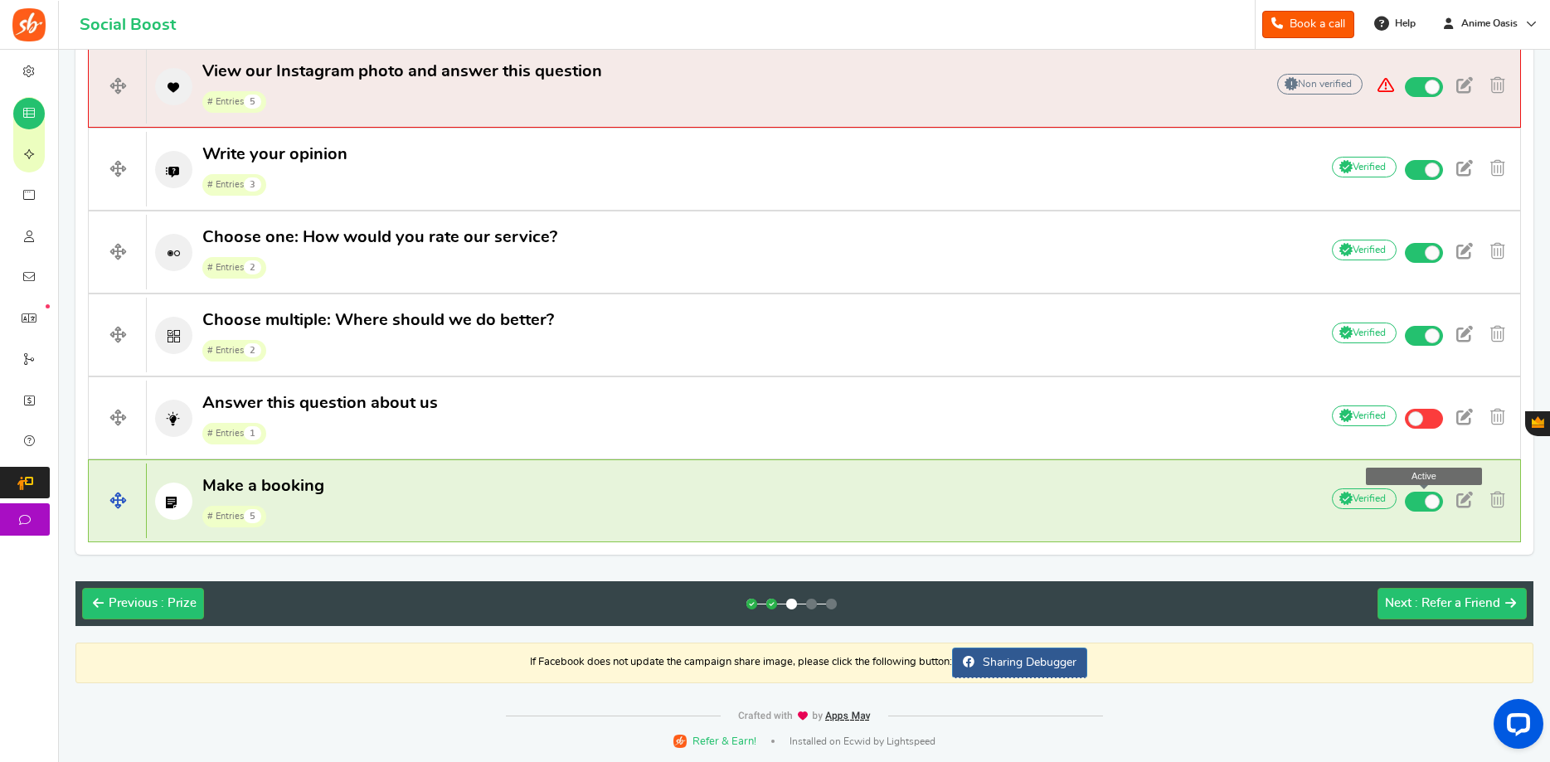
click at [1439, 504] on span at bounding box center [1432, 501] width 15 height 15
click at [0, 0] on input "Active" at bounding box center [0, 0] width 0 height 0
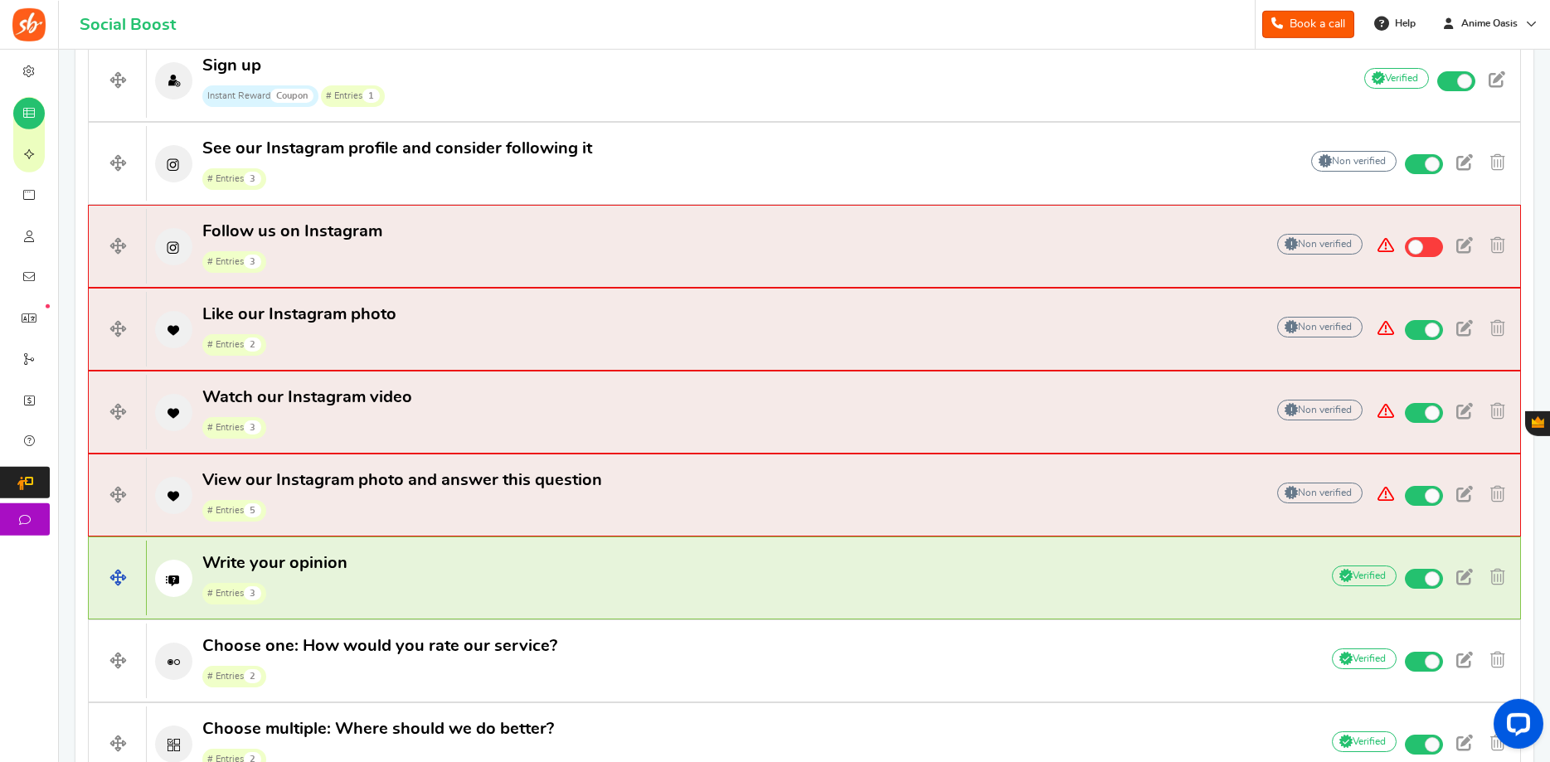
scroll to position [544, 0]
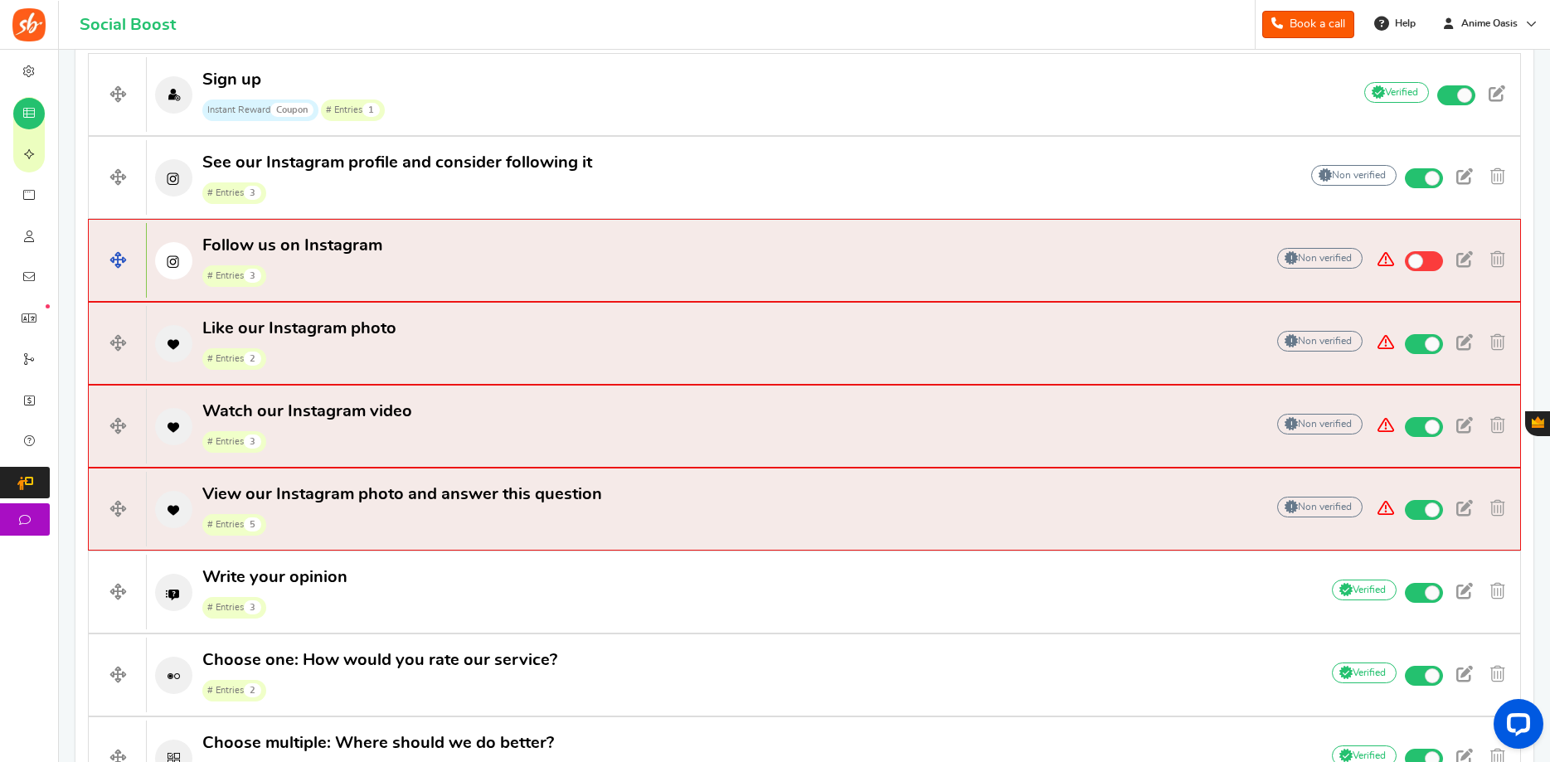
click at [431, 250] on p "Follow us on Instagram # Entries 3" at bounding box center [697, 261] width 1101 height 53
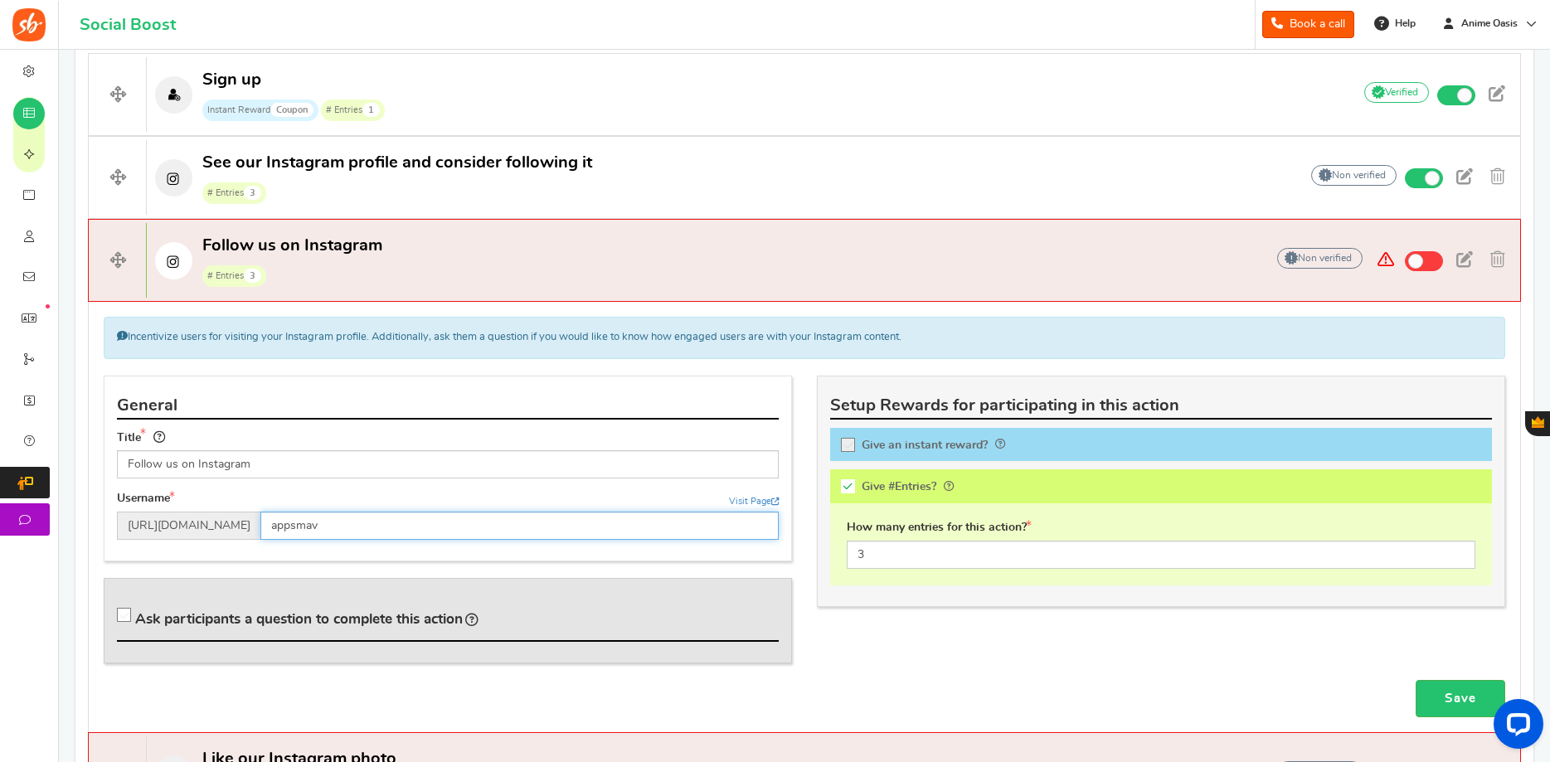
click at [380, 524] on input "appsmav" at bounding box center [519, 526] width 518 height 28
drag, startPoint x: 357, startPoint y: 526, endPoint x: 189, endPoint y: 526, distance: 167.5
click at [260, 526] on input "appsmav" at bounding box center [519, 526] width 518 height 28
type input "the_animeoasis"
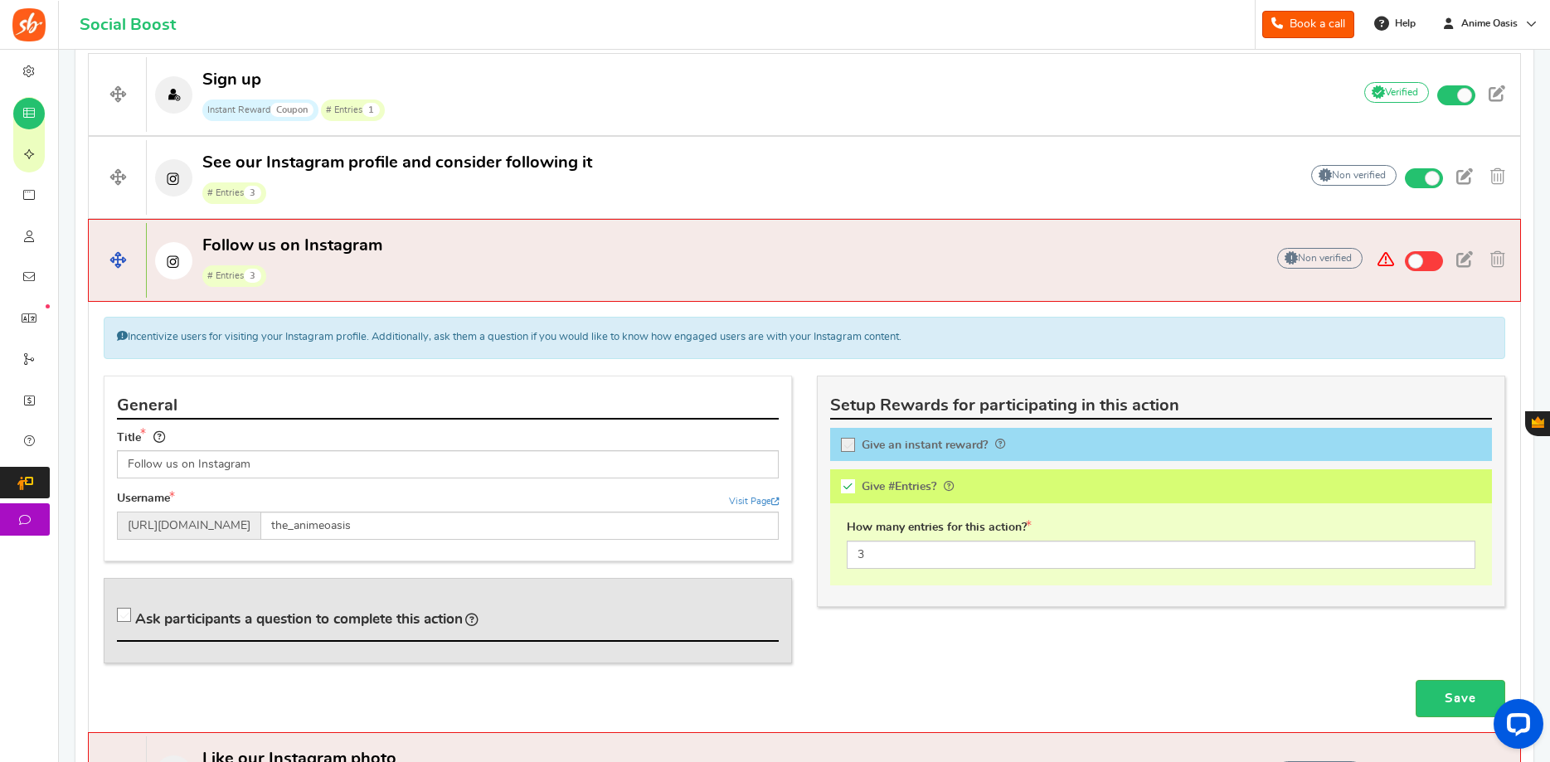
click at [426, 281] on p "Follow us on Instagram # Entries 3" at bounding box center [697, 261] width 1101 height 53
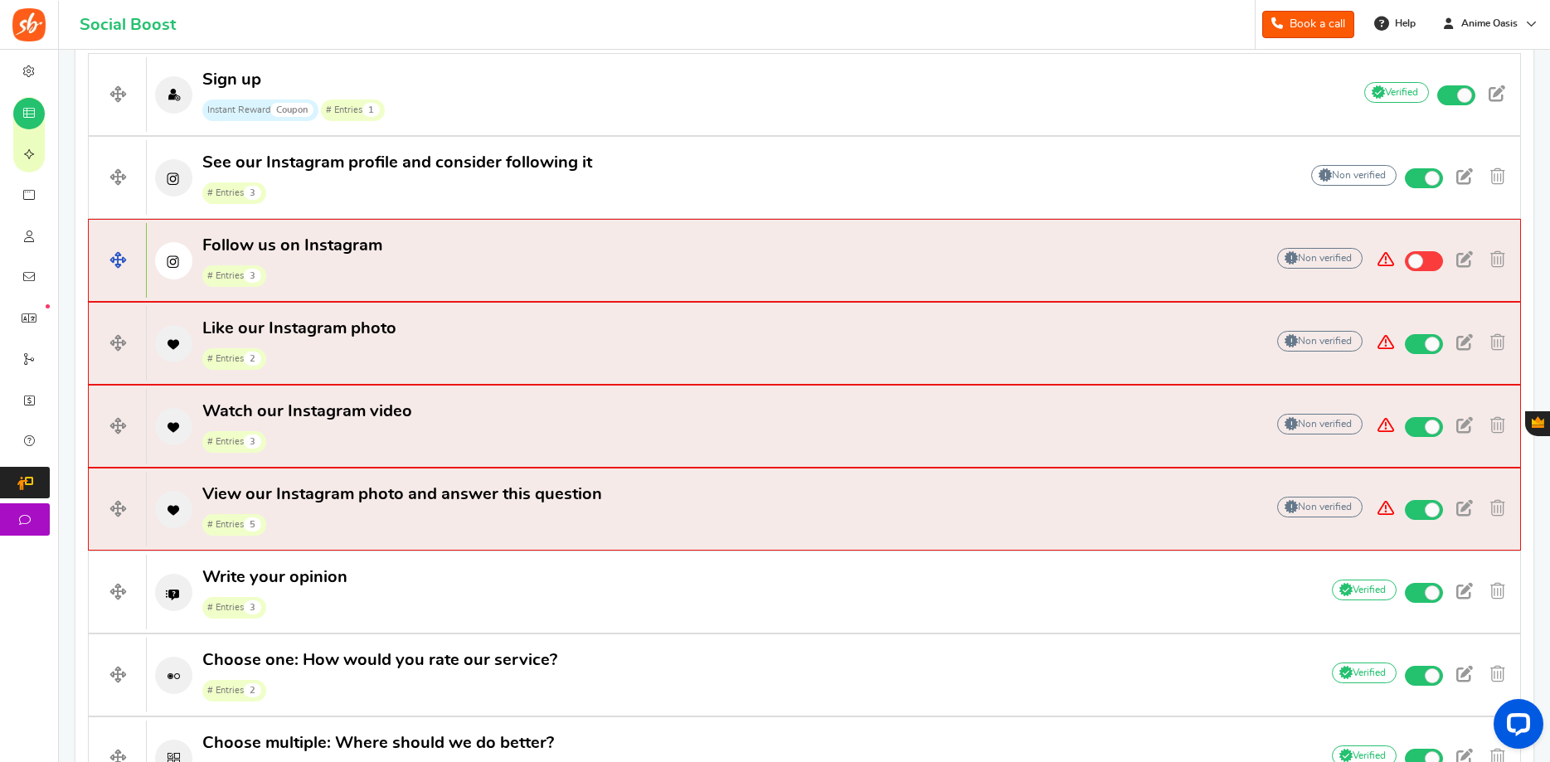
click at [438, 274] on p "Follow us on Instagram # Entries 3" at bounding box center [697, 261] width 1101 height 53
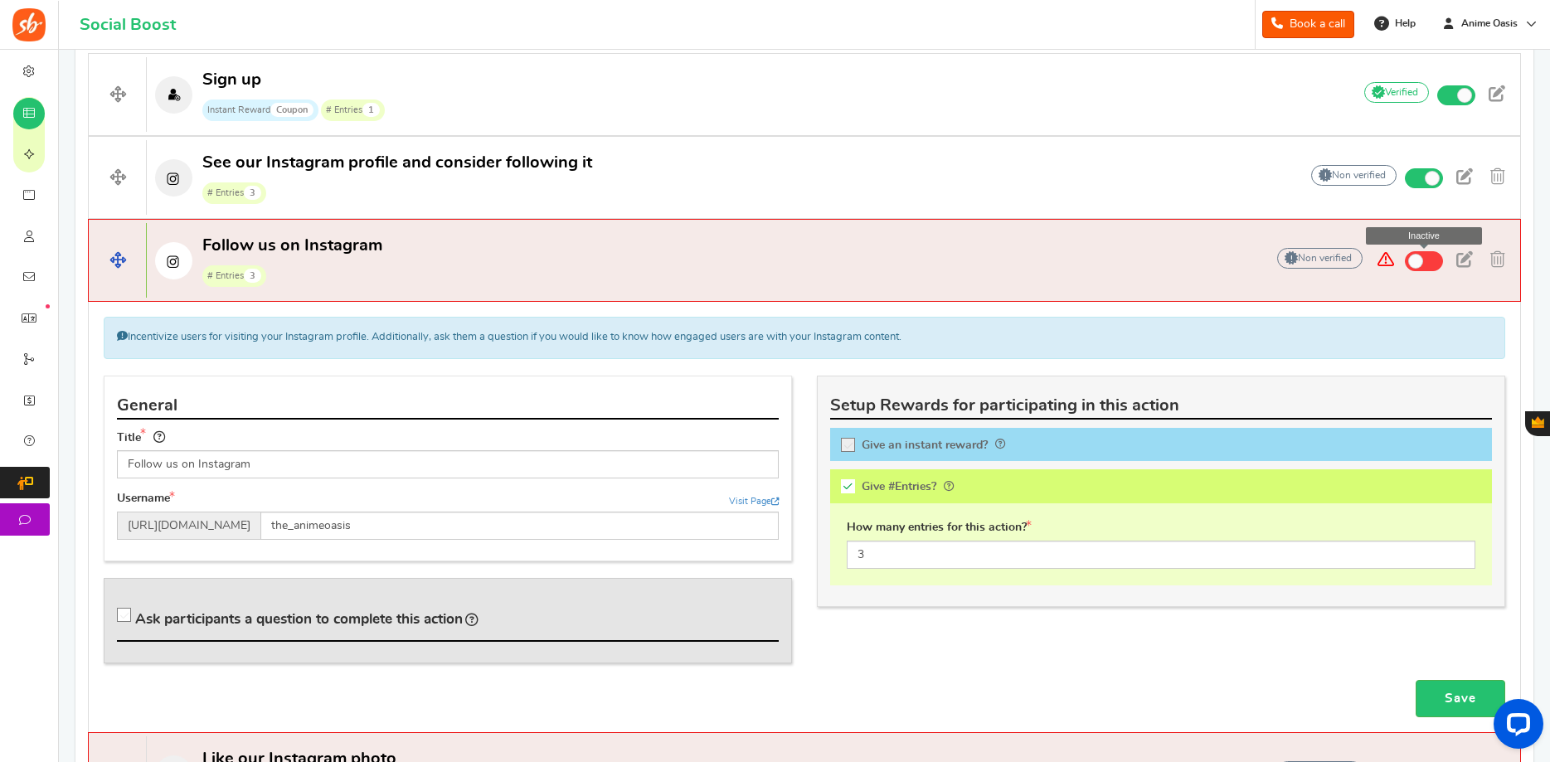
click at [1422, 264] on span at bounding box center [1415, 261] width 15 height 15
click at [0, 0] on input "Inactive" at bounding box center [0, 0] width 0 height 0
click at [1436, 259] on span at bounding box center [1424, 261] width 38 height 20
click at [0, 0] on input "Inactive" at bounding box center [0, 0] width 0 height 0
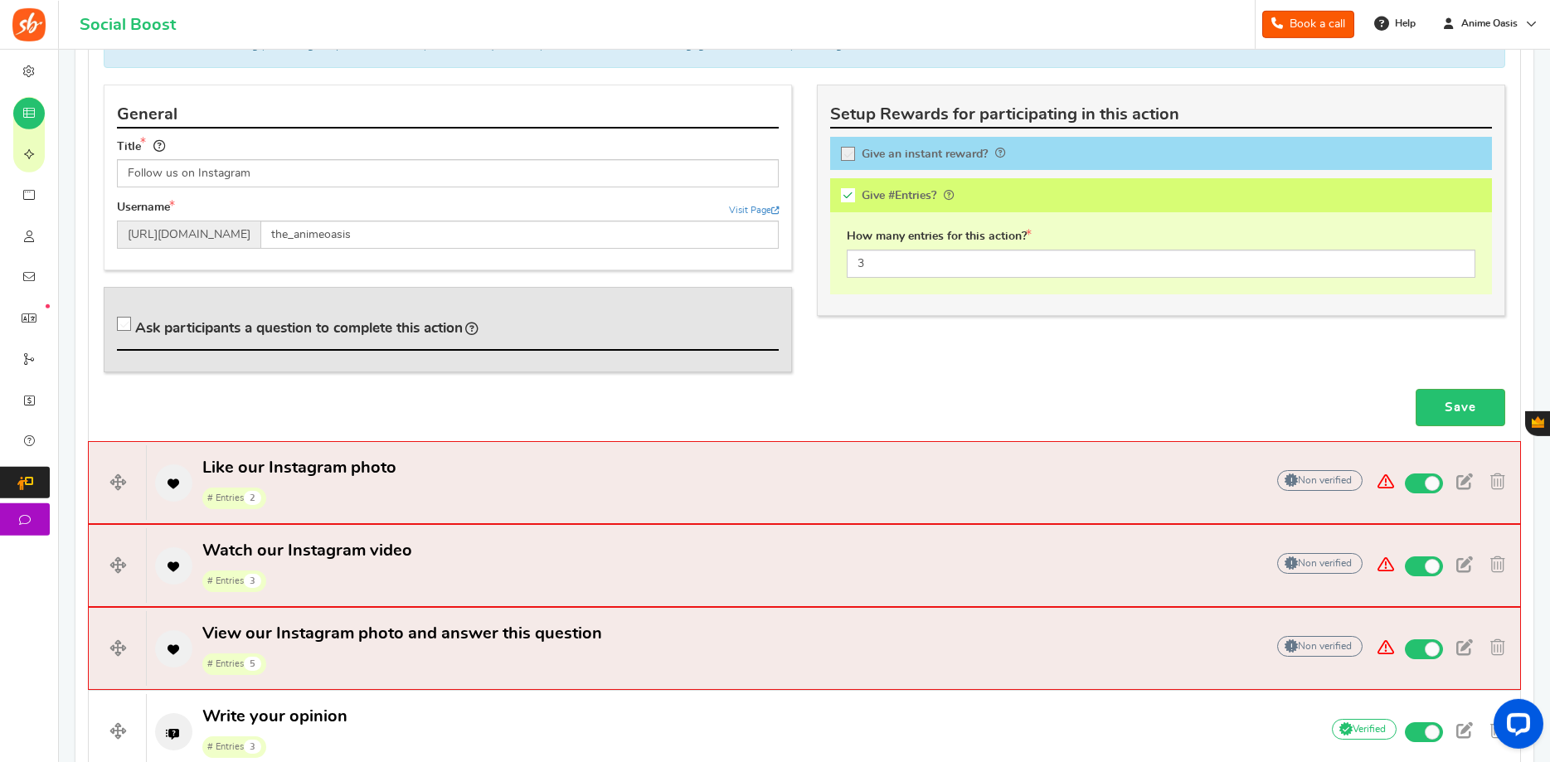
scroll to position [713, 0]
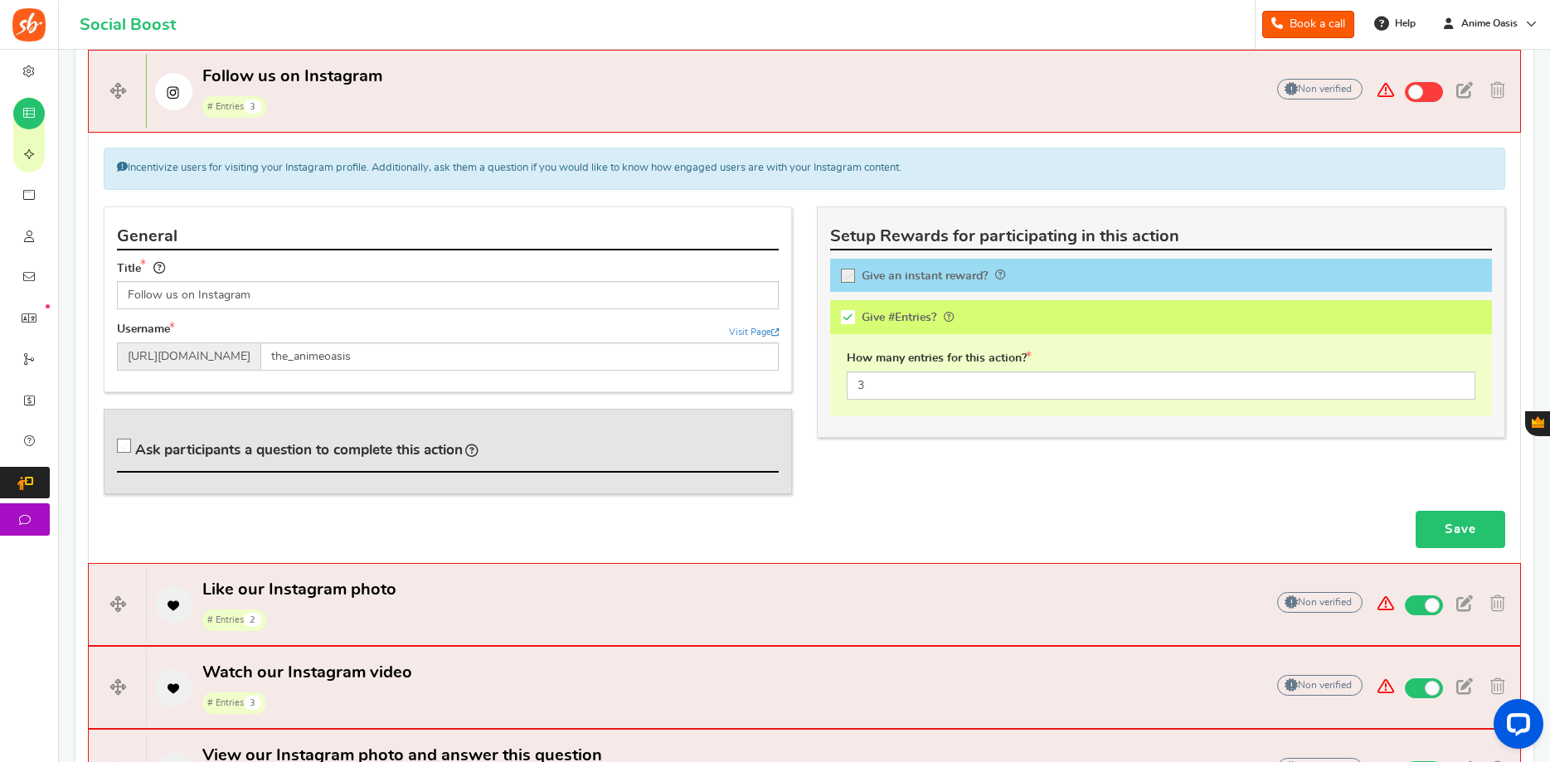
click at [1456, 527] on link "Save" at bounding box center [1461, 529] width 90 height 37
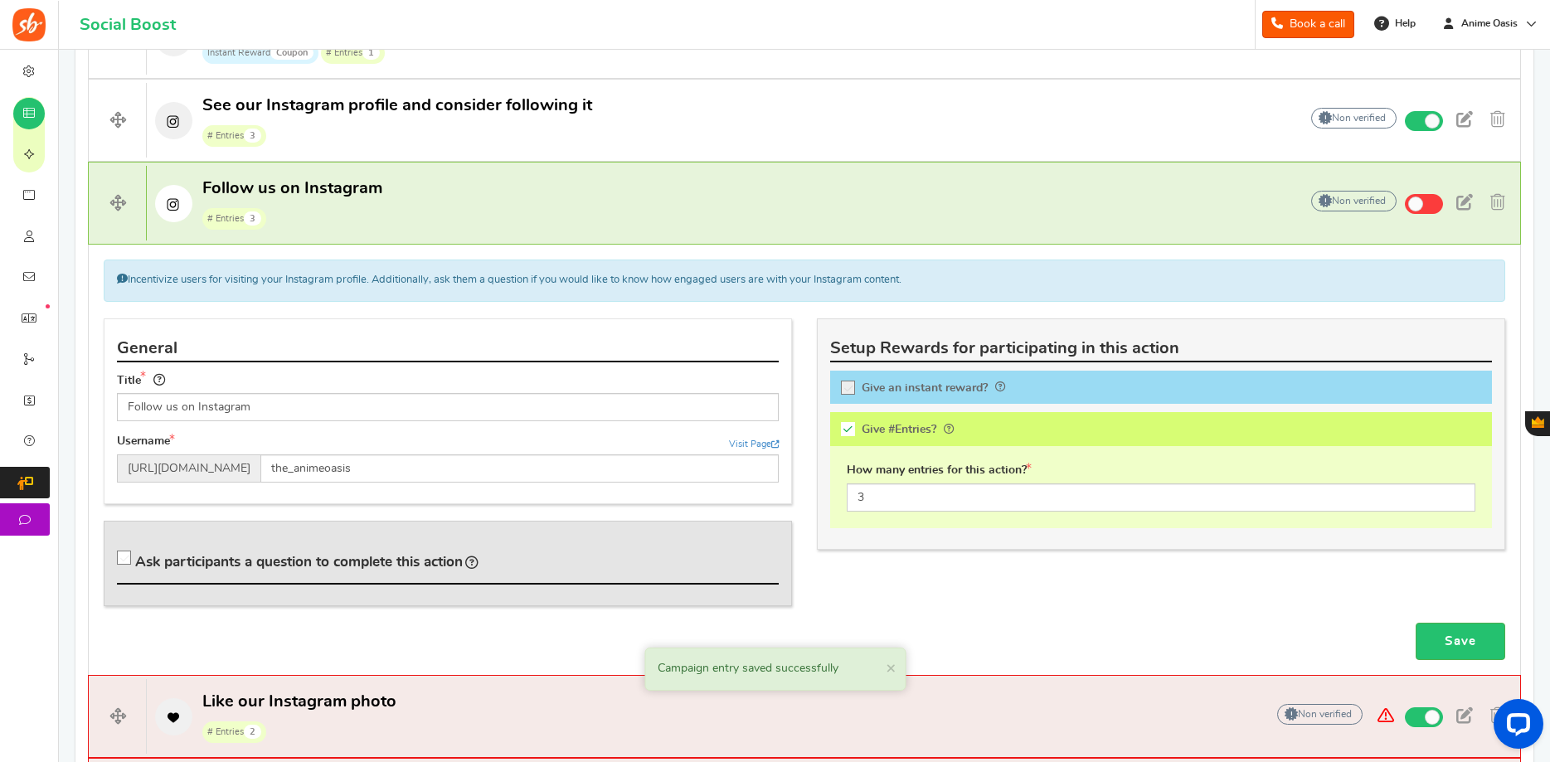
scroll to position [552, 0]
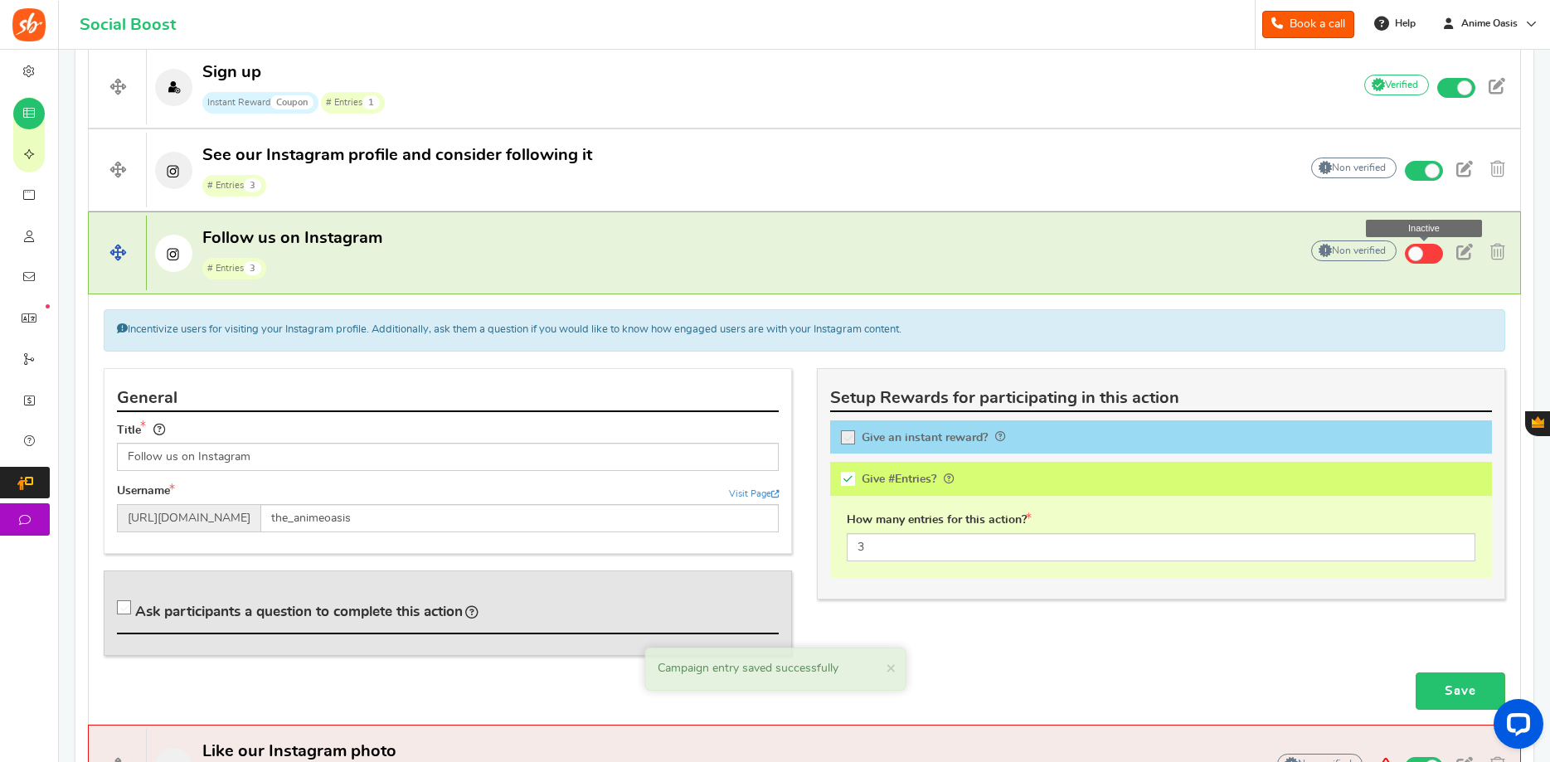
click at [1426, 253] on span at bounding box center [1424, 254] width 38 height 20
click at [0, 0] on input "Inactive" at bounding box center [0, 0] width 0 height 0
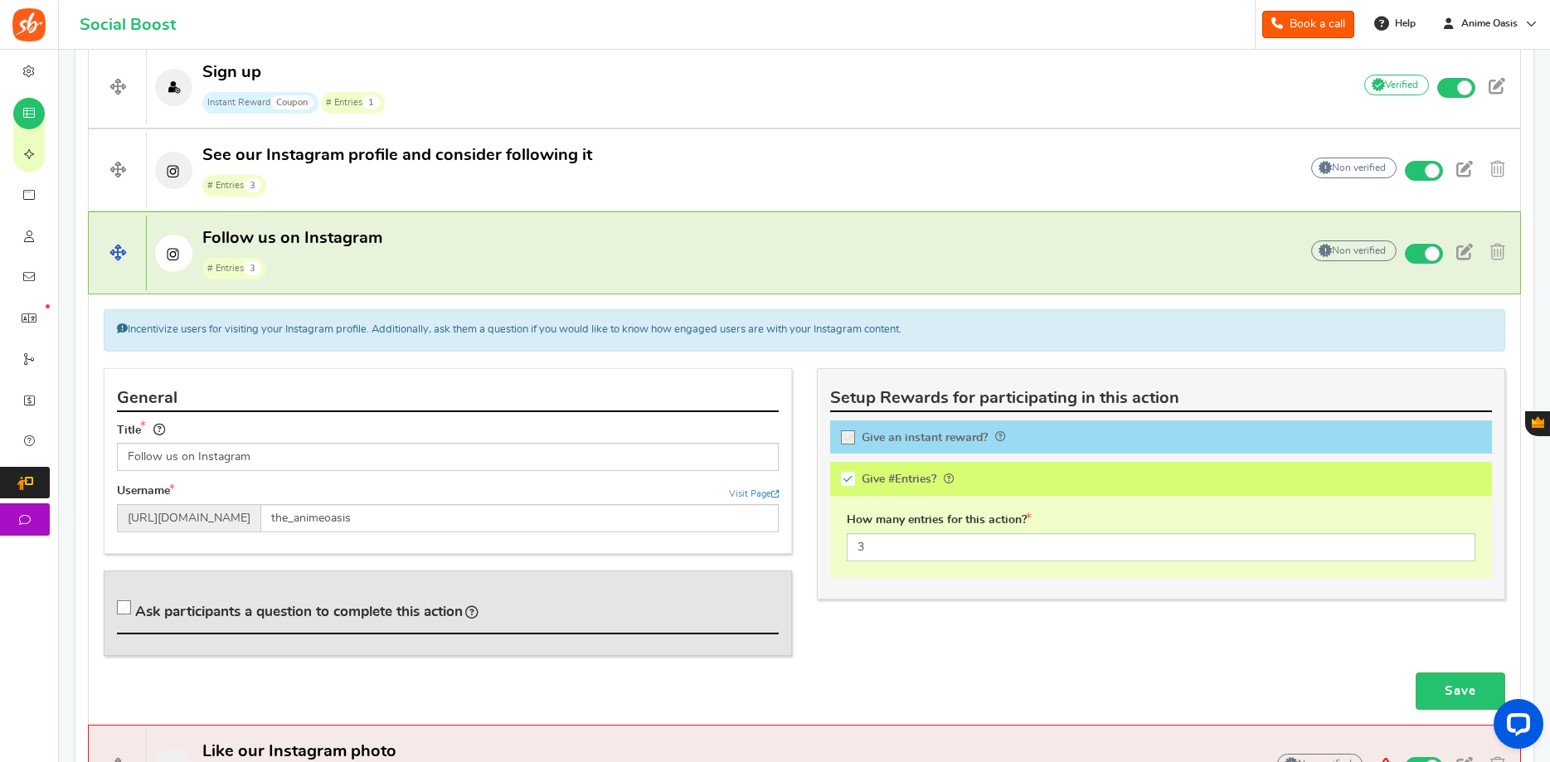
click at [1064, 238] on p "Follow us on Instagram # Entries 3" at bounding box center [714, 253] width 1135 height 53
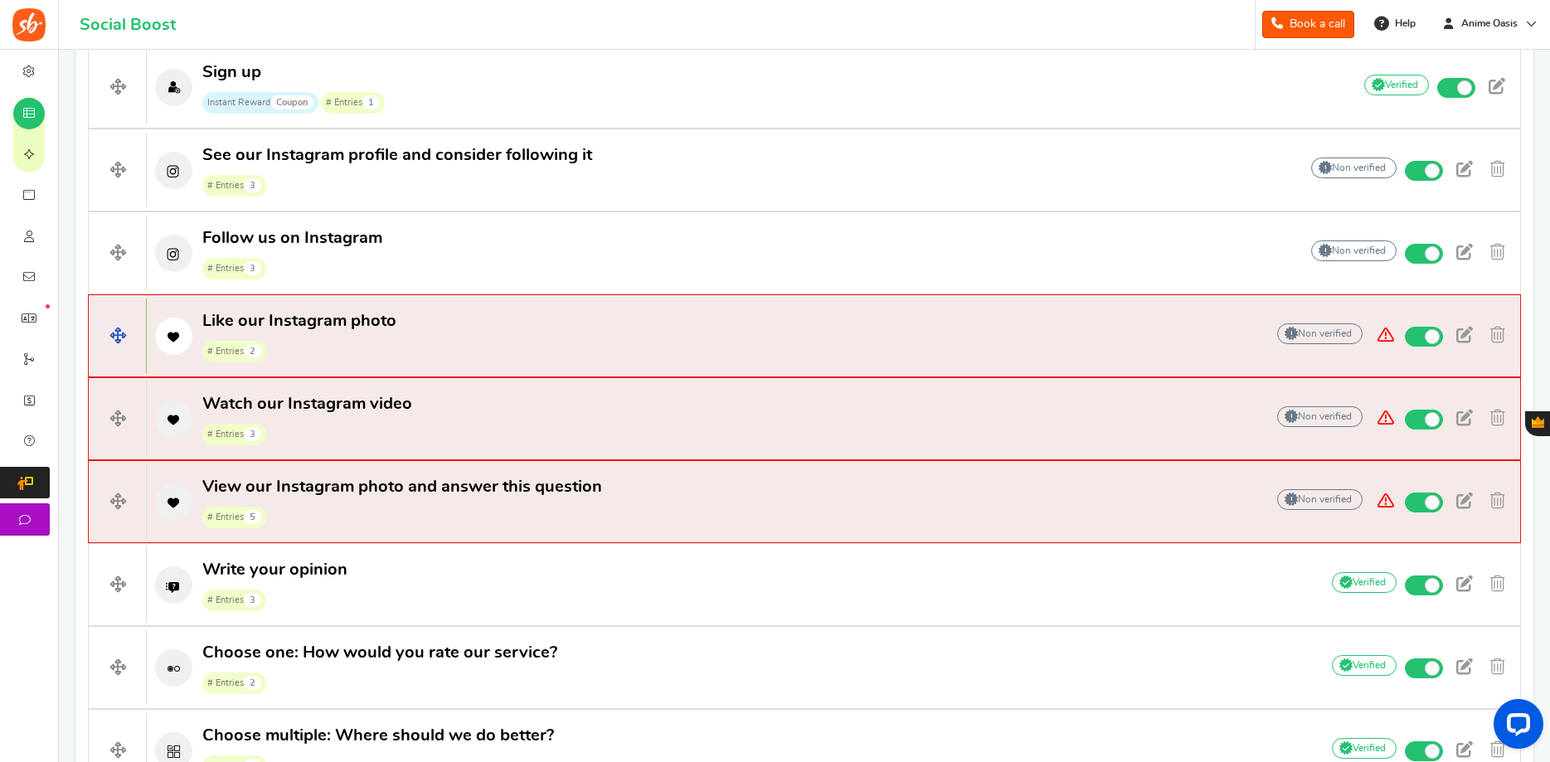
click at [568, 342] on p "Like our Instagram photo # Entries 2" at bounding box center [697, 336] width 1101 height 53
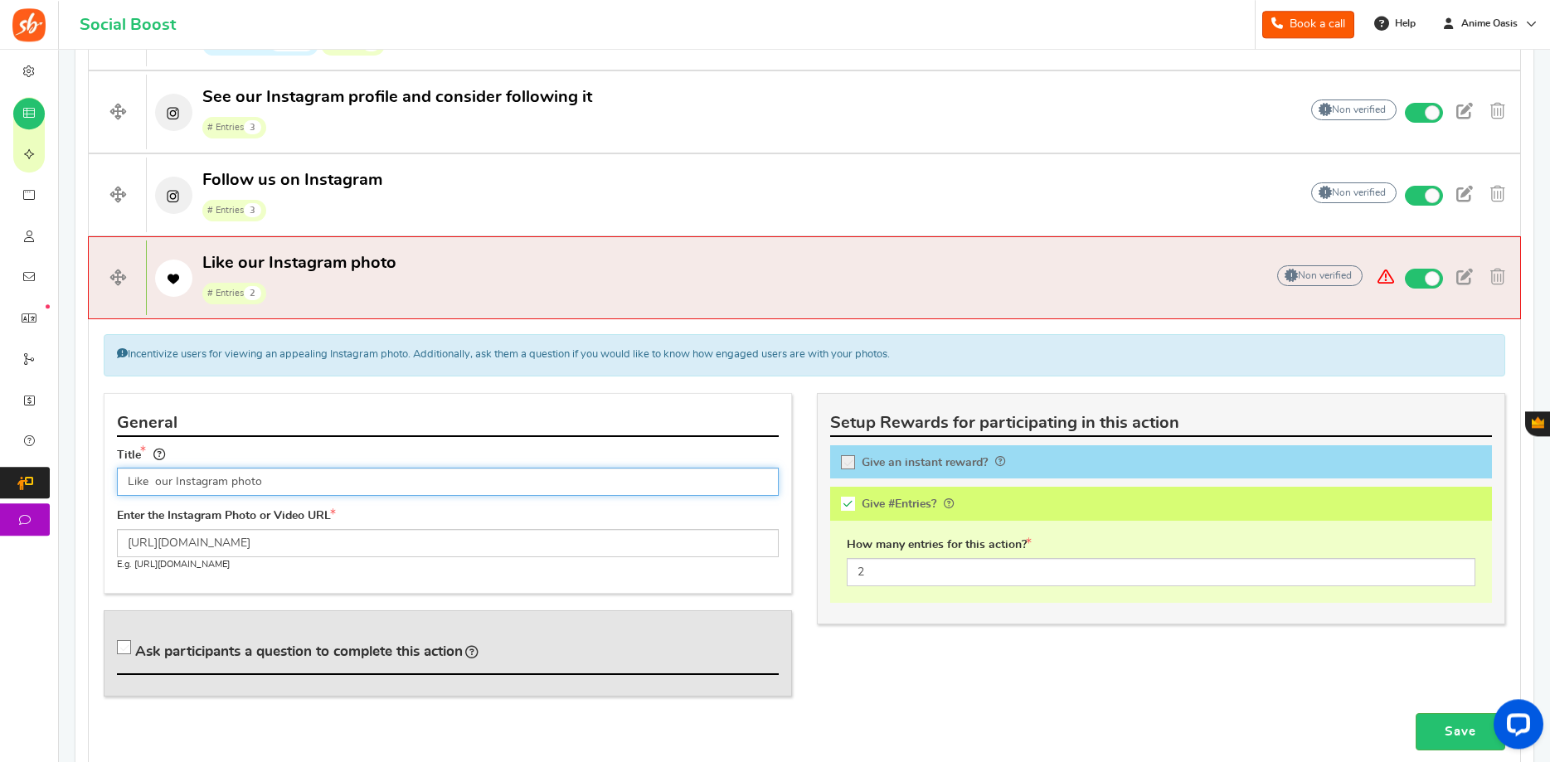
scroll to position [636, 0]
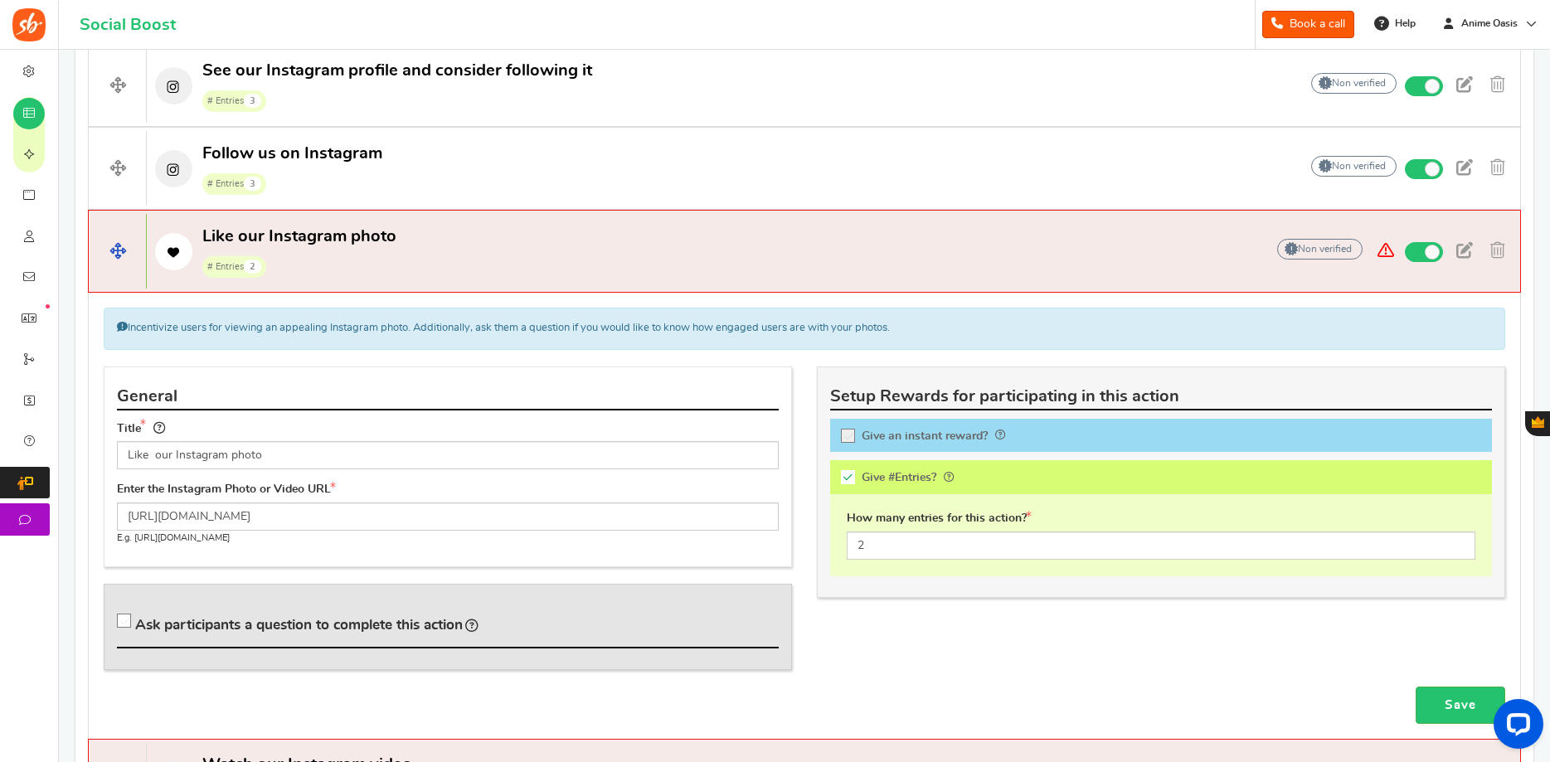
click at [814, 252] on p "Like our Instagram photo # Entries 2" at bounding box center [697, 252] width 1101 height 53
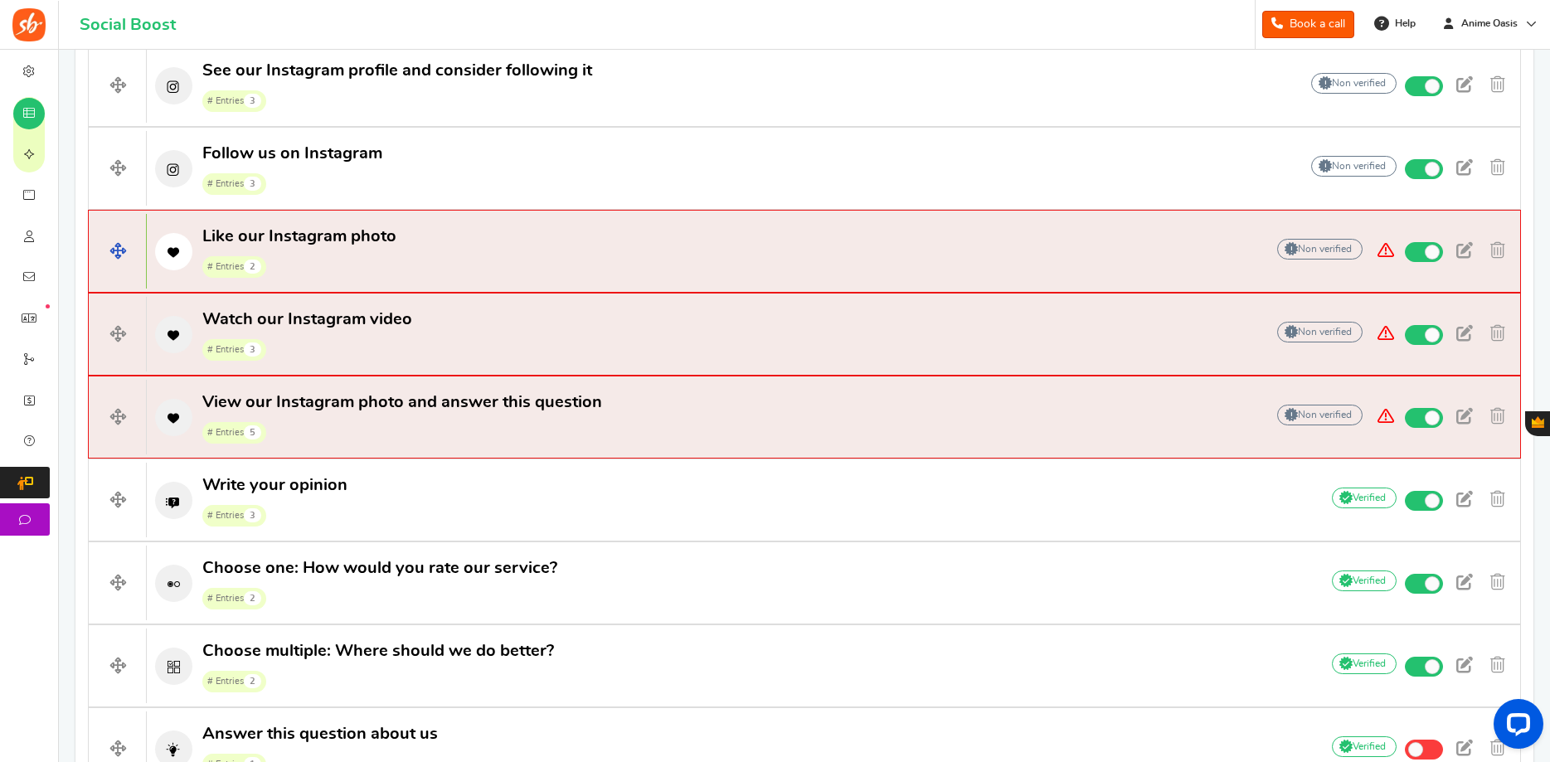
click at [809, 273] on p "Like our Instagram photo # Entries 2" at bounding box center [697, 252] width 1101 height 53
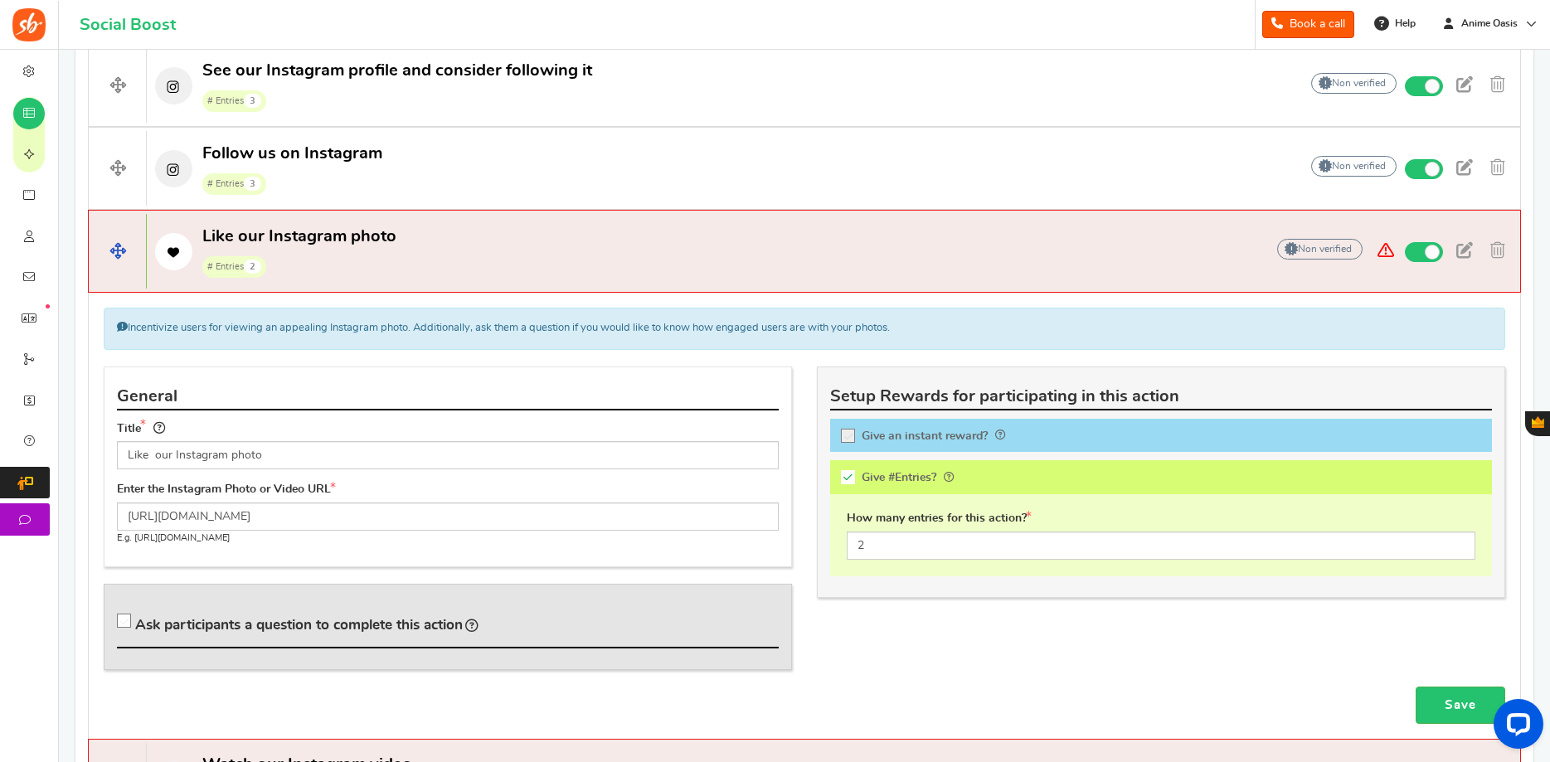
click at [520, 233] on p "Like our Instagram photo # Entries 2" at bounding box center [697, 252] width 1101 height 53
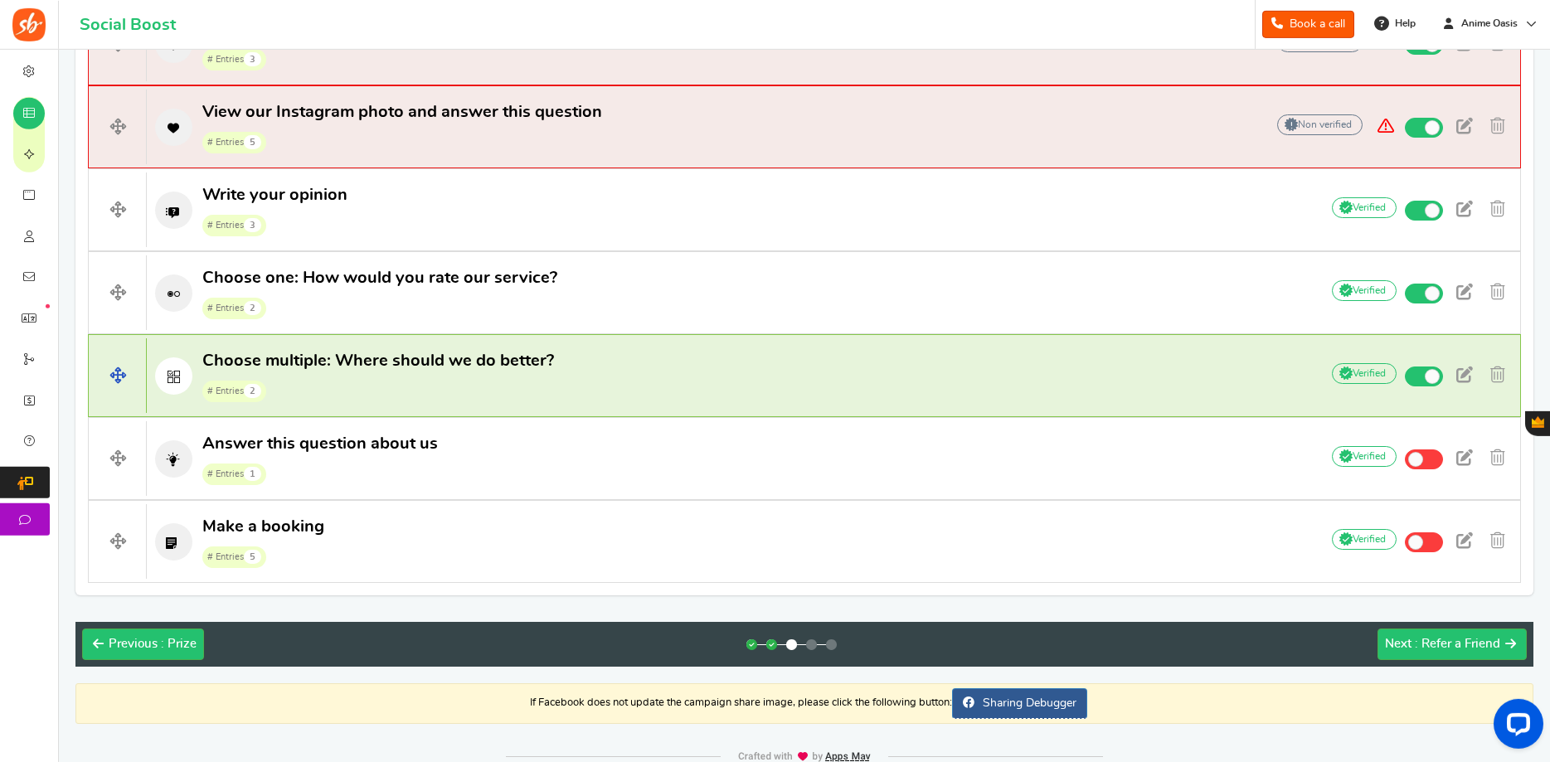
scroll to position [967, 0]
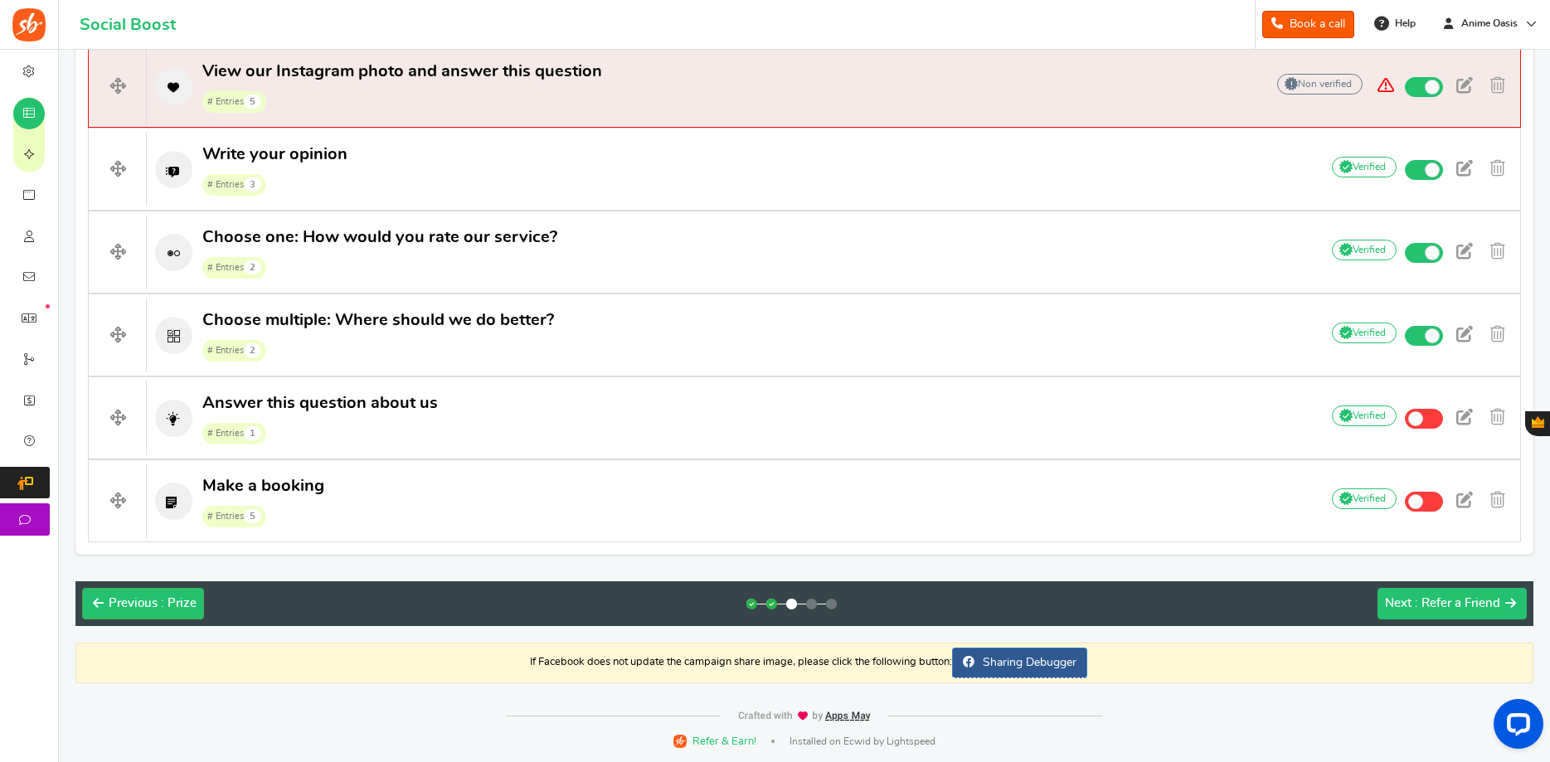
click at [1409, 610] on span "Next" at bounding box center [1398, 603] width 27 height 12
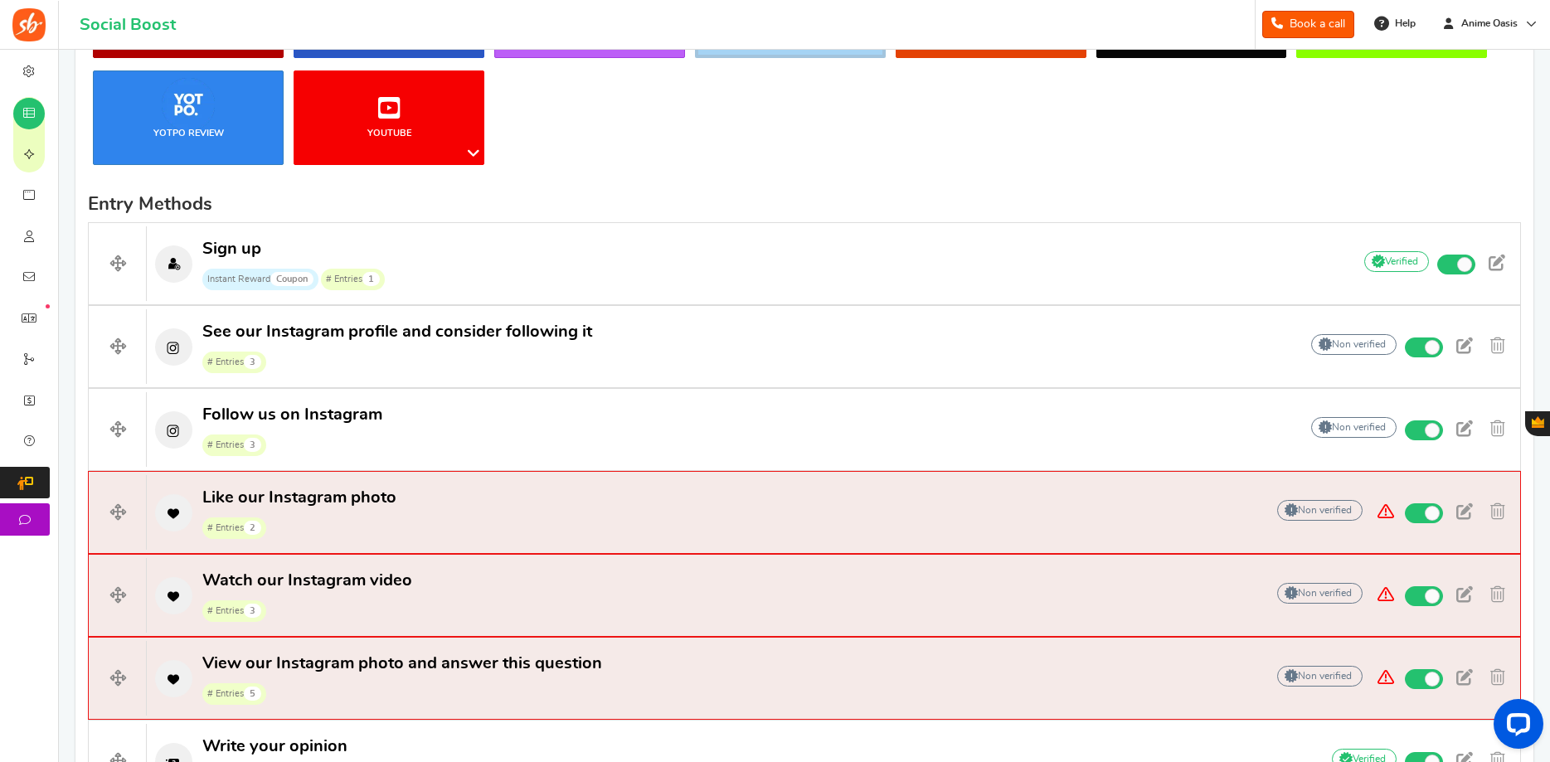
scroll to position [0, 0]
